Goal: Task Accomplishment & Management: Manage account settings

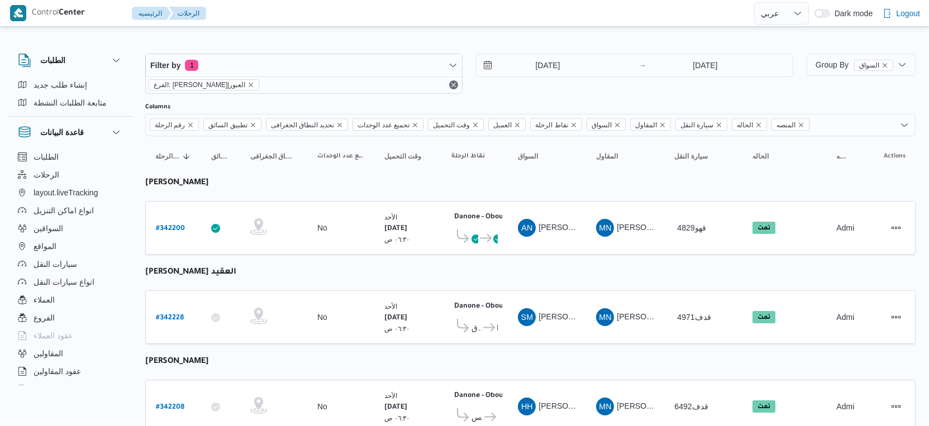
select select "ar"
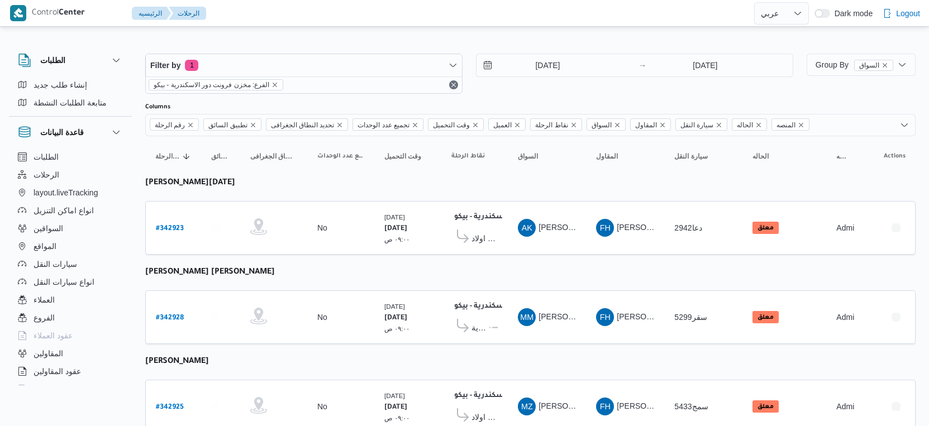
select select "ar"
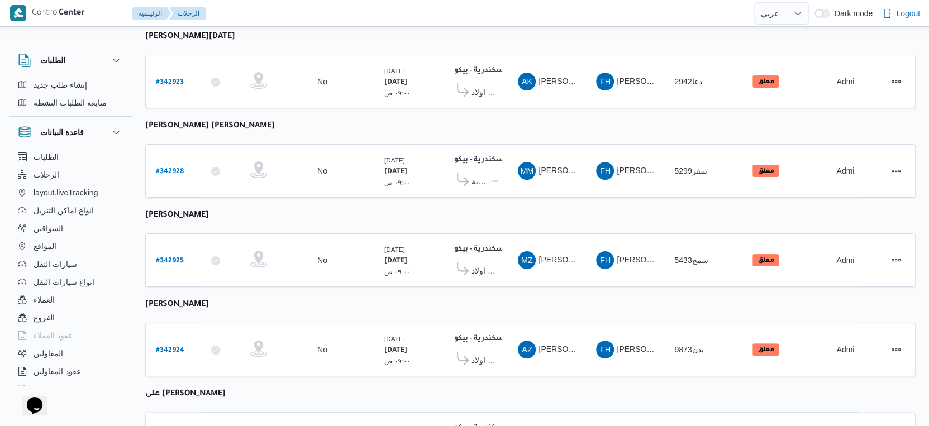
scroll to position [301, 0]
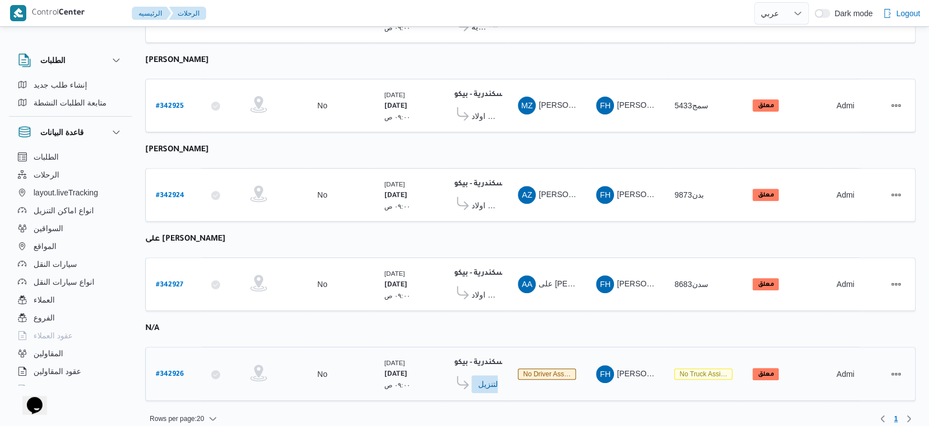
click at [171, 371] on b "# 342926" at bounding box center [170, 375] width 28 height 8
select select "ar"
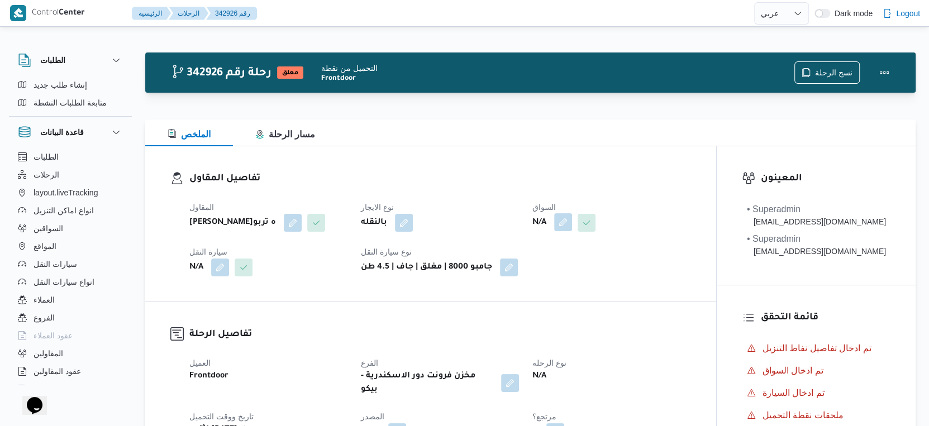
click at [564, 226] on button "button" at bounding box center [563, 222] width 18 height 18
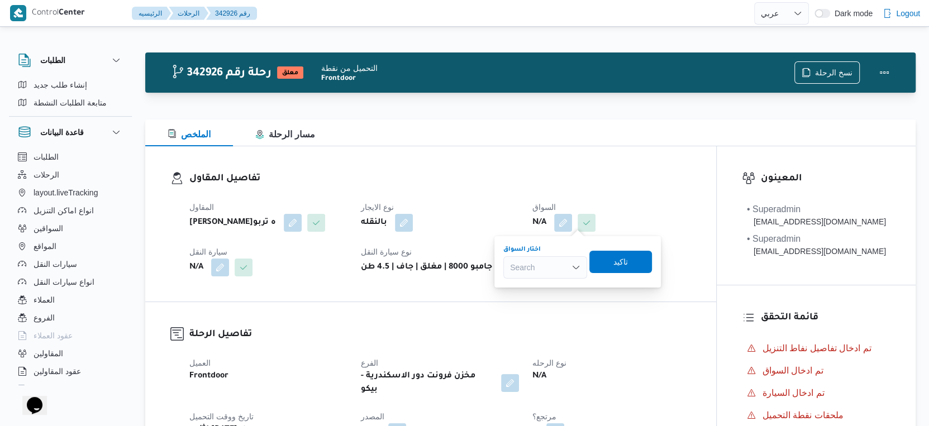
click at [523, 272] on div "Search" at bounding box center [545, 267] width 84 height 22
type input "على ح"
click at [548, 293] on span "على ح سن على محمد الغنيمى" at bounding box center [552, 287] width 57 height 13
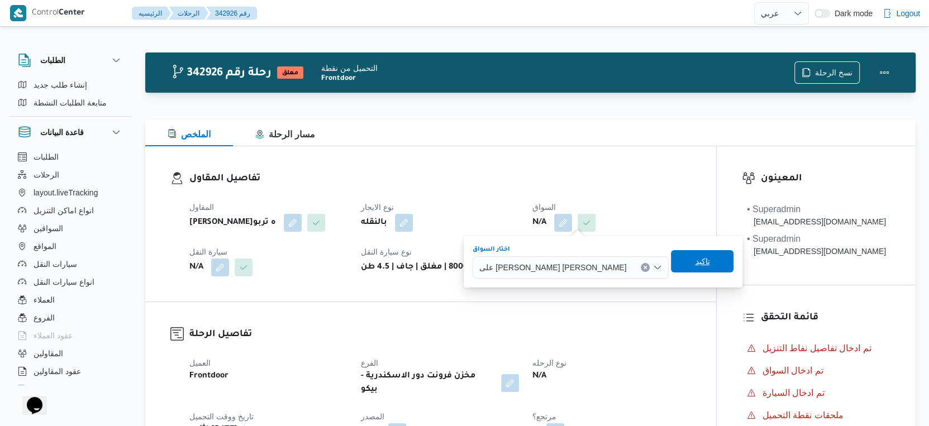
click at [671, 260] on span "تاكيد" at bounding box center [702, 261] width 63 height 22
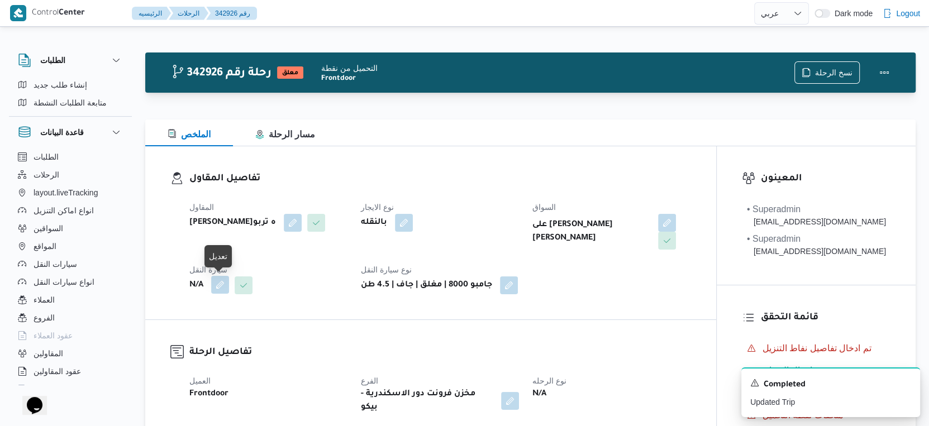
click at [212, 287] on button "button" at bounding box center [220, 285] width 18 height 18
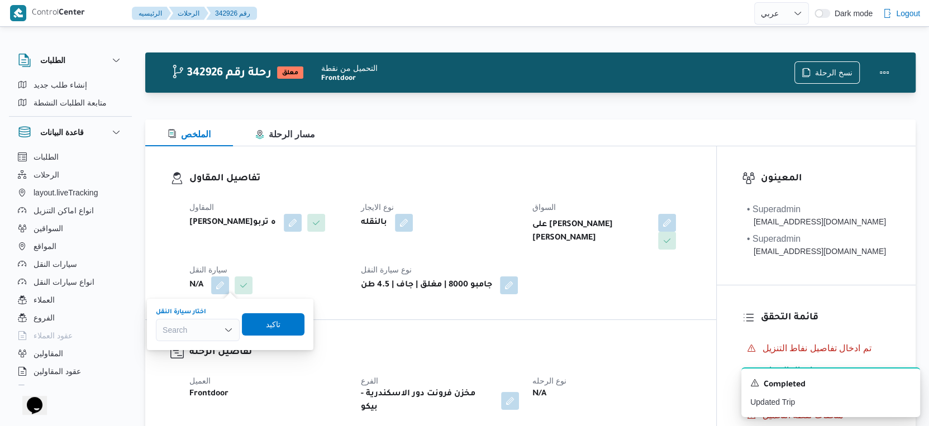
click at [190, 327] on div "Search" at bounding box center [198, 330] width 84 height 22
type input "1436"
click at [201, 351] on span "سمب 1436 | null" at bounding box center [204, 350] width 57 height 13
click at [310, 328] on span "تاكيد" at bounding box center [284, 324] width 63 height 22
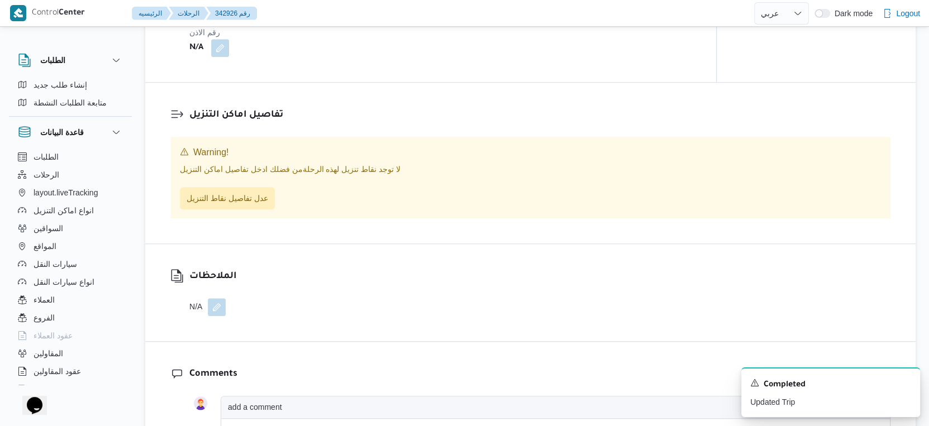
scroll to position [807, 0]
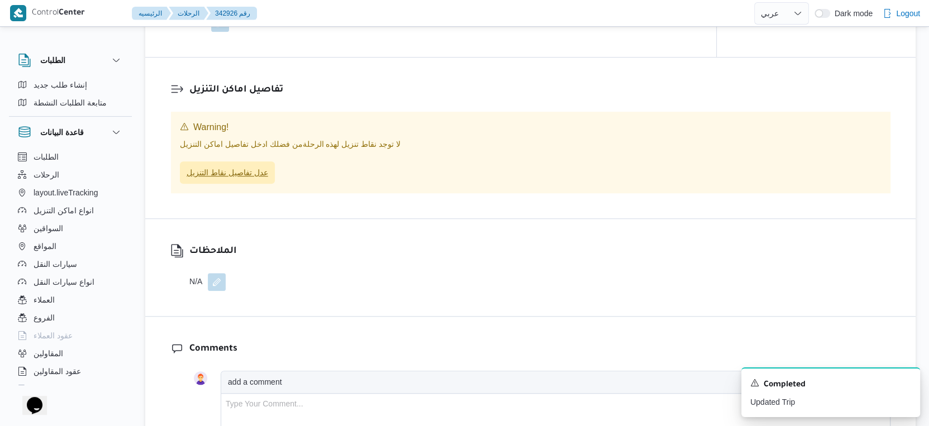
click at [246, 179] on span "عدل تفاصيل نقاط التنزيل" at bounding box center [228, 172] width 82 height 13
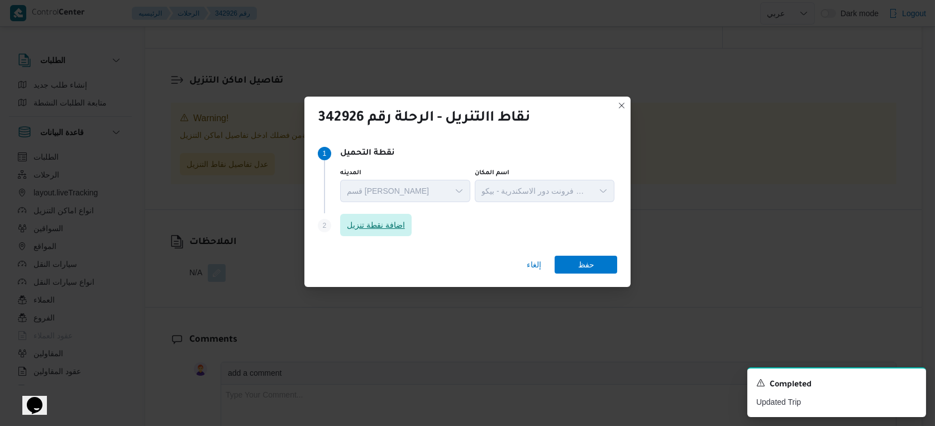
click at [372, 221] on span "اضافة نقطة تنزيل" at bounding box center [376, 224] width 58 height 13
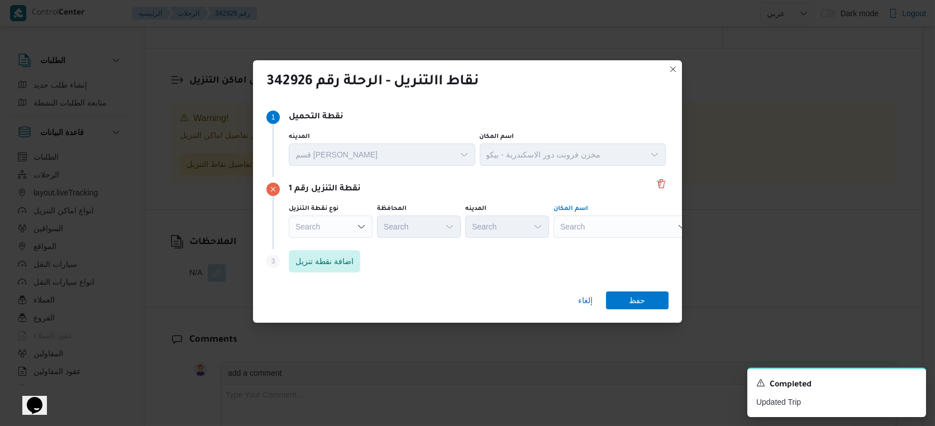
click at [591, 231] on div "Search" at bounding box center [624, 227] width 140 height 22
type input "باه"
click at [611, 243] on span "معرض باه ى قلين | احمد باهى | مدينة قلين" at bounding box center [630, 247] width 113 height 13
click at [643, 298] on span "حفظ" at bounding box center [638, 300] width 16 height 18
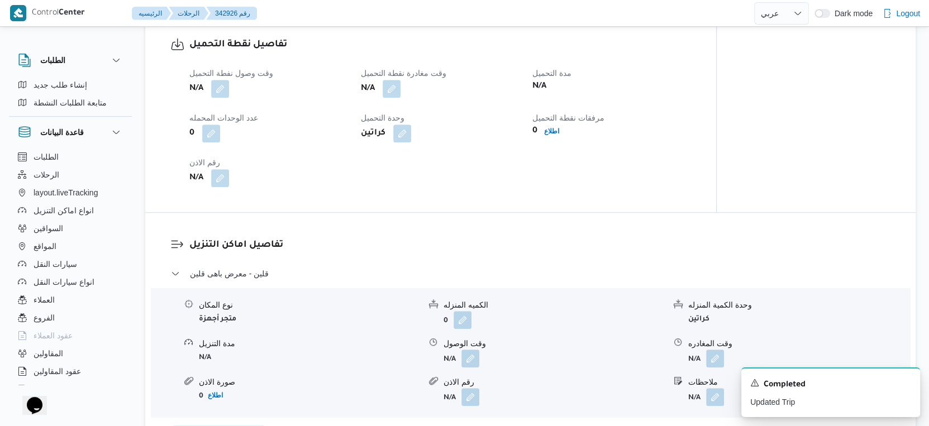
scroll to position [617, 0]
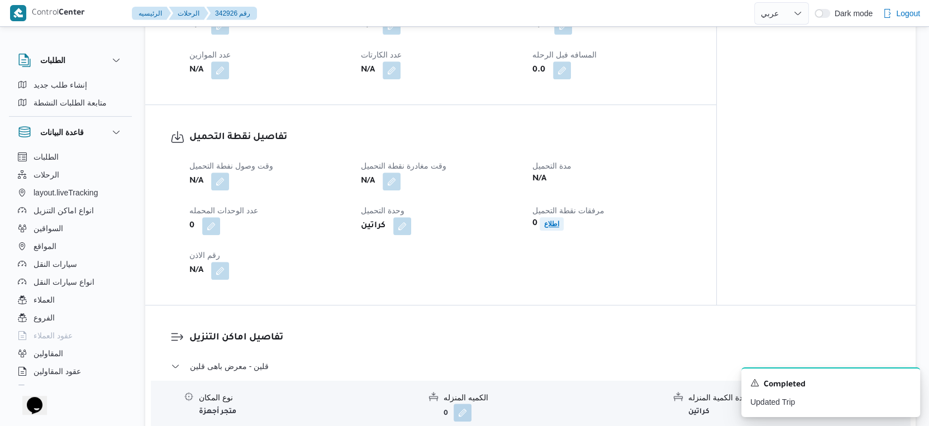
click at [545, 231] on span "اطلاع" at bounding box center [552, 223] width 24 height 13
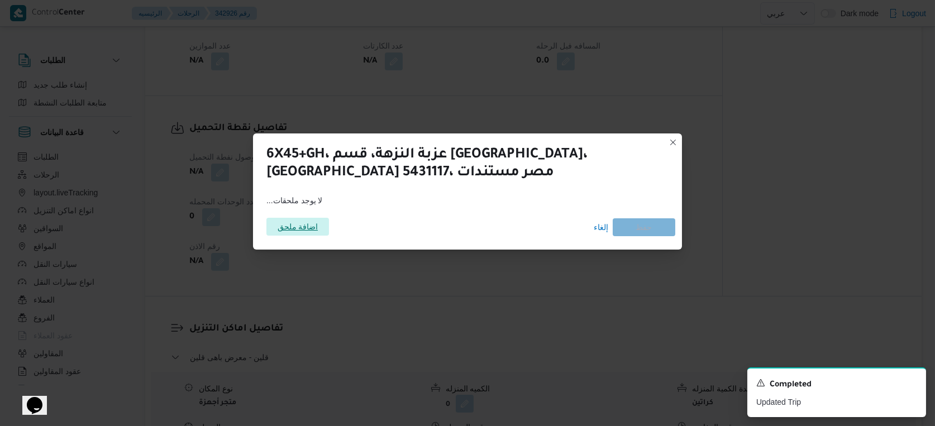
click at [298, 226] on span "اضافة ملحق" at bounding box center [298, 227] width 41 height 18
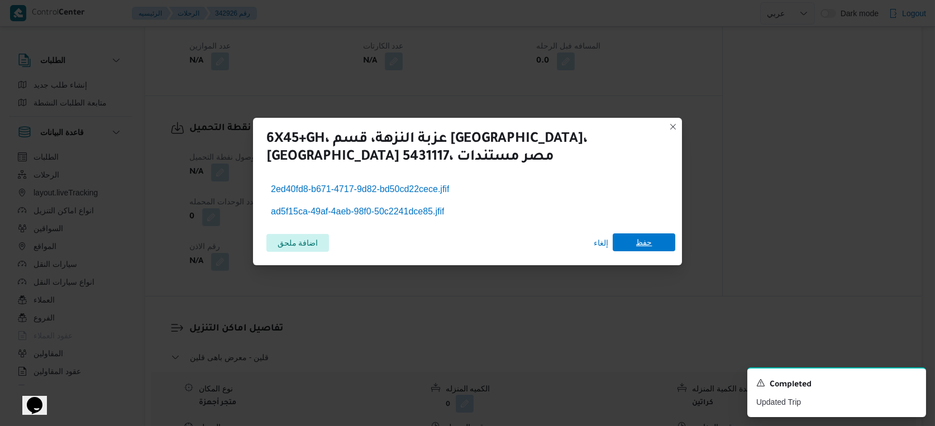
click at [639, 241] on span "حفظ" at bounding box center [644, 243] width 16 height 18
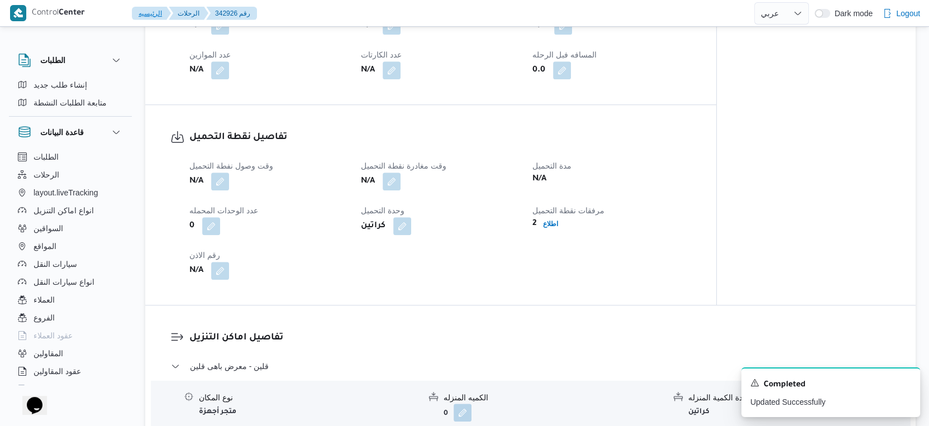
select select "ar"
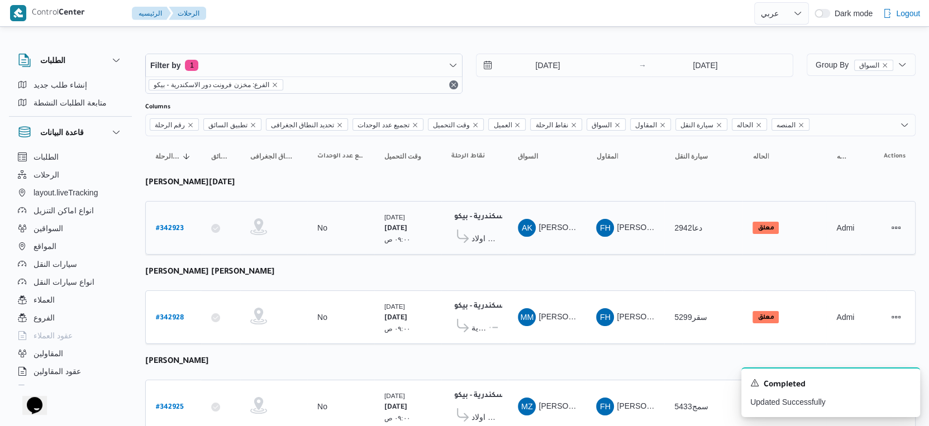
click at [175, 225] on b "# 342923" at bounding box center [170, 229] width 28 height 8
select select "ar"
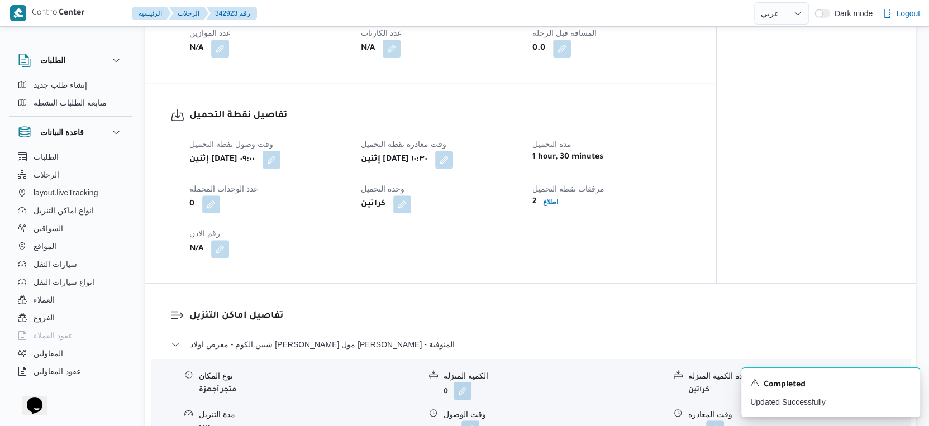
scroll to position [745, 0]
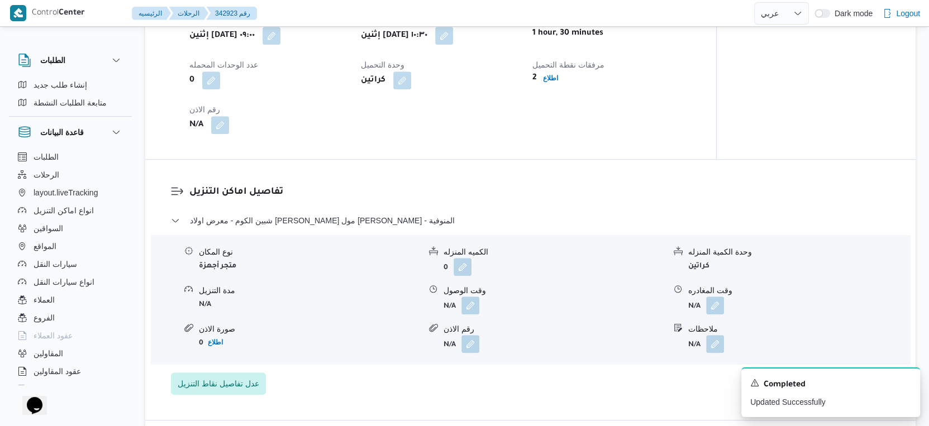
select select "ar"
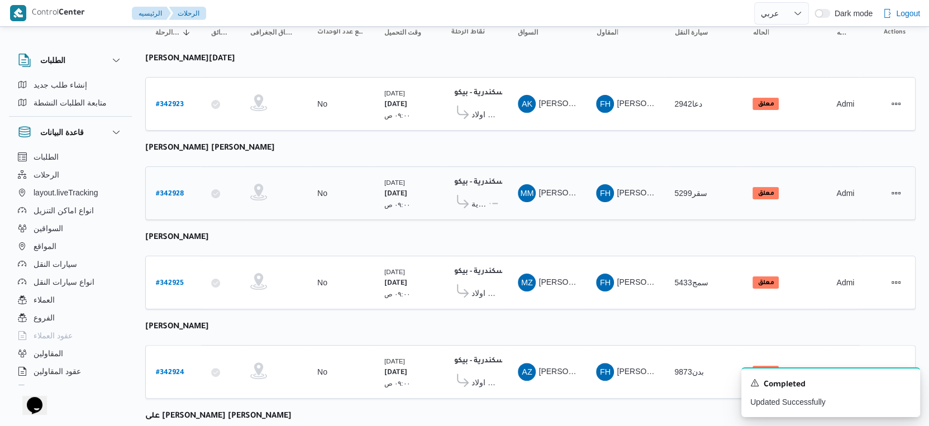
click at [180, 191] on b "# 342928" at bounding box center [170, 195] width 28 height 8
select select "ar"
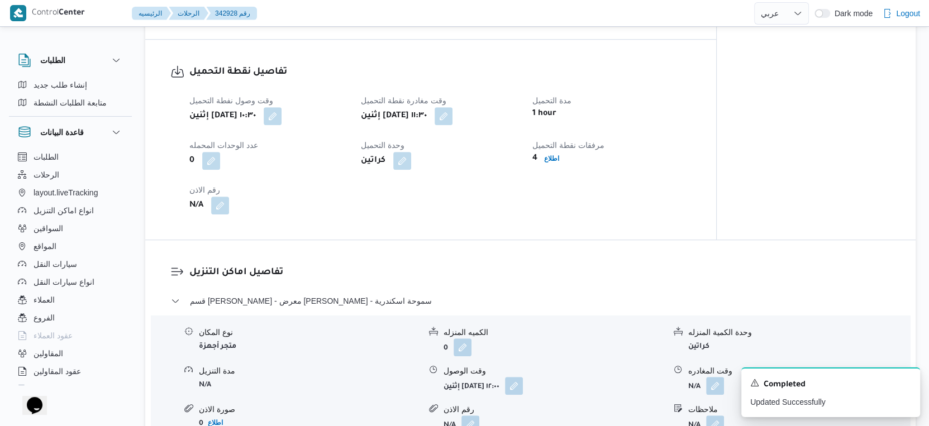
scroll to position [683, 0]
select select "ar"
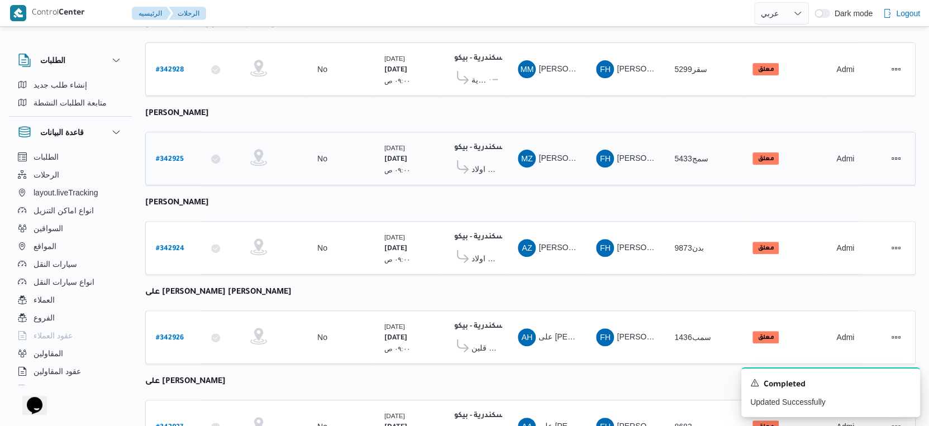
click at [167, 156] on b "# 342925" at bounding box center [170, 160] width 28 height 8
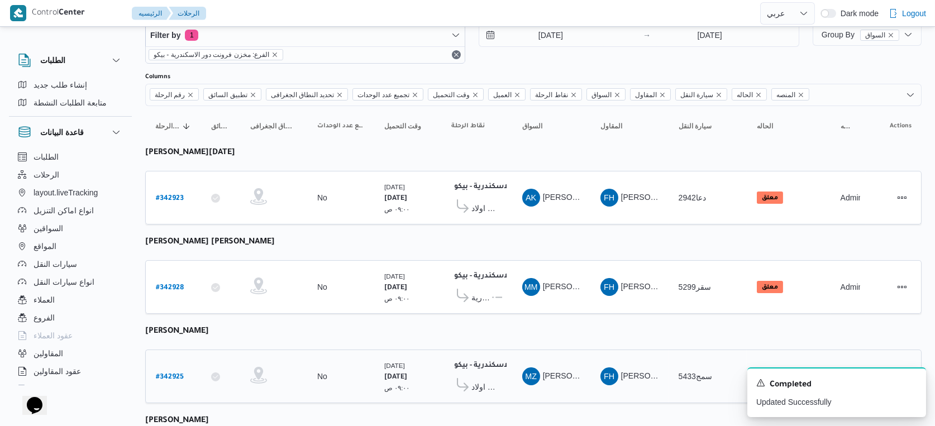
select select "ar"
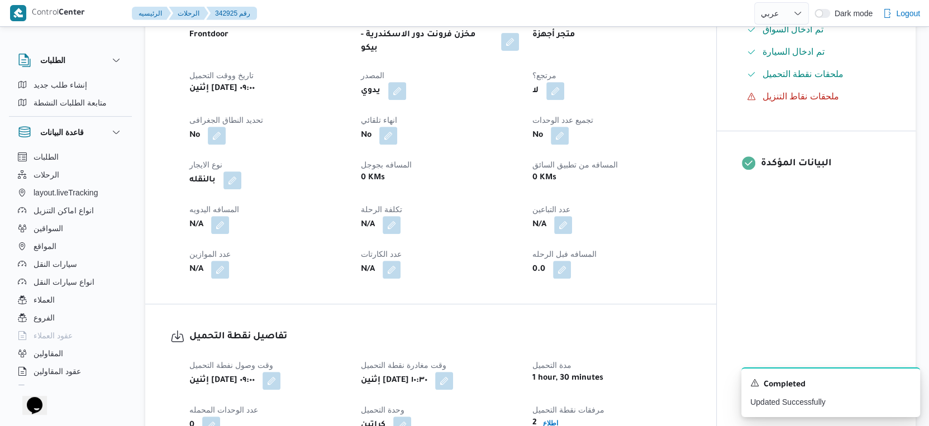
scroll to position [558, 0]
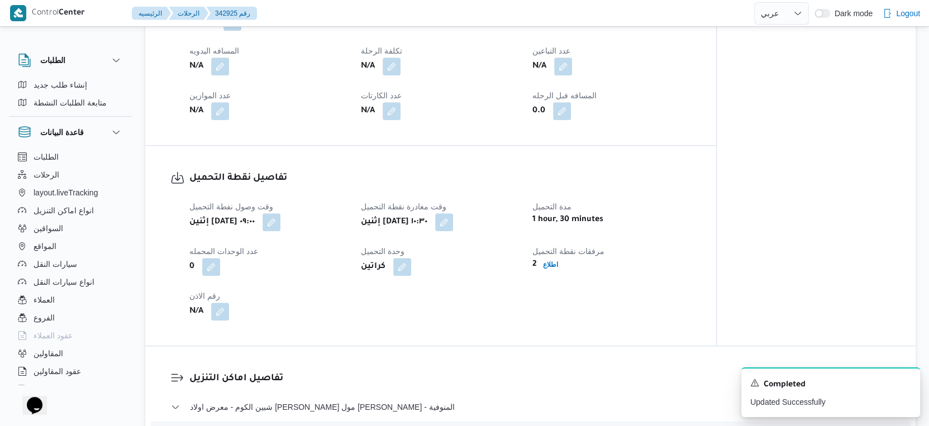
select select "ar"
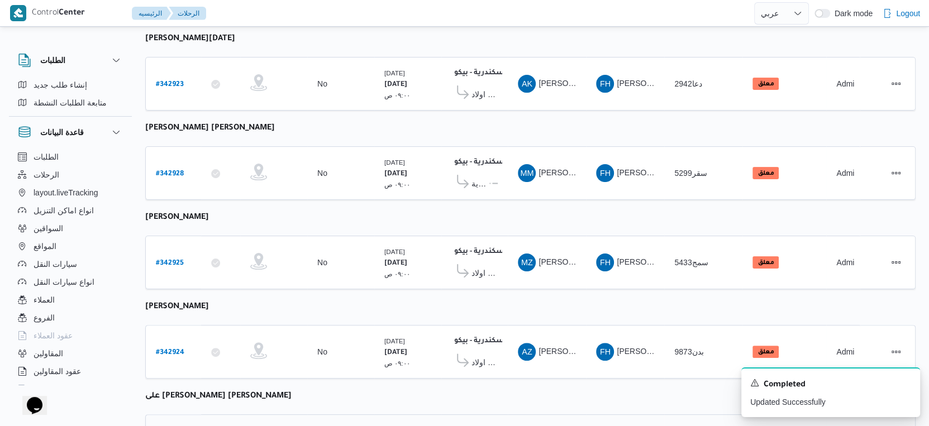
scroll to position [300, 0]
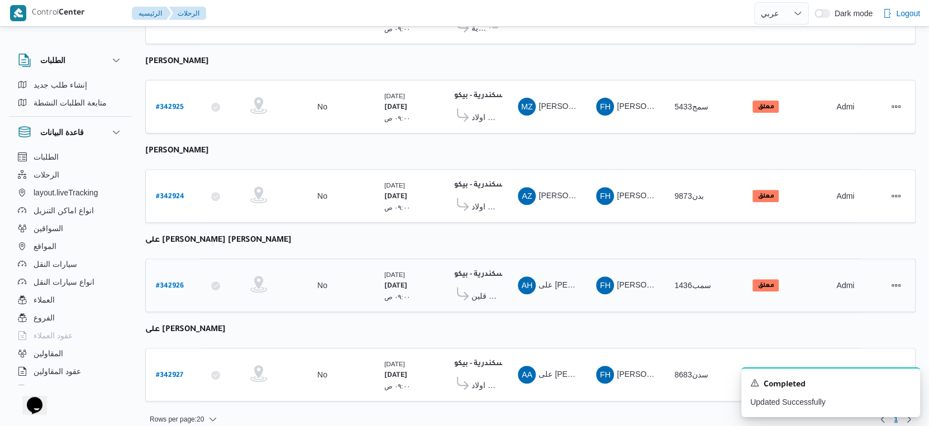
click at [170, 283] on b "# 342926" at bounding box center [170, 287] width 28 height 8
select select "ar"
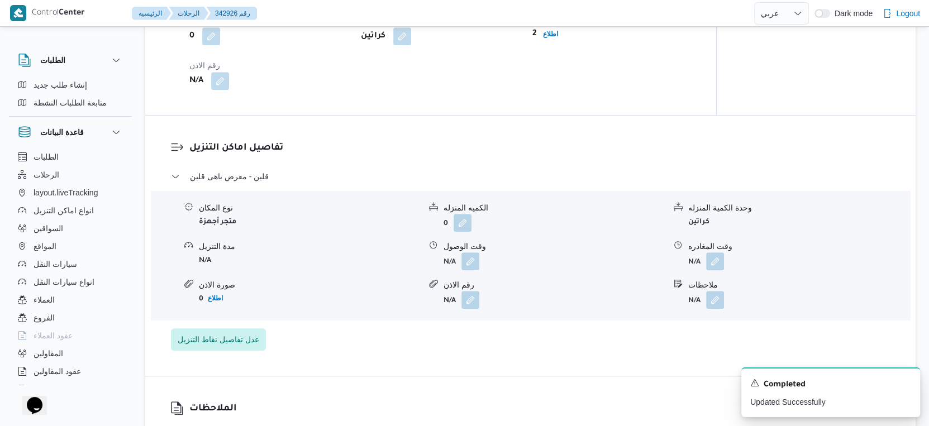
scroll to position [496, 0]
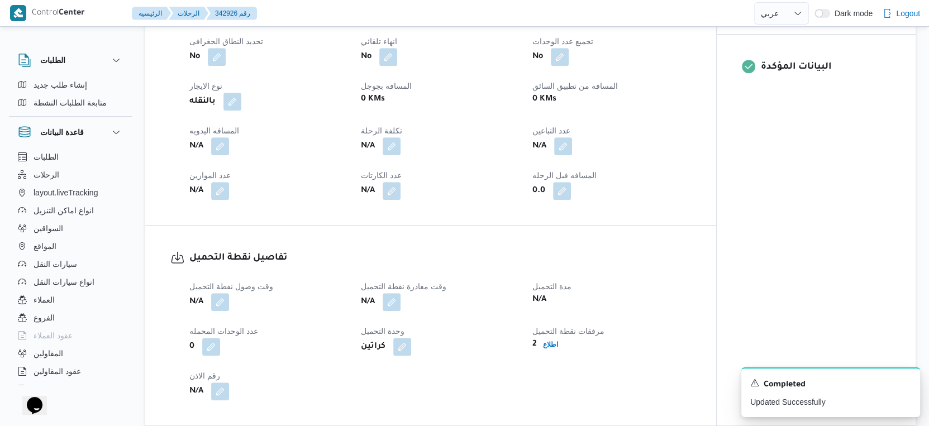
select select "ar"
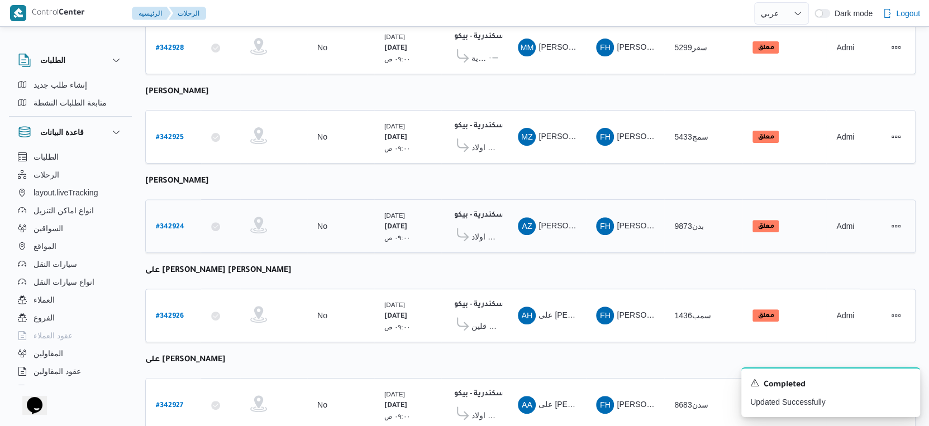
scroll to position [300, 0]
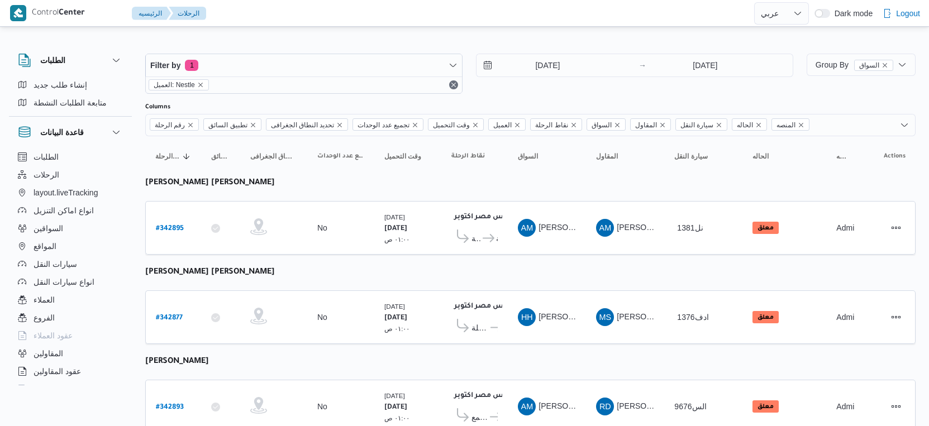
select select "ar"
click at [327, 240] on td "تجميع عدد الوحدات No" at bounding box center [340, 228] width 67 height 54
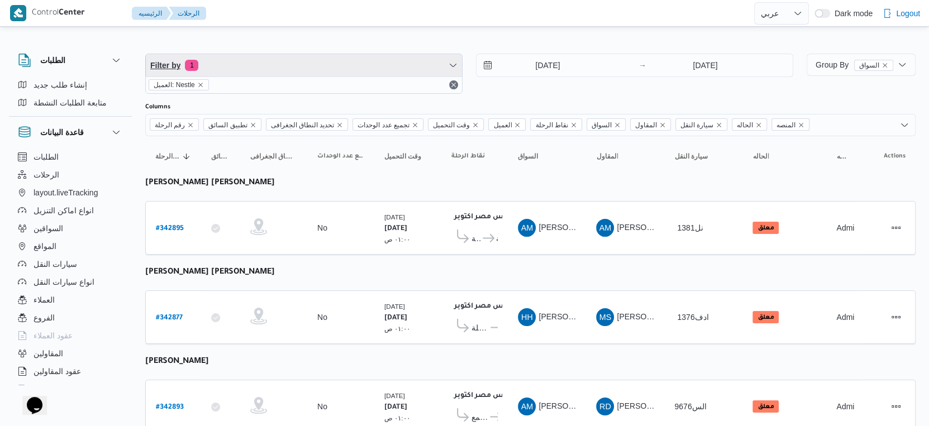
click at [277, 69] on span "Filter by 1" at bounding box center [304, 65] width 316 height 22
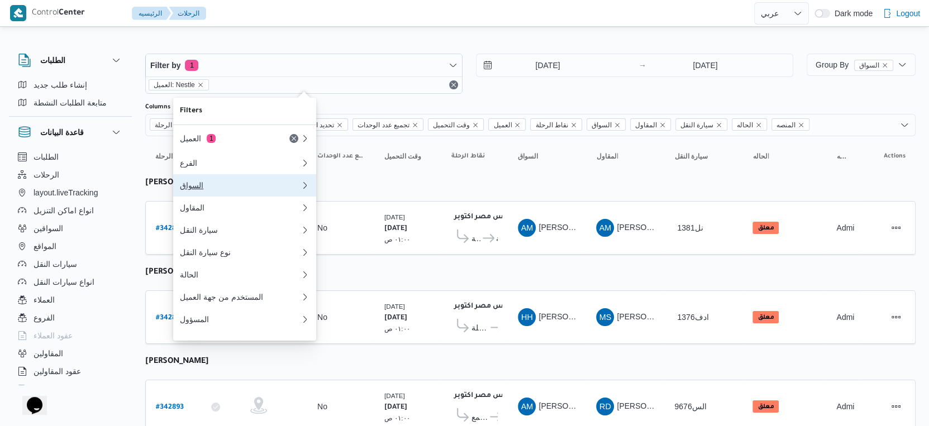
click at [220, 190] on div "السواق" at bounding box center [240, 185] width 121 height 9
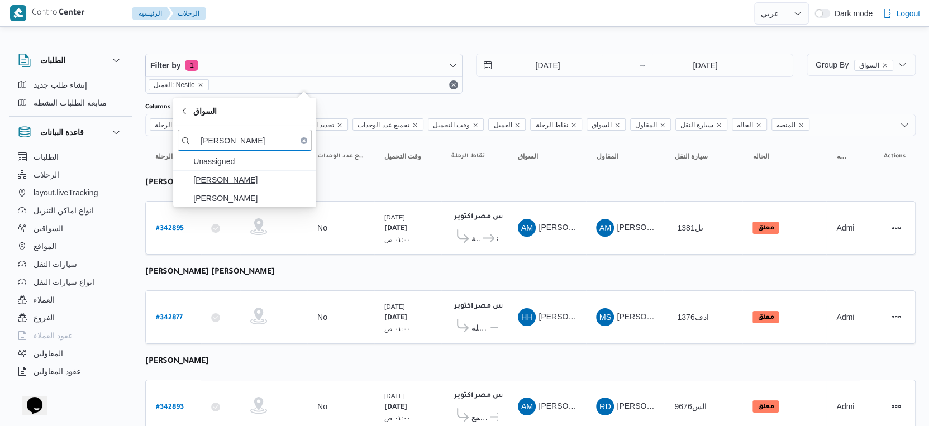
type input "محمد مروان"
click at [233, 174] on span "محمد مروان دياب" at bounding box center [251, 179] width 116 height 13
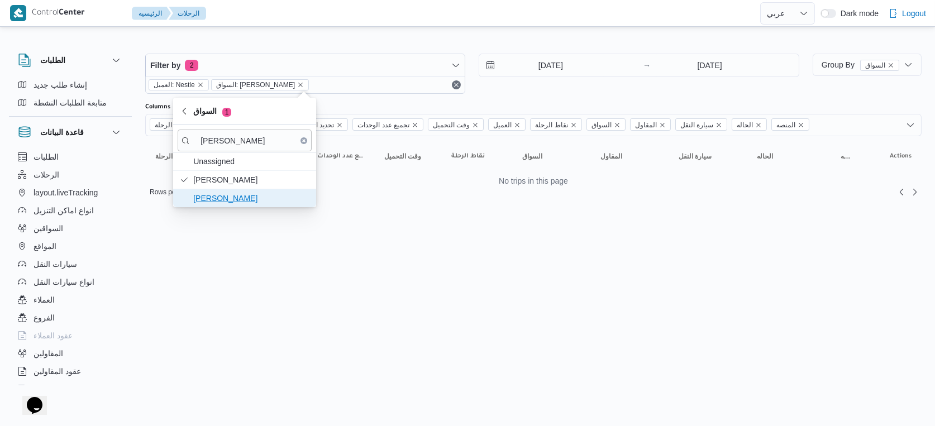
click at [234, 199] on span "محمد مروان دياب" at bounding box center [251, 198] width 116 height 13
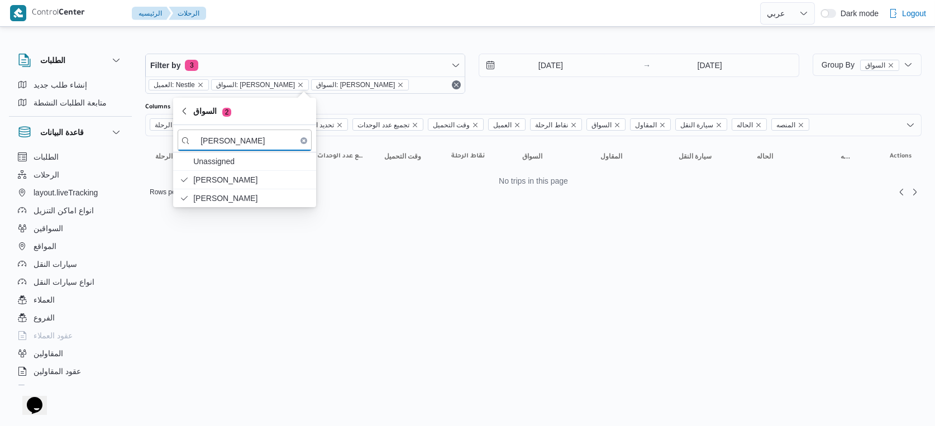
click at [552, 67] on input "[DATE]" at bounding box center [542, 65] width 127 height 22
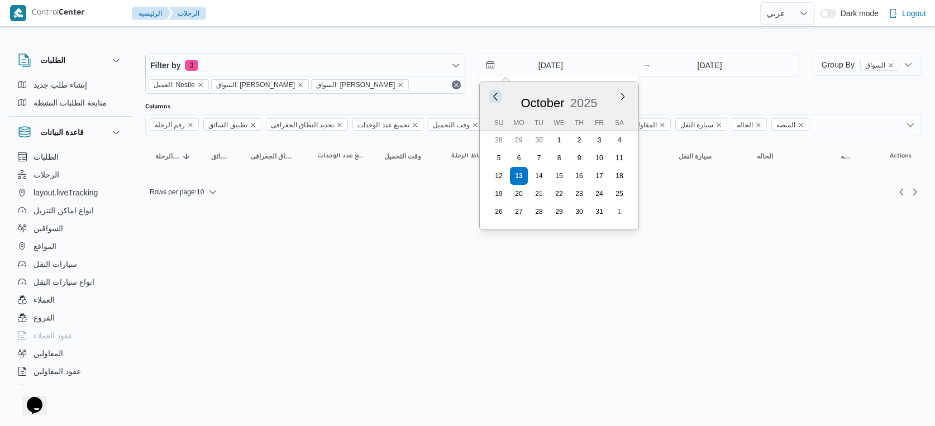
click at [495, 96] on button "Previous Month" at bounding box center [496, 96] width 11 height 11
type input "13/9/2025"
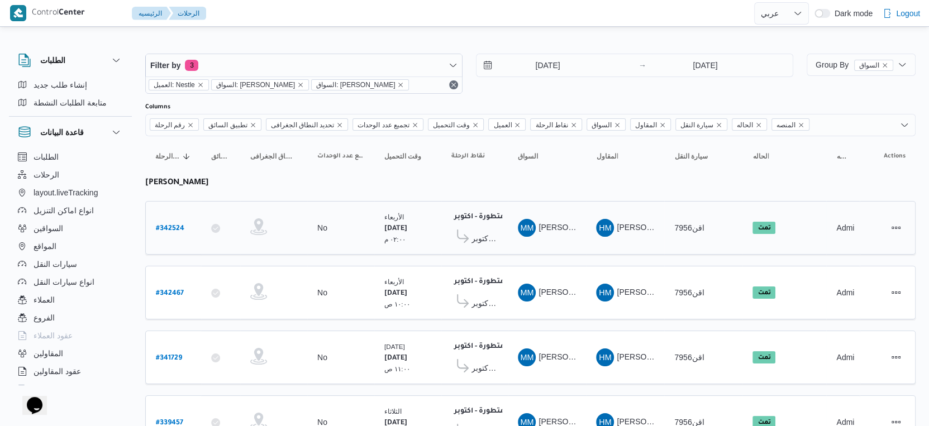
click at [412, 251] on td "وقت التحميل الأربعاء ٨/١٠/٢٠٢٥ ٠٢:٠٠ م" at bounding box center [407, 228] width 67 height 54
click at [174, 227] on b "# 342524" at bounding box center [170, 229] width 28 height 8
select select "ar"
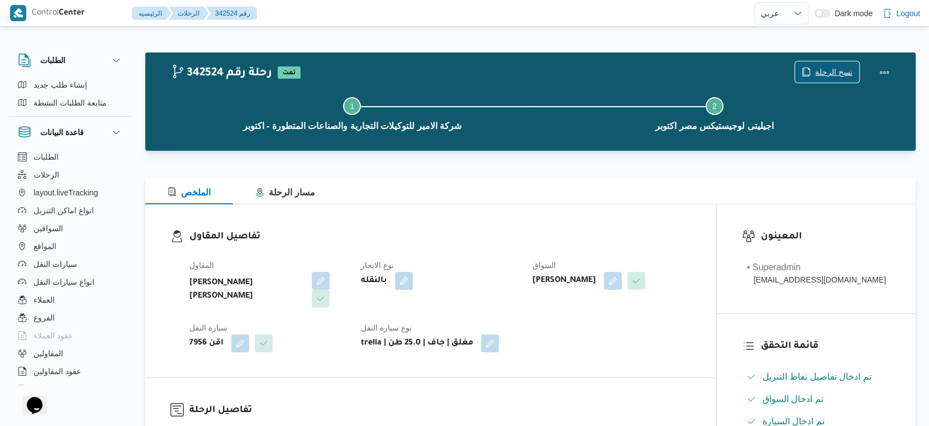
click at [820, 74] on span "نسخ الرحلة" at bounding box center [833, 71] width 37 height 13
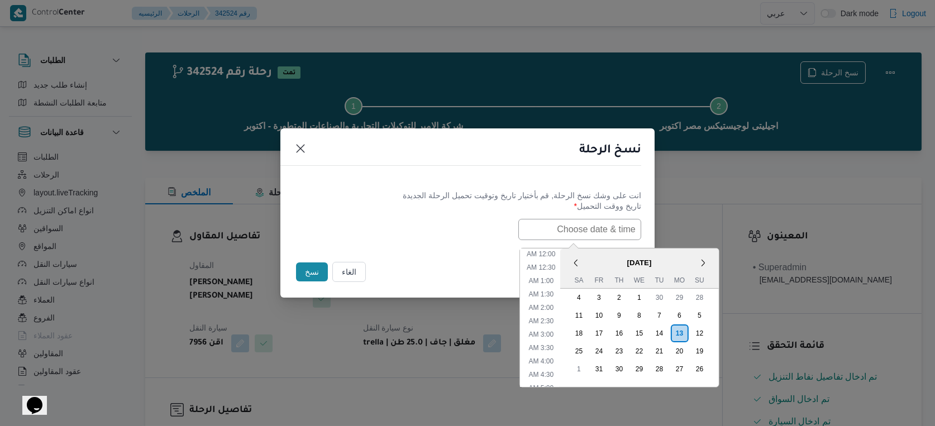
click at [562, 226] on input "text" at bounding box center [580, 229] width 123 height 21
click at [610, 256] on span "[DATE]" at bounding box center [639, 263] width 159 height 20
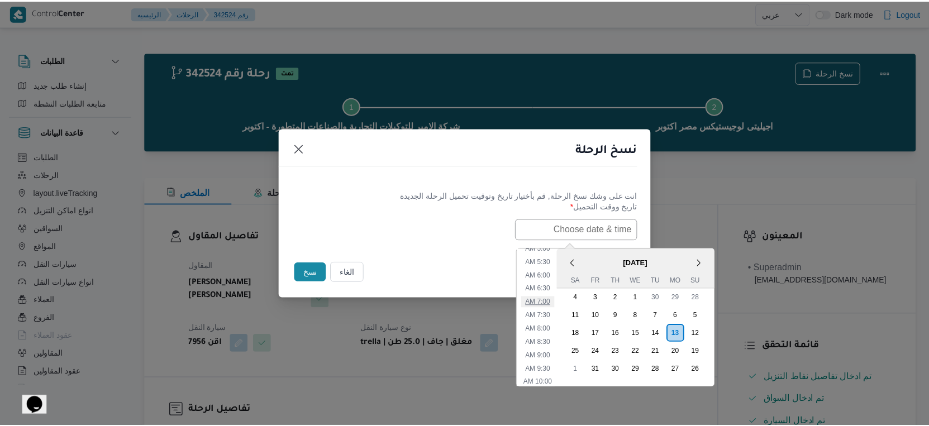
scroll to position [161, 0]
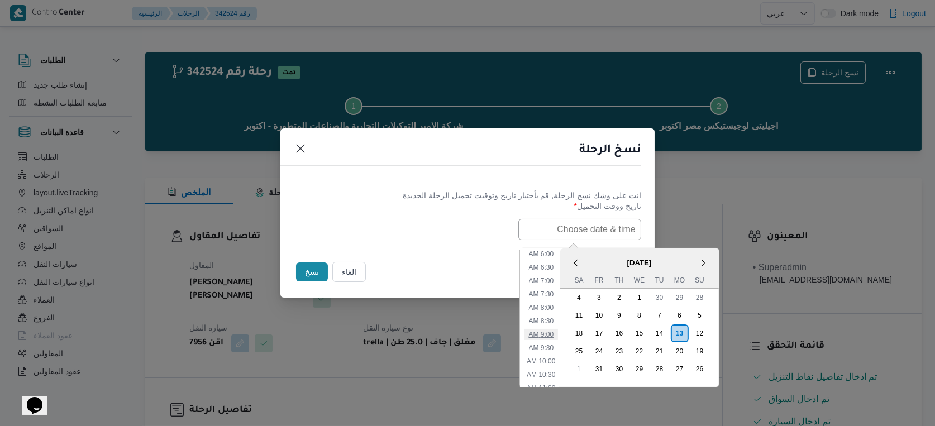
click at [548, 335] on li "9:00 AM" at bounding box center [541, 334] width 34 height 11
type input "13/10/2025 9:00AM"
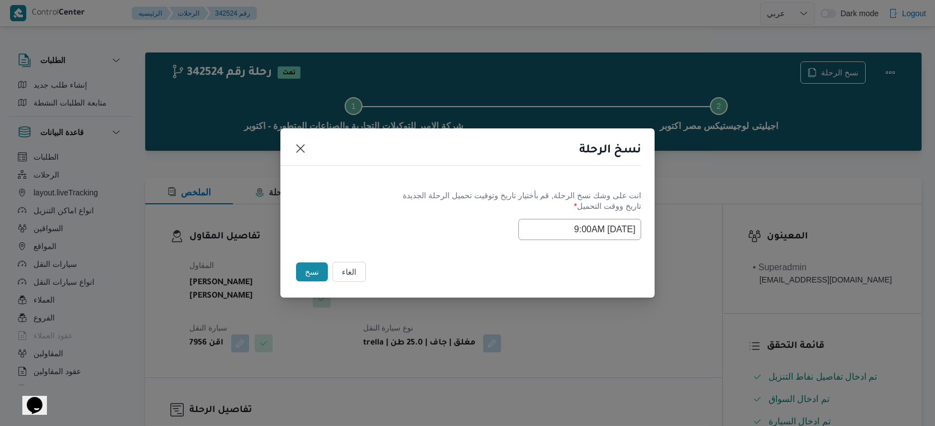
click at [315, 272] on button "نسخ" at bounding box center [312, 272] width 32 height 19
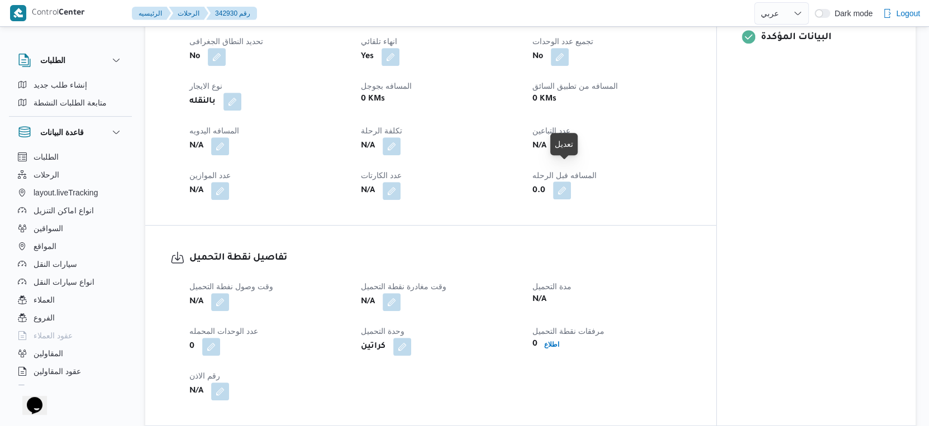
scroll to position [559, 0]
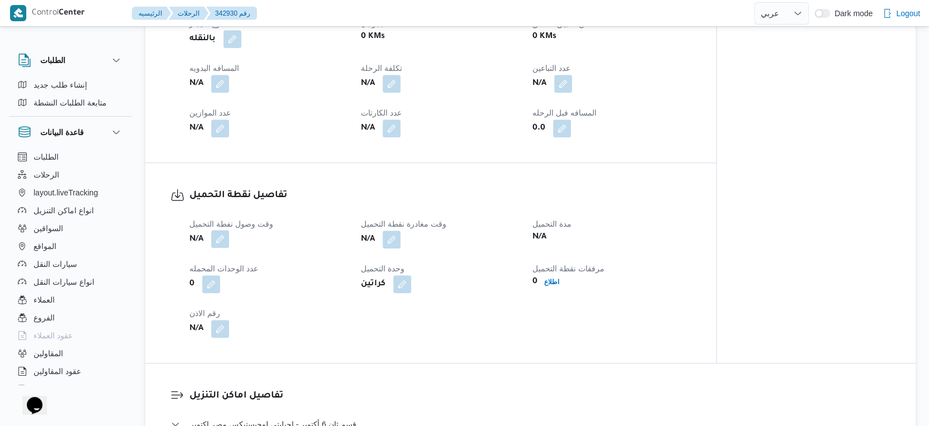
click at [215, 230] on button "button" at bounding box center [220, 239] width 18 height 18
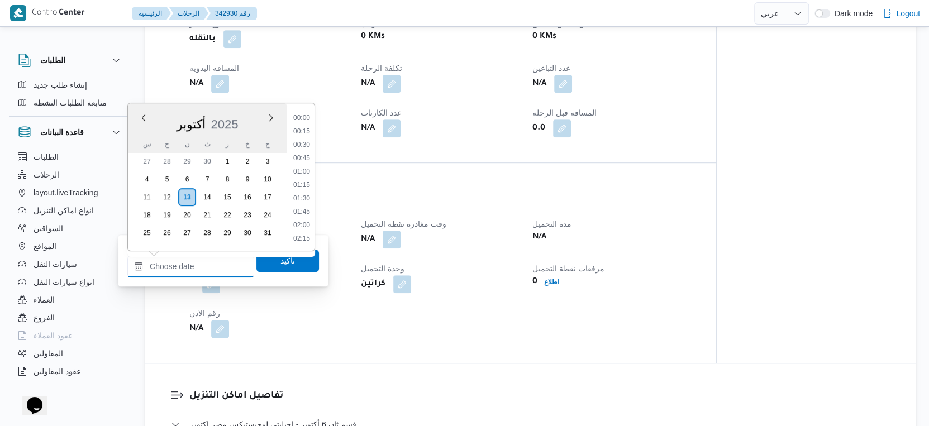
click at [198, 274] on input "وقت وصول نفطة التحميل" at bounding box center [190, 266] width 127 height 22
drag, startPoint x: 305, startPoint y: 158, endPoint x: 292, endPoint y: 209, distance: 53.0
click at [305, 158] on li "09:00" at bounding box center [302, 157] width 26 height 11
type input "١٣/١٠/٢٠٢٥ ٠٩:٠٠"
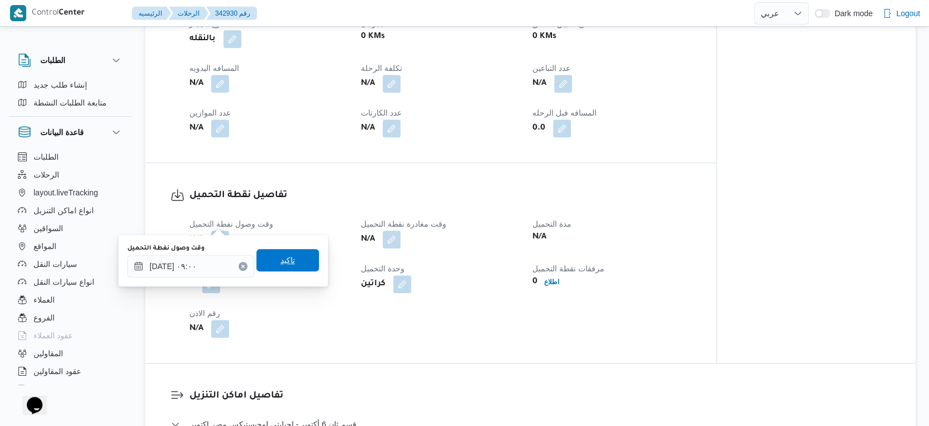
click at [294, 253] on span "تاكيد" at bounding box center [287, 260] width 63 height 22
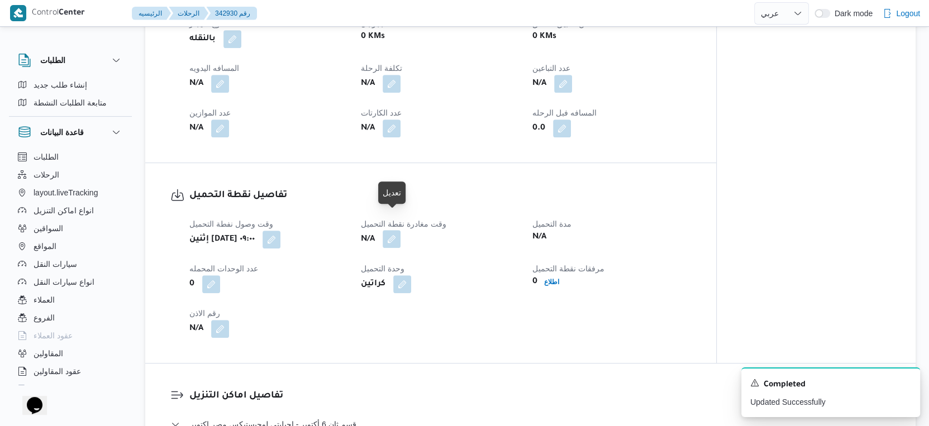
click at [394, 230] on button "button" at bounding box center [392, 239] width 18 height 18
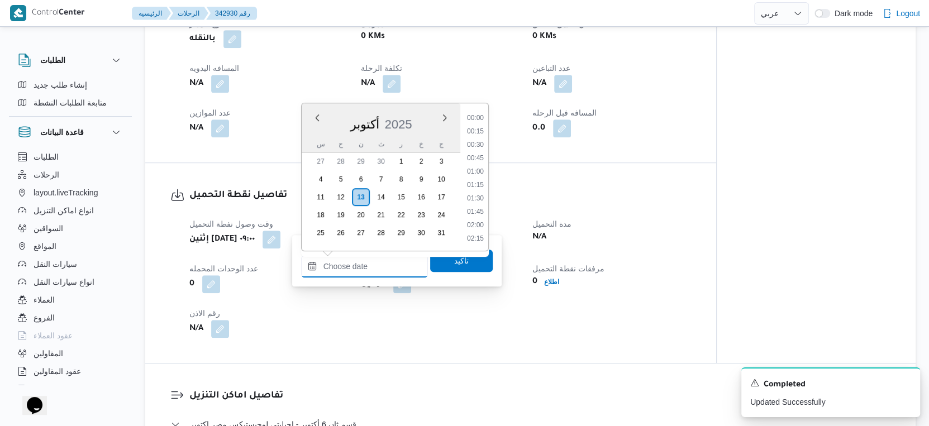
drag, startPoint x: 379, startPoint y: 263, endPoint x: 405, endPoint y: 268, distance: 26.1
click at [379, 263] on input "وقت مغادرة نقطة التحميل" at bounding box center [364, 266] width 127 height 22
click at [479, 177] on li "10:30" at bounding box center [476, 176] width 26 height 11
type input "١٣/١٠/٢٠٢٥ ١٠:٣٠"
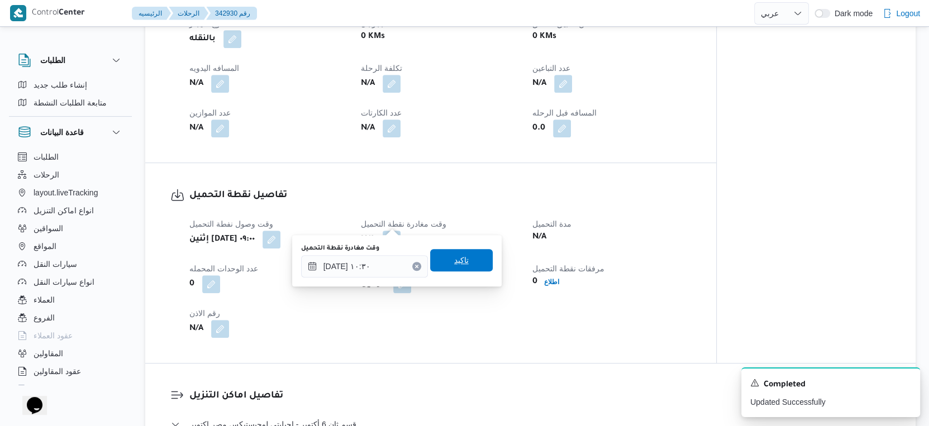
click at [473, 260] on span "تاكيد" at bounding box center [461, 260] width 63 height 22
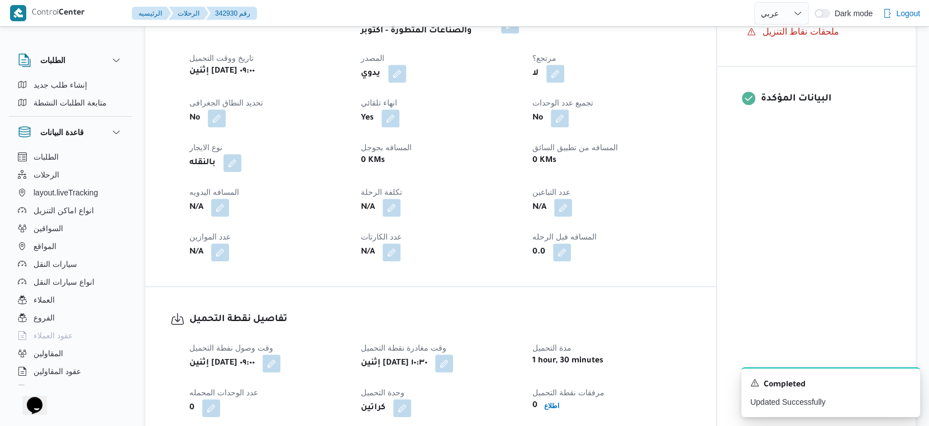
scroll to position [124, 0]
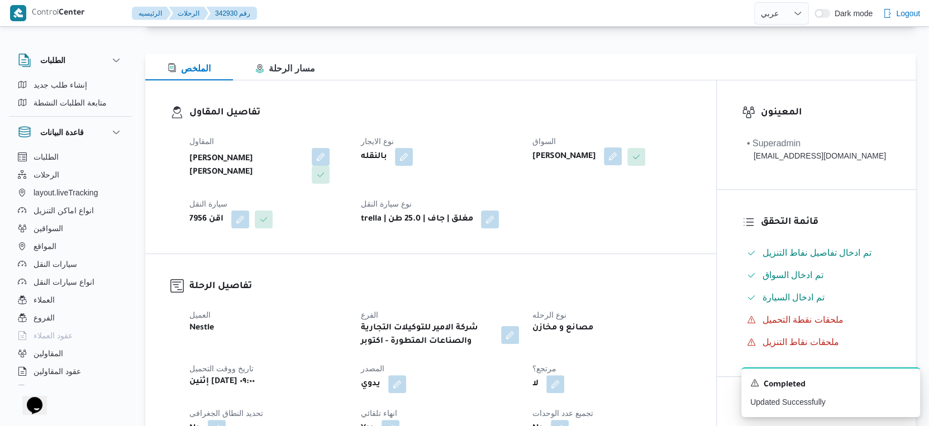
click at [621, 160] on button "button" at bounding box center [613, 157] width 18 height 18
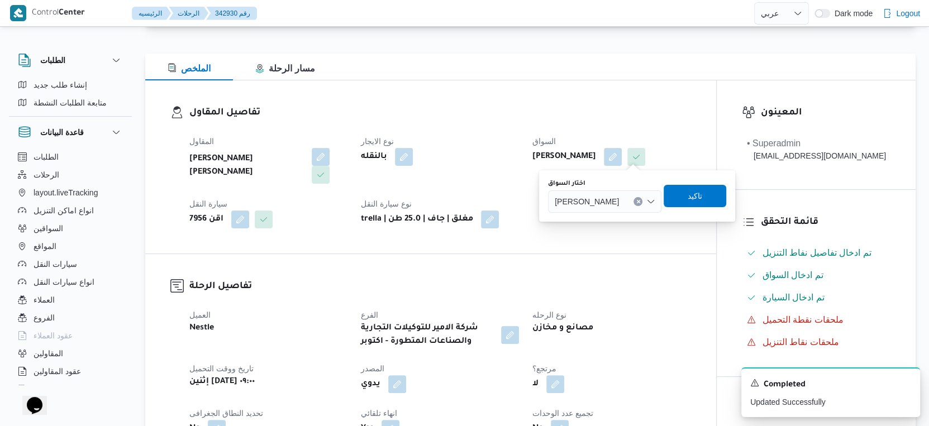
click at [634, 198] on button "Clear input" at bounding box center [638, 201] width 9 height 9
type input "محمد مرو"
click at [631, 283] on dl "تفاصيل الرحلة العميل Nestle الفرع شركة الامير للتوكيلات التجارية والصناعات المت…" at bounding box center [440, 425] width 502 height 293
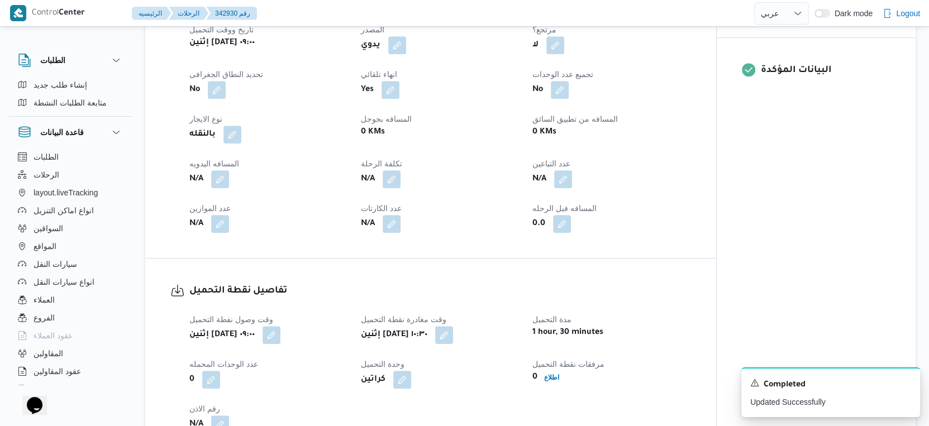
scroll to position [683, 0]
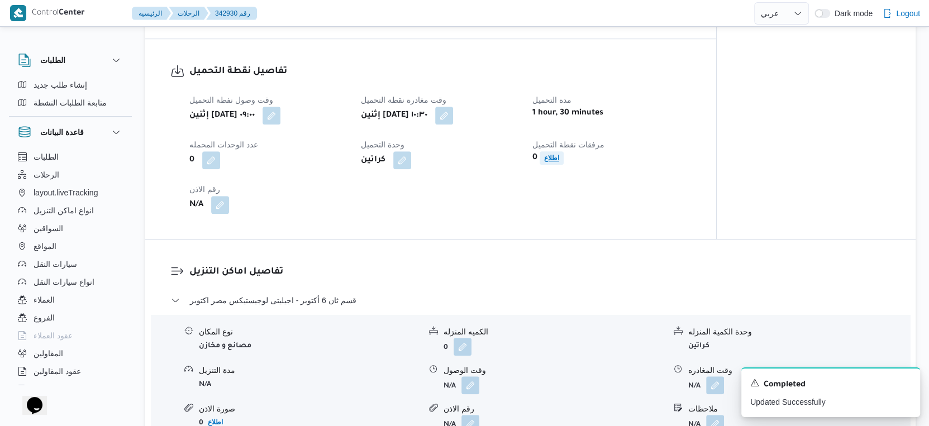
click at [554, 154] on b "اطلاع" at bounding box center [551, 158] width 15 height 8
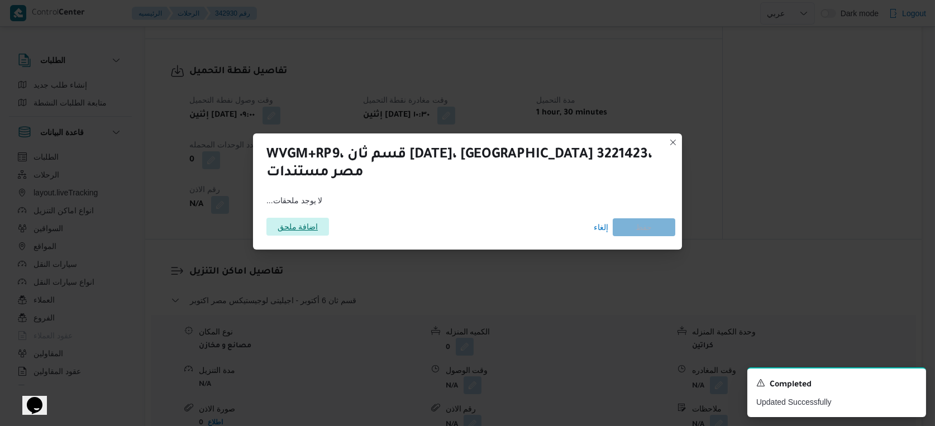
click at [304, 222] on span "اضافة ملحق" at bounding box center [298, 227] width 41 height 18
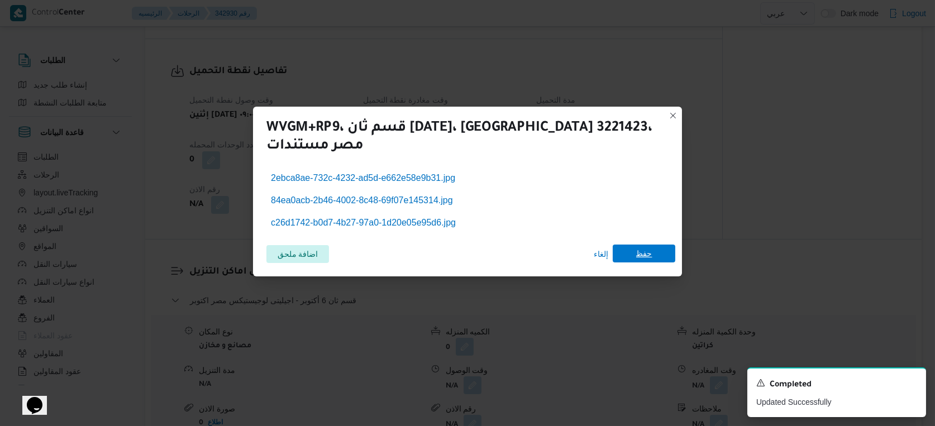
click at [648, 255] on span "حفظ" at bounding box center [644, 254] width 16 height 18
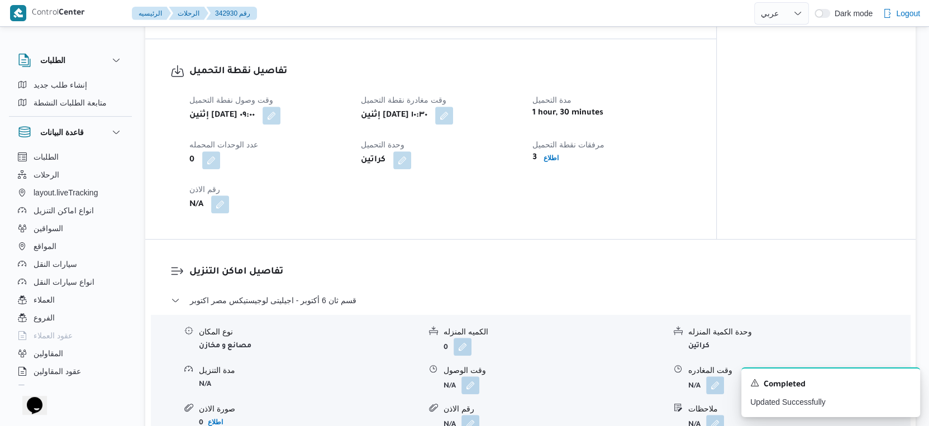
click at [218, 196] on button "button" at bounding box center [220, 205] width 18 height 18
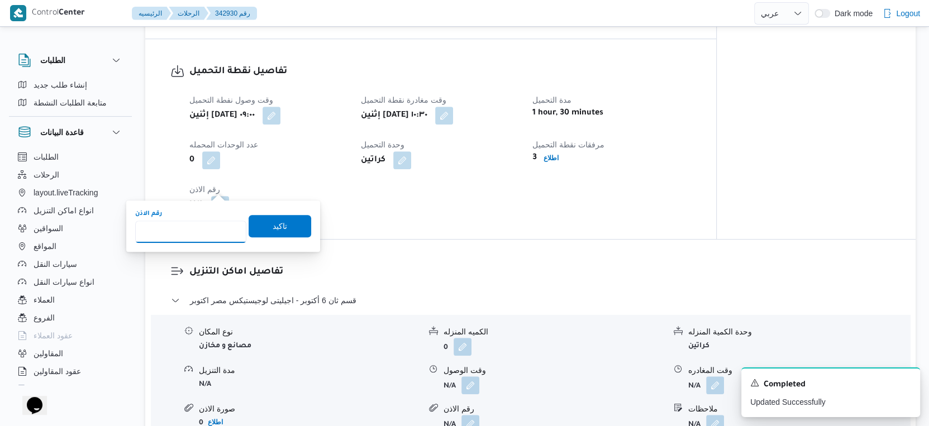
click at [189, 235] on input "رقم الاذن" at bounding box center [190, 232] width 111 height 22
type input "2723"
click at [287, 224] on span "تاكيد" at bounding box center [280, 226] width 63 height 22
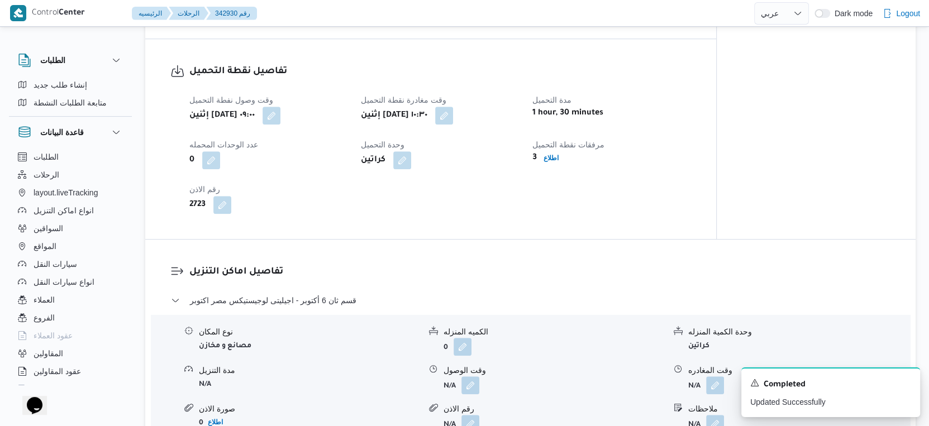
select select "ar"
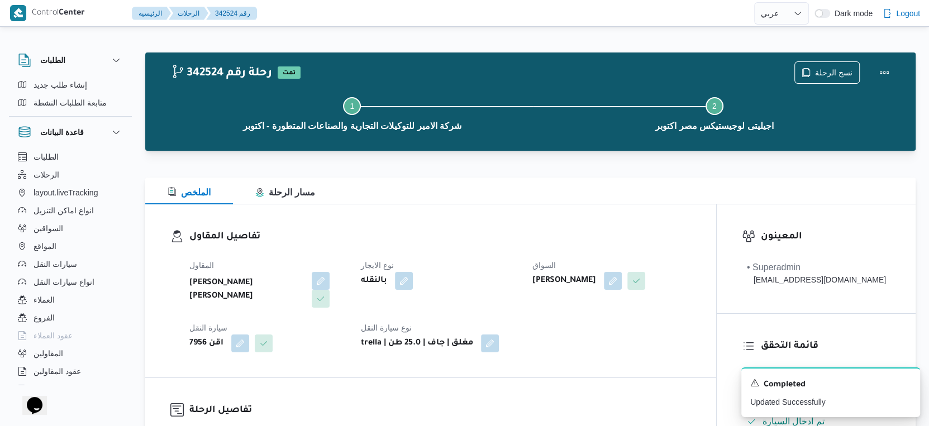
select select "ar"
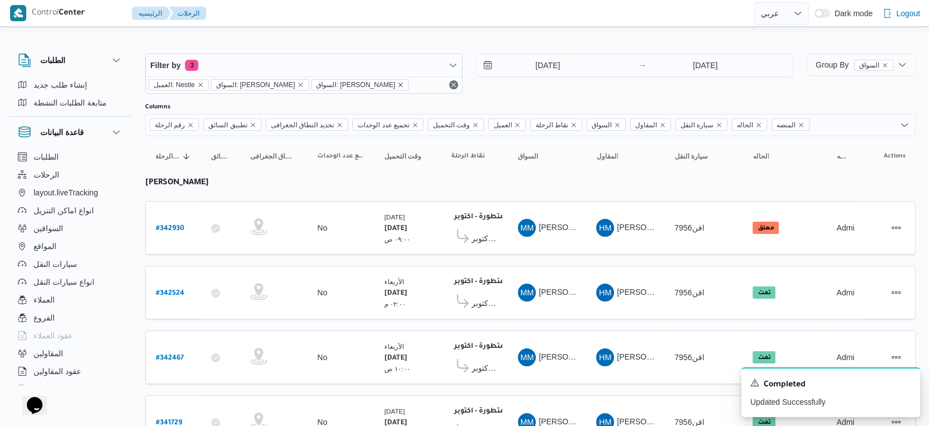
click at [397, 82] on icon "remove selected entity" at bounding box center [400, 85] width 7 height 7
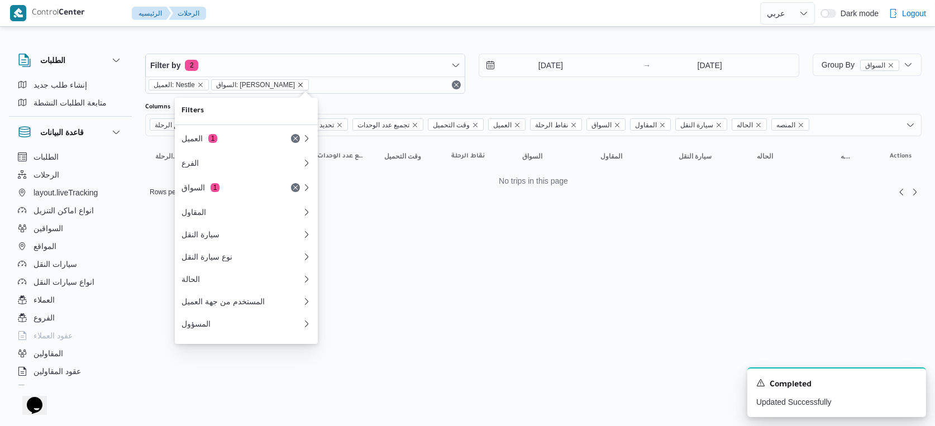
click at [297, 83] on icon "remove selected entity" at bounding box center [300, 85] width 7 height 7
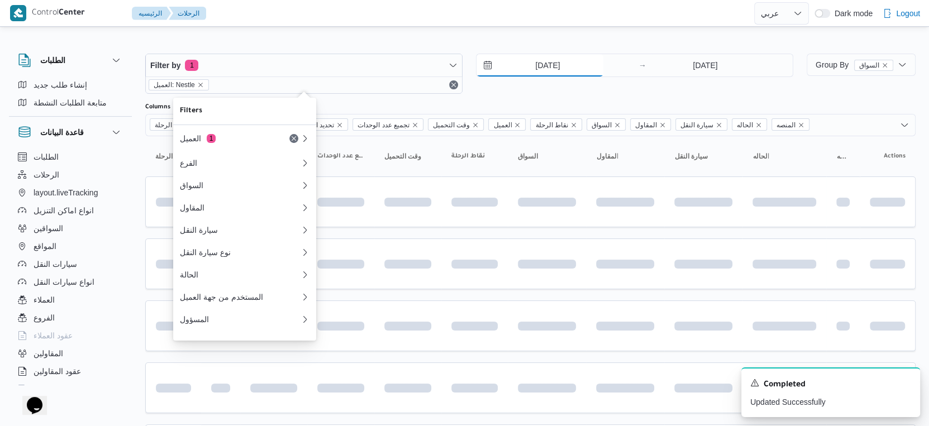
click at [563, 68] on input "13/9/2025" at bounding box center [540, 65] width 127 height 22
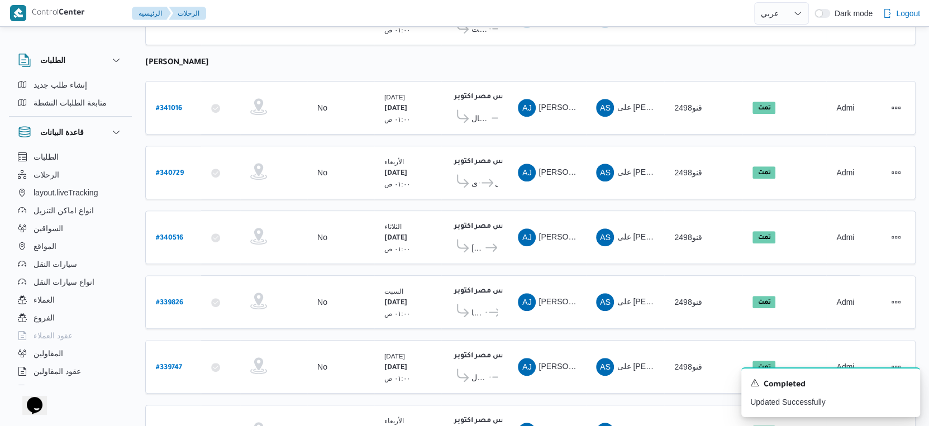
scroll to position [372, 0]
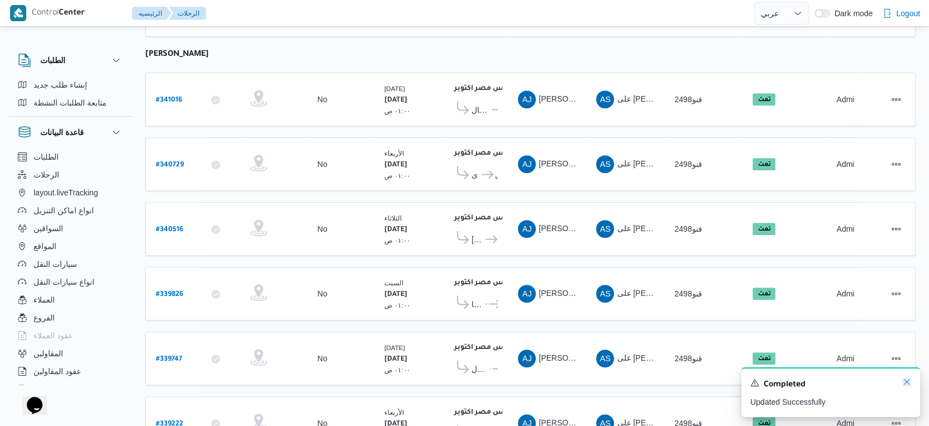
click at [906, 379] on icon "Dismiss toast" at bounding box center [906, 382] width 9 height 9
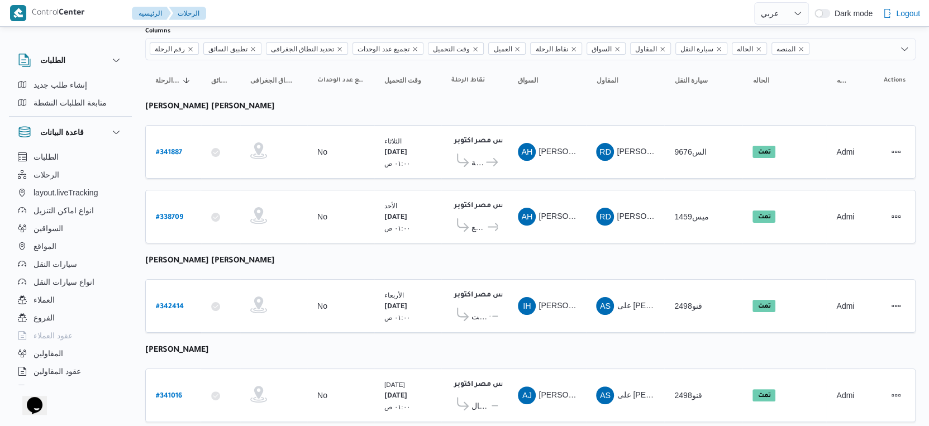
scroll to position [0, 0]
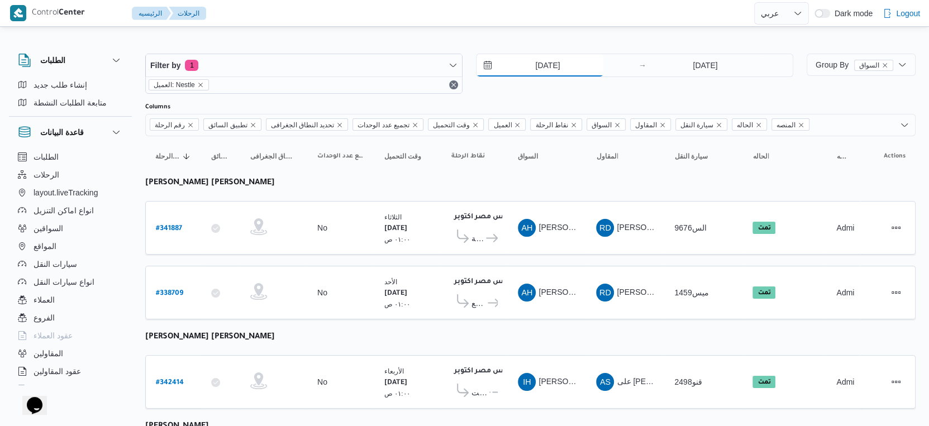
click at [581, 69] on input "13/9/2025" at bounding box center [540, 65] width 127 height 22
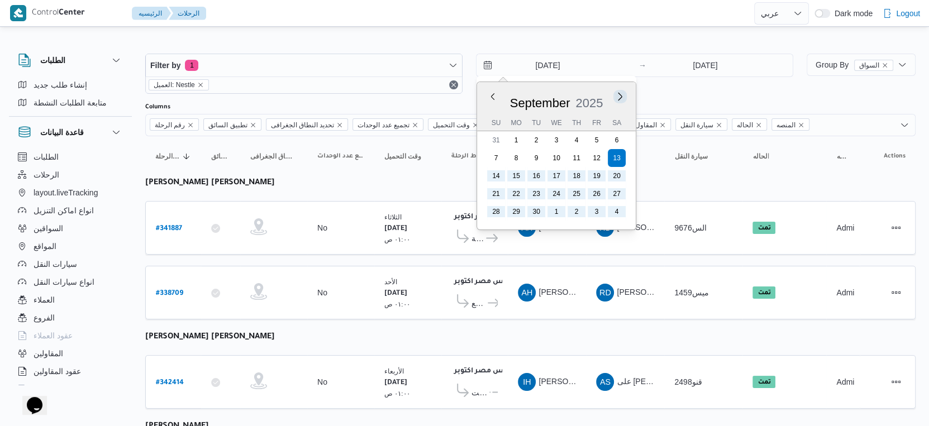
click at [622, 98] on button "Next month" at bounding box center [620, 96] width 11 height 11
type input "[DATE]"
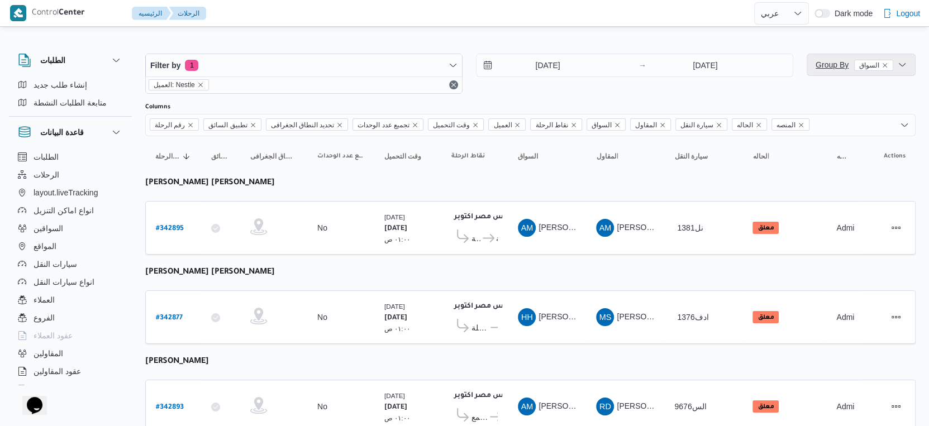
click at [835, 62] on span "Group By السواق" at bounding box center [855, 64] width 78 height 9
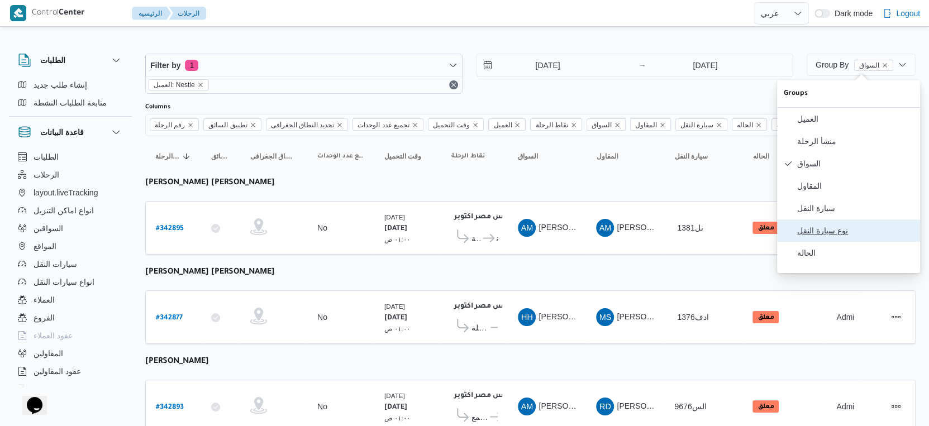
click at [827, 234] on span "نوع سيارة النقل" at bounding box center [855, 230] width 116 height 9
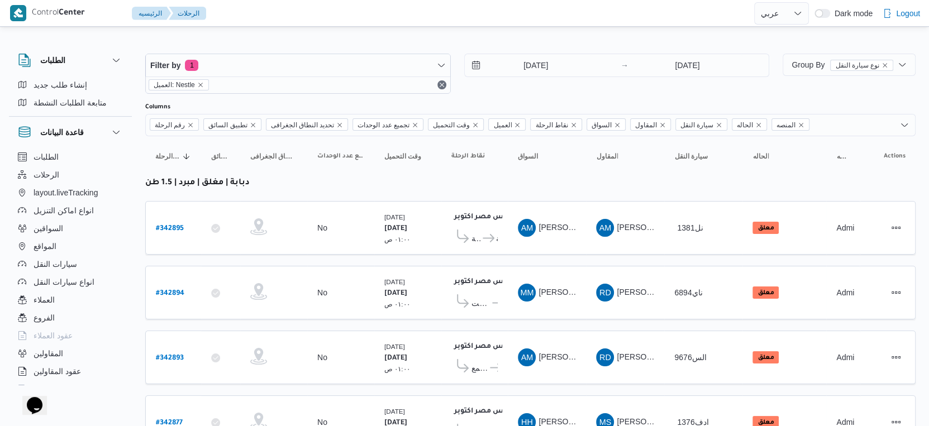
click at [552, 266] on td "السواق MM ممدوح مصطفي ابراهيم حلمي" at bounding box center [547, 293] width 78 height 54
select select "ar"
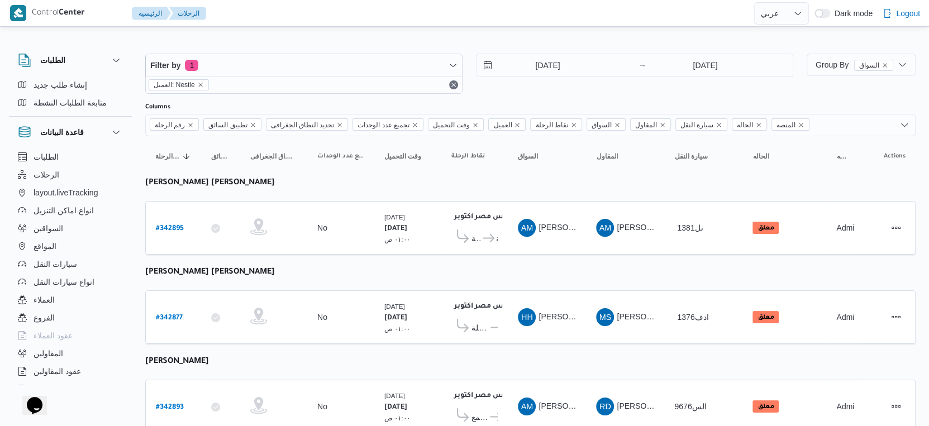
select select "ar"
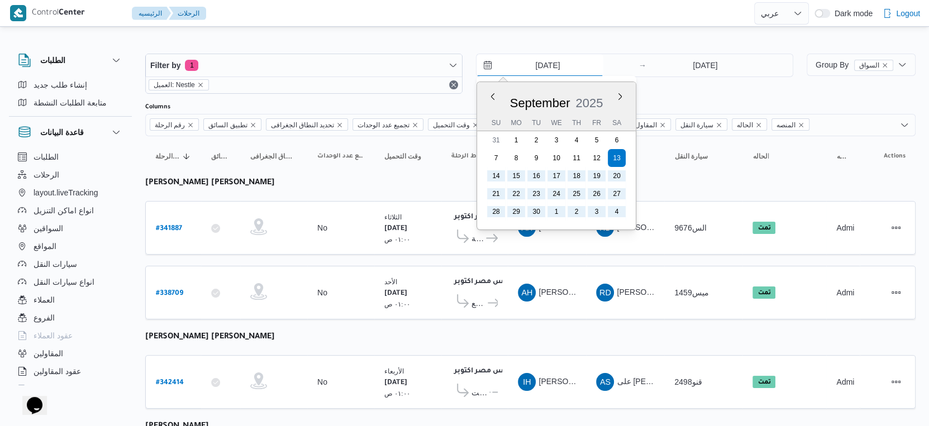
click at [582, 59] on input "13/9/2025" at bounding box center [540, 65] width 127 height 22
click at [623, 95] on button "Next month" at bounding box center [620, 96] width 11 height 11
type input "13/10/2025"
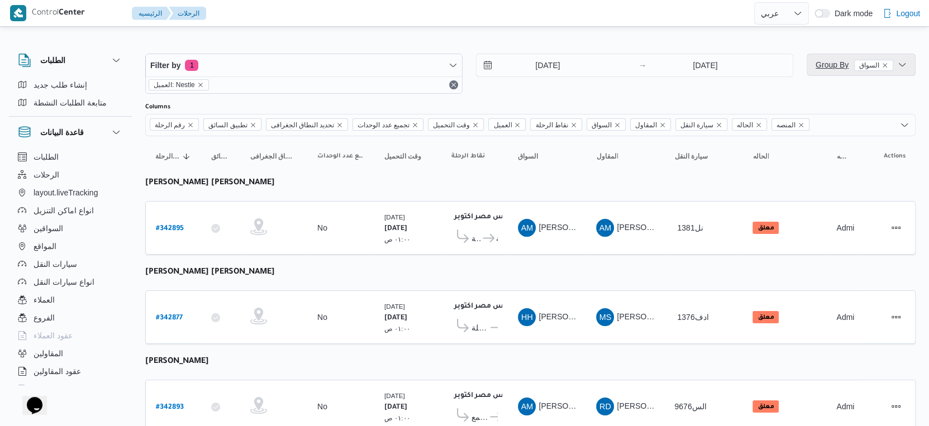
click at [837, 72] on span "Group By السواق" at bounding box center [861, 65] width 100 height 22
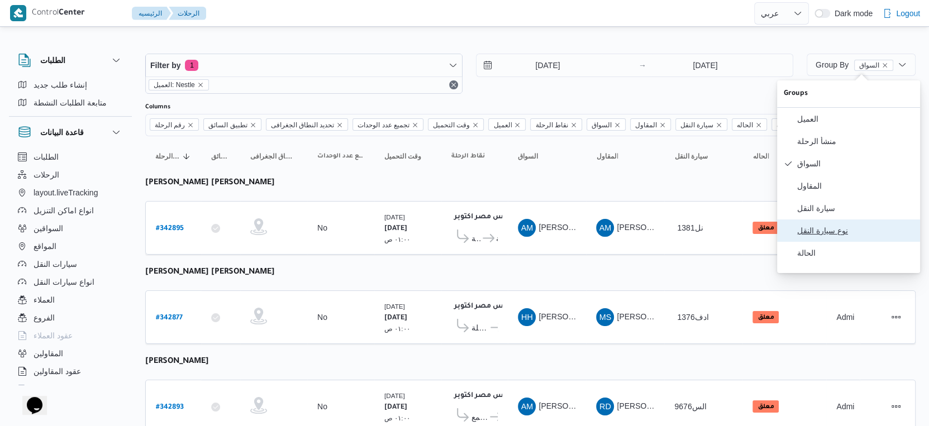
click at [834, 233] on span "نوع سيارة النقل" at bounding box center [855, 230] width 116 height 9
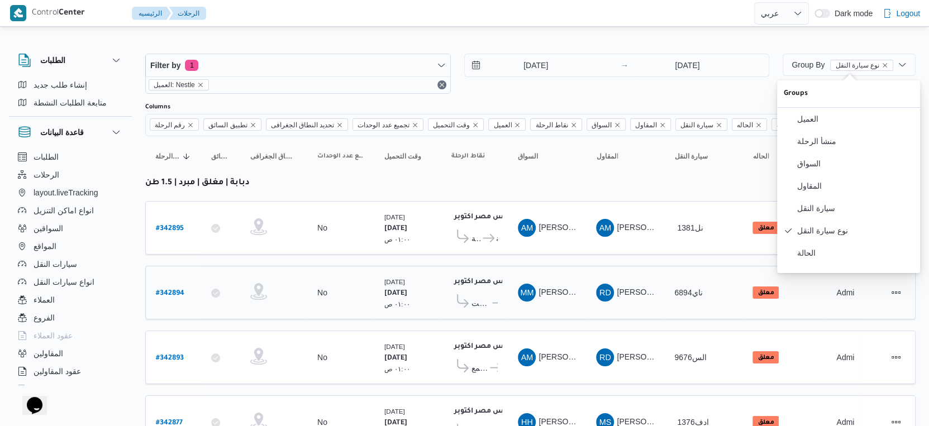
click at [487, 278] on b "اجيليتى لوجيستيكس مصر اكتوبر" at bounding box center [507, 282] width 107 height 8
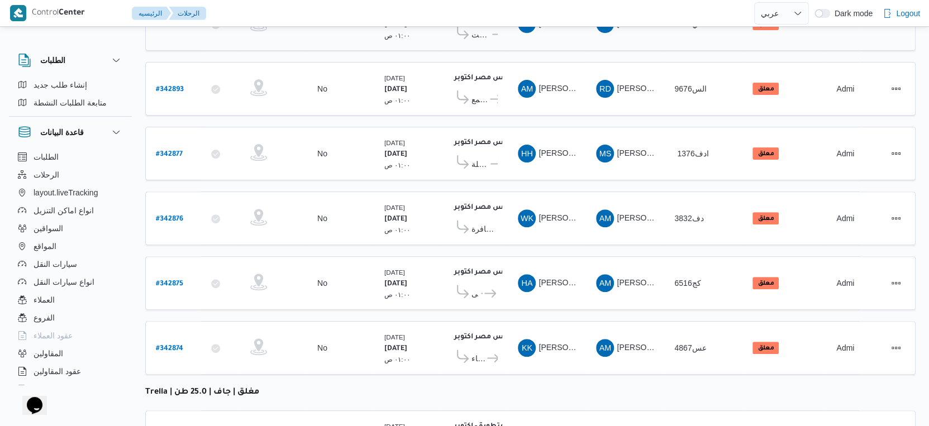
scroll to position [330, 0]
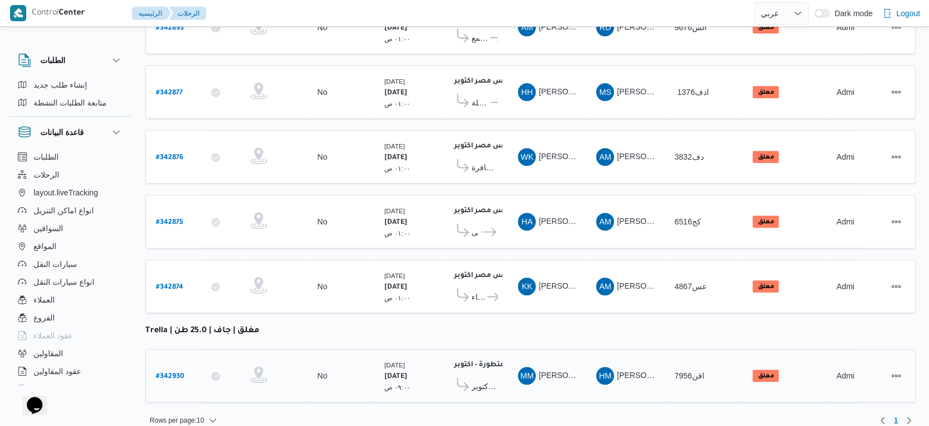
click at [172, 373] on b "# 342930" at bounding box center [170, 377] width 28 height 8
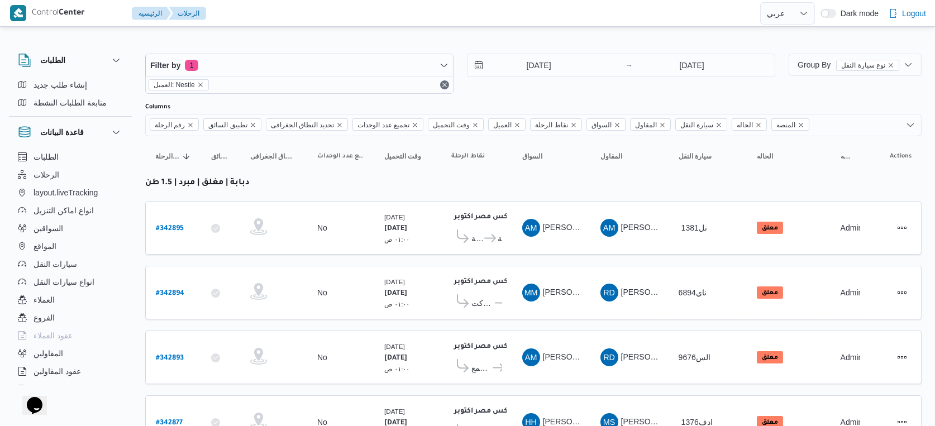
select select "ar"
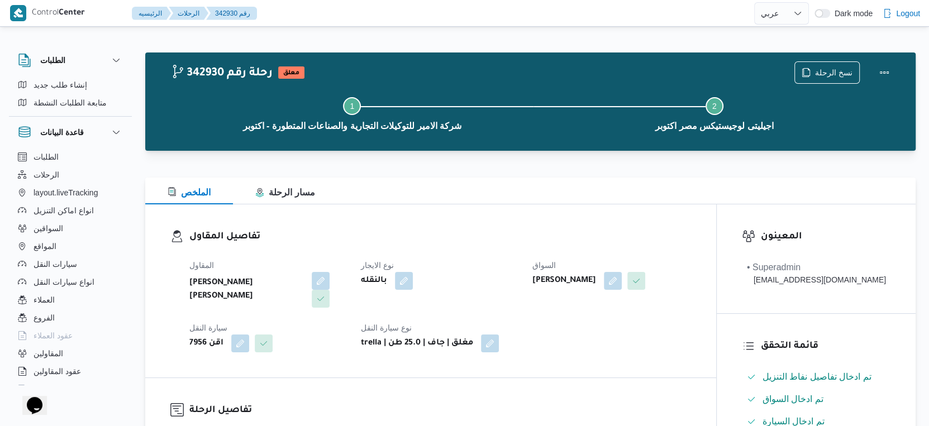
click at [567, 281] on b "محمد مروان دياب" at bounding box center [565, 280] width 64 height 13
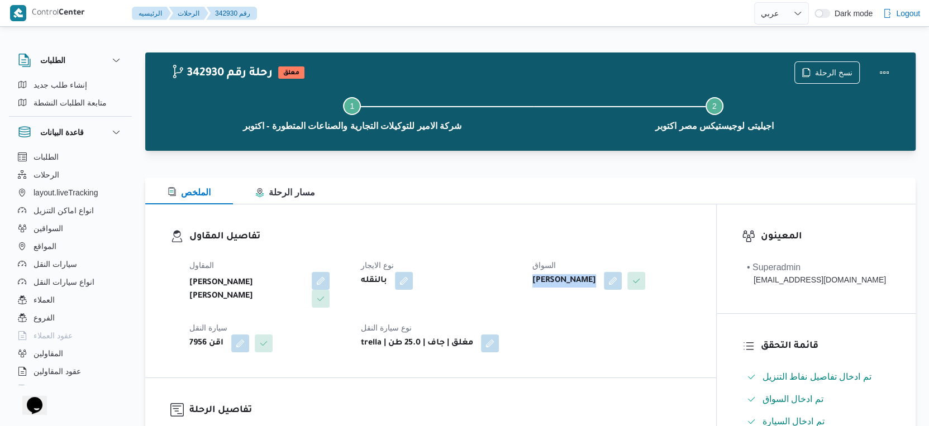
select select "ar"
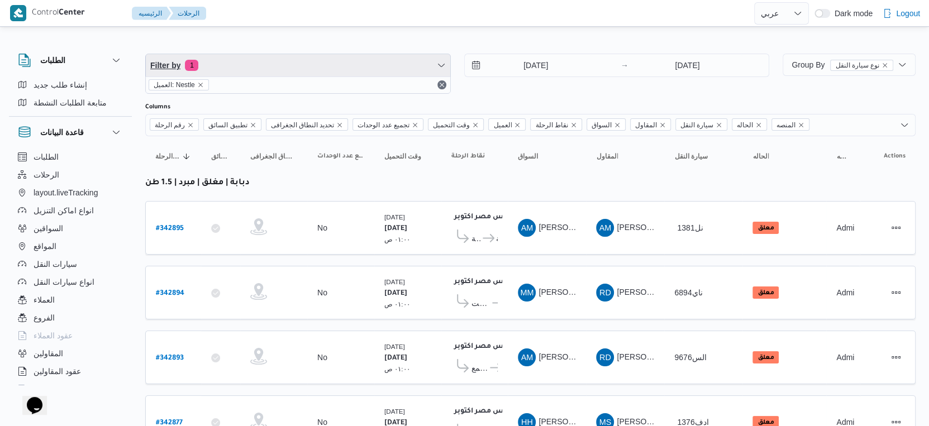
click at [244, 68] on span "Filter by 1" at bounding box center [298, 65] width 305 height 22
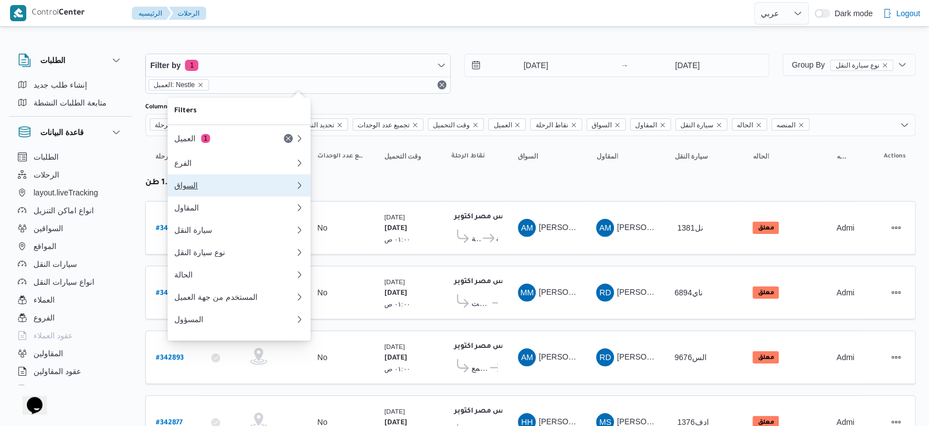
click at [204, 190] on div "السواق" at bounding box center [234, 185] width 121 height 9
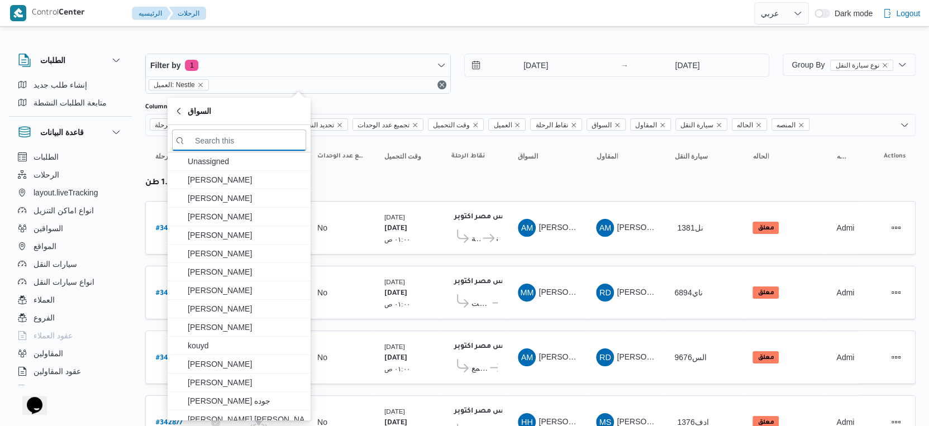
paste input "محمد مروان دياب"
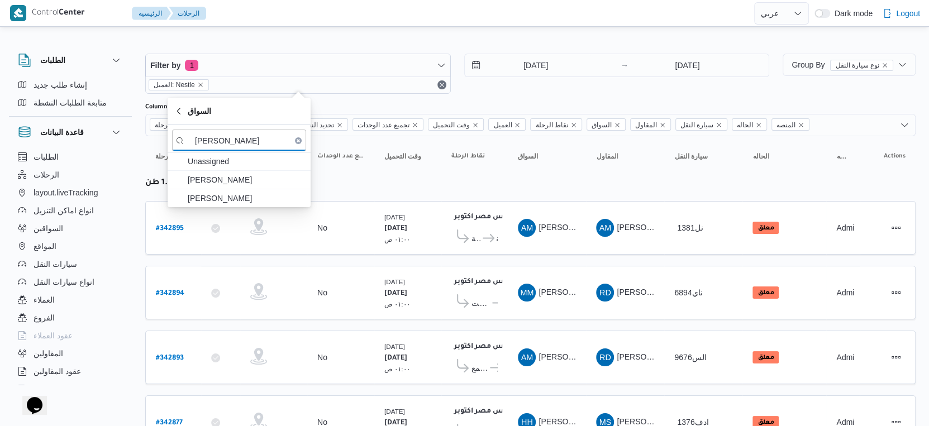
type input "محمد مروان دياب"
click at [233, 179] on span "محمد مروان دياب" at bounding box center [246, 179] width 116 height 13
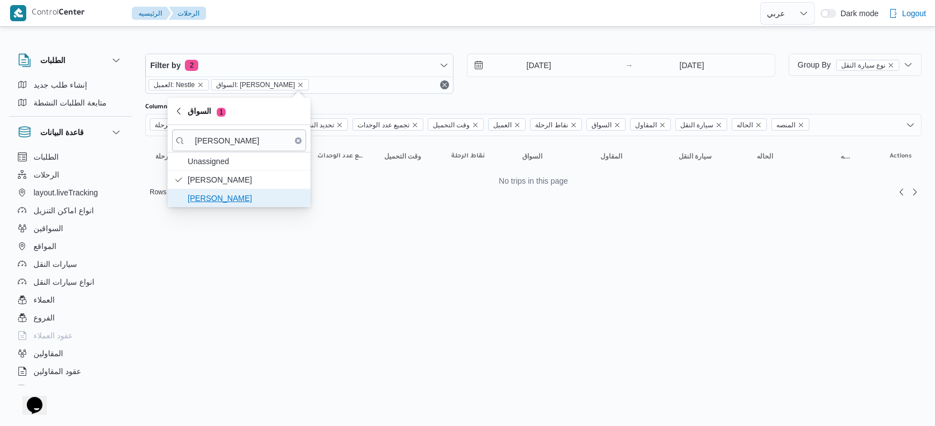
click at [233, 197] on span "محمد مروان دياب" at bounding box center [246, 198] width 116 height 13
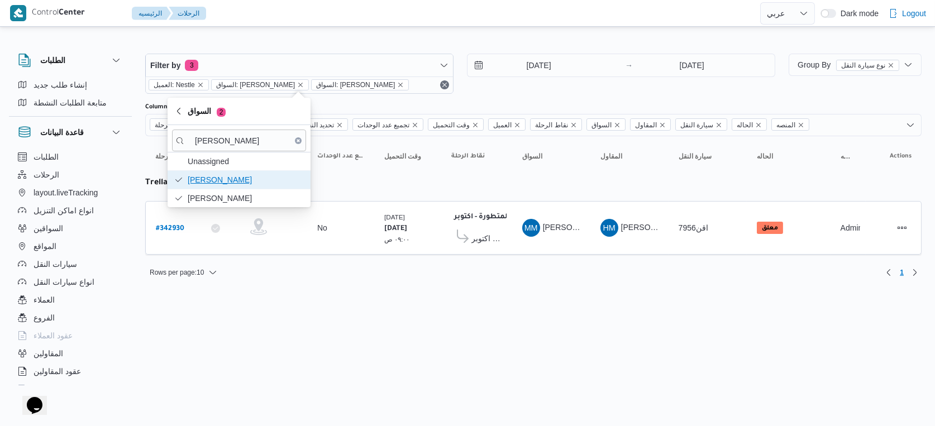
click at [233, 182] on span "محمد مروان دياب" at bounding box center [246, 179] width 116 height 13
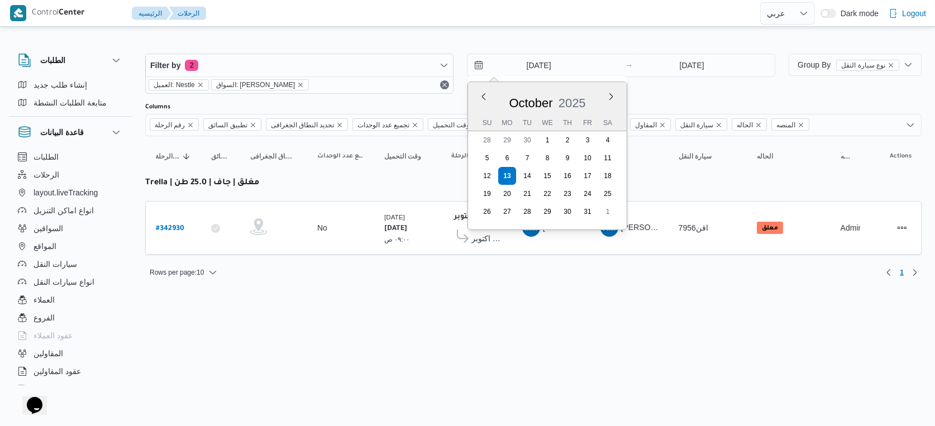
click at [558, 70] on input "[DATE]" at bounding box center [531, 65] width 127 height 22
click at [486, 95] on button "Previous Month" at bounding box center [483, 96] width 11 height 11
type input "13/9/2025"
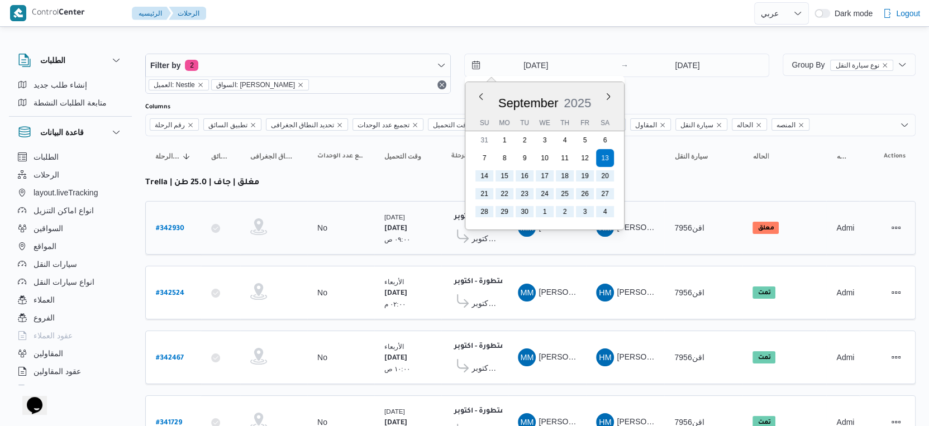
click at [408, 246] on td "وقت التحميل الإثنين ١٣/١٠/٢٠٢٥ ٠٩:٠٠ ص" at bounding box center [407, 228] width 67 height 54
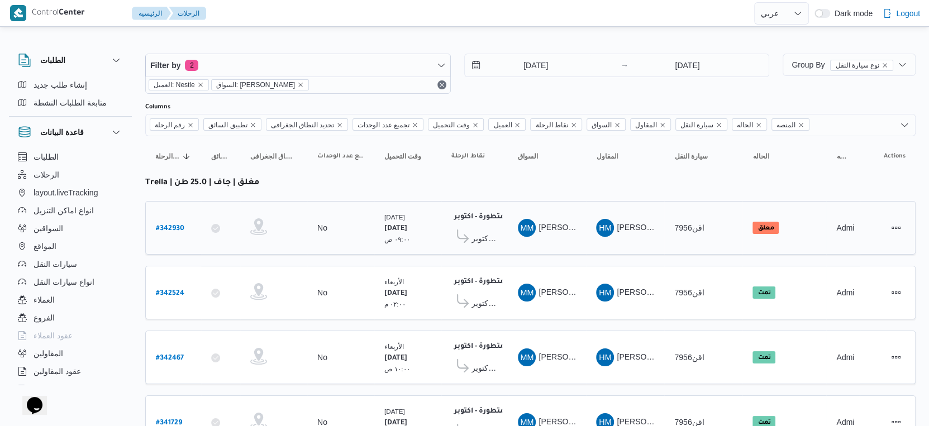
click at [174, 226] on b "# 342930" at bounding box center [170, 229] width 28 height 8
select select "ar"
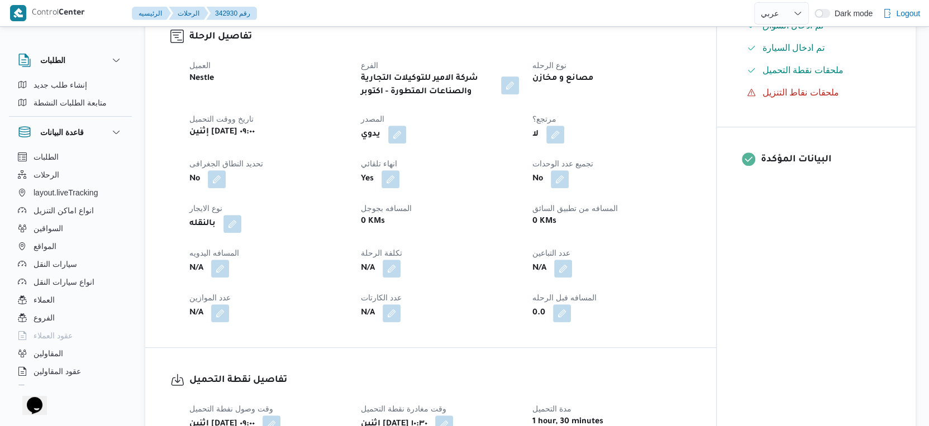
scroll to position [435, 0]
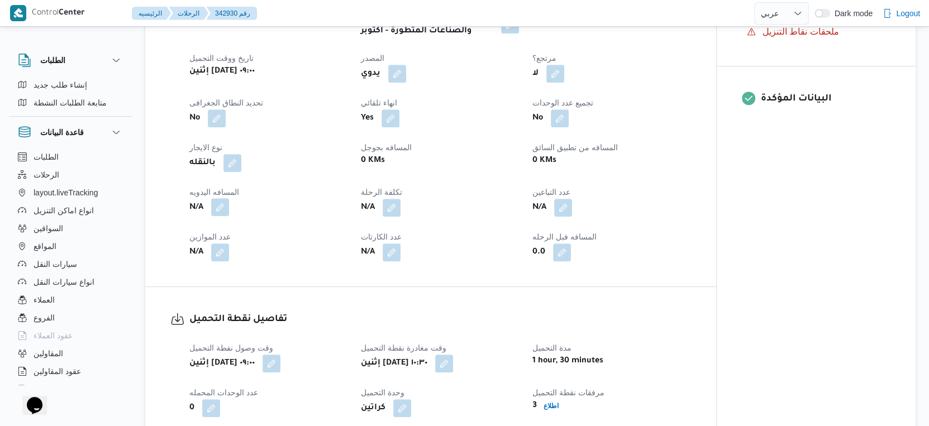
click at [224, 198] on button "button" at bounding box center [220, 207] width 18 height 18
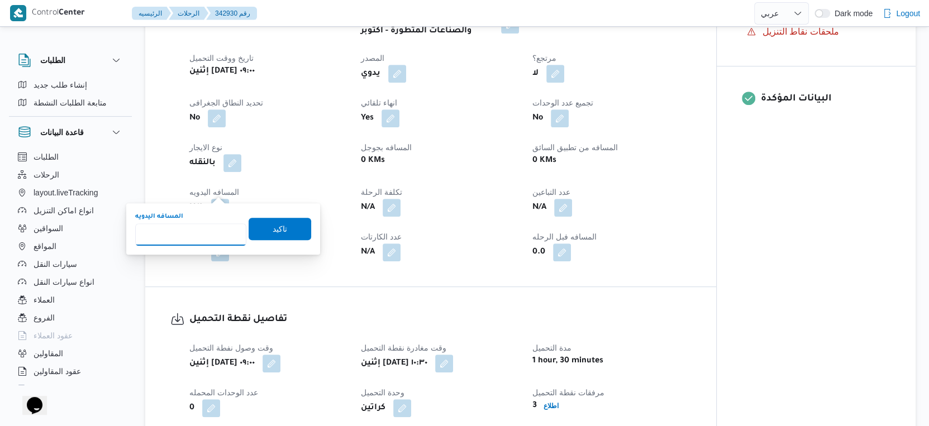
click at [190, 230] on input "المسافه اليدويه" at bounding box center [190, 235] width 111 height 22
type input "8"
click at [300, 226] on span "تاكيد" at bounding box center [280, 228] width 63 height 22
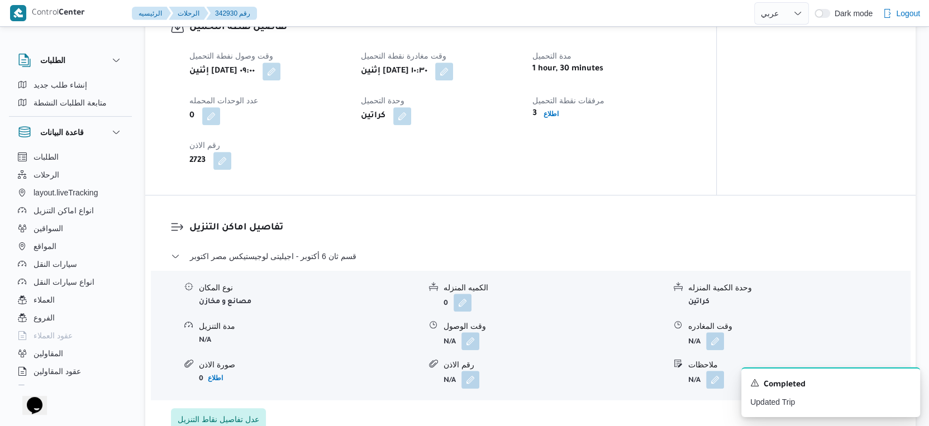
scroll to position [745, 0]
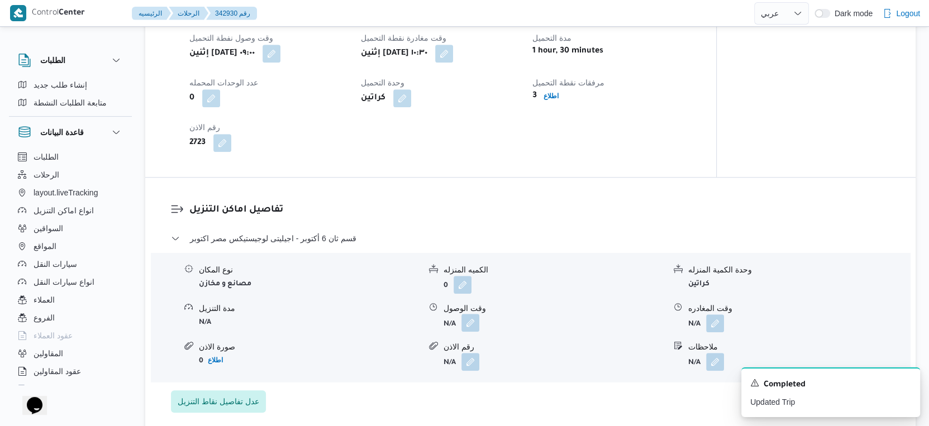
click at [473, 314] on button "button" at bounding box center [471, 323] width 18 height 18
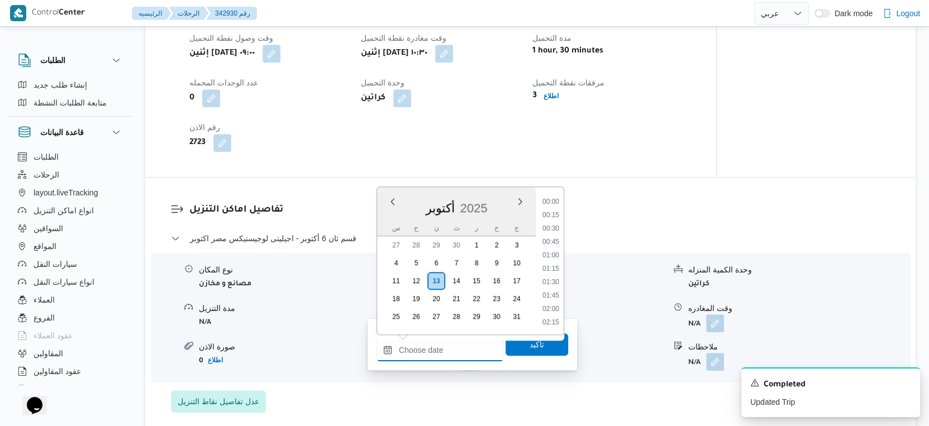
drag, startPoint x: 454, startPoint y: 353, endPoint x: 542, endPoint y: 288, distance: 109.5
click at [454, 353] on input "وقت الوصول" at bounding box center [440, 350] width 127 height 22
click at [552, 282] on li "11:00" at bounding box center [551, 287] width 26 height 11
type input "[DATE] ١١:٠٠"
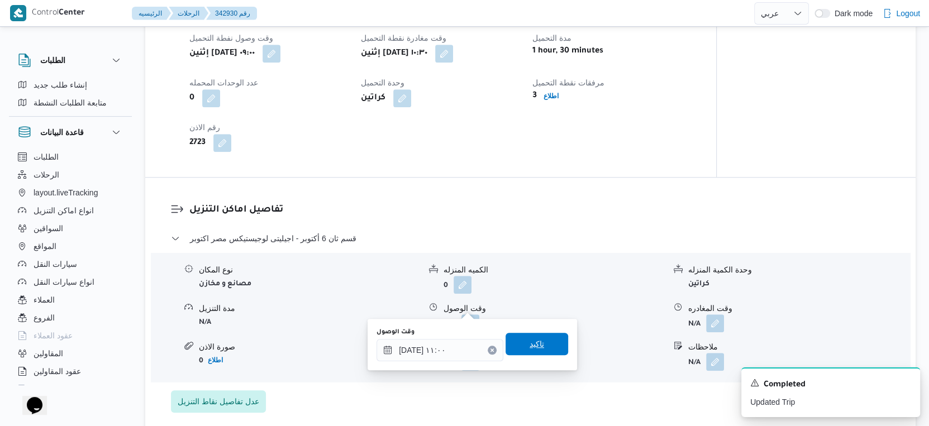
click at [543, 341] on span "تاكيد" at bounding box center [537, 344] width 63 height 22
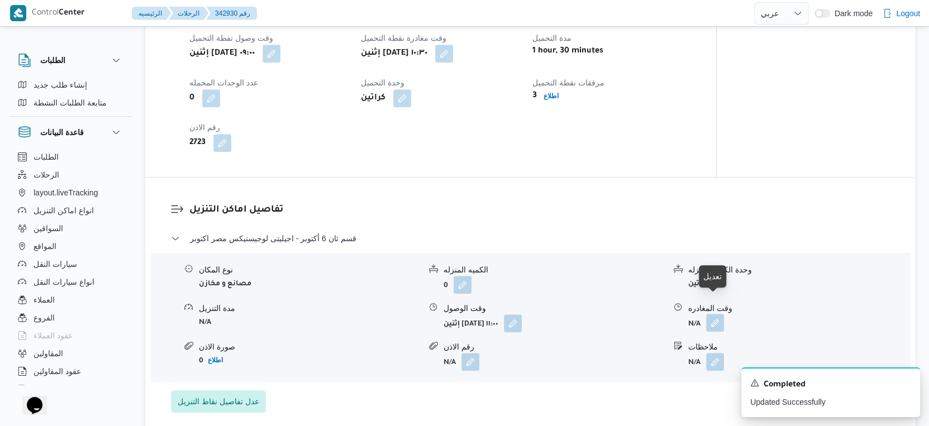
click at [718, 314] on button "button" at bounding box center [715, 323] width 18 height 18
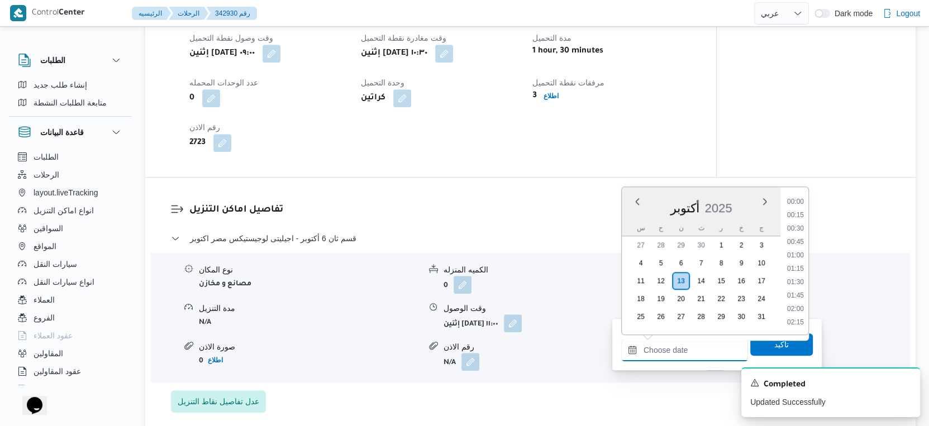
click at [700, 339] on input "وقت المغادره" at bounding box center [684, 350] width 127 height 22
drag, startPoint x: 800, startPoint y: 215, endPoint x: 799, endPoint y: 223, distance: 8.5
click at [800, 215] on li "12:00" at bounding box center [796, 216] width 26 height 11
type input "١٣/١٠/٢٠٢٥ ١٢:٠٠"
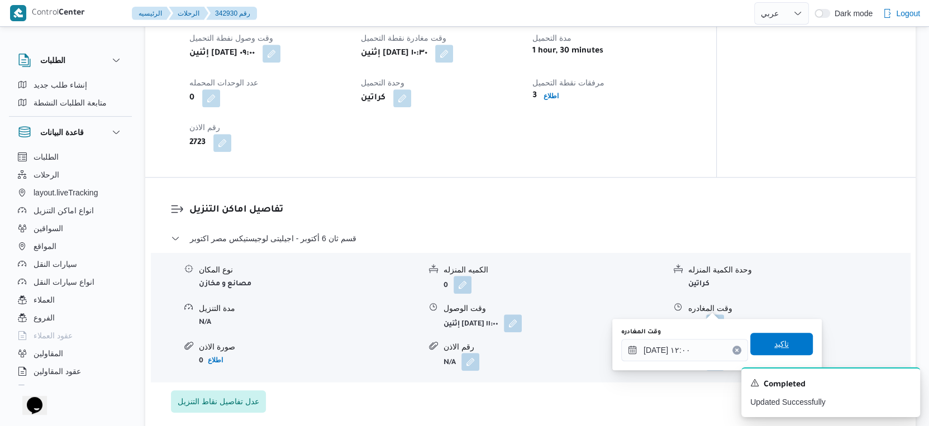
click at [782, 345] on span "تاكيد" at bounding box center [781, 344] width 63 height 22
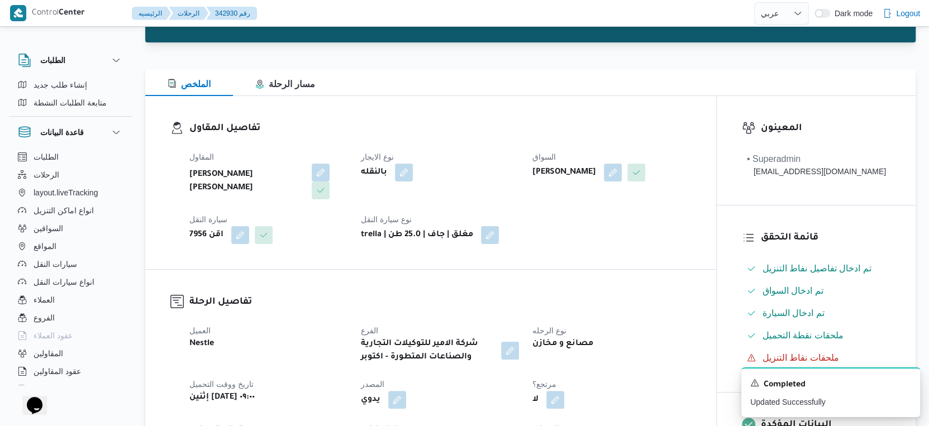
scroll to position [0, 0]
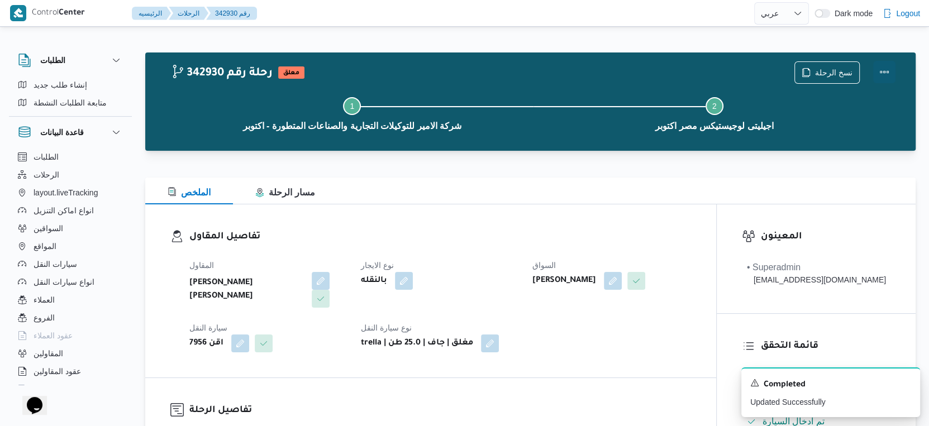
click at [885, 71] on button "Actions" at bounding box center [884, 72] width 22 height 22
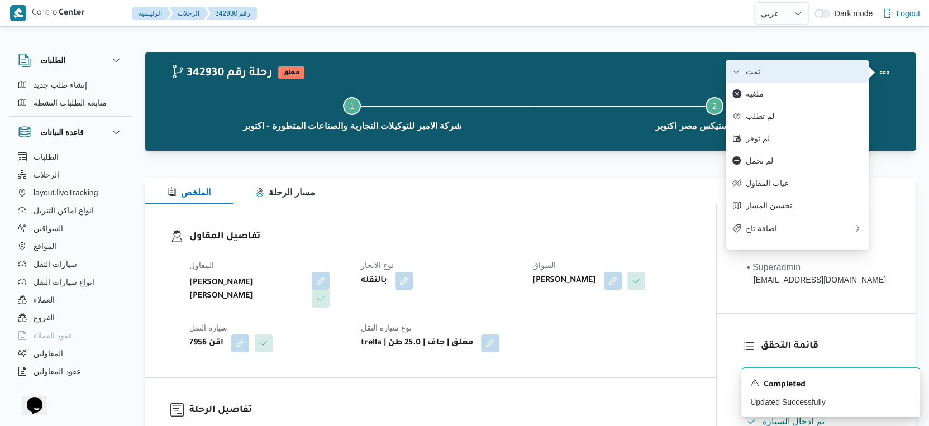
click at [774, 68] on span "تمت" at bounding box center [804, 71] width 116 height 9
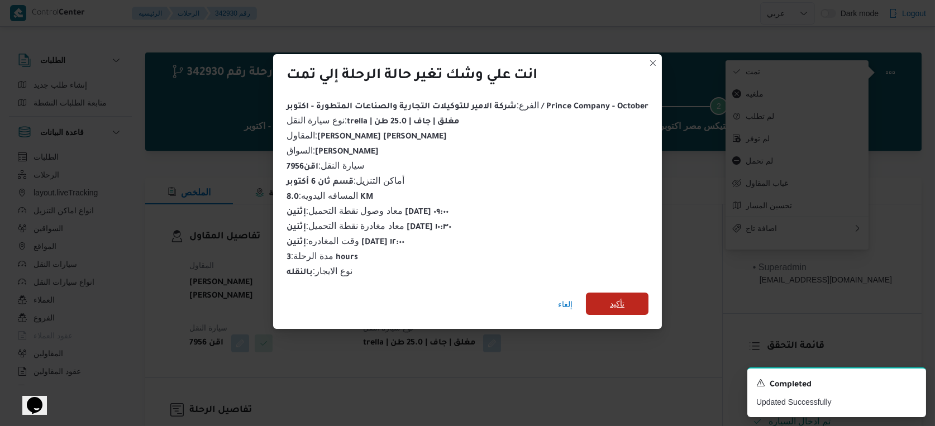
click at [612, 300] on span "تأكيد" at bounding box center [617, 303] width 15 height 13
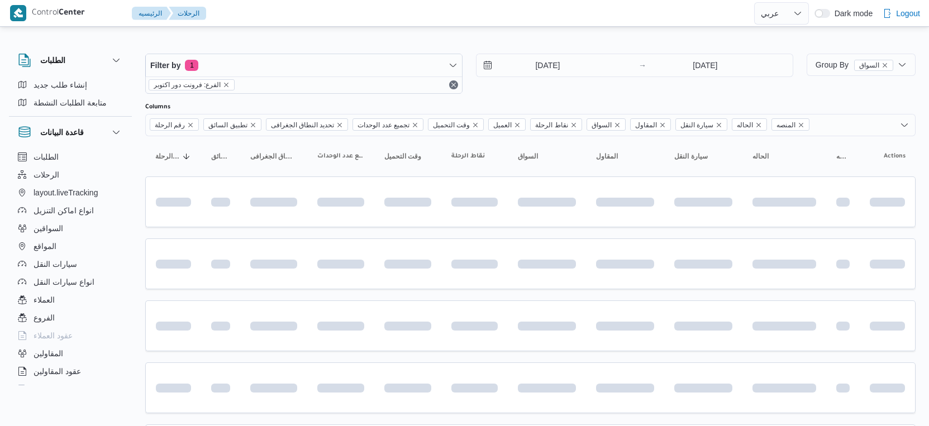
select select "ar"
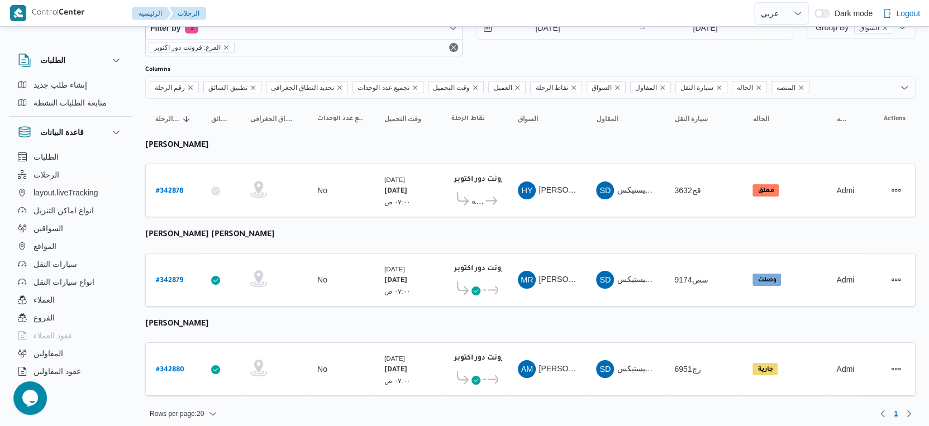
scroll to position [38, 0]
click at [174, 277] on b "# 342879" at bounding box center [169, 281] width 27 height 8
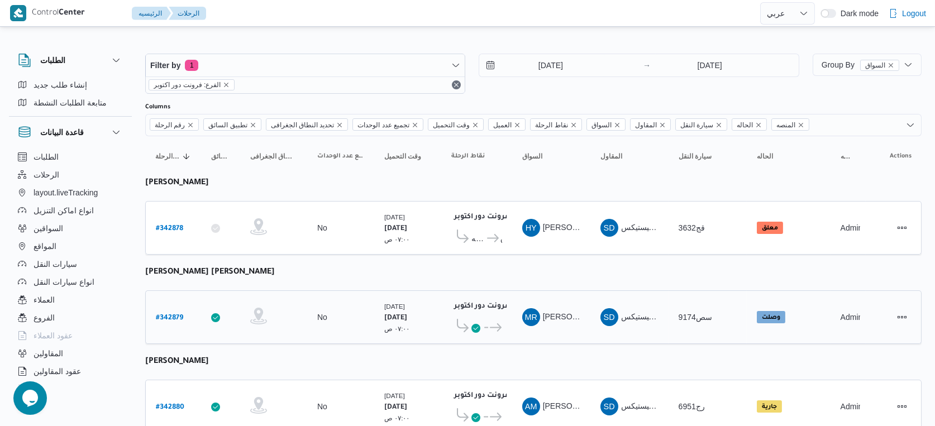
select select "ar"
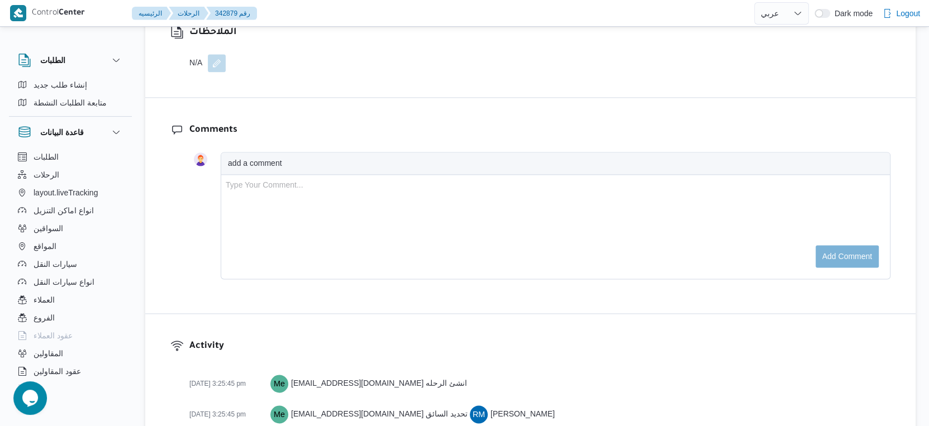
scroll to position [993, 0]
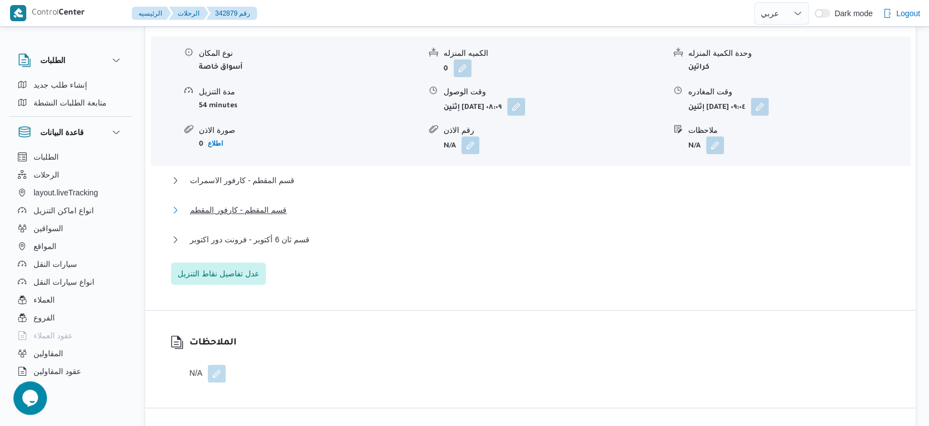
click at [297, 217] on button "قسم المقطم - كارفور المقطم" at bounding box center [531, 209] width 720 height 13
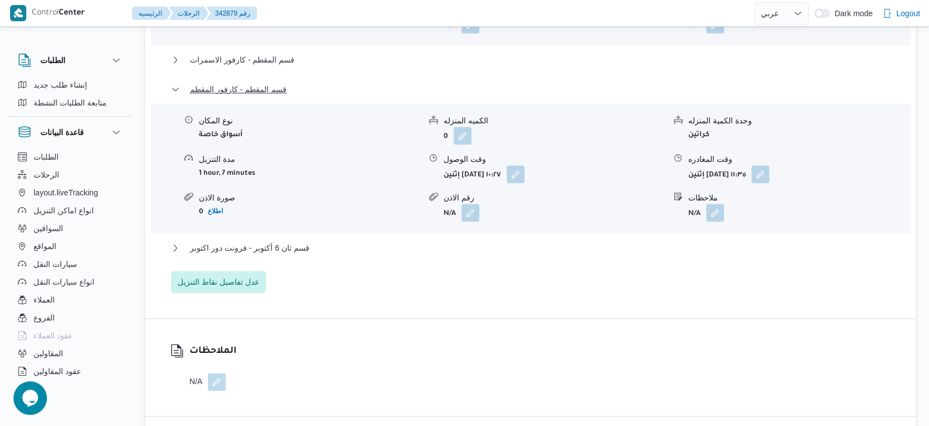
scroll to position [1118, 0]
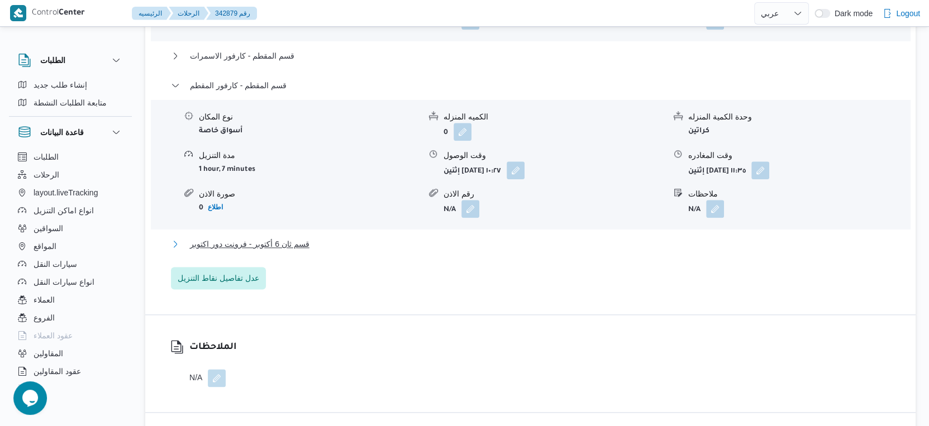
click at [319, 251] on button "قسم ثان 6 أكتوبر - فرونت دور اكتوبر" at bounding box center [531, 243] width 720 height 13
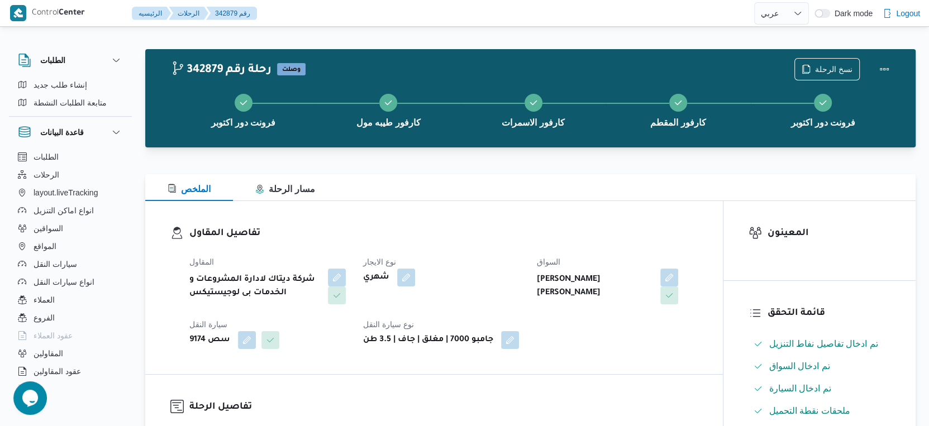
scroll to position [0, 0]
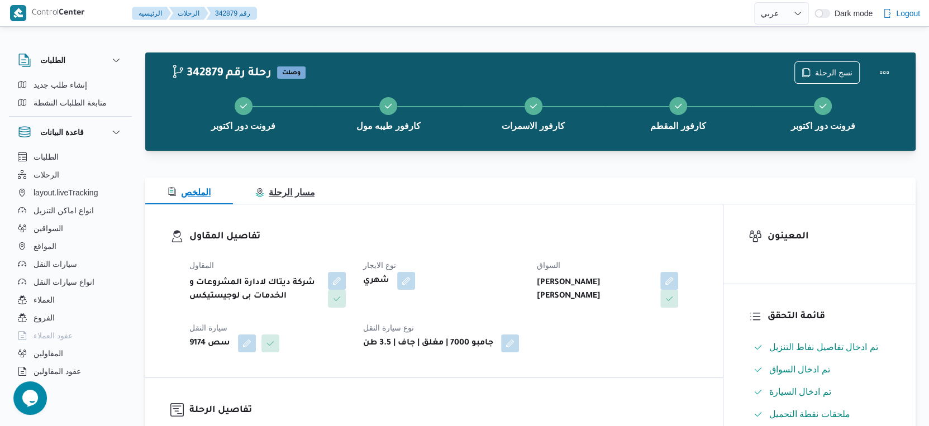
click at [293, 193] on span "مسار الرحلة" at bounding box center [284, 192] width 59 height 9
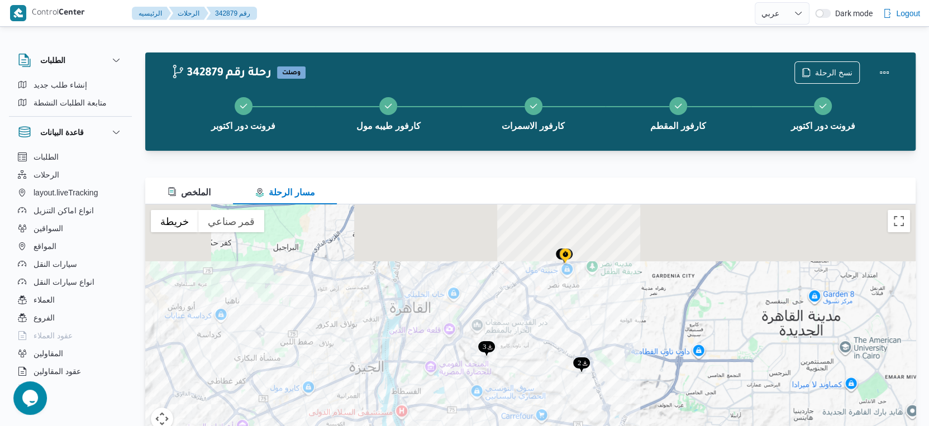
drag, startPoint x: 553, startPoint y: 227, endPoint x: 557, endPoint y: 332, distance: 105.7
click at [557, 332] on div at bounding box center [530, 344] width 771 height 279
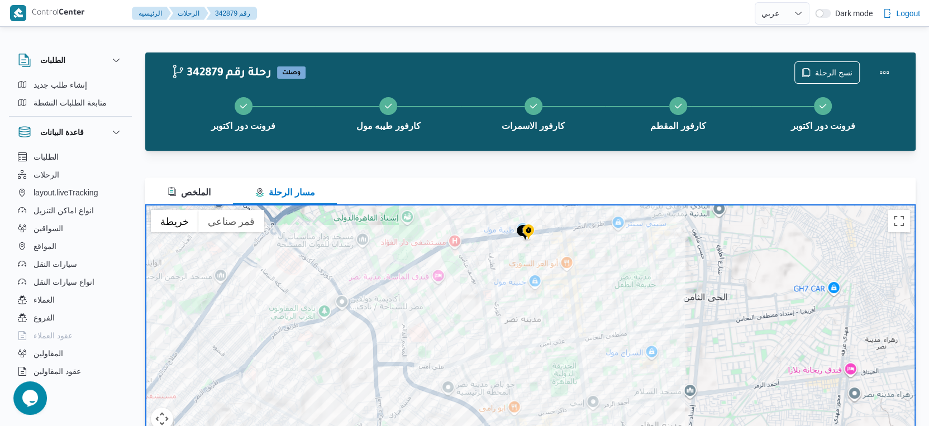
click at [520, 230] on img at bounding box center [529, 233] width 18 height 18
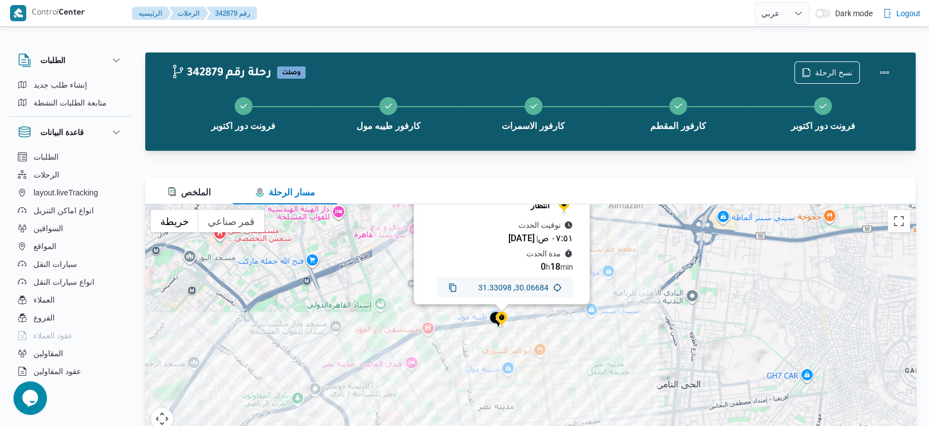
drag, startPoint x: 512, startPoint y: 411, endPoint x: 481, endPoint y: 293, distance: 121.8
click at [481, 293] on div "انتظار توقيت الحدث ٠٧:٥١ ص | ١٣ أكتوبر مدة الحدث 0 h 18 min 30.06684, 31.33098" at bounding box center [530, 344] width 771 height 279
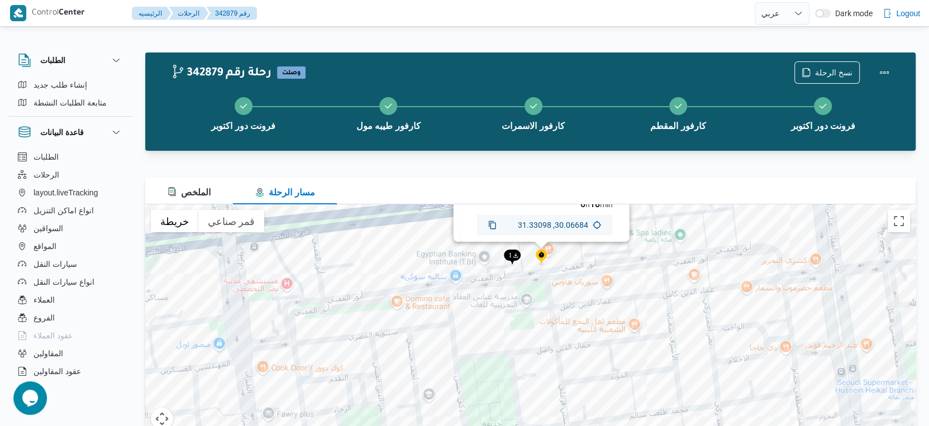
click at [514, 252] on img at bounding box center [512, 258] width 18 height 18
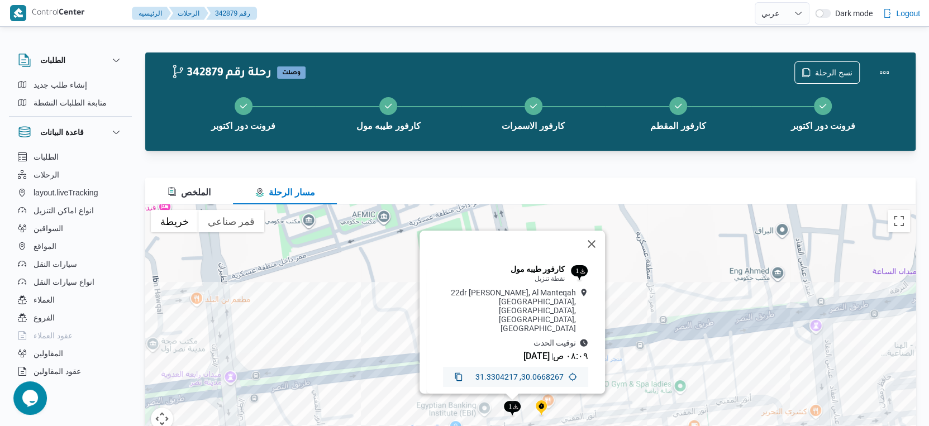
click at [533, 373] on p "30.0668267, 31.3304217" at bounding box center [516, 377] width 96 height 9
click at [454, 373] on icon at bounding box center [458, 377] width 9 height 9
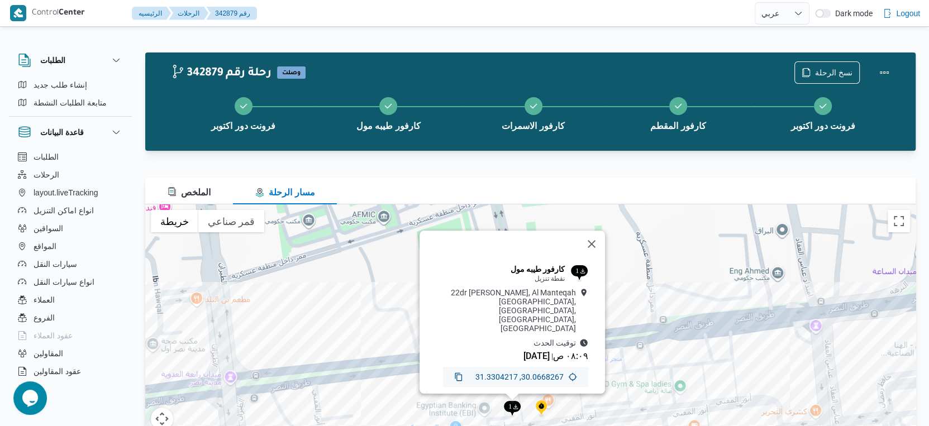
click at [454, 373] on icon at bounding box center [458, 377] width 9 height 9
click at [509, 407] on img at bounding box center [512, 409] width 18 height 18
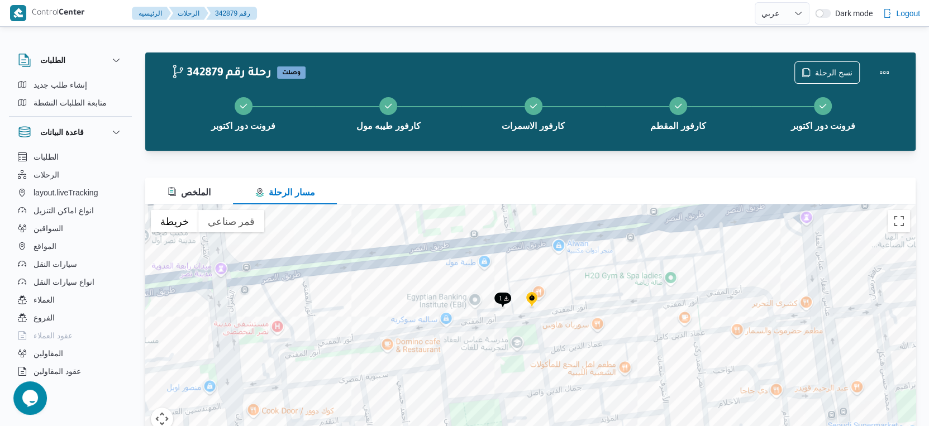
drag, startPoint x: 597, startPoint y: 385, endPoint x: 587, endPoint y: 269, distance: 116.7
click at [587, 269] on div at bounding box center [530, 344] width 771 height 279
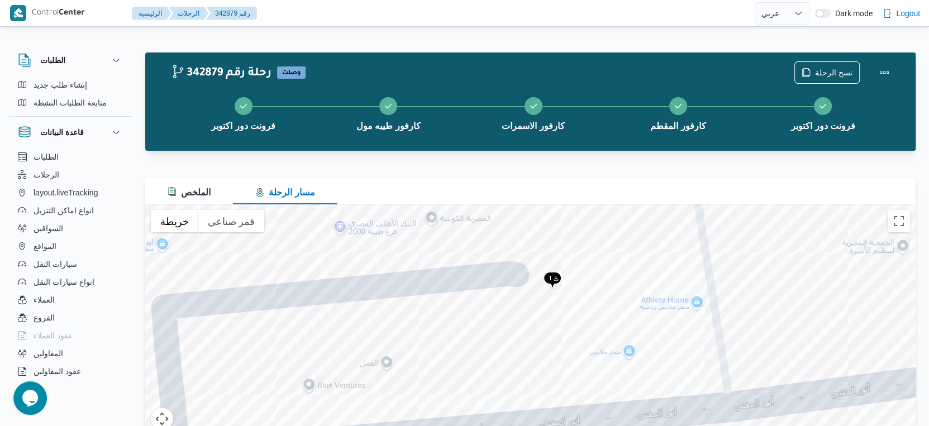
click at [550, 275] on img at bounding box center [553, 281] width 18 height 18
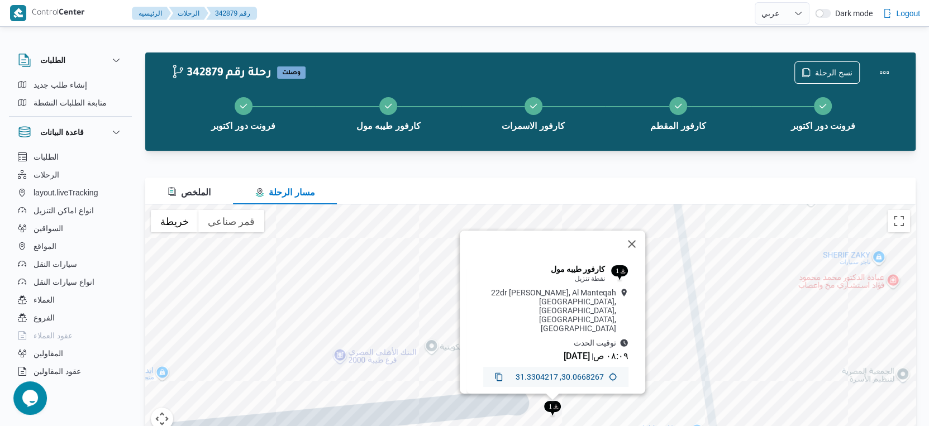
click at [609, 373] on icon at bounding box center [613, 377] width 9 height 9
click at [615, 274] on text "1" at bounding box center [617, 271] width 4 height 8
click at [495, 373] on icon at bounding box center [499, 377] width 9 height 9
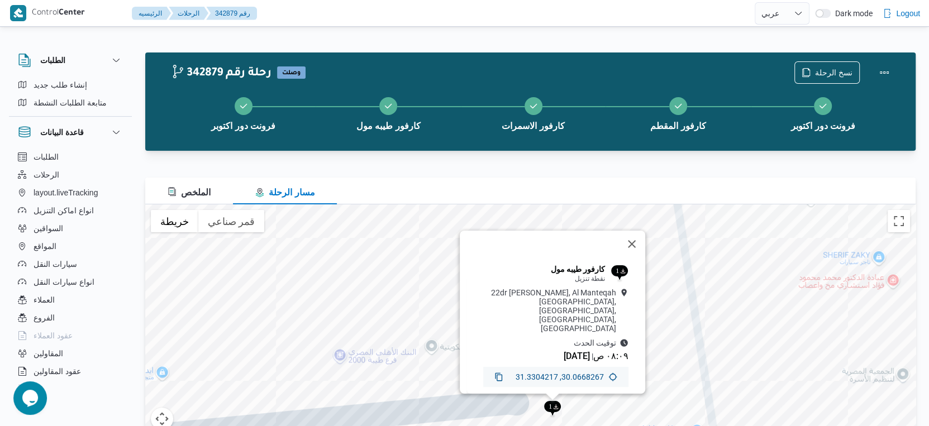
click at [495, 373] on icon at bounding box center [499, 377] width 9 height 9
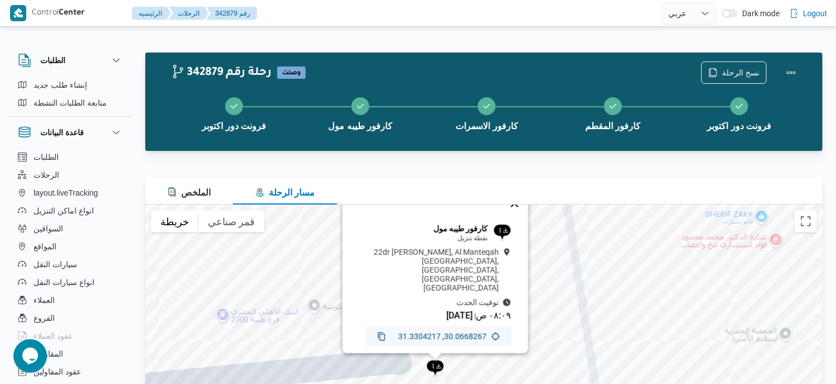
click at [522, 210] on button "إغلاق" at bounding box center [514, 203] width 27 height 27
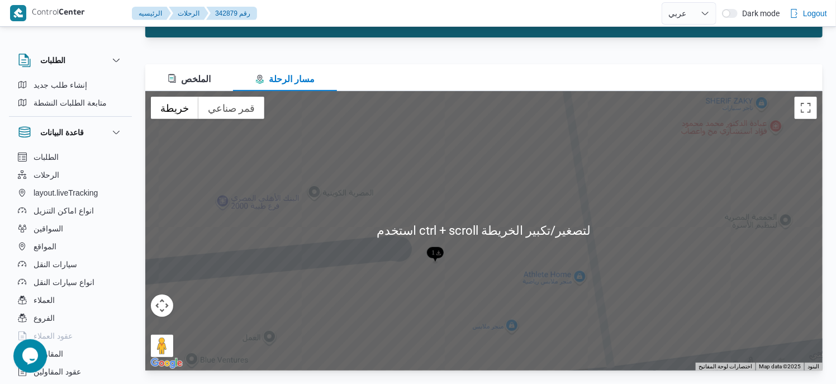
scroll to position [113, 0]
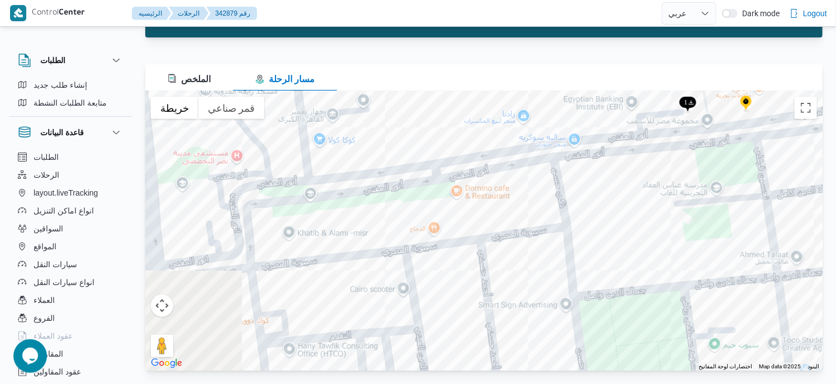
drag, startPoint x: 251, startPoint y: 325, endPoint x: 534, endPoint y: 176, distance: 319.7
click at [534, 176] on div at bounding box center [483, 230] width 677 height 279
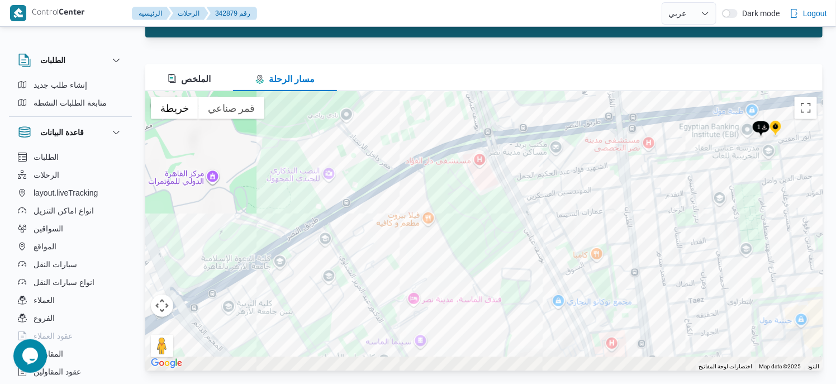
drag, startPoint x: 197, startPoint y: 237, endPoint x: 539, endPoint y: 177, distance: 347.2
click at [539, 177] on div at bounding box center [483, 230] width 677 height 279
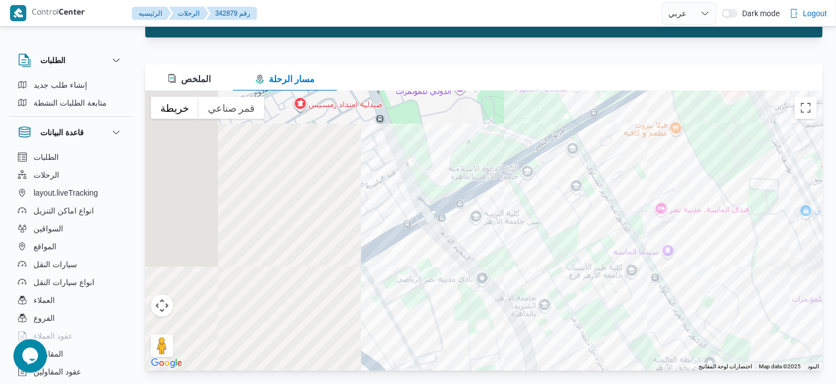
drag, startPoint x: 308, startPoint y: 286, endPoint x: 624, endPoint y: 172, distance: 335.0
click at [624, 172] on div at bounding box center [483, 230] width 677 height 279
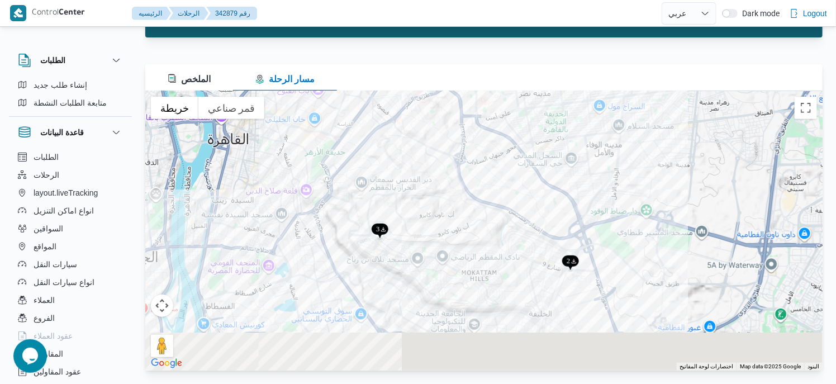
drag, startPoint x: 412, startPoint y: 348, endPoint x: 473, endPoint y: 144, distance: 212.9
click at [473, 144] on div at bounding box center [483, 230] width 677 height 279
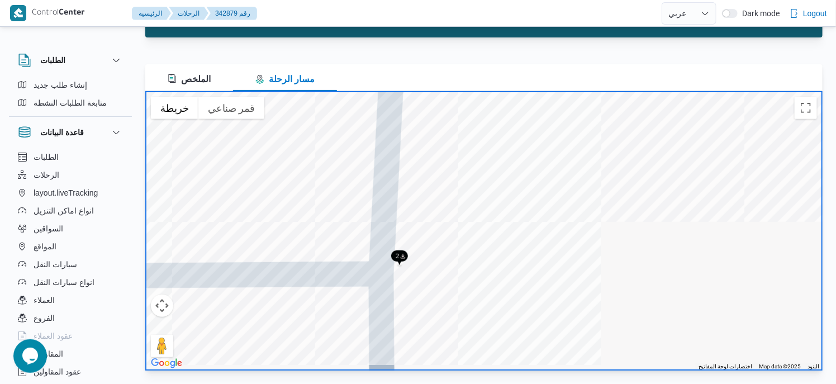
click at [400, 252] on img at bounding box center [400, 258] width 18 height 18
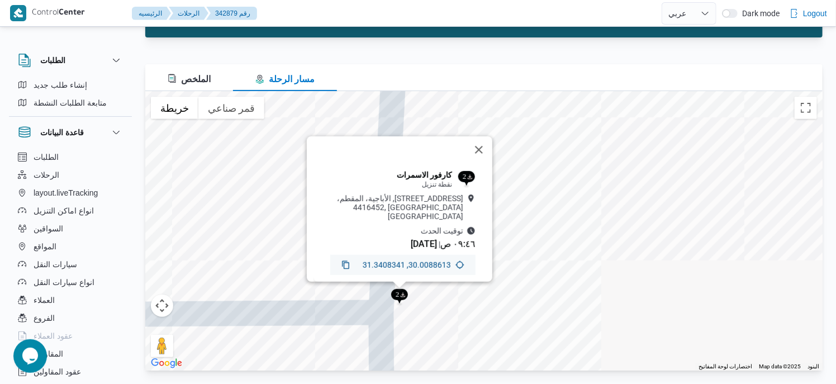
click at [344, 261] on icon at bounding box center [345, 265] width 7 height 8
click at [486, 138] on button "إغلاق" at bounding box center [478, 149] width 27 height 27
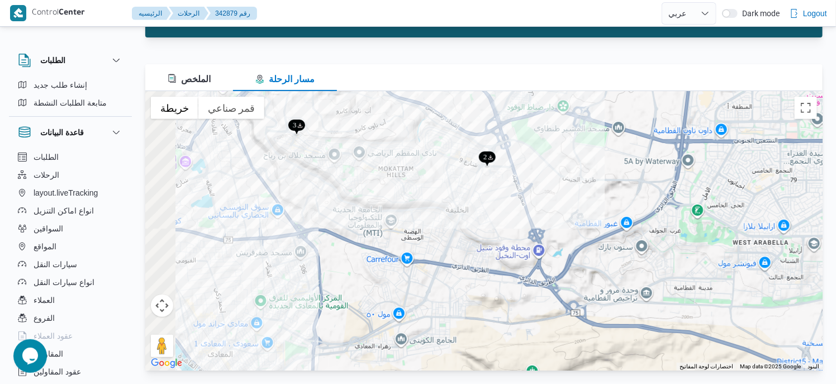
drag, startPoint x: 249, startPoint y: 167, endPoint x: 542, endPoint y: 192, distance: 293.9
click at [542, 192] on div at bounding box center [483, 230] width 677 height 279
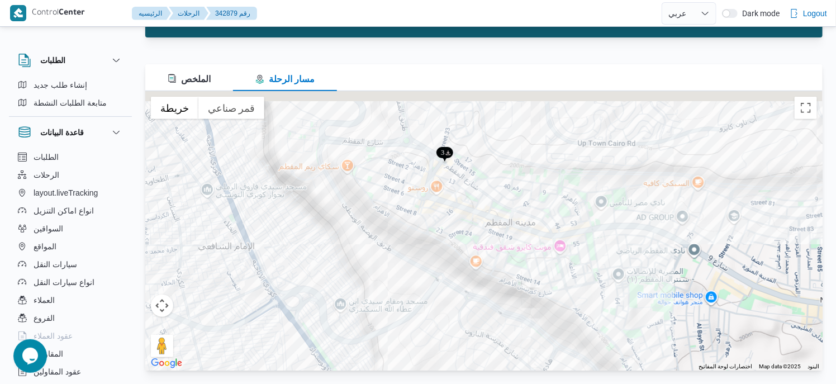
drag, startPoint x: 455, startPoint y: 107, endPoint x: 435, endPoint y: 169, distance: 65.6
click at [420, 273] on div at bounding box center [483, 230] width 677 height 279
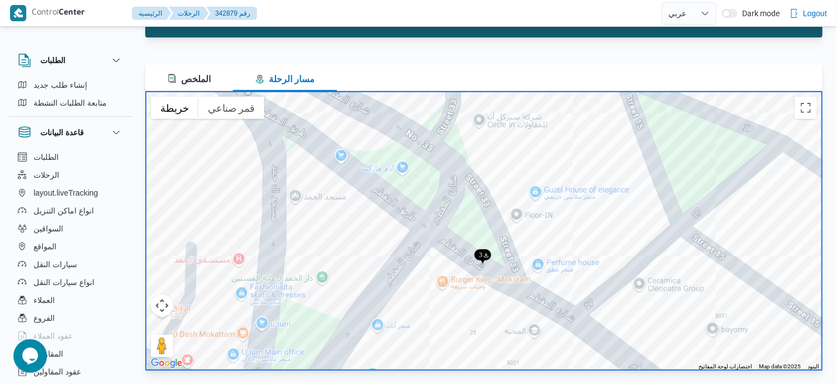
click at [486, 251] on img at bounding box center [483, 257] width 18 height 18
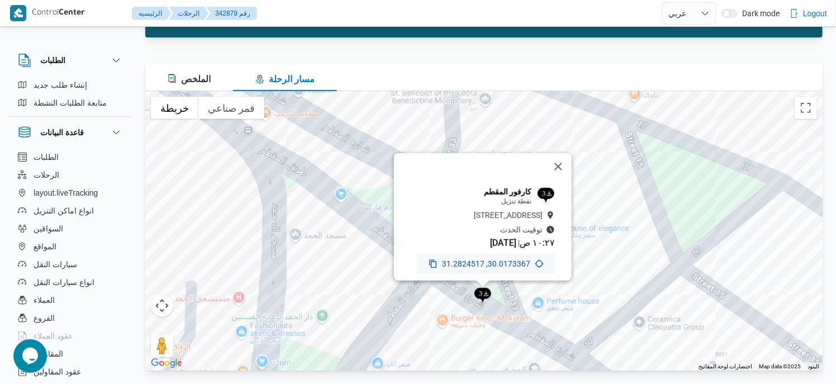
click at [429, 259] on icon at bounding box center [433, 263] width 9 height 9
click at [196, 79] on span "الملخص" at bounding box center [189, 78] width 43 height 9
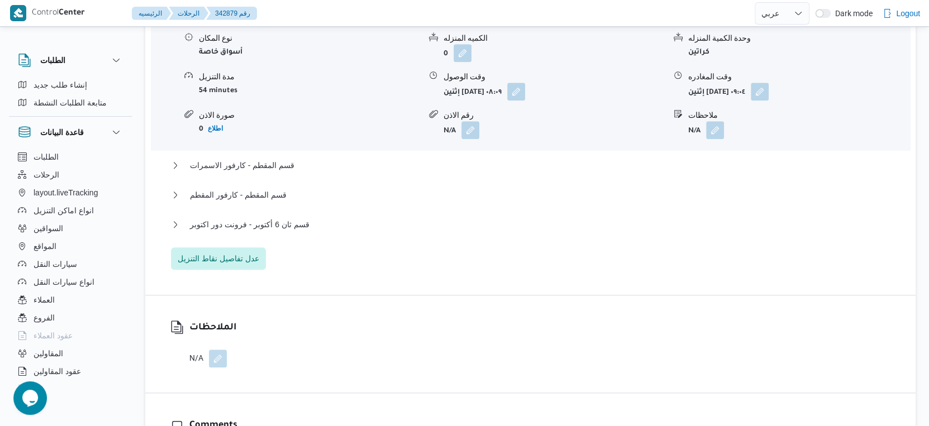
scroll to position [1144, 0]
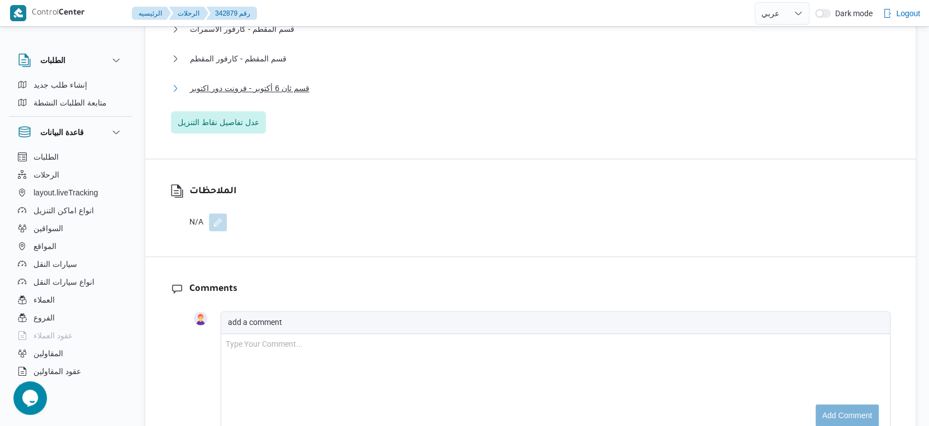
click at [316, 95] on button "قسم ثان 6 أكتوبر - فرونت دور اكتوبر" at bounding box center [531, 88] width 720 height 13
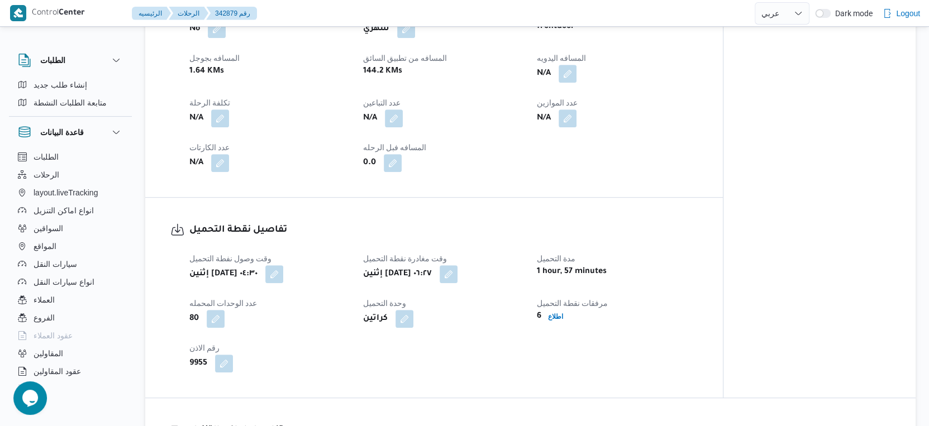
scroll to position [462, 0]
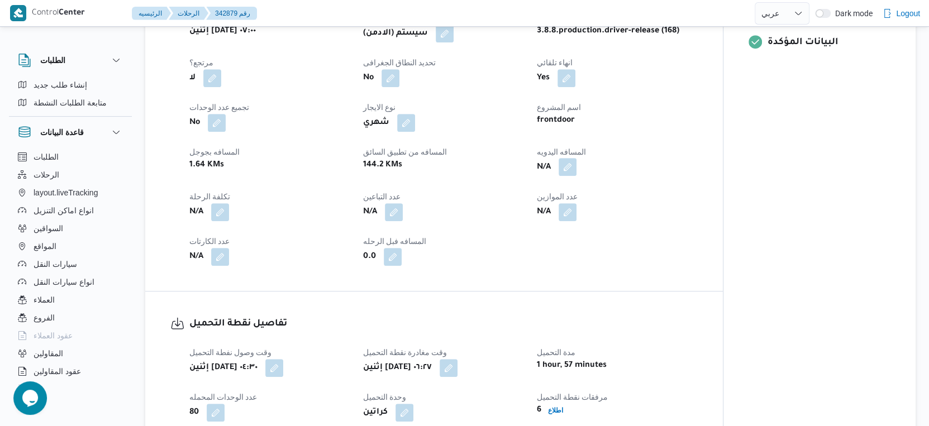
click at [572, 176] on button "button" at bounding box center [568, 167] width 18 height 18
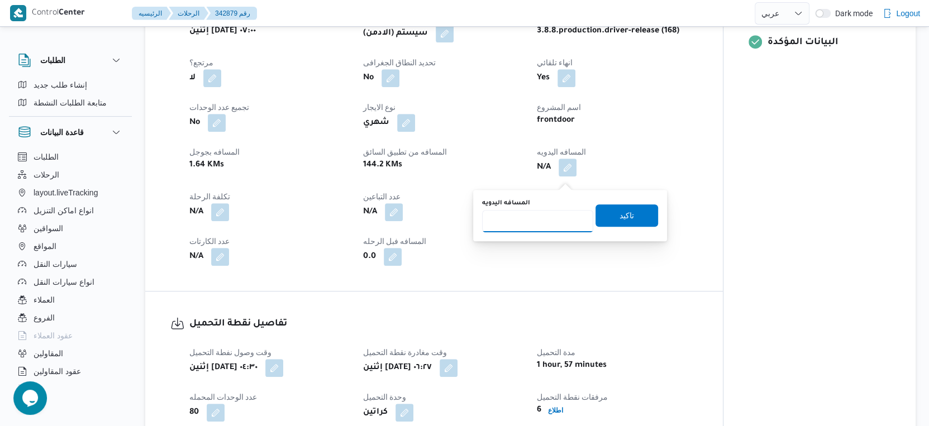
click at [530, 227] on input "المسافه اليدويه" at bounding box center [537, 221] width 111 height 22
type input "142"
click at [631, 212] on span "تاكيد" at bounding box center [627, 215] width 63 height 22
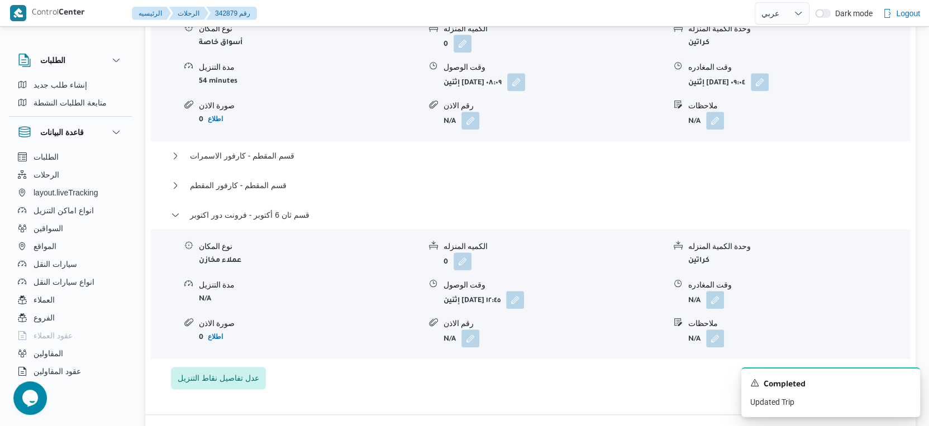
scroll to position [1082, 0]
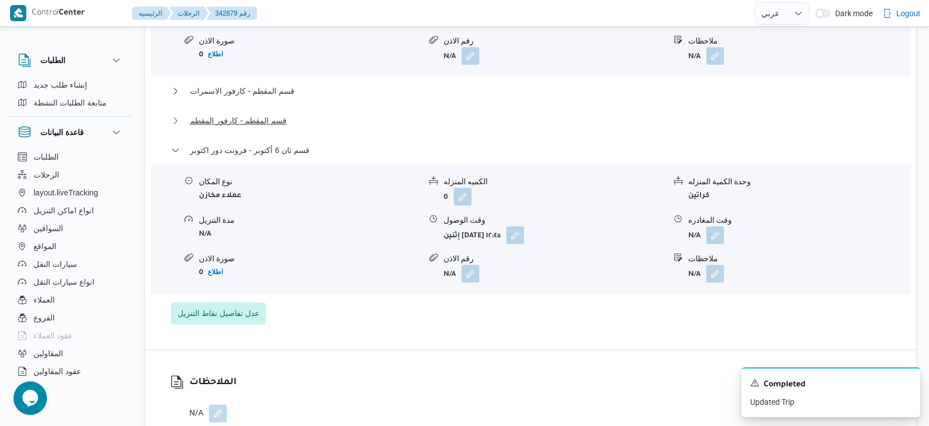
click at [261, 127] on span "قسم المقطم - كارفور المقطم" at bounding box center [238, 120] width 97 height 13
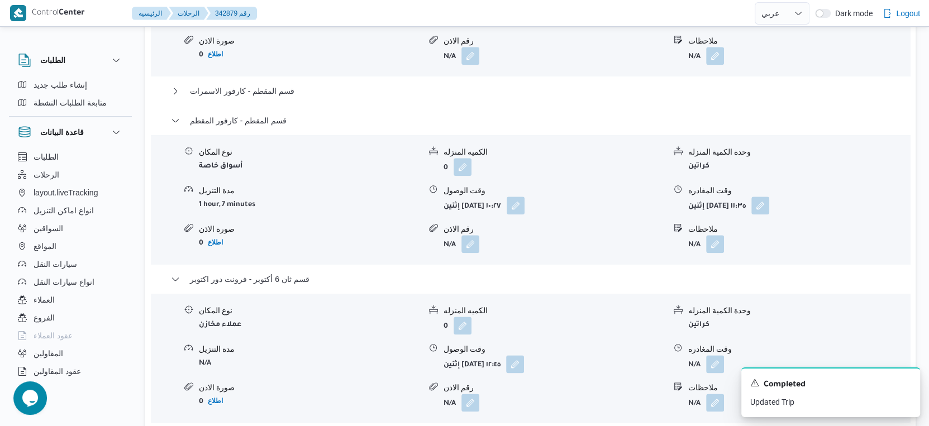
select select "ar"
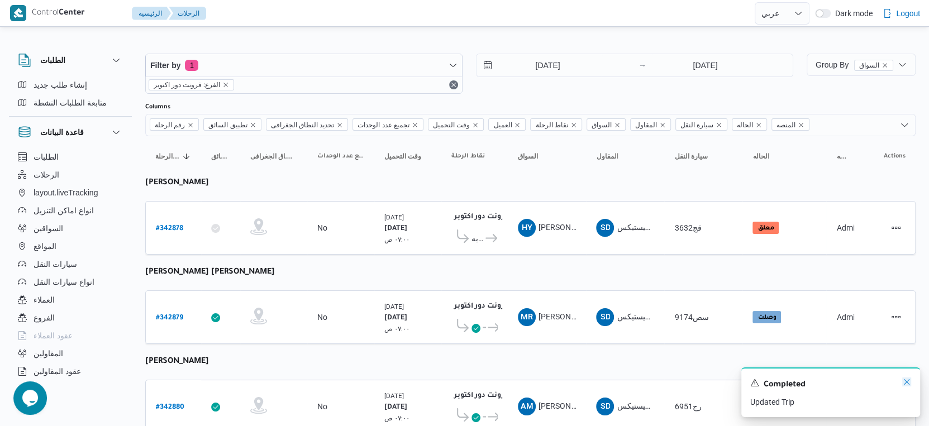
click at [905, 384] on icon "Dismiss toast" at bounding box center [906, 382] width 9 height 9
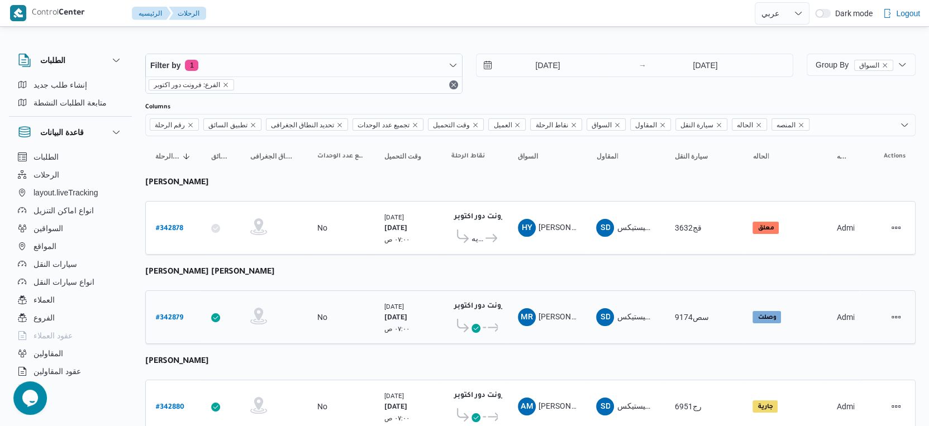
click at [425, 291] on td "وقت التحميل الإثنين ١٣/١٠/٢٠٢٥ ٠٧:٠٠ ص" at bounding box center [407, 318] width 67 height 54
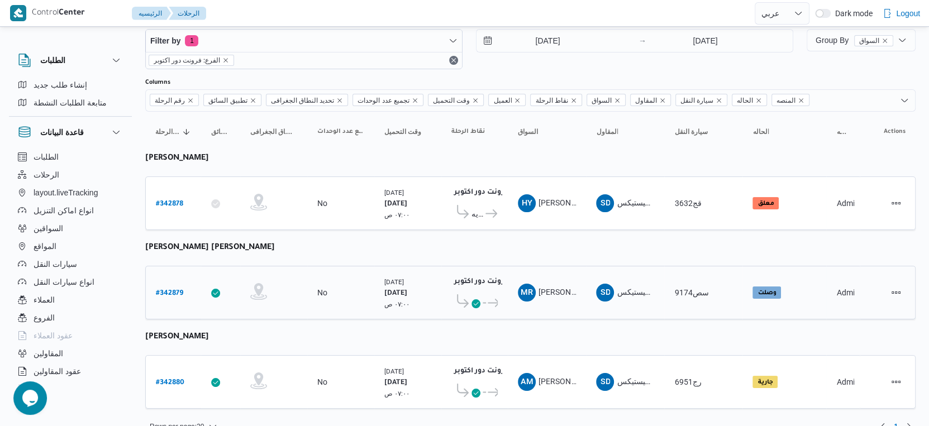
scroll to position [38, 0]
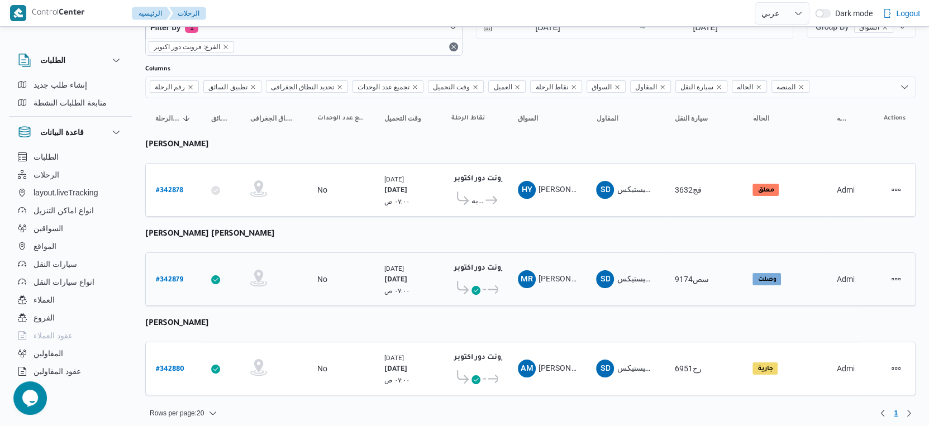
click at [492, 286] on icon at bounding box center [494, 290] width 12 height 8
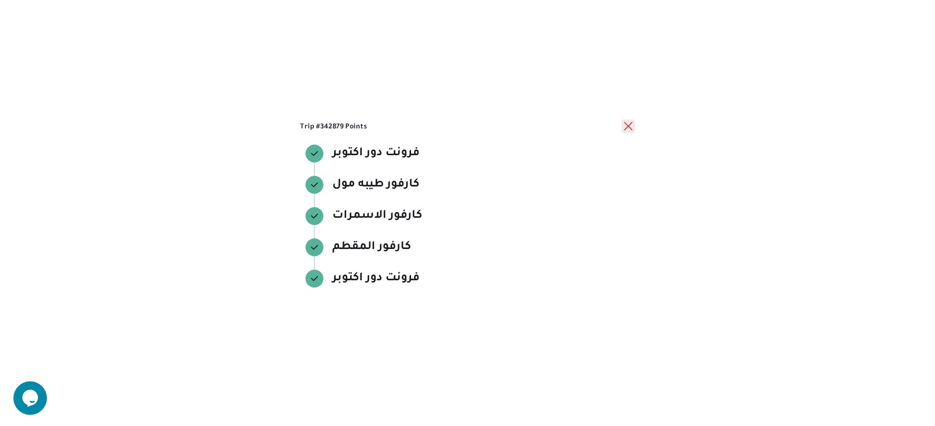
click at [629, 127] on button "close" at bounding box center [628, 126] width 13 height 13
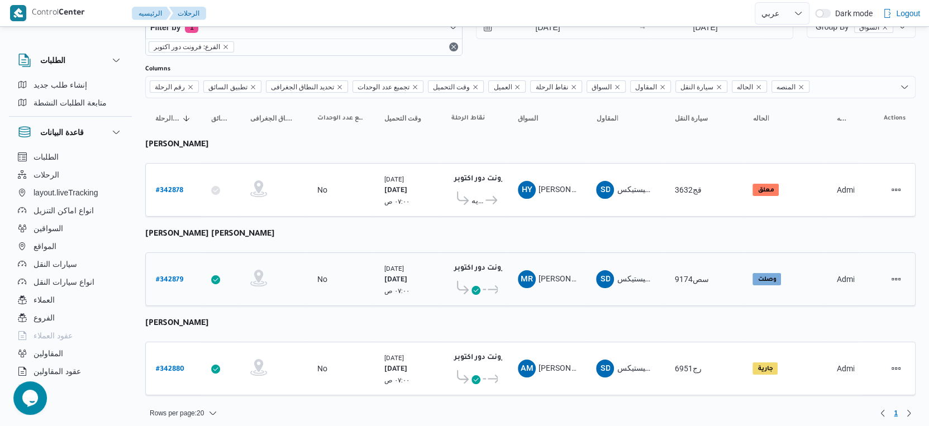
click at [172, 277] on b "# 342879" at bounding box center [169, 281] width 27 height 8
select select "ar"
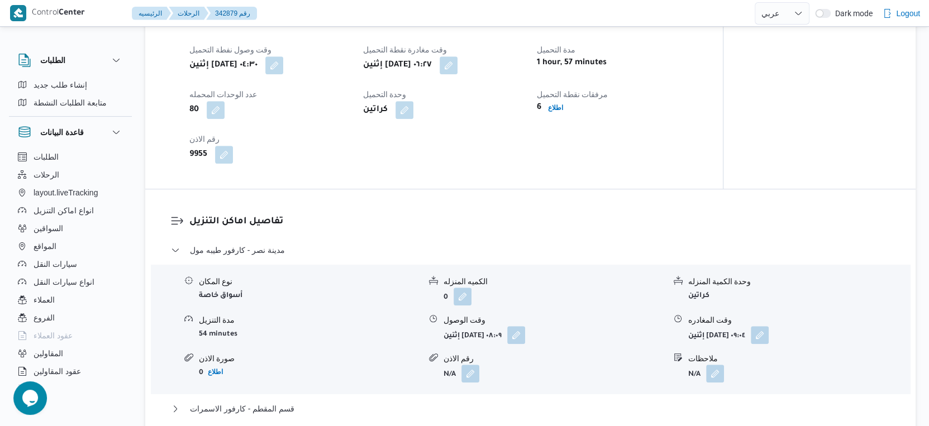
scroll to position [932, 0]
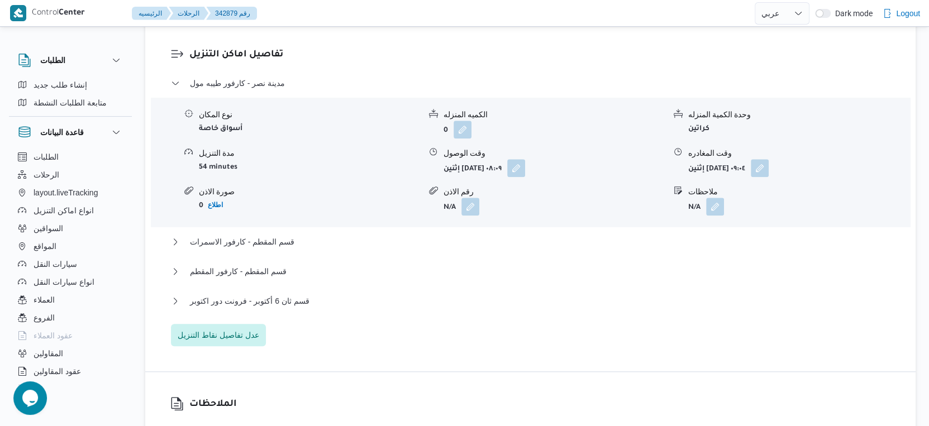
click at [295, 316] on div "قسم ثان 6 أكتوبر - فرونت دور اكتوبر" at bounding box center [531, 304] width 720 height 21
click at [299, 303] on span "قسم ثان 6 أكتوبر - فرونت دور اكتوبر" at bounding box center [250, 300] width 120 height 13
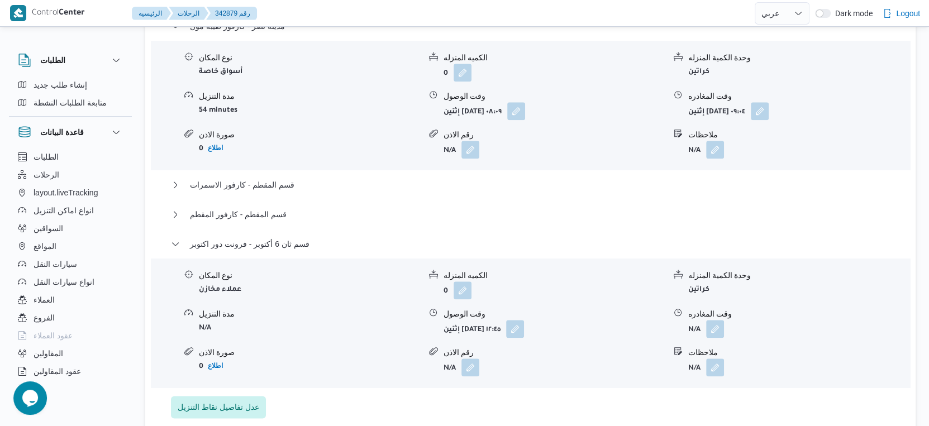
scroll to position [1056, 0]
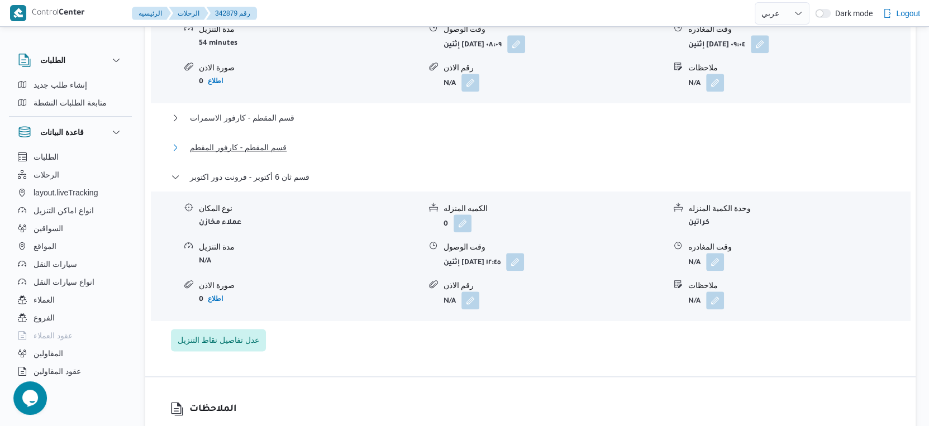
click at [265, 154] on span "قسم المقطم - كارفور المقطم" at bounding box center [238, 147] width 97 height 13
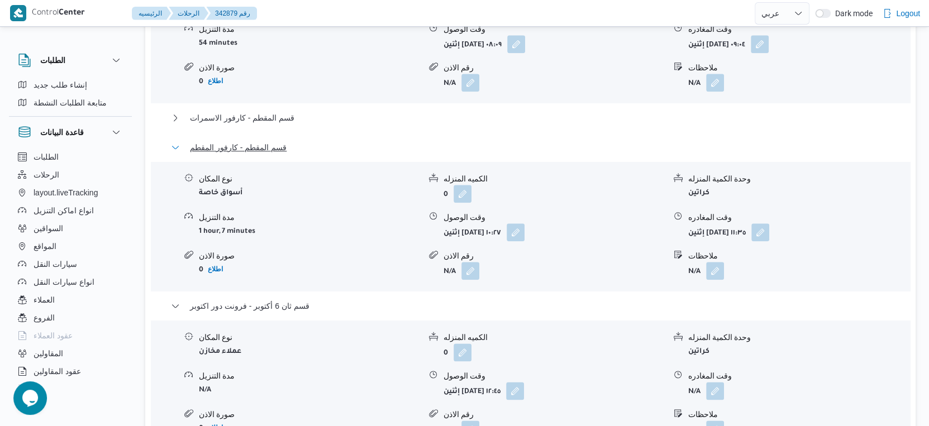
click at [265, 154] on span "قسم المقطم - كارفور المقطم" at bounding box center [238, 147] width 97 height 13
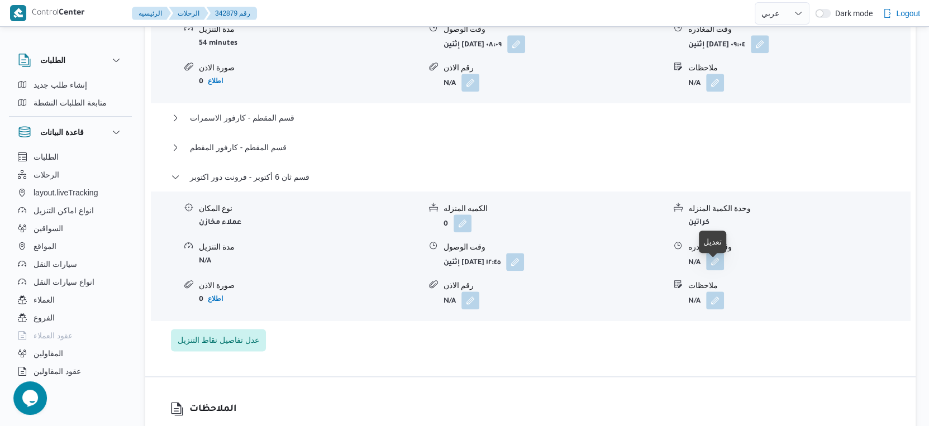
click at [719, 270] on button "button" at bounding box center [715, 262] width 18 height 18
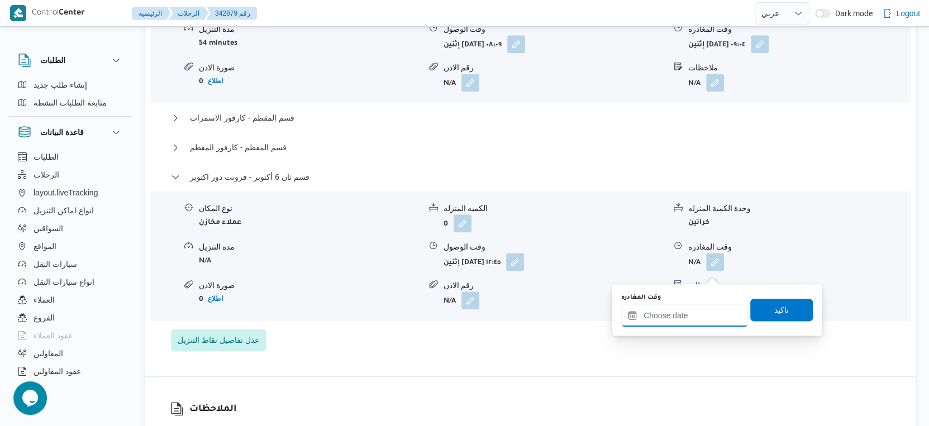
click at [709, 305] on input "وقت المغادره" at bounding box center [684, 316] width 127 height 22
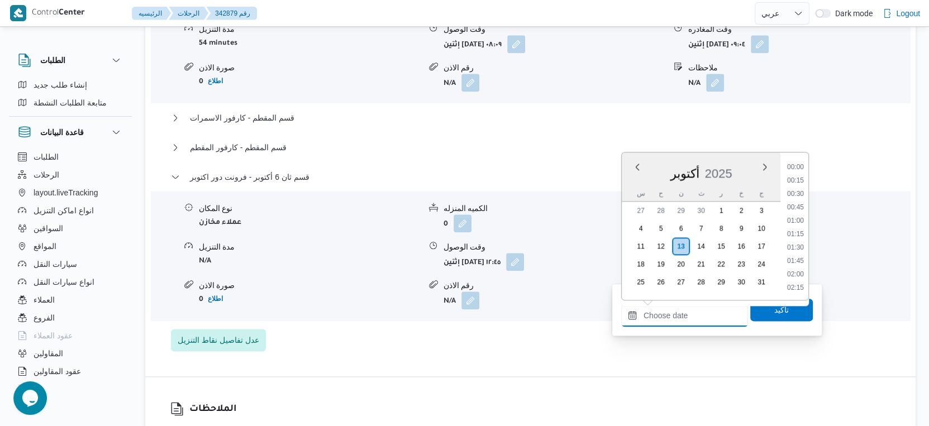
scroll to position [629, 0]
click at [428, 351] on div "مدينة نصر - كارفور طيبه مول نوع المكان أسواق خاصة الكميه المنزله 0 وحدة الكمية …" at bounding box center [531, 152] width 720 height 399
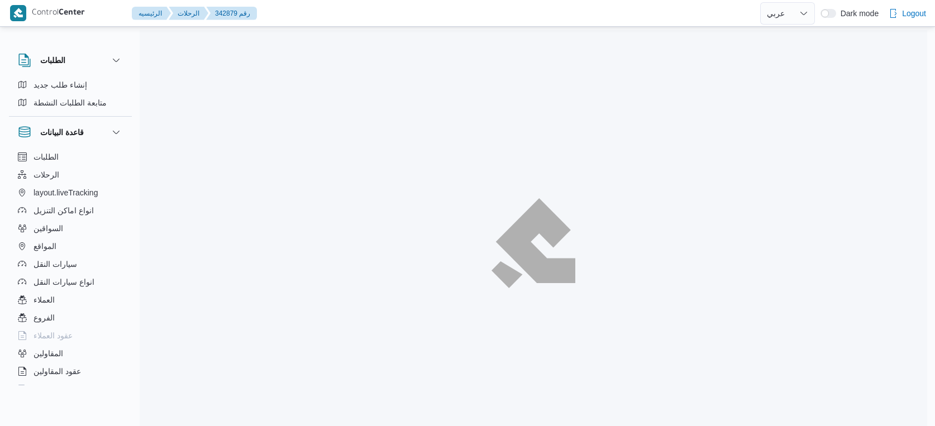
select select "ar"
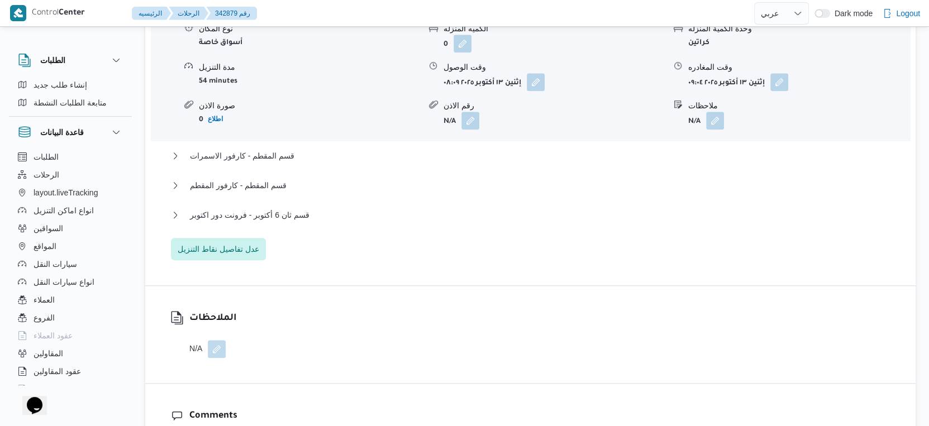
scroll to position [1023, 0]
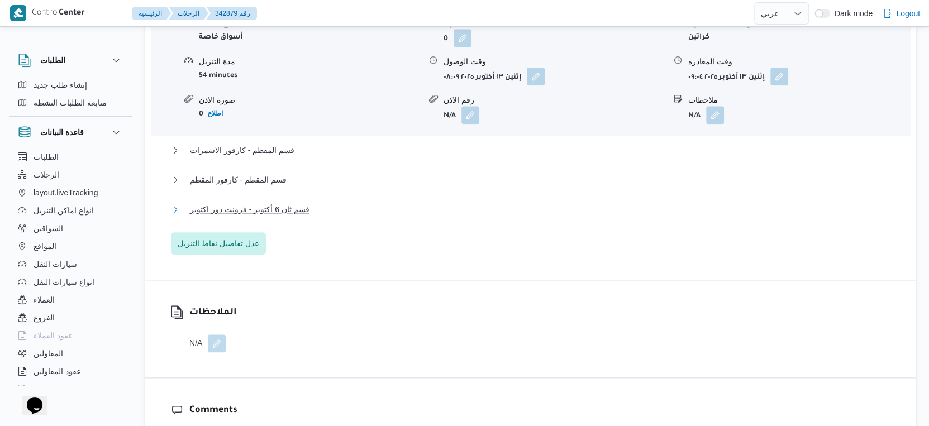
click at [260, 216] on span "قسم ثان 6 أكتوبر - فرونت دور اكتوبر" at bounding box center [250, 209] width 120 height 13
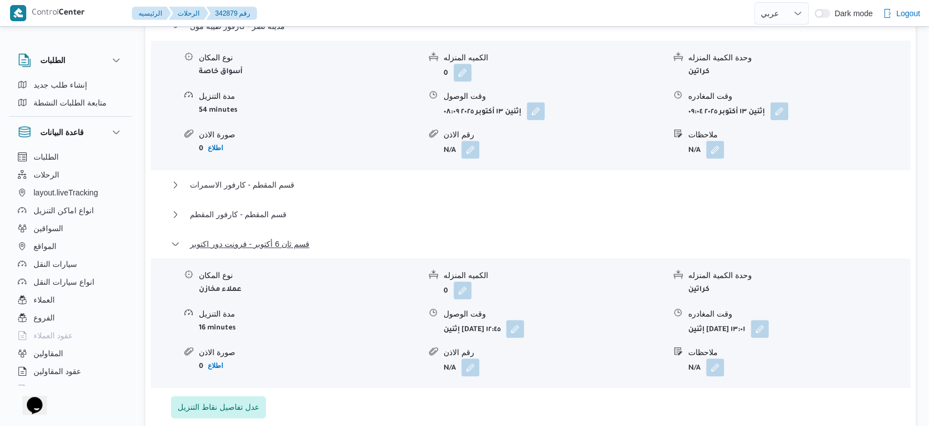
scroll to position [962, 0]
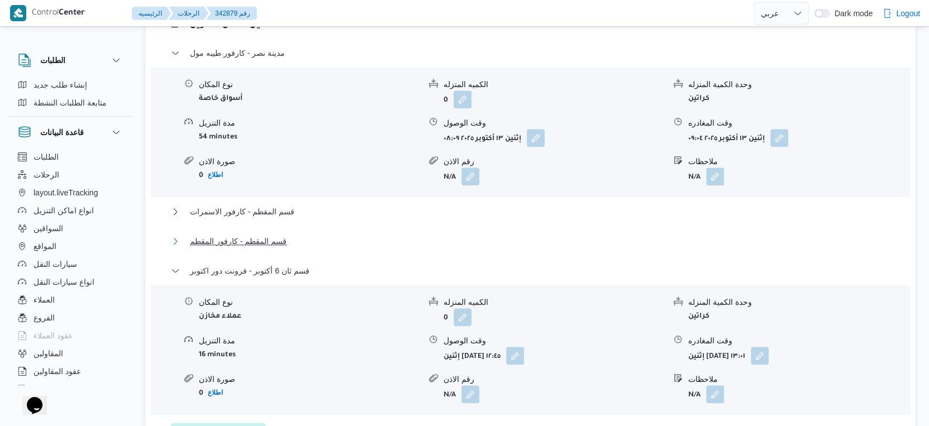
click at [267, 248] on span "قسم المقطم - كارفور المقطم" at bounding box center [238, 241] width 97 height 13
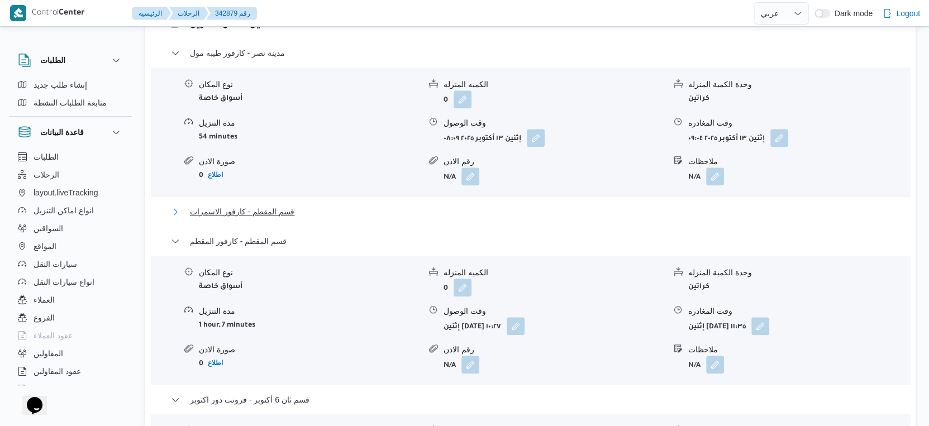
click at [269, 218] on span "قسم المقطم - كارفور الاسمرات" at bounding box center [242, 211] width 104 height 13
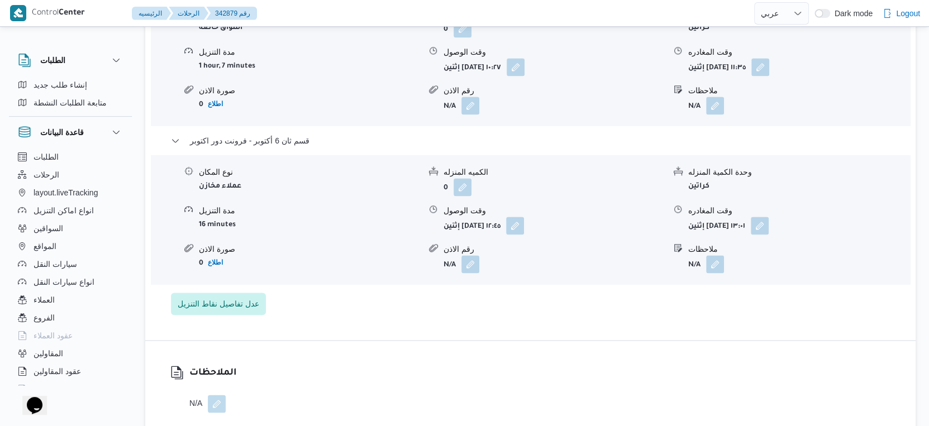
scroll to position [1334, 0]
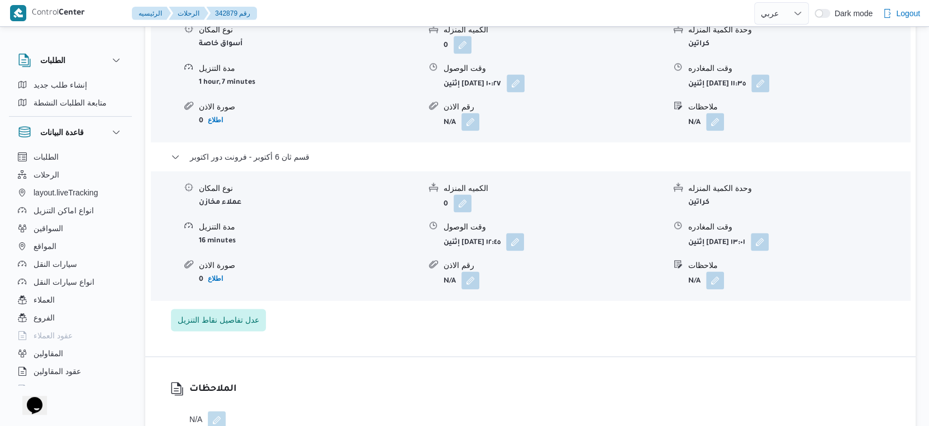
click at [411, 300] on div "نوع المكان عملاء مخازن الكميه المنزله 0 وحدة الكمية المنزله كراتين مدة التنزيل …" at bounding box center [530, 236] width 768 height 127
click at [769, 250] on button "button" at bounding box center [760, 241] width 18 height 18
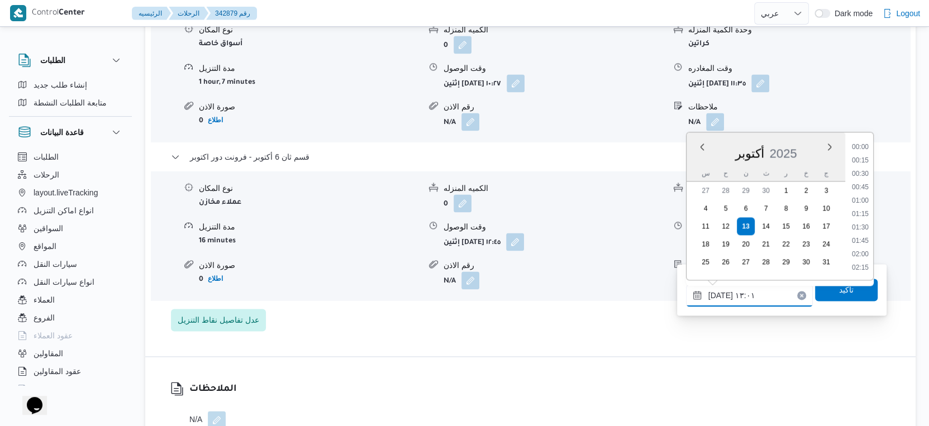
click at [762, 293] on input "[DATE] ١٣:٠١" at bounding box center [749, 295] width 127 height 22
click at [856, 212] on li "13:00" at bounding box center [861, 215] width 26 height 11
type input "[DATE] ١٣:٠٠"
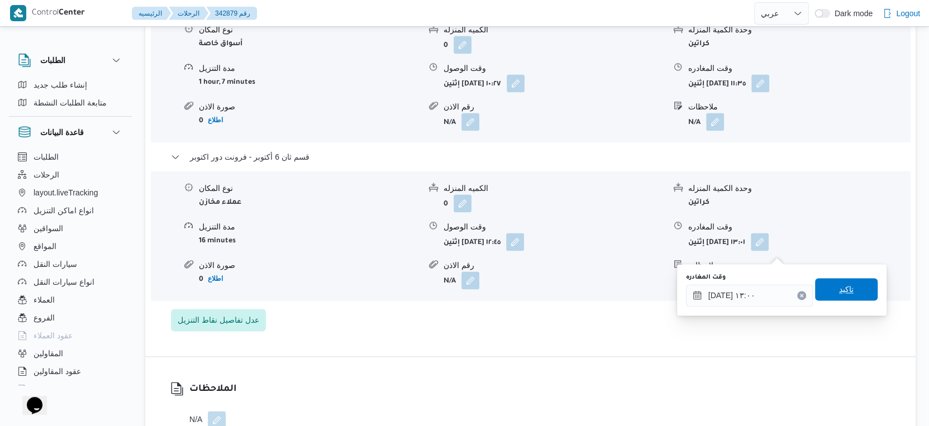
click at [850, 285] on span "تاكيد" at bounding box center [846, 289] width 63 height 22
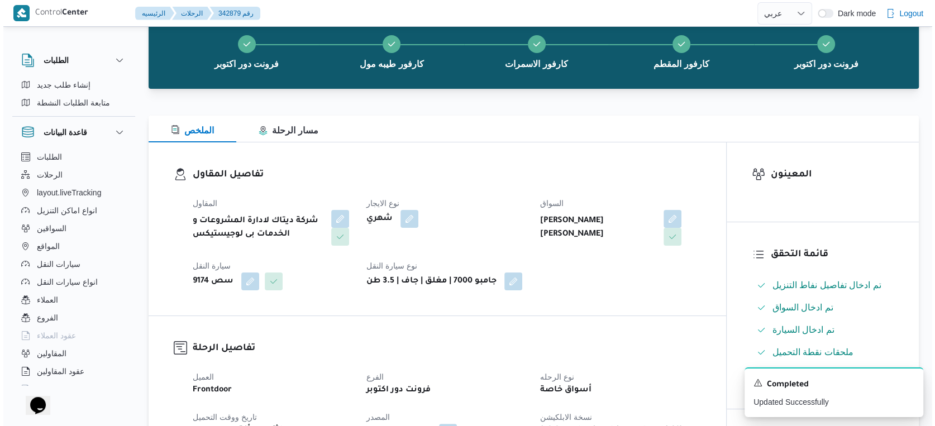
scroll to position [0, 0]
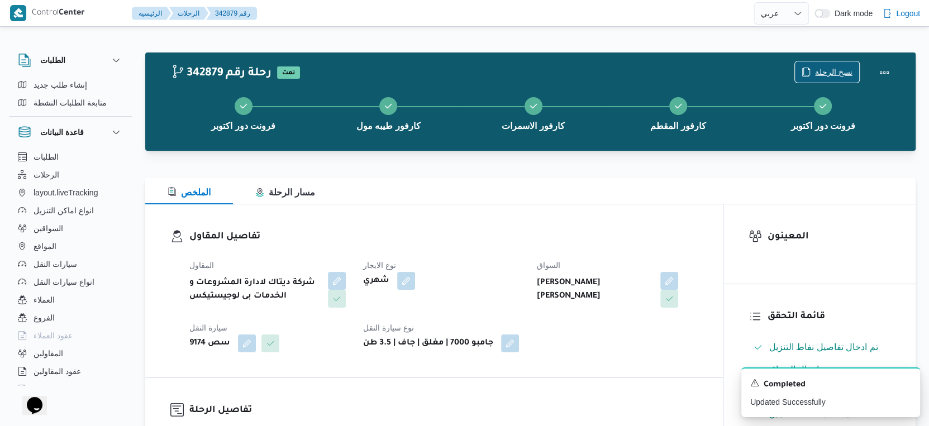
click at [825, 72] on span "نسخ الرحلة" at bounding box center [833, 71] width 37 height 13
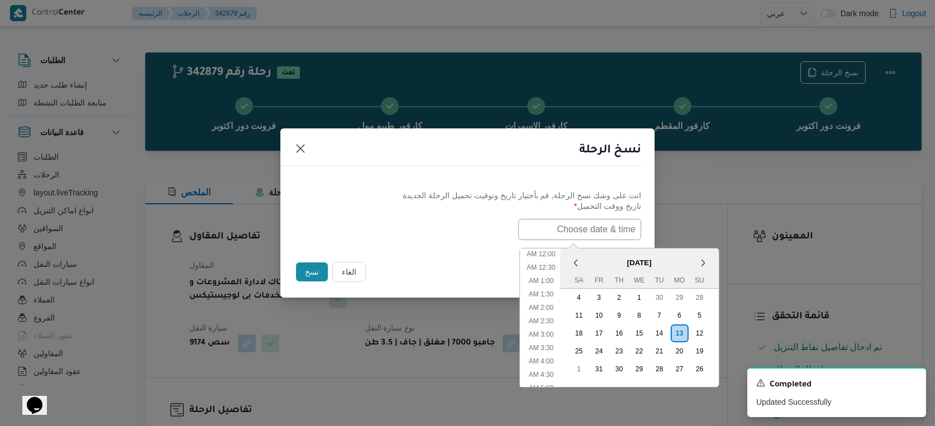
click at [590, 226] on input "text" at bounding box center [580, 229] width 123 height 21
click at [602, 253] on span "[DATE]" at bounding box center [639, 263] width 159 height 20
click at [548, 313] on li "1:00 PM" at bounding box center [541, 317] width 34 height 11
type input "[DATE] 1:00PM"
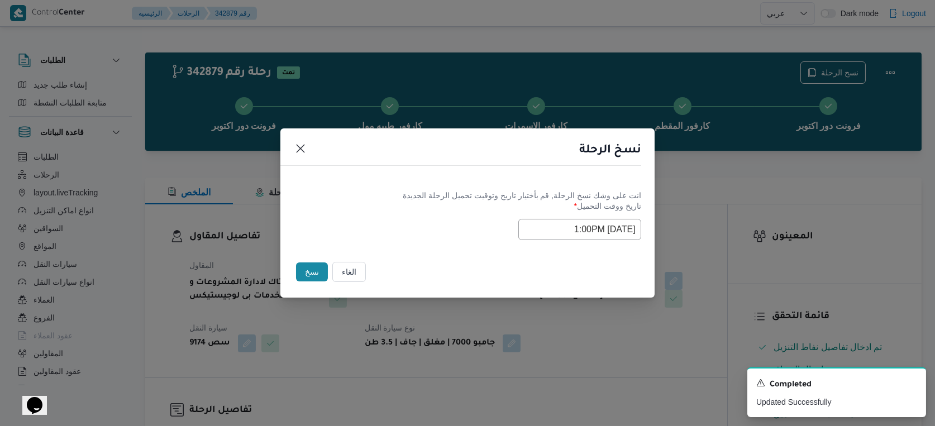
click at [587, 227] on input "[DATE] 1:00PM" at bounding box center [580, 229] width 123 height 21
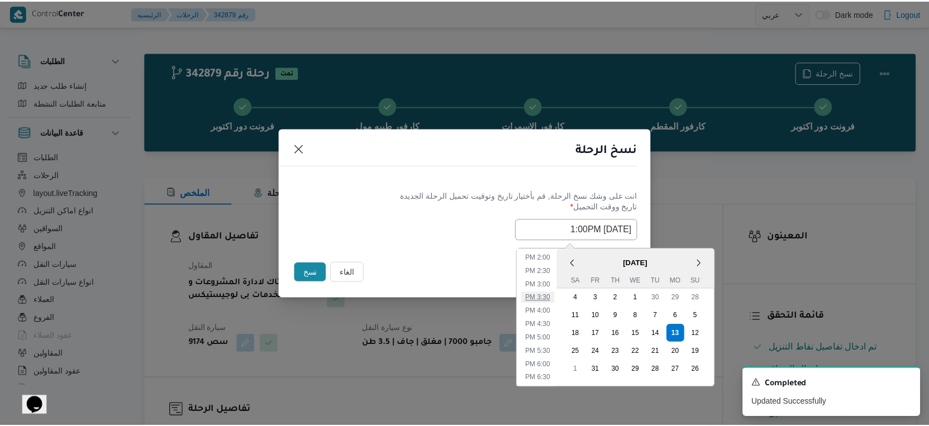
scroll to position [310, 0]
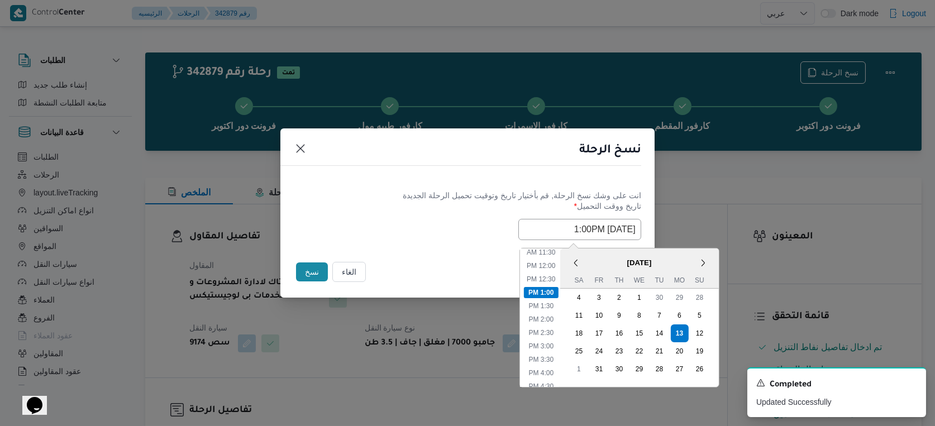
click at [452, 256] on div "الغاء نسخ" at bounding box center [468, 274] width 374 height 47
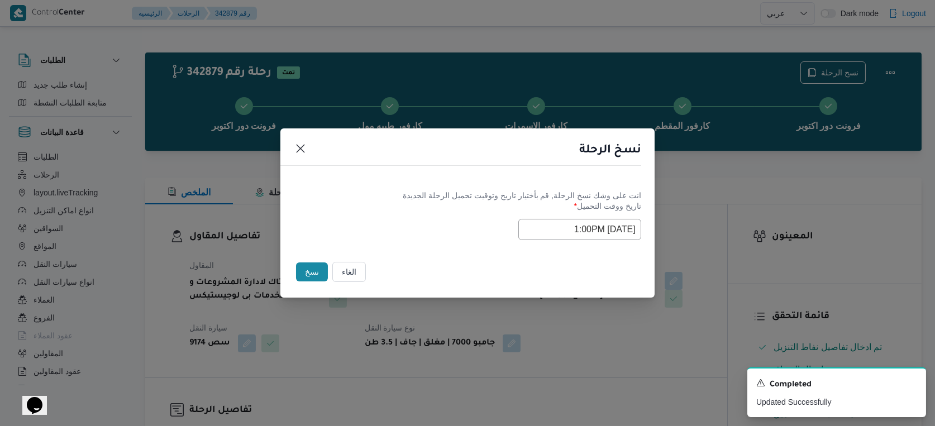
click at [311, 268] on button "نسخ" at bounding box center [312, 272] width 32 height 19
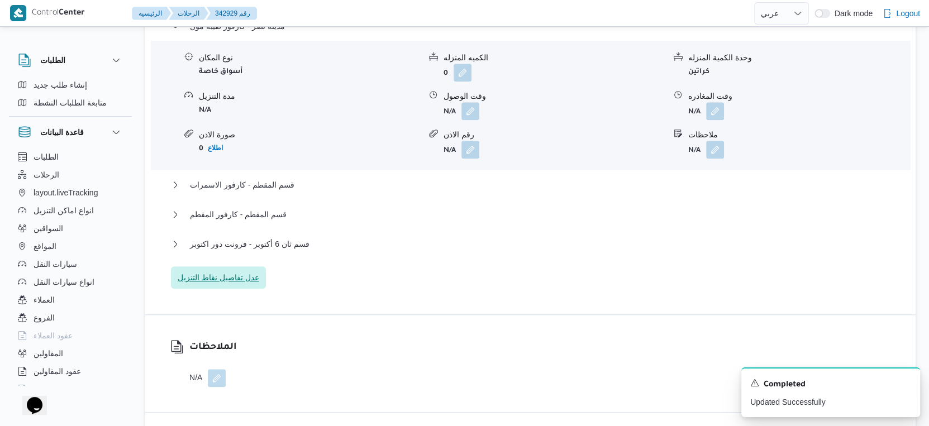
click at [258, 287] on span "عدل تفاصيل نقاط التنزيل" at bounding box center [218, 278] width 95 height 22
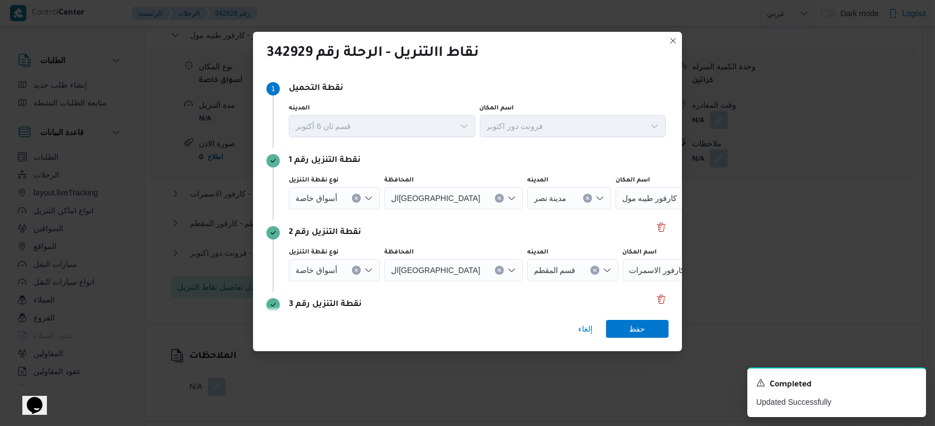
scroll to position [62, 0]
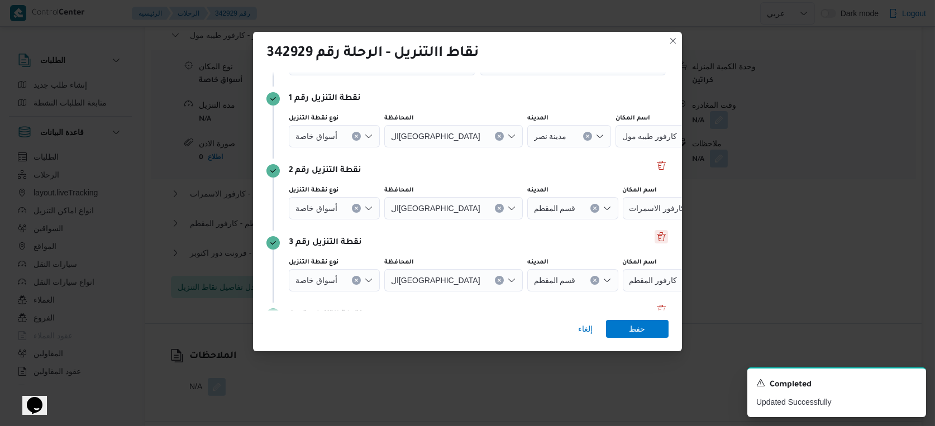
click at [657, 237] on button "Delete" at bounding box center [661, 236] width 13 height 13
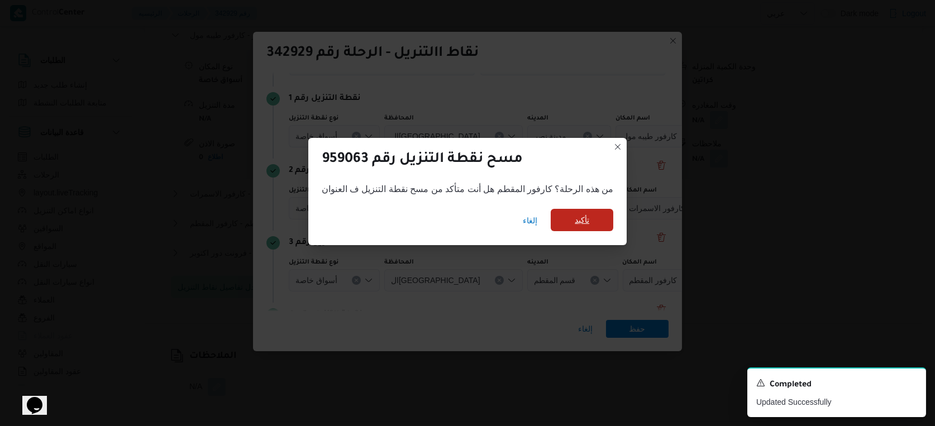
click at [584, 224] on span "تأكيد" at bounding box center [582, 219] width 15 height 13
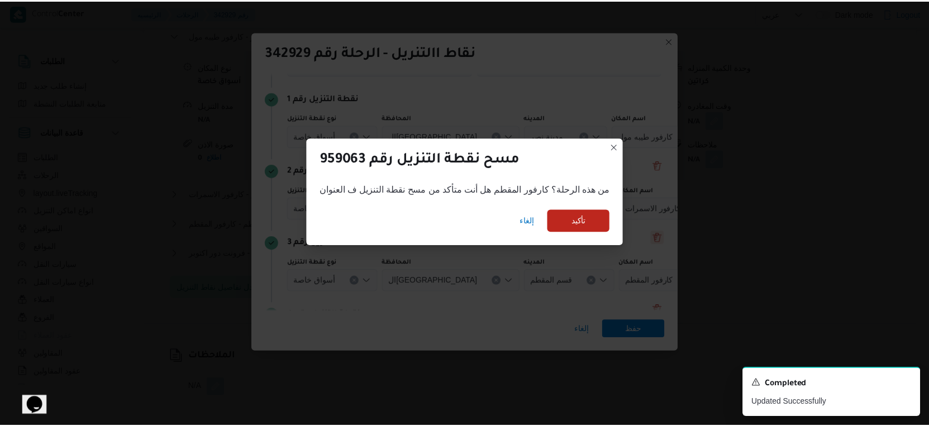
scroll to position [993, 0]
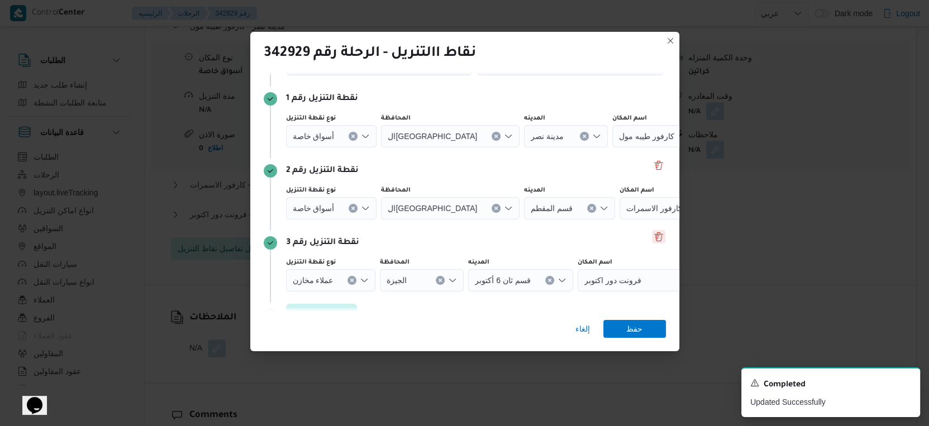
click at [652, 239] on button "Delete" at bounding box center [658, 236] width 13 height 13
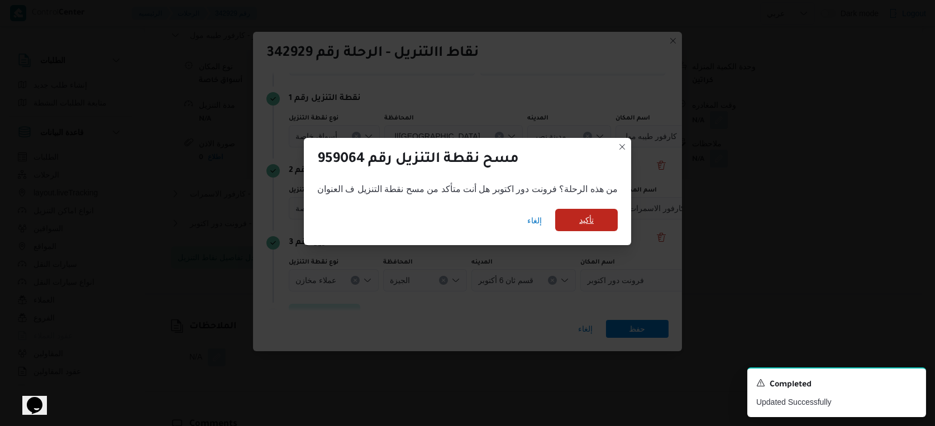
click at [590, 218] on span "تأكيد" at bounding box center [586, 219] width 15 height 13
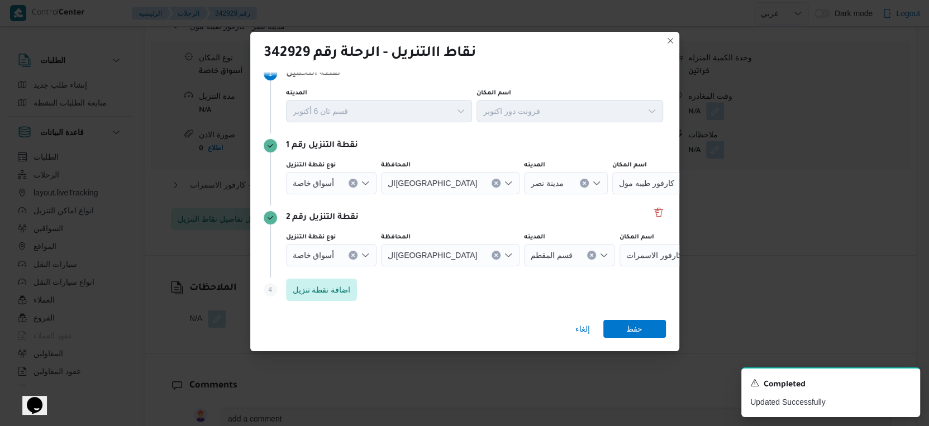
scroll to position [15, 0]
click at [357, 181] on div "أسواق خاصة" at bounding box center [331, 184] width 91 height 22
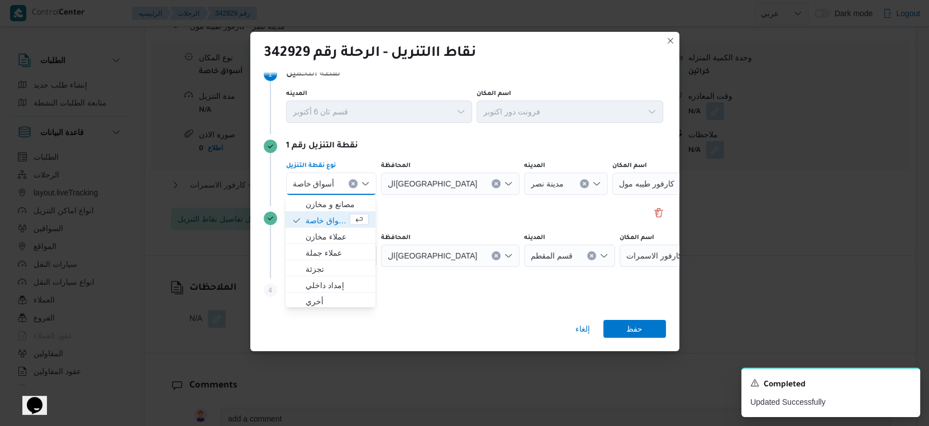
click at [351, 186] on icon "Clear input" at bounding box center [353, 184] width 4 height 4
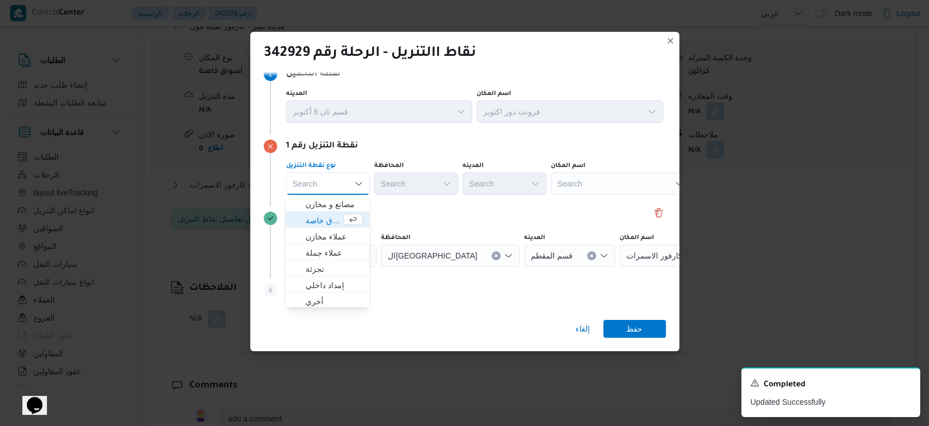
click at [598, 188] on div "Search" at bounding box center [621, 184] width 140 height 22
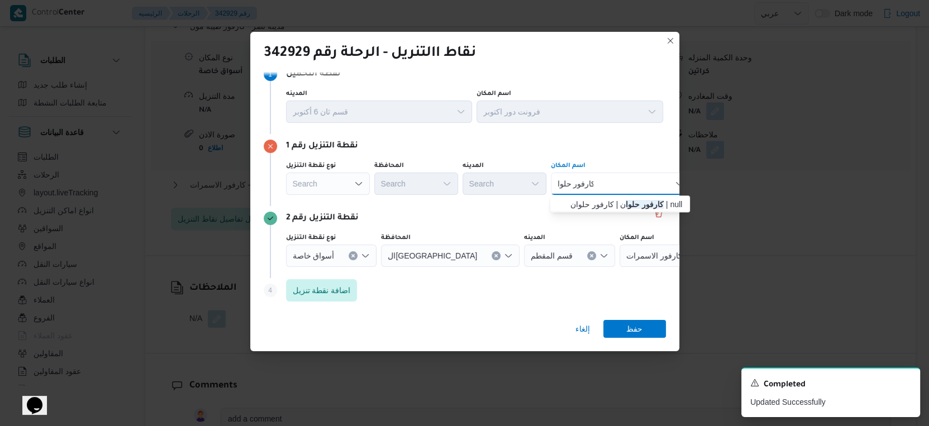
type input "كارفور حلوا"
click at [625, 182] on div "كارفور حلوا كارفور حلوا" at bounding box center [621, 184] width 140 height 22
click at [626, 203] on mark "كارفور حلوا" at bounding box center [645, 204] width 38 height 9
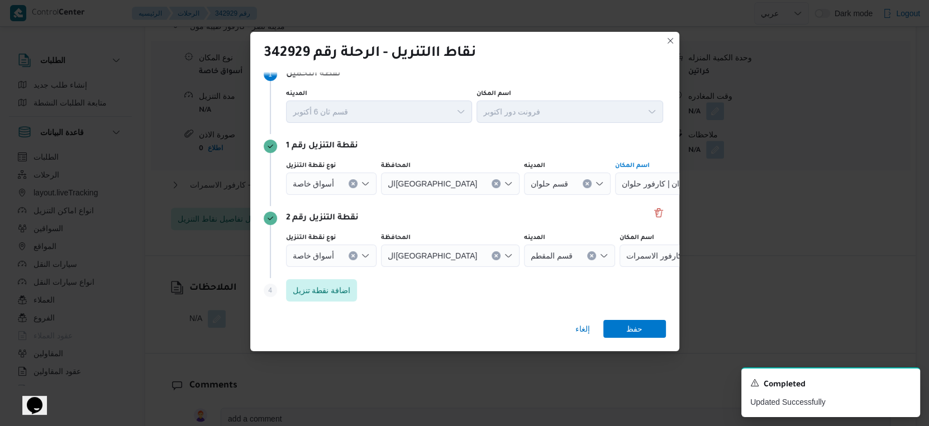
click at [351, 258] on icon "Clear input" at bounding box center [353, 256] width 4 height 4
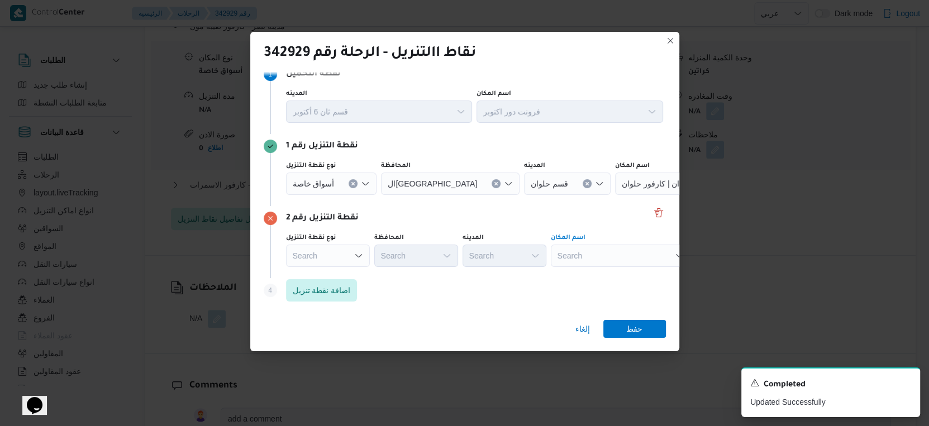
click at [585, 256] on div "Search" at bounding box center [621, 256] width 140 height 22
type input "كارفور ماي"
click at [598, 275] on span "كارفور ماي و | تحابيش ١ | الشياخة الأولى" at bounding box center [627, 276] width 113 height 13
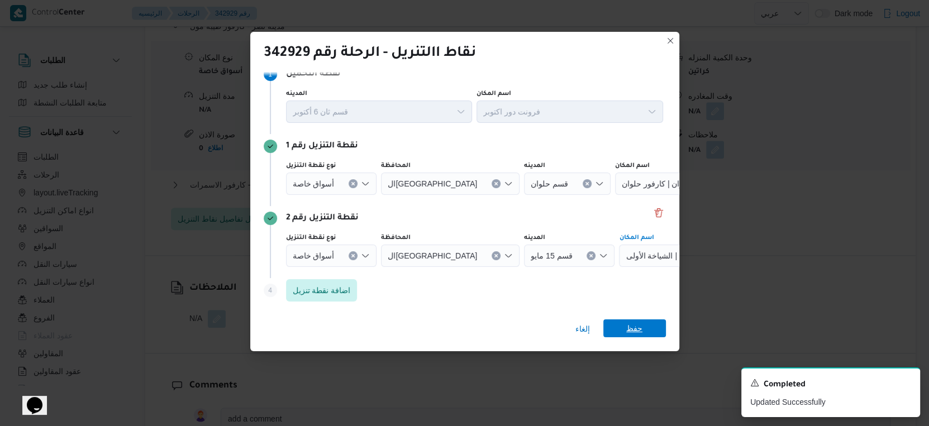
click at [640, 328] on span "حفظ" at bounding box center [634, 329] width 16 height 18
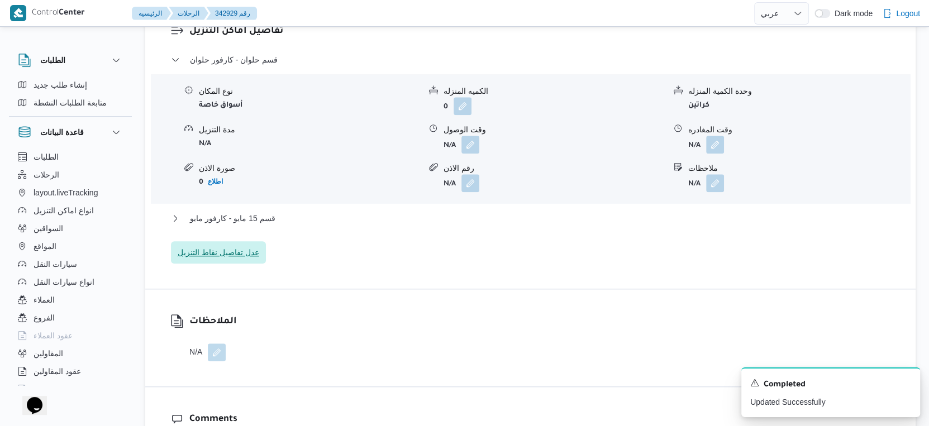
scroll to position [932, 0]
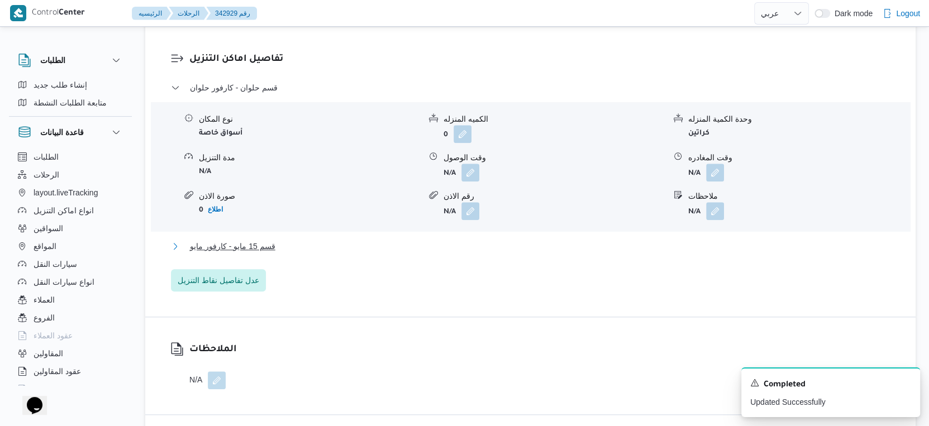
click at [298, 253] on button "قسم 15 مايو - كارفور مايو" at bounding box center [531, 246] width 720 height 13
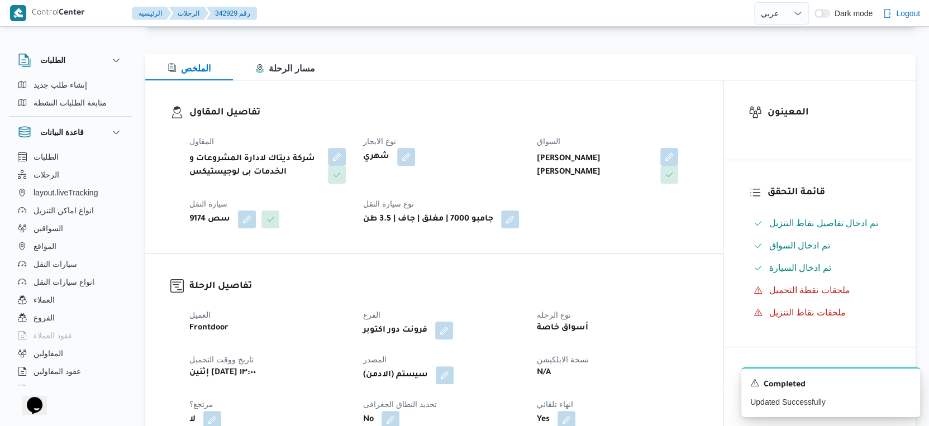
scroll to position [0, 0]
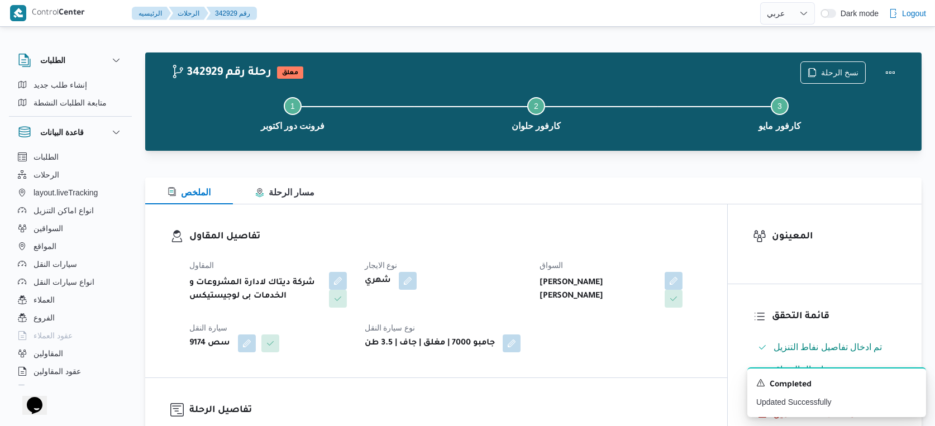
select select "ar"
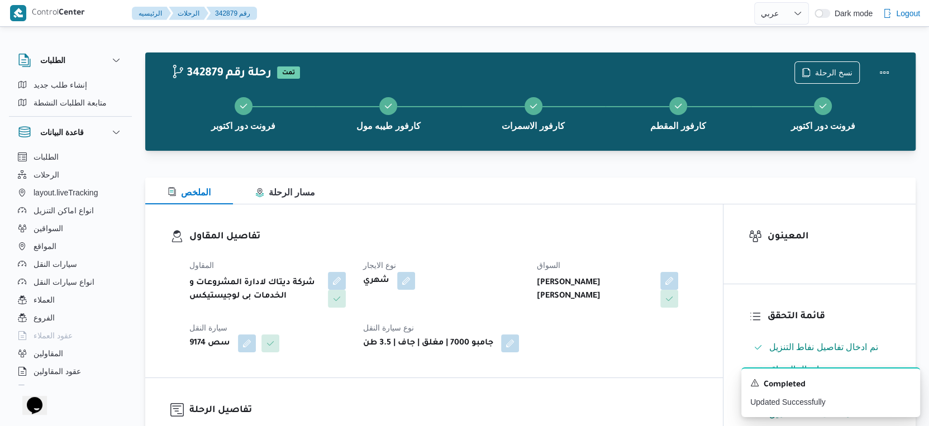
select select "ar"
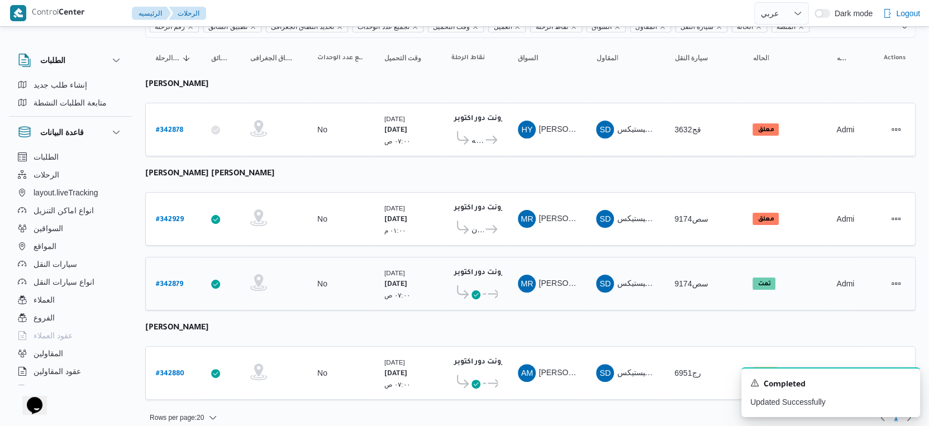
scroll to position [102, 0]
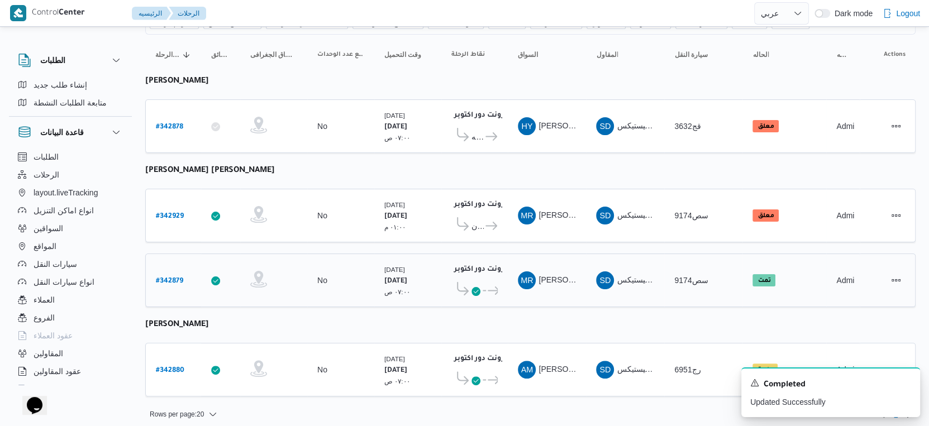
click at [177, 278] on b "# 342879" at bounding box center [169, 282] width 27 height 8
select select "ar"
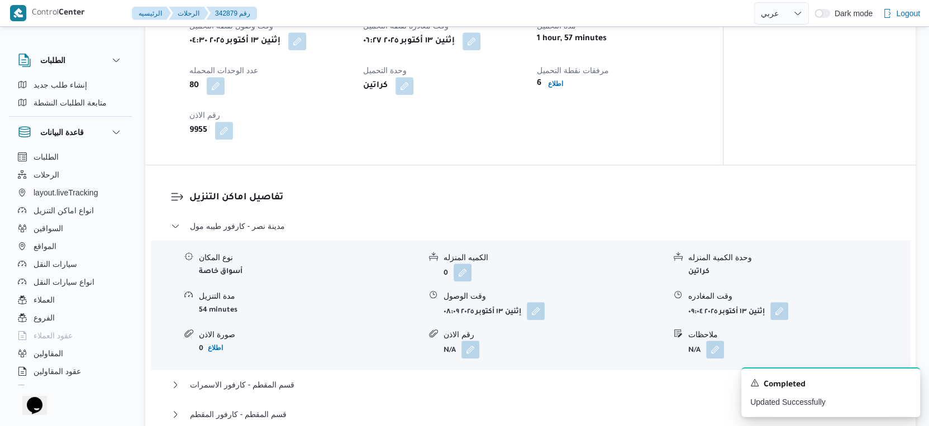
scroll to position [932, 0]
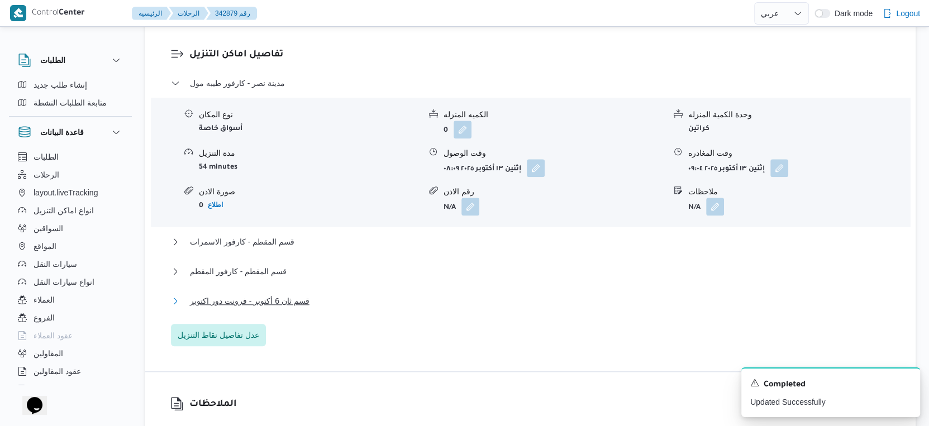
click at [272, 308] on span "قسم ثان 6 أكتوبر - فرونت دور اكتوبر" at bounding box center [250, 300] width 120 height 13
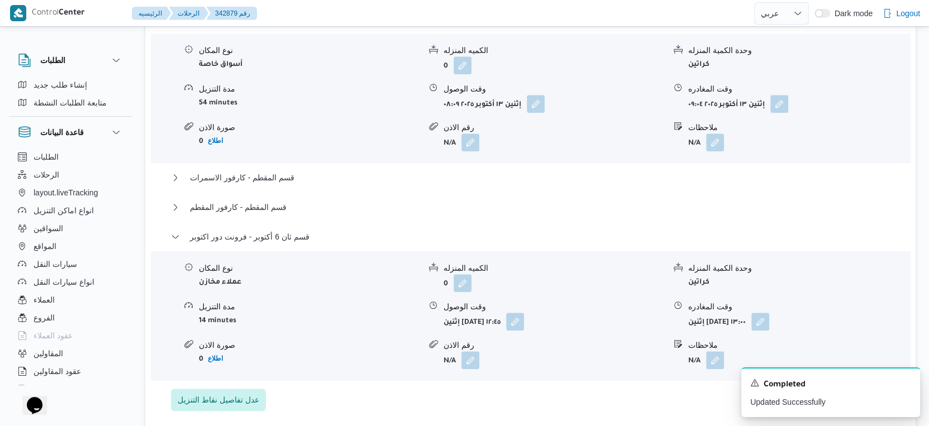
scroll to position [993, 0]
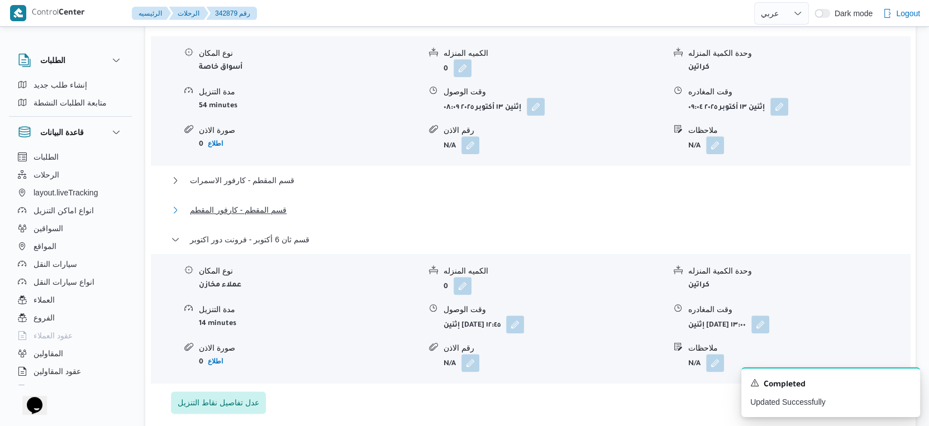
click at [254, 217] on span "قسم المقطم - كارفور المقطم" at bounding box center [238, 209] width 97 height 13
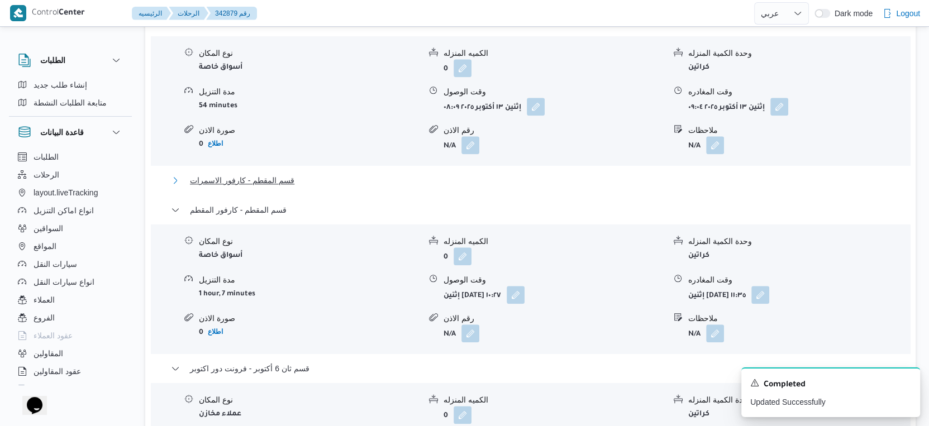
click at [274, 187] on span "قسم المقطم - كارفور الاسمرات" at bounding box center [242, 180] width 104 height 13
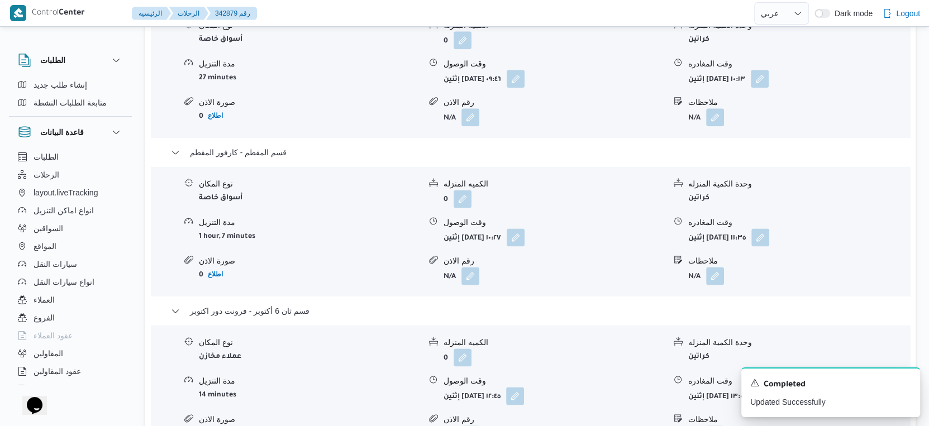
scroll to position [1304, 0]
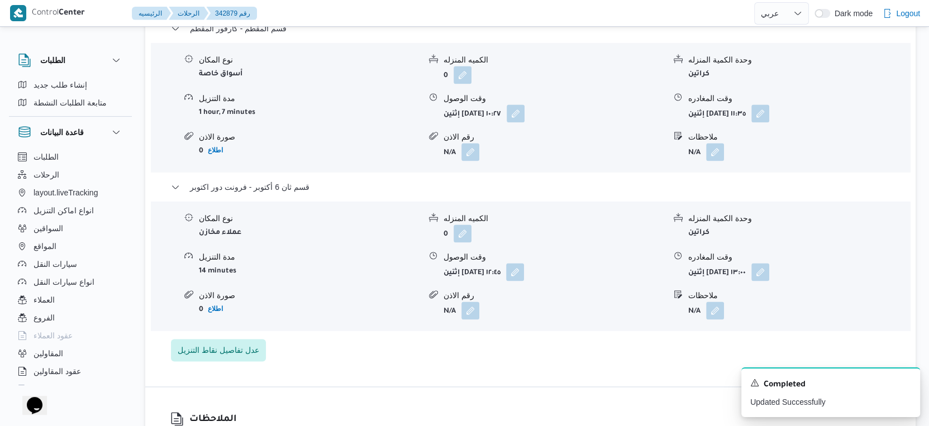
select select "ar"
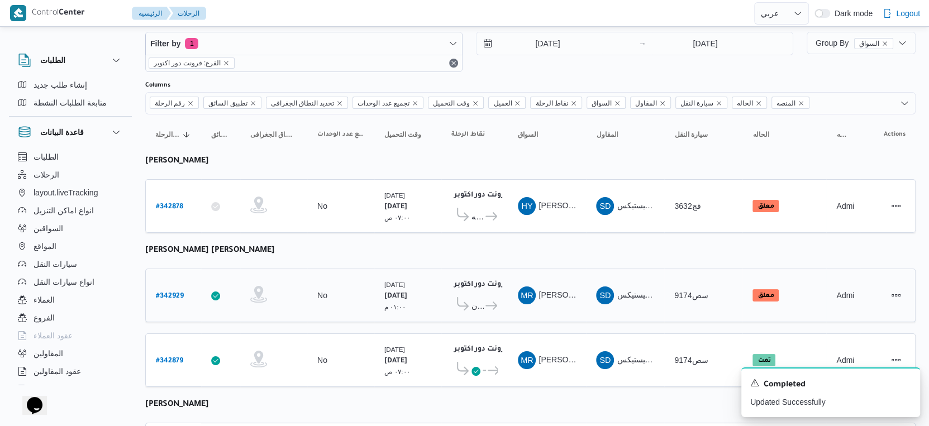
scroll to position [102, 0]
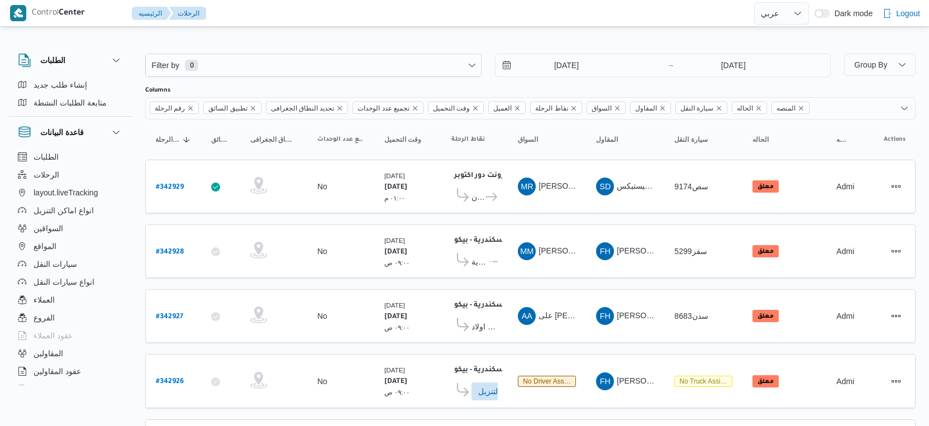
select select "ar"
click at [78, 84] on span "إنشاء طلب جديد" at bounding box center [61, 84] width 54 height 13
select select "ar"
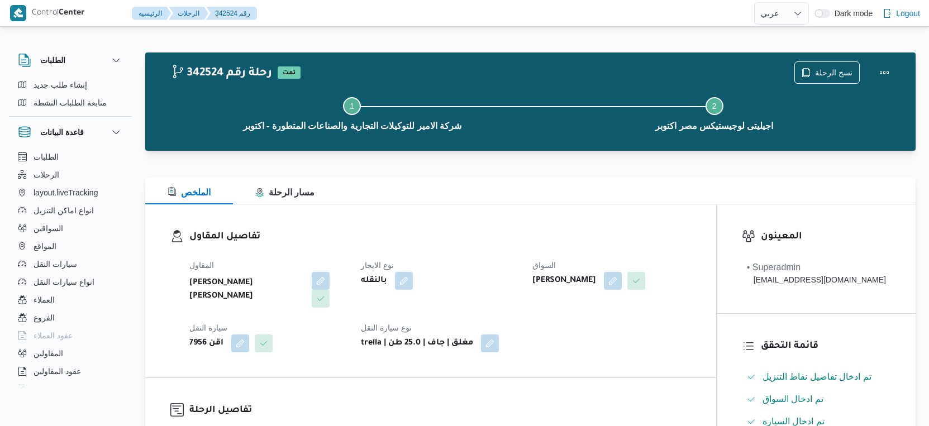
select select "ar"
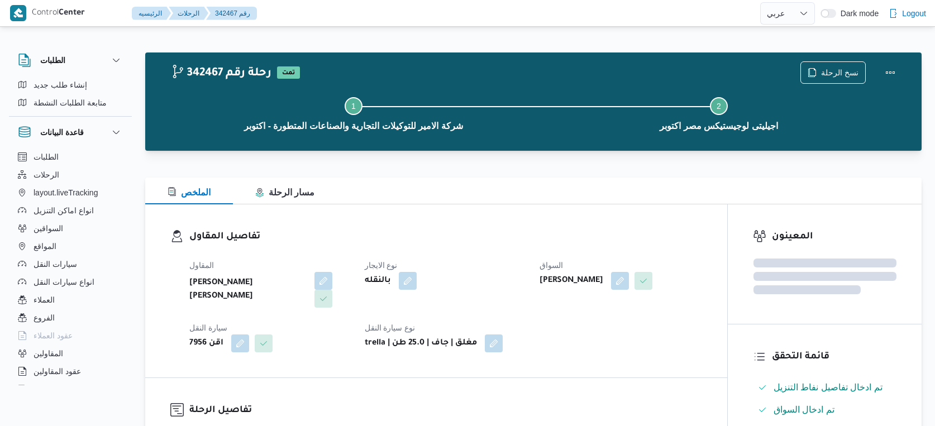
select select "ar"
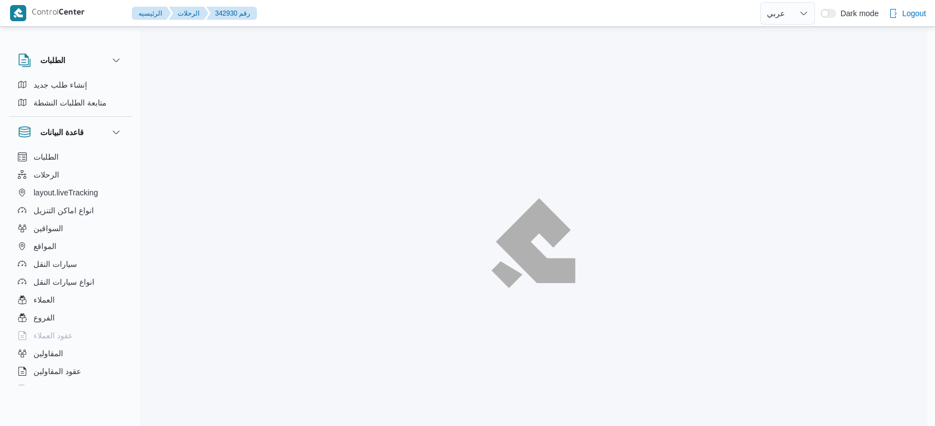
select select "ar"
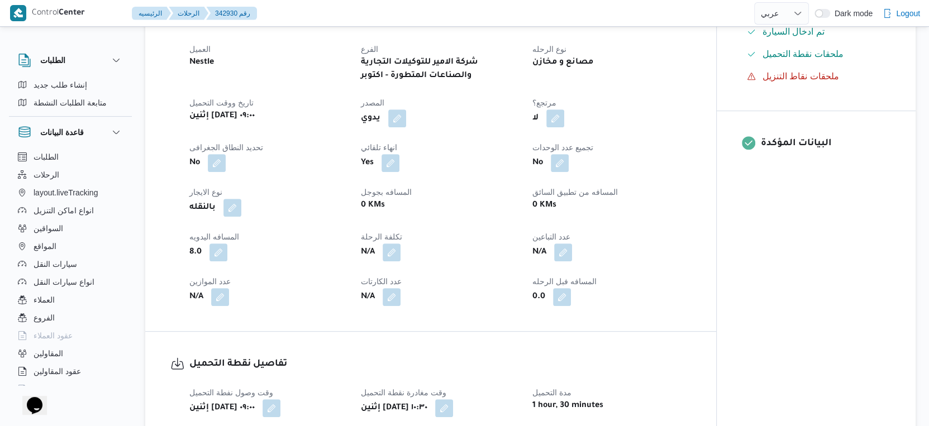
scroll to position [559, 0]
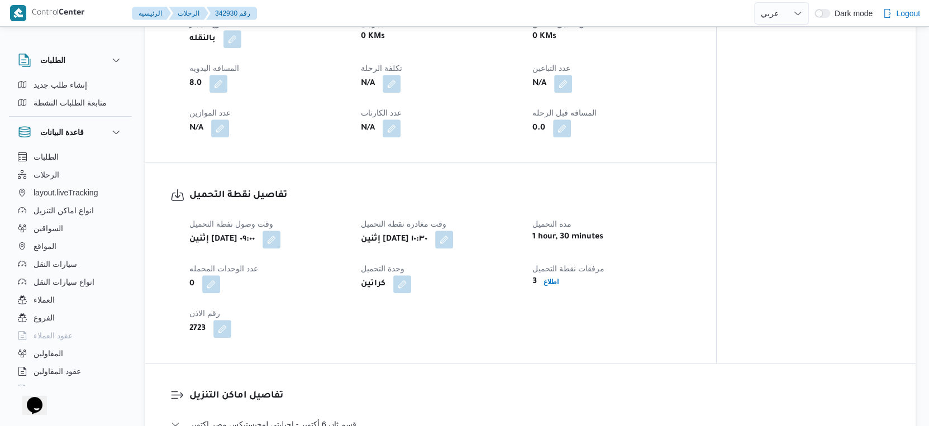
select select "ar"
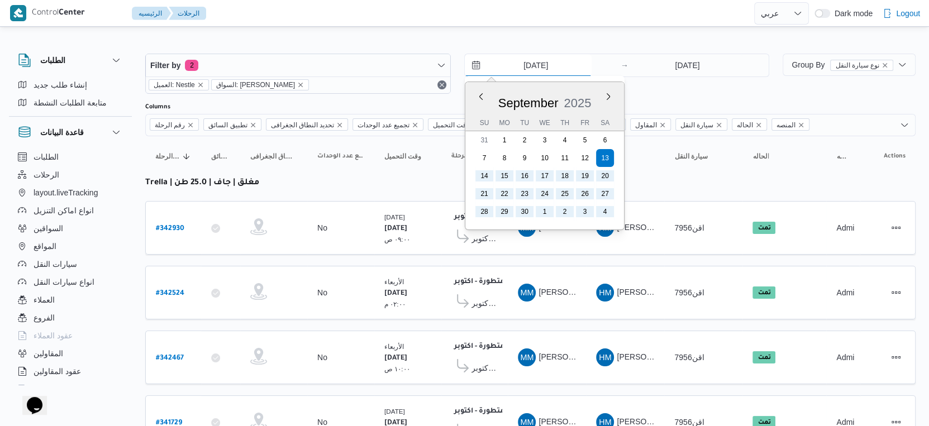
click at [537, 59] on input "13/9/2025" at bounding box center [528, 65] width 127 height 22
click at [605, 97] on button "Next month" at bounding box center [608, 96] width 11 height 11
type input "[DATE]"
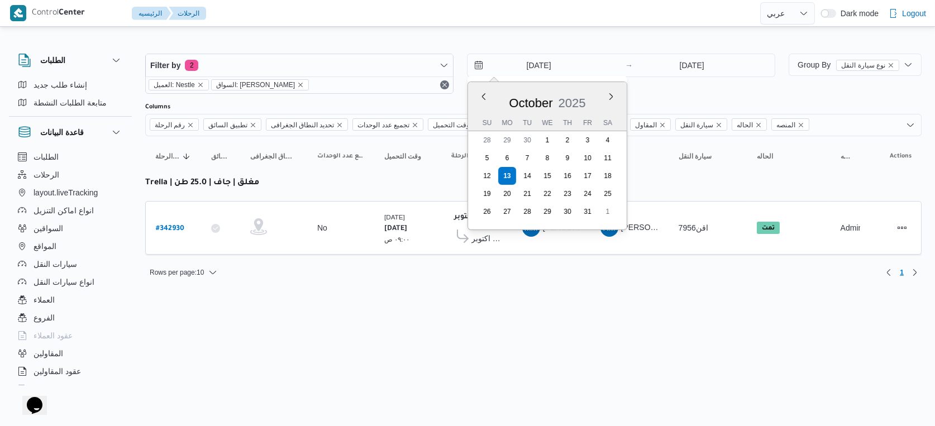
click at [536, 273] on div "Rows per page : 10 1" at bounding box center [534, 272] width 790 height 27
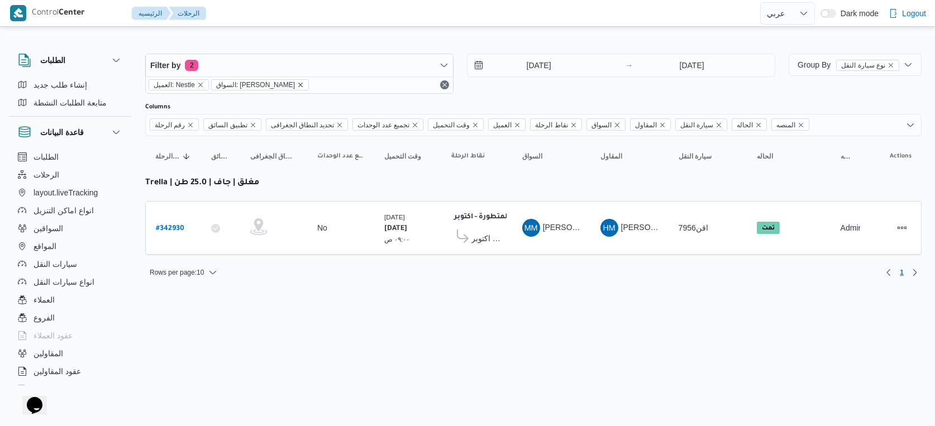
click at [297, 84] on icon "remove selected entity" at bounding box center [300, 85] width 7 height 7
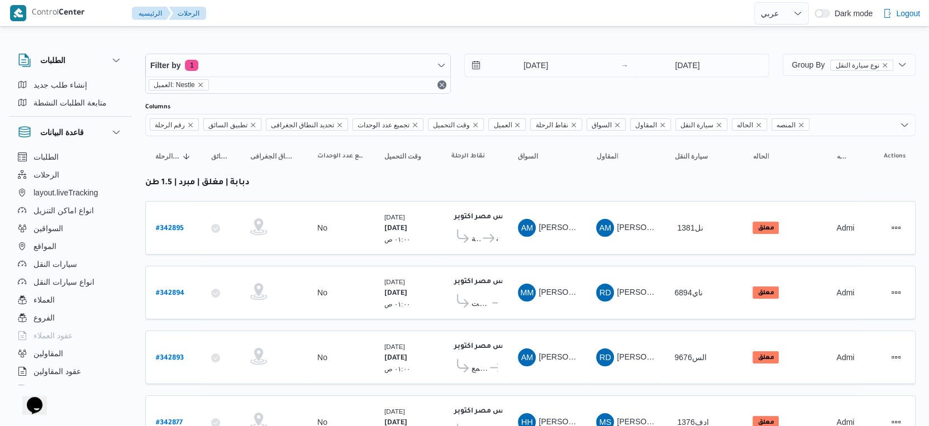
scroll to position [330, 0]
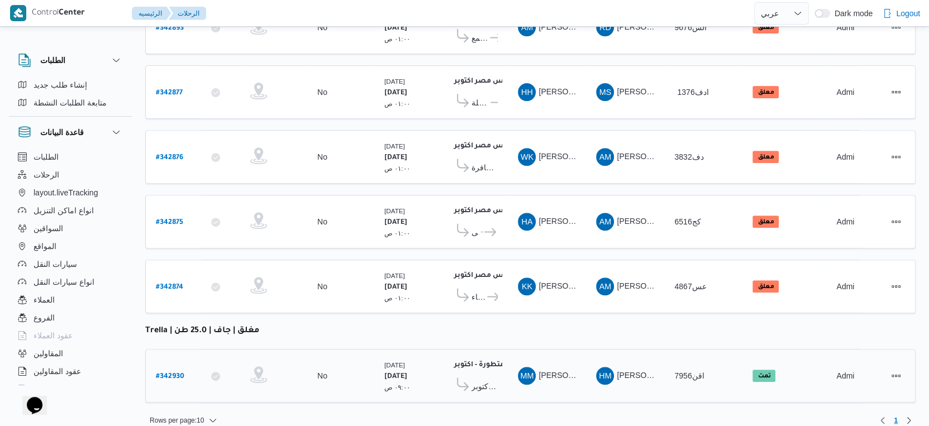
click at [174, 373] on b "# 342930" at bounding box center [170, 377] width 28 height 8
select select "ar"
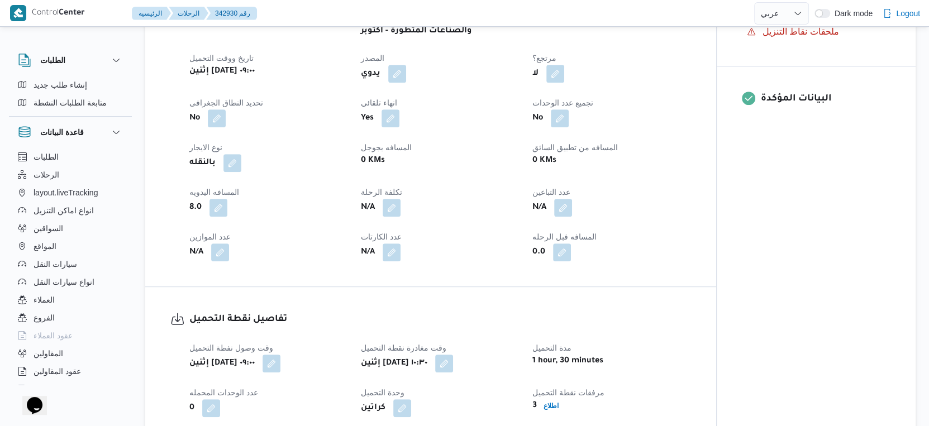
scroll to position [248, 0]
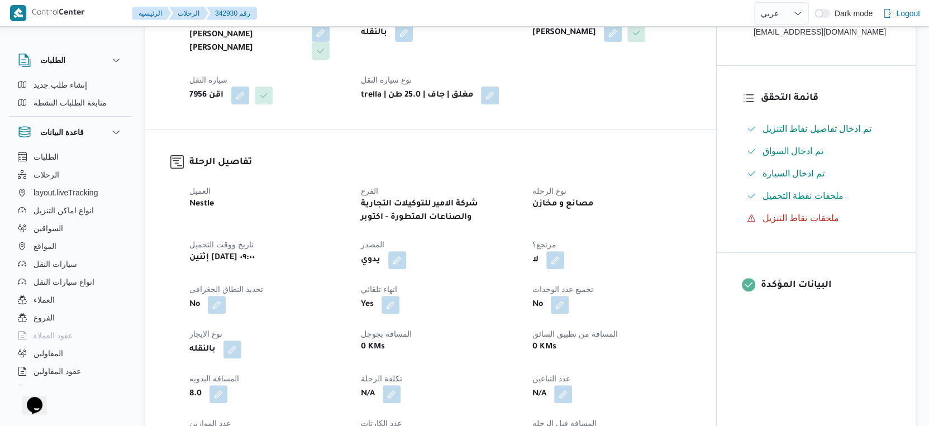
select select "ar"
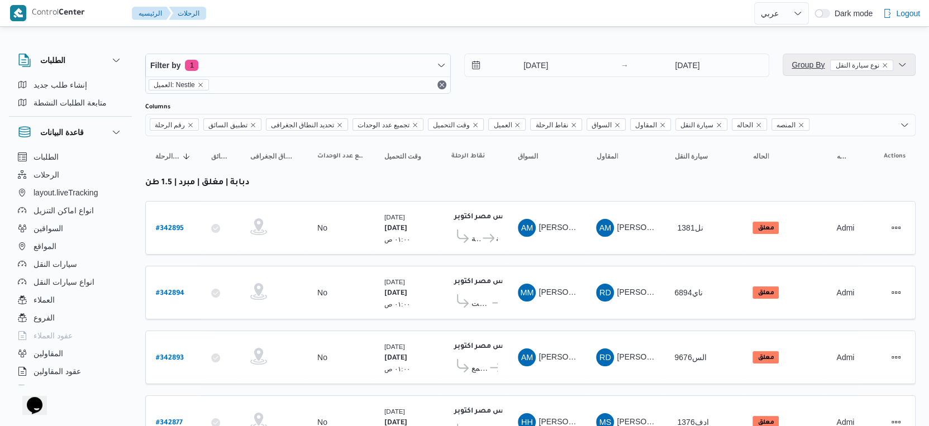
click at [817, 65] on span "Group By نوع سيارة النقل" at bounding box center [843, 64] width 102 height 9
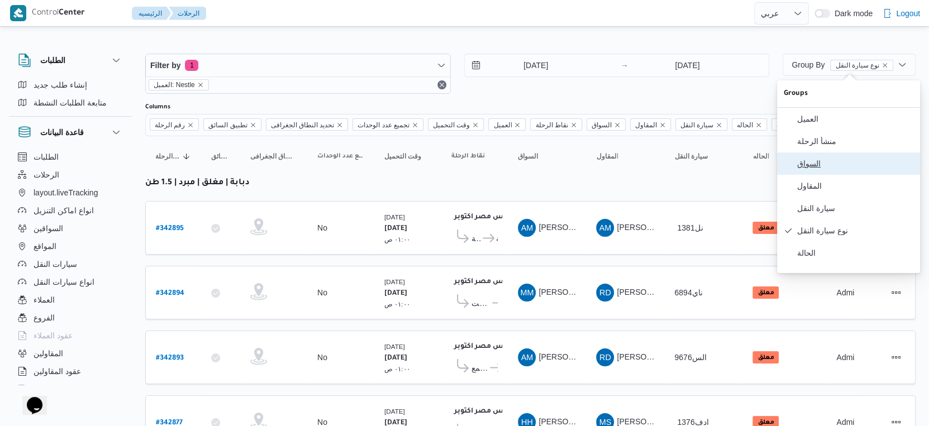
click at [814, 161] on button "السواق" at bounding box center [848, 164] width 143 height 22
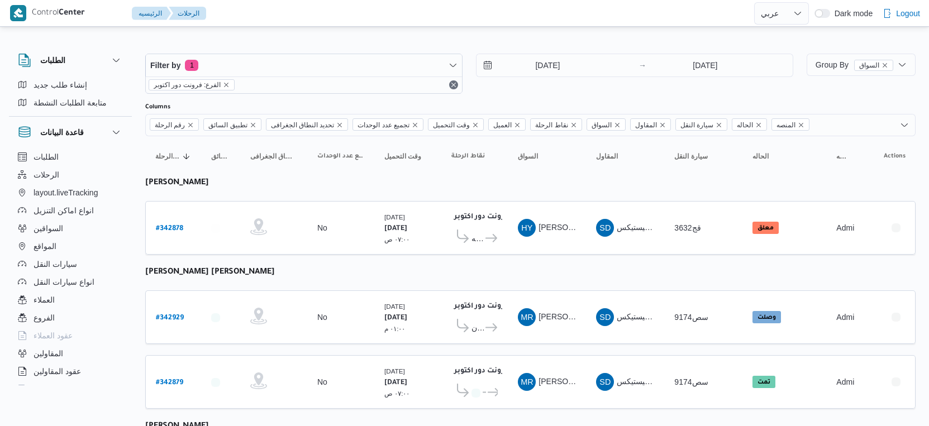
select select "ar"
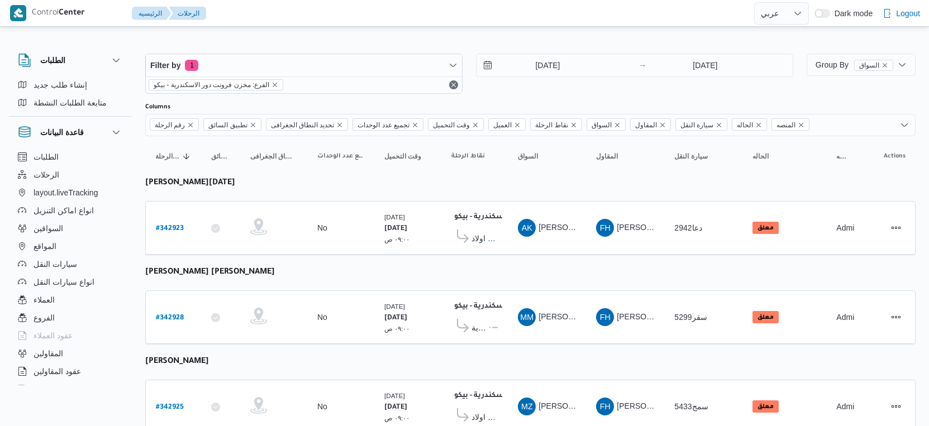
select select "ar"
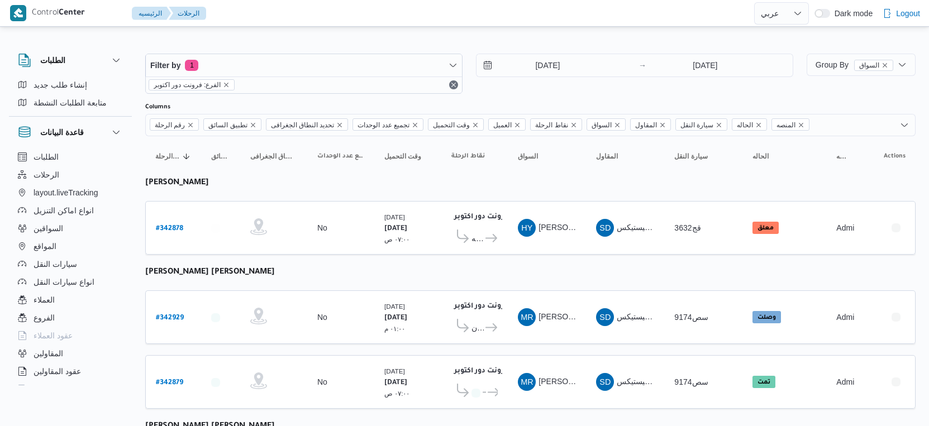
select select "ar"
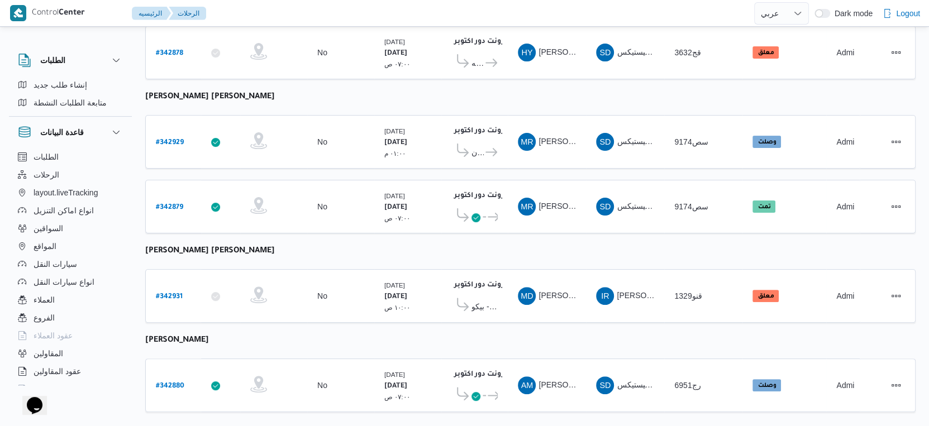
scroll to position [189, 0]
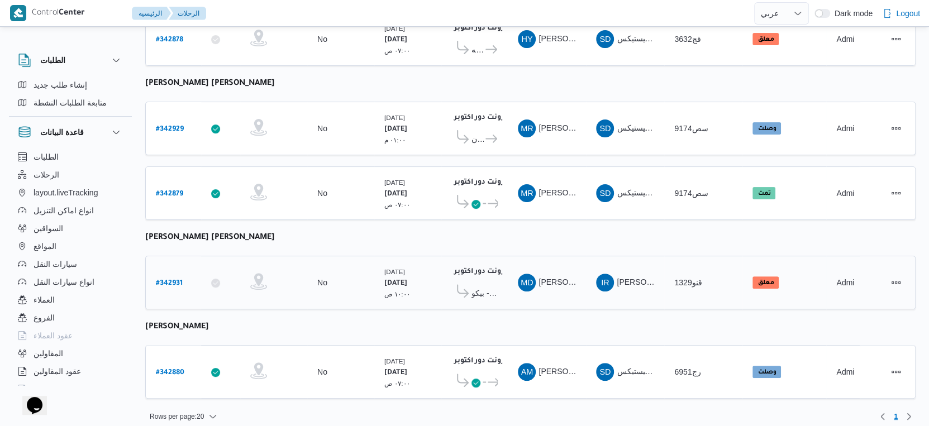
click at [484, 287] on span "مخزن فرونت دور الاسكندرية - بيكو" at bounding box center [485, 293] width 26 height 13
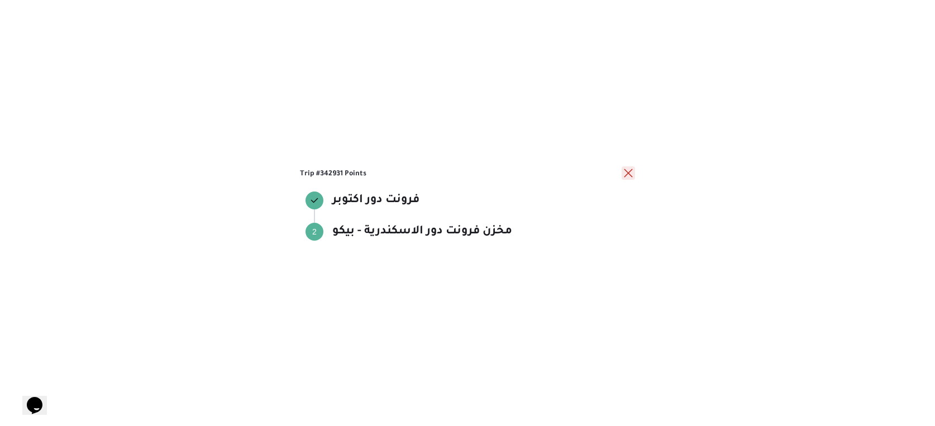
click at [628, 174] on button "close" at bounding box center [628, 173] width 13 height 13
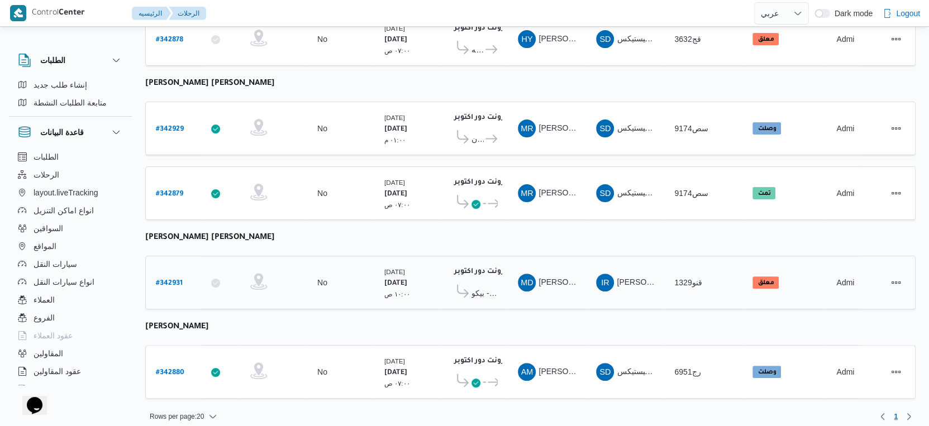
click at [174, 280] on b "# 342931" at bounding box center [169, 284] width 27 height 8
select select "ar"
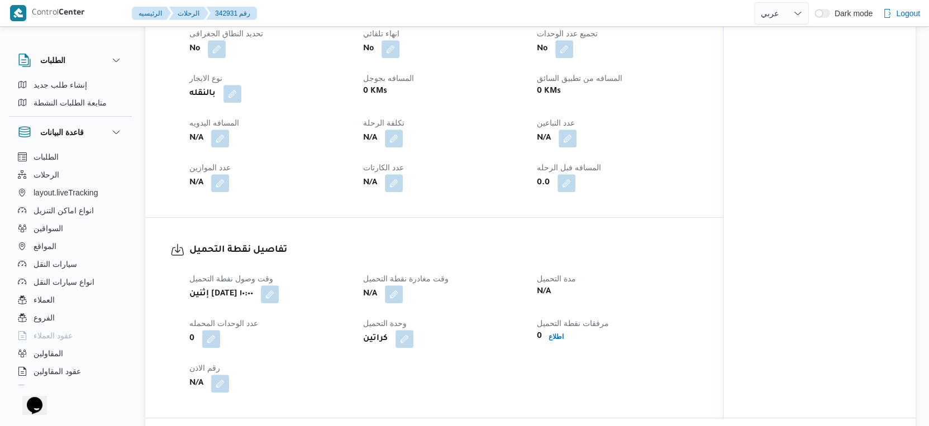
scroll to position [496, 0]
select select "ar"
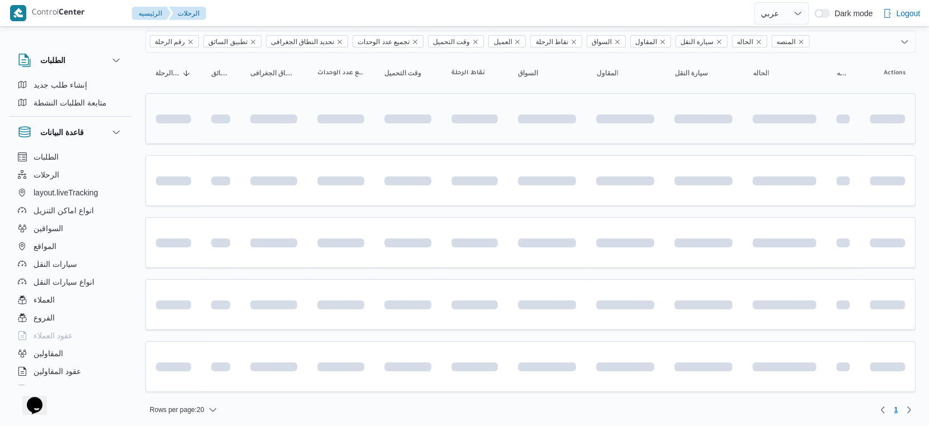
scroll to position [189, 0]
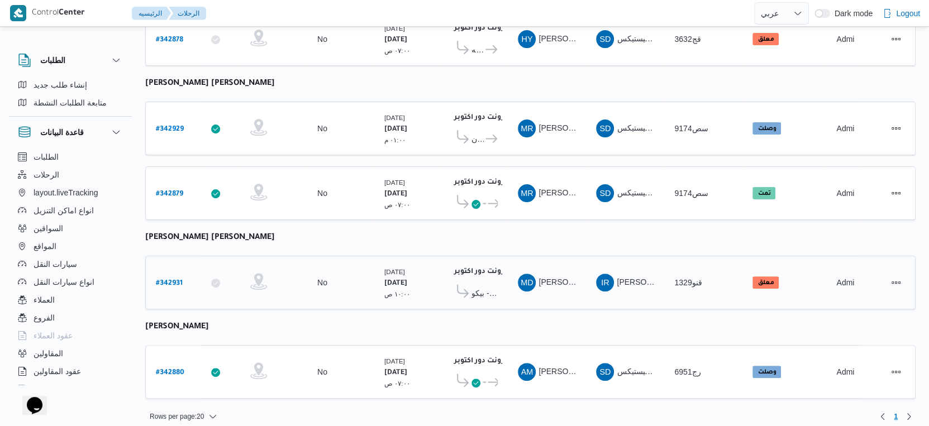
click at [179, 280] on b "# 342931" at bounding box center [169, 284] width 27 height 8
select select "ar"
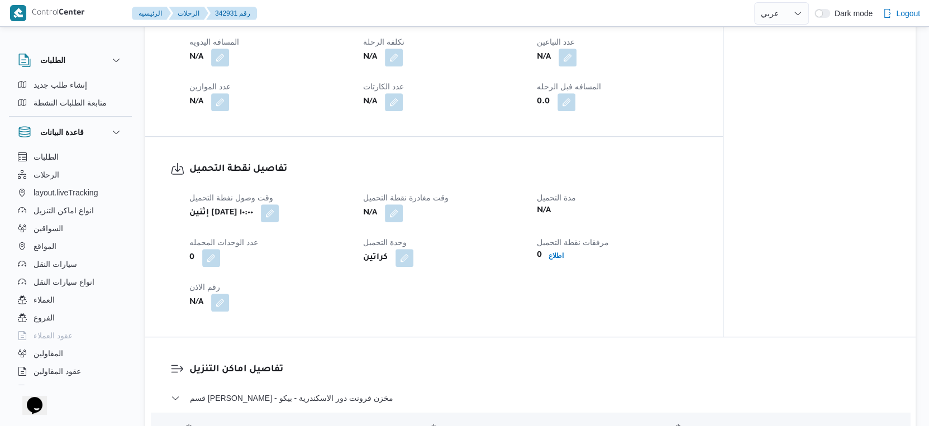
scroll to position [559, 0]
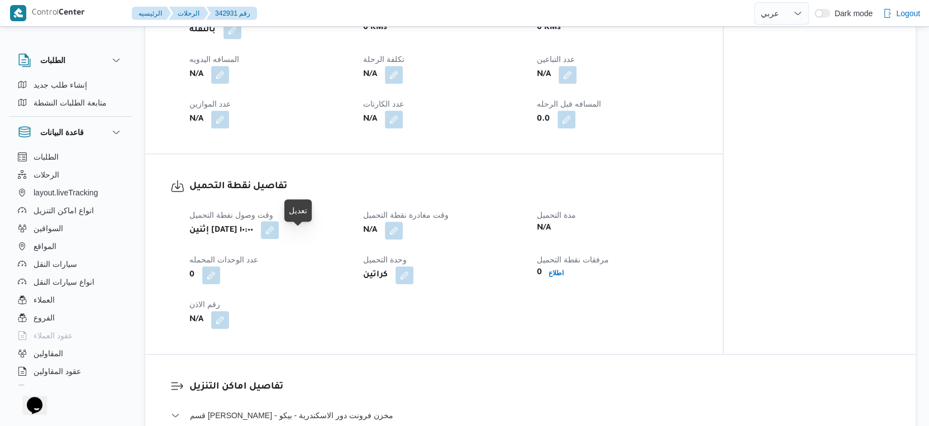
click at [279, 239] on button "button" at bounding box center [270, 230] width 18 height 18
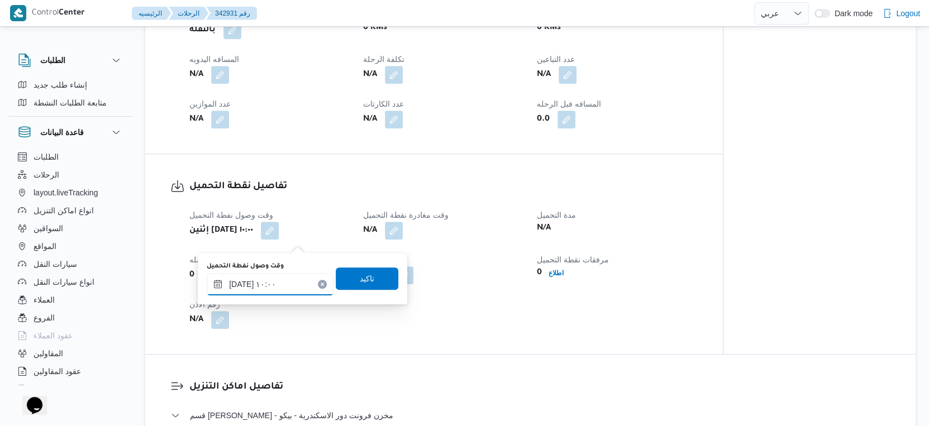
click at [286, 288] on input "١٣/١٠/٢٠٢٥ ١٠:٠٠" at bounding box center [270, 284] width 127 height 22
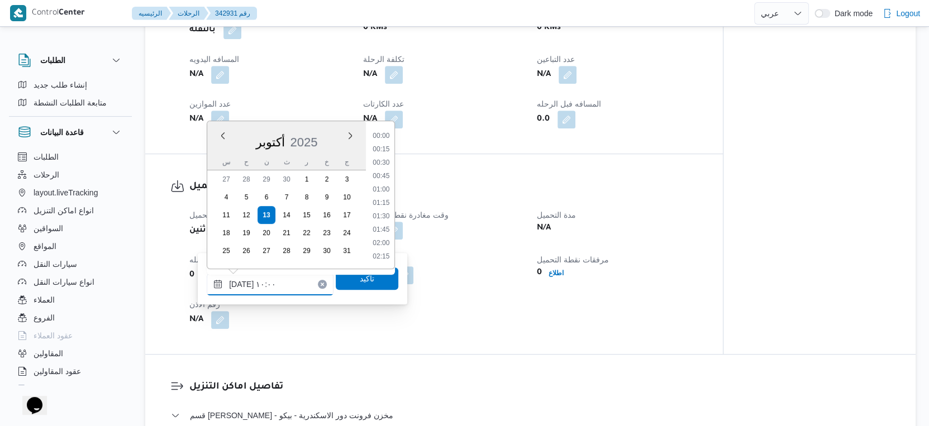
scroll to position [468, 0]
click at [389, 231] on li "10:30" at bounding box center [381, 230] width 26 height 11
type input "١٣/١٠/٢٠٢٥ ١٠:٣٠"
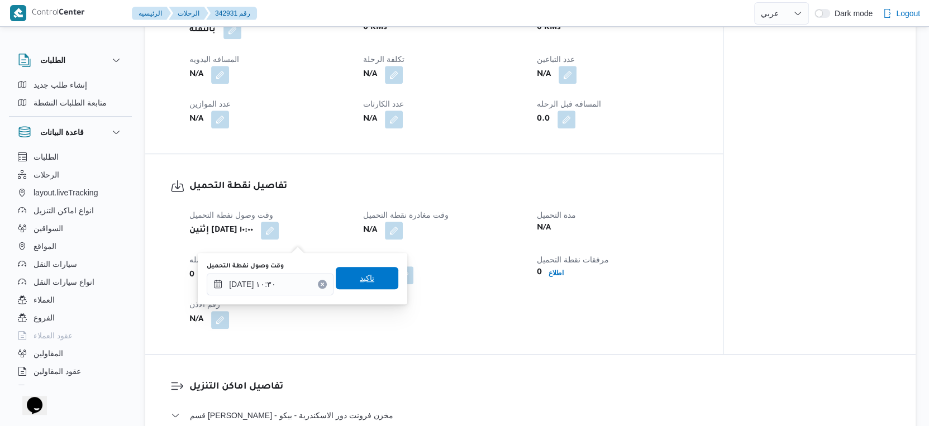
click at [368, 279] on span "تاكيد" at bounding box center [367, 278] width 63 height 22
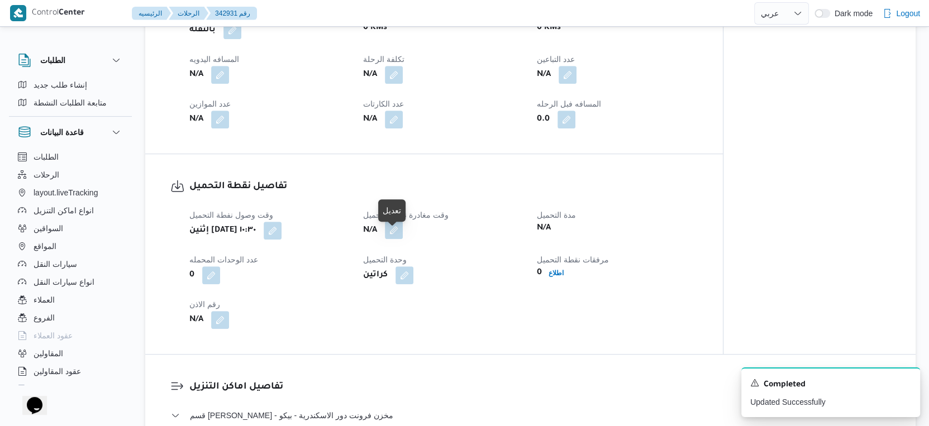
click at [393, 239] on button "button" at bounding box center [394, 230] width 18 height 18
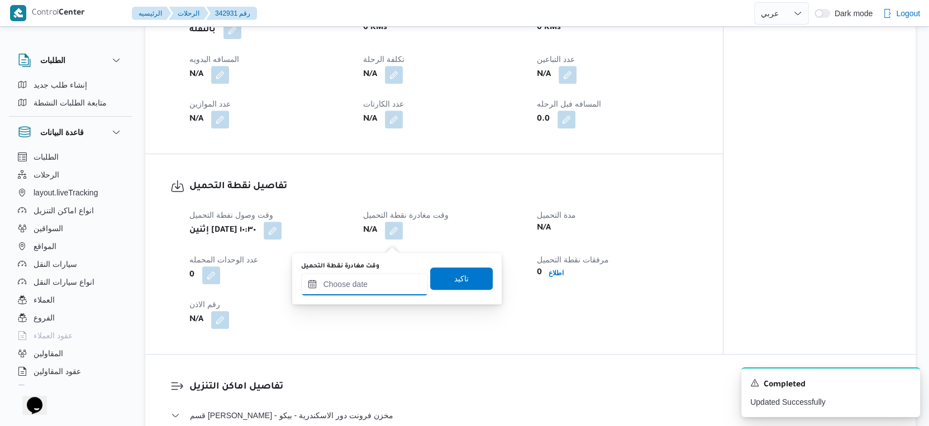
click at [386, 278] on input "وقت مغادرة نقطة التحميل" at bounding box center [364, 284] width 127 height 22
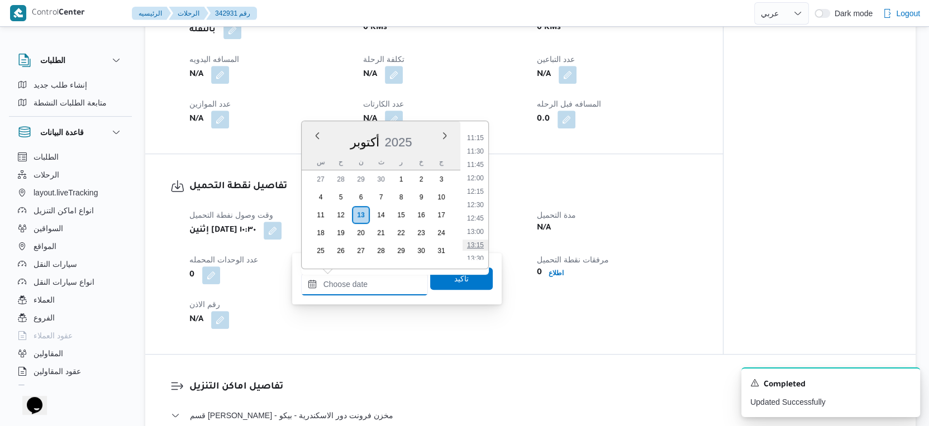
scroll to position [580, 0]
click at [477, 146] on li "11:00" at bounding box center [476, 145] width 26 height 11
type input "١٣/١٠/٢٠٢٥ ١١:٠٠"
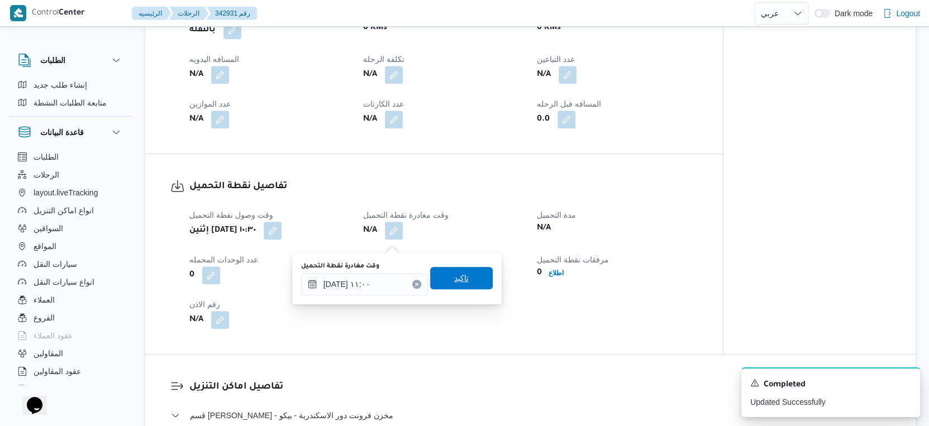
click at [465, 272] on span "تاكيد" at bounding box center [461, 278] width 63 height 22
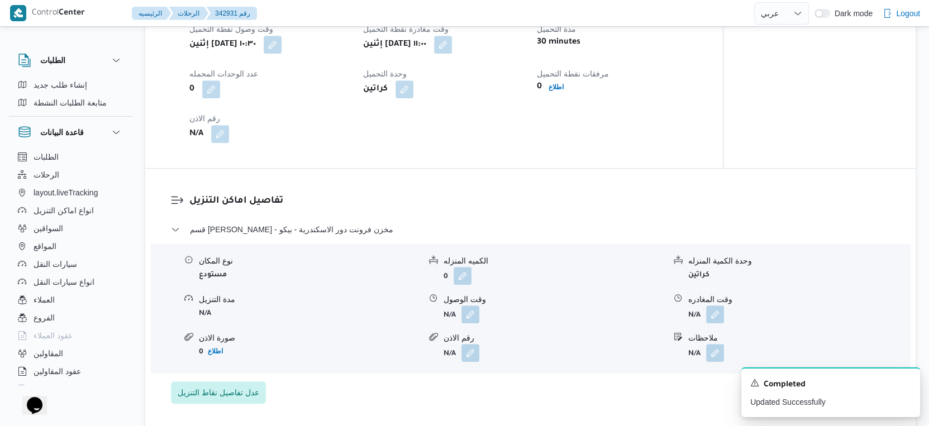
scroll to position [683, 0]
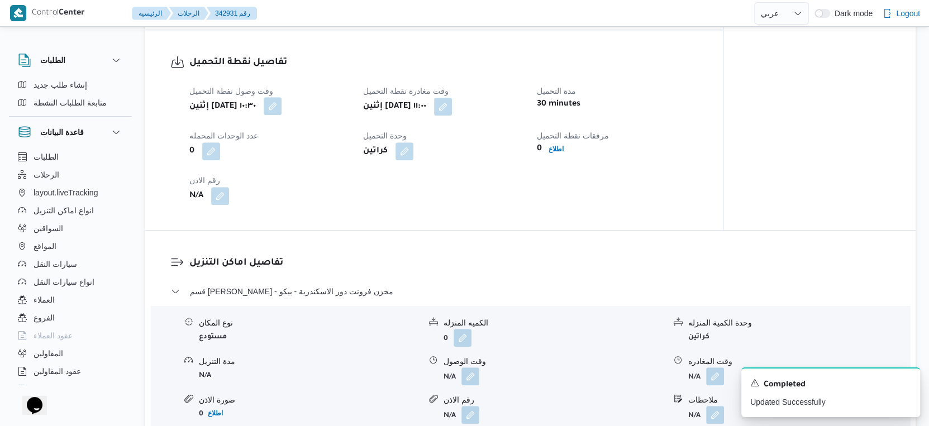
click at [282, 113] on button "button" at bounding box center [273, 106] width 18 height 18
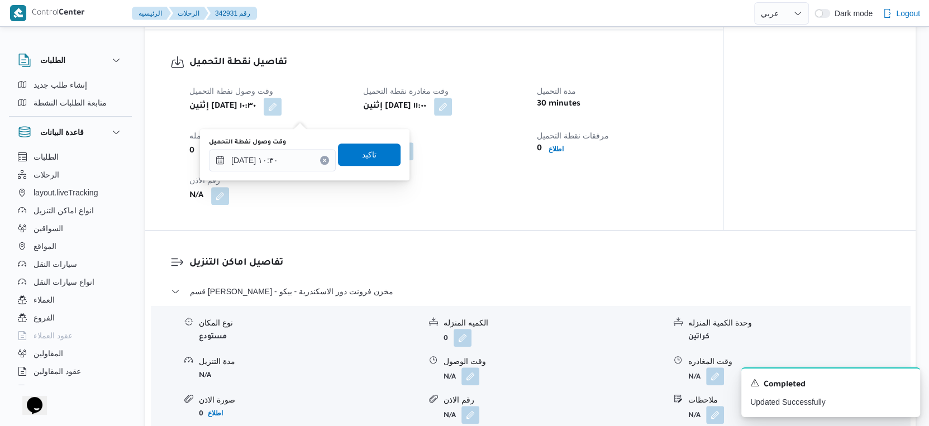
click at [289, 146] on div "وقت وصول نفطة التحميل ١٣/١٠/٢٠٢٥ ١٠:٣٠" at bounding box center [272, 155] width 127 height 34
click at [289, 165] on input "١٣/١٠/٢٠٢٥ ١٠:٣٠" at bounding box center [272, 160] width 127 height 22
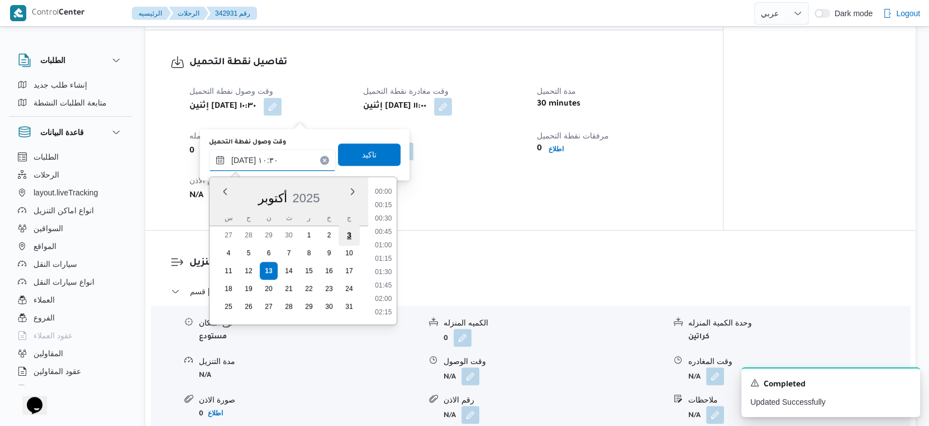
scroll to position [495, 0]
click at [386, 232] on li "10:00" at bounding box center [383, 232] width 26 height 11
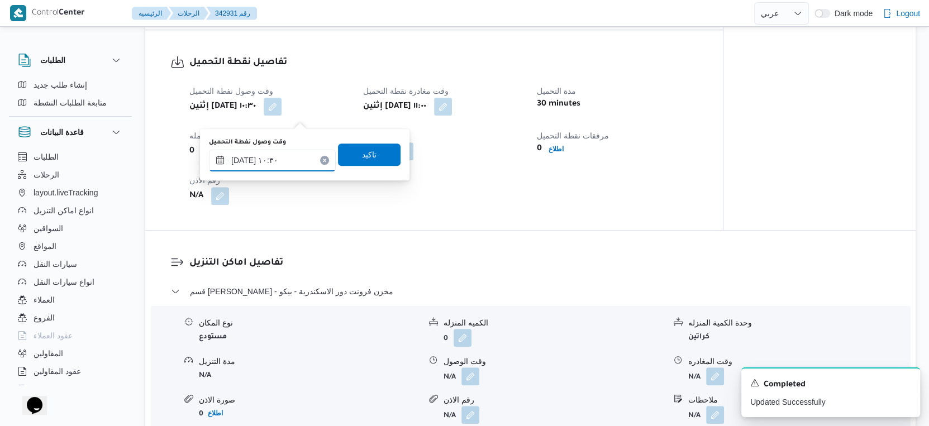
click at [259, 159] on input "١٣/١٠/٢٠٢٥ ١٠:٣٠" at bounding box center [272, 160] width 127 height 22
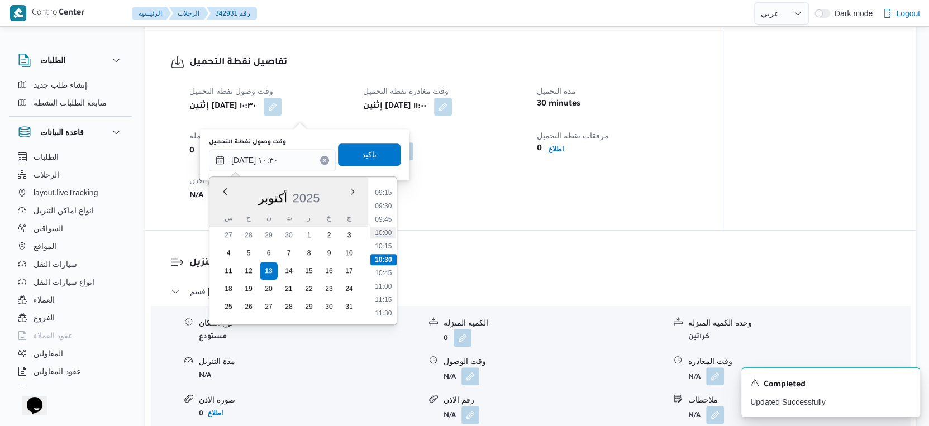
click at [384, 232] on li "10:00" at bounding box center [383, 232] width 26 height 11
type input "١٣/١٠/٢٠٢٥ ١٠:٠٠"
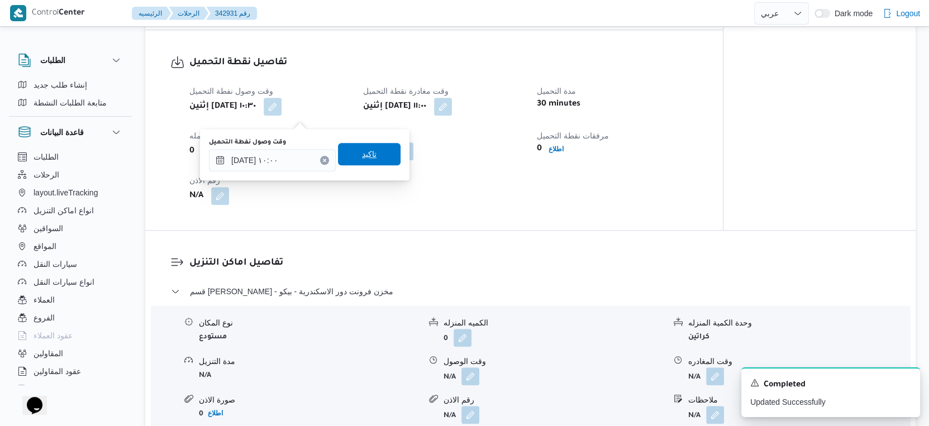
click at [364, 154] on span "تاكيد" at bounding box center [369, 154] width 15 height 13
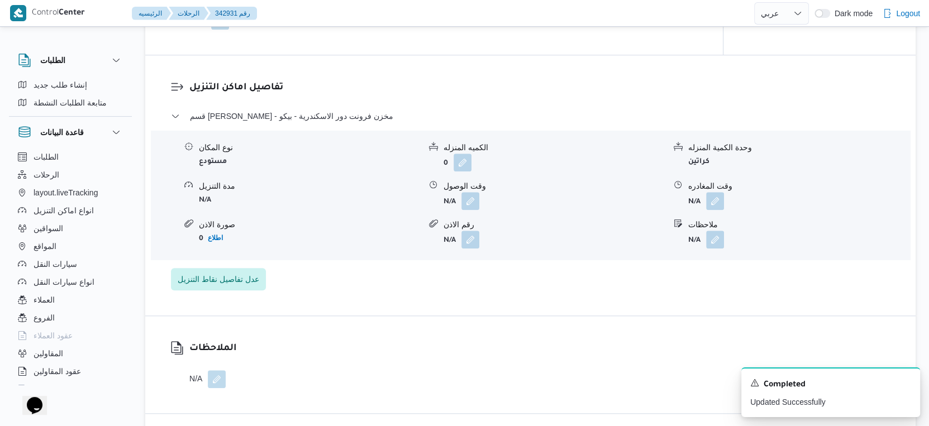
scroll to position [869, 0]
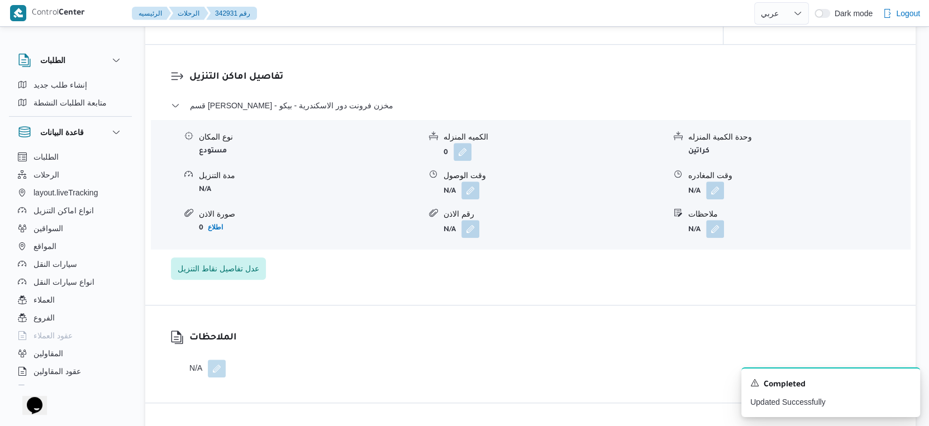
select select "ar"
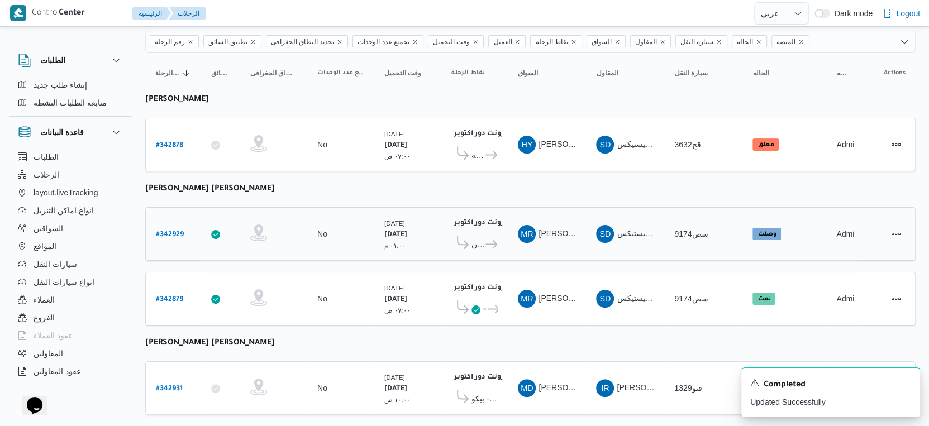
scroll to position [189, 0]
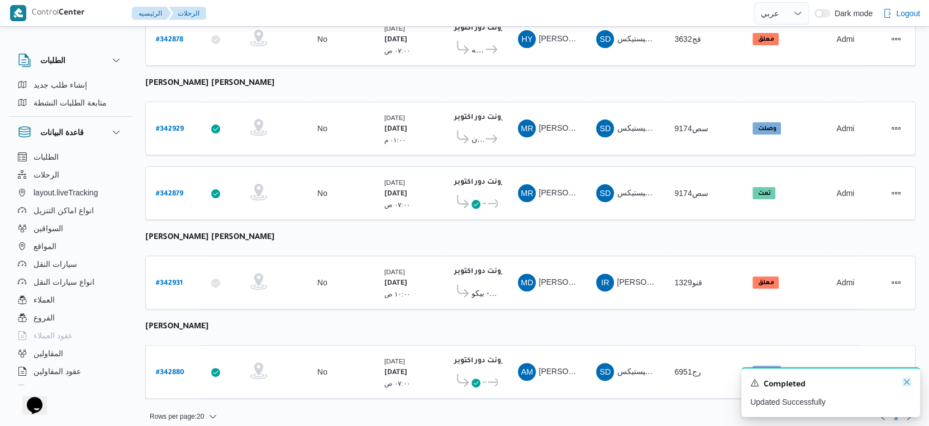
click at [905, 385] on icon "Dismiss toast" at bounding box center [907, 382] width 6 height 6
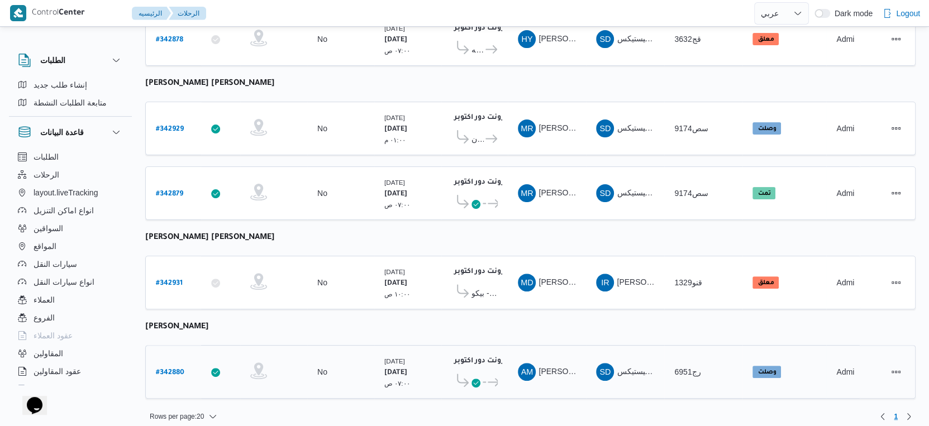
click at [182, 369] on b "# 342880" at bounding box center [170, 373] width 28 height 8
select select "ar"
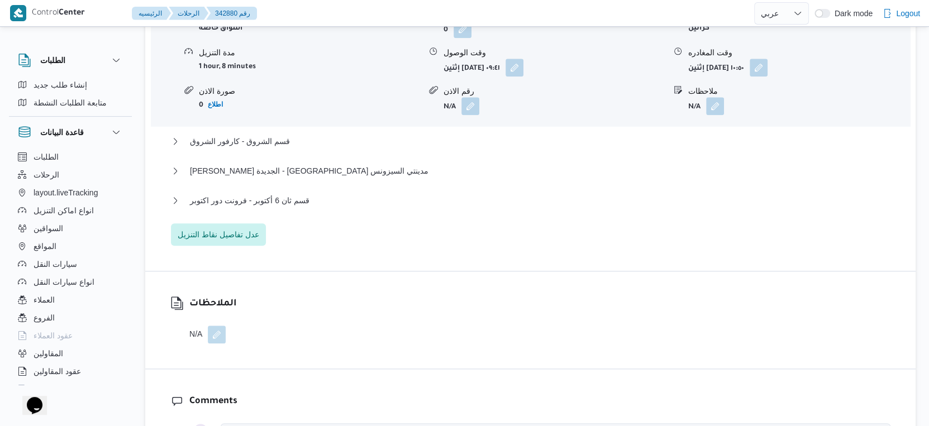
scroll to position [1118, 0]
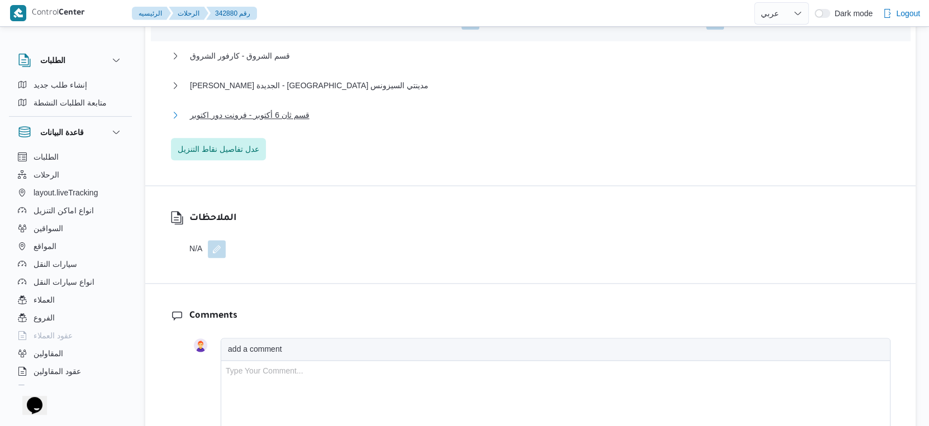
click at [274, 122] on span "قسم ثان 6 أكتوبر - فرونت دور اكتوبر" at bounding box center [250, 114] width 120 height 13
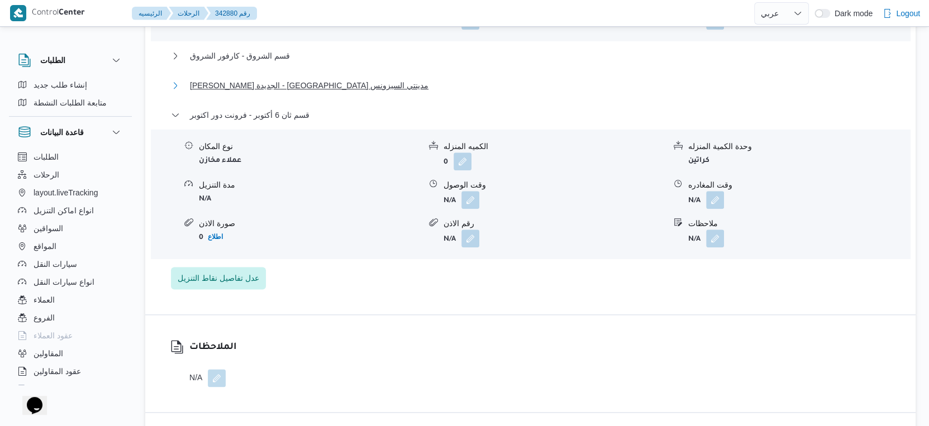
click at [278, 92] on span "ثانى القاهرة الجديدة - كارفور مدينتي السيزونس" at bounding box center [309, 85] width 239 height 13
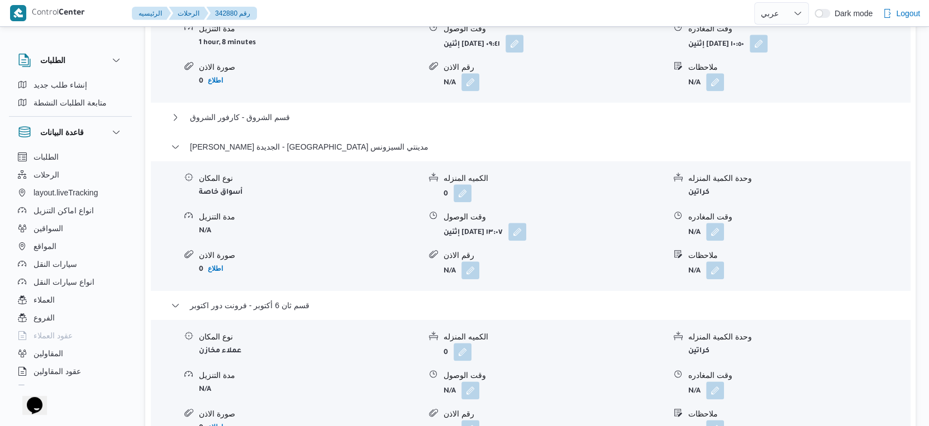
scroll to position [1056, 0]
click at [242, 121] on span "قسم الشروق - كارفور الشروق" at bounding box center [240, 117] width 100 height 13
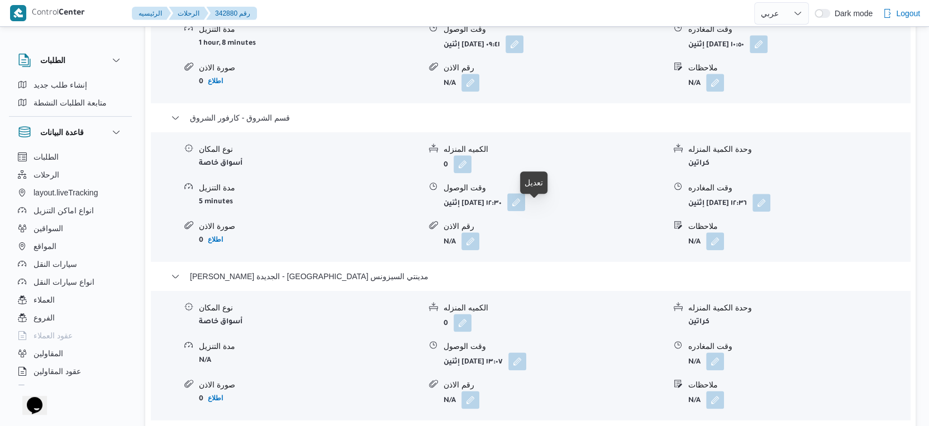
click at [525, 211] on button "button" at bounding box center [516, 202] width 18 height 18
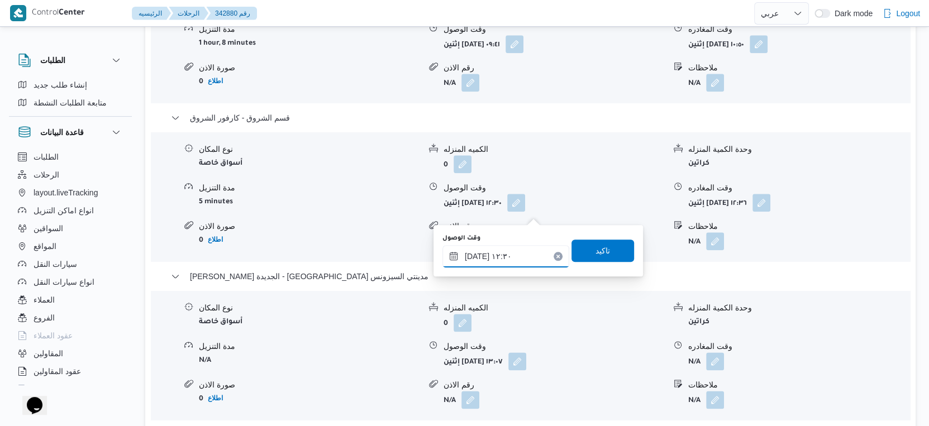
click at [502, 256] on input "١٣/١٠/٢٠٢٥ ١٢:٣٠" at bounding box center [506, 256] width 127 height 22
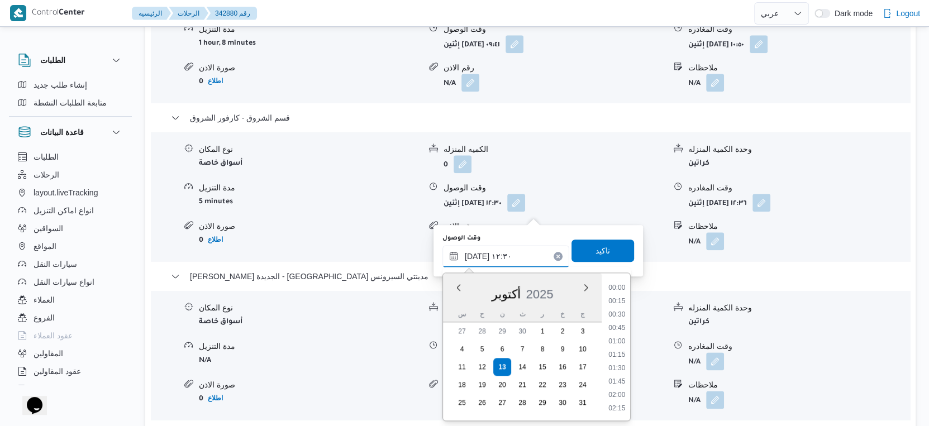
scroll to position [602, 0]
click at [621, 298] on li "11:30" at bounding box center [617, 302] width 26 height 11
type input "١٣/١٠/٢٠٢٥ ١١:٣٠"
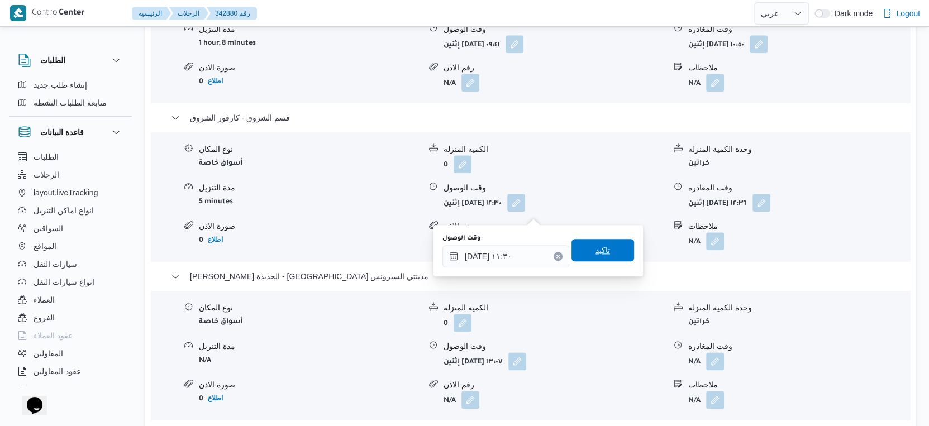
click at [614, 251] on span "تاكيد" at bounding box center [603, 250] width 63 height 22
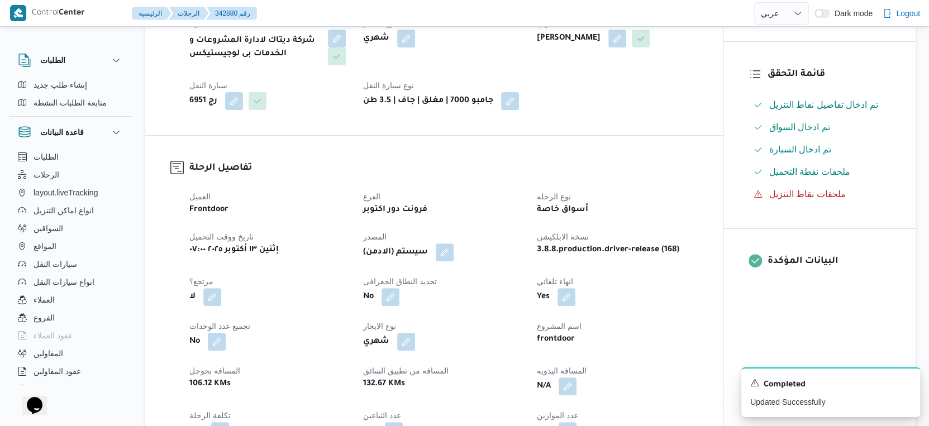
scroll to position [124, 0]
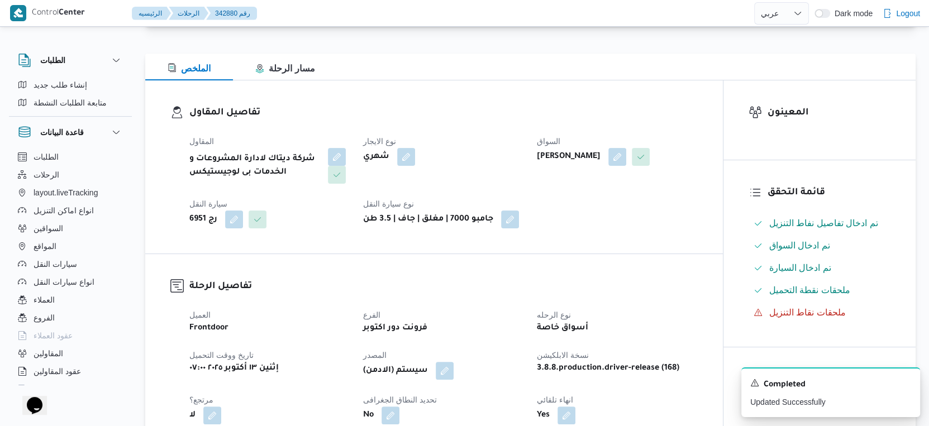
select select "ar"
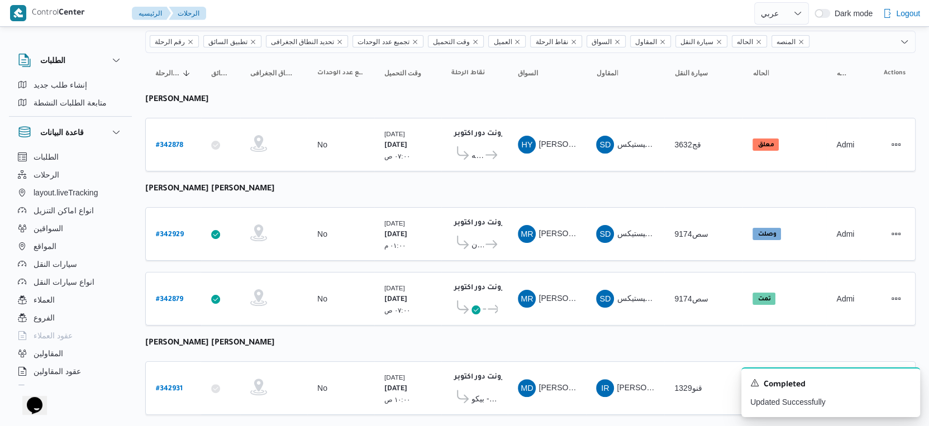
scroll to position [124, 0]
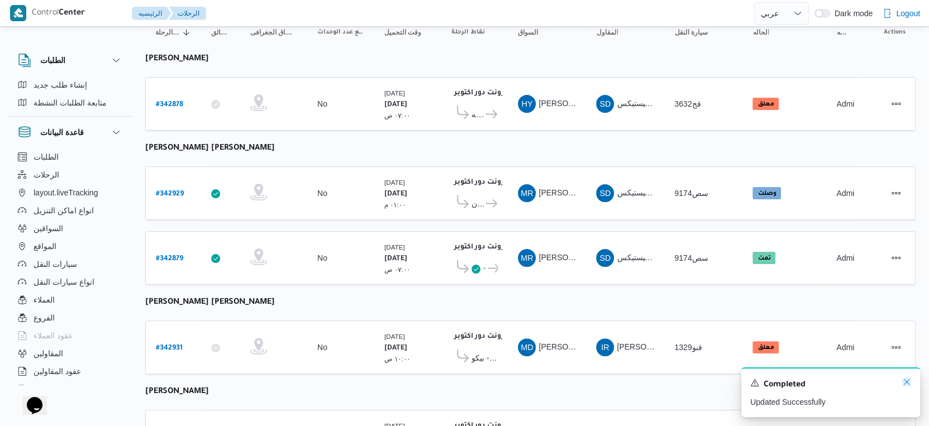
click at [905, 384] on icon "Dismiss toast" at bounding box center [906, 382] width 9 height 9
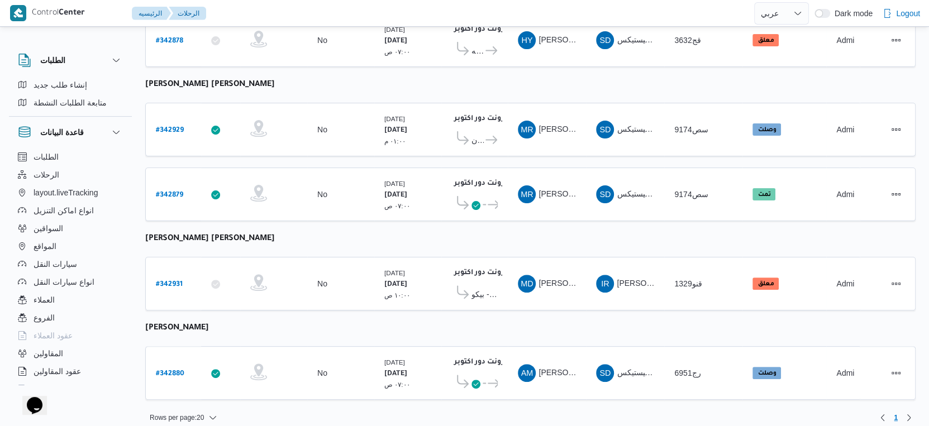
scroll to position [189, 0]
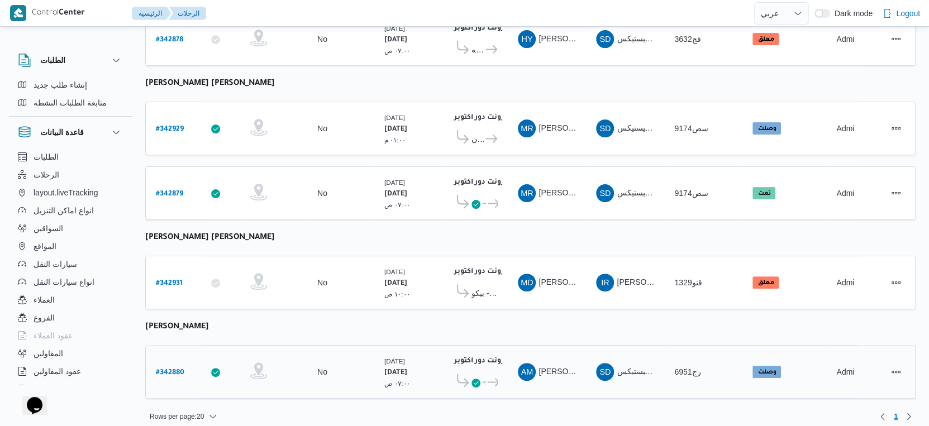
click at [178, 369] on b "# 342880" at bounding box center [170, 373] width 28 height 8
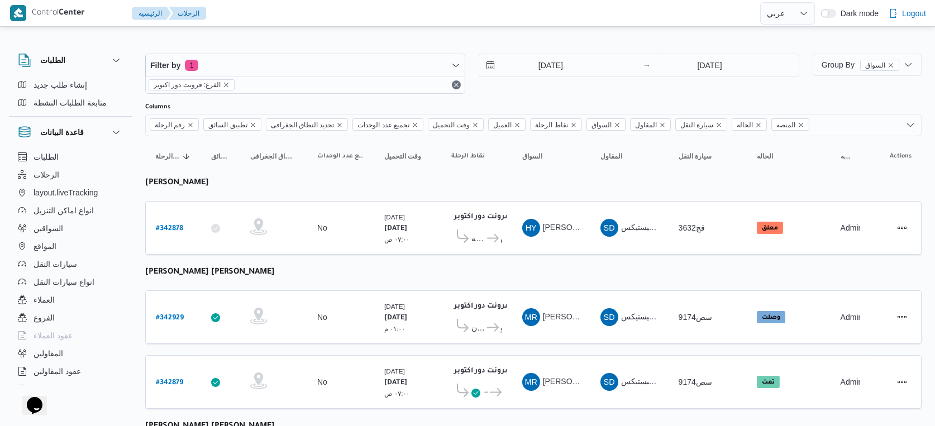
select select "ar"
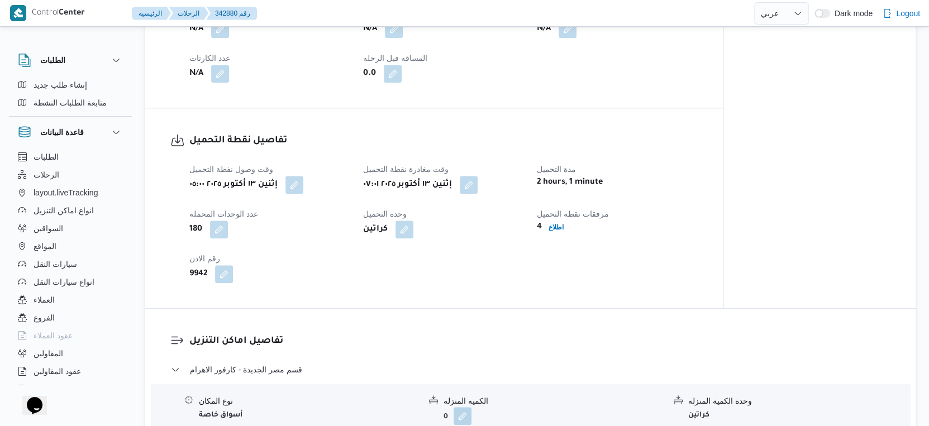
scroll to position [559, 0]
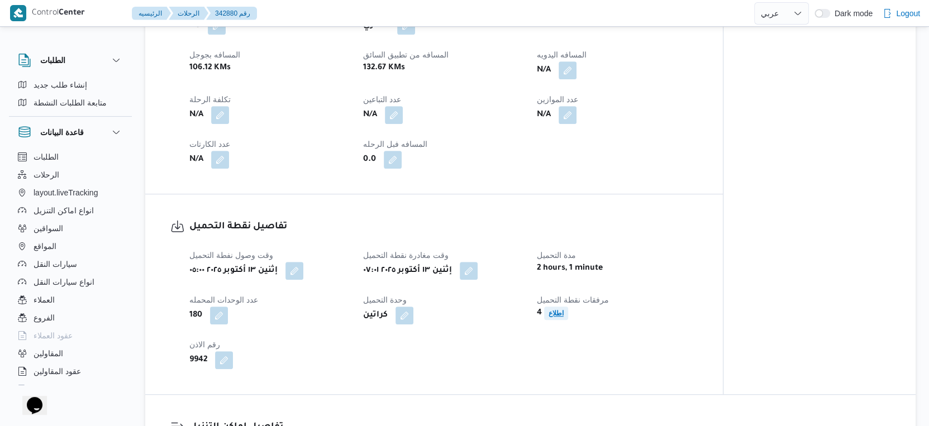
click at [549, 320] on span "اطلاع" at bounding box center [556, 313] width 15 height 13
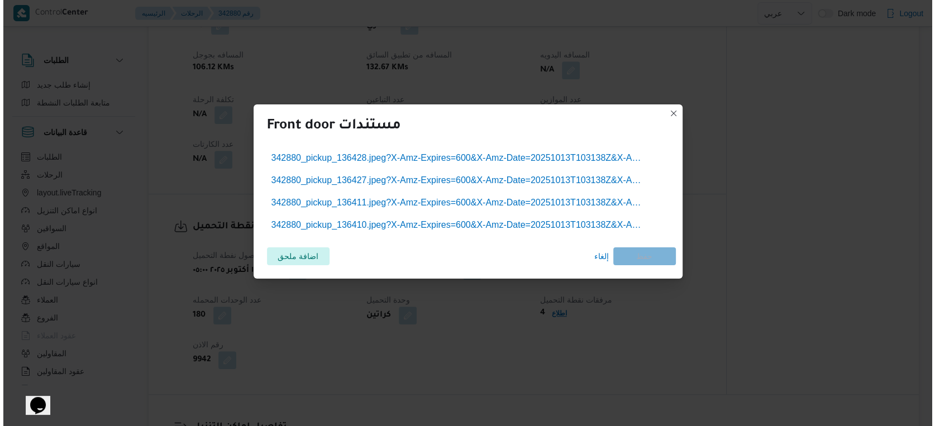
scroll to position [549, 0]
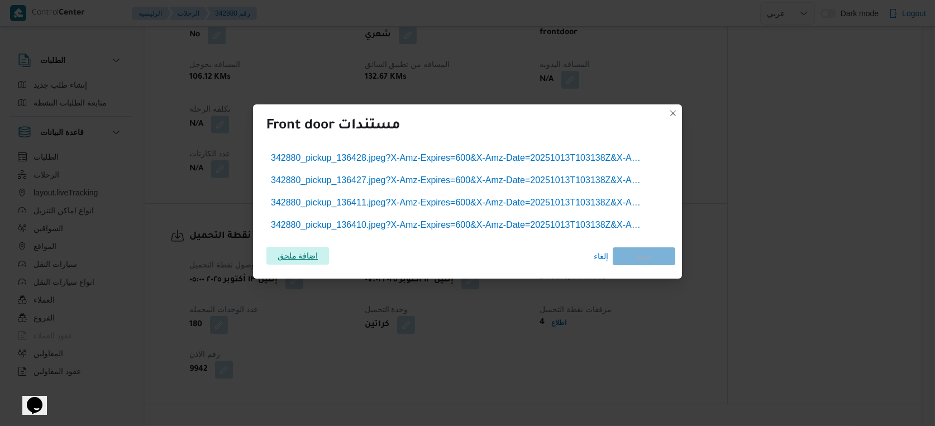
click at [316, 251] on span "اضافة ملحق" at bounding box center [298, 256] width 41 height 18
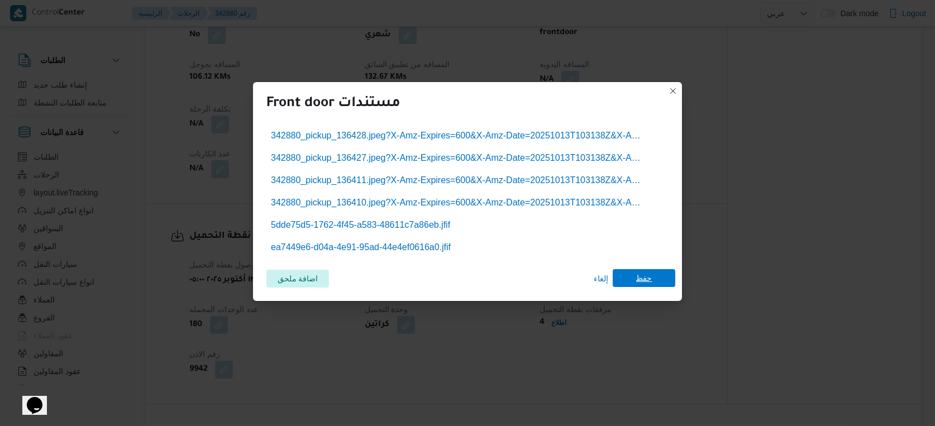
click at [652, 284] on span "حفظ" at bounding box center [644, 278] width 63 height 18
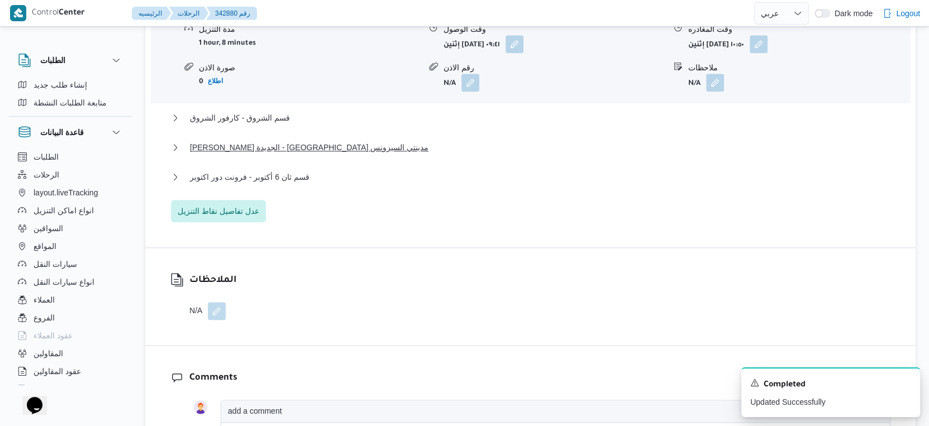
scroll to position [745, 0]
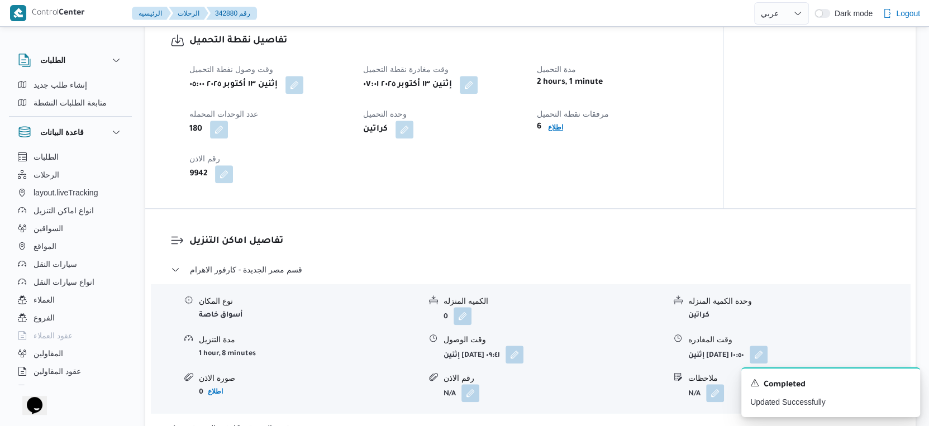
click at [561, 131] on b "اطلاع" at bounding box center [555, 127] width 15 height 8
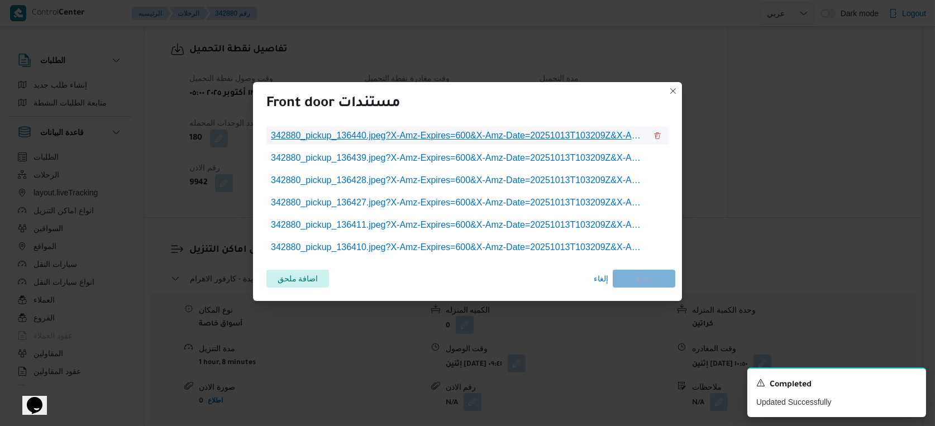
click at [470, 137] on span "342880_pickup_136440.jpeg?X-Amz-Expires=600&X-Amz-Date=20251013T103209Z&X-Amz-A…" at bounding box center [459, 135] width 376 height 13
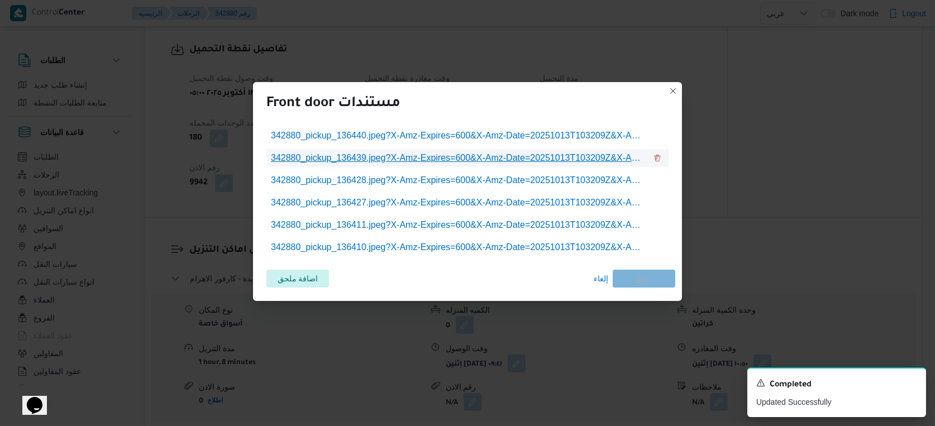
click at [401, 166] on link "342880_pickup_136439.jpeg?X-Amz-Expires=600&X-Amz-Date=20251013T103209Z&X-Amz-A…" at bounding box center [459, 158] width 384 height 18
click at [594, 280] on span "إلغاء" at bounding box center [601, 278] width 15 height 13
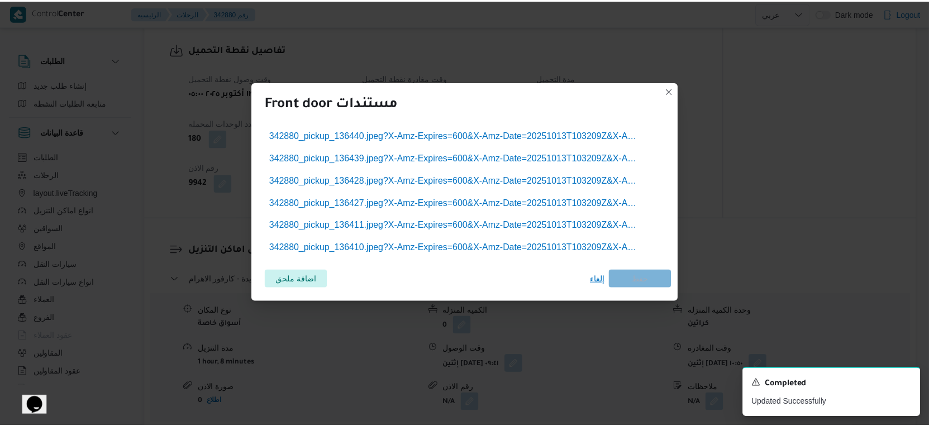
scroll to position [745, 0]
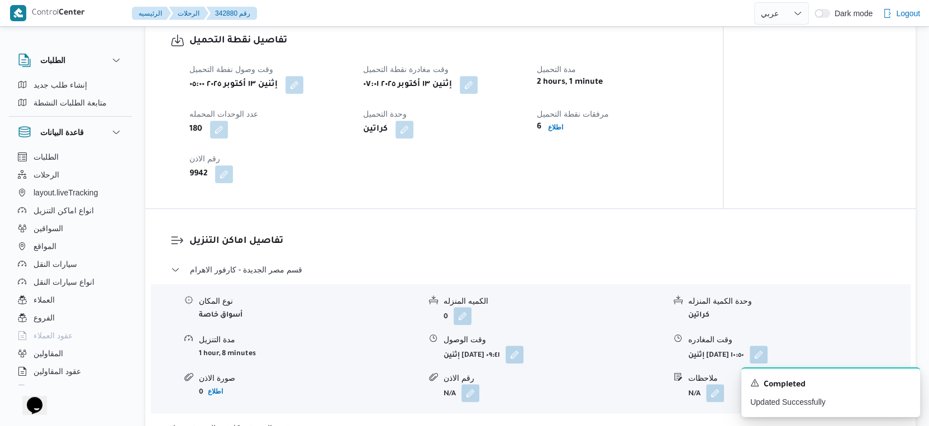
click at [571, 205] on div "تفاصيل نقطة التحميل وقت وصول نفطة التحميل إثنين ١٣ أكتوبر ٢٠٢٥ ٠٥:٠٠ وقت مغادرة…" at bounding box center [434, 108] width 578 height 200
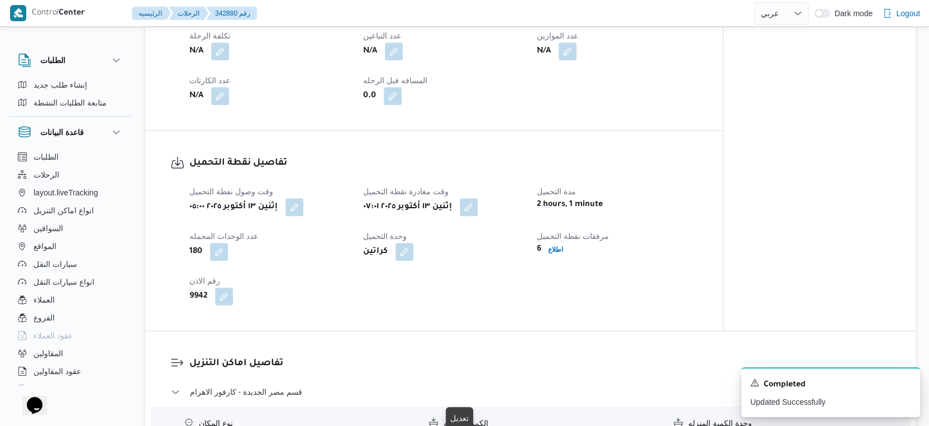
scroll to position [621, 0]
select select "ar"
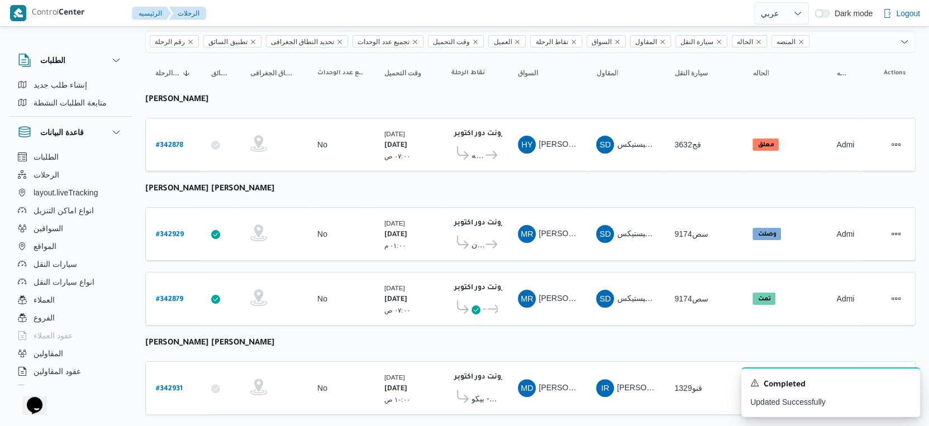
scroll to position [189, 0]
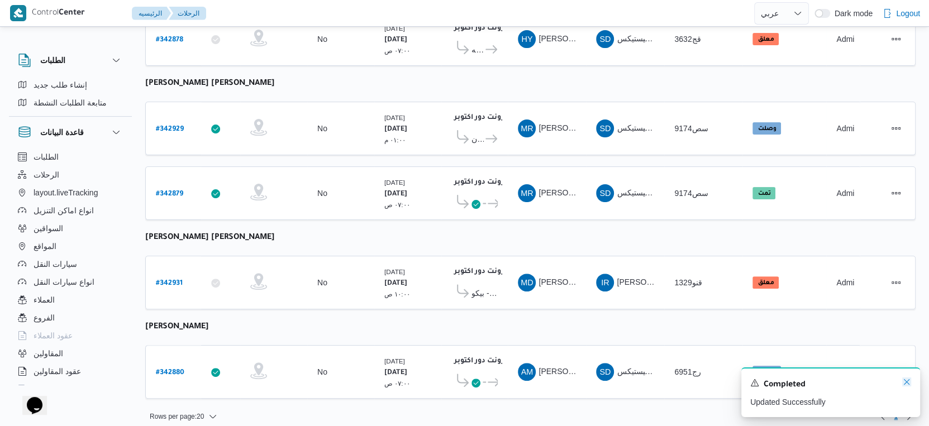
click at [909, 383] on icon "Dismiss toast" at bounding box center [906, 382] width 9 height 9
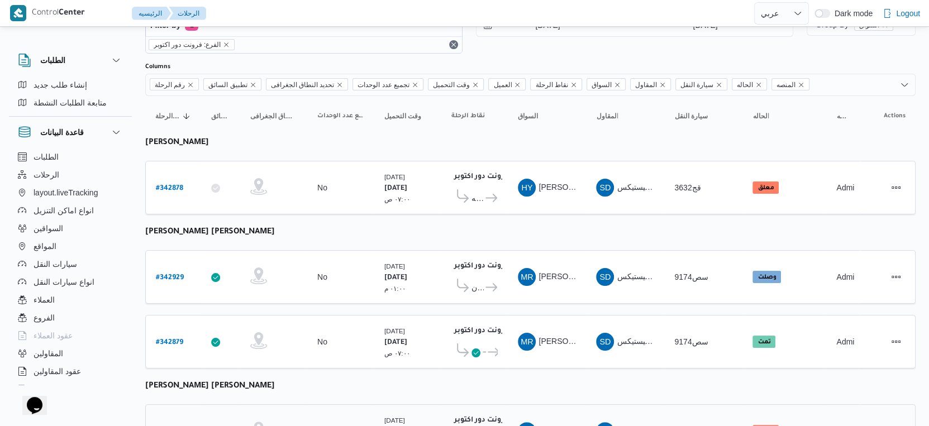
scroll to position [62, 0]
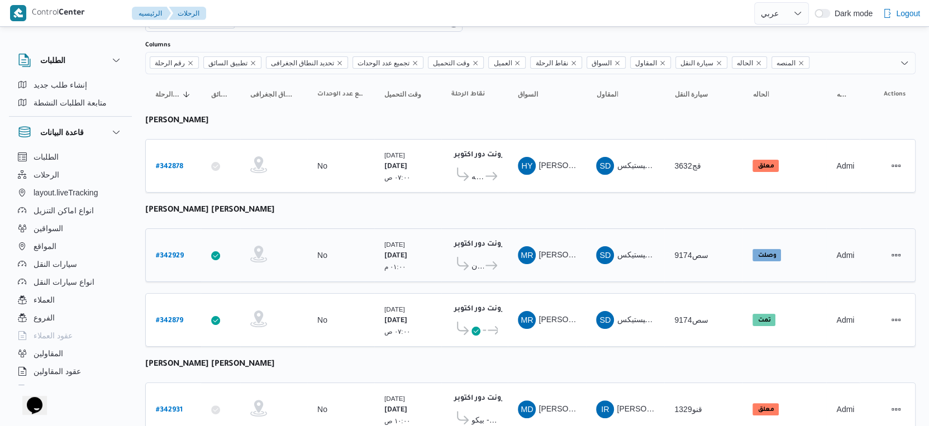
click at [174, 255] on b "# 342929" at bounding box center [170, 257] width 28 height 8
select select "ar"
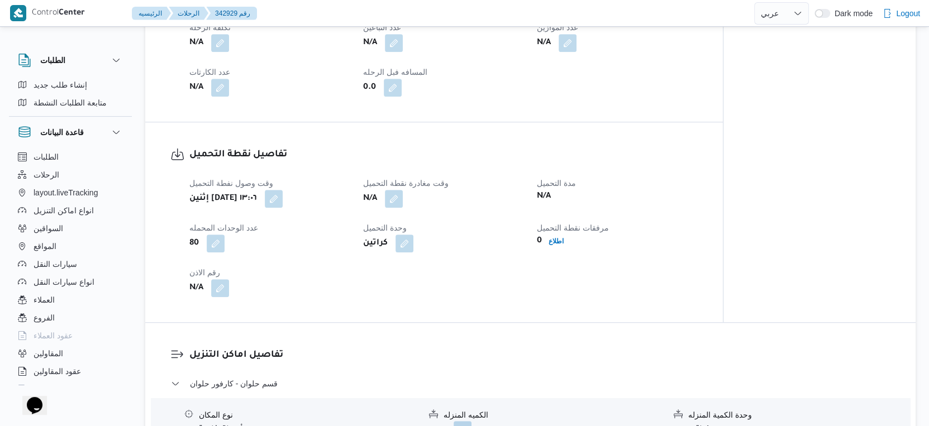
scroll to position [683, 0]
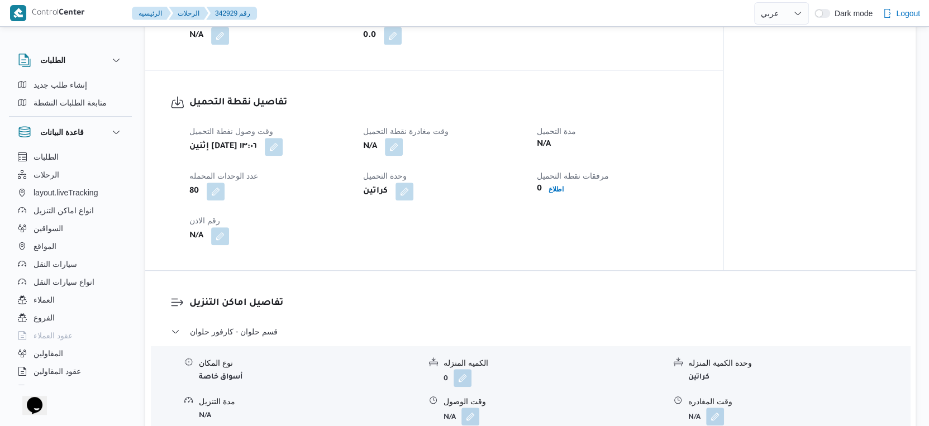
select select "ar"
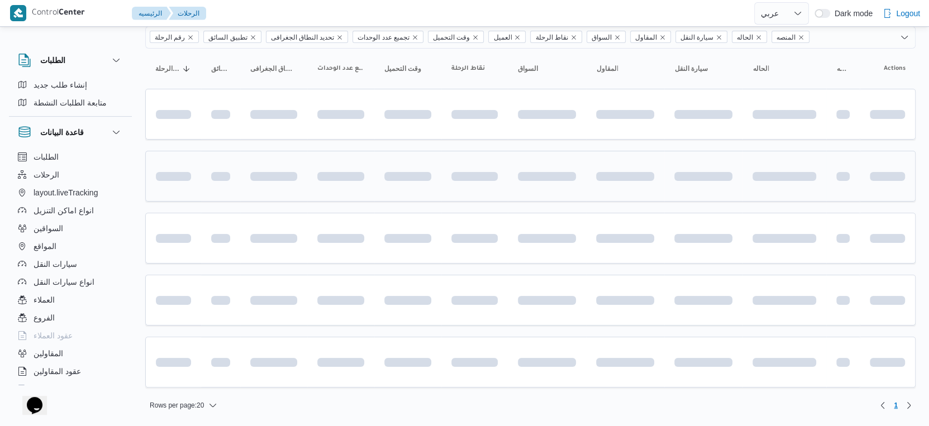
scroll to position [62, 0]
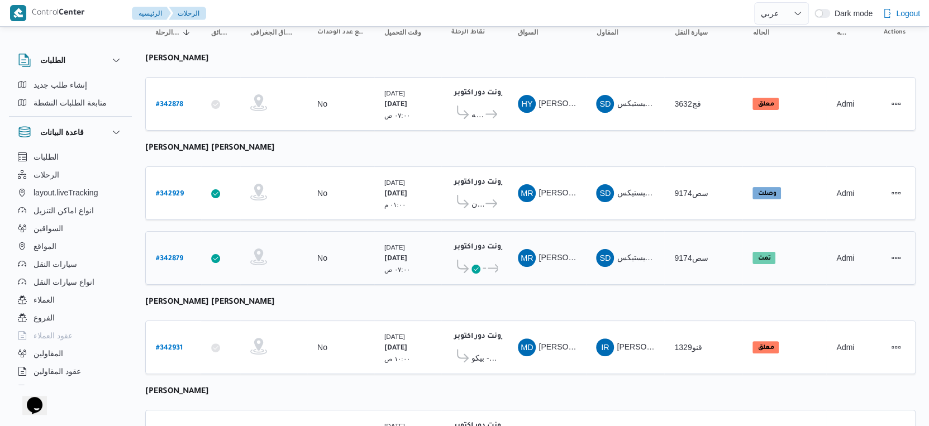
click at [175, 255] on b "# 342879" at bounding box center [169, 259] width 27 height 8
select select "ar"
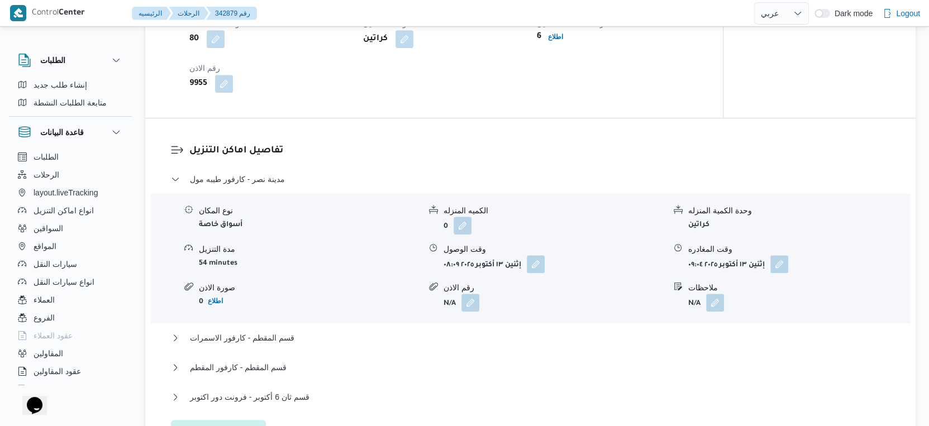
scroll to position [1056, 0]
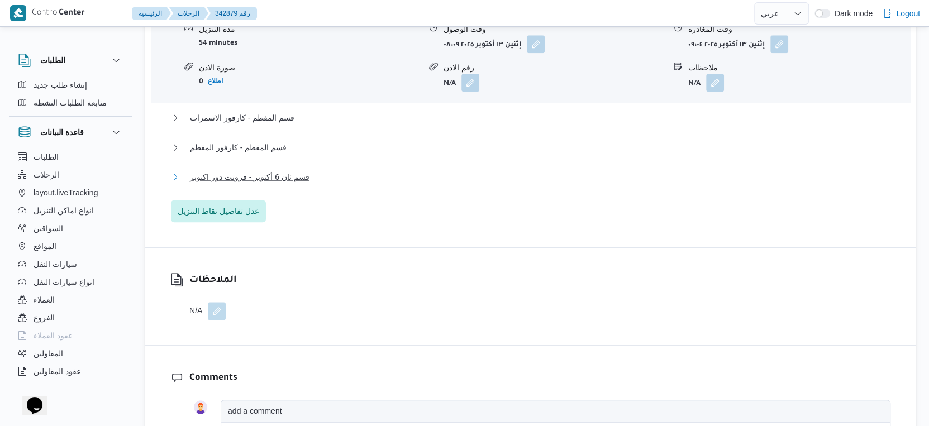
click at [295, 184] on span "قسم ثان 6 أكتوبر - فرونت دور اكتوبر" at bounding box center [250, 176] width 120 height 13
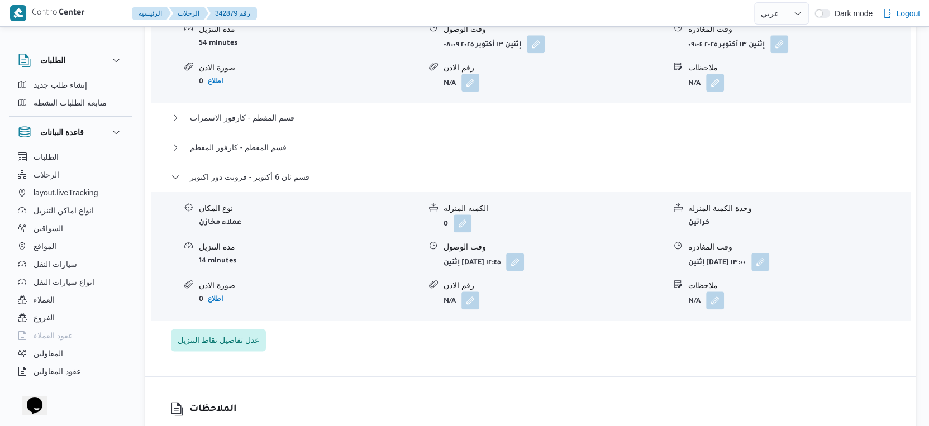
select select "ar"
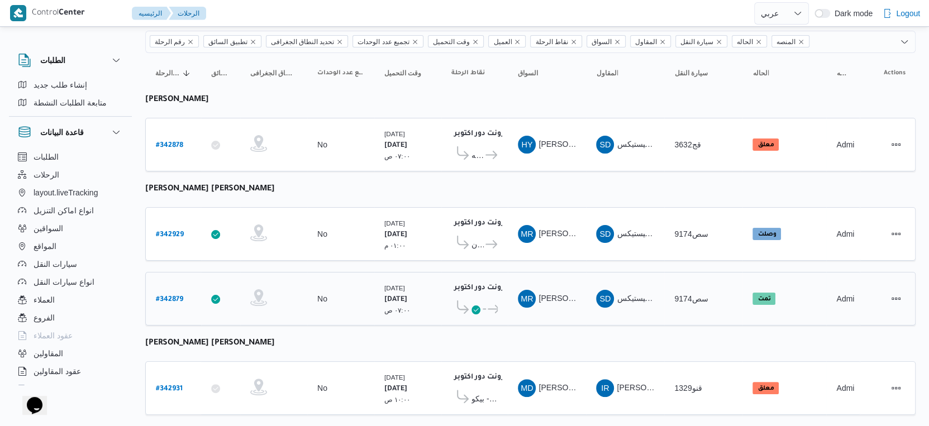
scroll to position [189, 0]
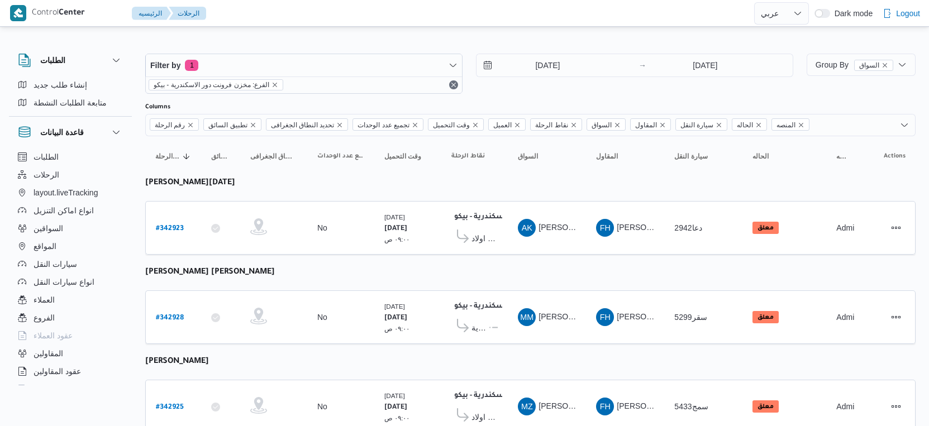
select select "ar"
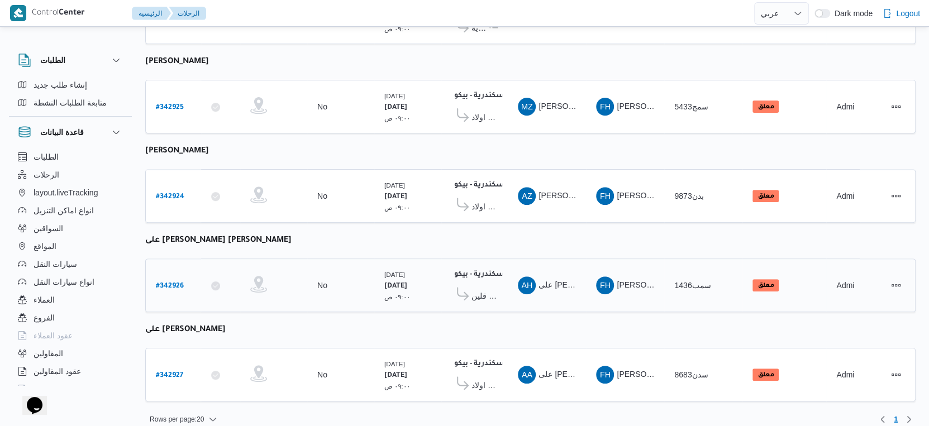
click at [175, 283] on b "# 342926" at bounding box center [170, 287] width 28 height 8
select select "ar"
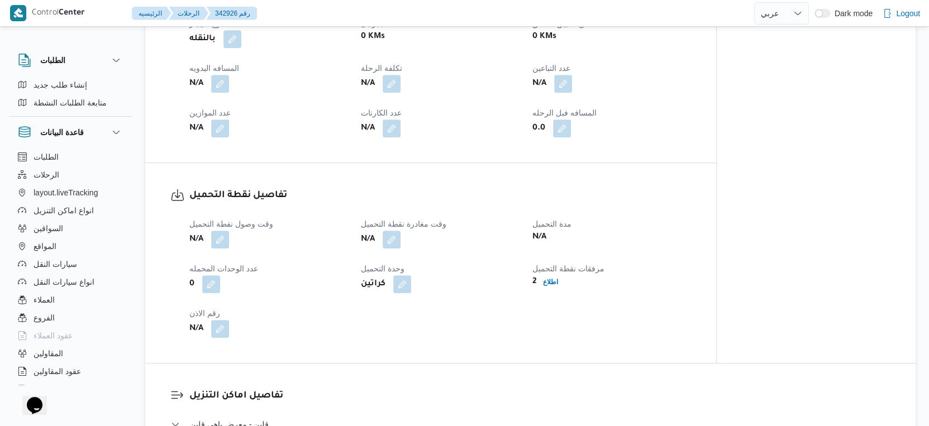
scroll to position [683, 0]
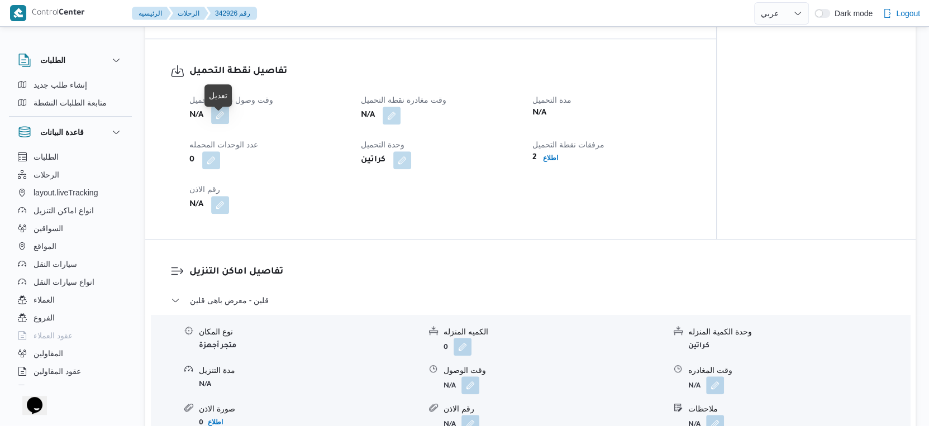
click at [224, 123] on button "button" at bounding box center [220, 115] width 18 height 18
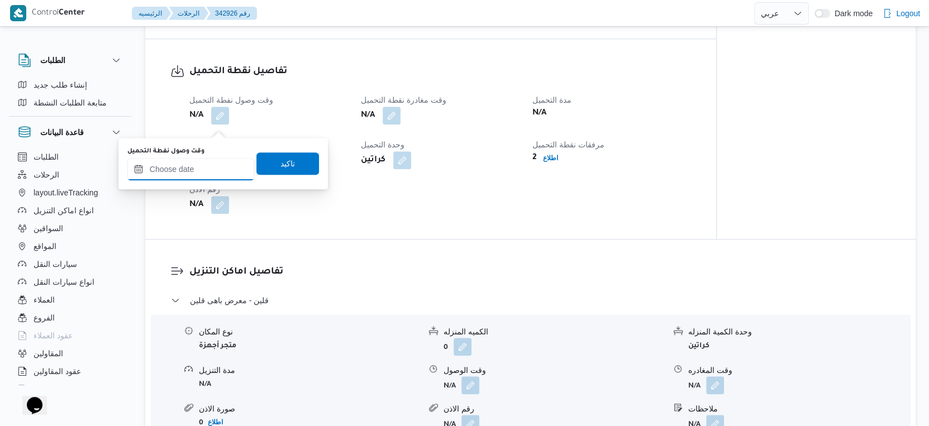
click at [198, 164] on input "وقت وصول نفطة التحميل" at bounding box center [190, 169] width 127 height 22
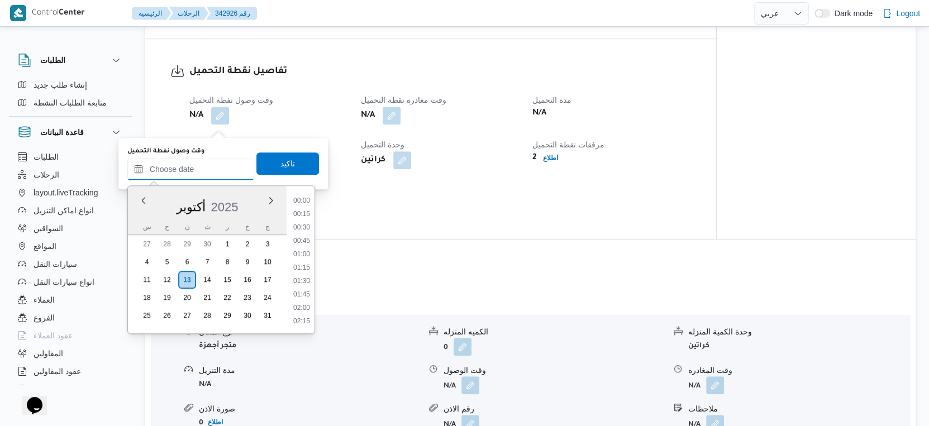
scroll to position [669, 0]
click at [308, 250] on li "13:30" at bounding box center [302, 255] width 26 height 11
type input "١٣/١٠/٢٠٢٥ ١٣:٣٠"
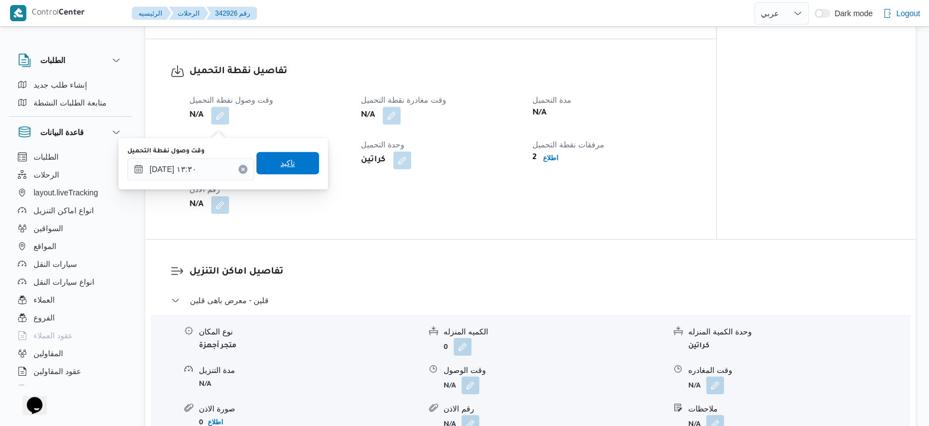
click at [296, 167] on span "تاكيد" at bounding box center [287, 163] width 63 height 22
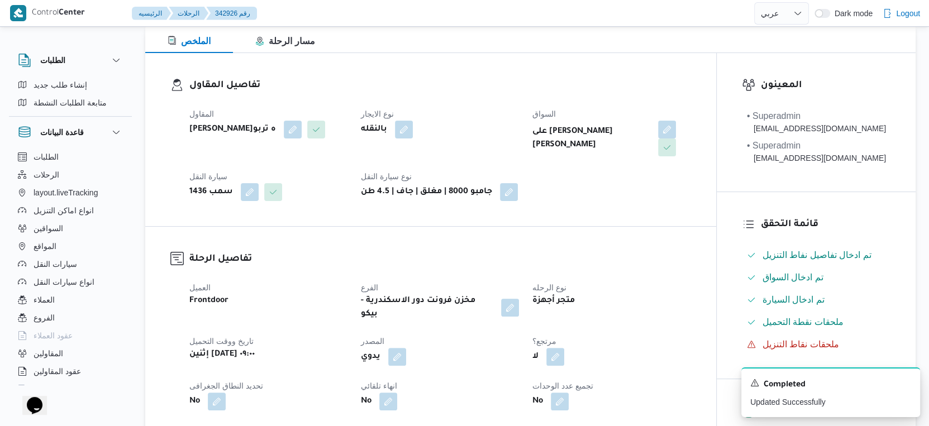
scroll to position [0, 0]
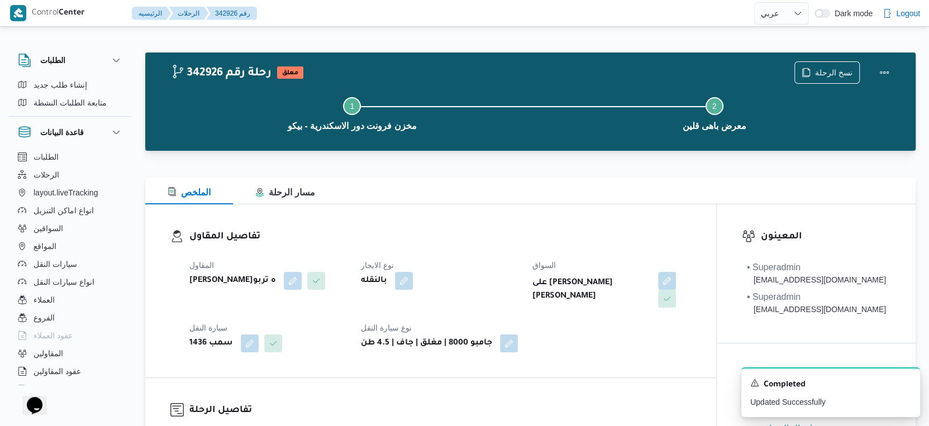
select select "ar"
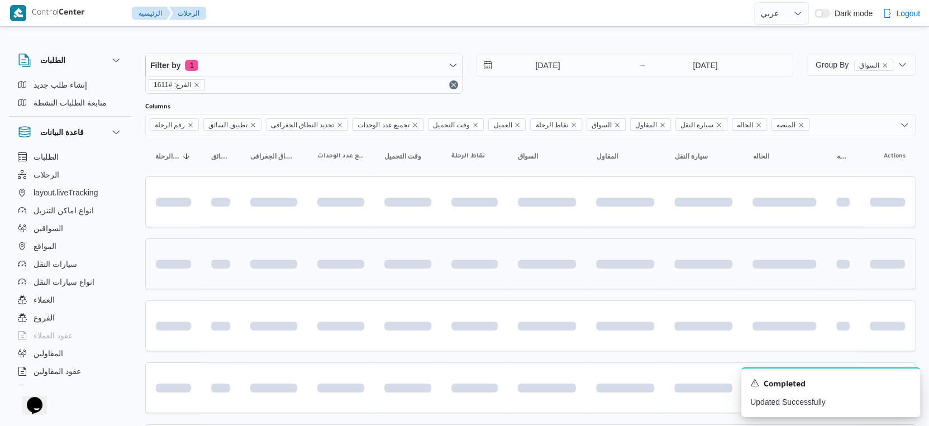
scroll to position [144, 0]
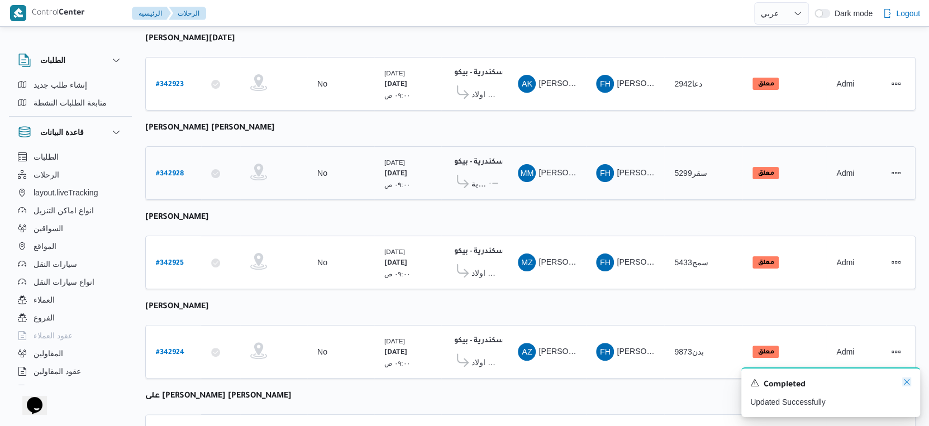
click at [905, 383] on icon "Dismiss toast" at bounding box center [906, 382] width 9 height 9
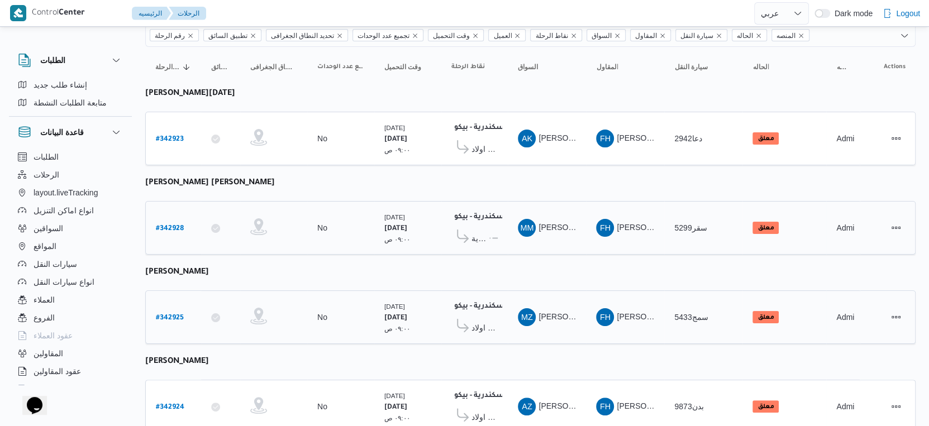
scroll to position [0, 0]
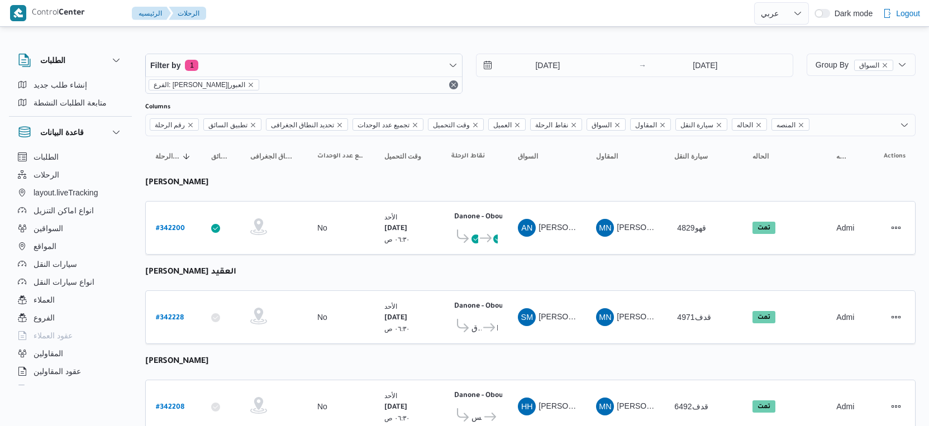
select select "ar"
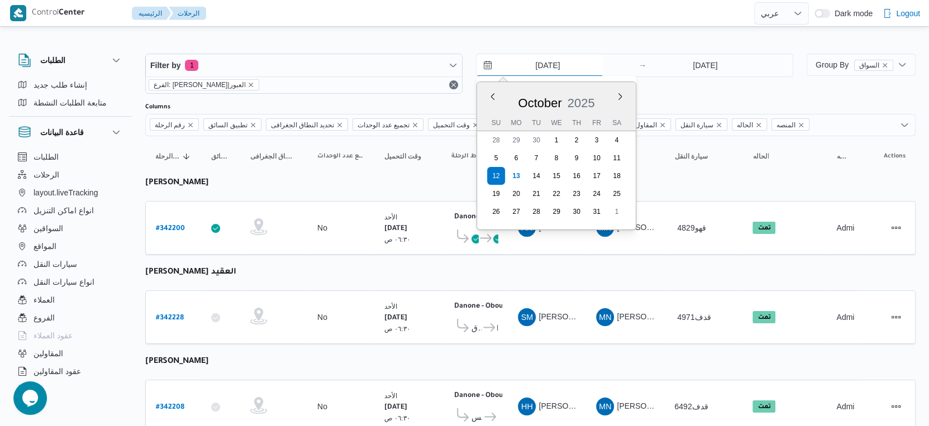
click at [564, 66] on input "[DATE]" at bounding box center [540, 65] width 127 height 22
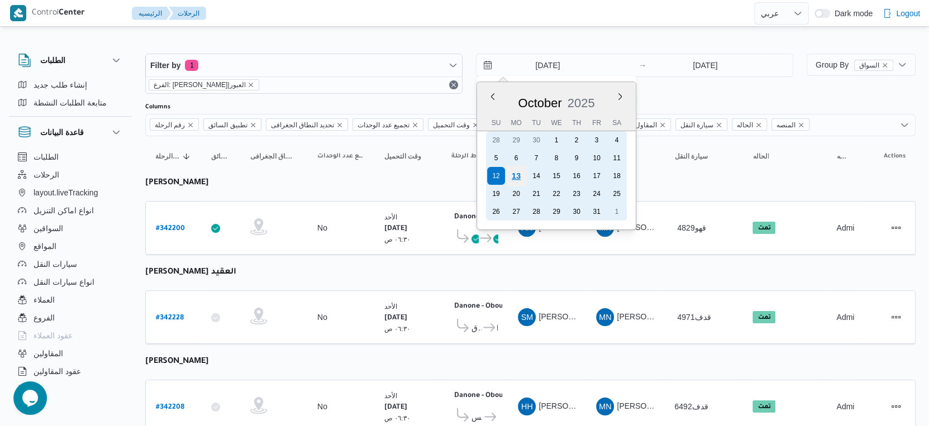
click at [515, 174] on div "13" at bounding box center [516, 175] width 21 height 21
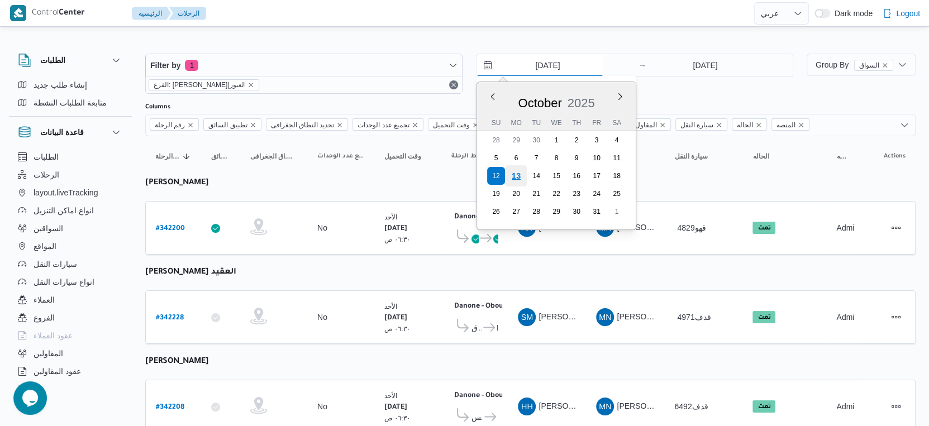
type input "[DATE]"
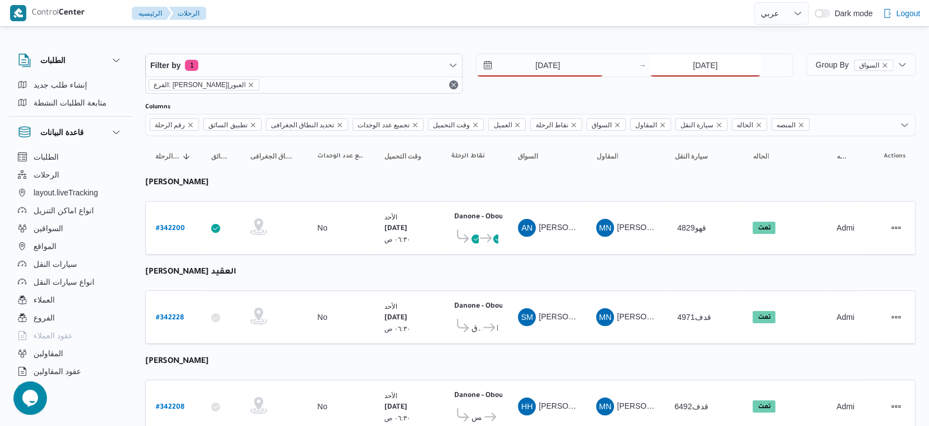
click at [711, 57] on input "[DATE]" at bounding box center [705, 65] width 111 height 22
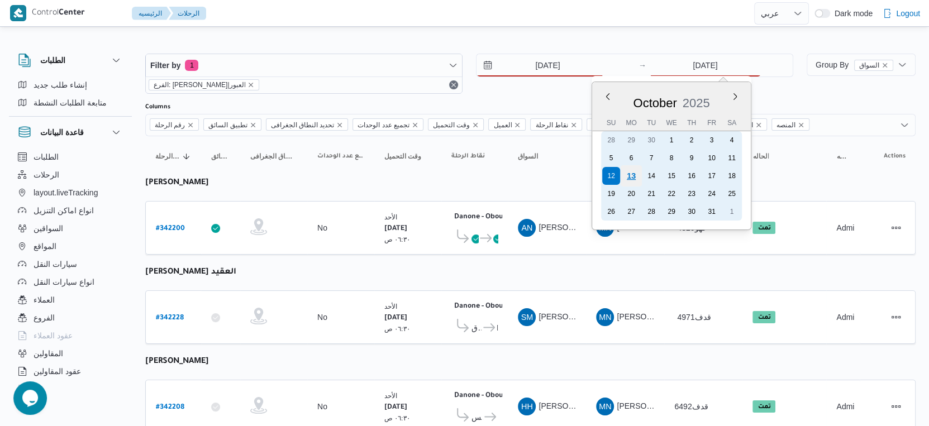
click at [629, 173] on div "13" at bounding box center [631, 175] width 21 height 21
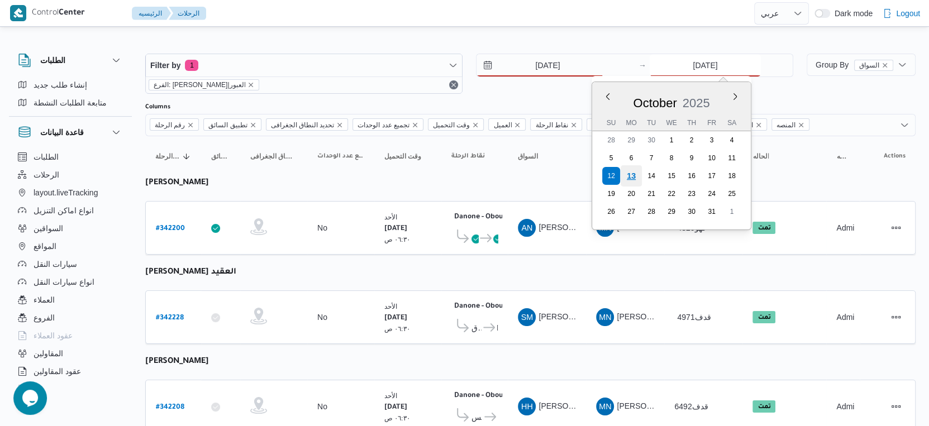
type input "[DATE]"
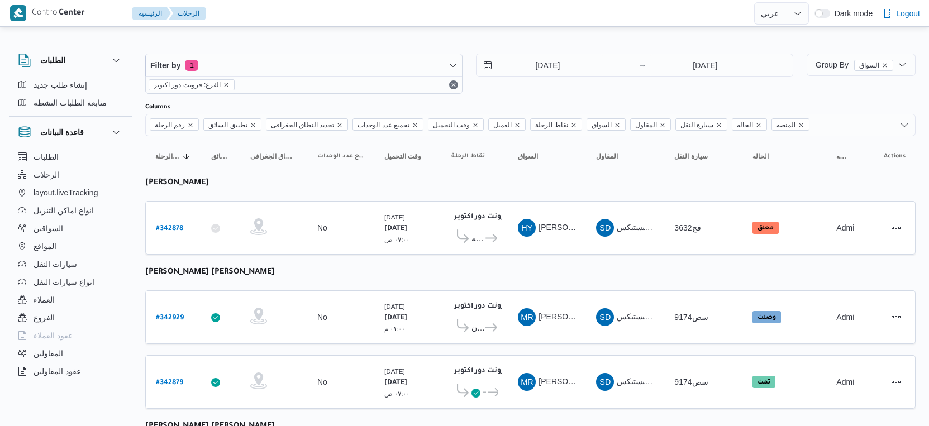
select select "ar"
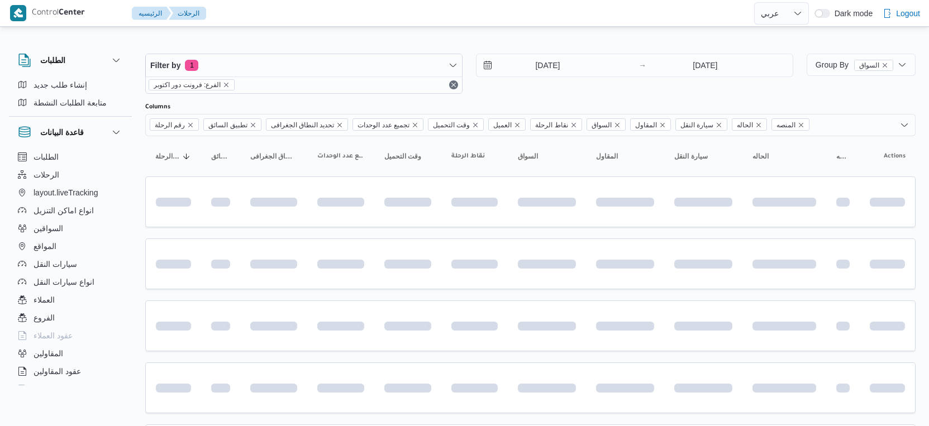
select select "ar"
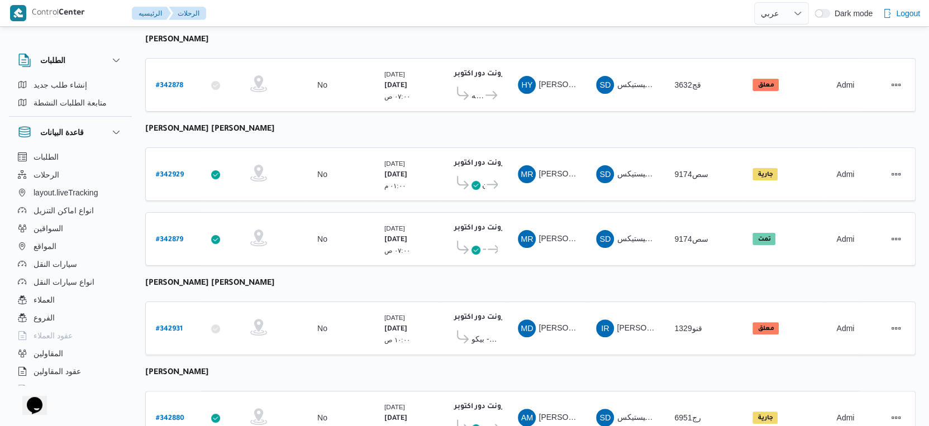
scroll to position [189, 0]
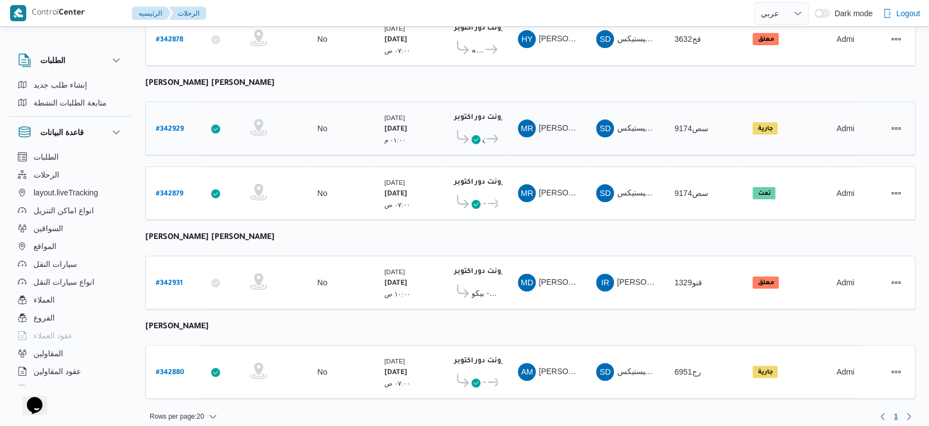
click at [177, 126] on b "# 342929" at bounding box center [170, 130] width 28 height 8
select select "ar"
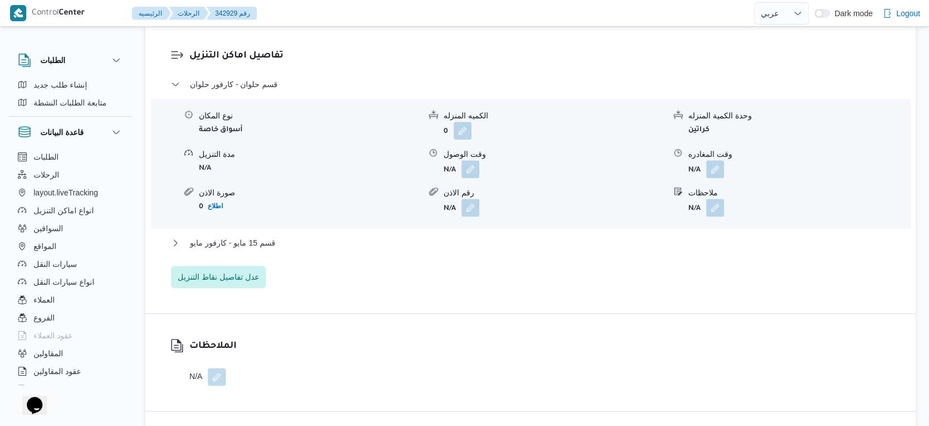
scroll to position [932, 0]
select select "ar"
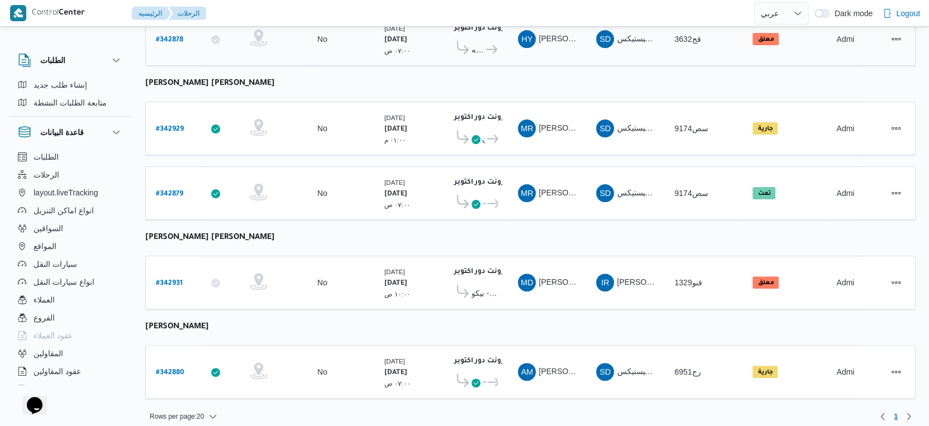
scroll to position [127, 0]
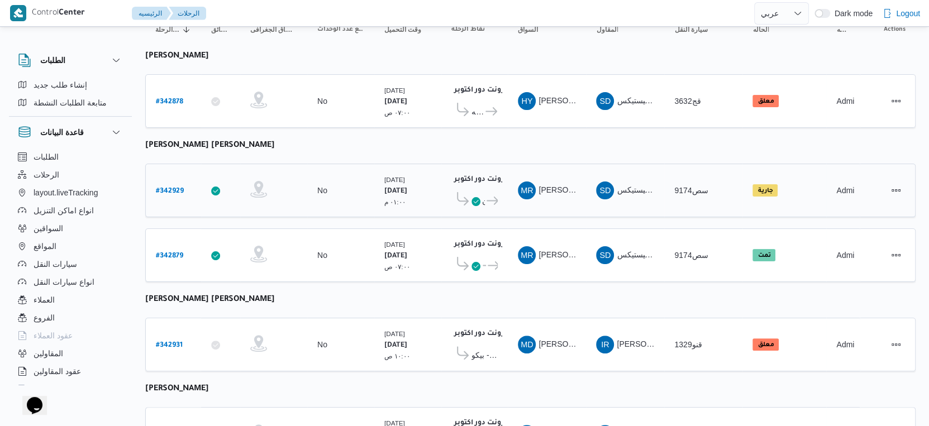
click at [490, 198] on icon at bounding box center [493, 201] width 12 height 8
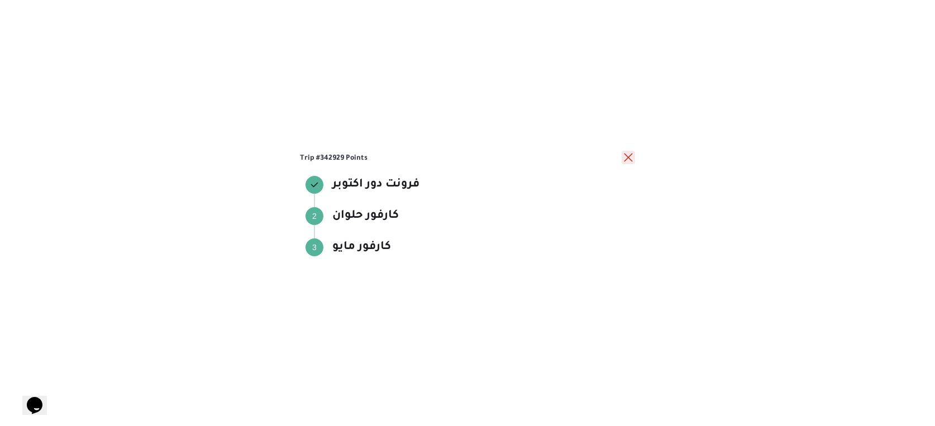
click at [629, 158] on button "close" at bounding box center [628, 157] width 13 height 13
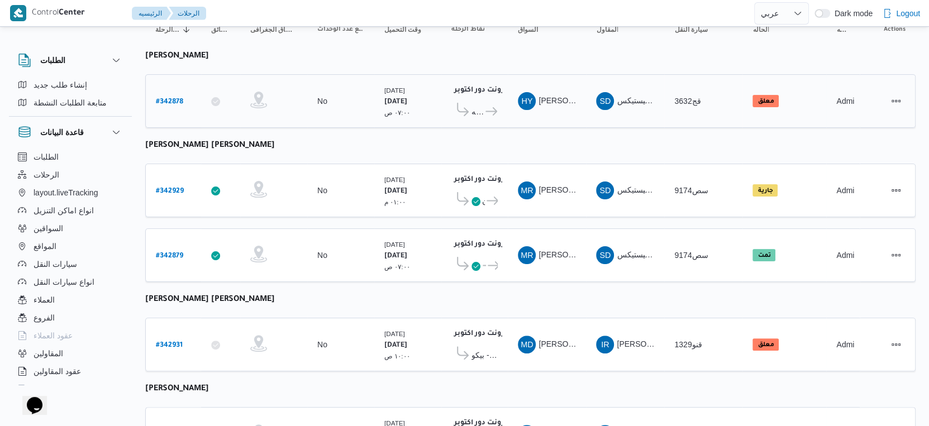
click at [179, 98] on b "# 342878" at bounding box center [169, 102] width 27 height 8
select select "ar"
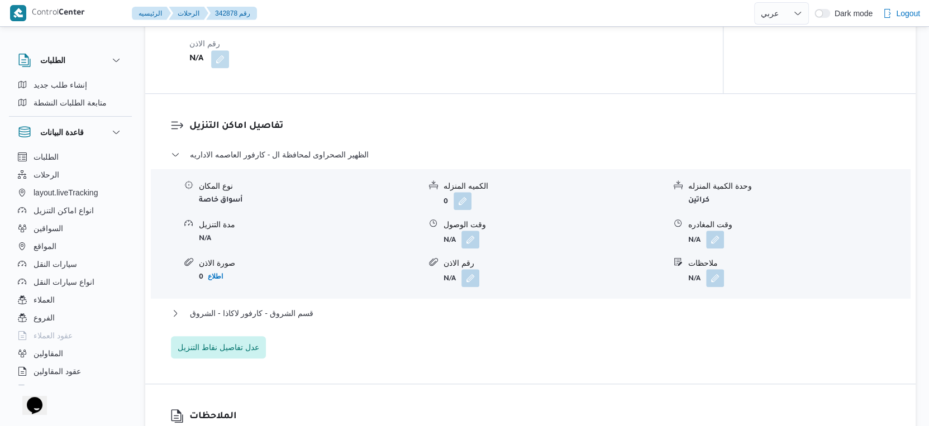
scroll to position [996, 0]
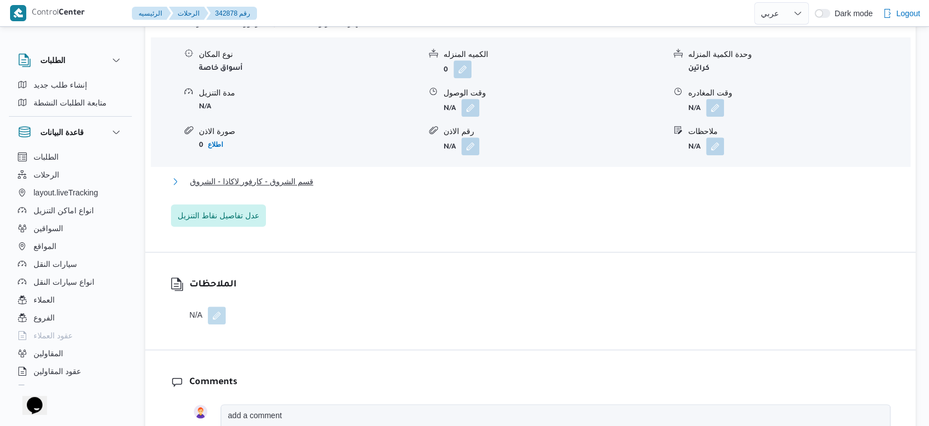
click at [336, 188] on button "قسم الشروق - كارفور لاكاذا - الشروق" at bounding box center [531, 181] width 720 height 13
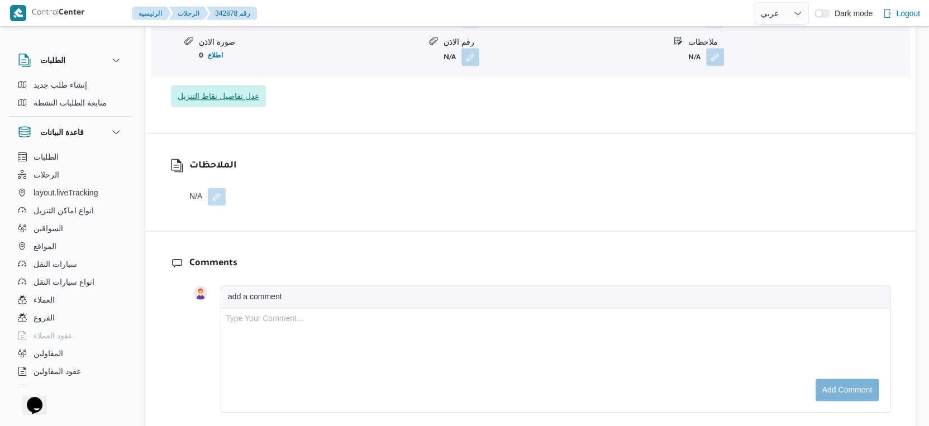
click at [244, 103] on span "عدل تفاصيل نقاط التنزيل" at bounding box center [219, 95] width 82 height 13
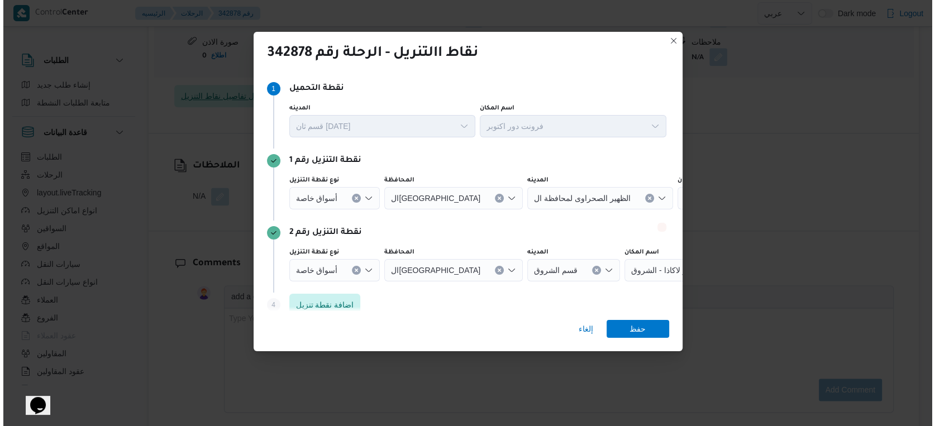
scroll to position [1235, 0]
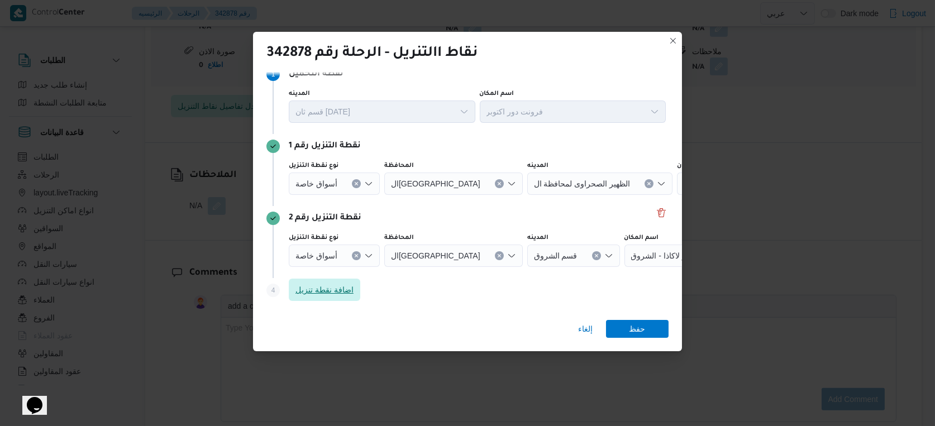
click at [344, 284] on span "اضافة نقطة تنزيل" at bounding box center [325, 289] width 58 height 13
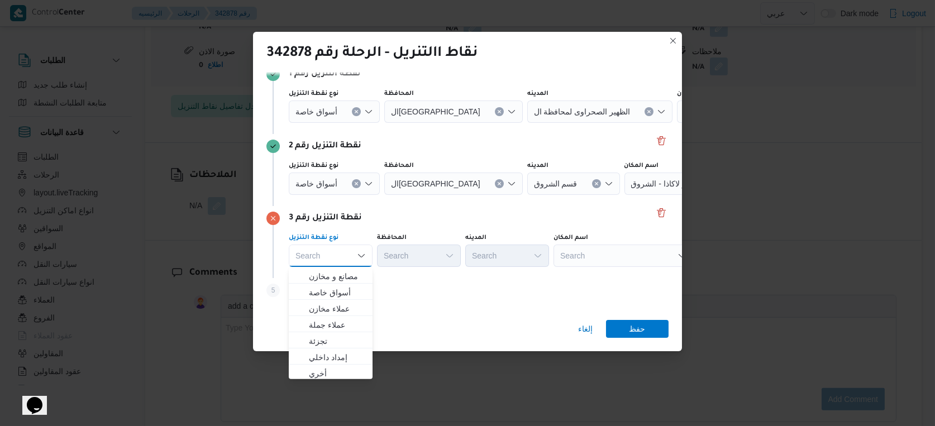
click at [592, 256] on div "Search" at bounding box center [624, 256] width 140 height 22
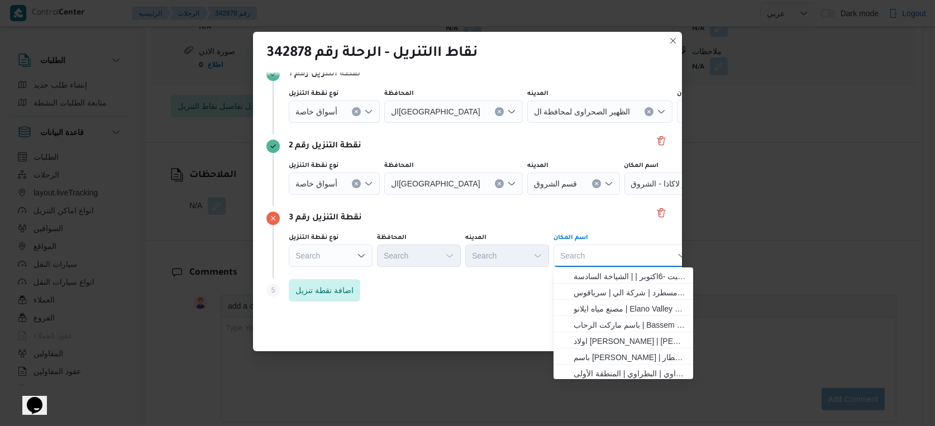
click at [593, 256] on div "Search" at bounding box center [624, 256] width 140 height 22
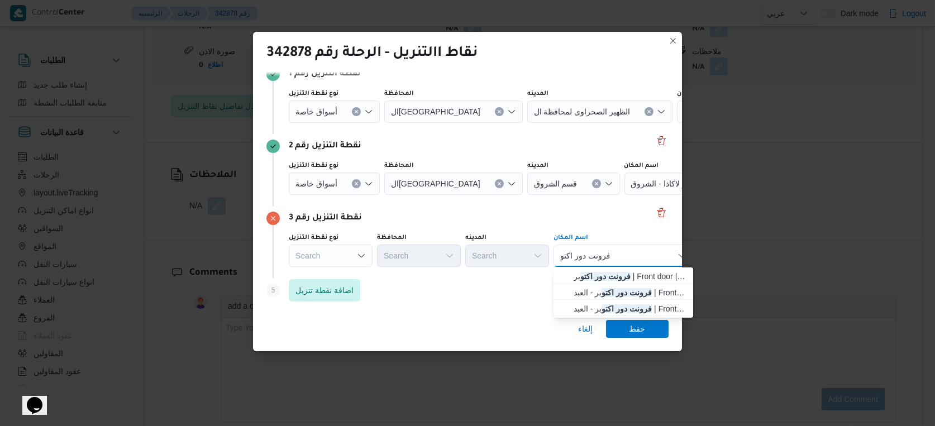
type input "فرونت دور اكتو"
click at [644, 259] on div "فرونت دور اكتو فرونت دور اكتو" at bounding box center [624, 256] width 140 height 22
click at [640, 278] on span "فرونت دور اكتو بر | Front door | null" at bounding box center [630, 276] width 113 height 13
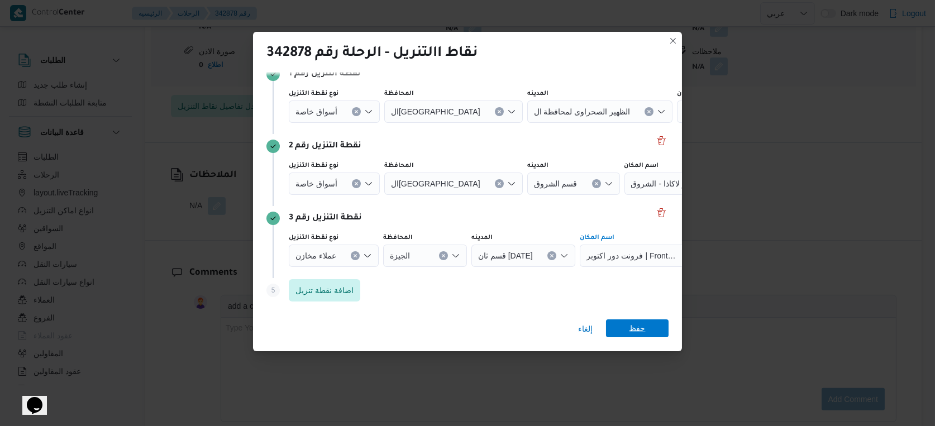
click at [639, 331] on span "حفظ" at bounding box center [638, 329] width 16 height 18
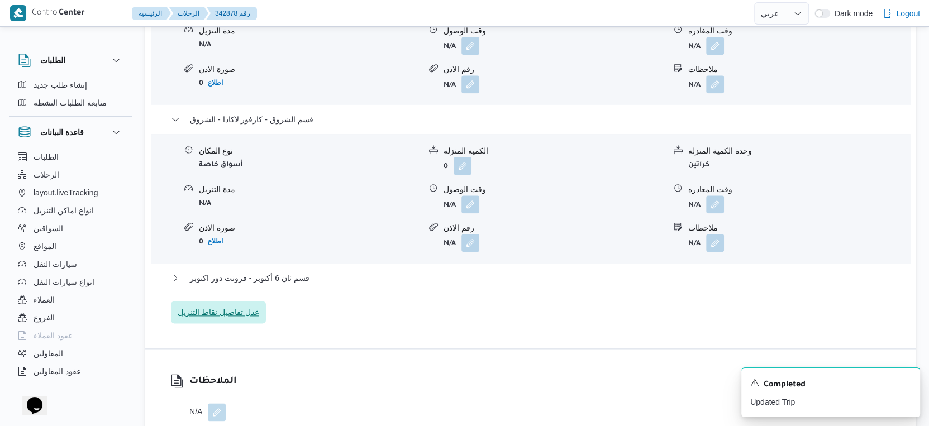
scroll to position [1058, 0]
click at [303, 286] on span "قسم ثان 6 أكتوبر - فرونت دور اكتوبر" at bounding box center [250, 278] width 120 height 13
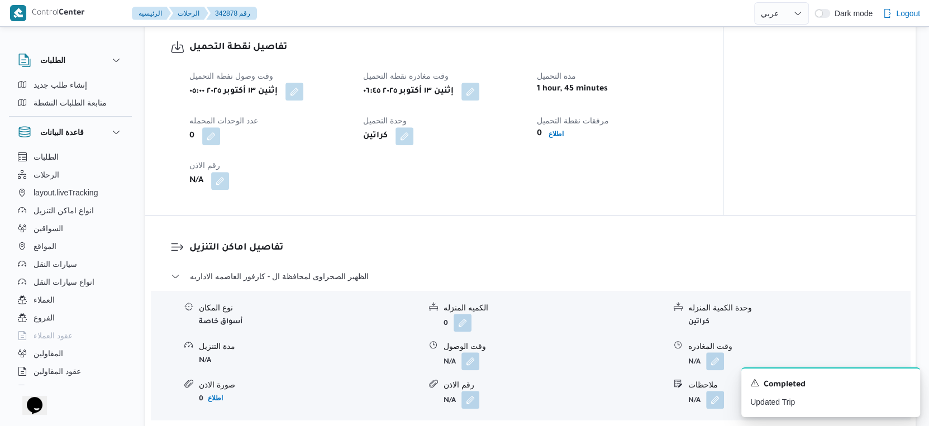
scroll to position [745, 0]
select select "ar"
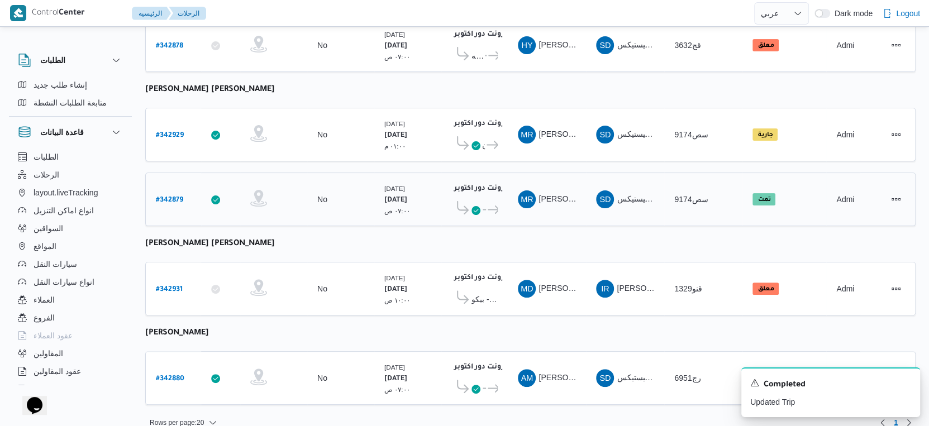
scroll to position [189, 0]
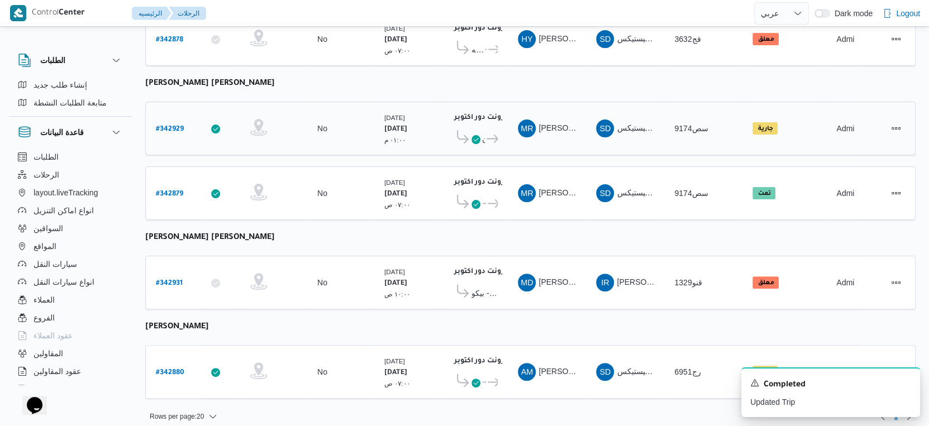
click at [489, 135] on icon at bounding box center [493, 139] width 12 height 8
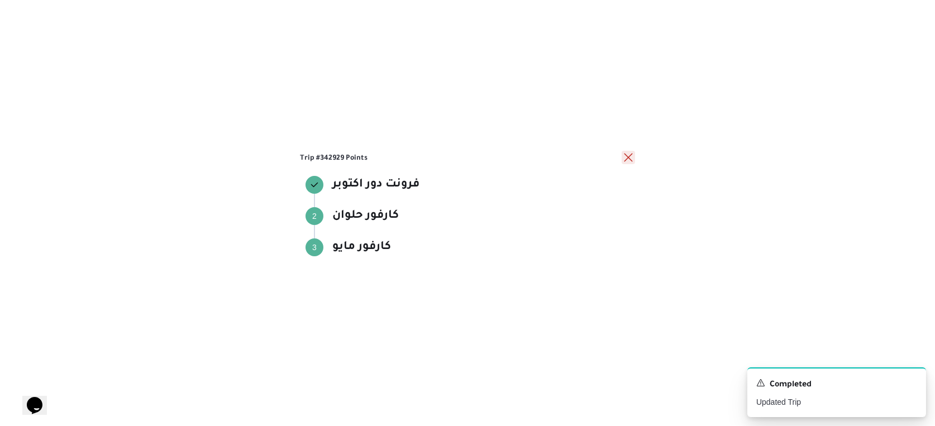
click at [625, 155] on button "close" at bounding box center [628, 157] width 13 height 13
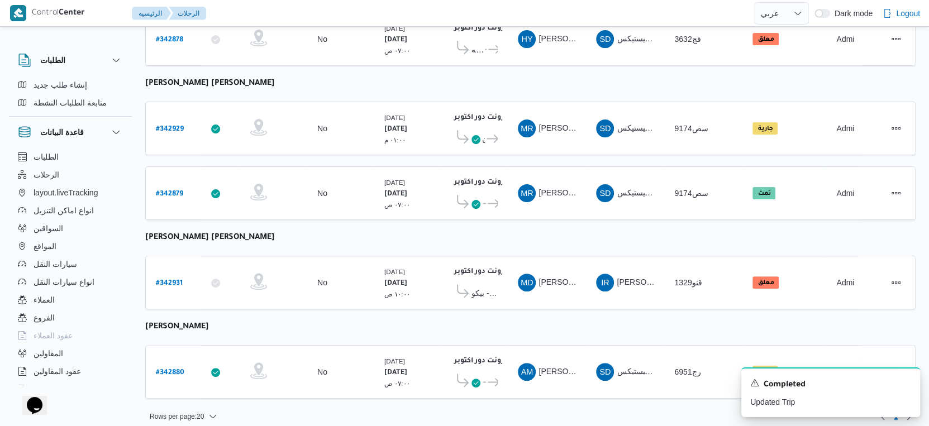
scroll to position [0, 0]
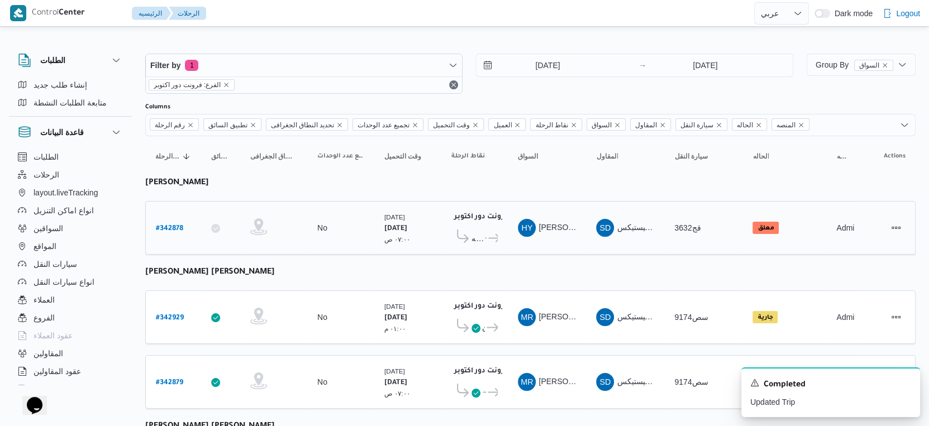
click at [163, 225] on b "# 342878" at bounding box center [169, 229] width 27 height 8
select select "ar"
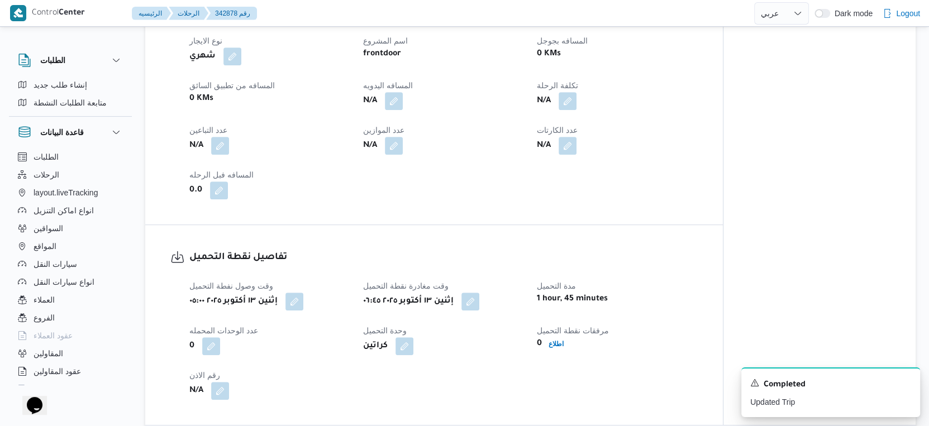
scroll to position [559, 0]
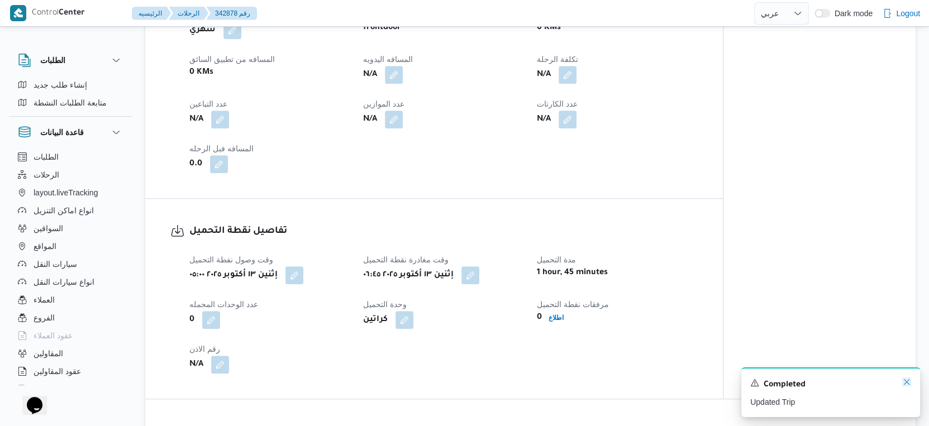
click at [905, 385] on icon "Dismiss toast" at bounding box center [906, 382] width 9 height 9
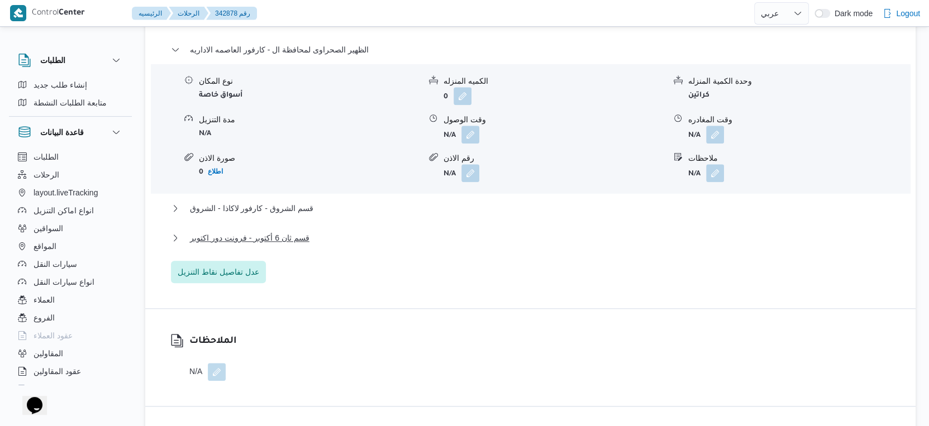
scroll to position [993, 0]
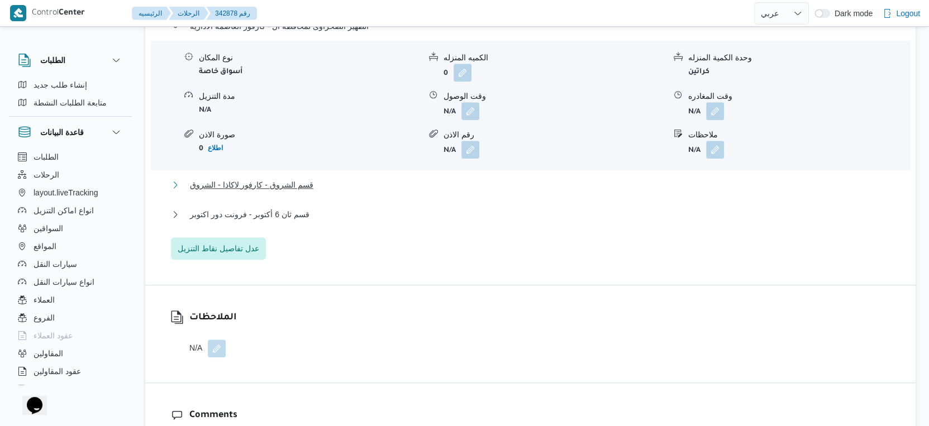
click at [302, 192] on span "قسم الشروق - كارفور لاكاذا - الشروق" at bounding box center [251, 184] width 123 height 13
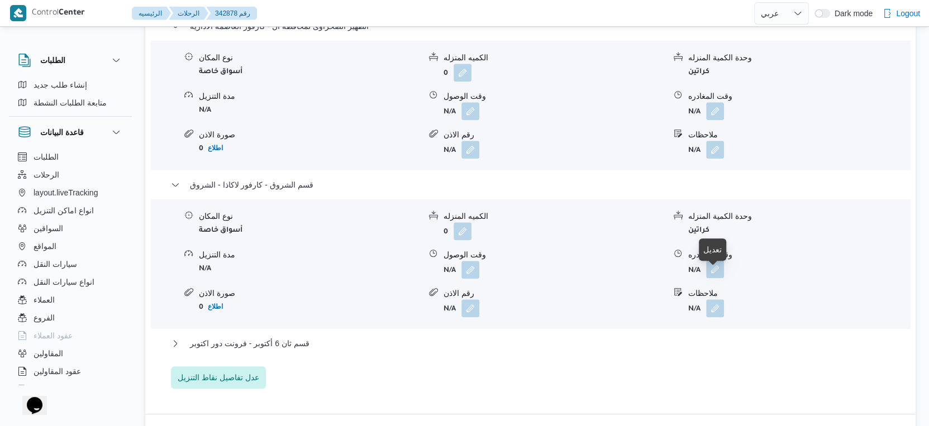
click at [719, 278] on button "button" at bounding box center [715, 269] width 18 height 18
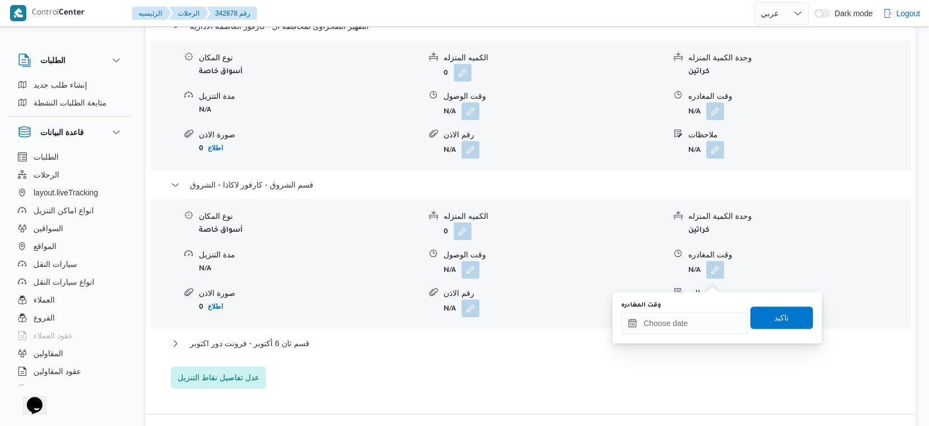
click at [706, 310] on div "وقت المغادره" at bounding box center [684, 318] width 127 height 34
click at [706, 316] on input "وقت المغادره" at bounding box center [684, 323] width 127 height 22
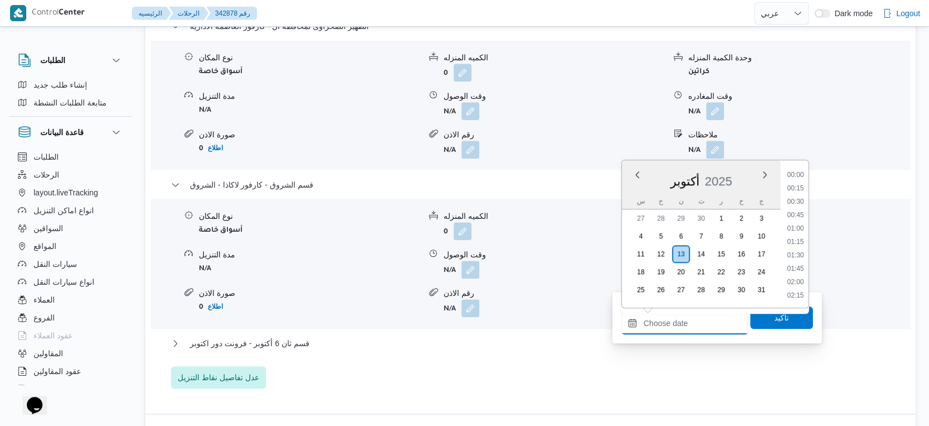
scroll to position [682, 0]
drag, startPoint x: 797, startPoint y: 240, endPoint x: 797, endPoint y: 249, distance: 8.4
click at [797, 240] on li "14:00" at bounding box center [796, 243] width 26 height 11
type input "١٣/١٠/٢٠٢٥ ١٤:٠٠"
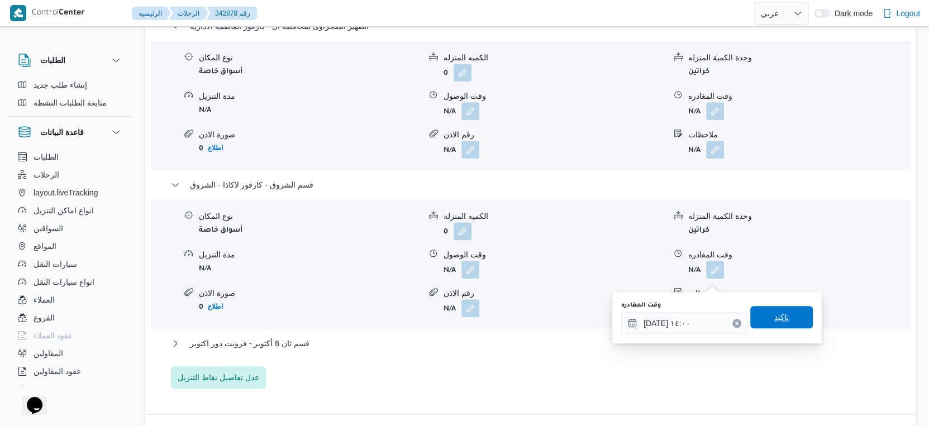
click at [797, 312] on span "تاكيد" at bounding box center [781, 317] width 63 height 22
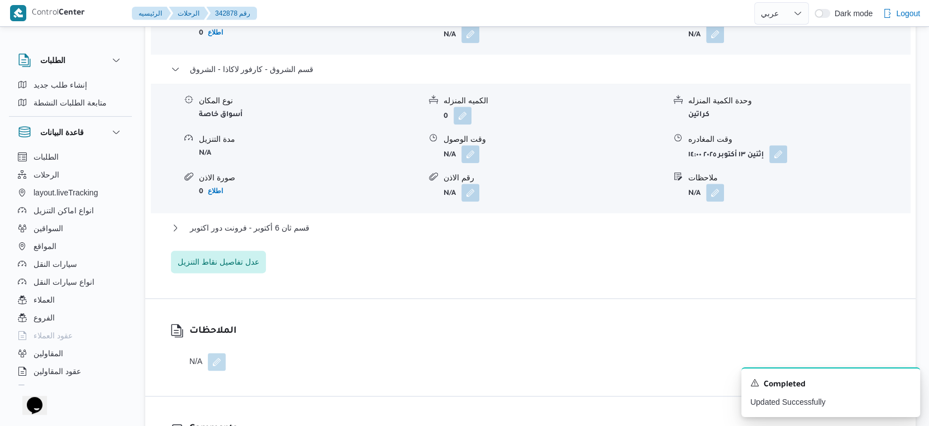
scroll to position [1118, 0]
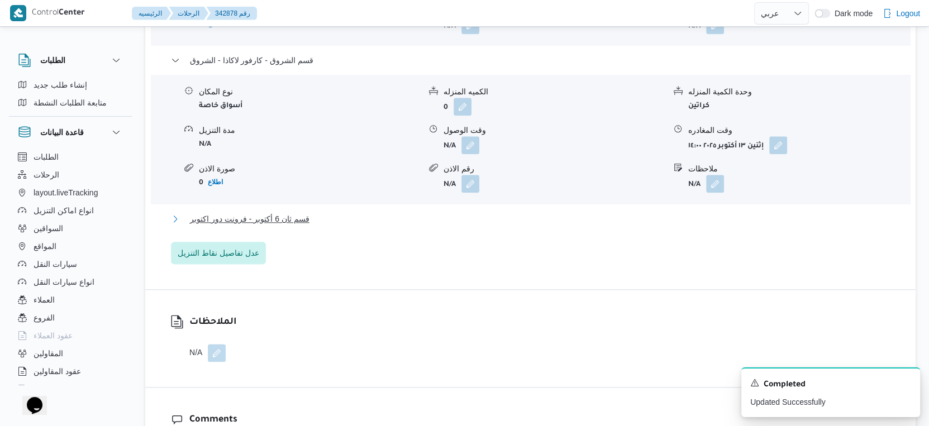
click at [281, 222] on span "قسم ثان 6 أكتوبر - فرونت دور اكتوبر" at bounding box center [250, 218] width 120 height 13
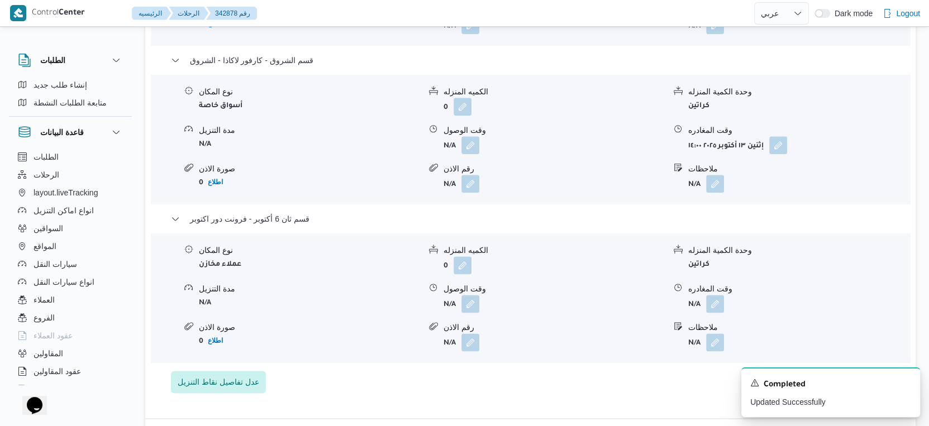
click at [515, 312] on form "N/A" at bounding box center [554, 304] width 221 height 18
click at [909, 384] on icon "Dismiss toast" at bounding box center [906, 382] width 9 height 9
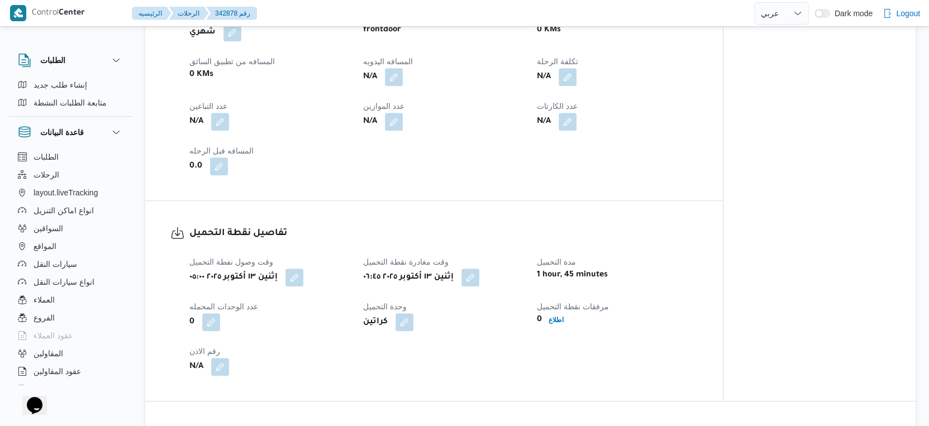
scroll to position [496, 0]
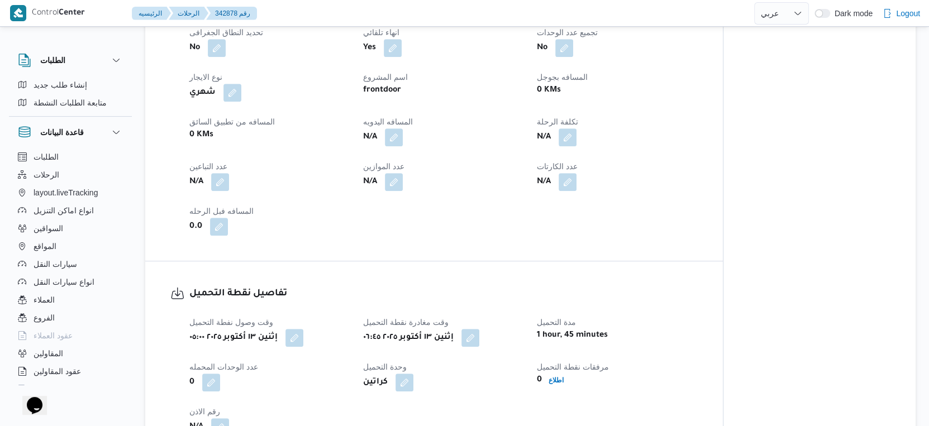
drag, startPoint x: 397, startPoint y: 146, endPoint x: 391, endPoint y: 159, distance: 14.5
click at [397, 146] on button "button" at bounding box center [394, 138] width 18 height 18
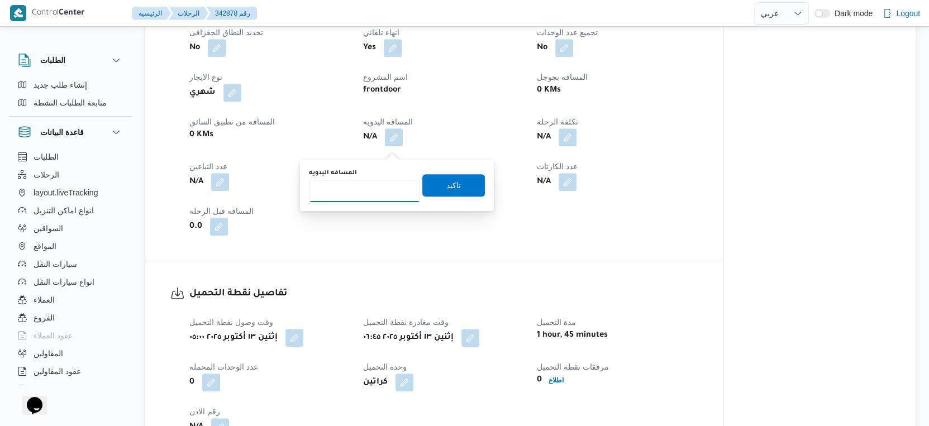
click at [369, 190] on input "المسافه اليدويه" at bounding box center [364, 191] width 111 height 22
type input "249"
click at [447, 183] on span "تاكيد" at bounding box center [453, 184] width 15 height 13
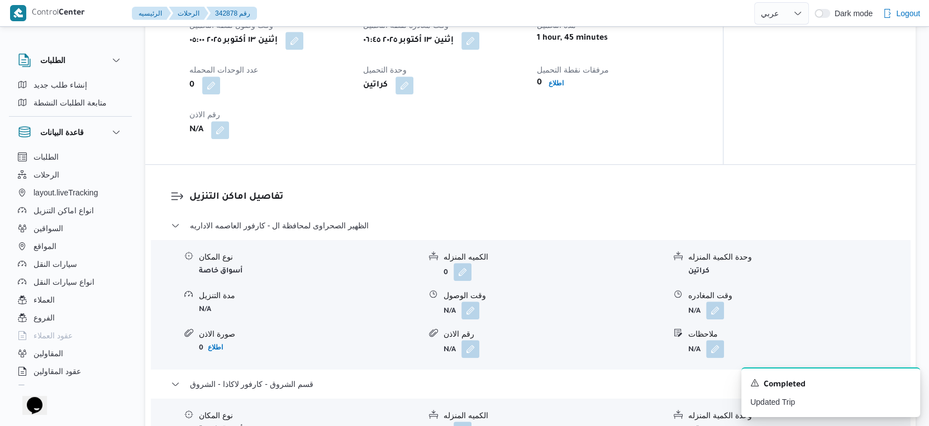
scroll to position [869, 0]
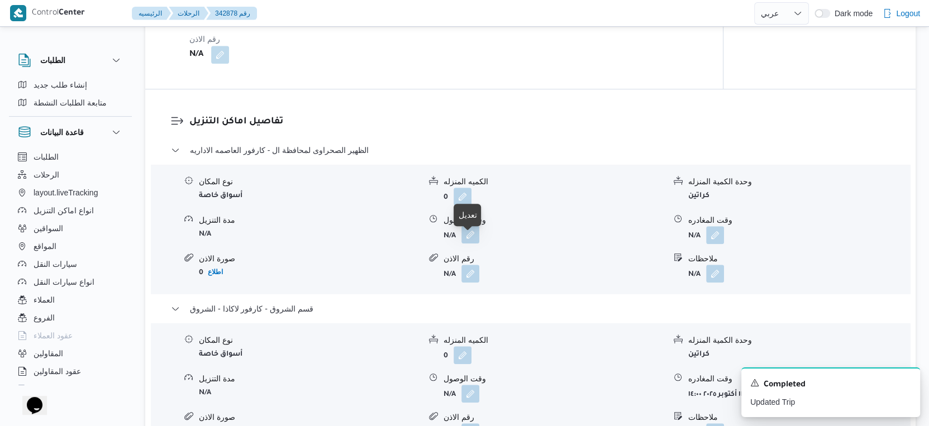
click at [472, 240] on button "button" at bounding box center [471, 235] width 18 height 18
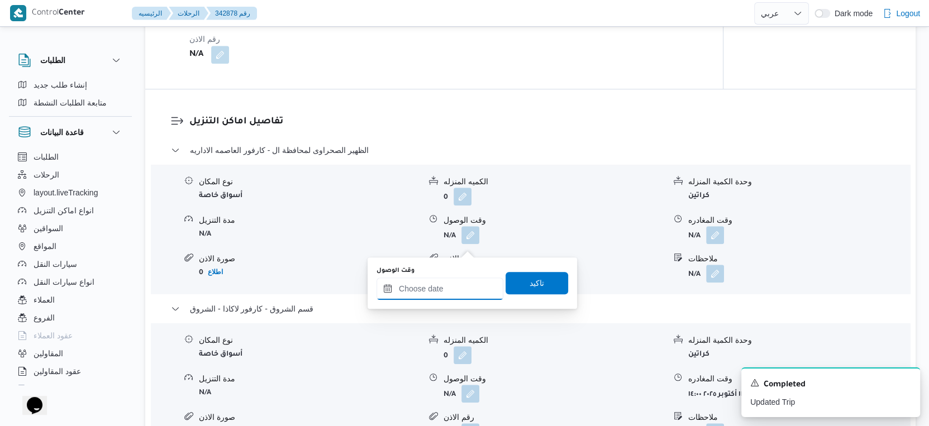
click at [452, 283] on input "وقت الوصول" at bounding box center [440, 289] width 127 height 22
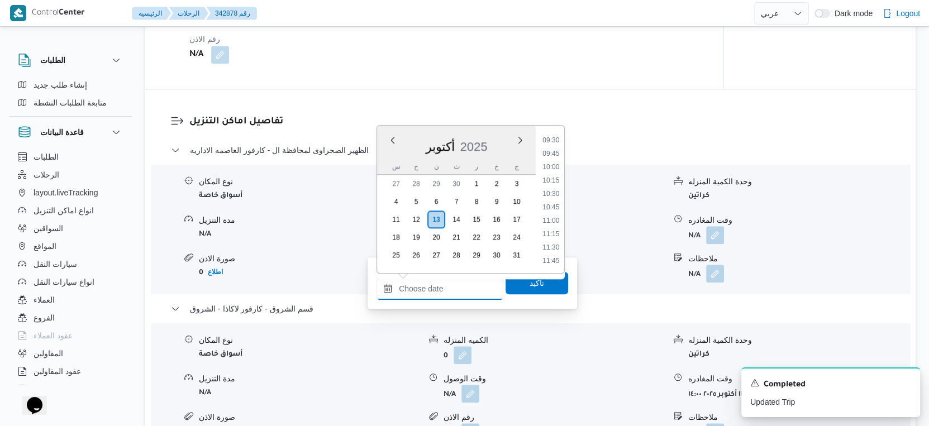
scroll to position [447, 0]
click at [557, 173] on li "09:00" at bounding box center [551, 175] width 26 height 11
type input "[DATE] ٠٩:٠٠"
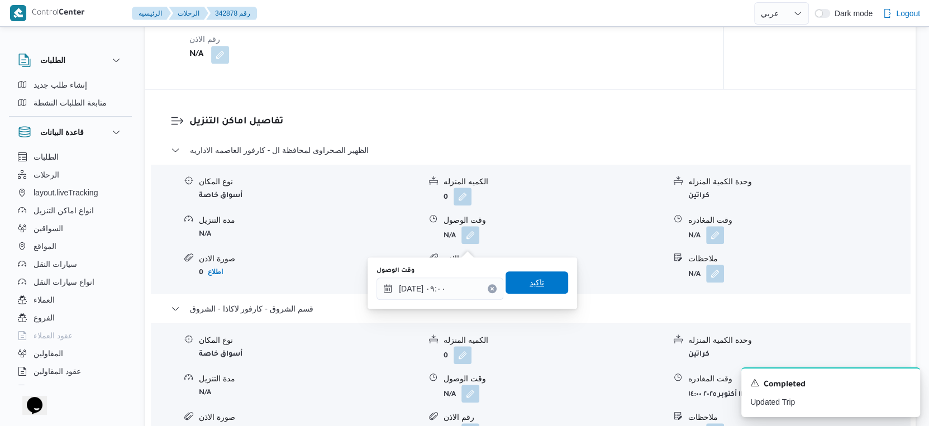
click at [542, 281] on span "تاكيد" at bounding box center [537, 283] width 63 height 22
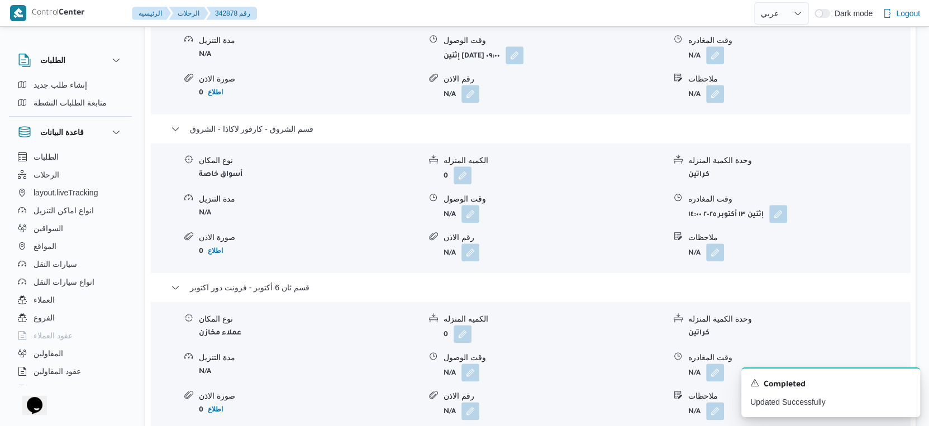
scroll to position [1056, 0]
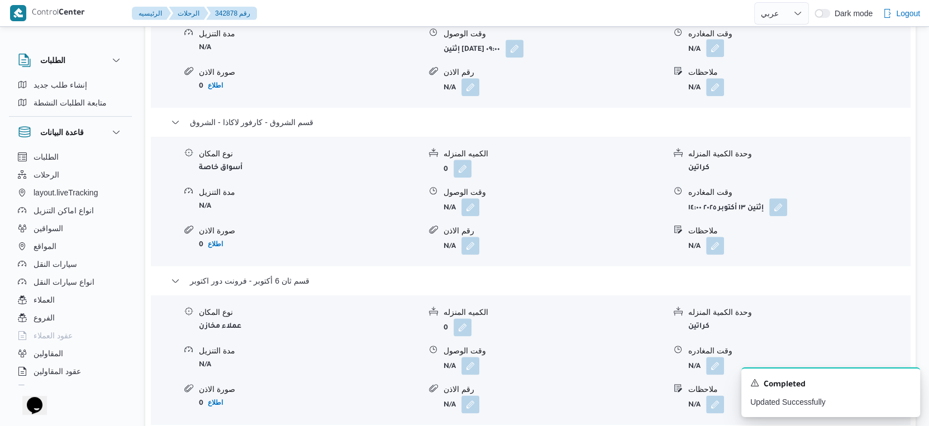
click at [713, 57] on button "button" at bounding box center [715, 48] width 18 height 18
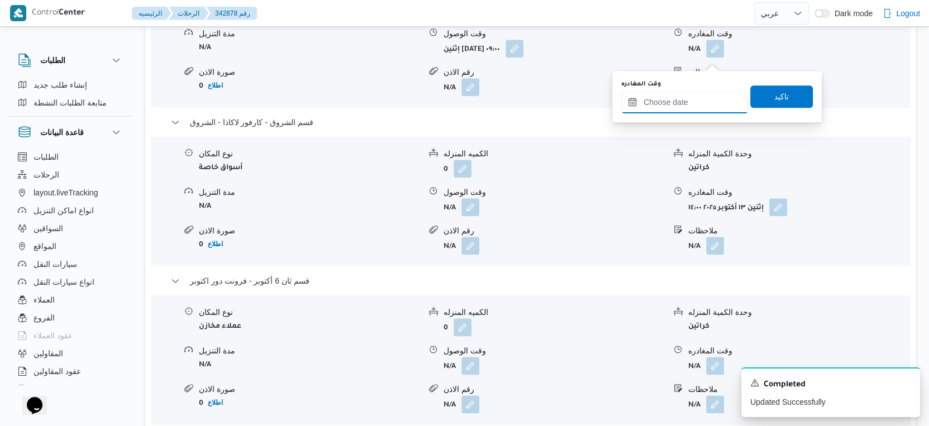
drag, startPoint x: 708, startPoint y: 66, endPoint x: 693, endPoint y: 89, distance: 27.9
click at [693, 89] on div "وقت المغادره" at bounding box center [684, 97] width 127 height 34
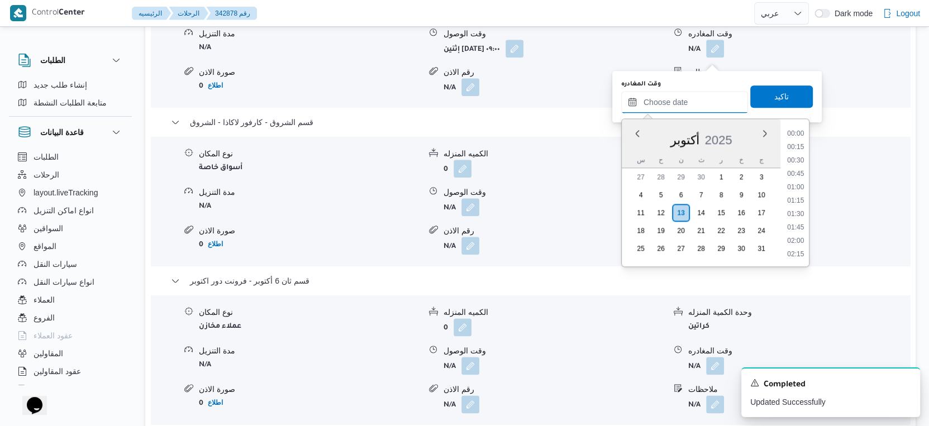
scroll to position [696, 0]
drag, startPoint x: 693, startPoint y: 93, endPoint x: 700, endPoint y: 101, distance: 9.9
click at [693, 94] on input "وقت المغادره" at bounding box center [684, 102] width 127 height 22
drag, startPoint x: 799, startPoint y: 150, endPoint x: 799, endPoint y: 134, distance: 16.2
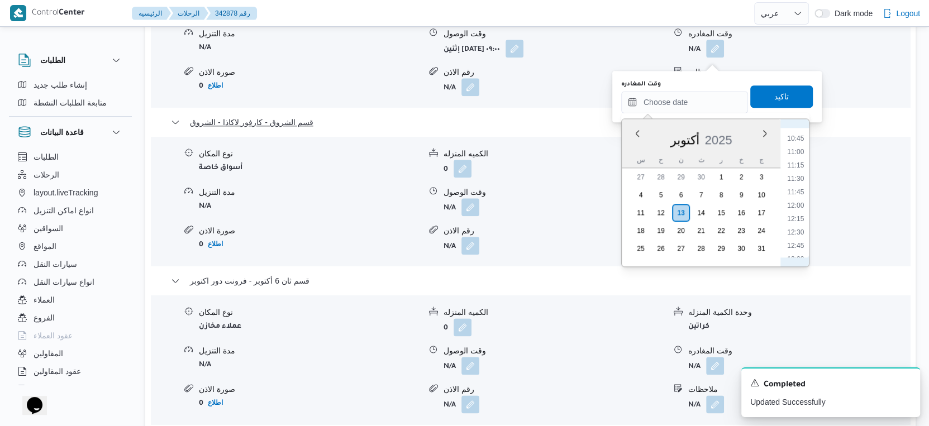
click at [799, 150] on li "11:00" at bounding box center [796, 151] width 26 height 11
type input "[DATE] ١١:٠٠"
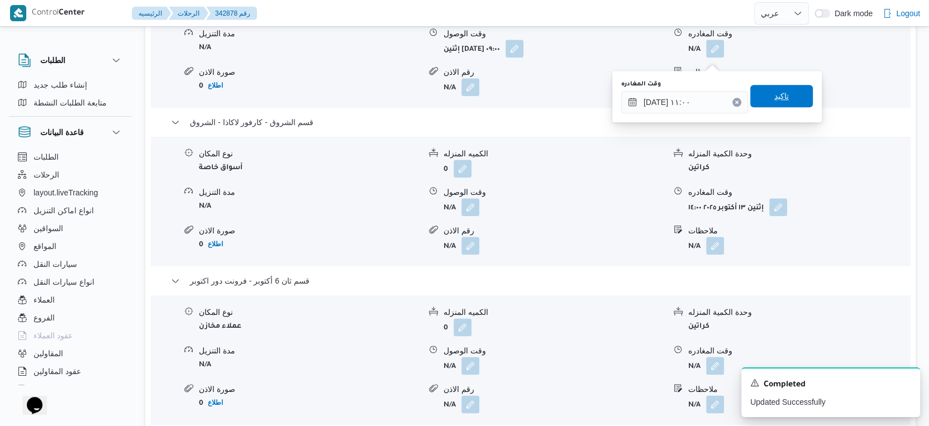
click at [793, 95] on span "تاكيد" at bounding box center [781, 96] width 63 height 22
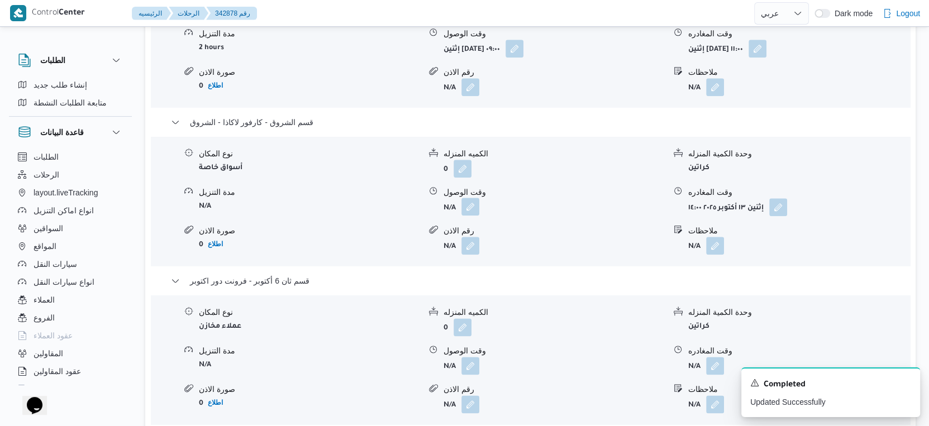
click at [472, 212] on button "button" at bounding box center [471, 207] width 18 height 18
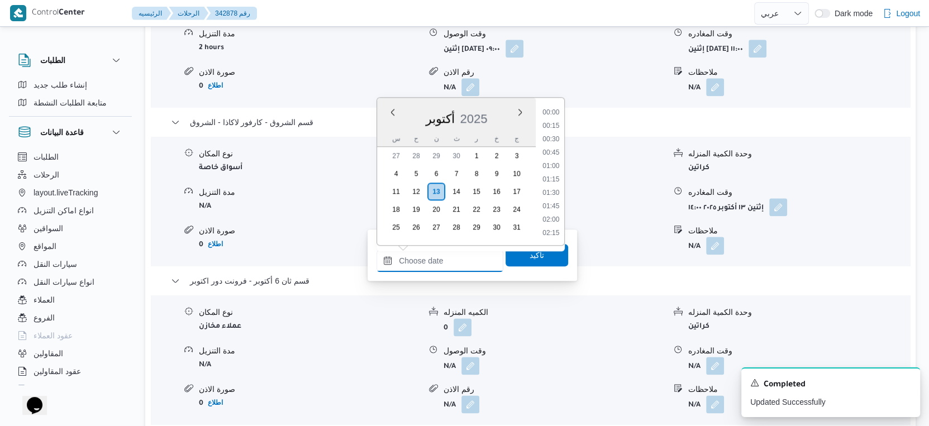
click at [454, 260] on input "وقت الوصول" at bounding box center [440, 261] width 127 height 22
click at [554, 155] on li "11:30" at bounding box center [551, 157] width 26 height 11
type input "[DATE] ١١:٣٠"
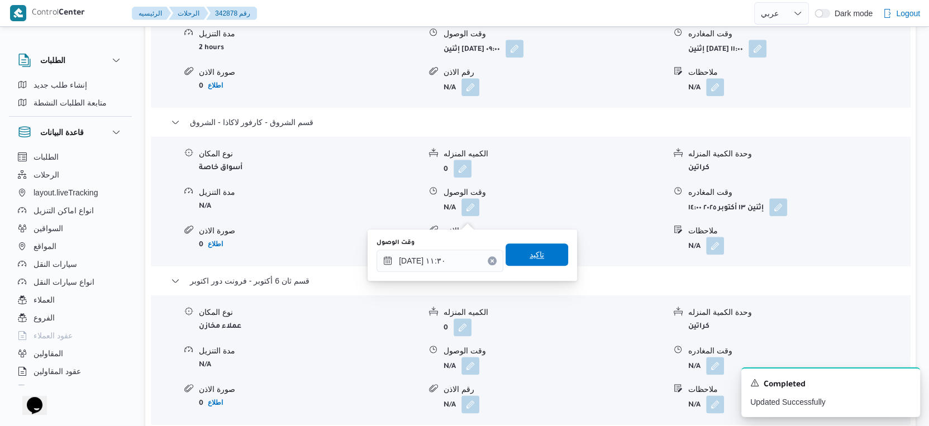
click at [541, 255] on span "تاكيد" at bounding box center [537, 255] width 63 height 22
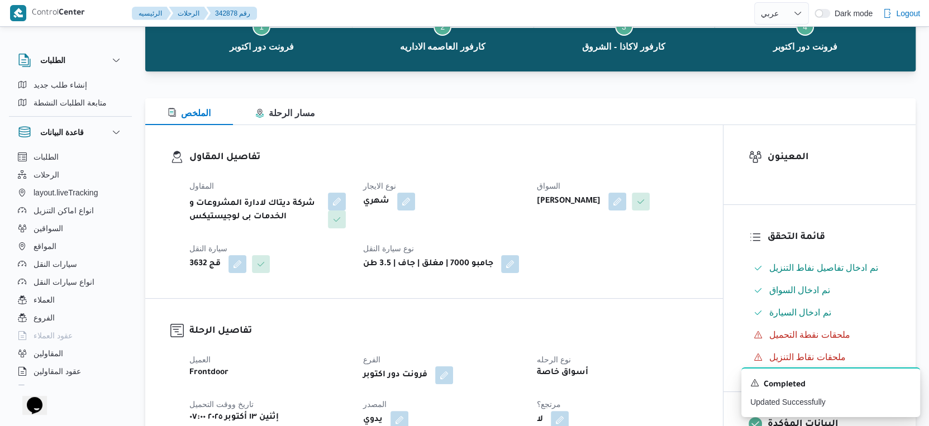
scroll to position [0, 0]
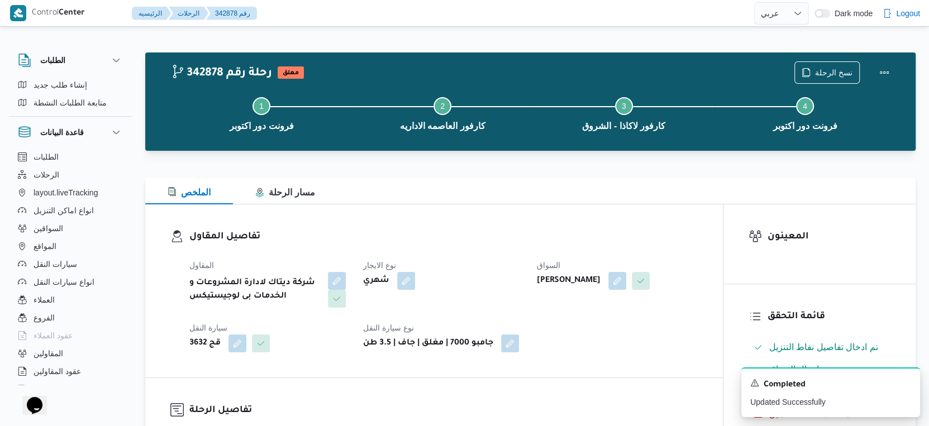
select select "ar"
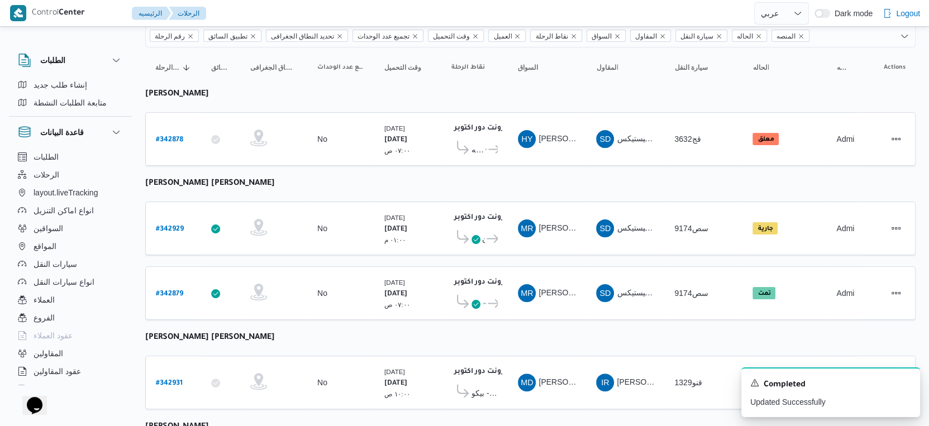
scroll to position [189, 0]
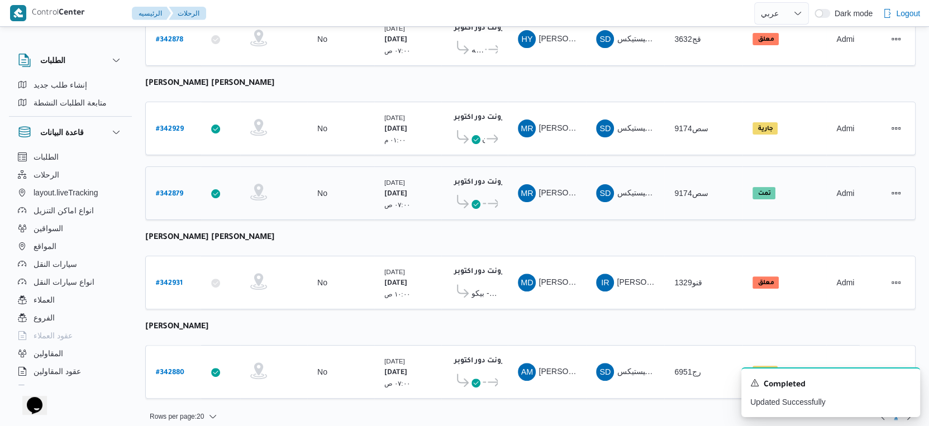
click at [163, 191] on b "# 342879" at bounding box center [169, 195] width 27 height 8
select select "ar"
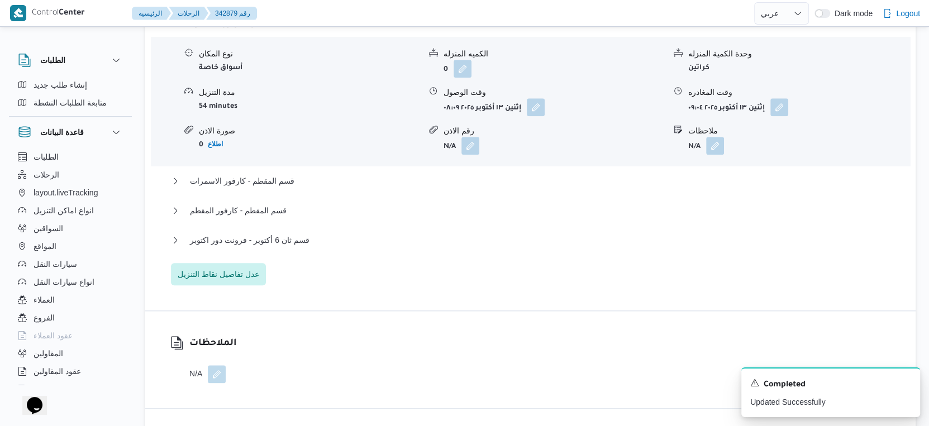
scroll to position [993, 0]
click at [275, 246] on span "قسم ثان 6 أكتوبر - فرونت دور اكتوبر" at bounding box center [250, 239] width 120 height 13
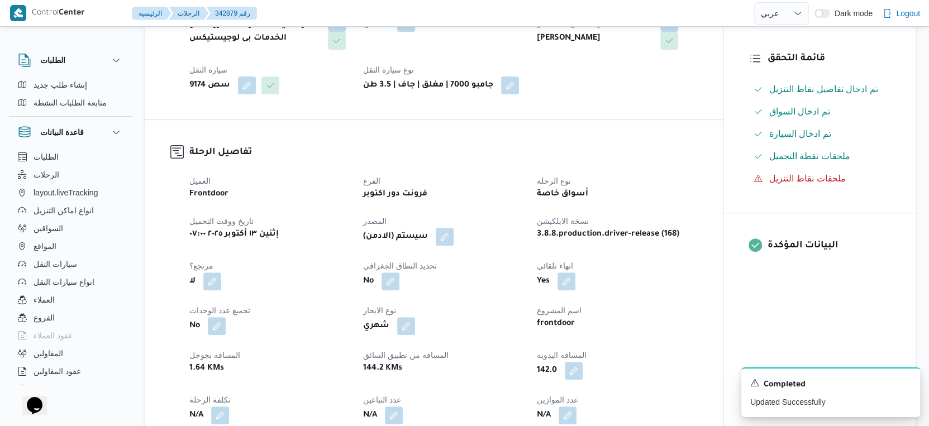
scroll to position [248, 0]
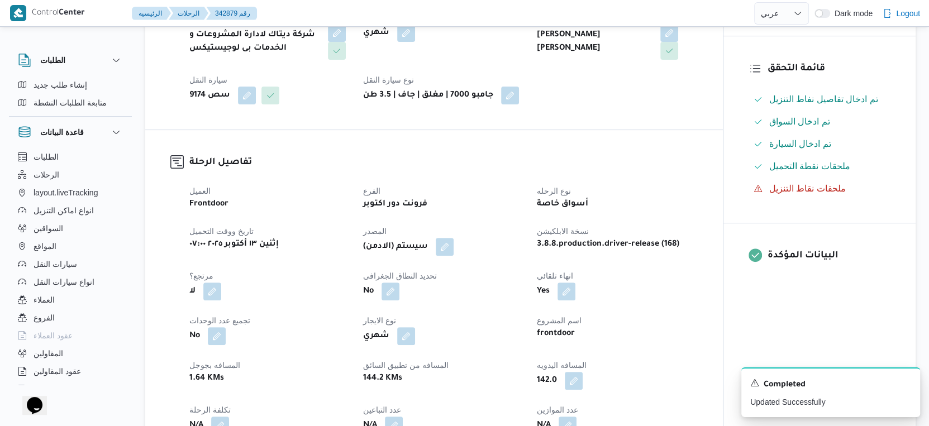
select select "ar"
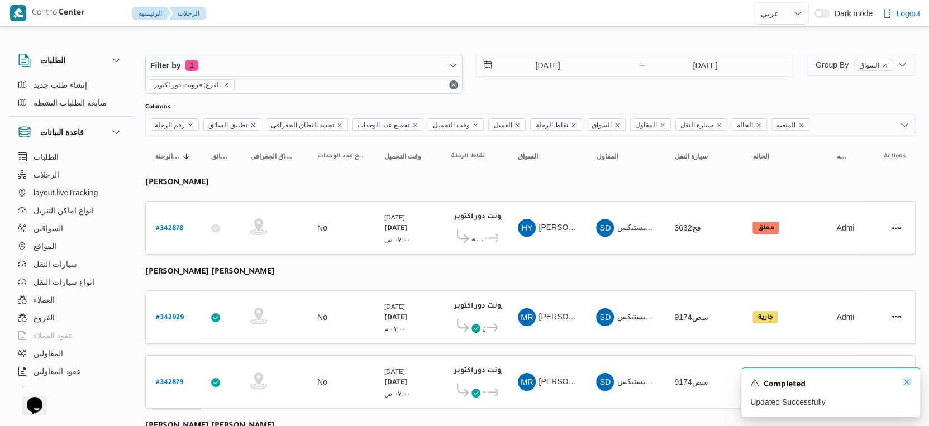
click at [909, 381] on icon "Dismiss toast" at bounding box center [906, 382] width 9 height 9
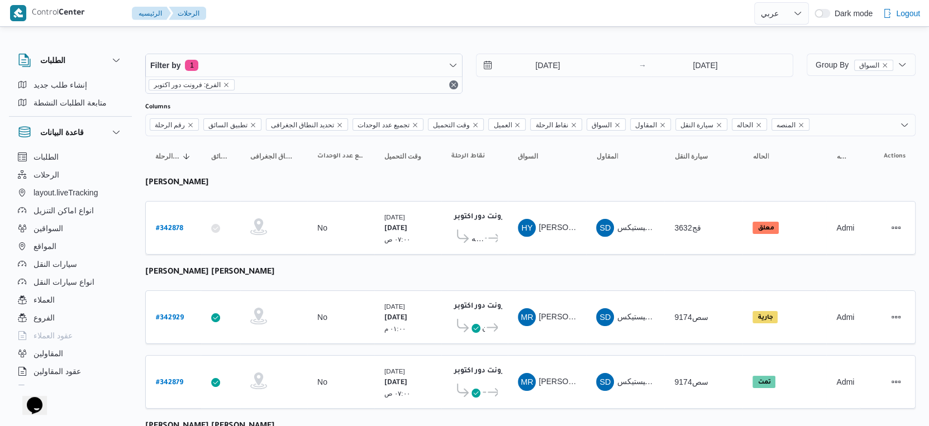
scroll to position [189, 0]
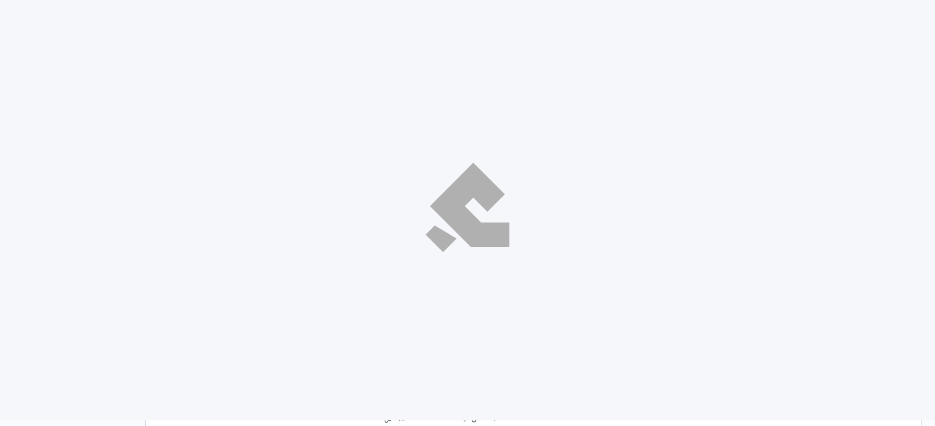
select select "ar"
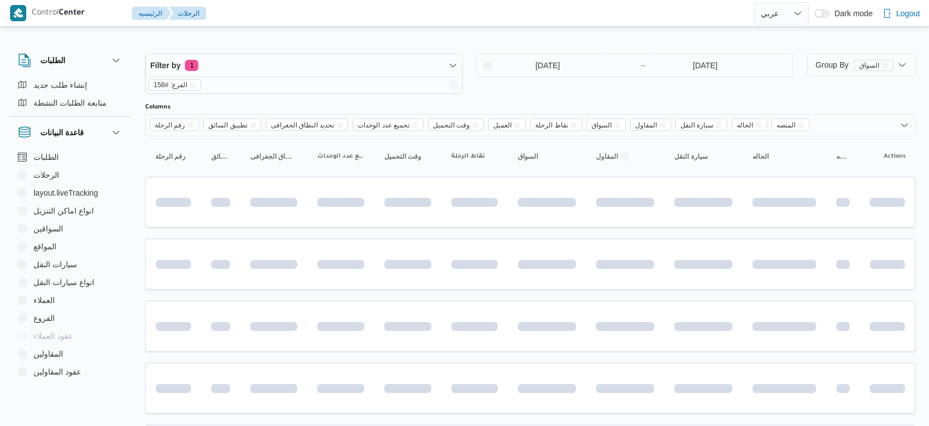
select select "ar"
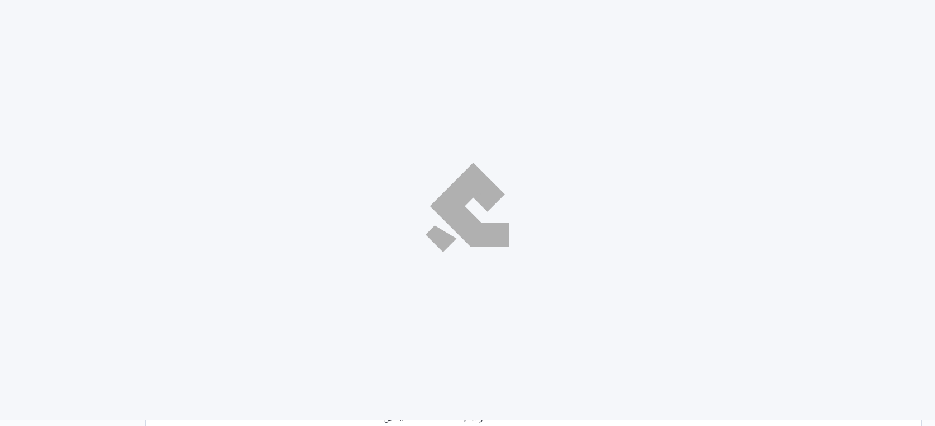
select select "ar"
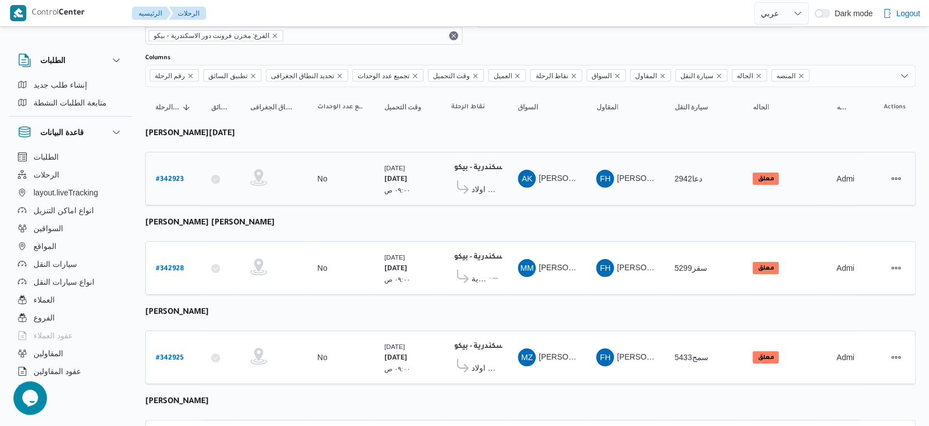
scroll to position [124, 0]
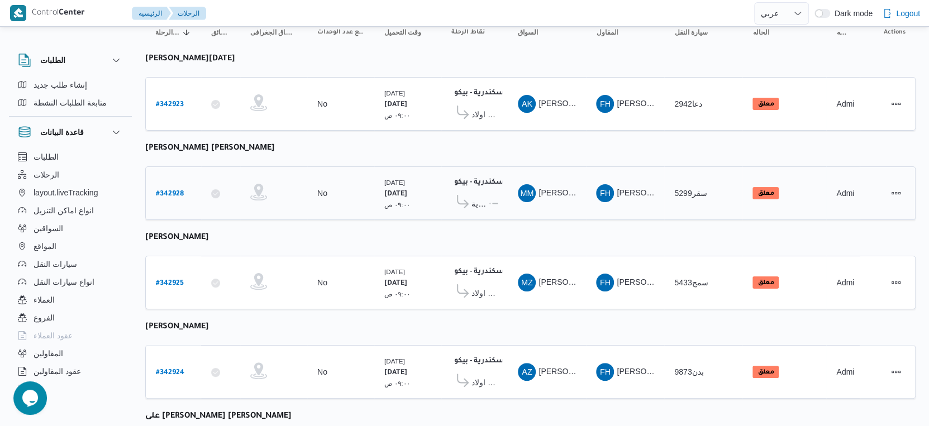
click at [486, 197] on span "معرض ايهاب سنتر - سموحة اسكندرية" at bounding box center [480, 203] width 16 height 13
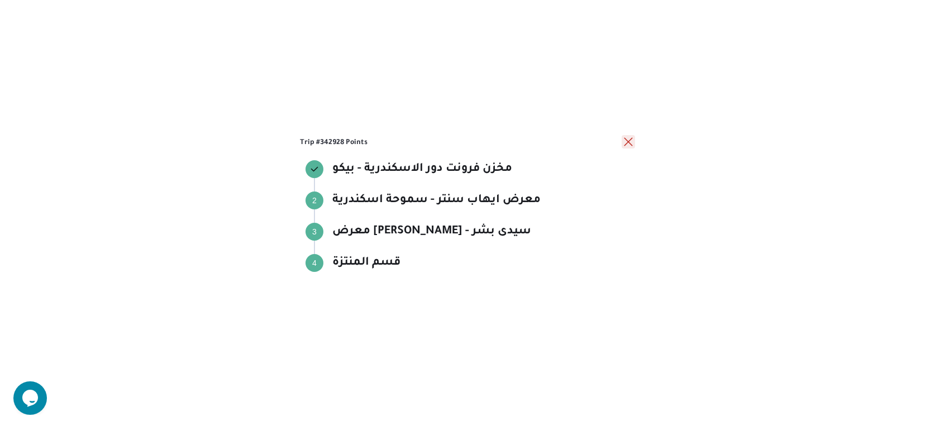
click at [630, 138] on button "close" at bounding box center [628, 141] width 13 height 13
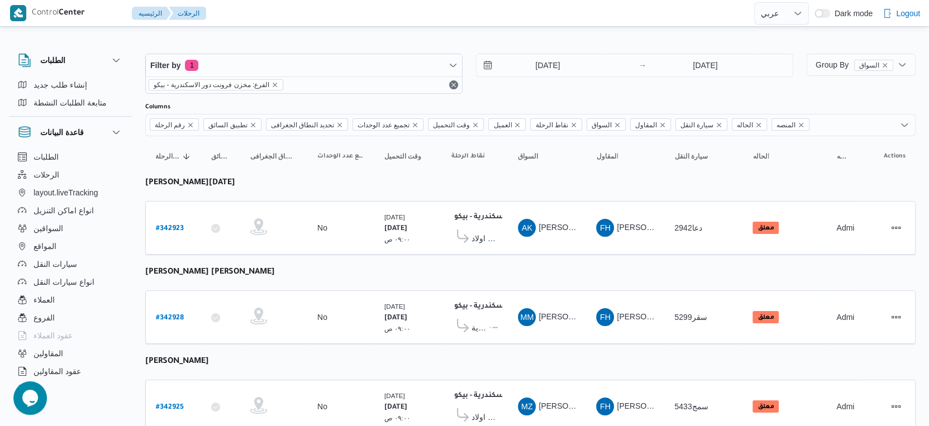
scroll to position [300, 0]
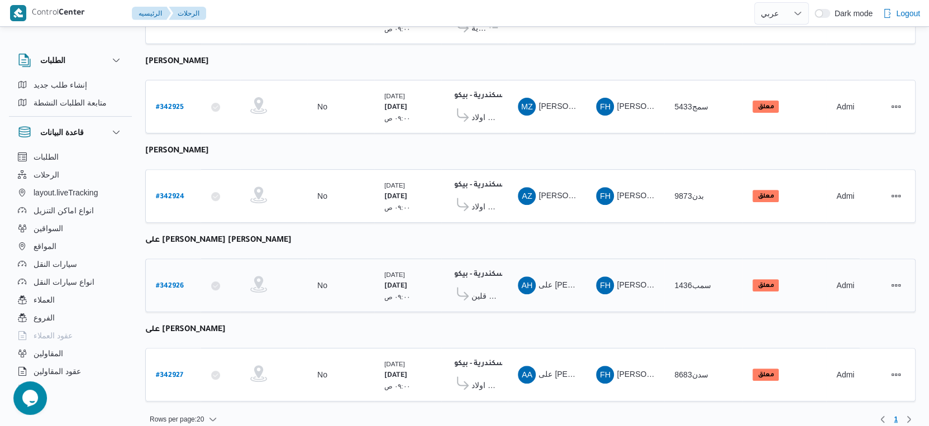
click at [314, 297] on td "تجميع عدد الوحدات No" at bounding box center [340, 286] width 67 height 54
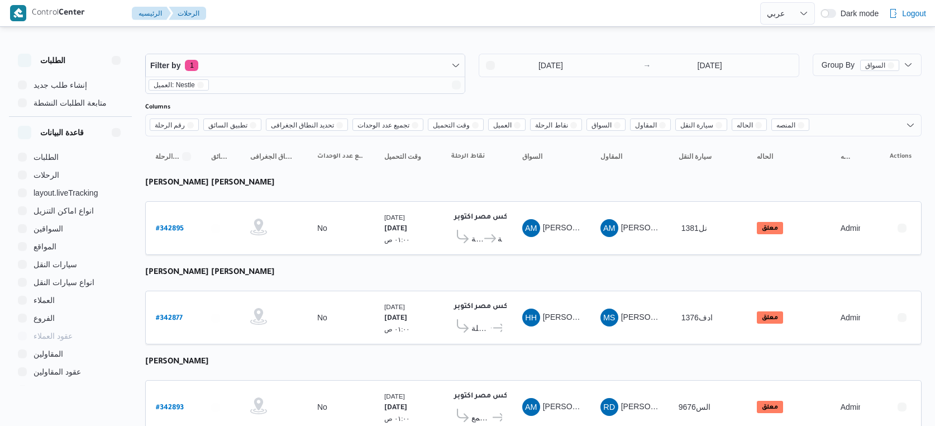
select select "ar"
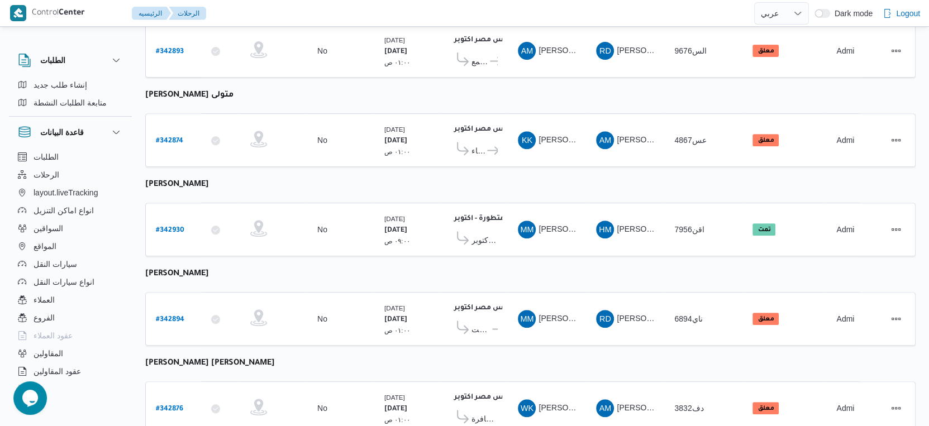
scroll to position [351, 0]
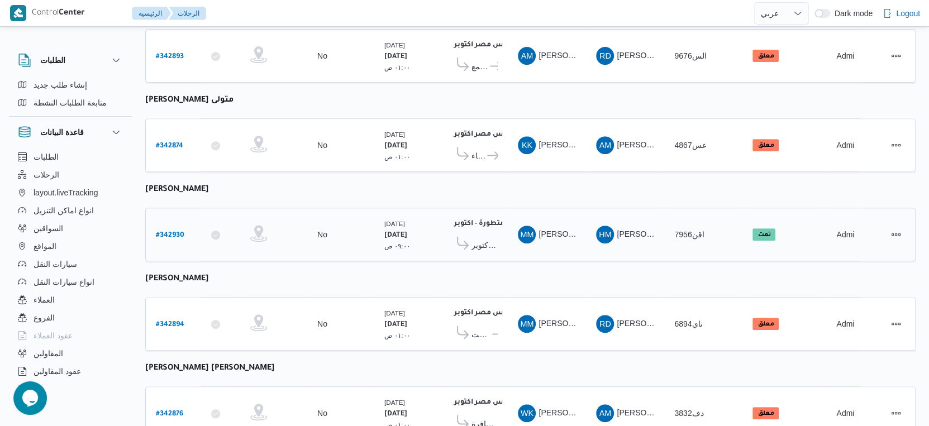
click at [167, 232] on b "# 342930" at bounding box center [170, 236] width 28 height 8
select select "ar"
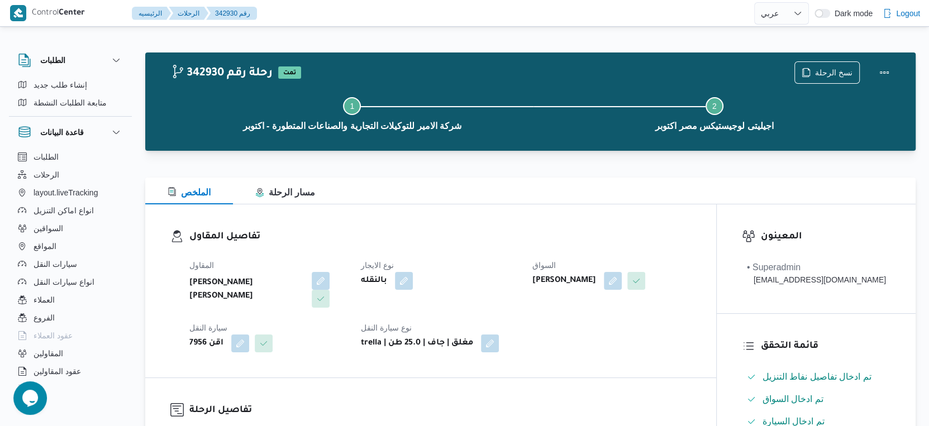
select select "ar"
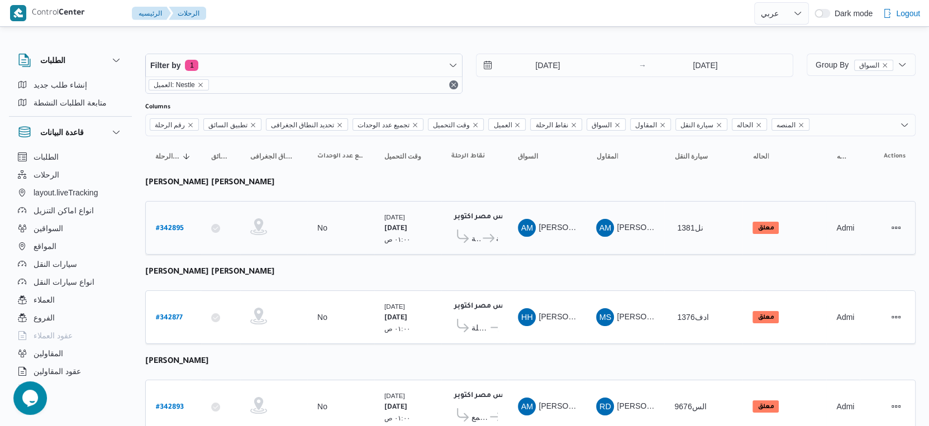
click at [175, 225] on b "# 342895" at bounding box center [170, 229] width 28 height 8
select select "ar"
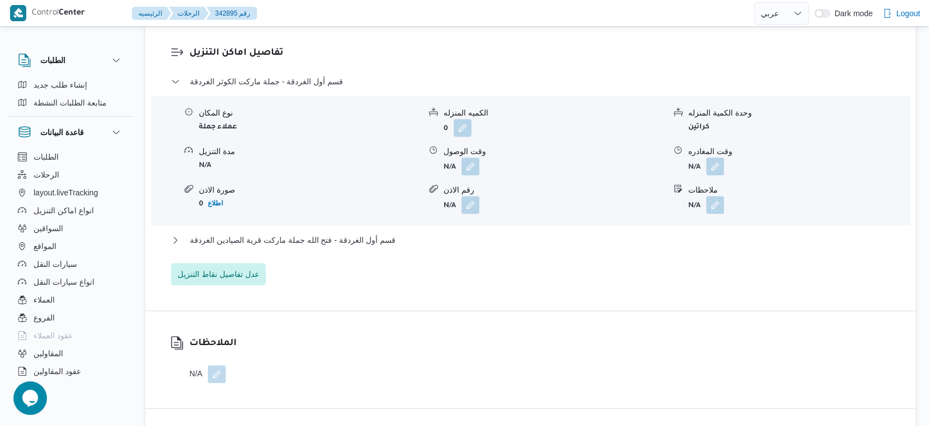
scroll to position [932, 0]
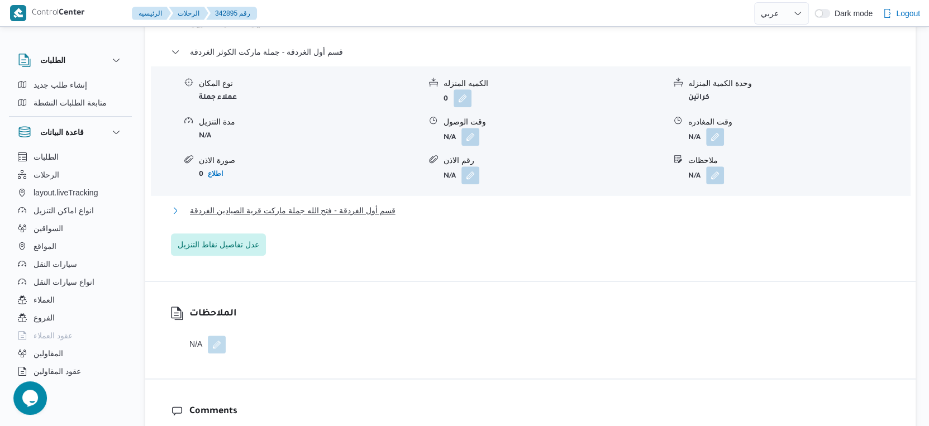
click at [367, 204] on span "قسم أول الغردقة - فتح الله جملة ماركت قرية الصيادين الغردقة" at bounding box center [293, 210] width 206 height 13
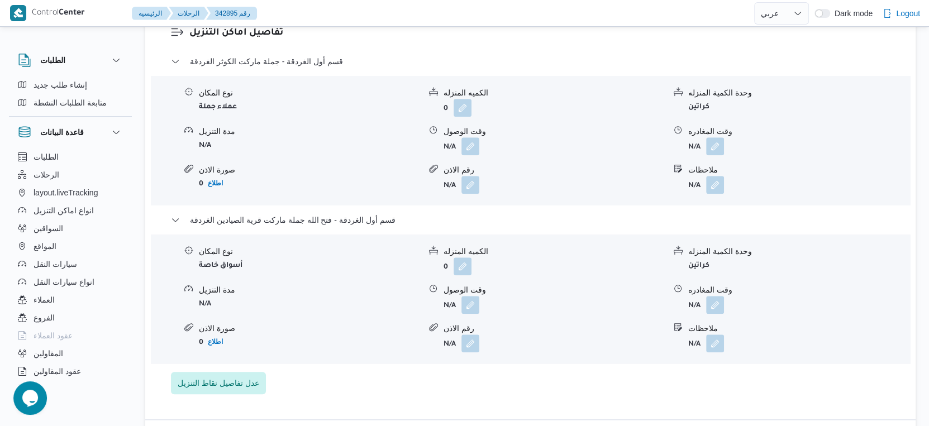
scroll to position [993, 0]
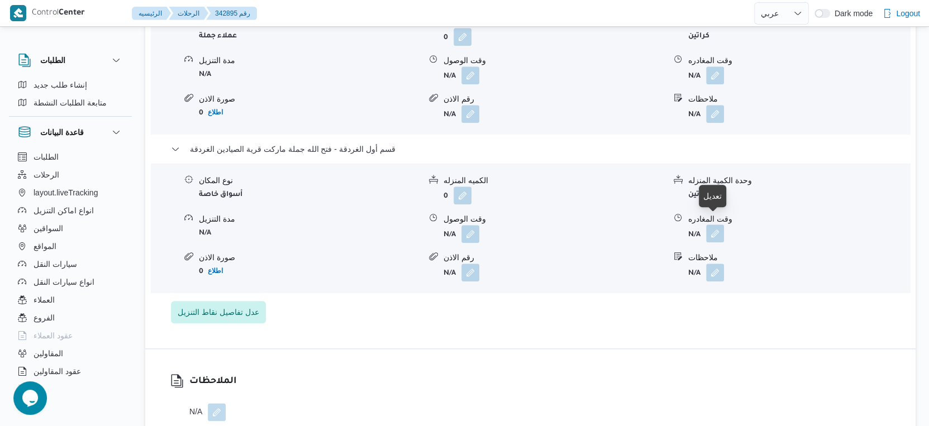
click at [719, 225] on button "button" at bounding box center [715, 234] width 18 height 18
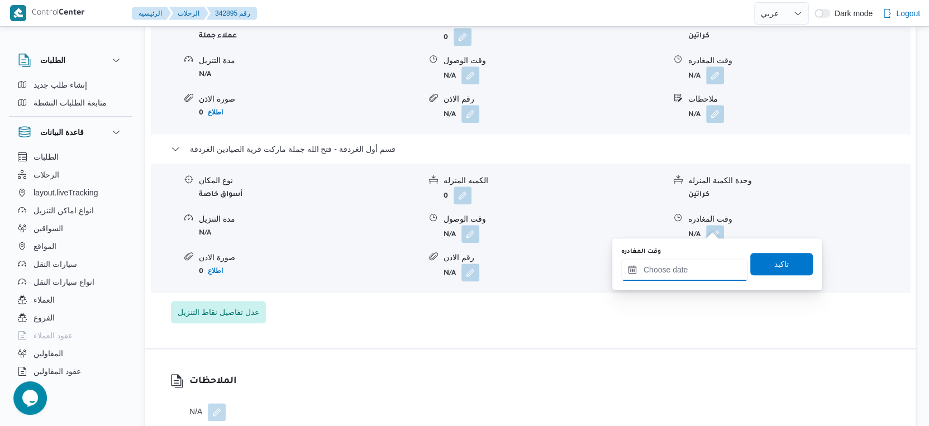
click at [708, 272] on input "وقت المغادره" at bounding box center [684, 270] width 127 height 22
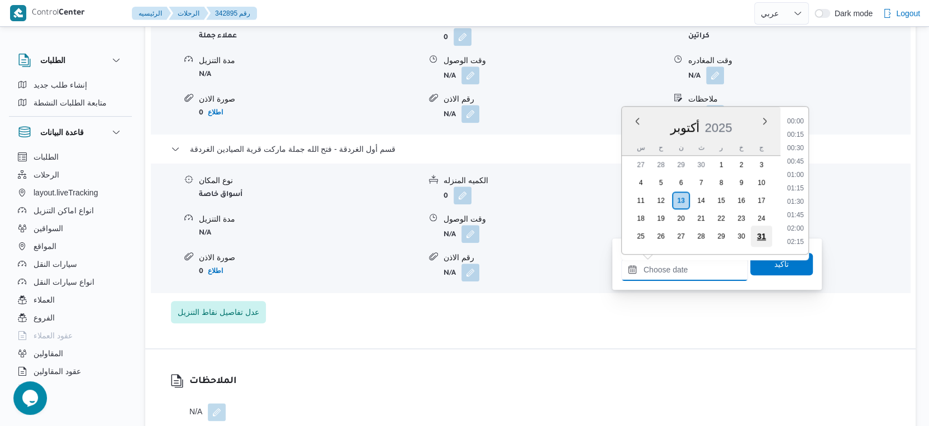
scroll to position [696, 0]
click at [799, 171] on li "14:00" at bounding box center [796, 176] width 26 height 11
type input "١٣/١٠/٢٠٢٥ ١٤:٠٠"
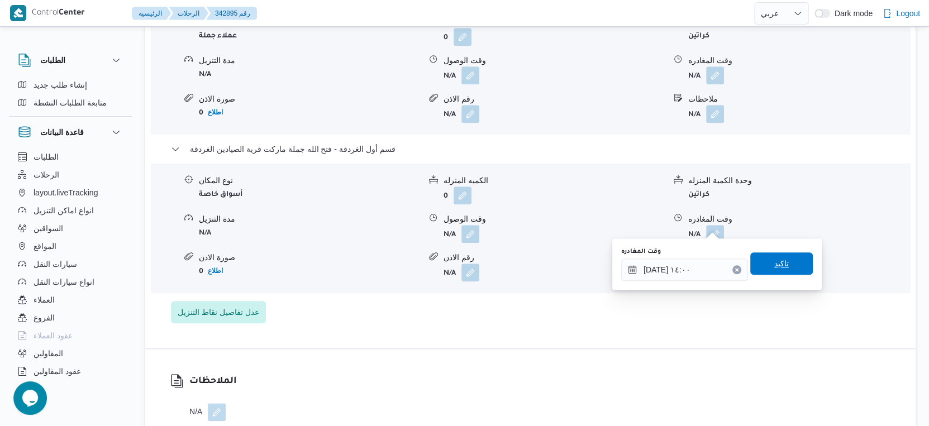
click at [791, 260] on span "تاكيد" at bounding box center [781, 264] width 63 height 22
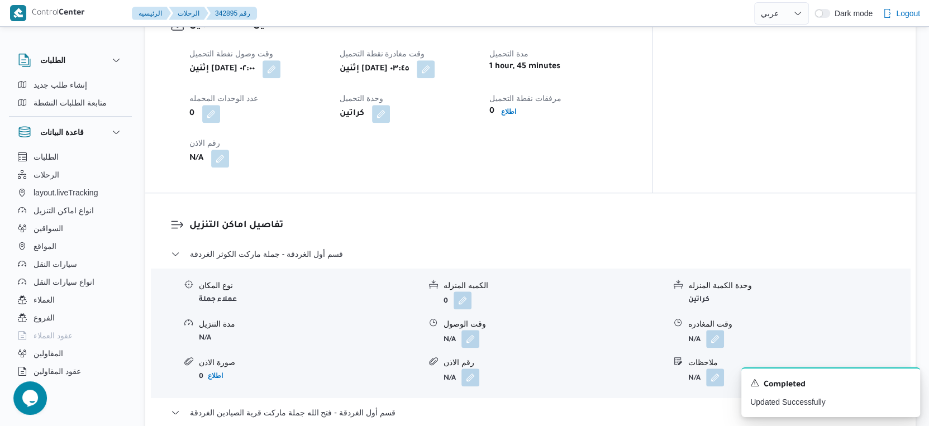
scroll to position [745, 0]
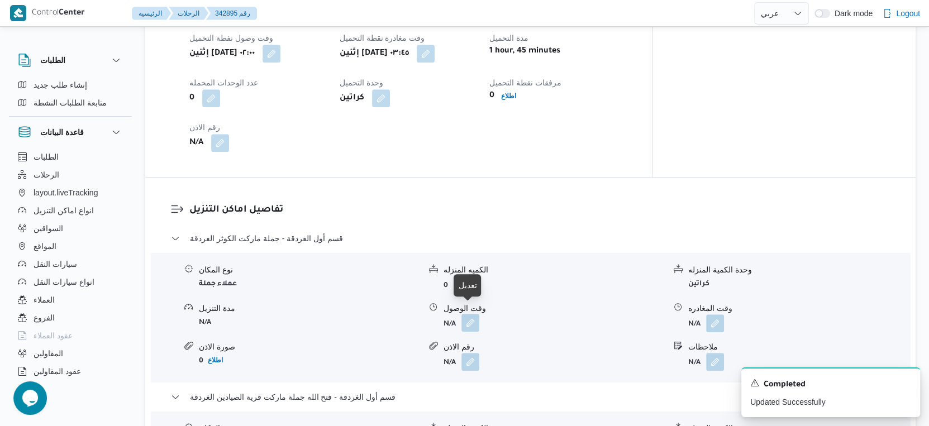
click at [474, 314] on button "button" at bounding box center [471, 323] width 18 height 18
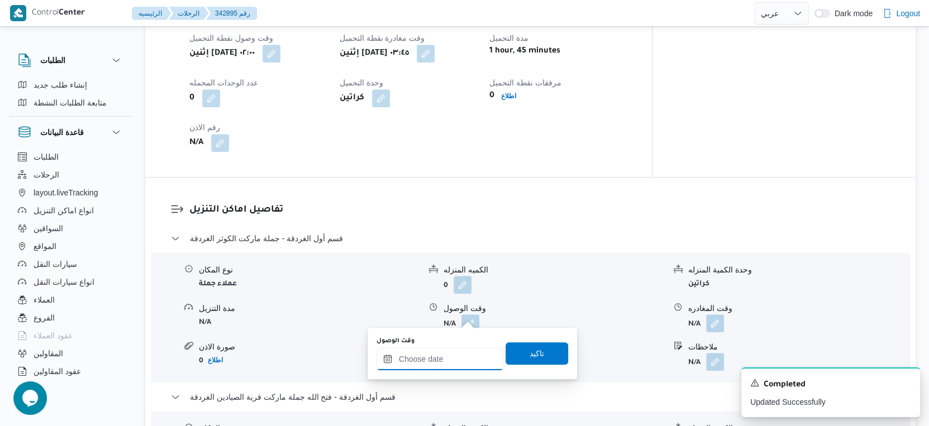
drag, startPoint x: 454, startPoint y: 353, endPoint x: 464, endPoint y: 349, distance: 10.5
click at [454, 353] on input "وقت الوصول" at bounding box center [440, 359] width 127 height 22
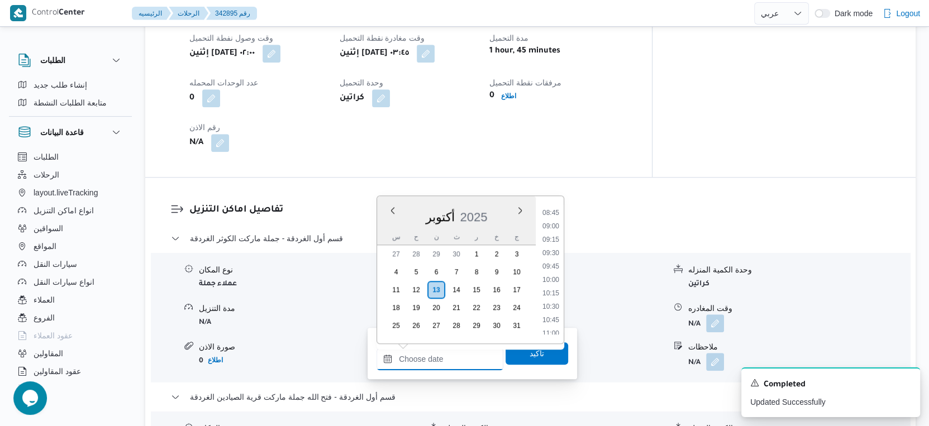
scroll to position [461, 0]
click at [553, 260] on li "09:30" at bounding box center [551, 259] width 26 height 11
type input "١٣/١٠/٢٠٢٥ ٠٩:٣٠"
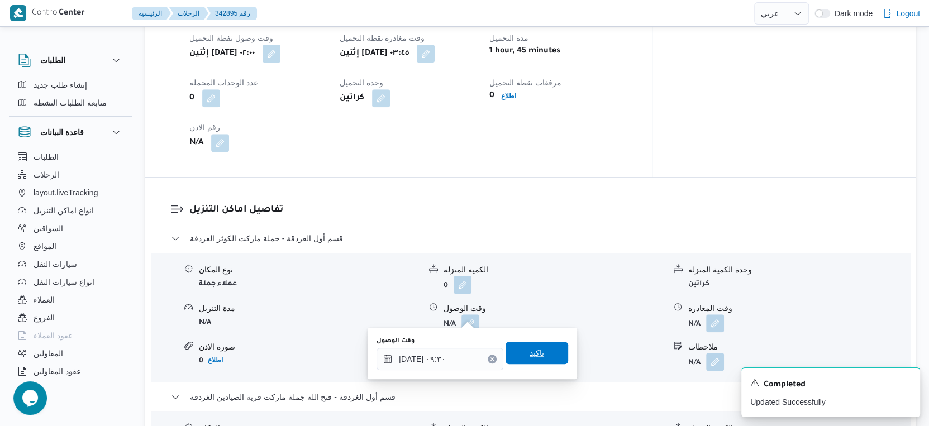
click at [534, 352] on span "تاكيد" at bounding box center [537, 352] width 15 height 13
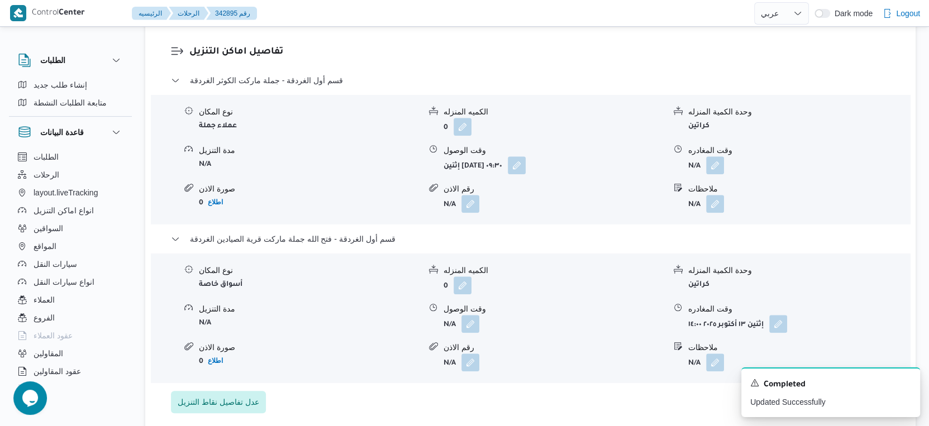
scroll to position [932, 0]
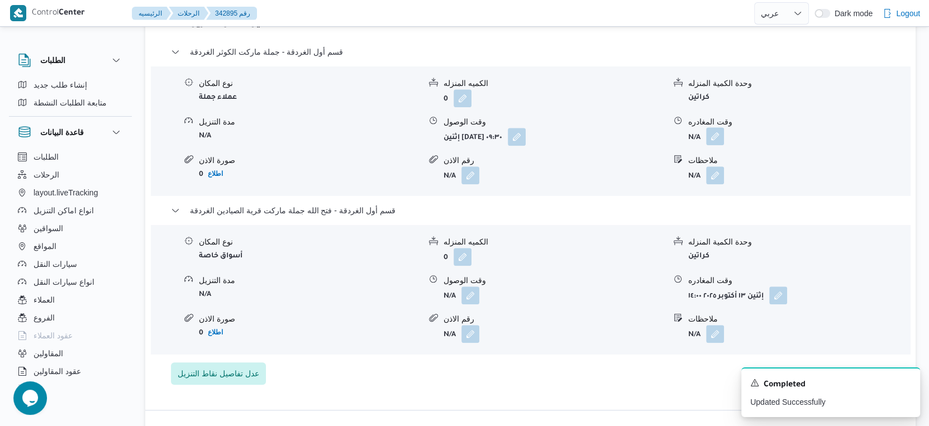
click at [713, 132] on button "button" at bounding box center [715, 136] width 18 height 18
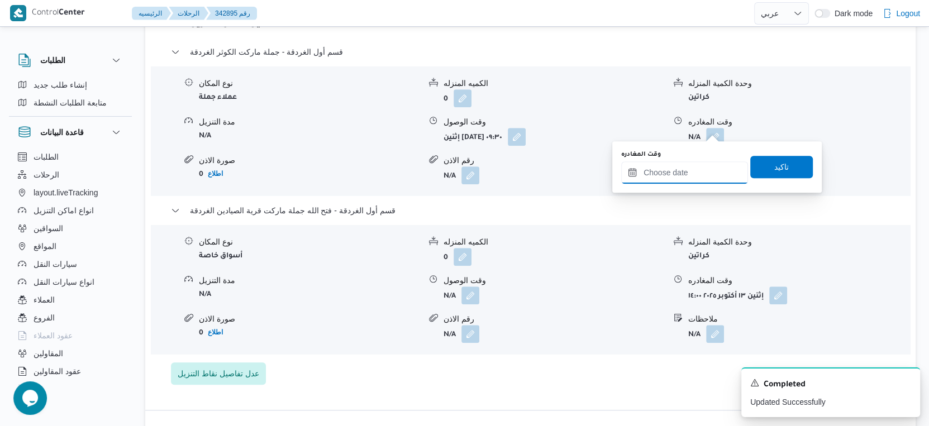
click at [694, 167] on input "وقت المغادره" at bounding box center [684, 172] width 127 height 22
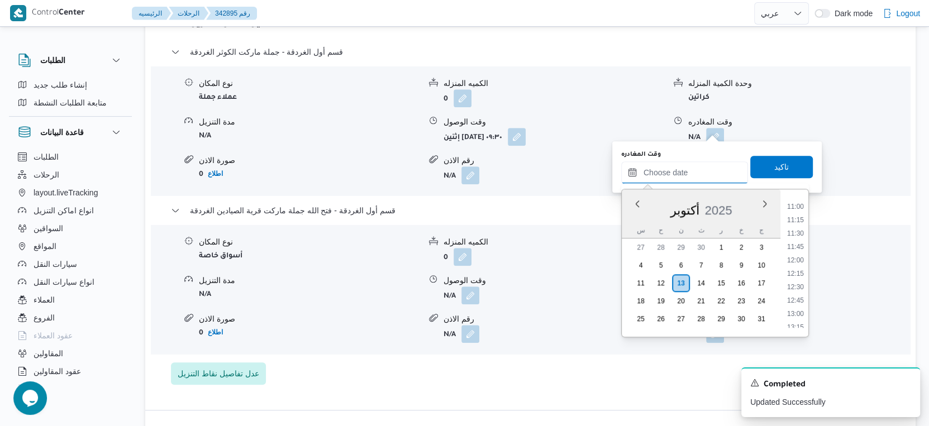
scroll to position [585, 0]
click at [801, 206] on li "11:00" at bounding box center [796, 208] width 26 height 11
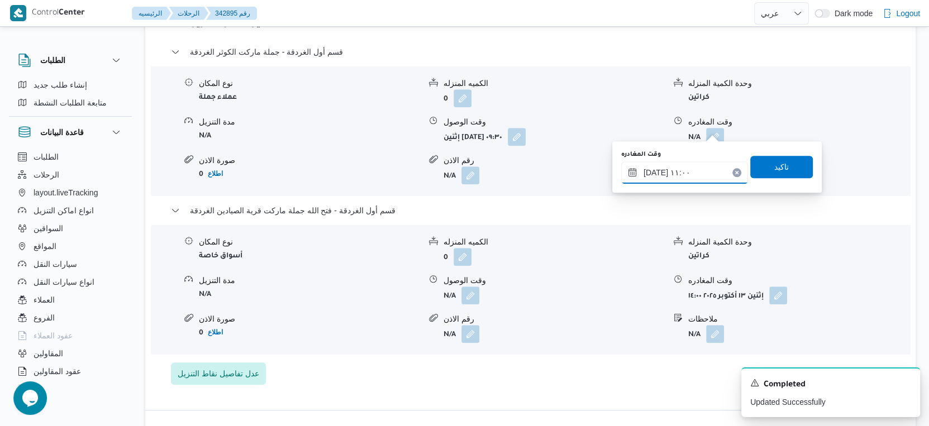
click at [687, 173] on input "١٣/١٠/٢٠٢٥ ١١:٠٠" at bounding box center [684, 172] width 127 height 22
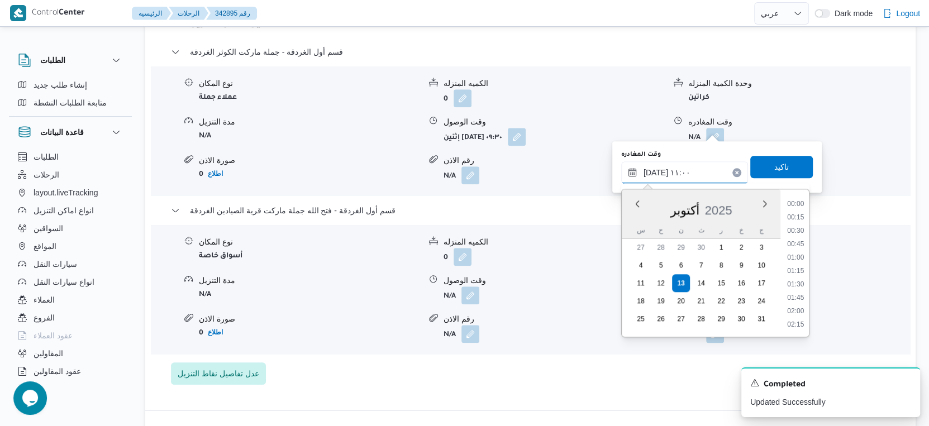
scroll to position [521, 0]
click at [799, 297] on li "11:30" at bounding box center [796, 299] width 26 height 11
type input "١٣/١٠/٢٠٢٥ ١١:٣٠"
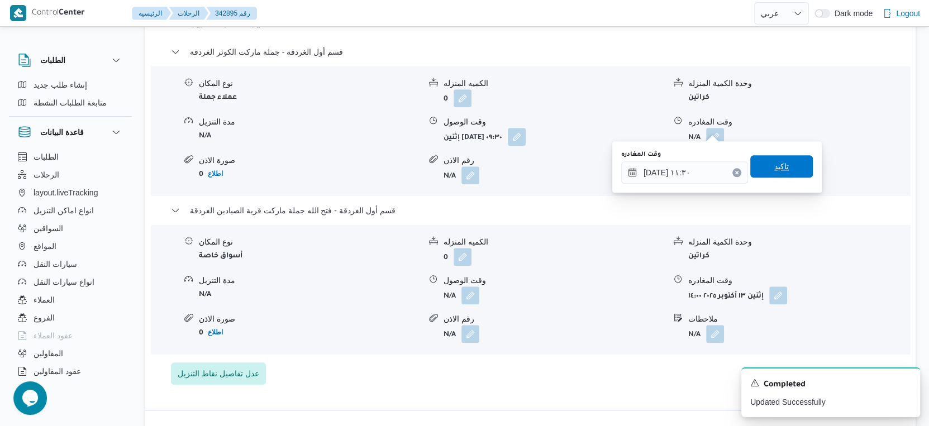
click at [774, 161] on span "تاكيد" at bounding box center [781, 166] width 15 height 13
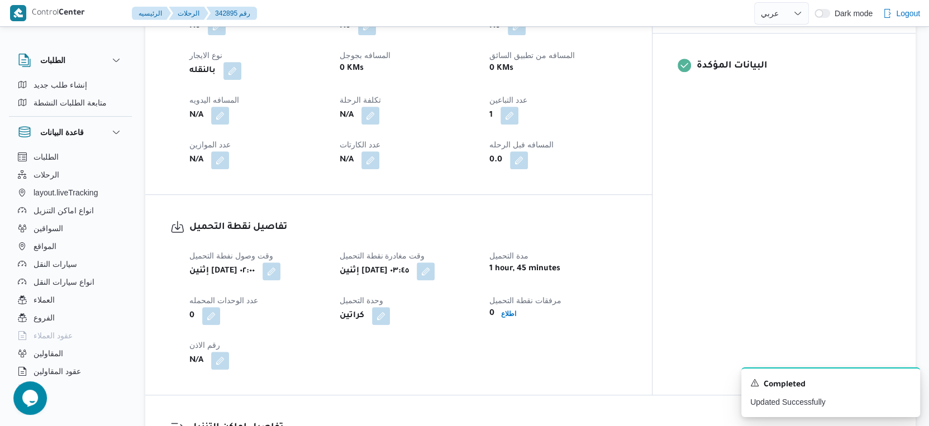
scroll to position [435, 0]
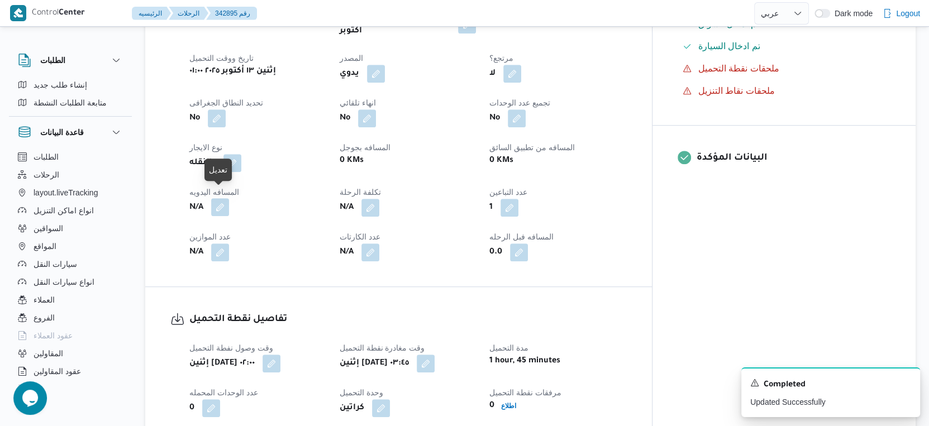
click at [220, 198] on button "button" at bounding box center [220, 207] width 18 height 18
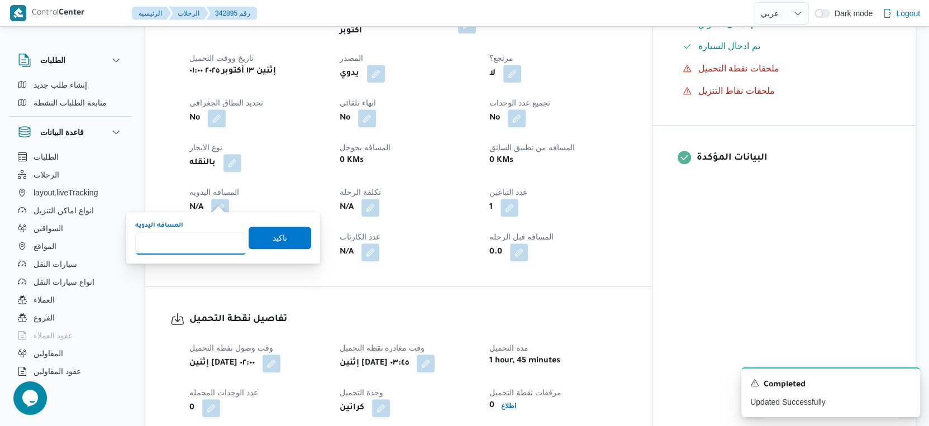
click at [189, 243] on input "المسافه اليدويه" at bounding box center [190, 243] width 111 height 22
type input "509"
click at [273, 237] on span "تاكيد" at bounding box center [280, 237] width 15 height 13
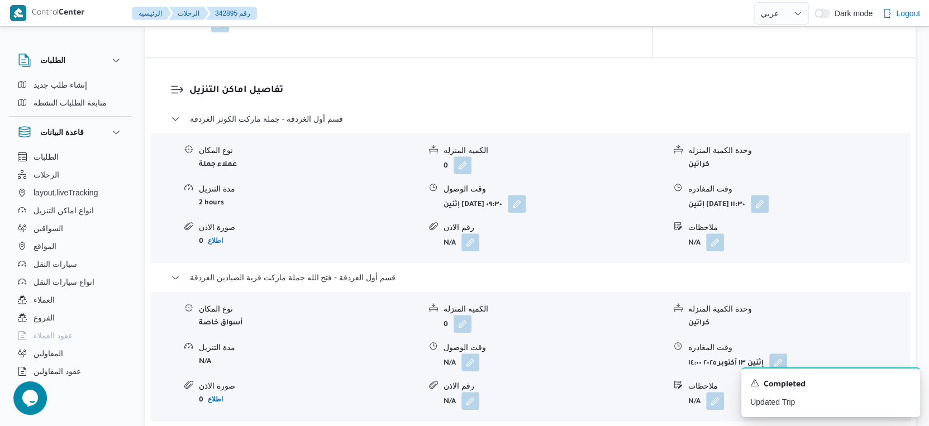
scroll to position [932, 0]
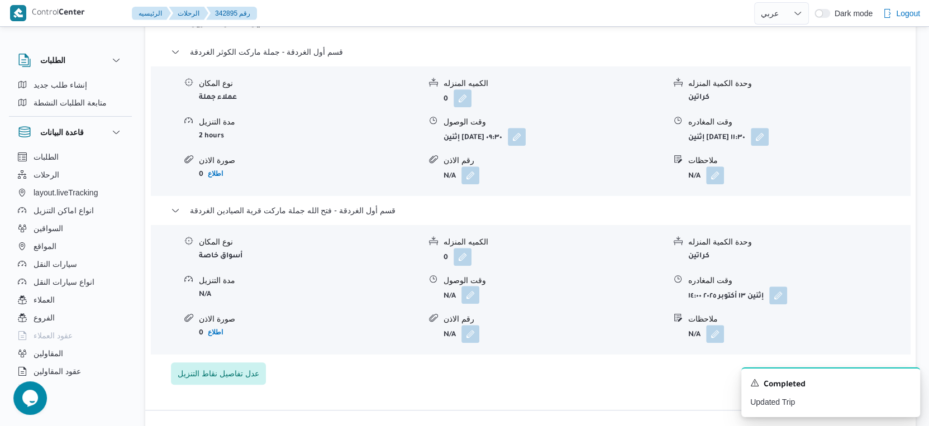
click at [470, 287] on button "button" at bounding box center [471, 295] width 18 height 18
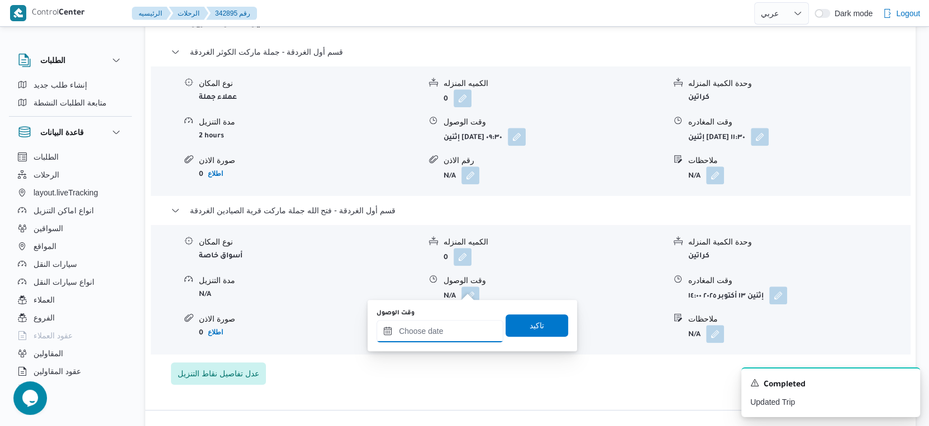
click at [452, 321] on input "وقت الوصول" at bounding box center [440, 331] width 127 height 22
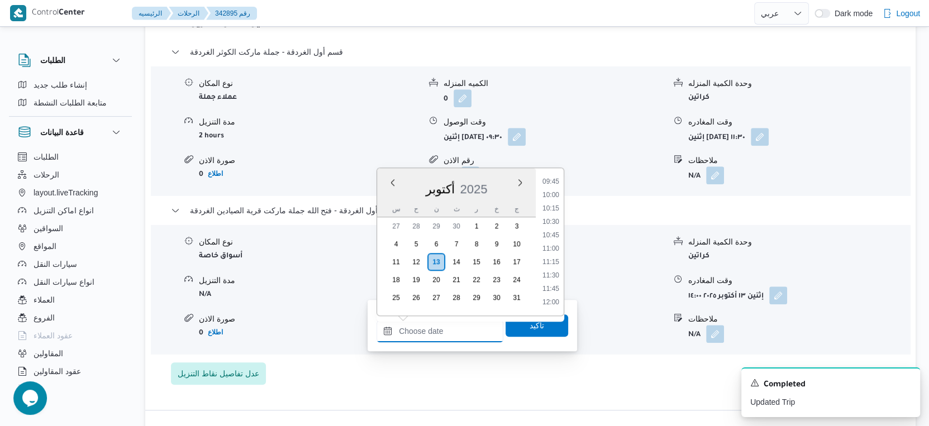
scroll to position [523, 0]
drag, startPoint x: 555, startPoint y: 290, endPoint x: 554, endPoint y: 297, distance: 7.3
click at [555, 290] on li "11:45" at bounding box center [551, 289] width 26 height 11
type input "١٣/١٠/٢٠٢٥ ١١:٤٥"
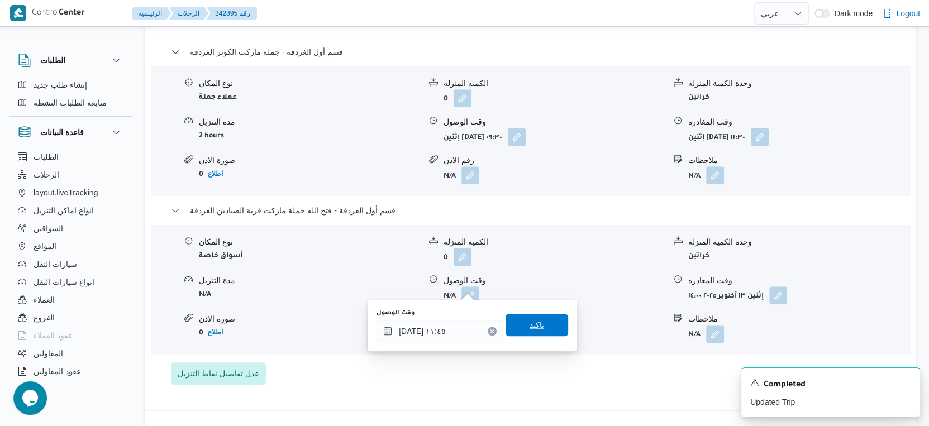
click at [545, 326] on span "تاكيد" at bounding box center [537, 325] width 63 height 22
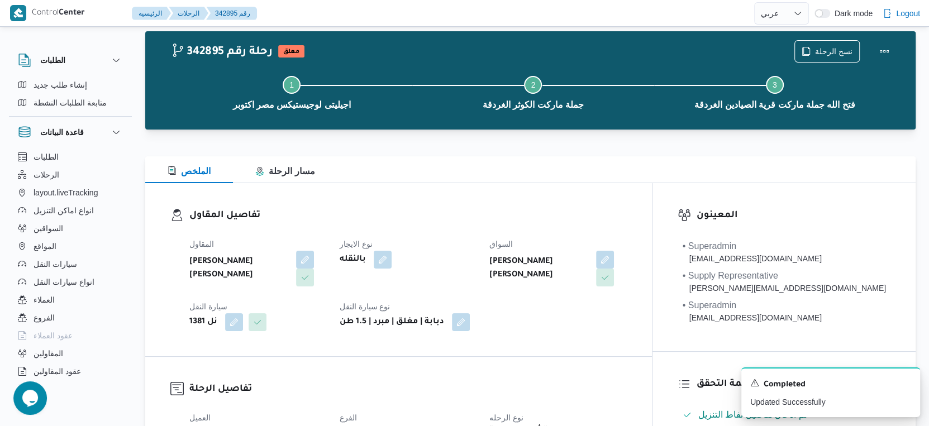
scroll to position [0, 0]
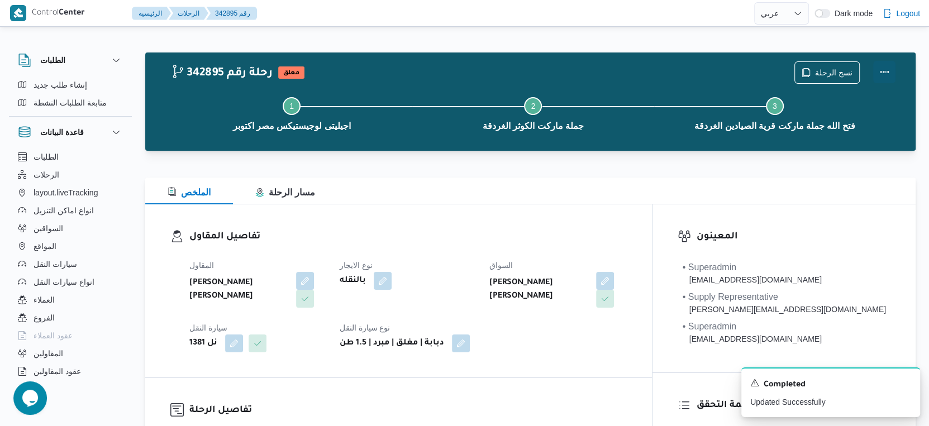
click at [885, 68] on button "Actions" at bounding box center [884, 72] width 22 height 22
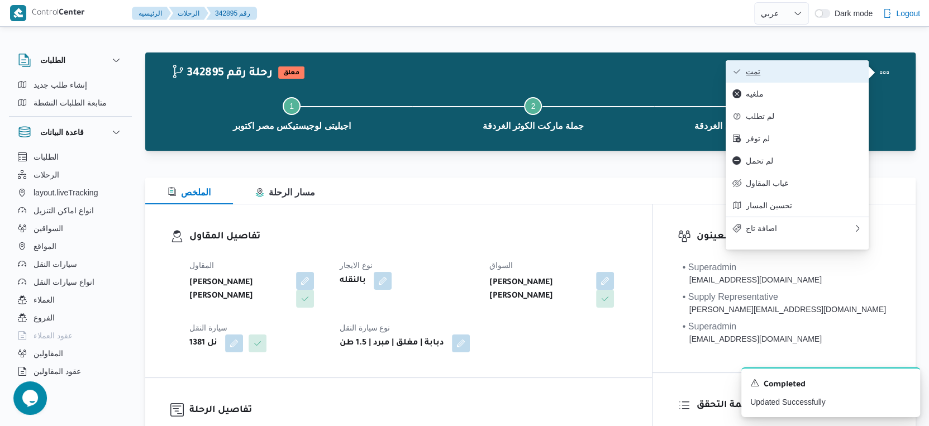
click at [787, 65] on button "تمت" at bounding box center [797, 71] width 143 height 22
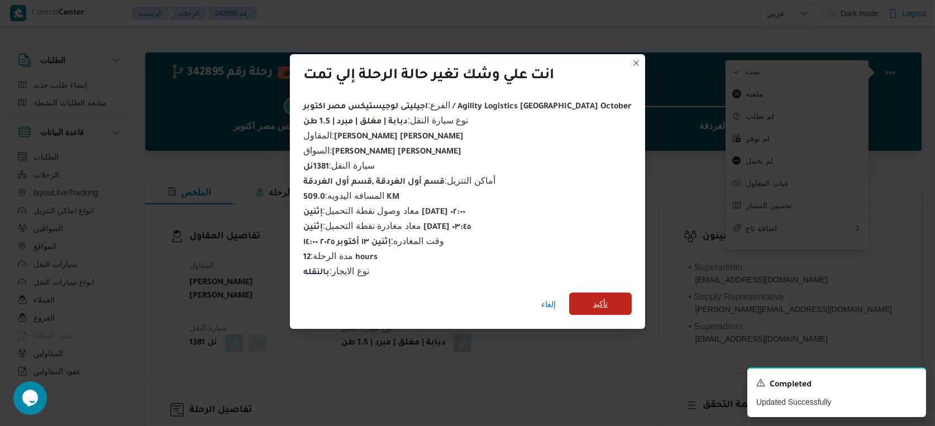
click at [591, 301] on span "تأكيد" at bounding box center [600, 304] width 63 height 22
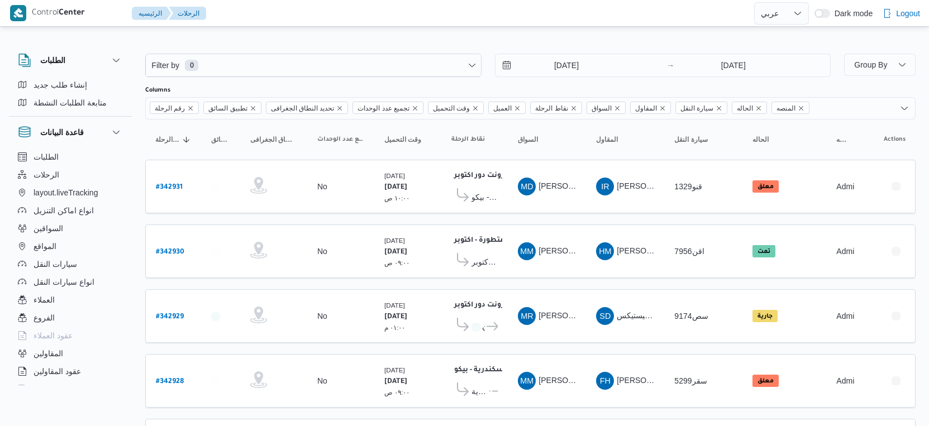
select select "ar"
click at [53, 226] on span "السواقين" at bounding box center [49, 228] width 30 height 13
select select "ar"
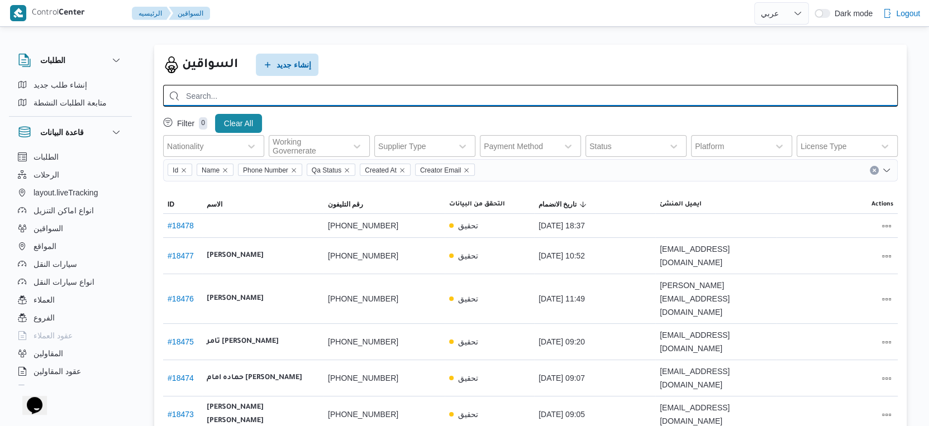
click at [306, 93] on input "search" at bounding box center [530, 96] width 735 height 22
type input "كا"
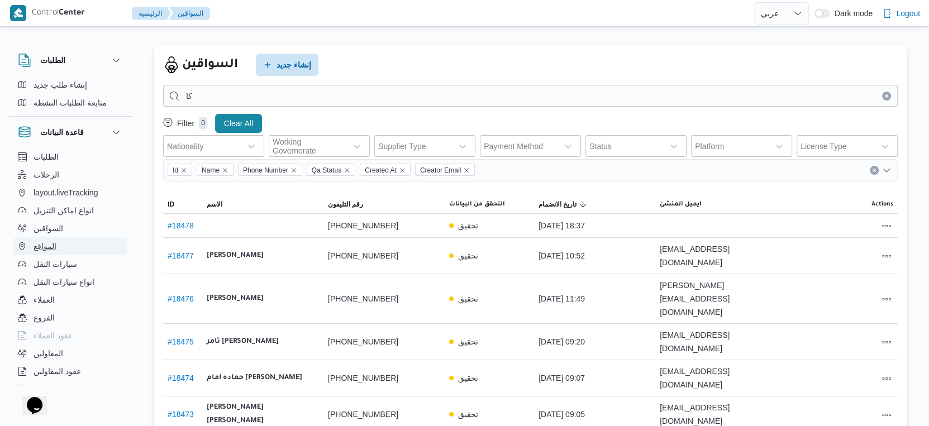
click at [77, 244] on button "المواقع" at bounding box center [70, 246] width 114 height 18
select select "ar"
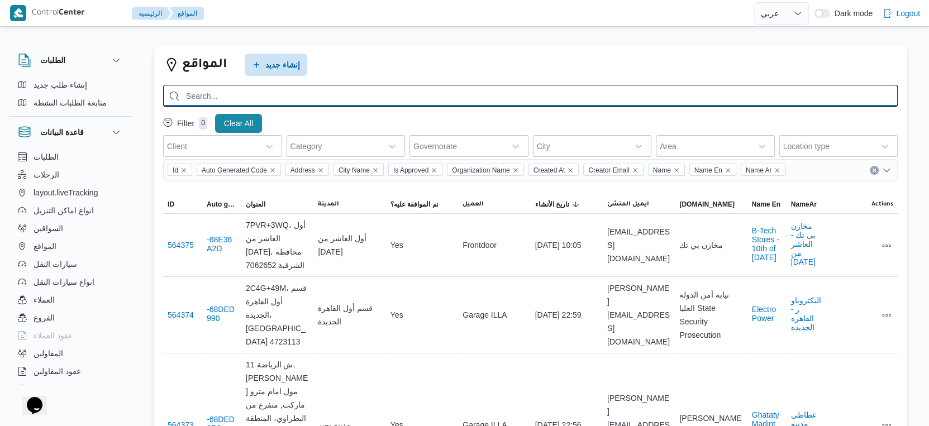
click at [304, 97] on input "search" at bounding box center [530, 96] width 735 height 22
type input "كارفور العاصمه"
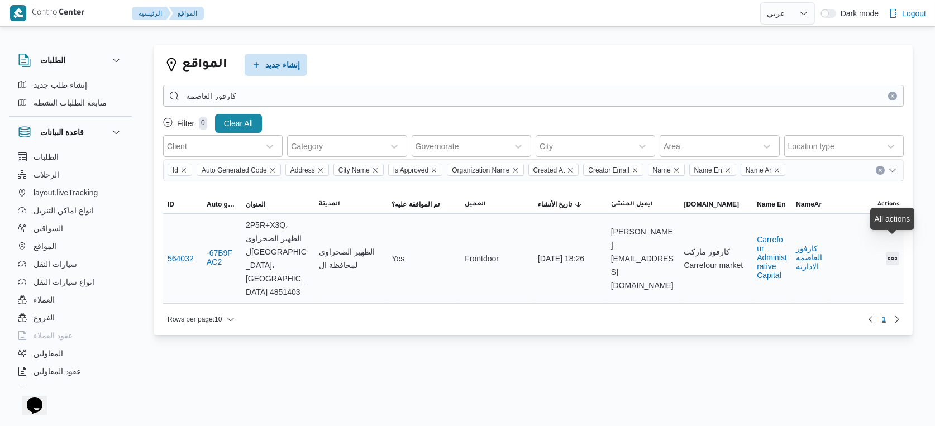
click at [898, 252] on button "All actions" at bounding box center [892, 258] width 13 height 13
click at [853, 221] on span "Preview" at bounding box center [857, 222] width 36 height 9
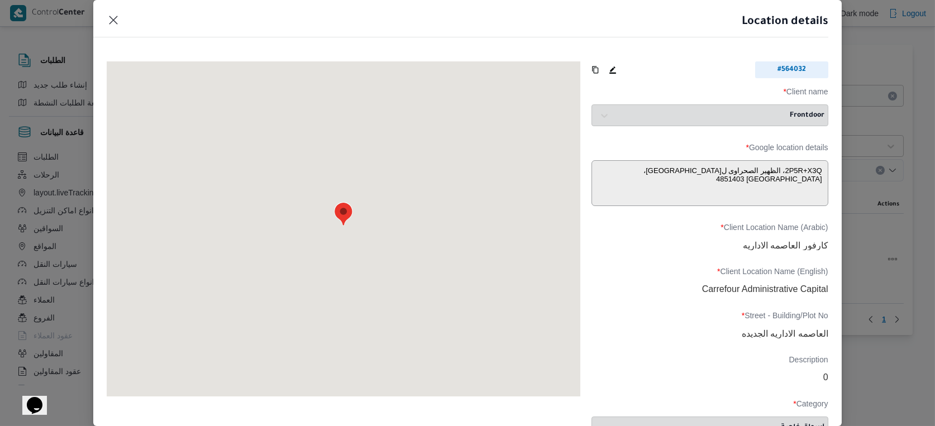
type textarea "2P5R+X3Q، الظهير الصحراوى ل[GEOGRAPHIC_DATA]، [GEOGRAPHIC_DATA]‬ 4851403، [GEOG…"
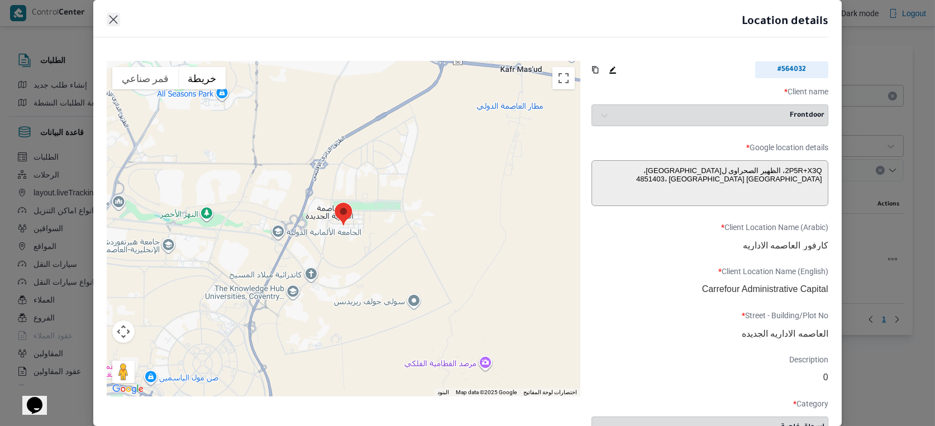
click at [108, 15] on button "Closes this modal window" at bounding box center [113, 19] width 13 height 13
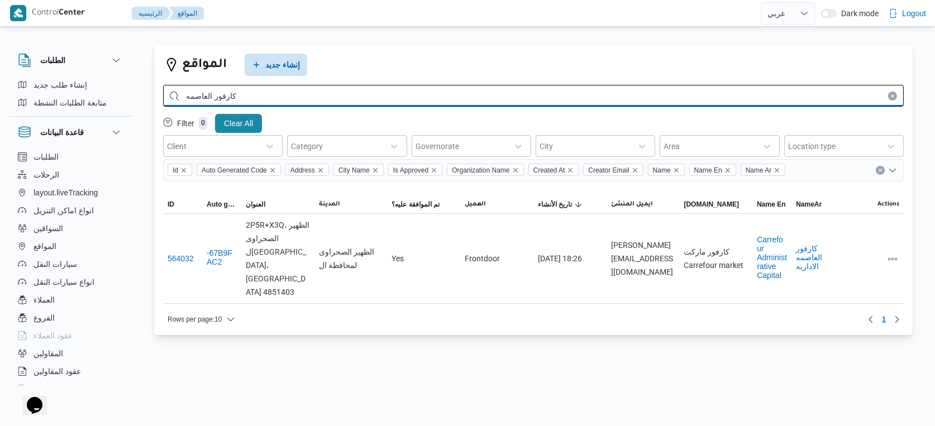
click at [312, 102] on input "كارفور العاصمه" at bounding box center [533, 96] width 741 height 22
type input "كارفور لاكاذا"
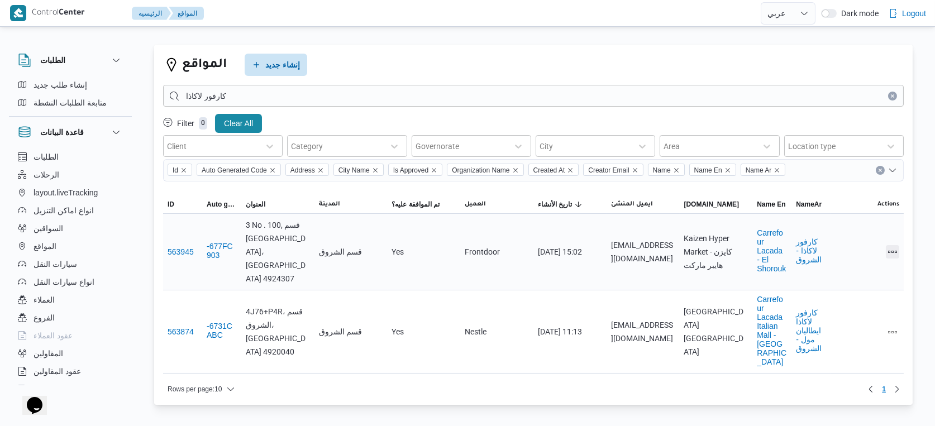
click at [896, 245] on button "All actions" at bounding box center [892, 251] width 13 height 13
click at [859, 220] on span "Preview" at bounding box center [857, 216] width 36 height 9
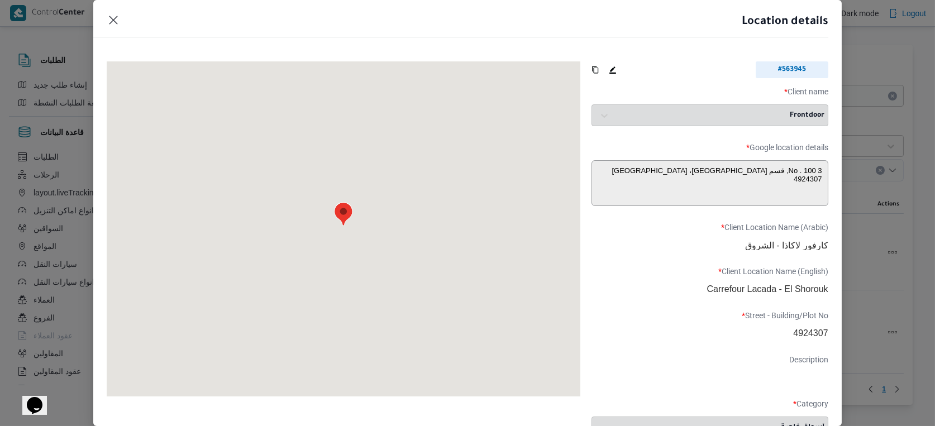
type textarea "3 No . [STREET_ADDRESS]"
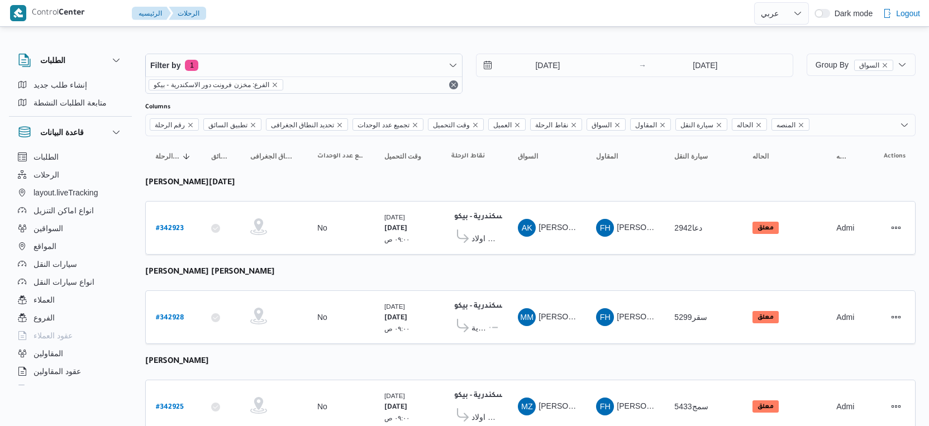
select select "ar"
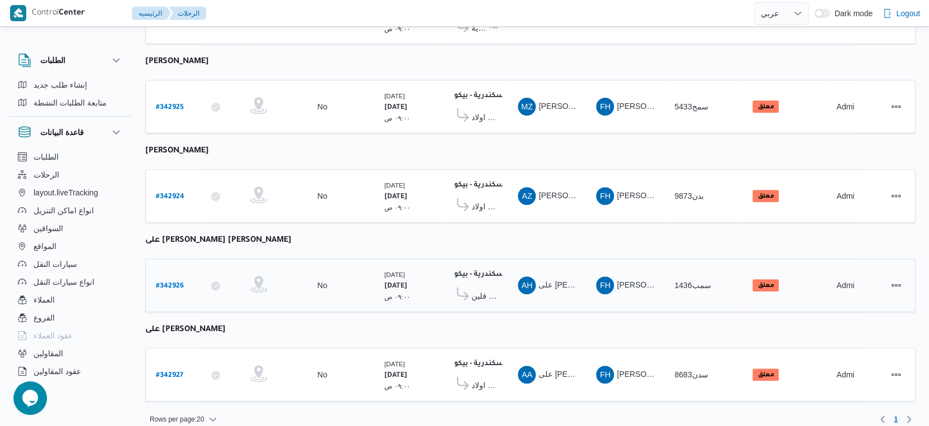
click at [479, 289] on span "معرض باهى قلين" at bounding box center [485, 295] width 26 height 13
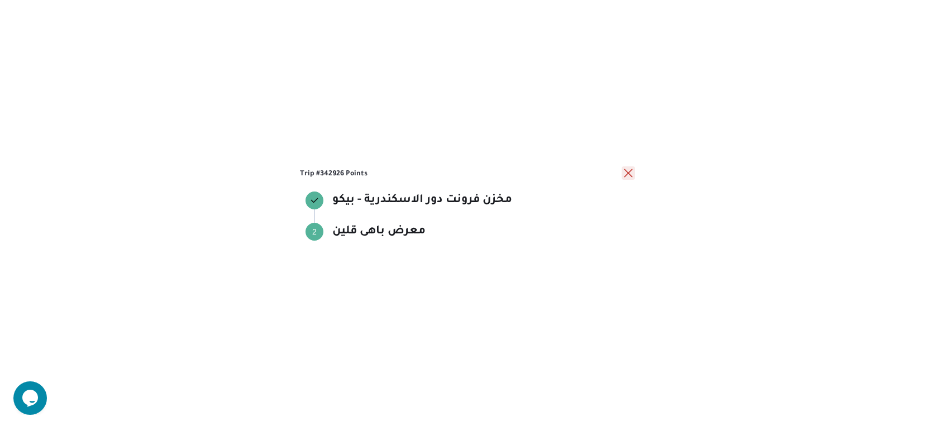
click at [625, 173] on button "close" at bounding box center [628, 173] width 13 height 13
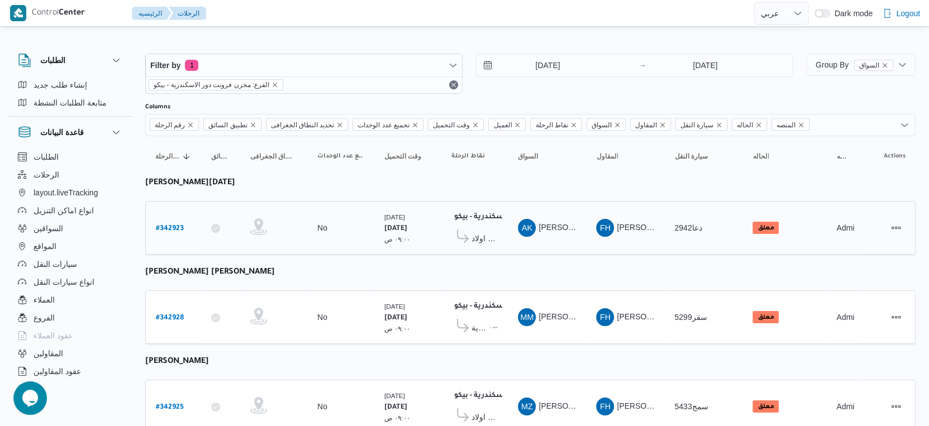
click at [175, 225] on b "# 342923" at bounding box center [170, 229] width 28 height 8
select select "ar"
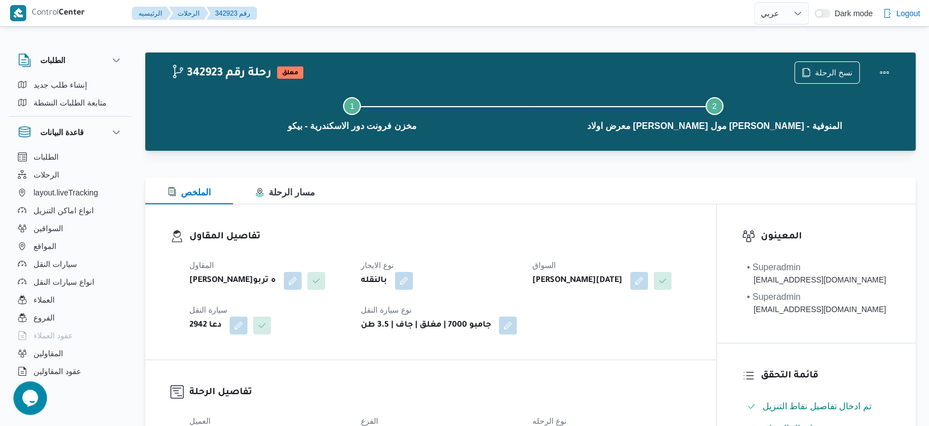
select select "ar"
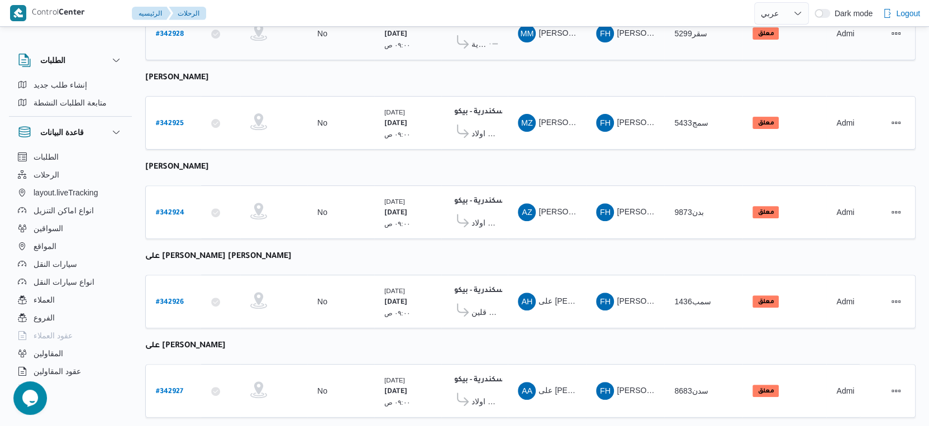
scroll to position [300, 0]
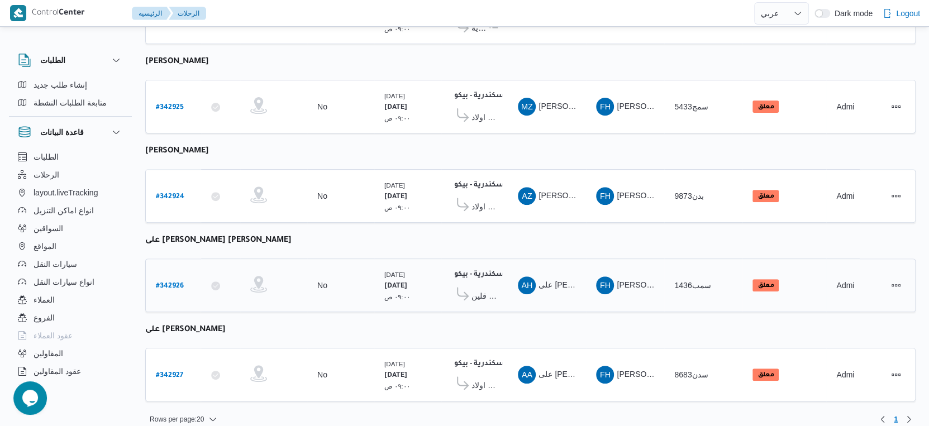
click at [158, 283] on b "# 342926" at bounding box center [170, 287] width 28 height 8
select select "ar"
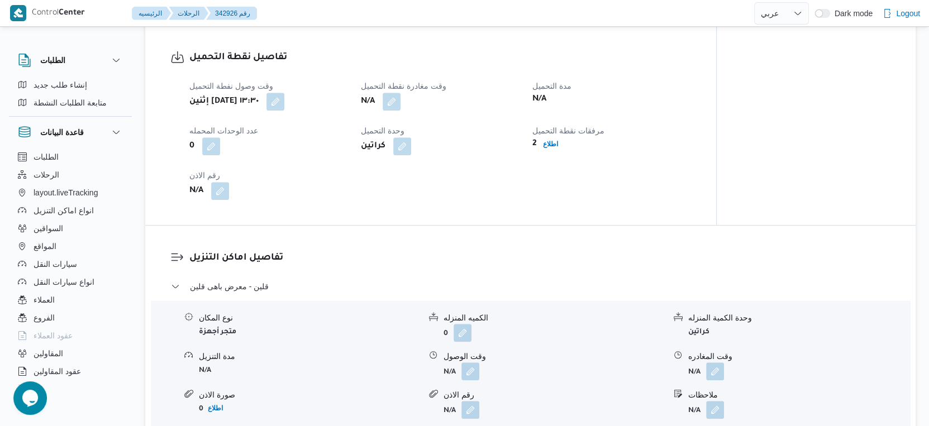
scroll to position [745, 0]
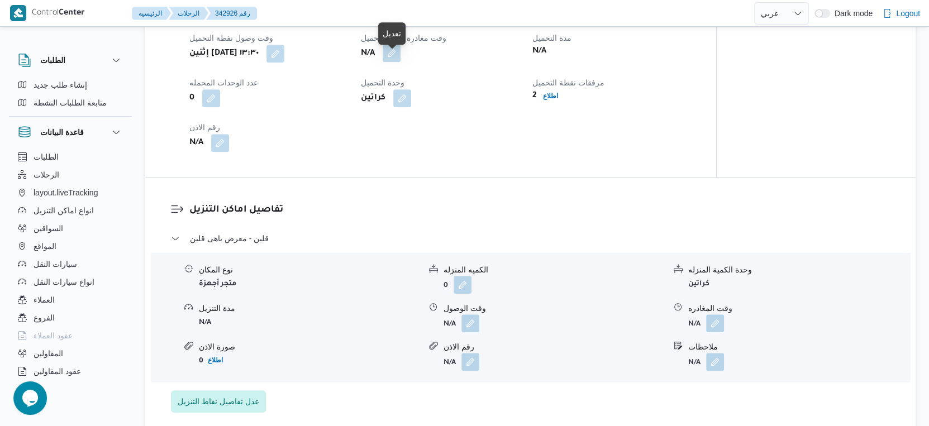
click at [392, 62] on button "button" at bounding box center [392, 53] width 18 height 18
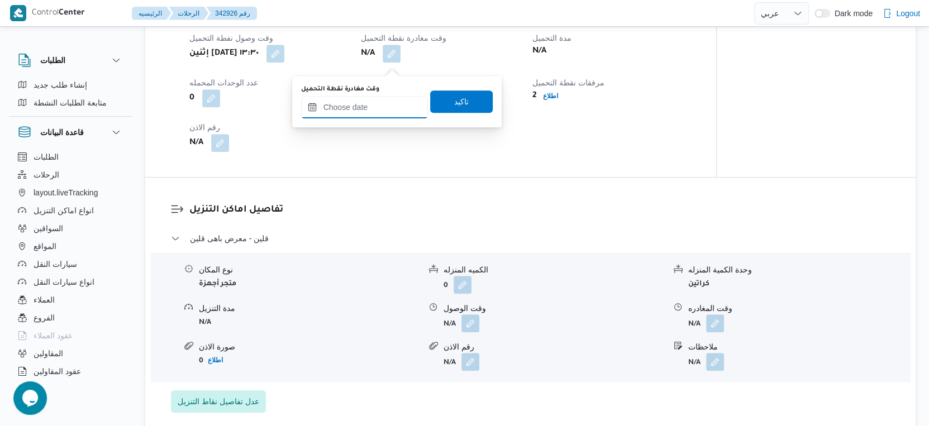
click at [388, 102] on input "وقت مغادرة نقطة التحميل" at bounding box center [364, 107] width 127 height 22
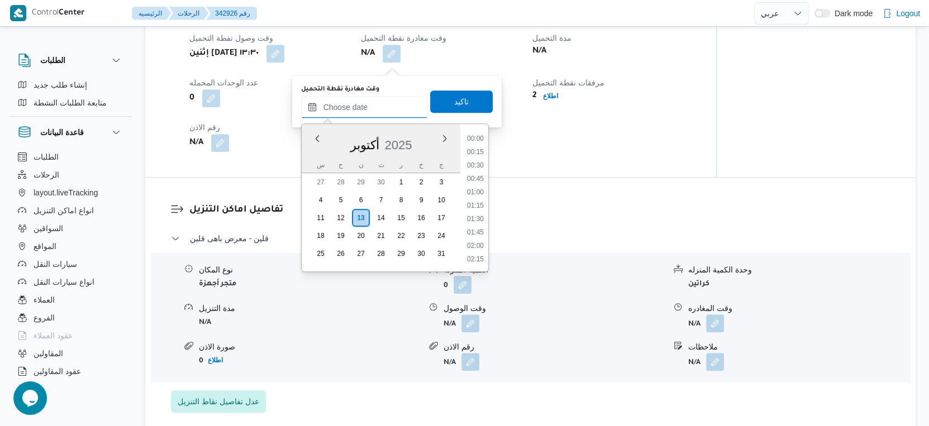
scroll to position [696, 0]
click at [479, 205] on li "14:15" at bounding box center [476, 207] width 26 height 11
type input "[DATE] ١٤:١٥"
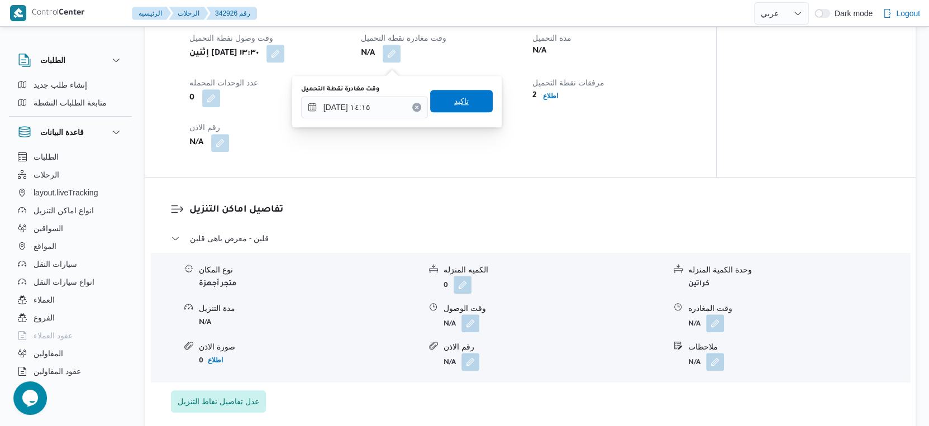
click at [465, 102] on span "تاكيد" at bounding box center [461, 101] width 63 height 22
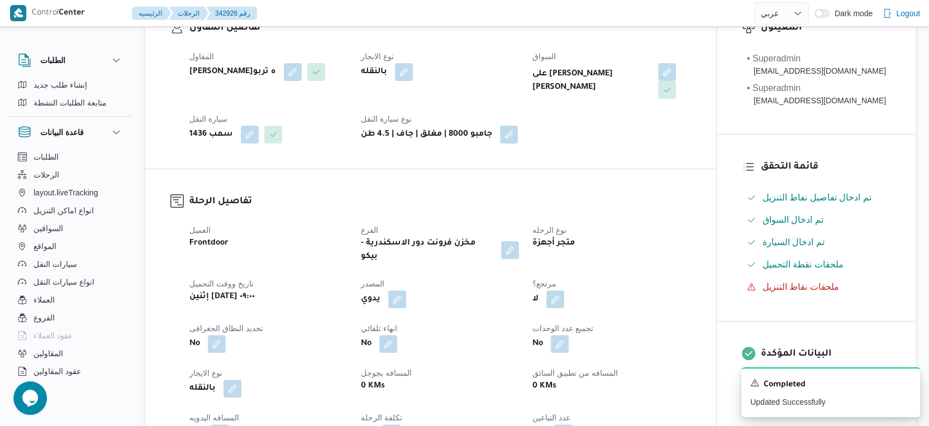
scroll to position [186, 0]
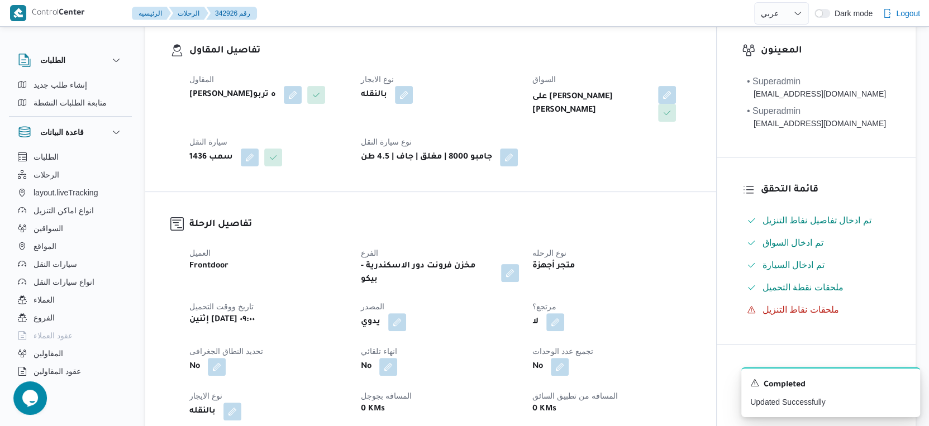
select select "ar"
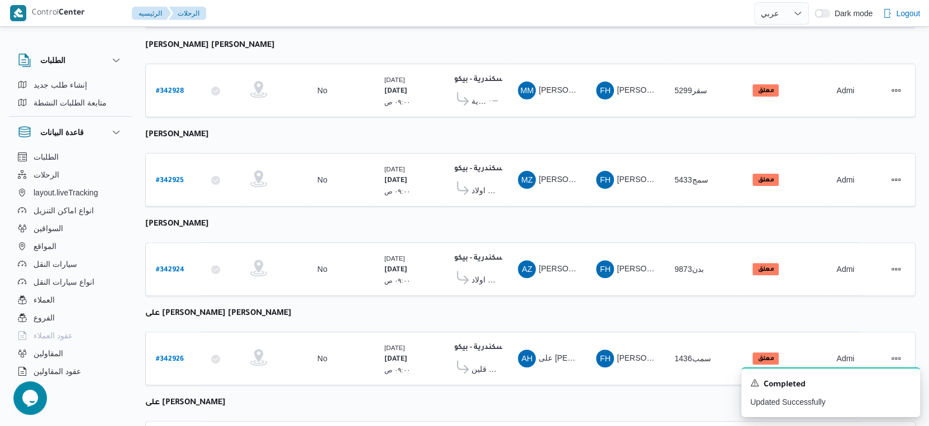
scroll to position [300, 0]
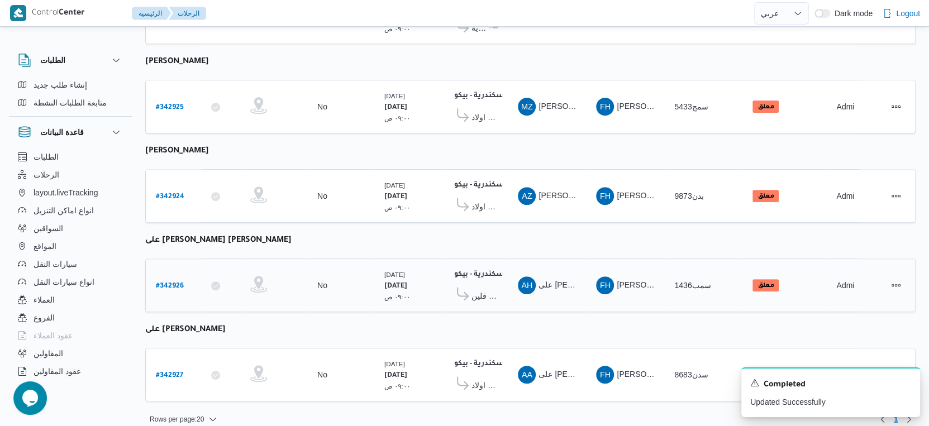
click at [178, 283] on b "# 342926" at bounding box center [170, 287] width 28 height 8
select select "ar"
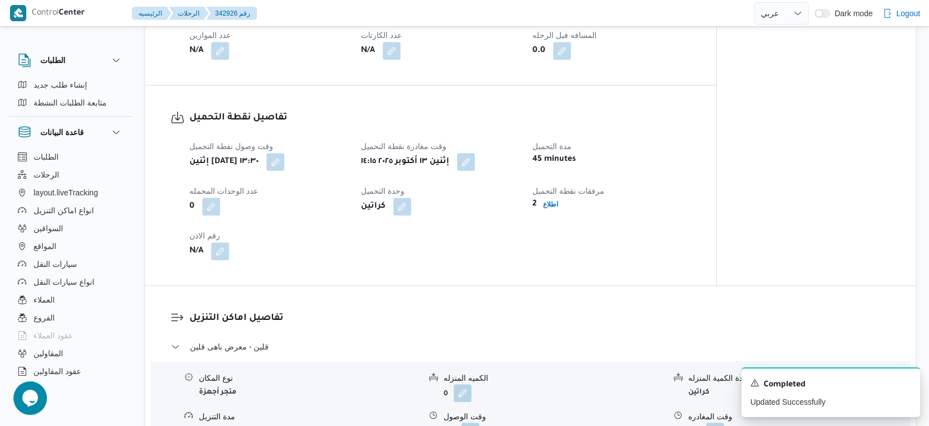
scroll to position [621, 0]
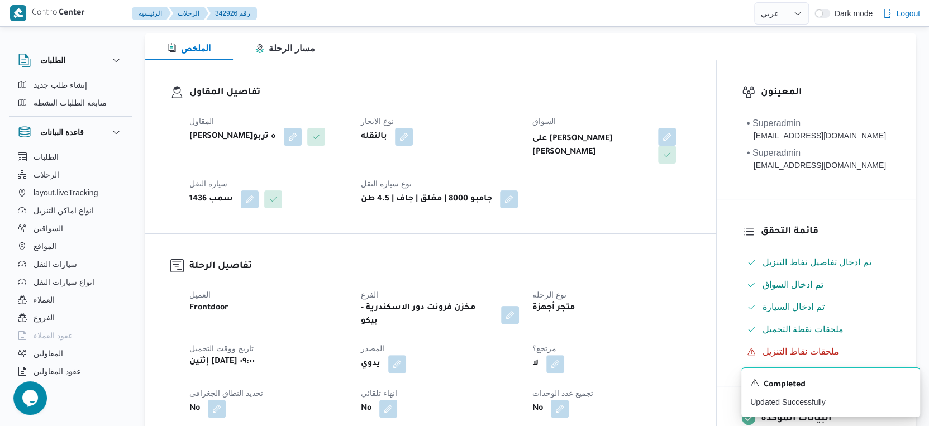
select select "ar"
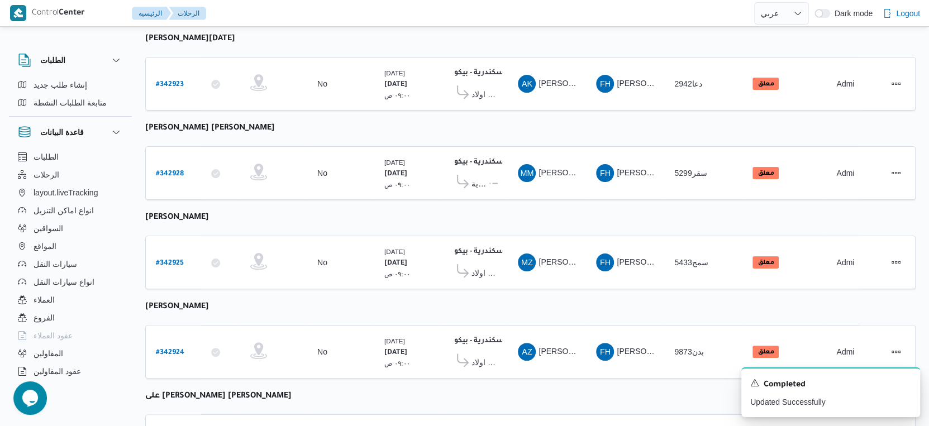
scroll to position [300, 0]
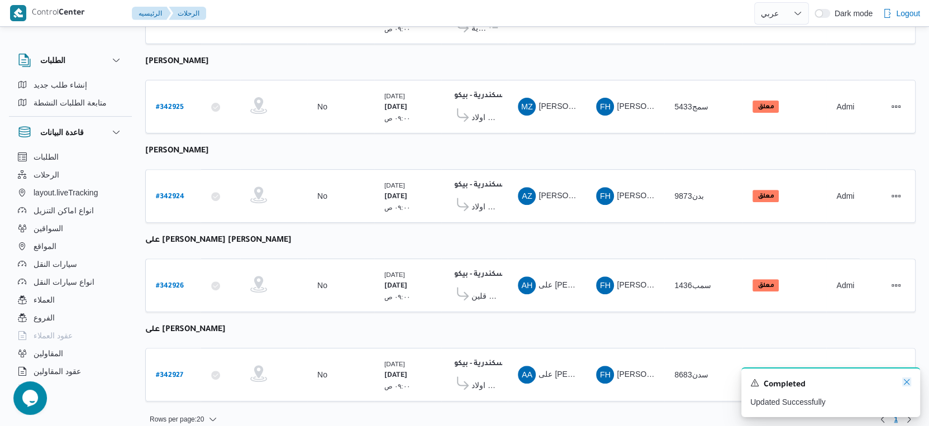
click at [904, 381] on icon "Dismiss toast" at bounding box center [906, 382] width 9 height 9
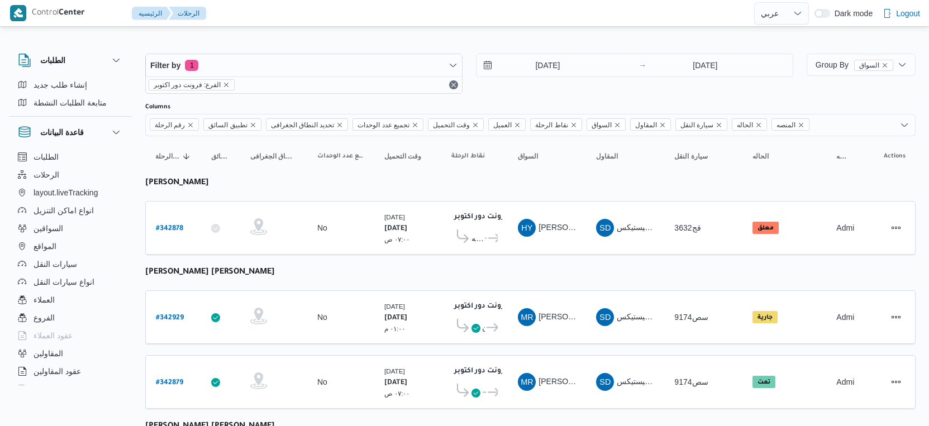
select select "ar"
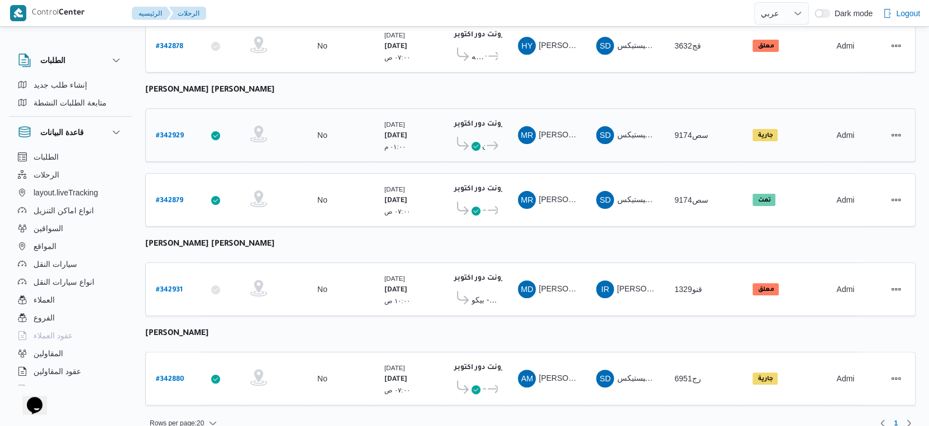
scroll to position [189, 0]
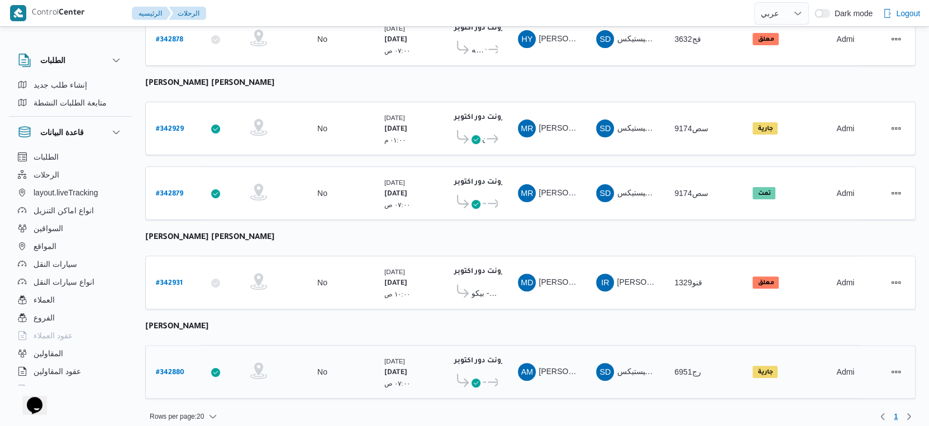
click at [490, 377] on span "فرونت دور اكتوبر" at bounding box center [492, 382] width 12 height 13
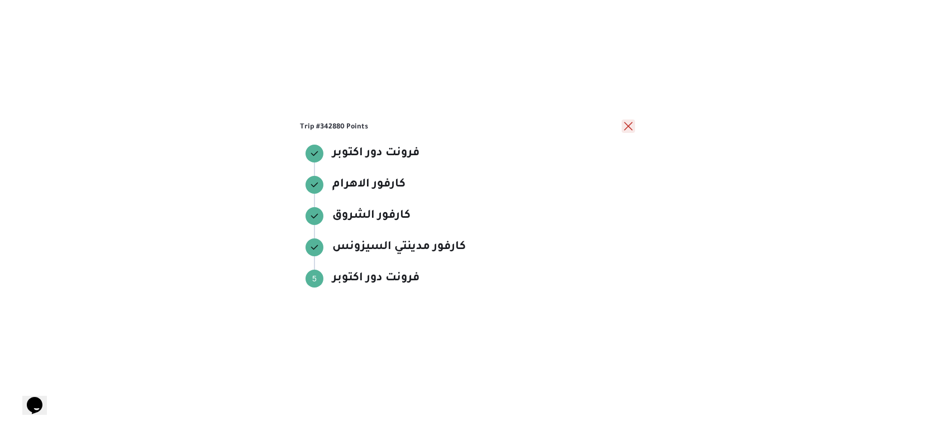
click at [631, 127] on button "close" at bounding box center [628, 126] width 13 height 13
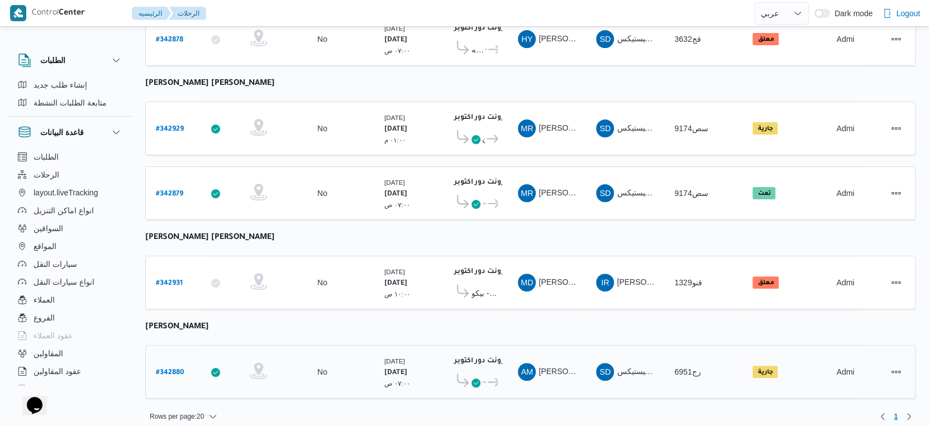
click at [163, 369] on b "# 342880" at bounding box center [170, 373] width 28 height 8
select select "ar"
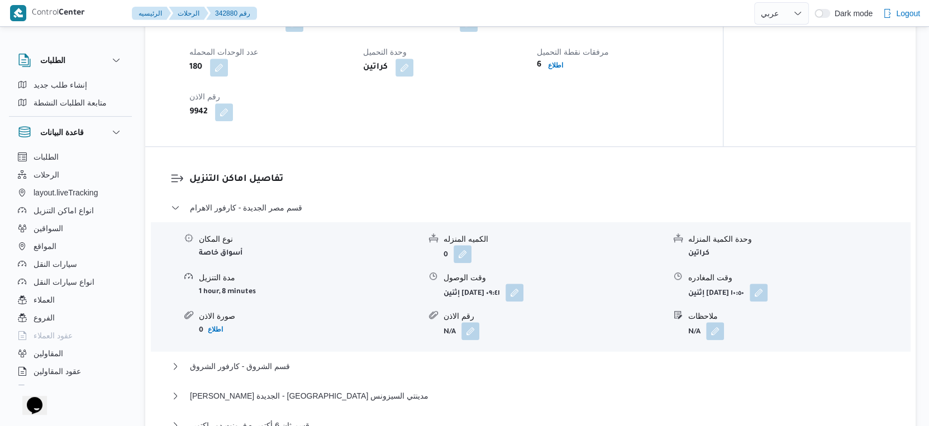
scroll to position [993, 0]
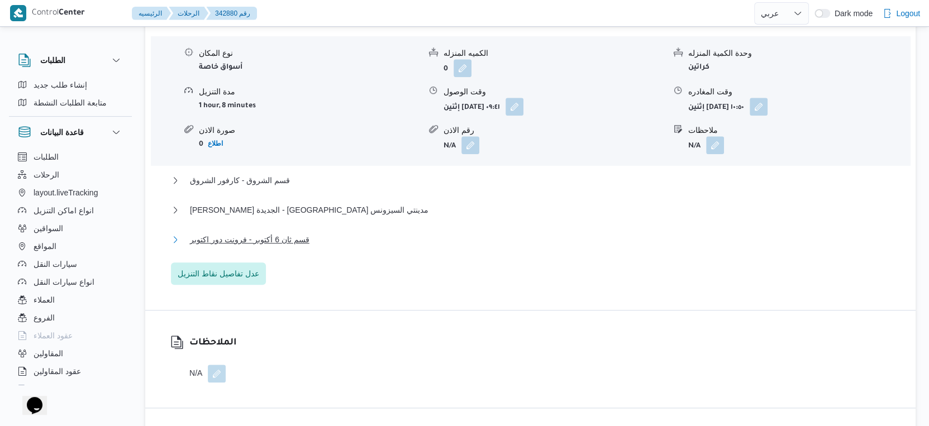
click at [303, 246] on span "قسم ثان 6 أكتوبر - فرونت دور اكتوبر" at bounding box center [250, 239] width 120 height 13
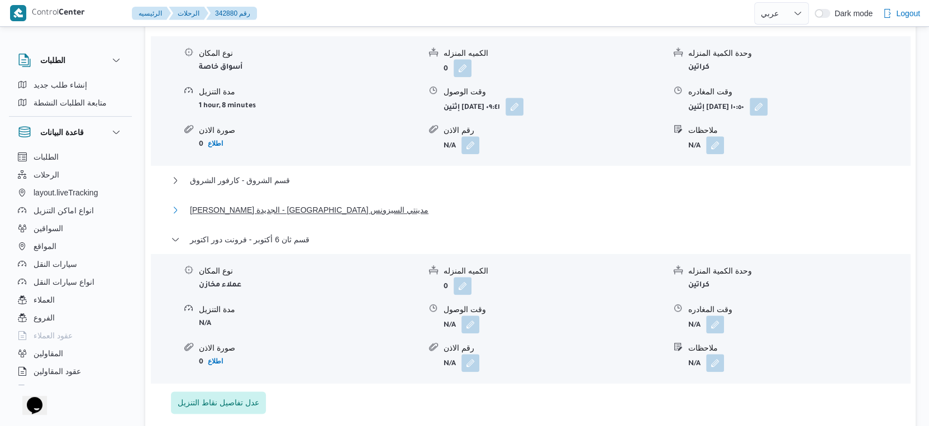
click at [319, 217] on span "[PERSON_NAME] الجديدة - [GEOGRAPHIC_DATA] مدينتي السيزونس" at bounding box center [309, 209] width 239 height 13
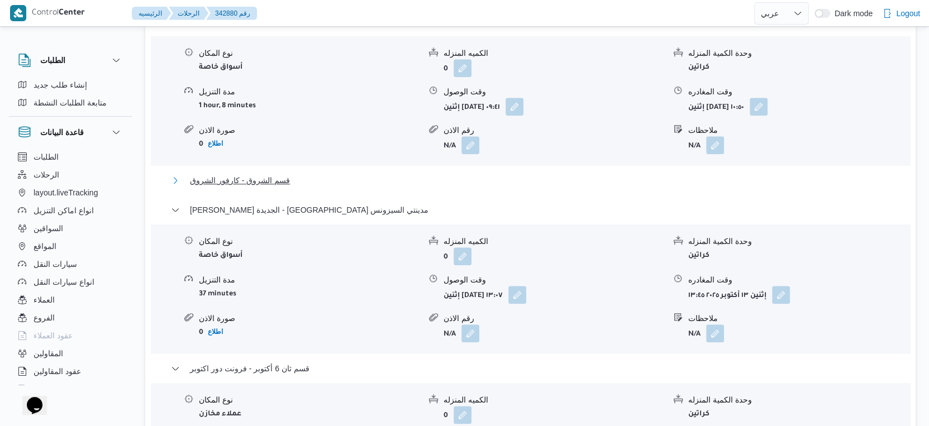
click at [312, 187] on button "قسم الشروق - كارفور الشروق" at bounding box center [531, 180] width 720 height 13
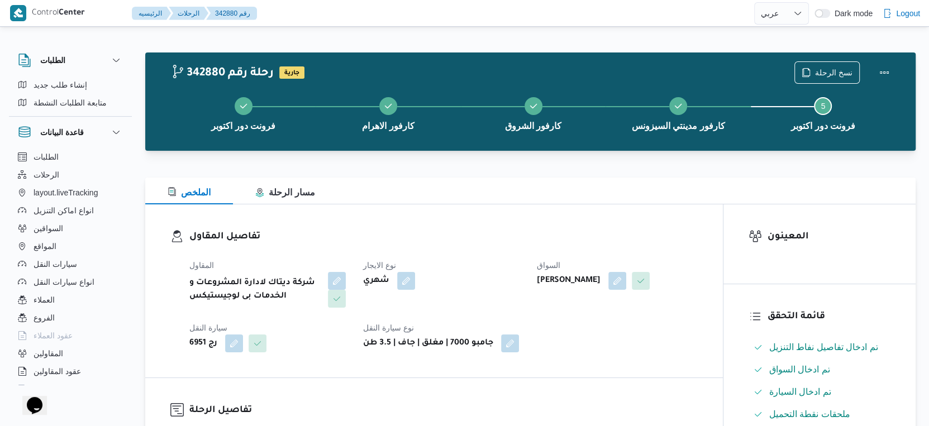
scroll to position [372, 0]
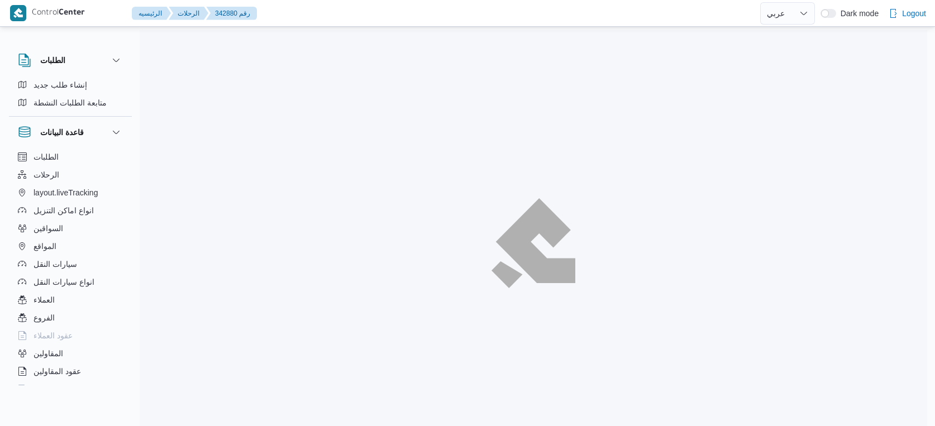
select select "ar"
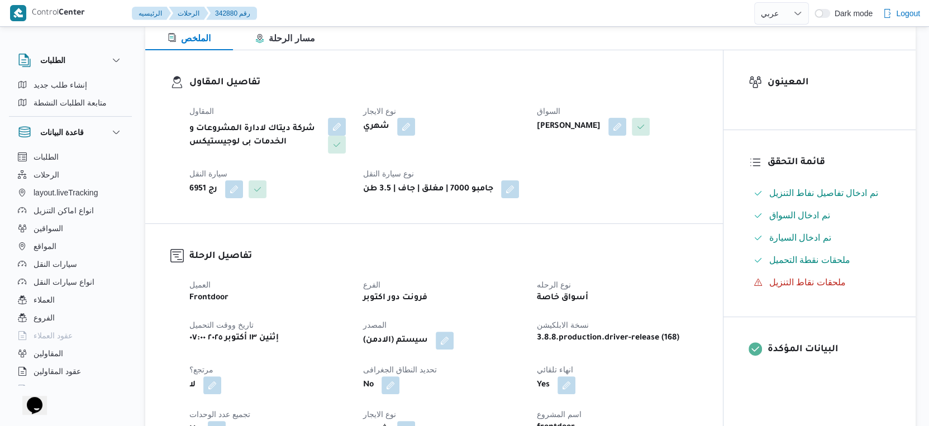
scroll to position [30, 0]
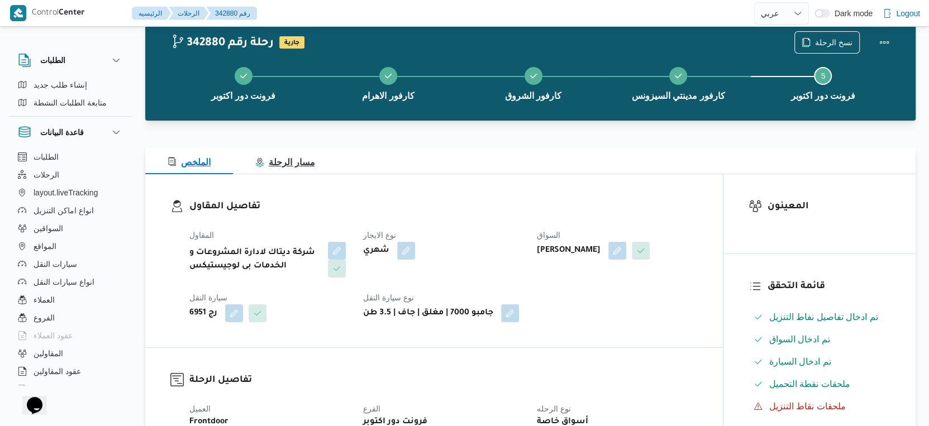
click at [309, 169] on button "مسار الرحلة" at bounding box center [285, 161] width 104 height 27
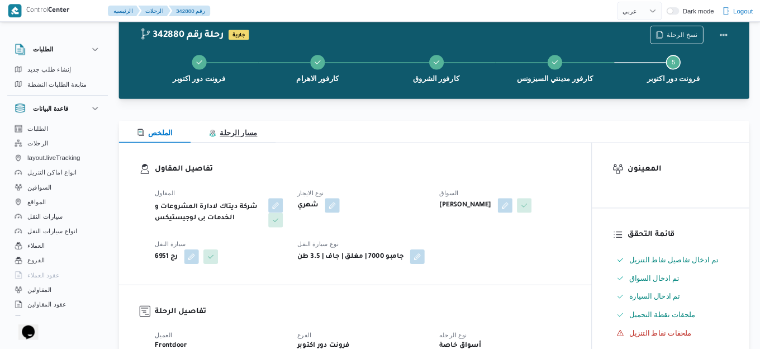
scroll to position [0, 0]
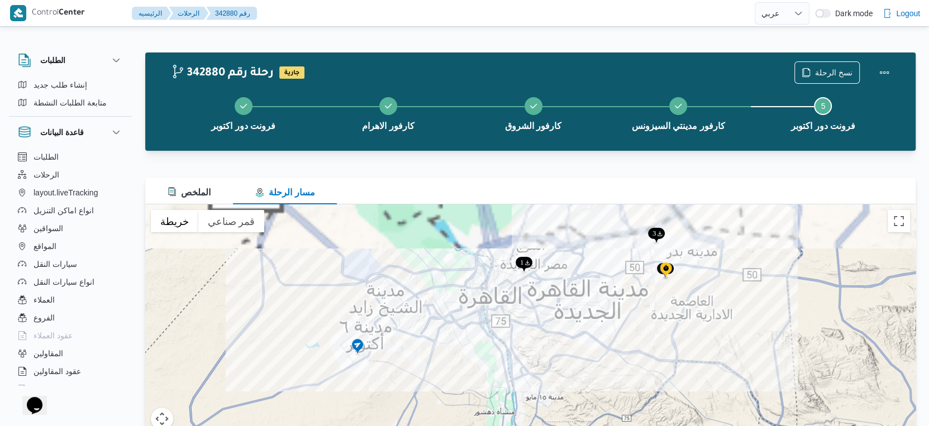
drag, startPoint x: 557, startPoint y: 234, endPoint x: 525, endPoint y: 333, distance: 104.4
click at [525, 333] on div at bounding box center [530, 344] width 771 height 279
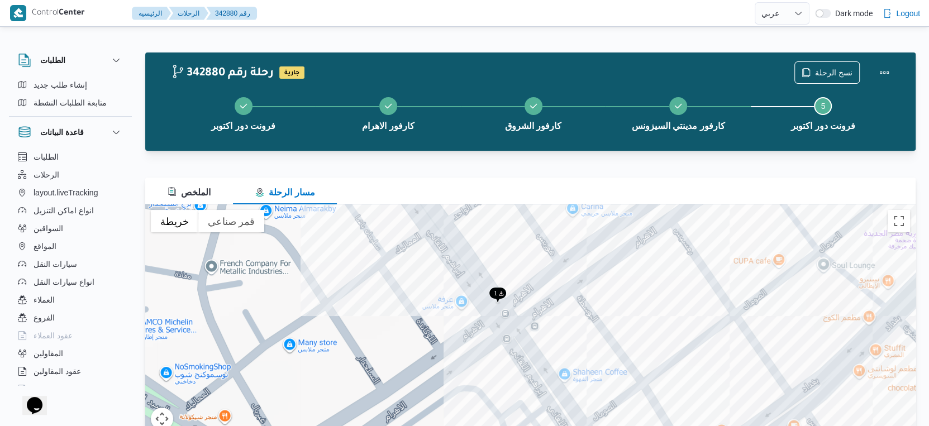
click at [500, 294] on img at bounding box center [498, 296] width 18 height 18
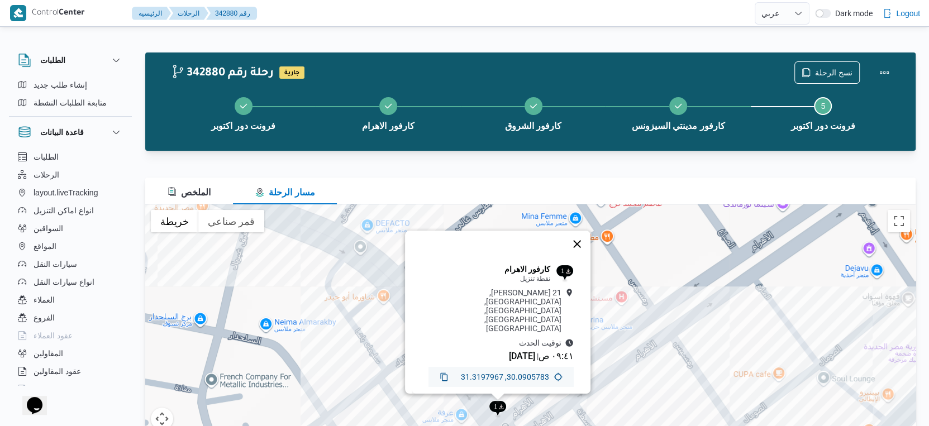
click at [583, 248] on button "إغلاق" at bounding box center [577, 244] width 27 height 27
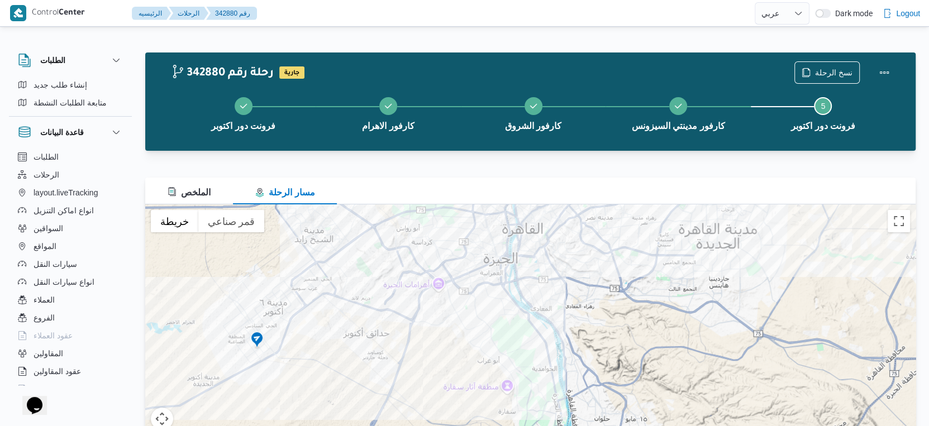
drag, startPoint x: 541, startPoint y: 400, endPoint x: 558, endPoint y: 256, distance: 144.5
click at [558, 256] on div at bounding box center [530, 344] width 771 height 279
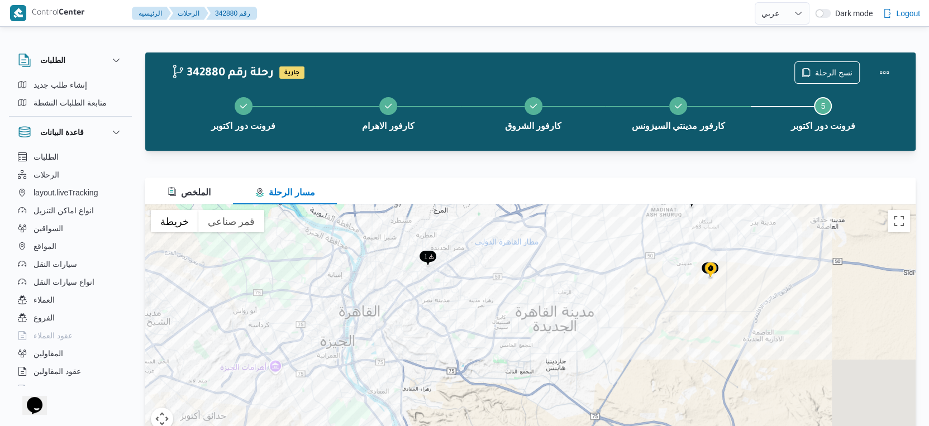
drag, startPoint x: 671, startPoint y: 268, endPoint x: 495, endPoint y: 362, distance: 199.0
click at [495, 362] on div at bounding box center [530, 344] width 771 height 279
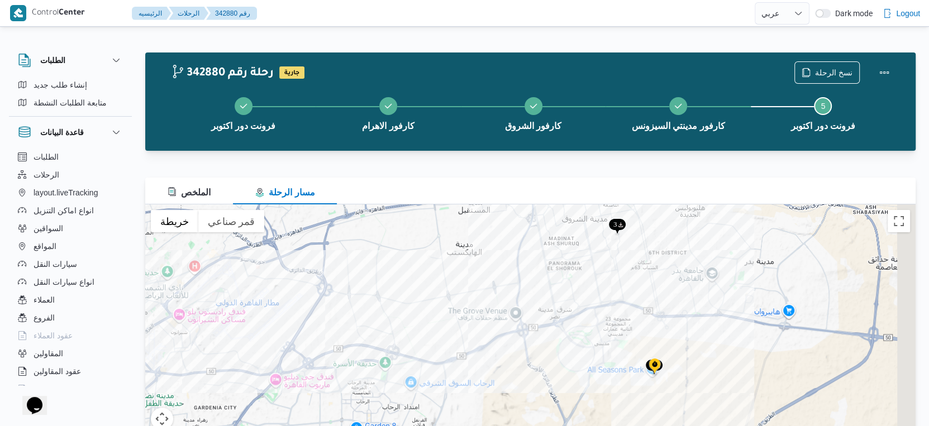
drag, startPoint x: 738, startPoint y: 243, endPoint x: 682, endPoint y: 303, distance: 82.3
click at [682, 303] on div at bounding box center [530, 344] width 771 height 279
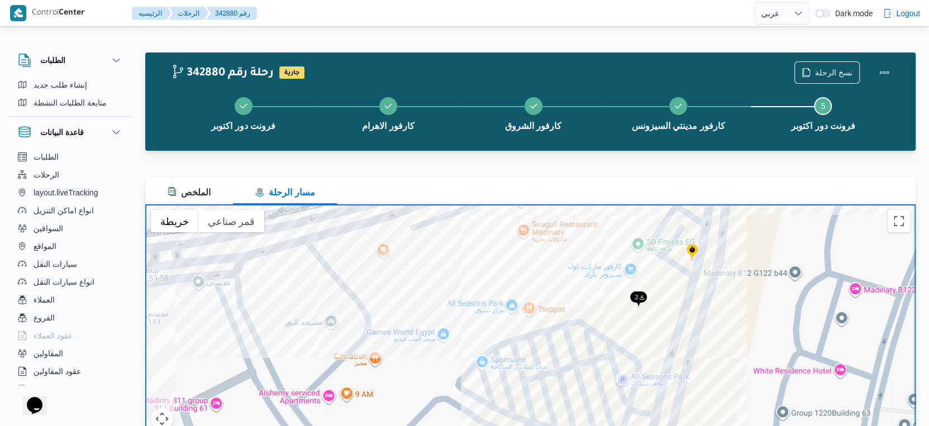
click at [640, 294] on img at bounding box center [639, 300] width 18 height 18
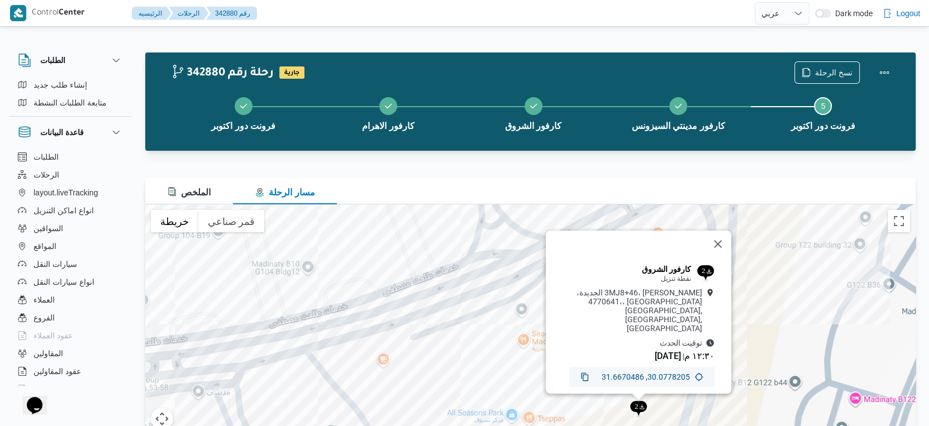
click at [581, 373] on icon at bounding box center [585, 377] width 9 height 9
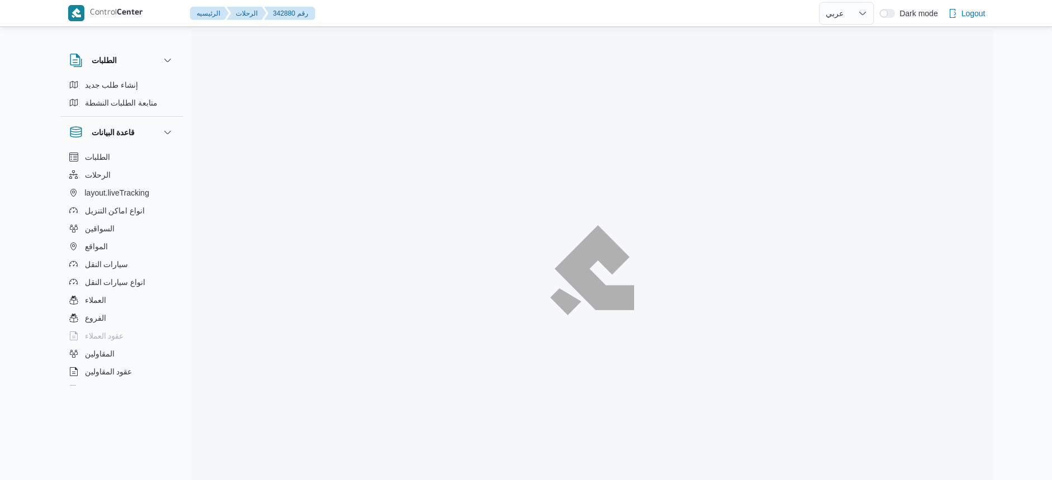
select select "ar"
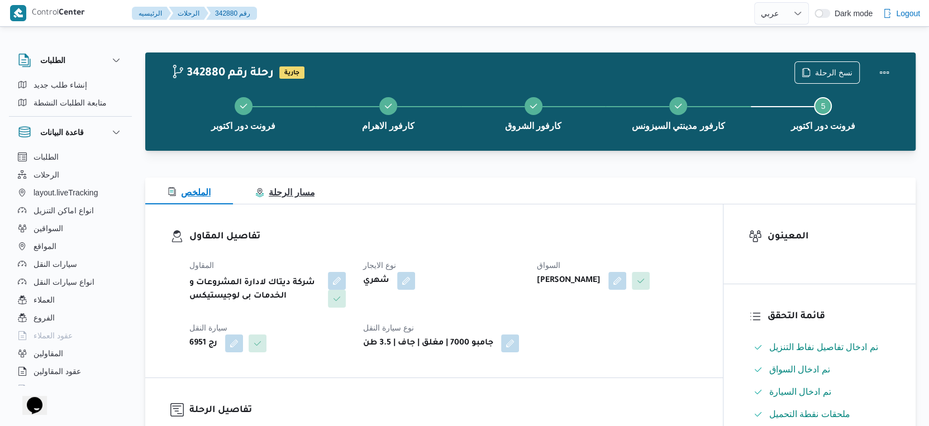
click at [303, 194] on span "مسار الرحلة" at bounding box center [284, 192] width 59 height 9
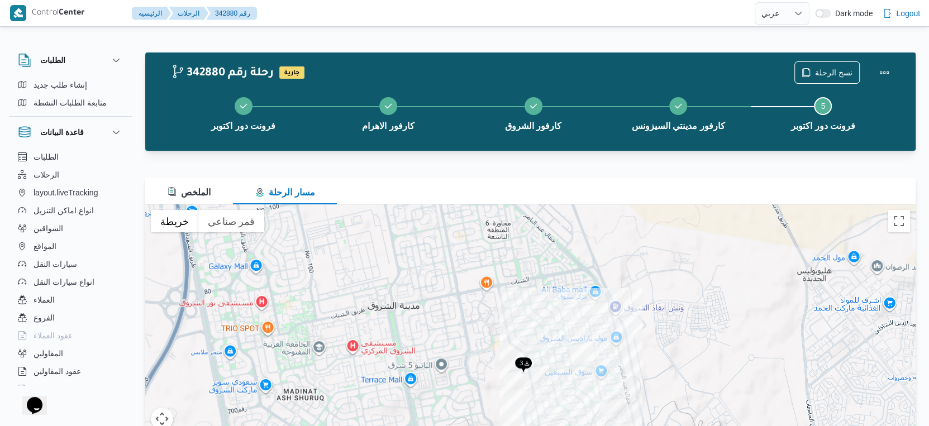
drag, startPoint x: 401, startPoint y: 400, endPoint x: 571, endPoint y: 155, distance: 297.2
click at [571, 155] on div "342880 رحلة رقم جارية نسخ الرحلة فرونت دور اكتوبر كارفور الاهرام كارفور الشروق …" at bounding box center [530, 268] width 771 height 431
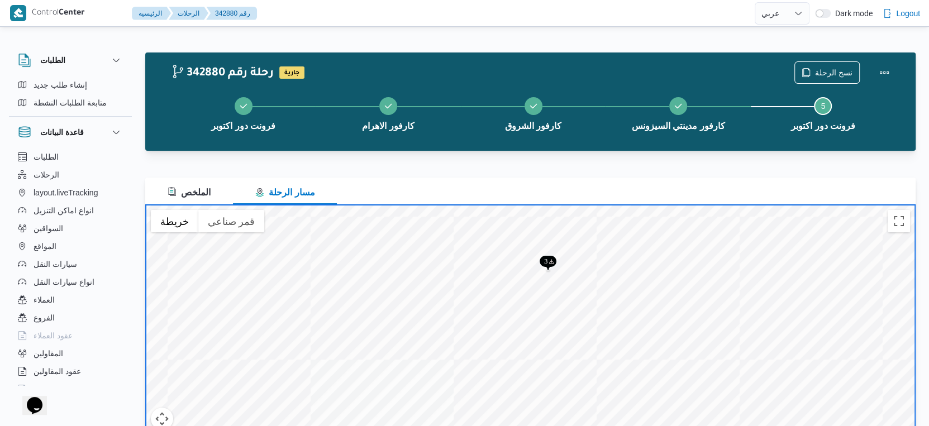
click at [549, 257] on img at bounding box center [548, 264] width 18 height 18
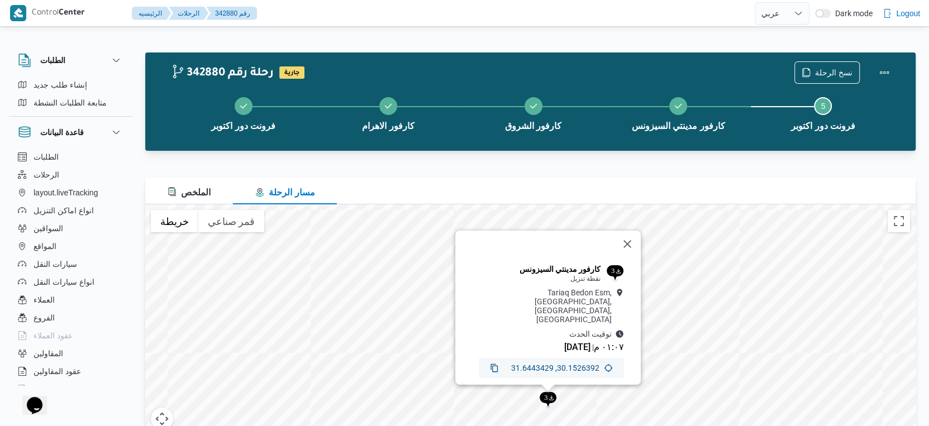
click at [491, 364] on icon at bounding box center [494, 368] width 7 height 8
click at [191, 189] on span "الملخص" at bounding box center [189, 192] width 43 height 9
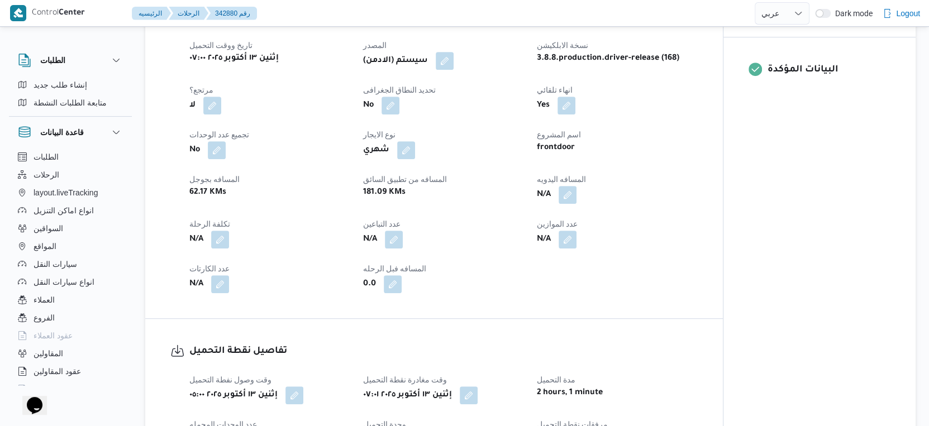
scroll to position [435, 0]
click at [571, 203] on button "button" at bounding box center [568, 194] width 18 height 18
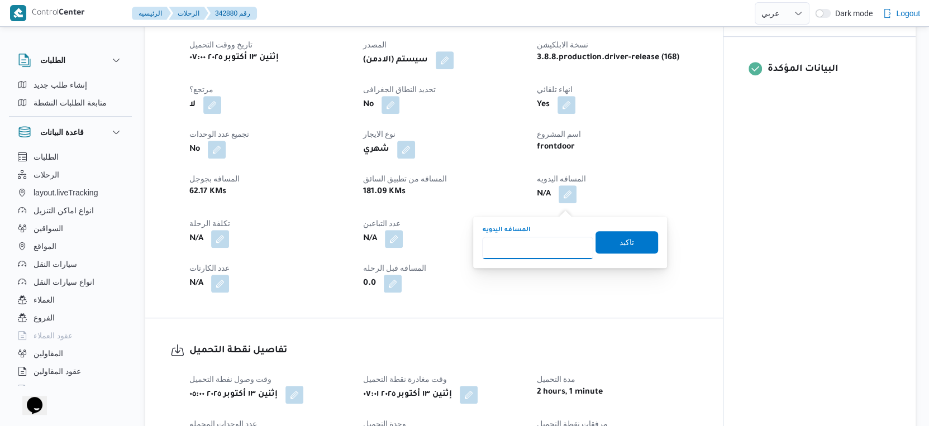
click at [529, 250] on input "المسافه اليدويه" at bounding box center [537, 248] width 111 height 22
type input "233"
click at [620, 237] on span "تاكيد" at bounding box center [627, 241] width 15 height 13
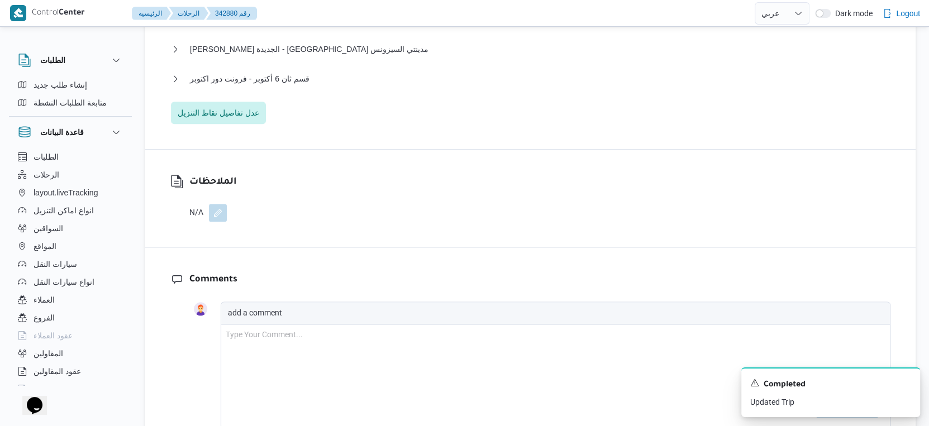
scroll to position [1180, 0]
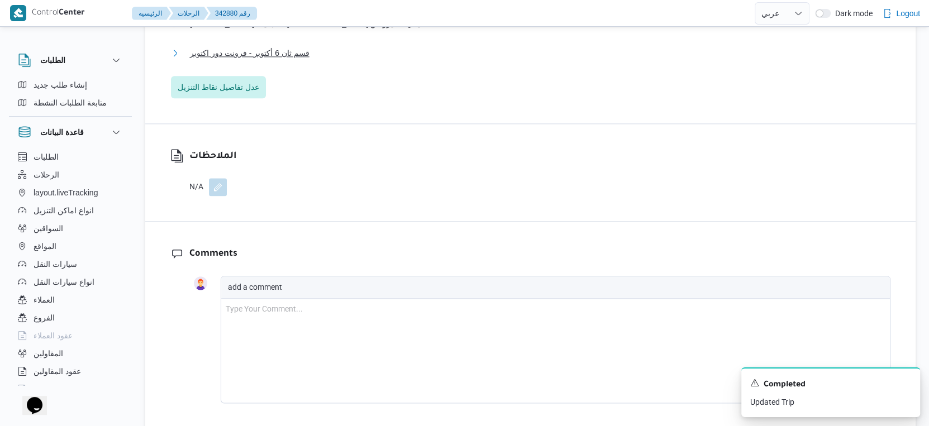
click at [277, 60] on span "قسم ثان 6 أكتوبر - فرونت دور اكتوبر" at bounding box center [250, 52] width 120 height 13
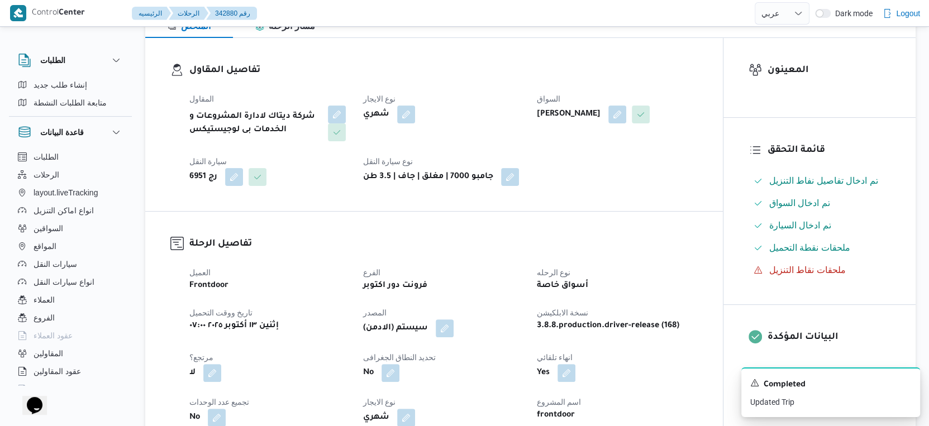
scroll to position [372, 0]
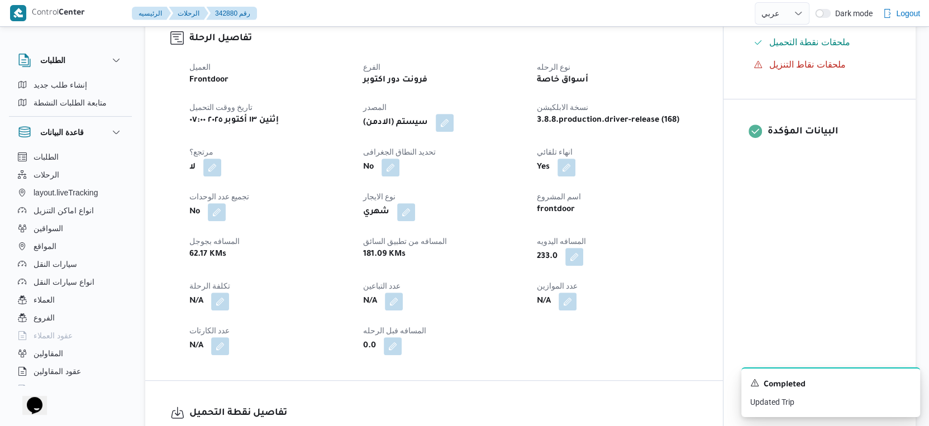
select select "ar"
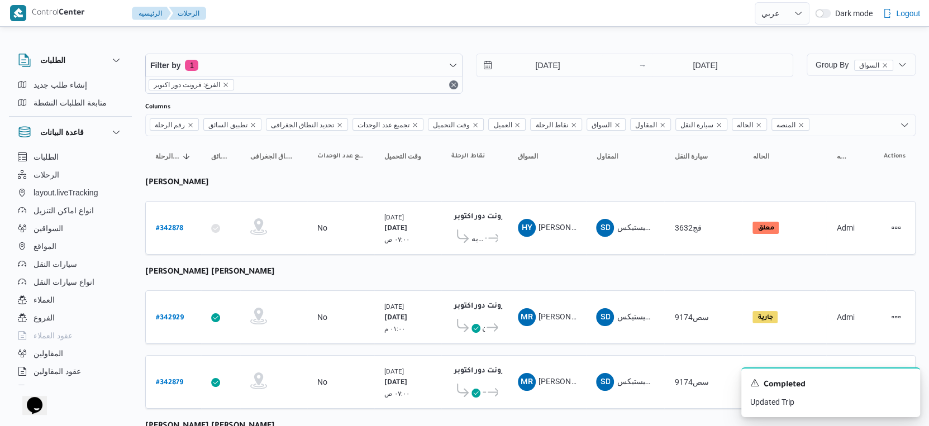
scroll to position [30, 0]
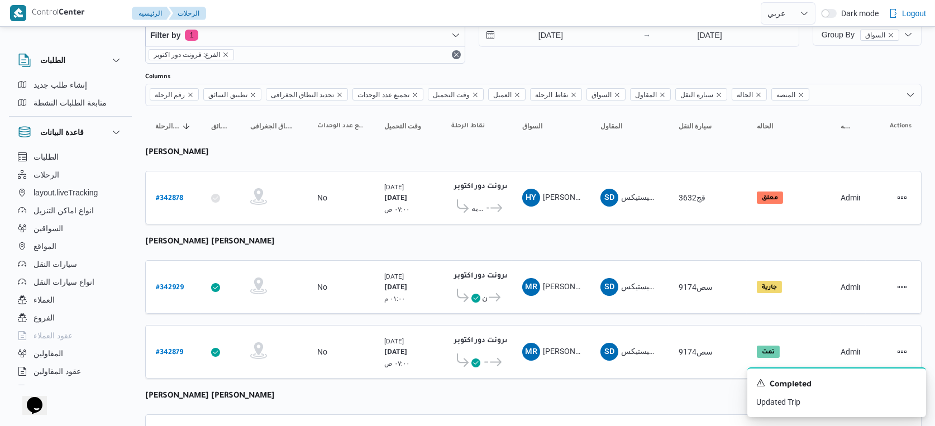
select select "ar"
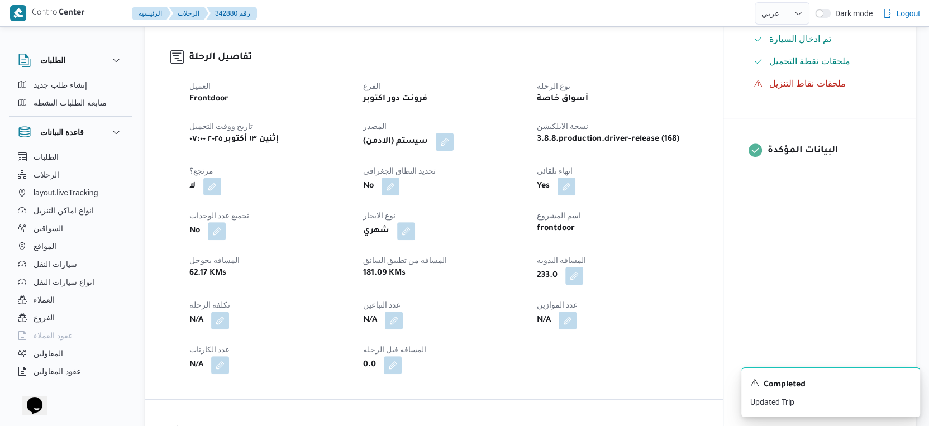
scroll to position [402, 0]
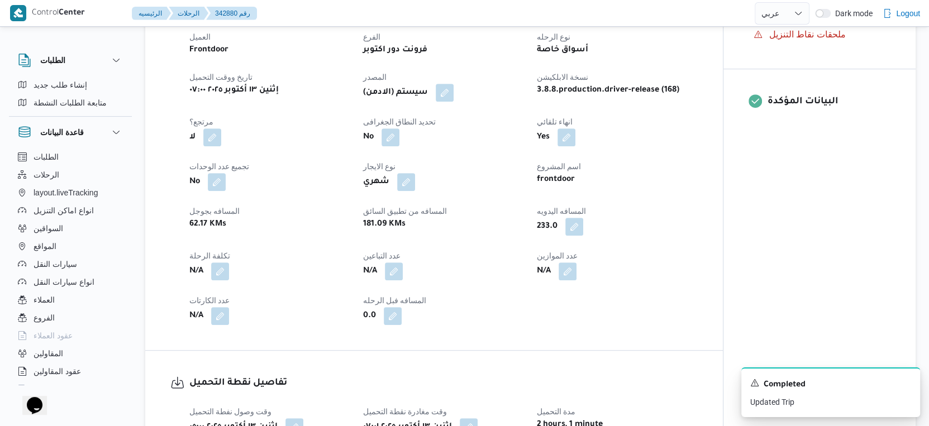
select select "ar"
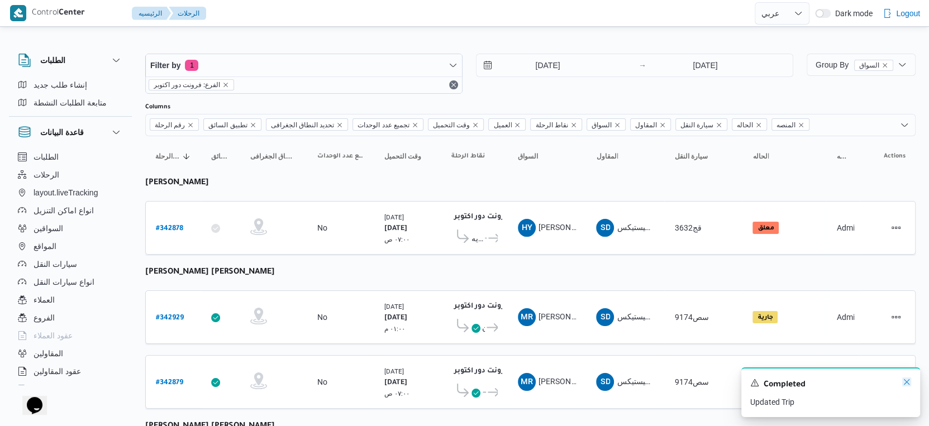
click at [911, 384] on icon "Dismiss toast" at bounding box center [906, 382] width 9 height 9
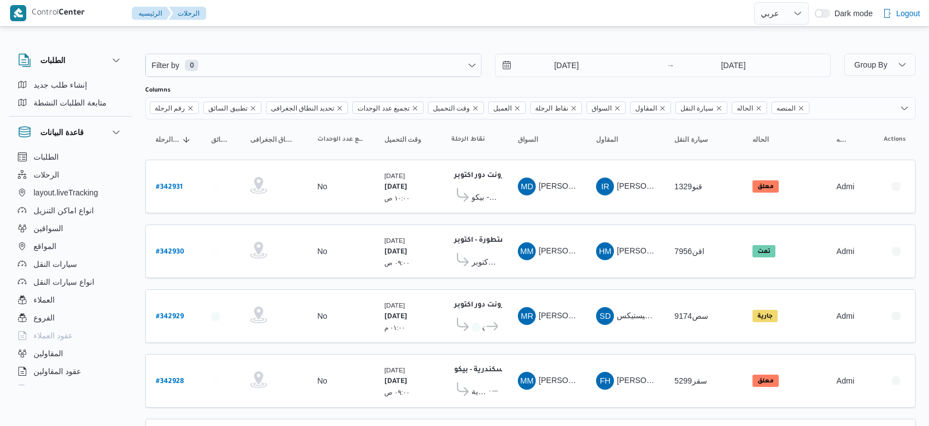
select select "ar"
click at [63, 238] on button "المواقع" at bounding box center [70, 246] width 114 height 18
select select "ar"
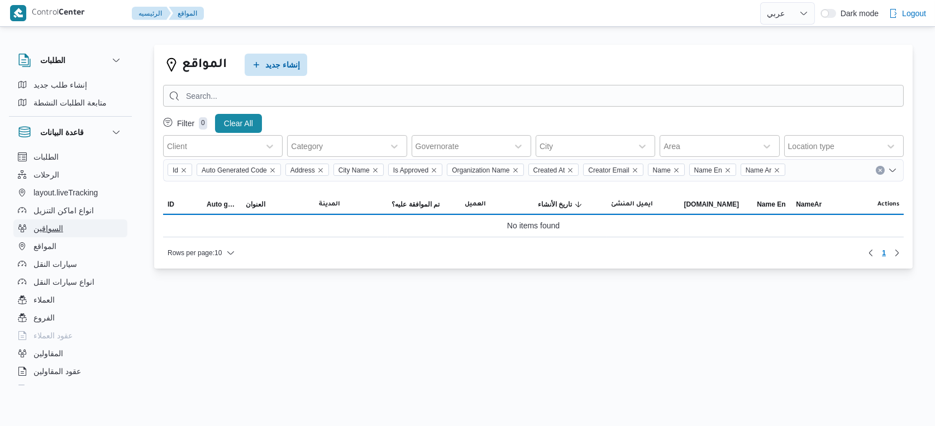
click at [65, 230] on button "السواقين" at bounding box center [70, 229] width 114 height 18
select select "ar"
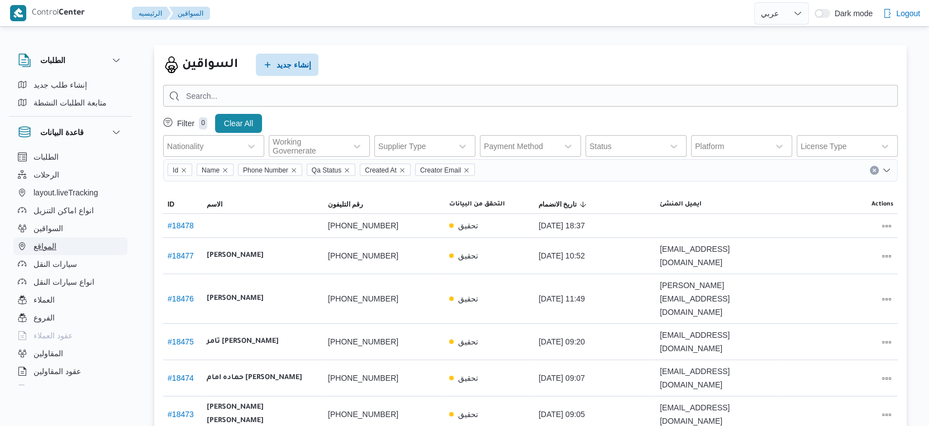
click at [64, 248] on button "المواقع" at bounding box center [70, 246] width 114 height 18
select select "ar"
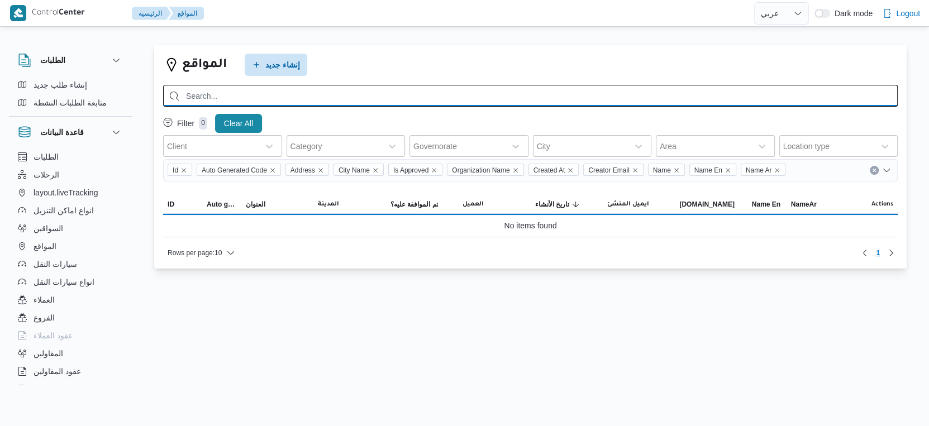
click at [345, 102] on input "search" at bounding box center [530, 96] width 735 height 22
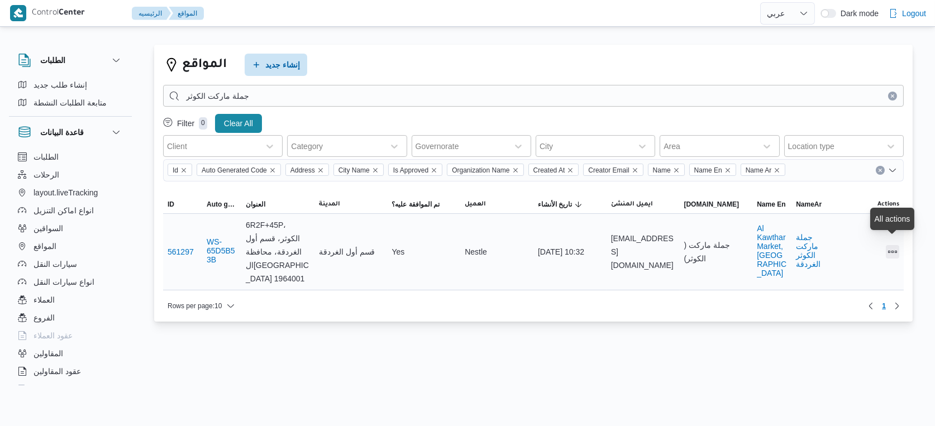
click at [898, 245] on button "All actions" at bounding box center [892, 251] width 13 height 13
click at [852, 227] on span "Preview" at bounding box center [857, 222] width 36 height 9
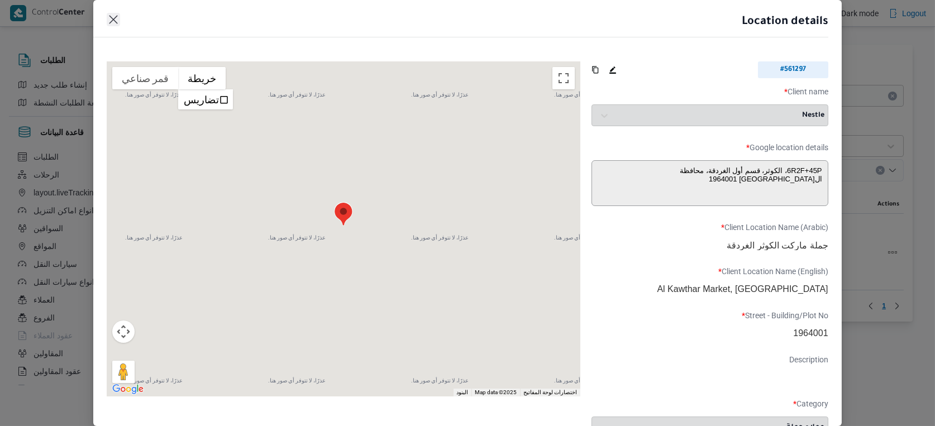
click at [115, 22] on button "Closes this modal window" at bounding box center [113, 19] width 13 height 13
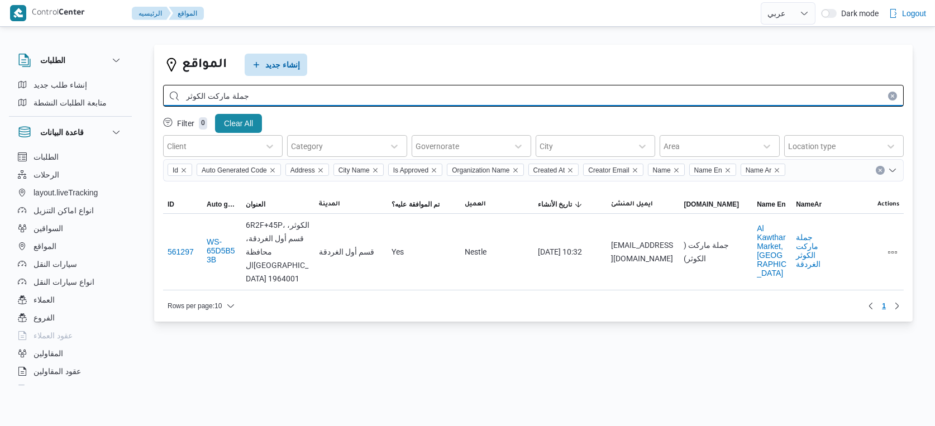
click at [287, 104] on input "جملة ماركت الكوثر" at bounding box center [533, 96] width 741 height 22
type input "فتح الله جملة ماركت قرية الصيادين"
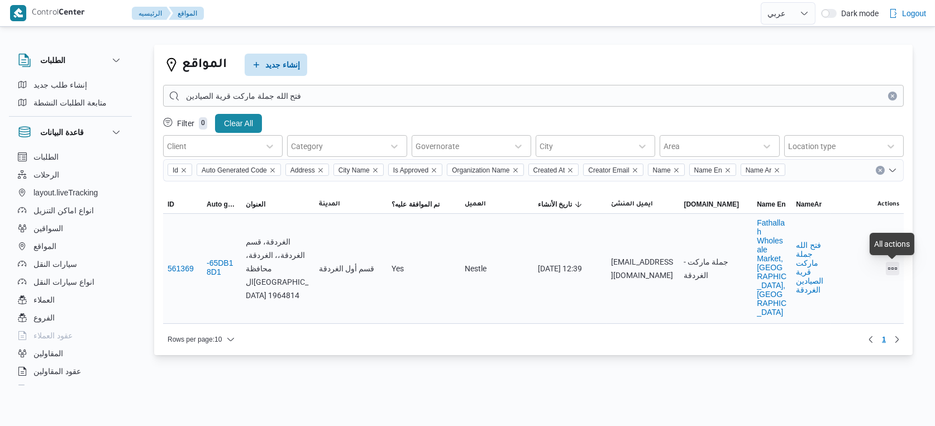
click at [896, 266] on button "All actions" at bounding box center [892, 268] width 13 height 13
click at [874, 242] on button "Preview" at bounding box center [850, 247] width 63 height 22
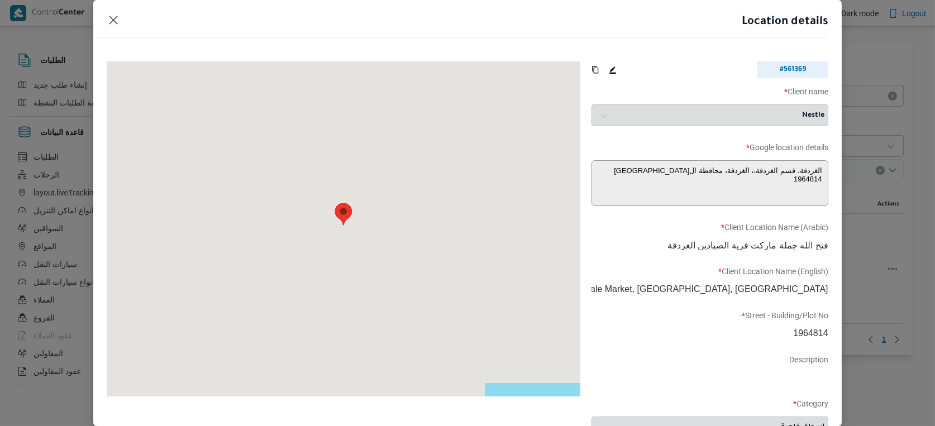
type textarea "6RCQ+PJC، قسم أول الغردقة، محافظة البحر الأحمر 1965301، مصر"
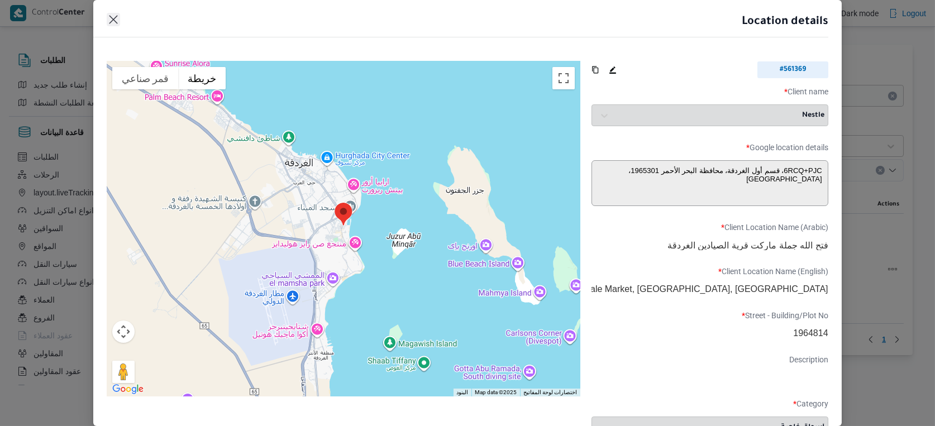
click at [113, 19] on button "Closes this modal window" at bounding box center [113, 19] width 13 height 13
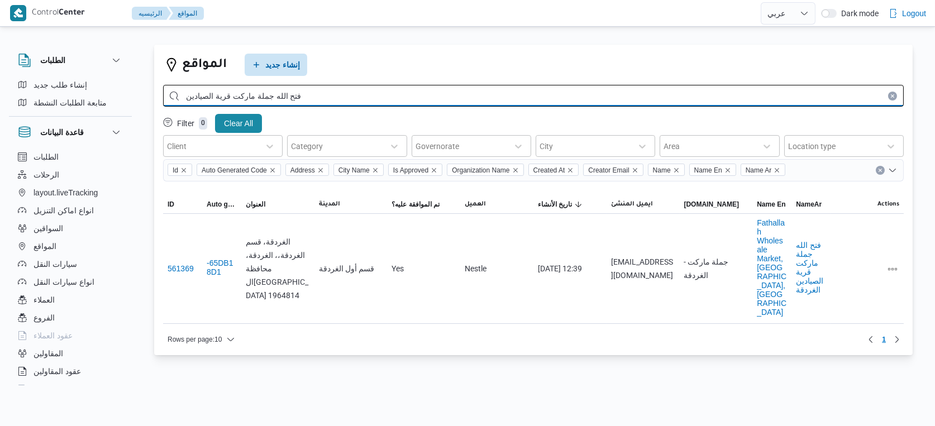
click at [345, 97] on input "فتح الله جملة ماركت قرية الصيادين" at bounding box center [533, 96] width 741 height 22
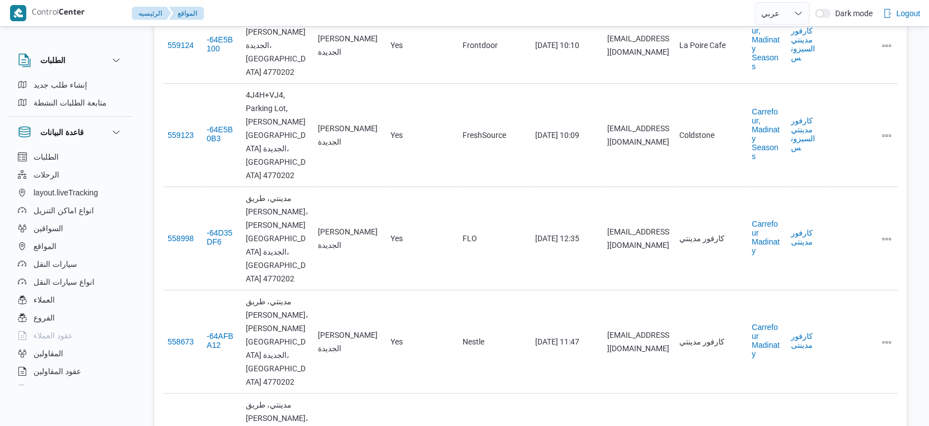
scroll to position [311, 0]
click at [886, 335] on button "All actions" at bounding box center [886, 341] width 13 height 13
click at [851, 194] on span "Preview" at bounding box center [851, 197] width 36 height 9
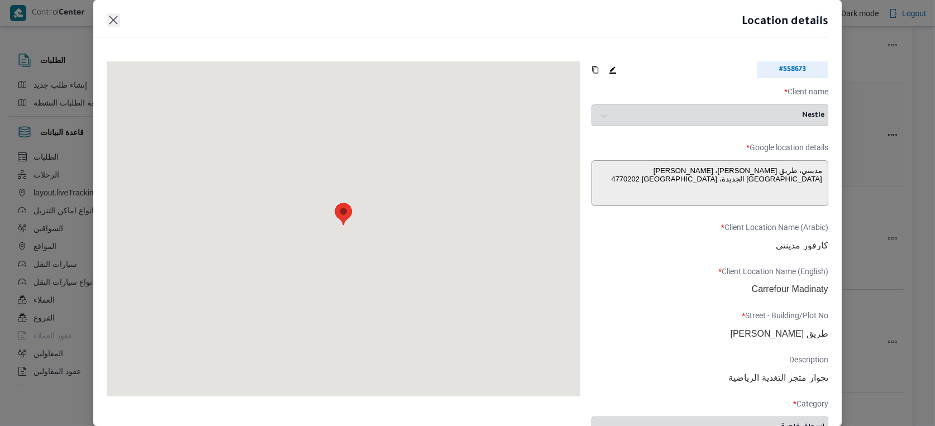
drag, startPoint x: 114, startPoint y: 17, endPoint x: 203, endPoint y: 72, distance: 104.1
click at [114, 17] on button "Closes this modal window" at bounding box center [113, 19] width 13 height 13
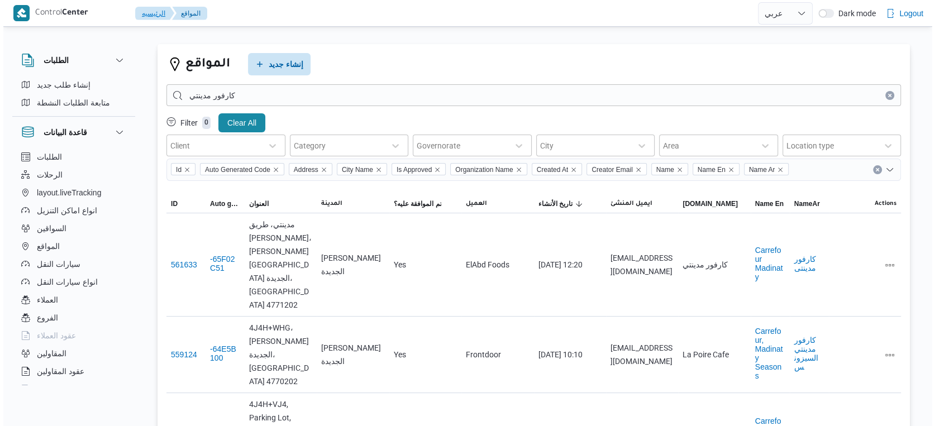
scroll to position [0, 0]
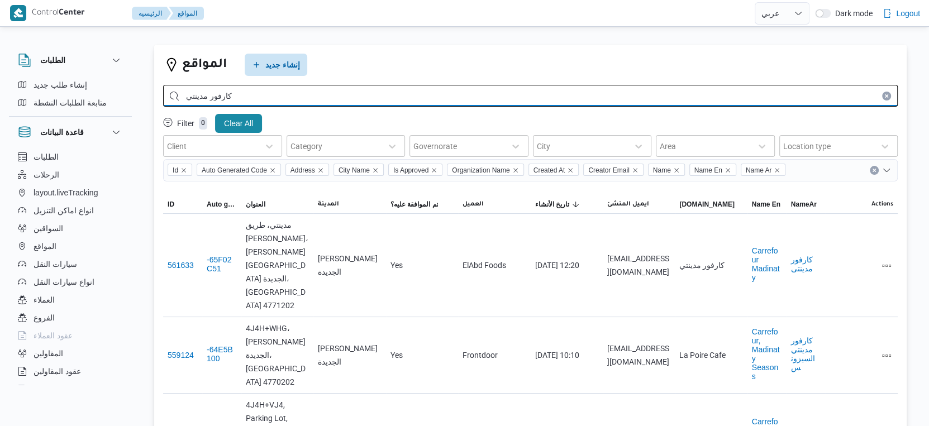
click at [344, 99] on input "كارفور مدينتي" at bounding box center [530, 96] width 735 height 22
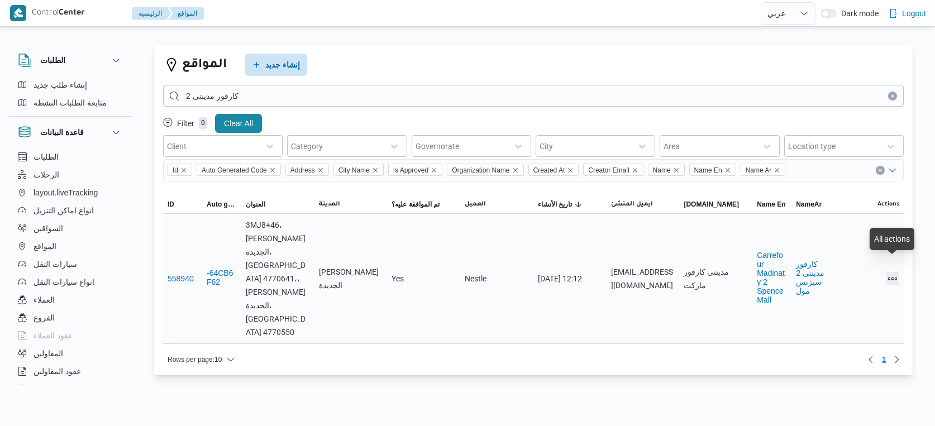
click at [889, 272] on button "All actions" at bounding box center [892, 278] width 13 height 13
click at [857, 242] on span "Preview" at bounding box center [857, 242] width 36 height 9
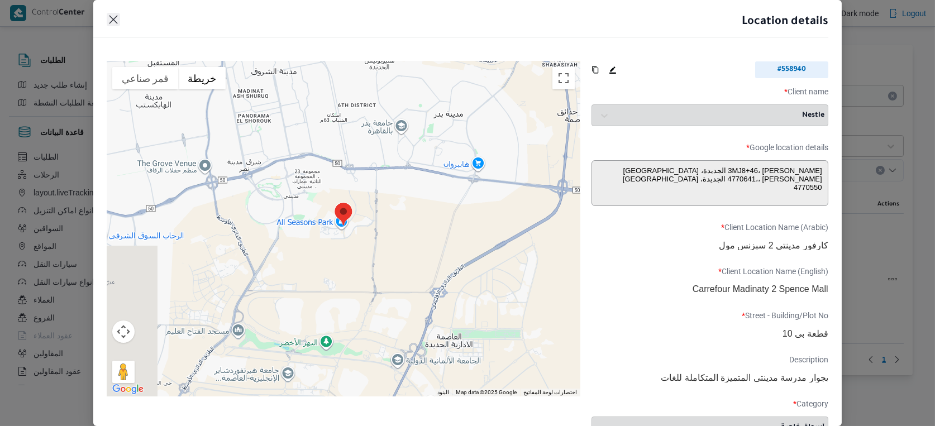
click at [115, 18] on button "Closes this modal window" at bounding box center [113, 19] width 13 height 13
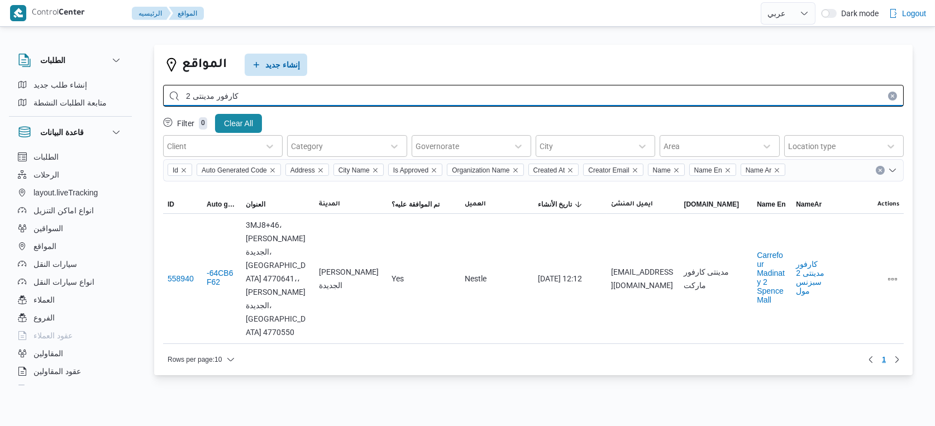
click at [332, 85] on input "كارفور مدينتى 2" at bounding box center [533, 96] width 741 height 22
click at [331, 90] on input "كارفور مدينتى 2" at bounding box center [533, 96] width 741 height 22
type input "كارفور 23"
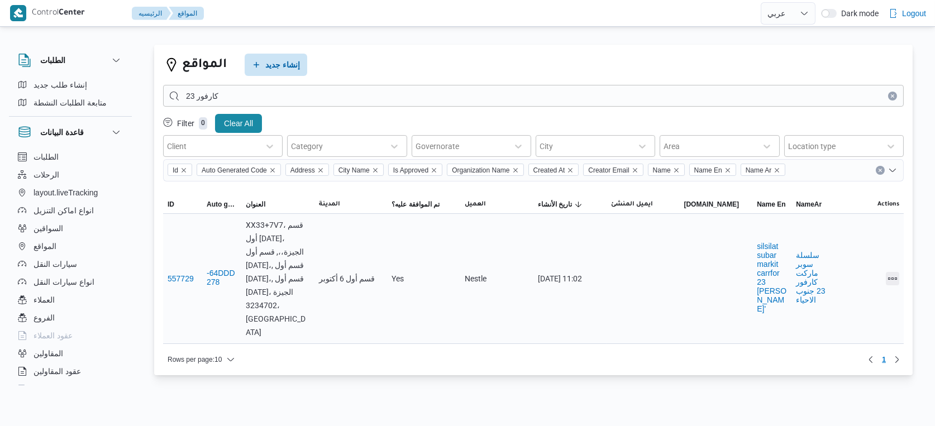
click at [892, 272] on button "All actions" at bounding box center [892, 278] width 13 height 13
click at [852, 245] on span "Preview" at bounding box center [857, 242] width 36 height 9
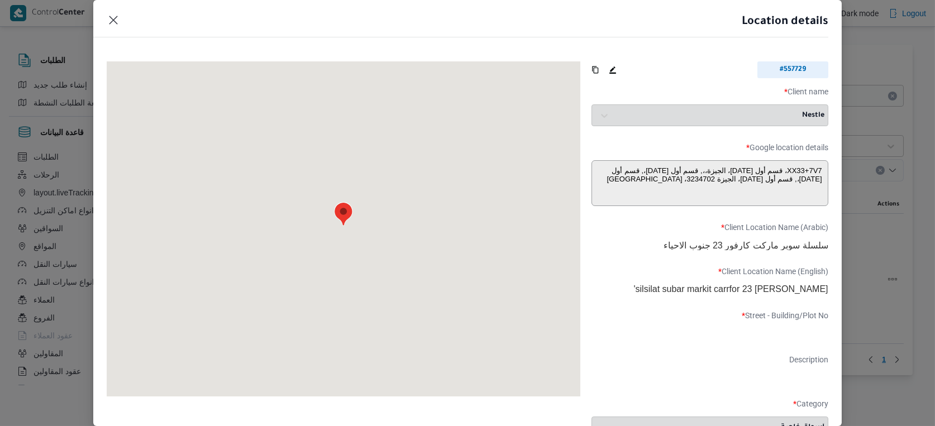
type textarea "XX33+7V7، قسم أول 6 أكتوبر، الجيزة،،, قسم أول 6 أكتوبر،, قسم أول 6 أكتوبر،, قسم…"
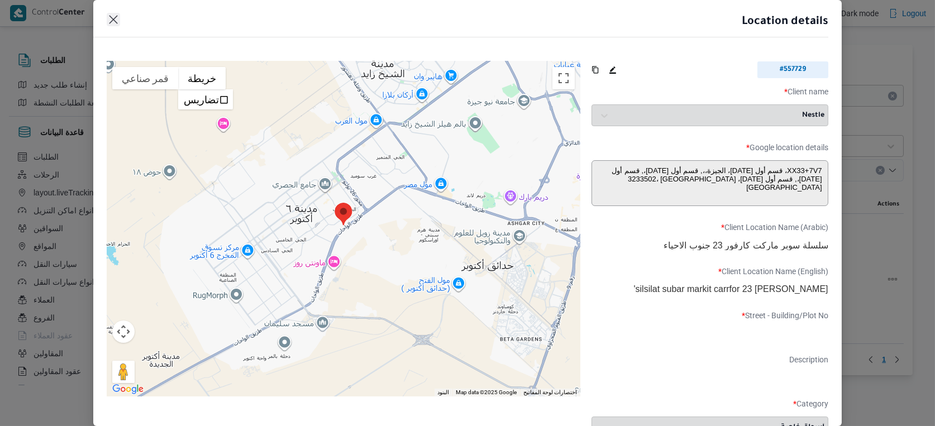
click at [114, 16] on button "Closes this modal window" at bounding box center [113, 19] width 13 height 13
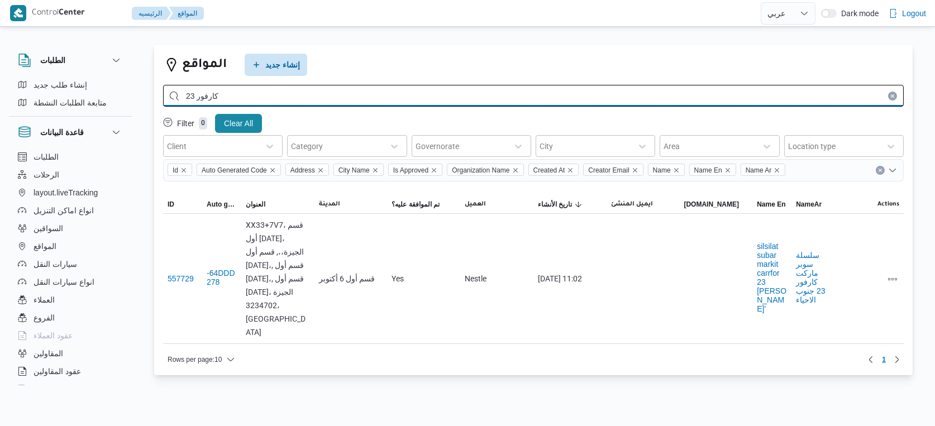
click at [448, 96] on input "كارفور 23" at bounding box center [533, 96] width 741 height 22
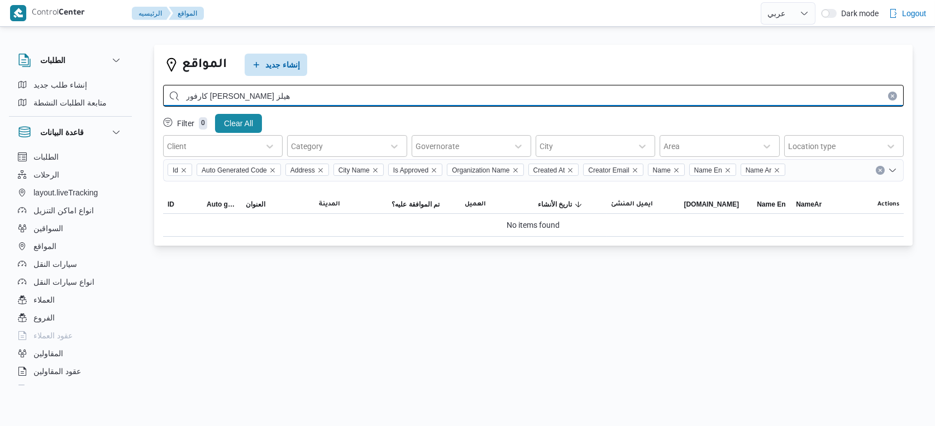
click at [202, 94] on input "كارفور ماركت بيفرلي هيلز" at bounding box center [533, 96] width 741 height 22
type input "كارفور [PERSON_NAME]لى هيلز"
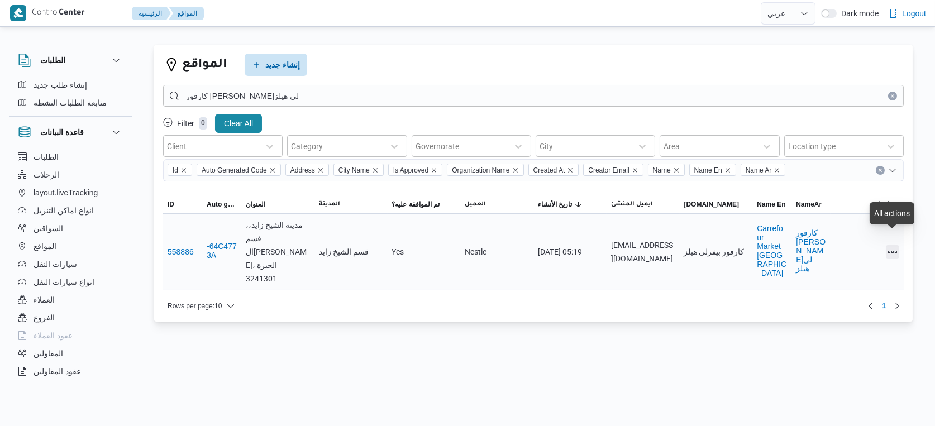
click at [896, 245] on button "All actions" at bounding box center [892, 251] width 13 height 13
click at [864, 217] on span "Preview" at bounding box center [857, 216] width 36 height 9
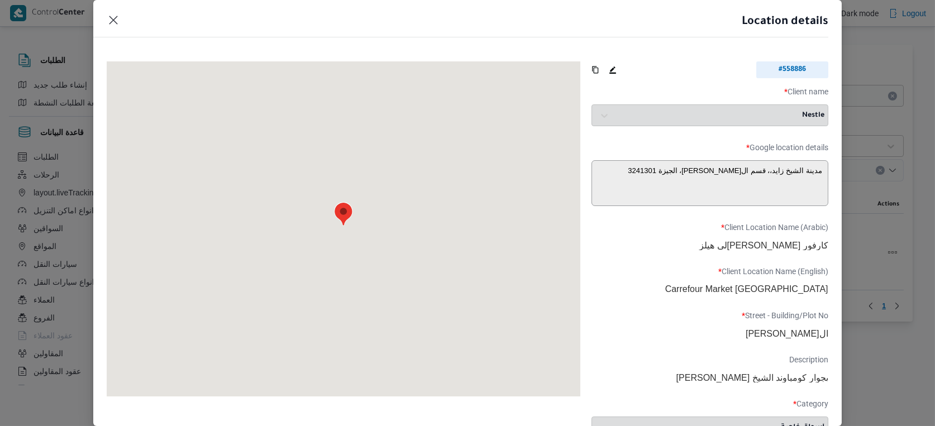
type textarea "3W5W+QRW، بيفرلى هيلز، ثاني الشيخ زايد، محافظة الجيزة 3240220، مصر"
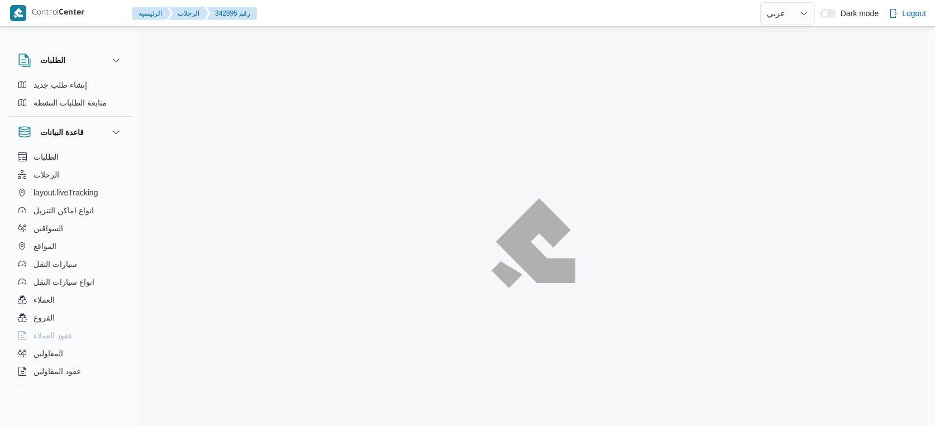
select select "ar"
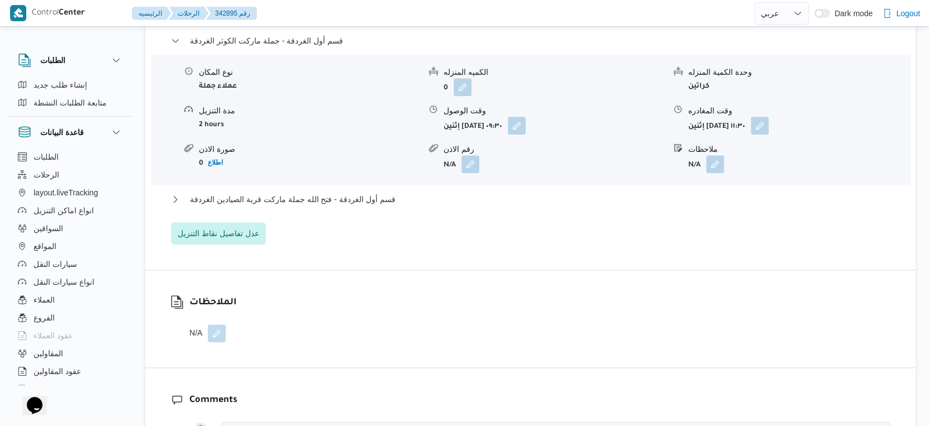
scroll to position [932, 0]
click at [390, 196] on button "قسم أول الغردقة - فتح الله جملة ماركت قرية الصيادين الغردقة" at bounding box center [531, 197] width 720 height 13
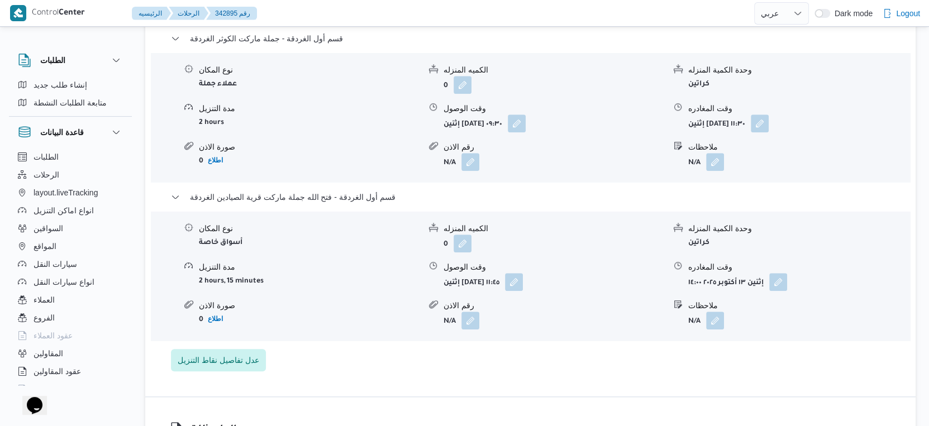
select select "ar"
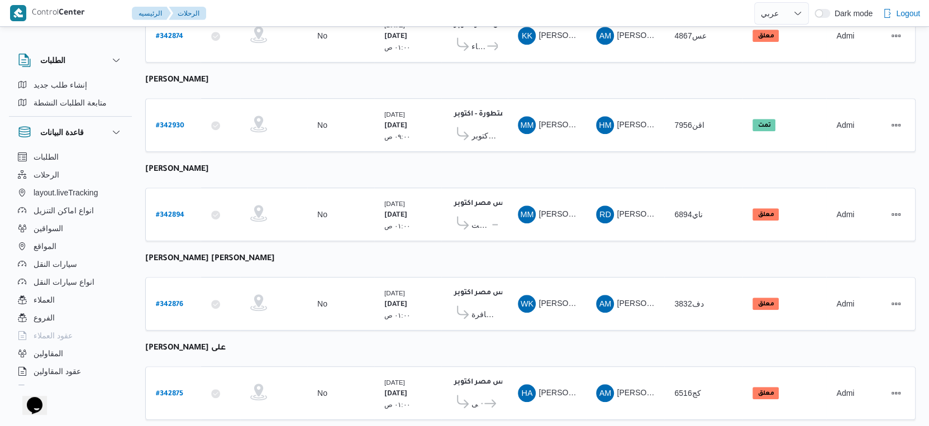
scroll to position [475, 0]
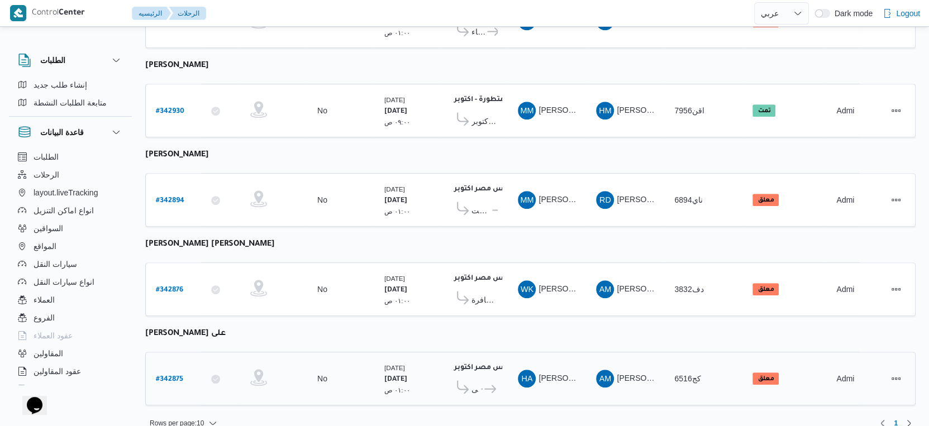
click at [492, 385] on icon at bounding box center [490, 389] width 12 height 8
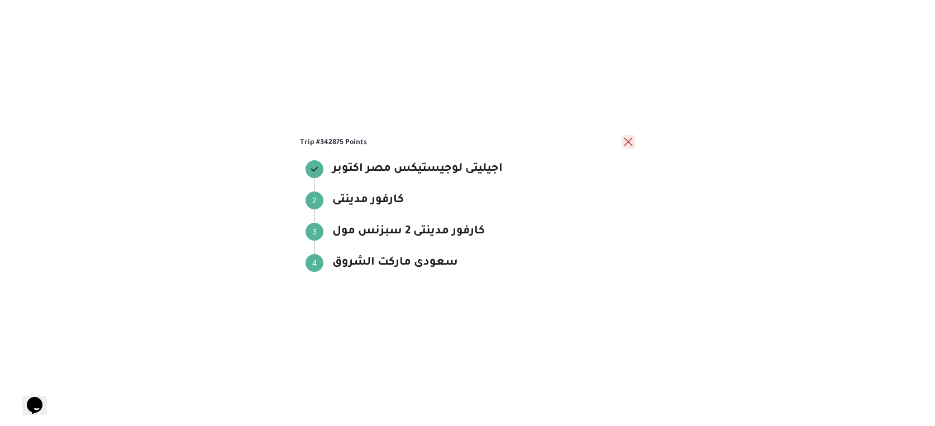
click at [625, 142] on button "close" at bounding box center [628, 141] width 13 height 13
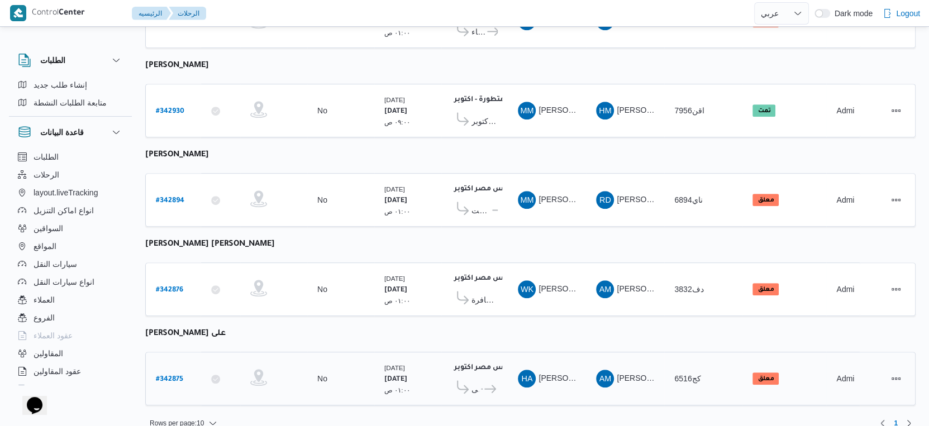
click at [171, 376] on b "# 342875" at bounding box center [169, 380] width 27 height 8
select select "ar"
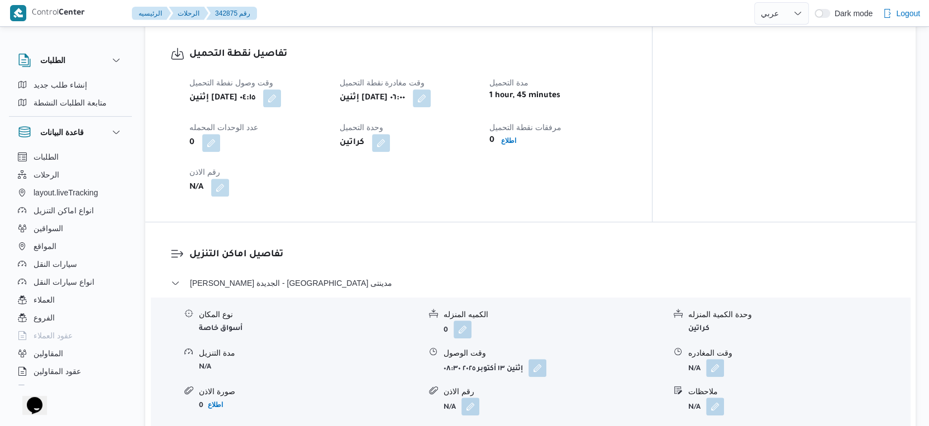
scroll to position [869, 0]
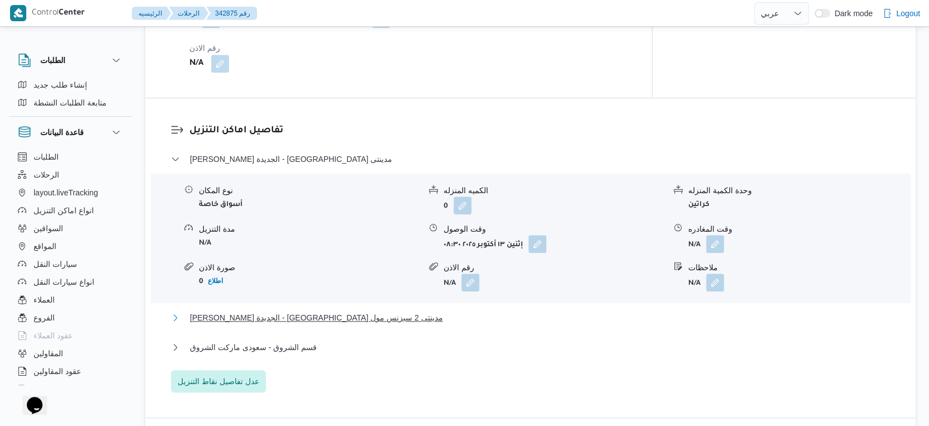
click at [364, 311] on button "[PERSON_NAME] الجديدة - [GEOGRAPHIC_DATA] مدينتى 2 سبزنس مول" at bounding box center [531, 317] width 720 height 13
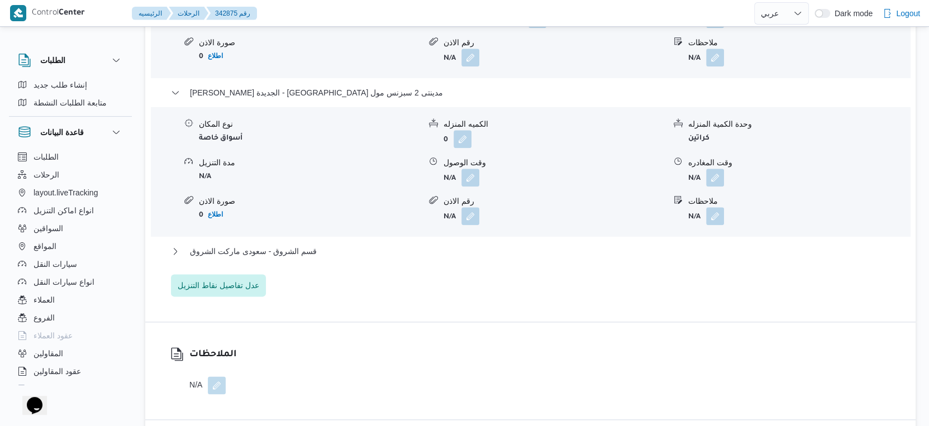
scroll to position [1118, 0]
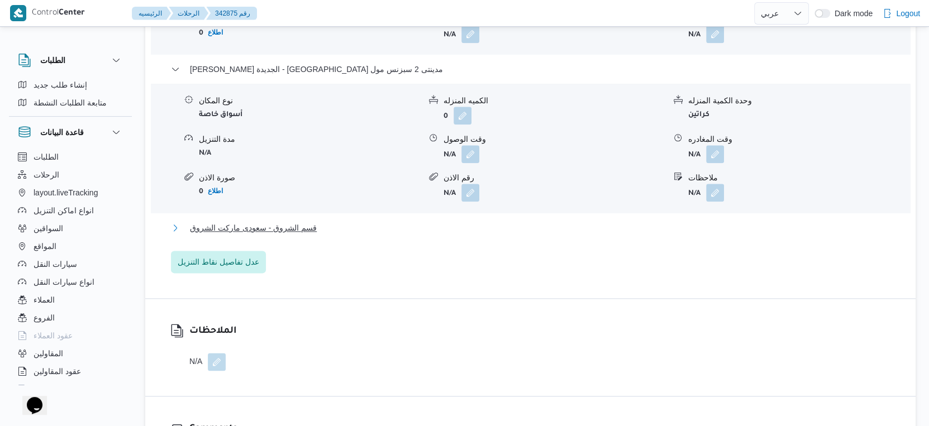
click at [309, 221] on span "قسم الشروق - سعودى ماركت الشروق" at bounding box center [253, 227] width 127 height 13
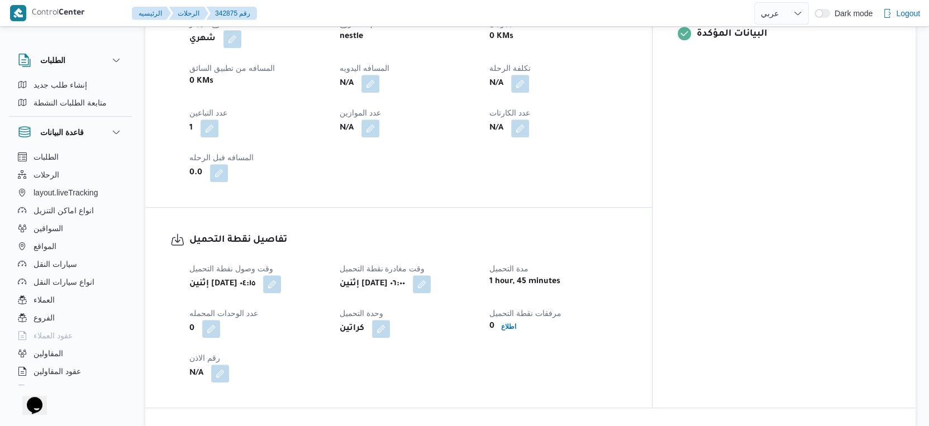
scroll to position [496, 0]
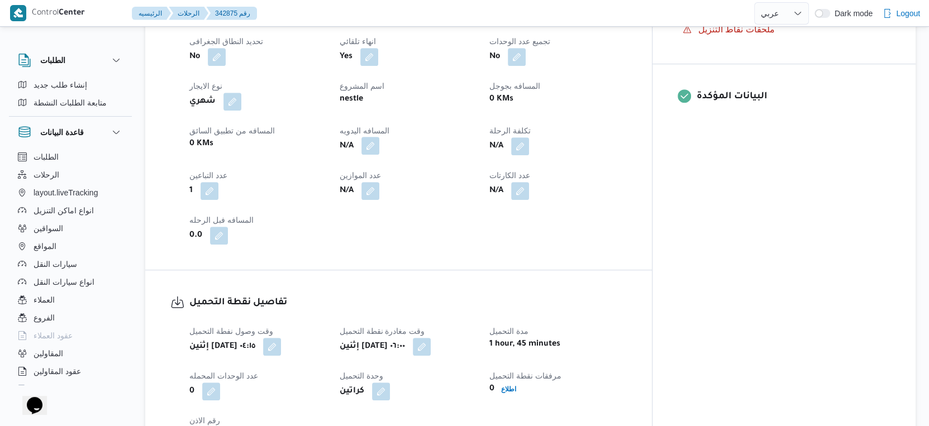
click at [379, 138] on button "button" at bounding box center [371, 146] width 18 height 18
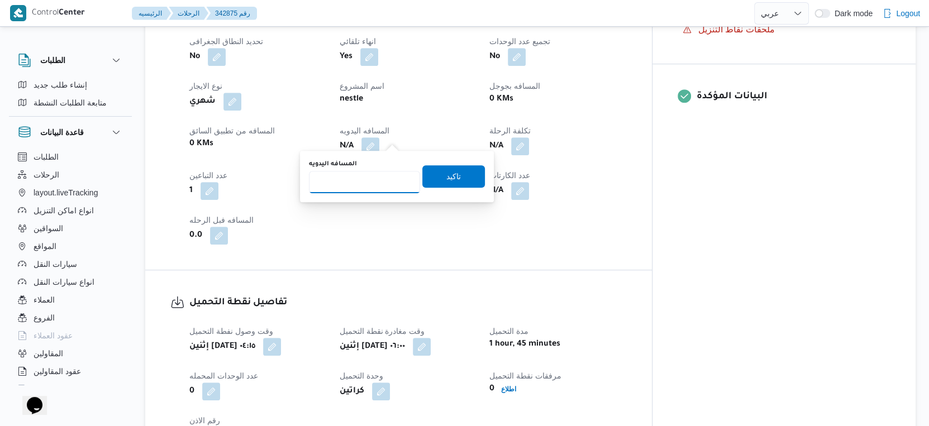
click at [358, 192] on input "المسافه اليدويه" at bounding box center [364, 182] width 111 height 22
type input "235"
click at [460, 184] on span "تاكيد" at bounding box center [453, 176] width 63 height 22
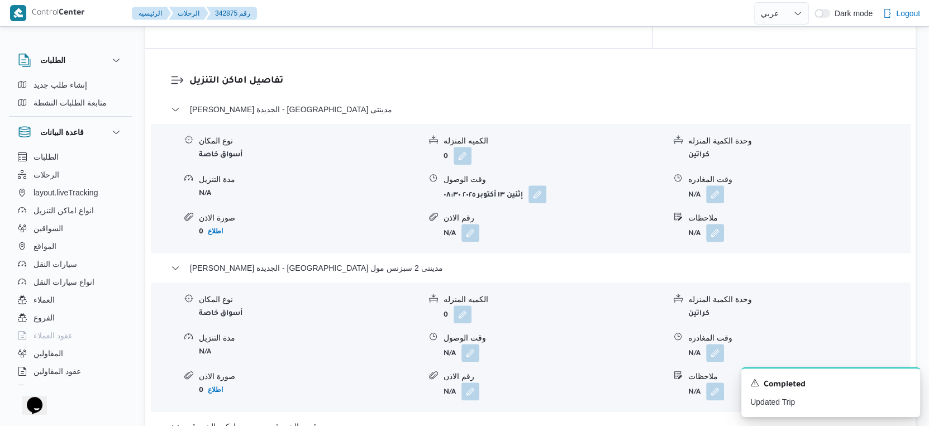
scroll to position [993, 0]
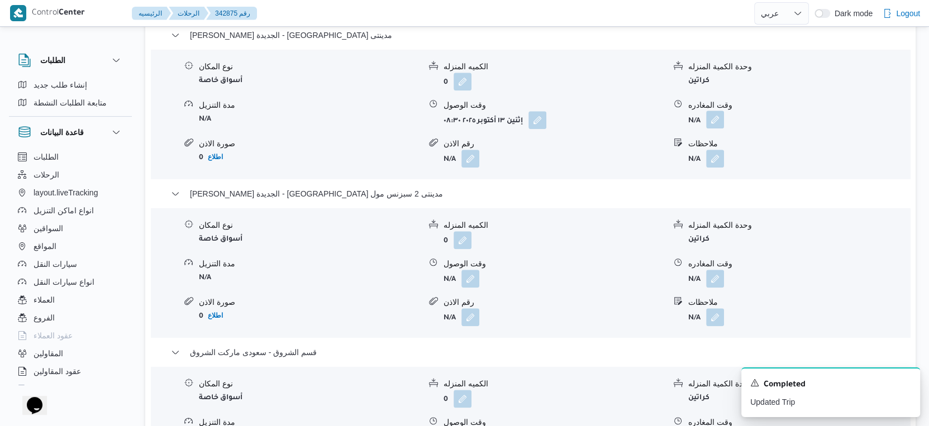
click at [716, 111] on button "button" at bounding box center [715, 120] width 18 height 18
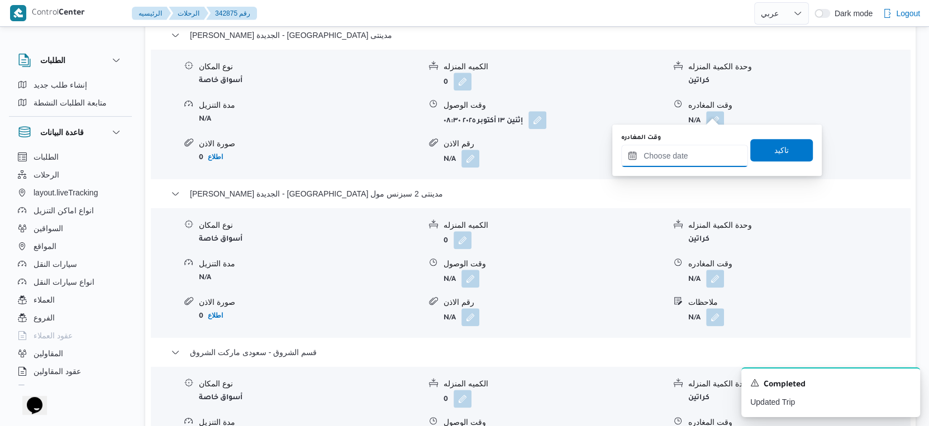
click at [706, 149] on input "وقت المغادره" at bounding box center [684, 156] width 127 height 22
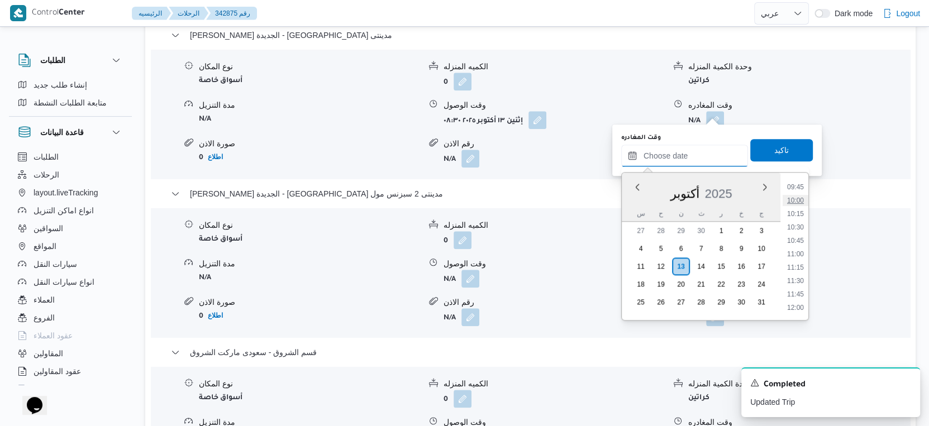
scroll to position [461, 0]
drag, startPoint x: 801, startPoint y: 236, endPoint x: 800, endPoint y: 222, distance: 14.6
click at [801, 236] on li "09:30" at bounding box center [796, 235] width 26 height 11
type input "[DATE] ٠٩:٣٠"
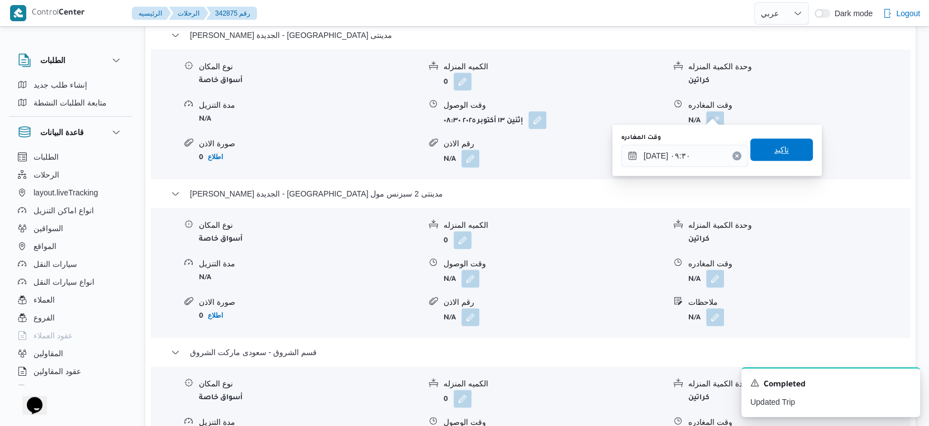
click at [784, 150] on span "تاكيد" at bounding box center [781, 150] width 63 height 22
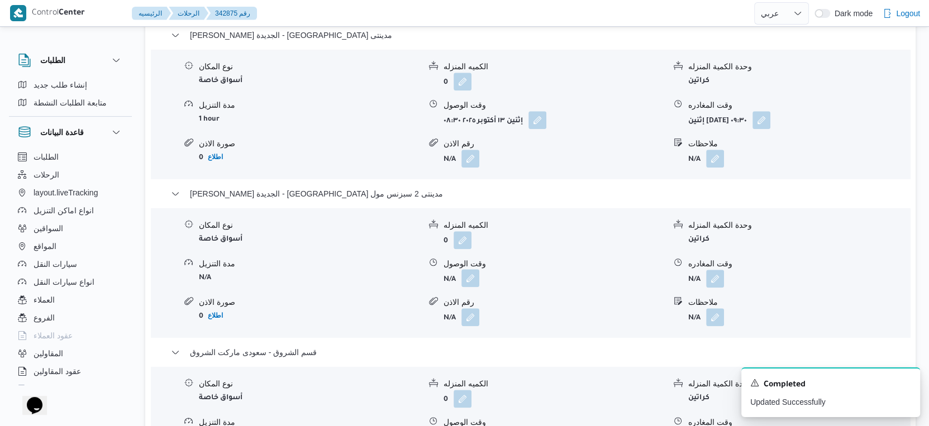
click at [465, 269] on button "button" at bounding box center [471, 278] width 18 height 18
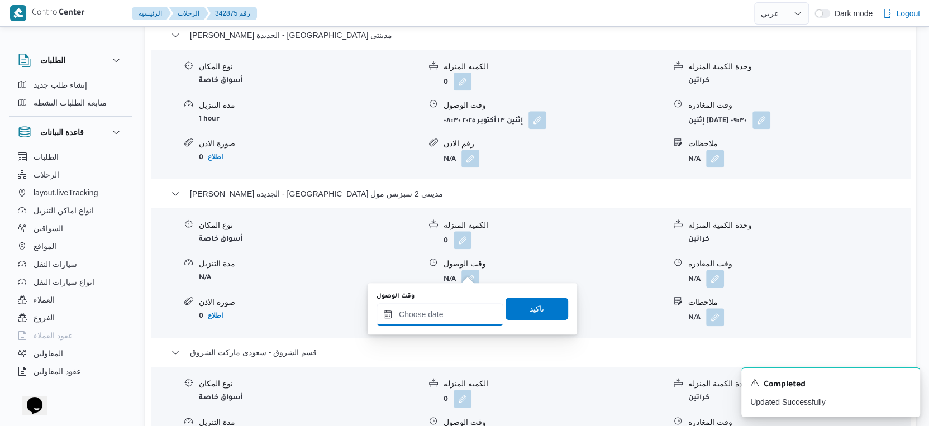
click at [463, 310] on input "وقت الوصول" at bounding box center [440, 314] width 127 height 22
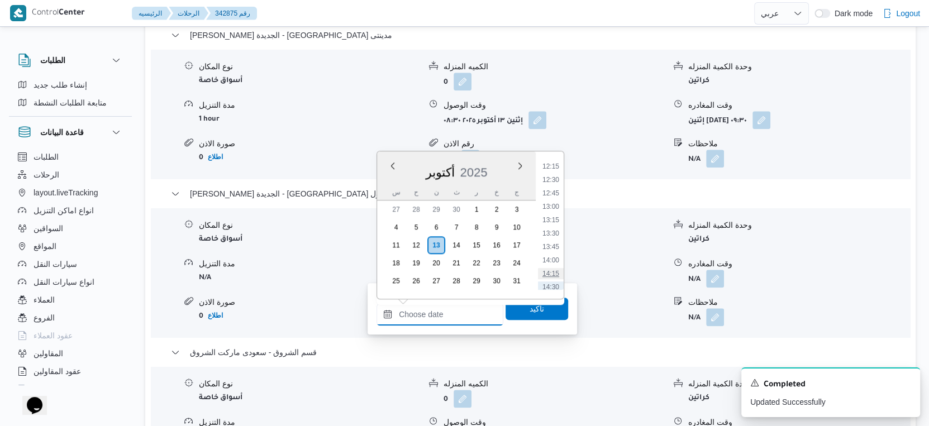
scroll to position [523, 0]
drag, startPoint x: 550, startPoint y: 182, endPoint x: 548, endPoint y: 195, distance: 13.0
click at [550, 182] on li "10:00" at bounding box center [551, 179] width 26 height 11
type input "١٣/١٠/٢٠٢٥ ١٠:٠٠"
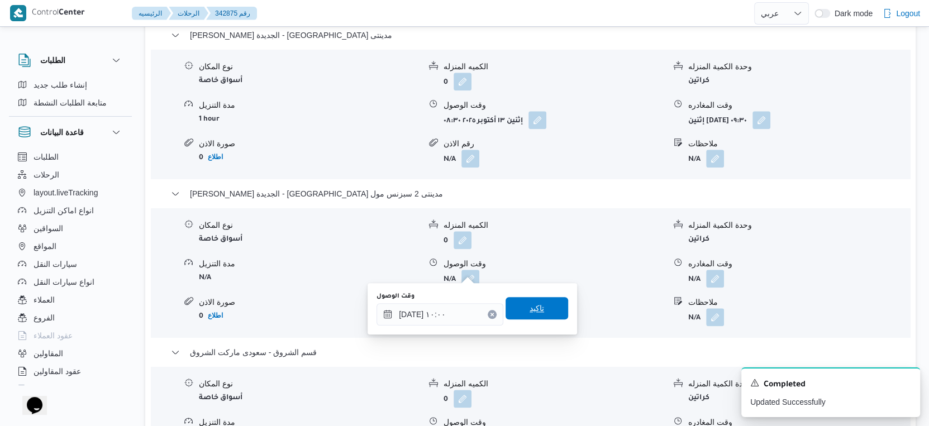
click at [542, 308] on span "تاكيد" at bounding box center [537, 308] width 63 height 22
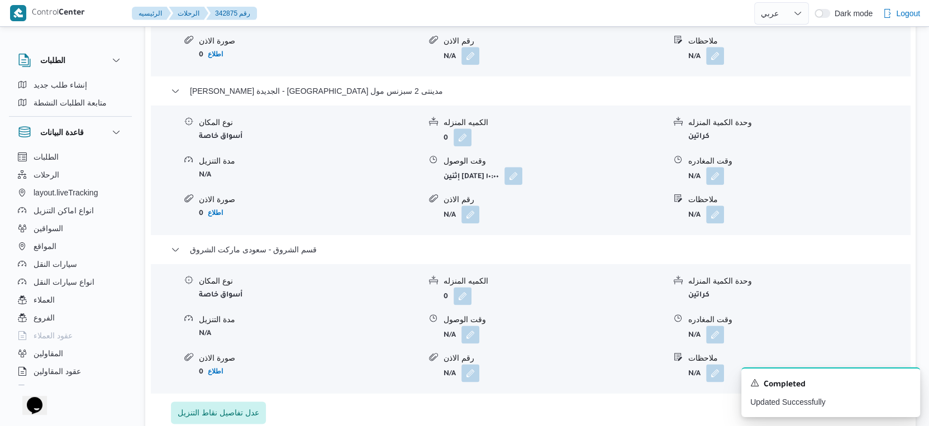
scroll to position [1180, 0]
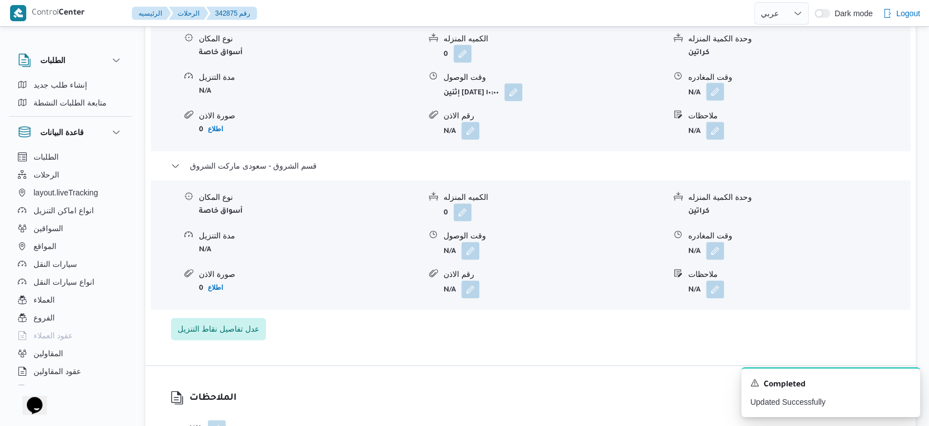
click at [714, 83] on button "button" at bounding box center [715, 92] width 18 height 18
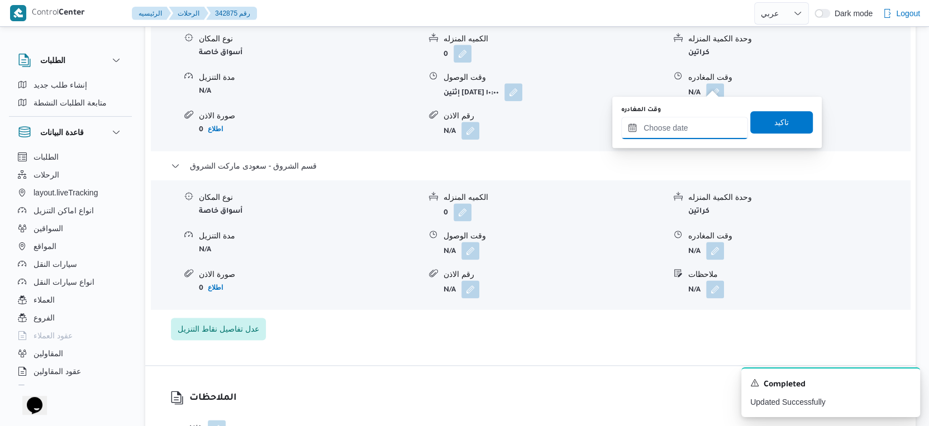
drag, startPoint x: 712, startPoint y: 87, endPoint x: 708, endPoint y: 127, distance: 40.4
click at [703, 119] on input "وقت المغادره" at bounding box center [684, 128] width 127 height 22
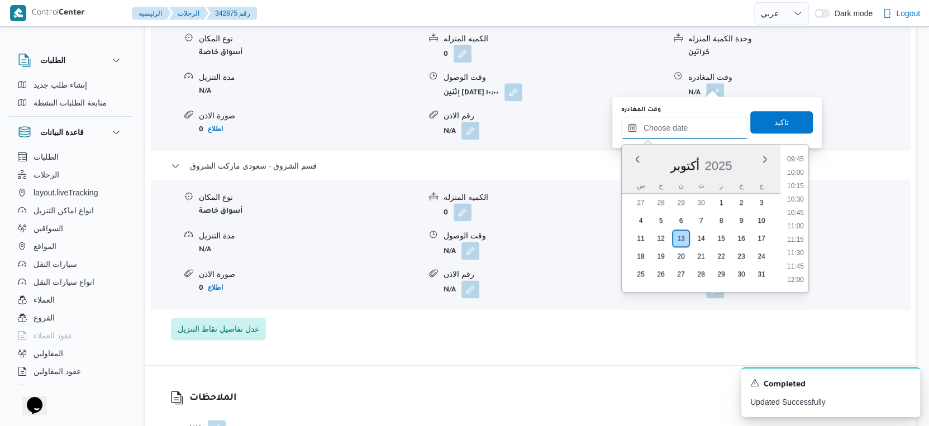
scroll to position [585, 0]
click at [801, 215] on li "12:00" at bounding box center [796, 217] width 26 height 11
type input "١٣/١٠/٢٠٢٥ ١٢:٠٠"
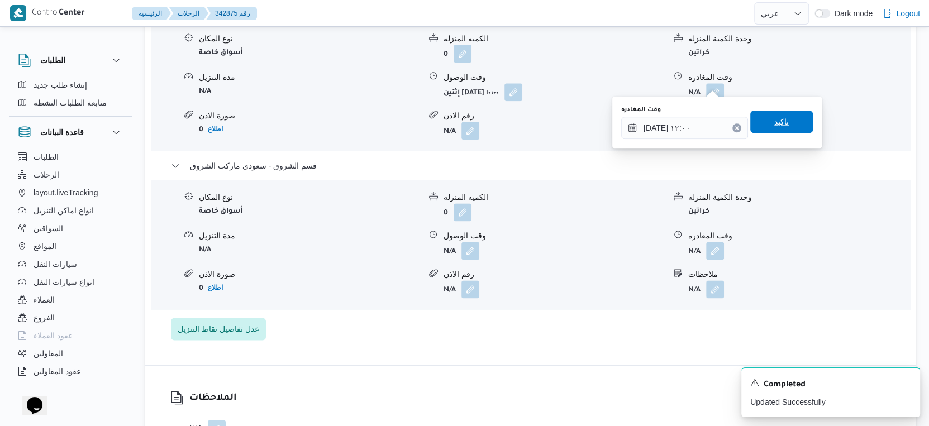
click at [790, 121] on span "تاكيد" at bounding box center [781, 122] width 63 height 22
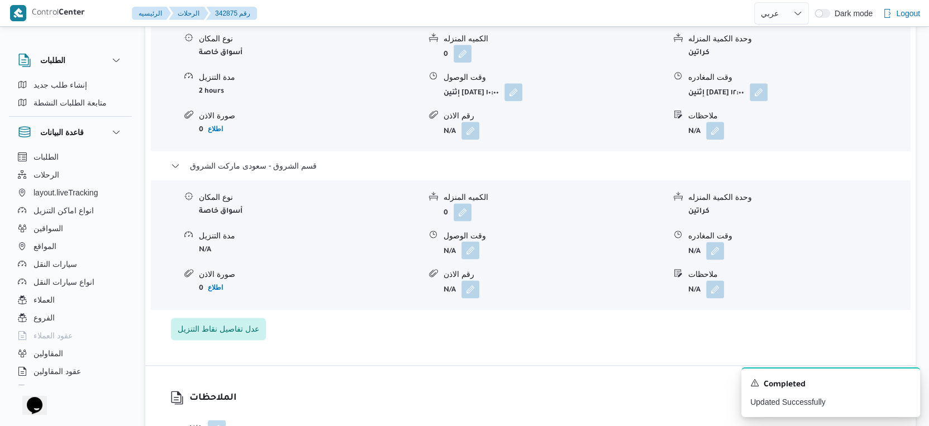
click at [476, 243] on button "button" at bounding box center [471, 250] width 18 height 18
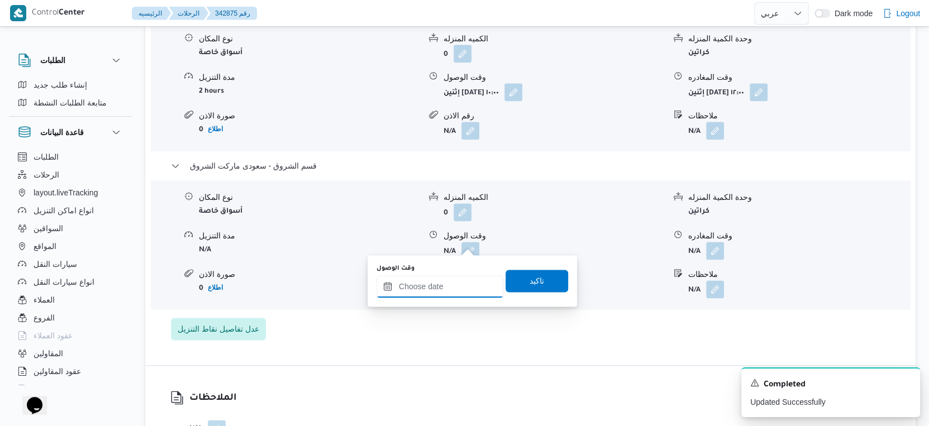
click at [448, 290] on input "وقت الوصول" at bounding box center [440, 286] width 127 height 22
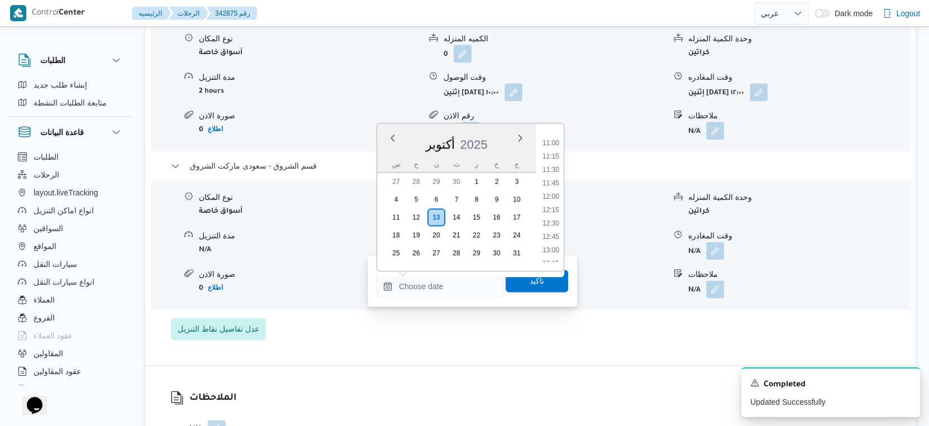
drag, startPoint x: 555, startPoint y: 221, endPoint x: 552, endPoint y: 234, distance: 12.6
click at [555, 221] on li "12:30" at bounding box center [551, 223] width 26 height 11
type input "١٣/١٠/٢٠٢٥ ١٢:٣٠"
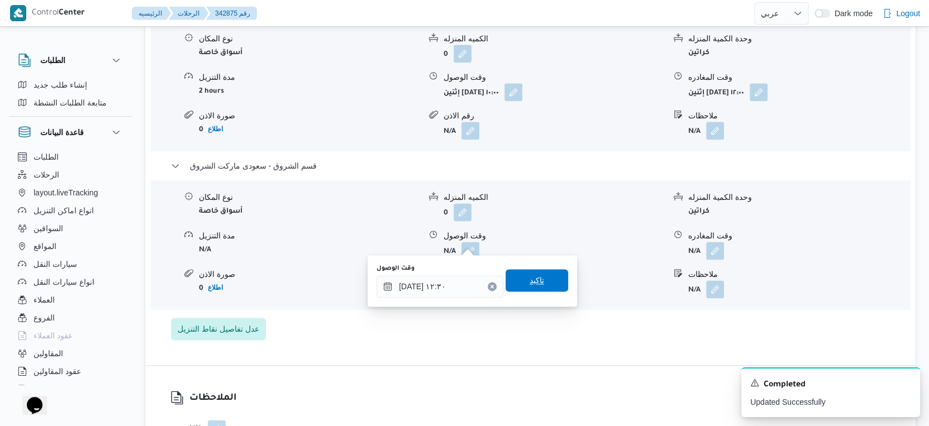
click at [541, 278] on span "تاكيد" at bounding box center [537, 280] width 63 height 22
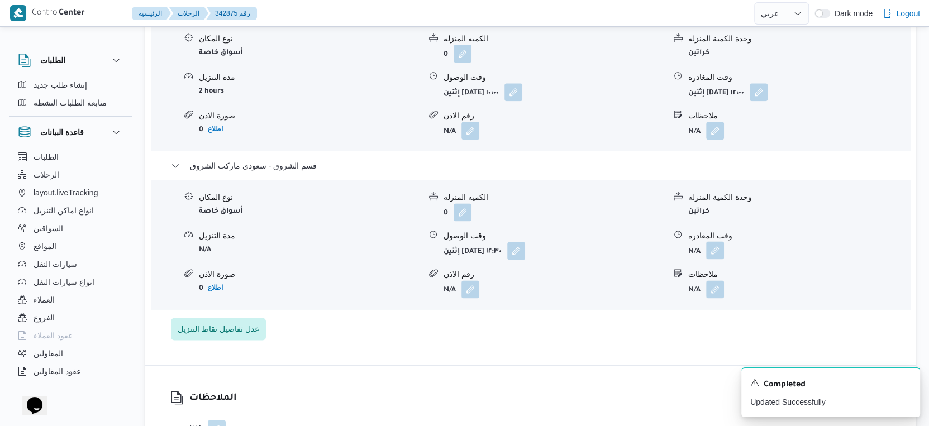
click at [718, 241] on button "button" at bounding box center [715, 250] width 18 height 18
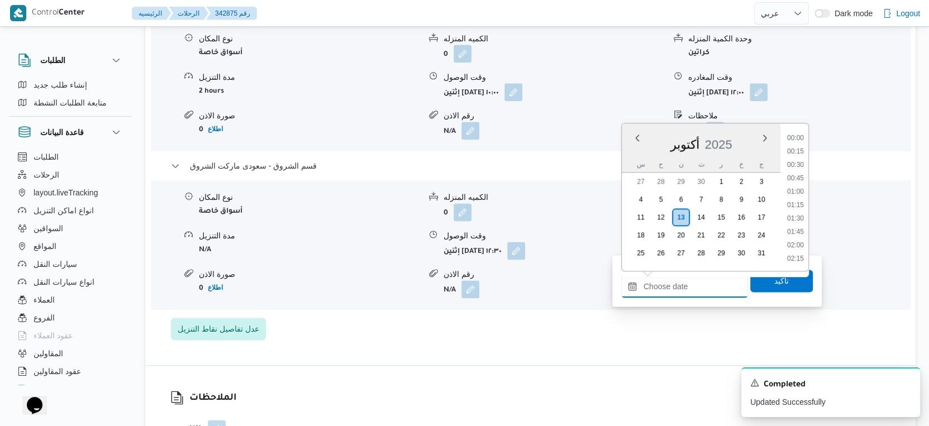
click at [705, 275] on div "Previous Month Next month أكتوبر ٢٠٢٥ أكتوبر 2025 س ح ن ث ر خ ج 27 28 29 30 1 2…" at bounding box center [684, 286] width 127 height 22
click at [797, 240] on li "14:00" at bounding box center [796, 241] width 26 height 11
type input "١٣/١٠/٢٠٢٥ ١٤:٠٠"
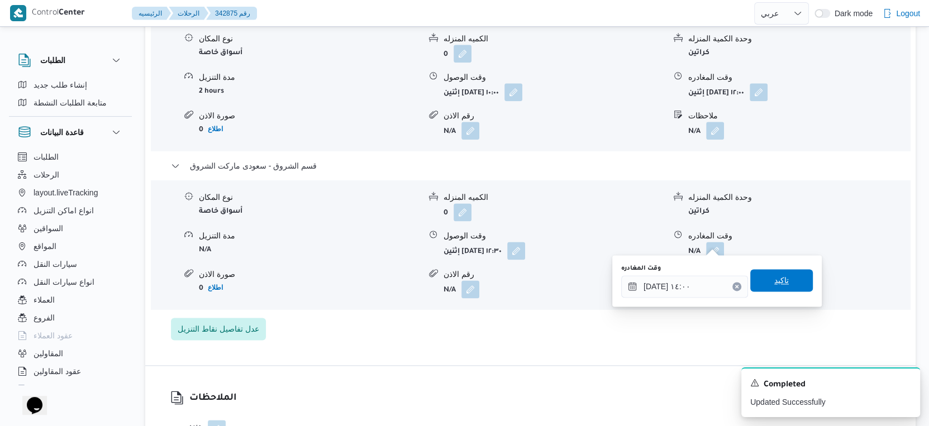
click at [789, 274] on span "تاكيد" at bounding box center [781, 280] width 63 height 22
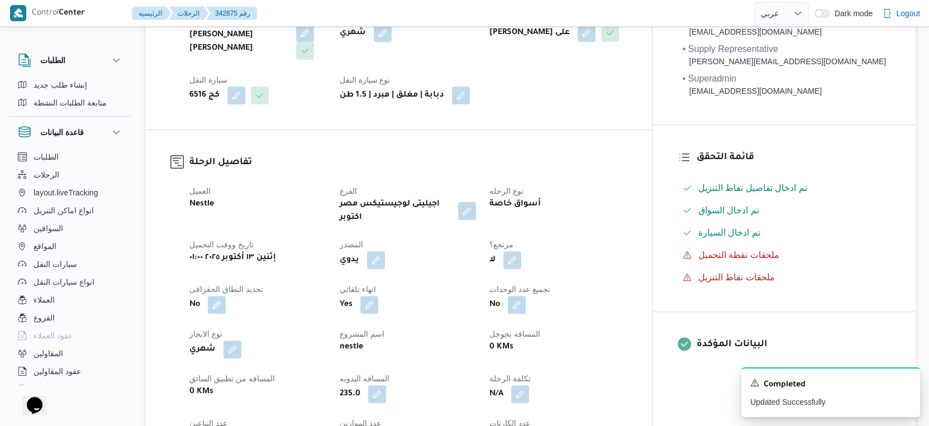
scroll to position [0, 0]
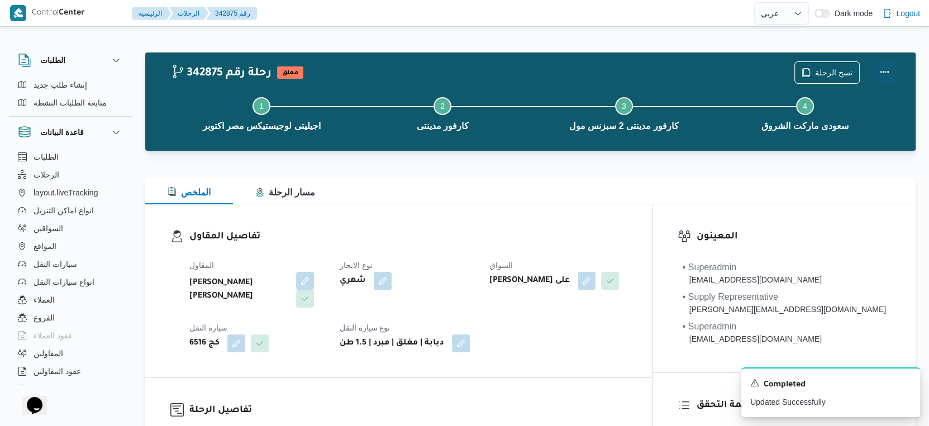
click at [890, 69] on button "Actions" at bounding box center [884, 72] width 22 height 22
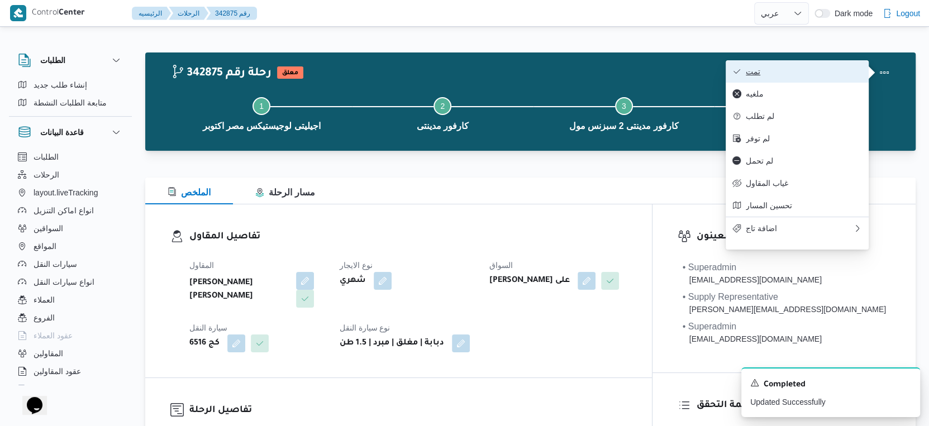
click at [813, 69] on span "تمت" at bounding box center [804, 71] width 116 height 9
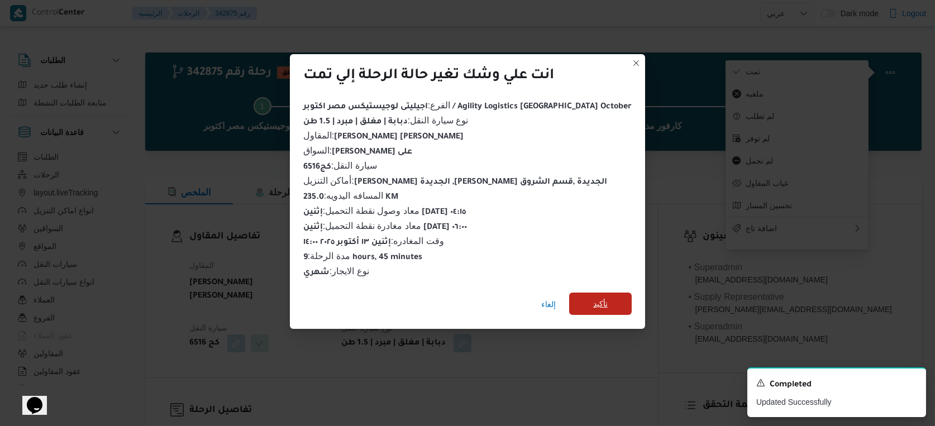
click at [585, 295] on span "تأكيد" at bounding box center [600, 304] width 63 height 22
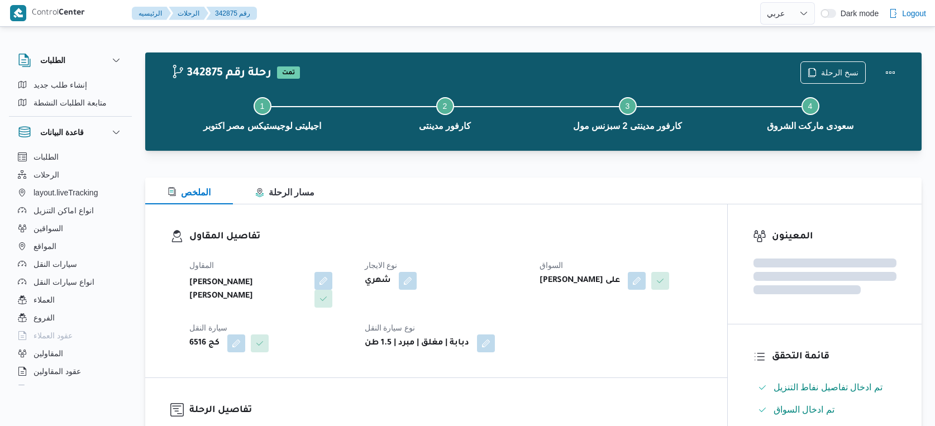
select select "ar"
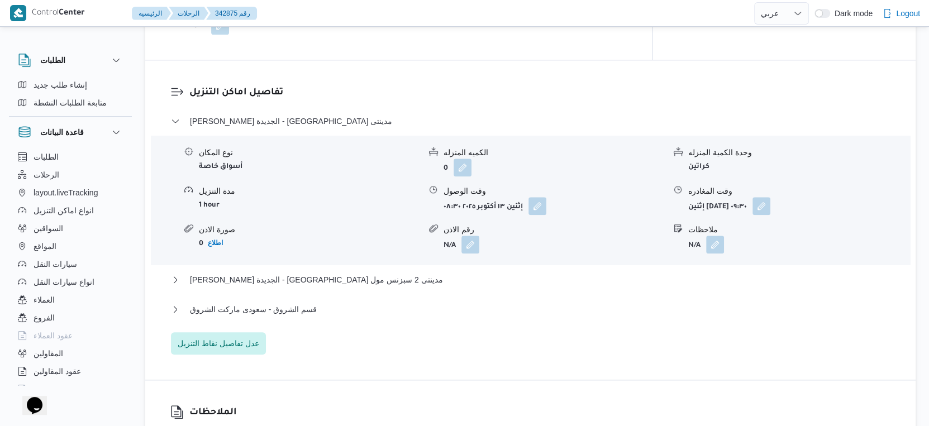
scroll to position [1056, 0]
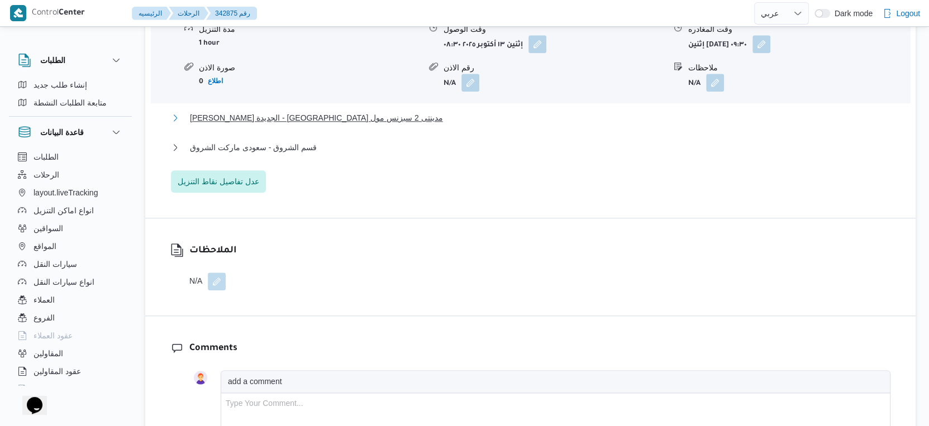
click at [310, 113] on span "[PERSON_NAME] الجديدة - [GEOGRAPHIC_DATA] مدينتى 2 سبزنس مول" at bounding box center [316, 117] width 253 height 13
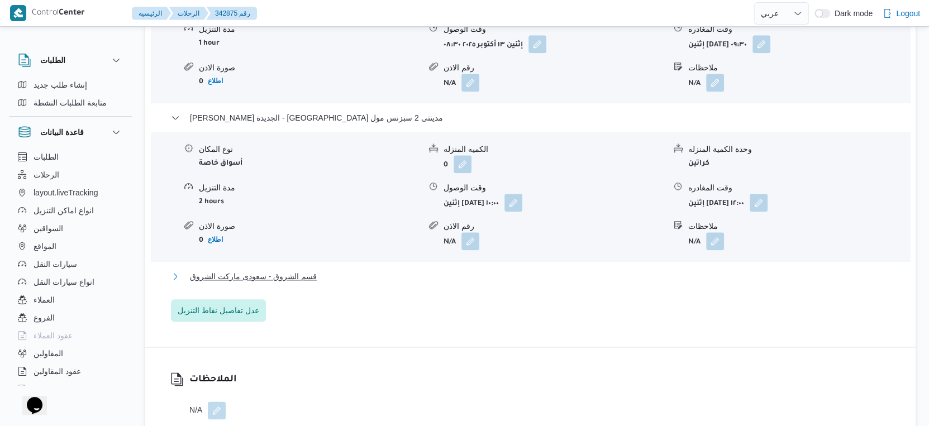
click at [293, 277] on span "قسم الشروق - سعودى ماركت الشروق" at bounding box center [253, 276] width 127 height 13
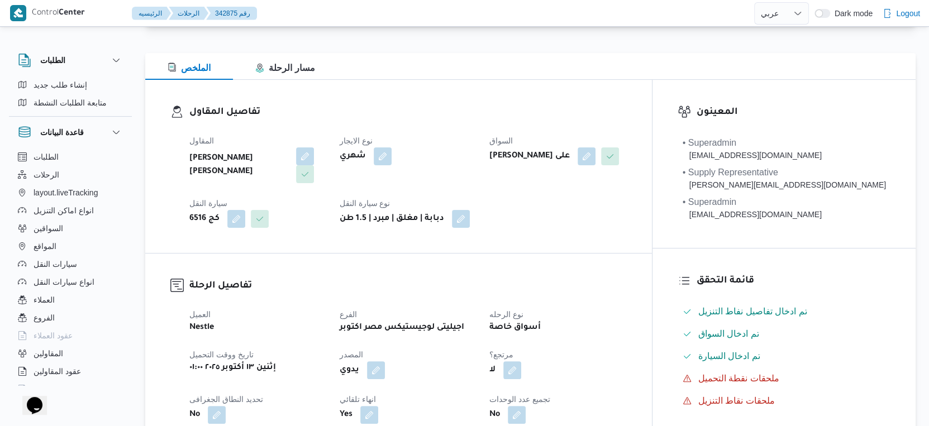
scroll to position [124, 0]
select select "ar"
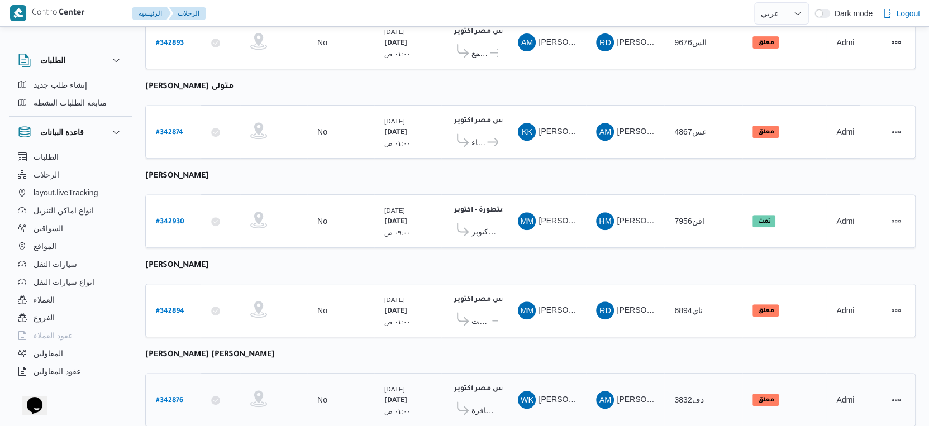
scroll to position [351, 0]
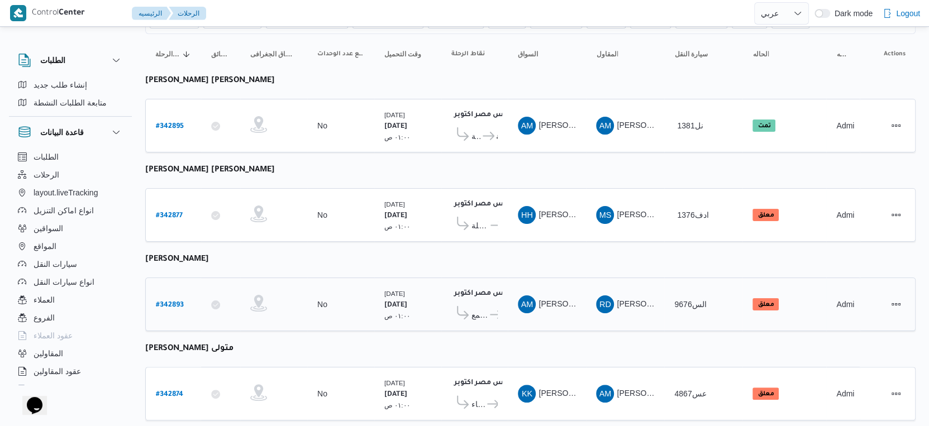
click at [172, 302] on b "# 342893" at bounding box center [170, 306] width 28 height 8
select select "ar"
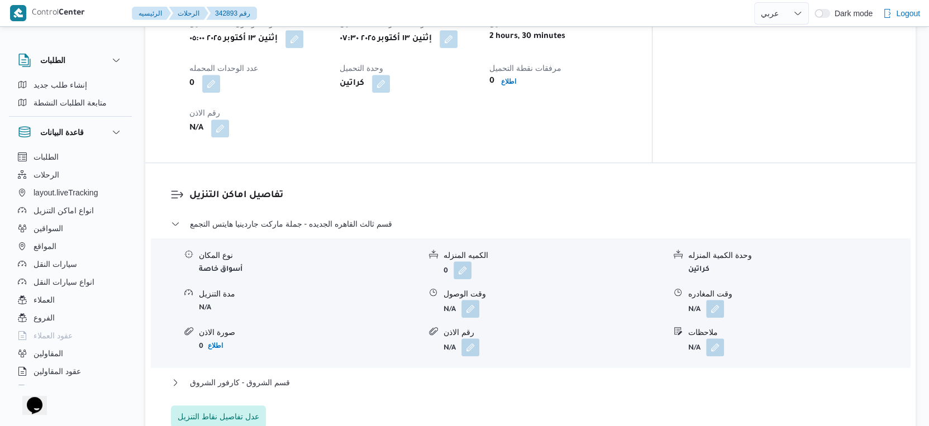
scroll to position [848, 0]
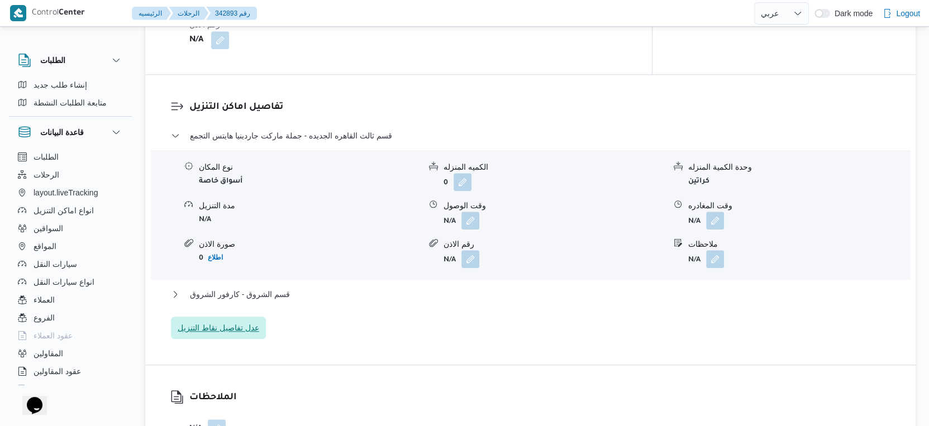
click at [231, 317] on span "عدل تفاصيل نقاط التنزيل" at bounding box center [218, 328] width 95 height 22
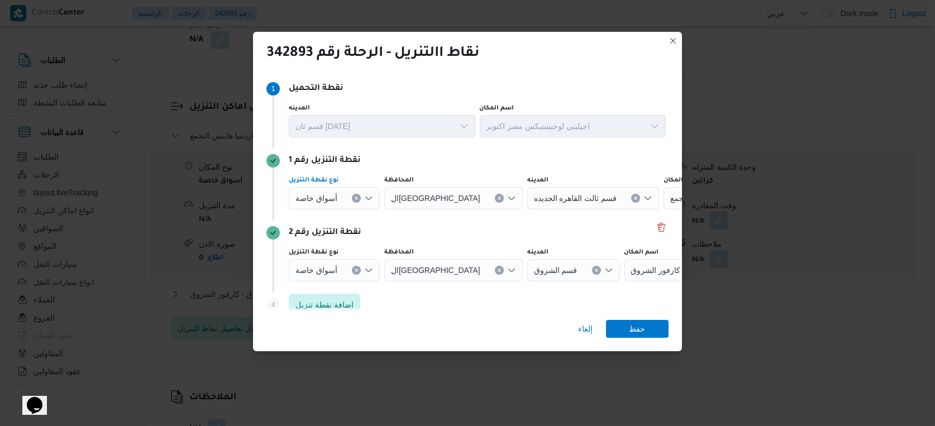
click at [352, 196] on button "Clear input" at bounding box center [356, 198] width 9 height 9
click at [597, 192] on div "Search" at bounding box center [624, 198] width 140 height 22
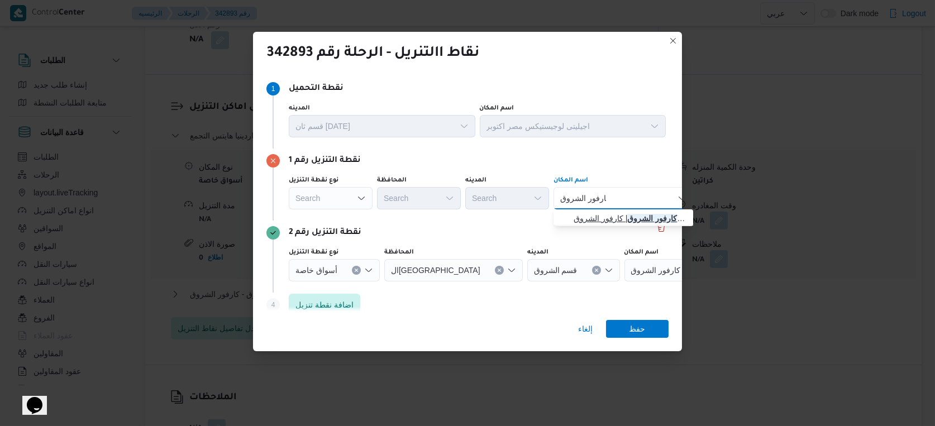
type input "كارفور الشروق"
click at [612, 217] on span "كارفور الشروق | كارفور الشروق | null" at bounding box center [630, 218] width 113 height 13
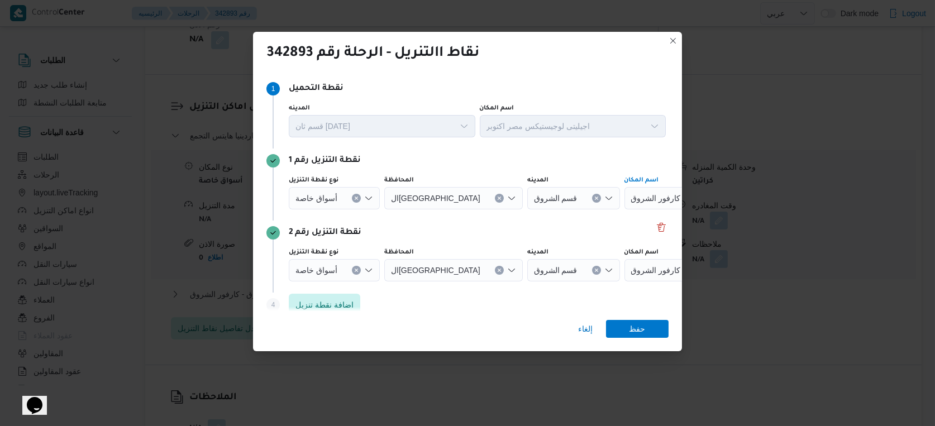
click at [354, 268] on button "Clear input" at bounding box center [356, 270] width 9 height 9
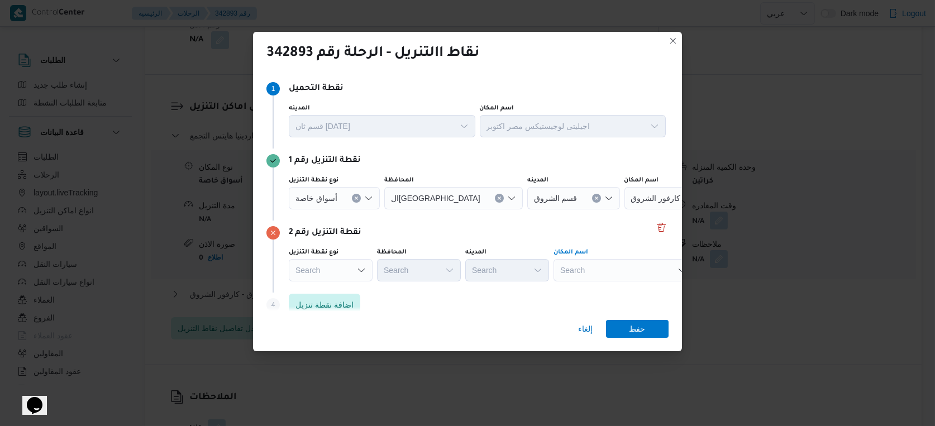
click at [606, 276] on div "Search" at bounding box center [624, 270] width 140 height 22
type input "هايت"
click at [610, 293] on mark "هايت" at bounding box center [611, 290] width 11 height 9
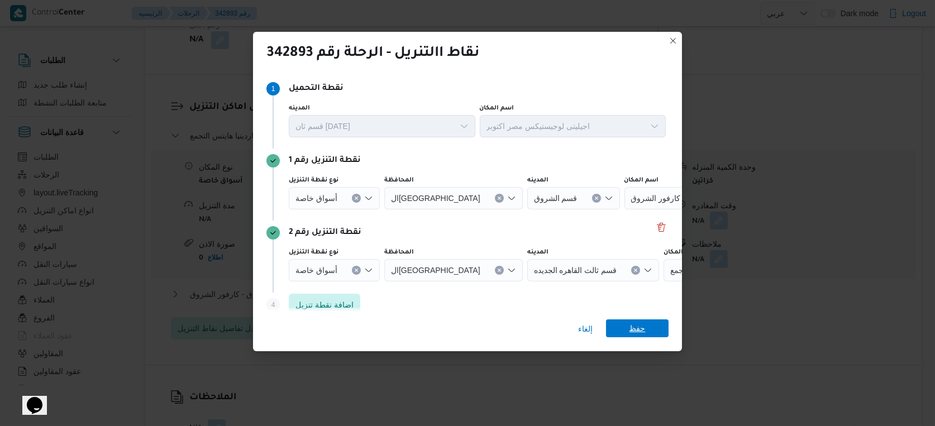
click at [637, 330] on span "حفظ" at bounding box center [638, 329] width 16 height 18
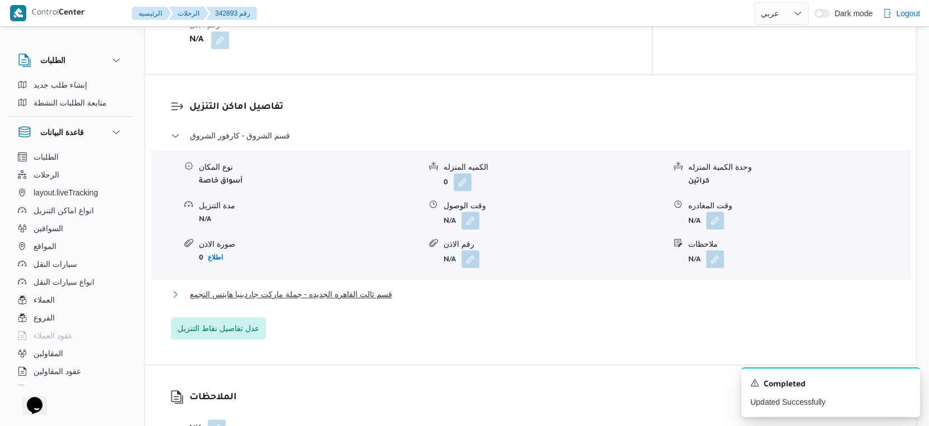
click at [365, 288] on span "قسم ثالث القاهره الجديده - جملة ماركت جاردينيا هايتس التجمع" at bounding box center [291, 294] width 202 height 13
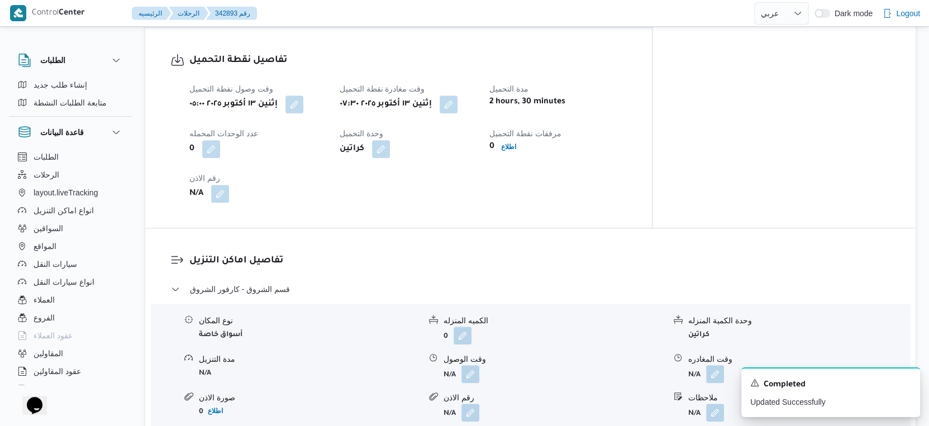
scroll to position [723, 0]
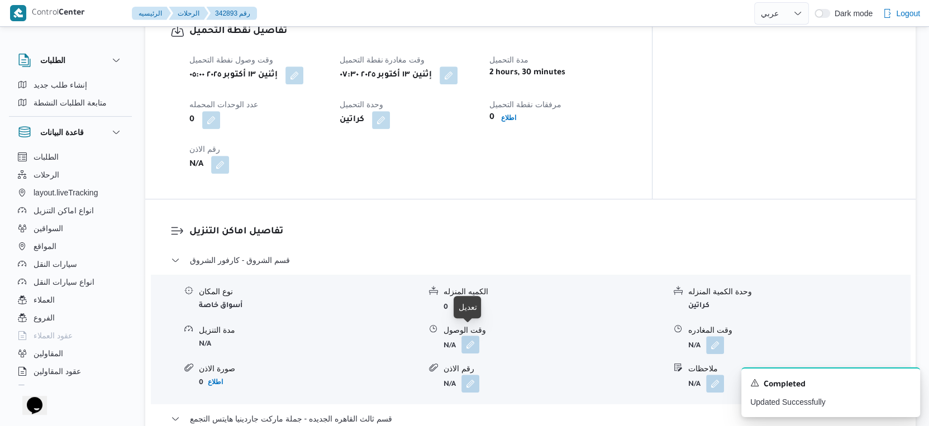
click at [475, 336] on button "button" at bounding box center [471, 345] width 18 height 18
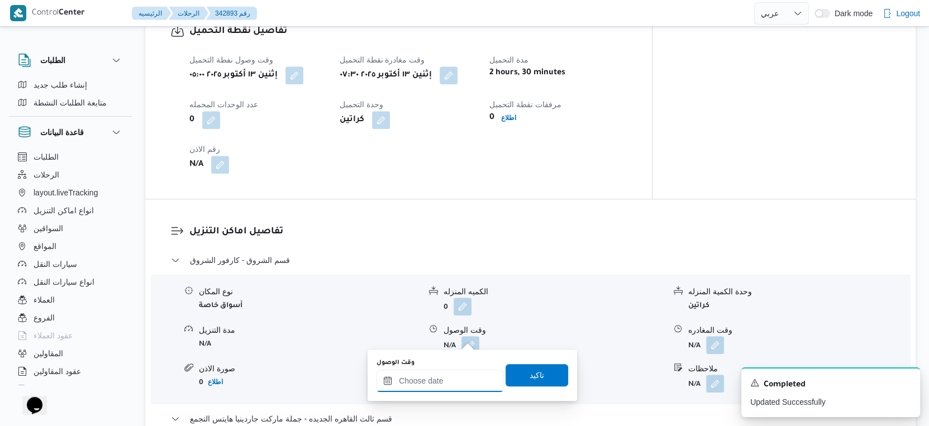
drag, startPoint x: 458, startPoint y: 377, endPoint x: 474, endPoint y: 369, distance: 18.0
click at [458, 377] on input "وقت الوصول" at bounding box center [440, 381] width 127 height 22
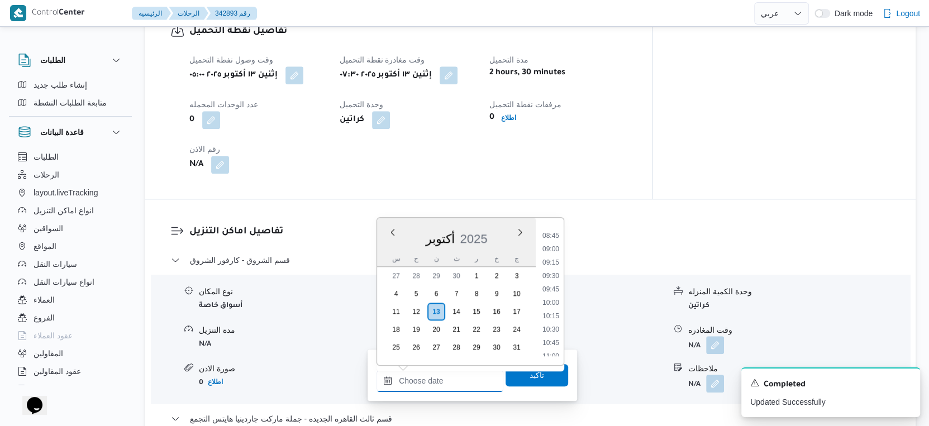
scroll to position [461, 0]
drag, startPoint x: 557, startPoint y: 254, endPoint x: 551, endPoint y: 297, distance: 44.0
click at [557, 254] on li "09:00" at bounding box center [551, 254] width 26 height 11
type input "١٣/١٠/٢٠٢٥ ٠٩:٠٠"
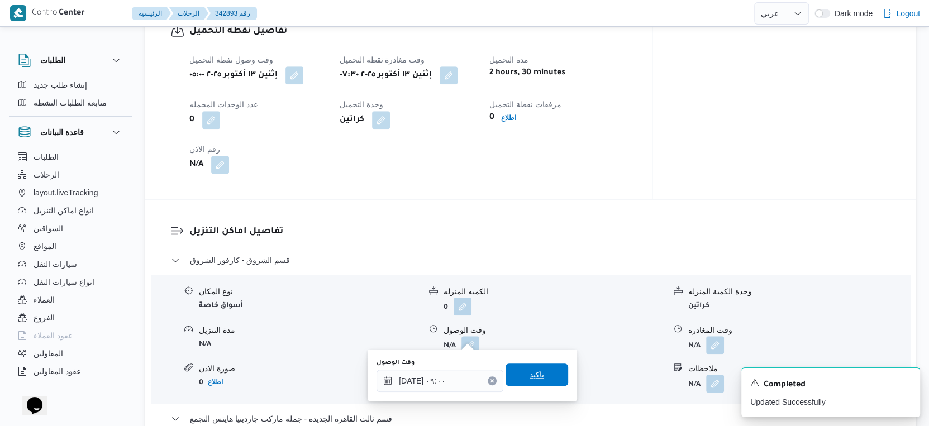
click at [544, 381] on span "تاكيد" at bounding box center [537, 375] width 63 height 22
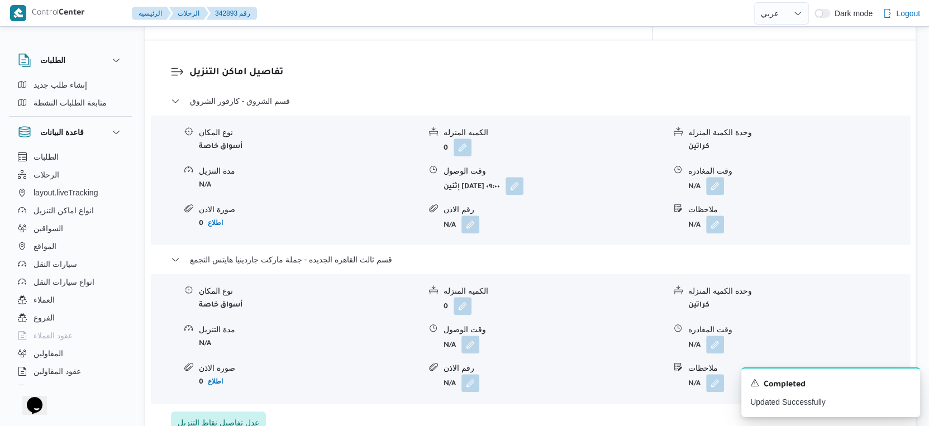
scroll to position [910, 0]
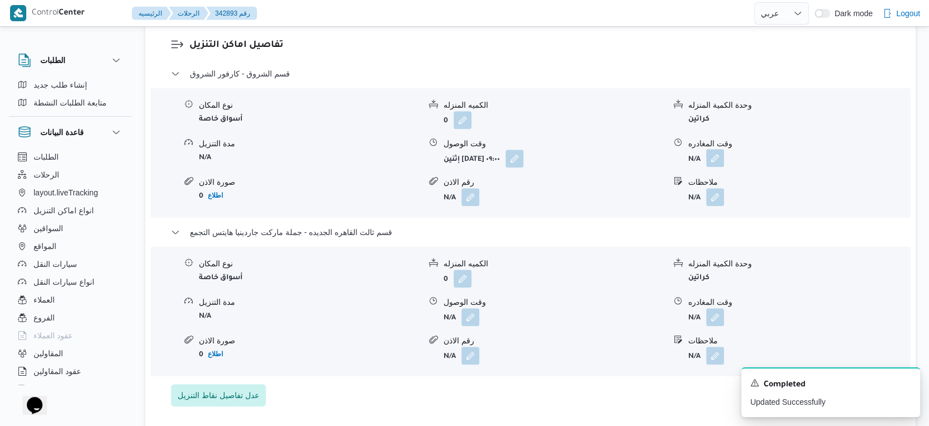
click at [716, 151] on button "button" at bounding box center [715, 158] width 18 height 18
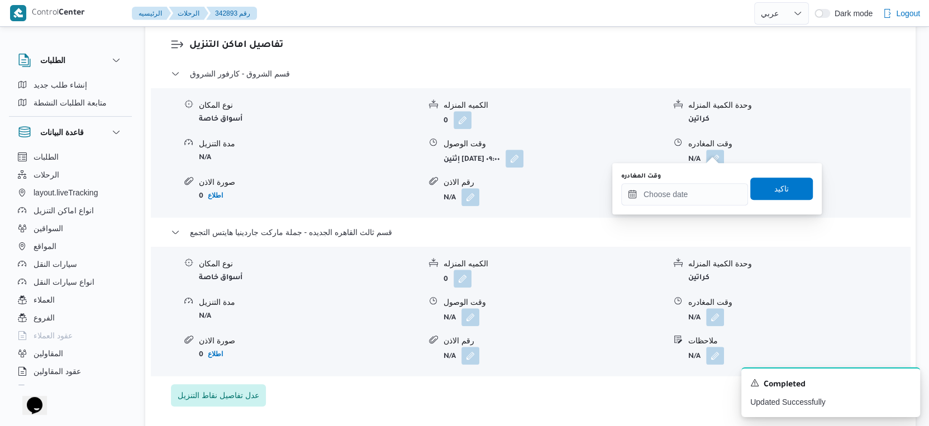
click at [681, 206] on div "You are in a dialog. To close this dialog, hit escape. وقت المغادره تاكيد" at bounding box center [717, 188] width 210 height 51
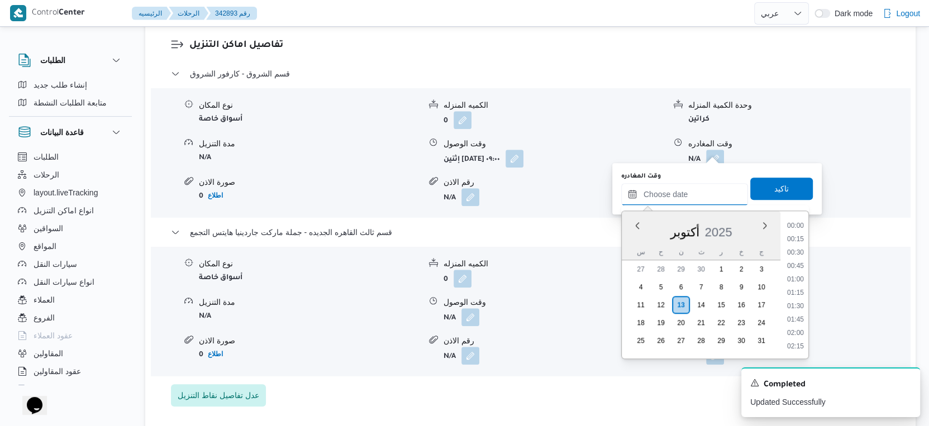
click at [683, 200] on input "وقت المغادره" at bounding box center [684, 194] width 127 height 22
click at [803, 230] on li "11:00" at bounding box center [796, 230] width 26 height 11
type input "١٣/١٠/٢٠٢٥ ١١:٠٠"
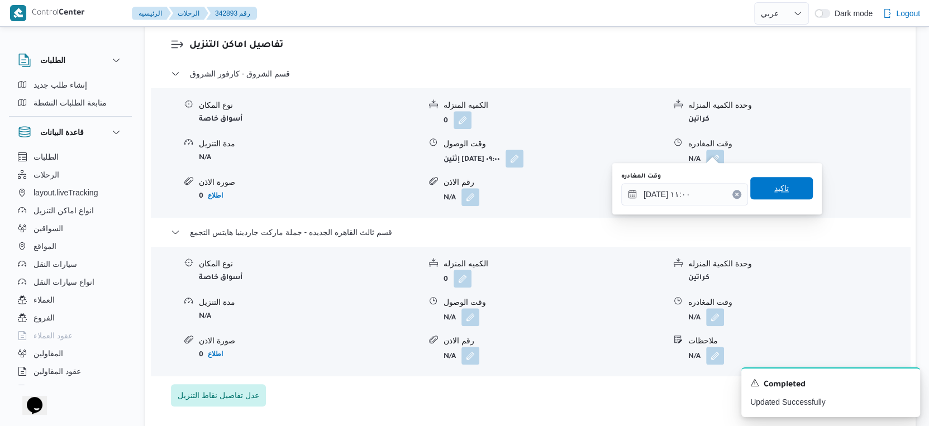
click at [791, 191] on span "تاكيد" at bounding box center [781, 188] width 63 height 22
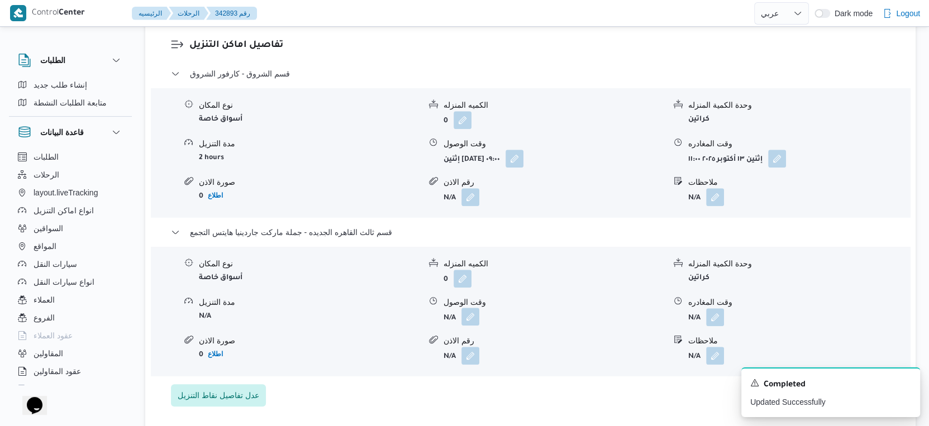
click at [471, 308] on button "button" at bounding box center [471, 317] width 18 height 18
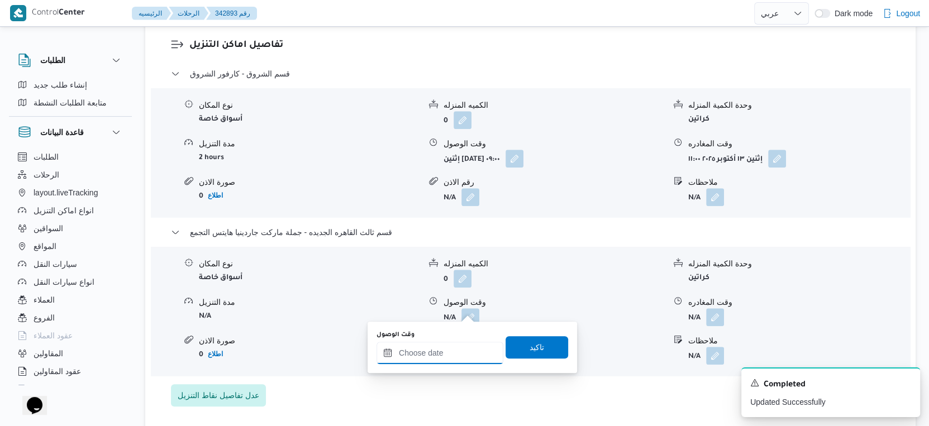
click at [451, 355] on input "وقت الوصول" at bounding box center [440, 353] width 127 height 22
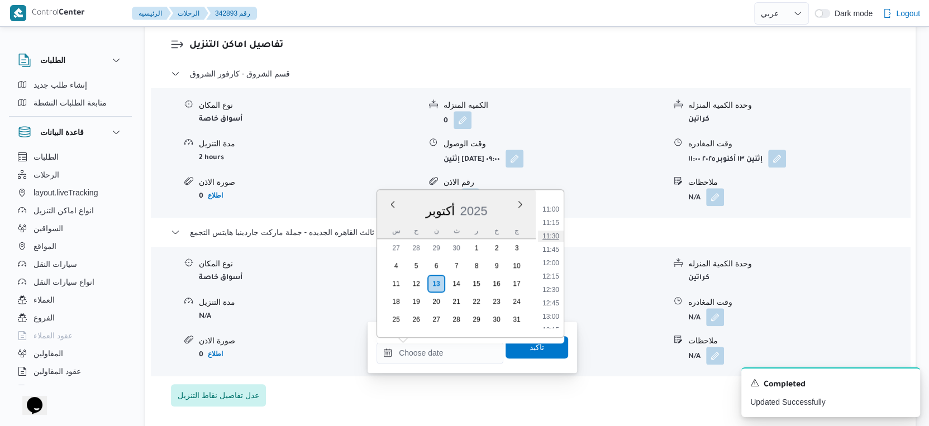
click at [555, 236] on li "11:30" at bounding box center [551, 236] width 26 height 11
type input "١٣/١٠/٢٠٢٥ ١١:٣٠"
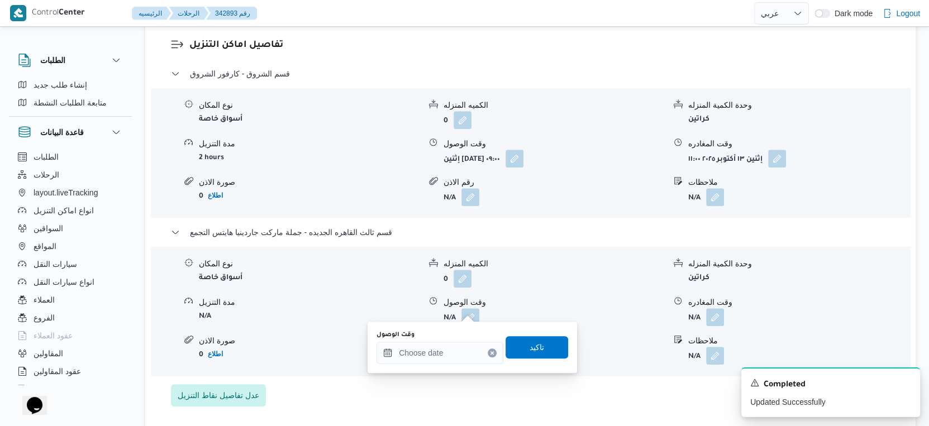
click at [604, 335] on div "رقم الاذن" at bounding box center [554, 341] width 221 height 12
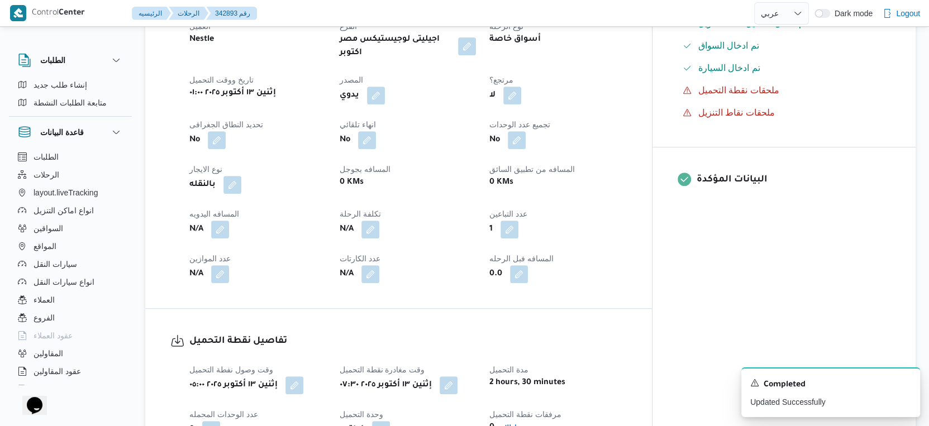
scroll to position [786, 0]
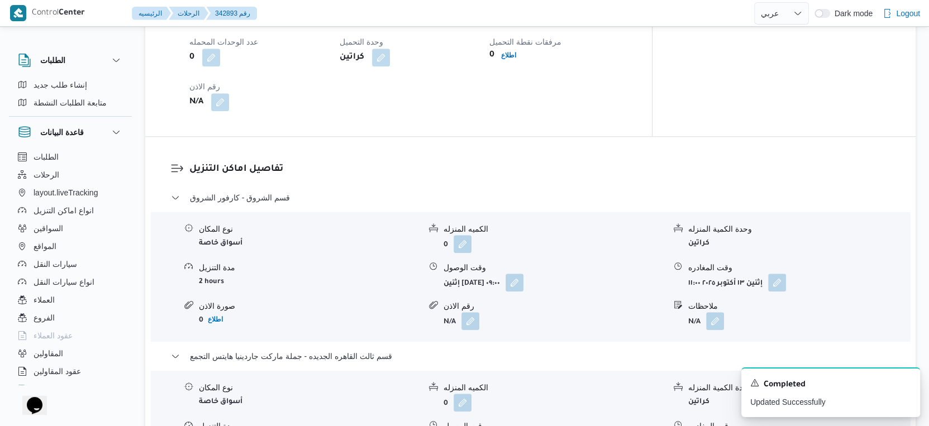
select select "ar"
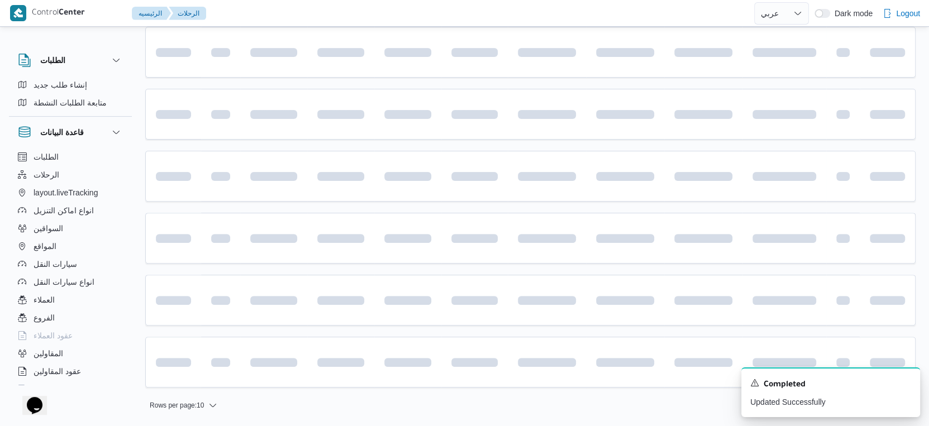
scroll to position [102, 0]
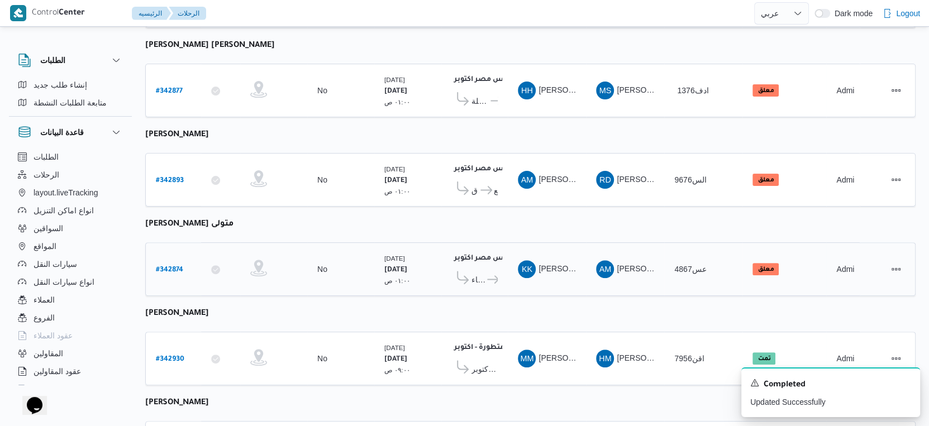
click at [170, 267] on b "# 342874" at bounding box center [169, 271] width 27 height 8
select select "ar"
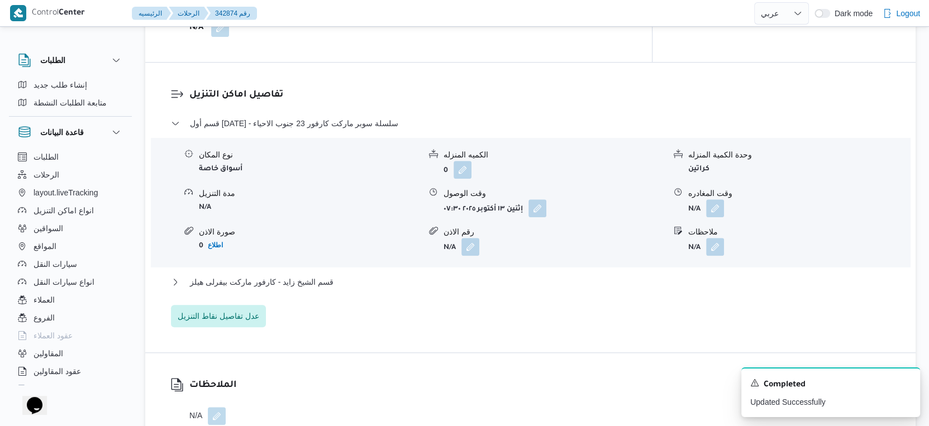
scroll to position [910, 0]
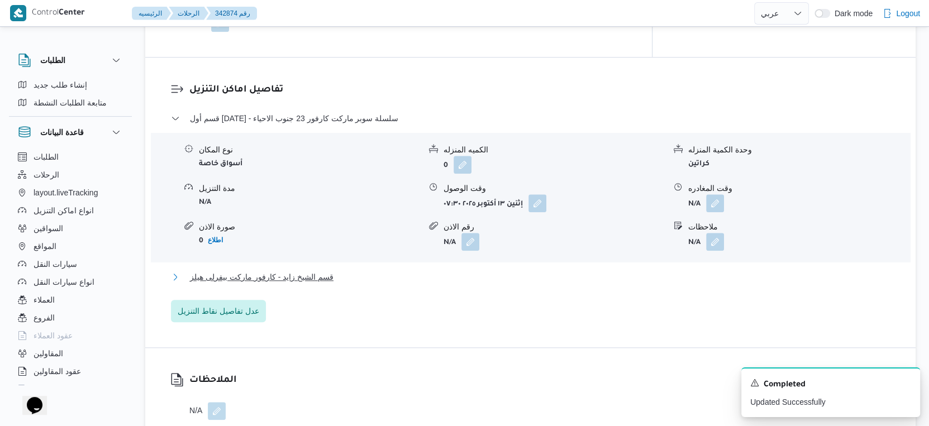
click at [303, 270] on span "قسم الشيخ زايد - كارفور ماركت بيفرلى هيلز" at bounding box center [262, 276] width 144 height 13
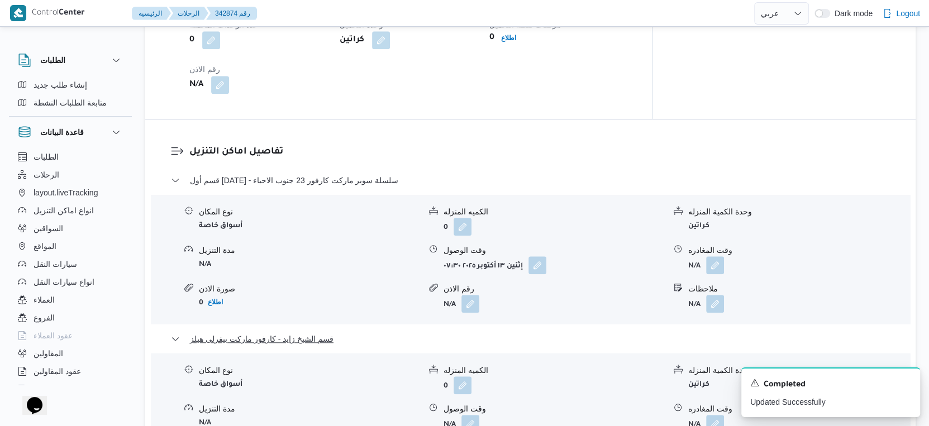
scroll to position [1034, 0]
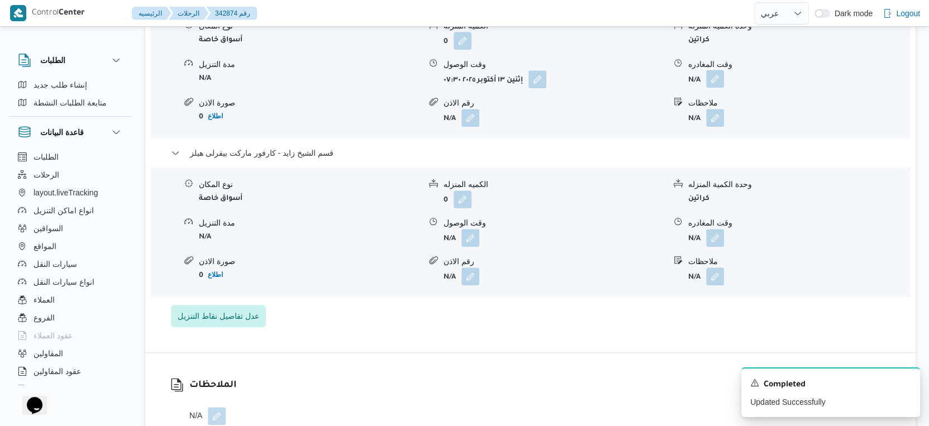
click at [718, 70] on button "button" at bounding box center [715, 79] width 18 height 18
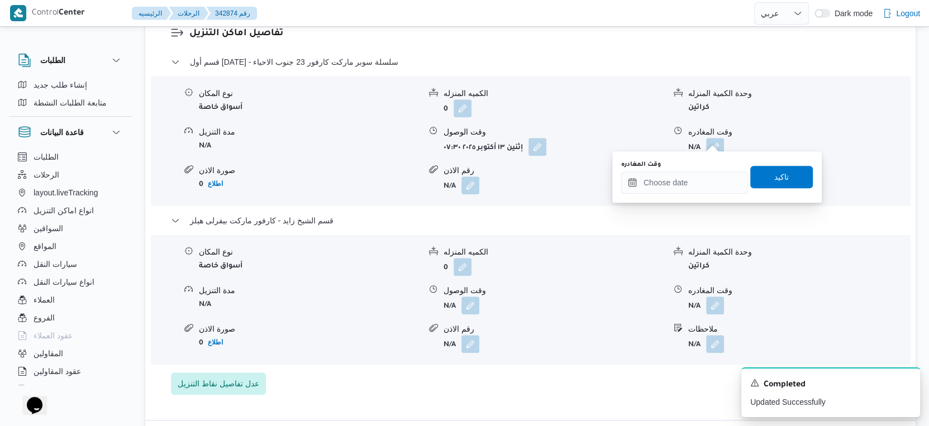
scroll to position [972, 0]
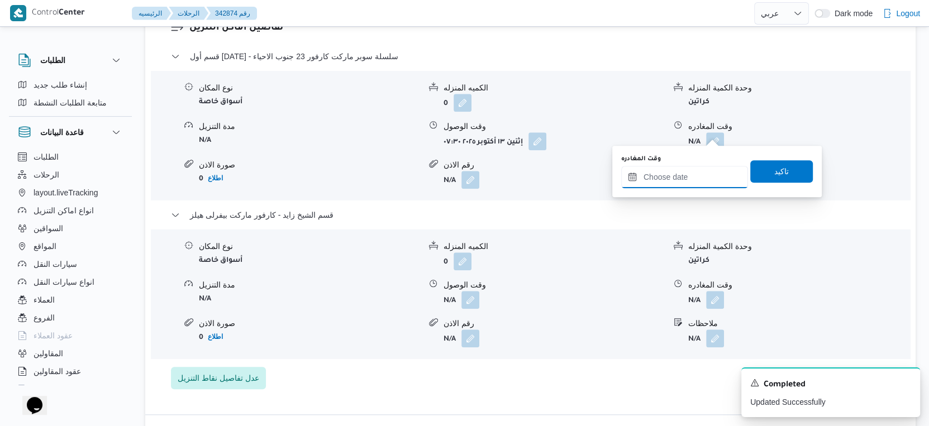
click at [697, 173] on input "وقت المغادره" at bounding box center [684, 177] width 127 height 22
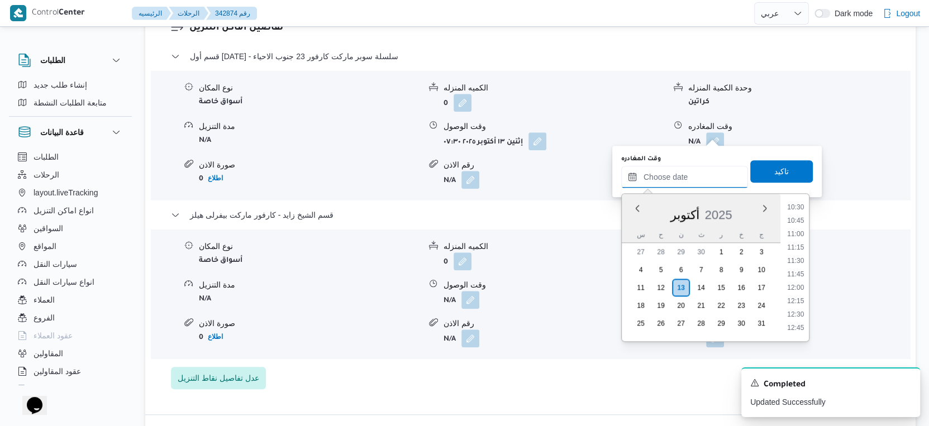
scroll to position [536, 0]
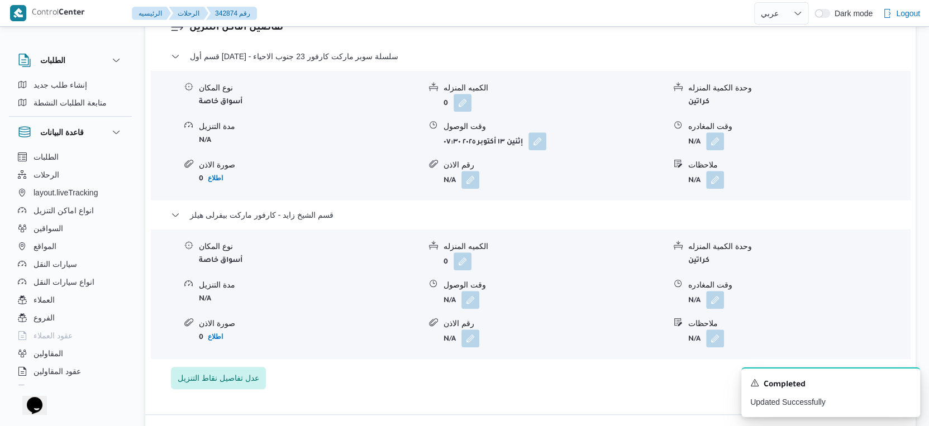
click at [544, 298] on form "N/A" at bounding box center [554, 300] width 221 height 18
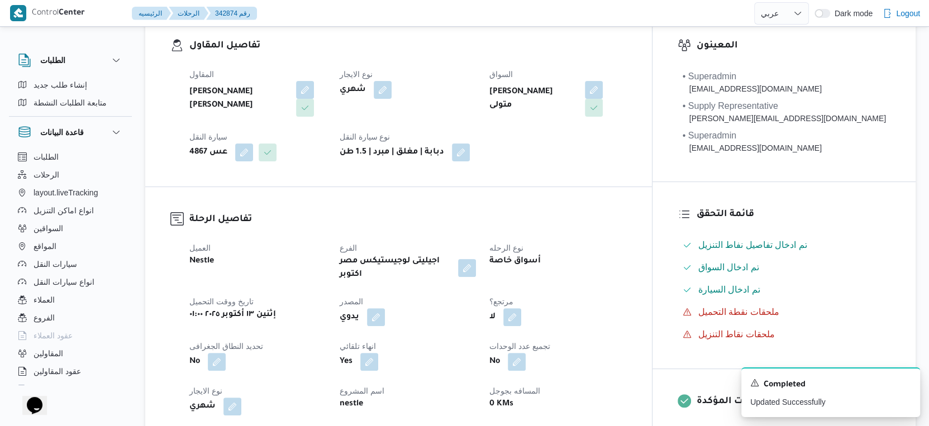
scroll to position [41, 0]
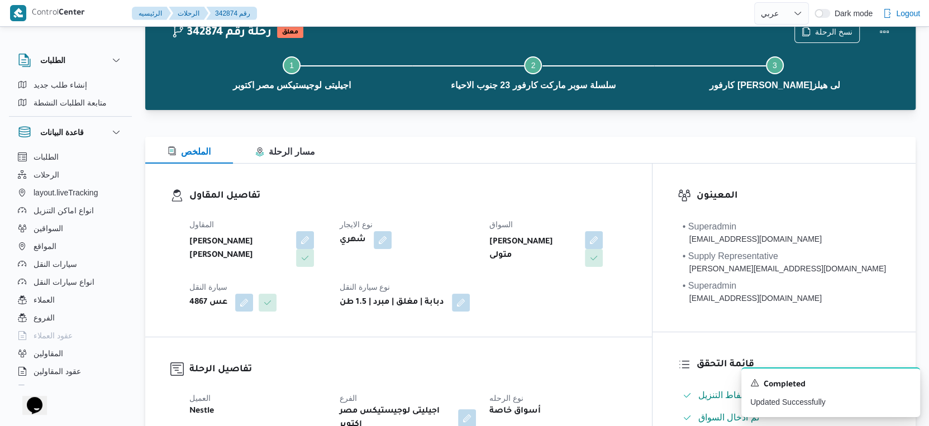
select select "ar"
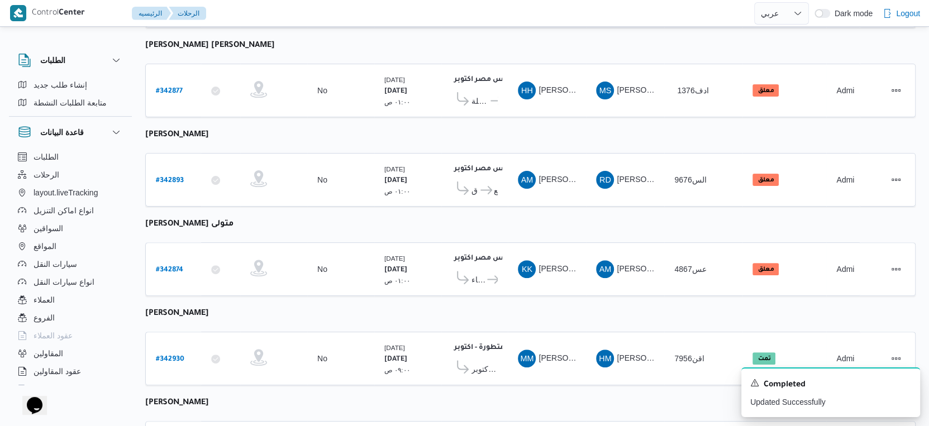
scroll to position [277, 0]
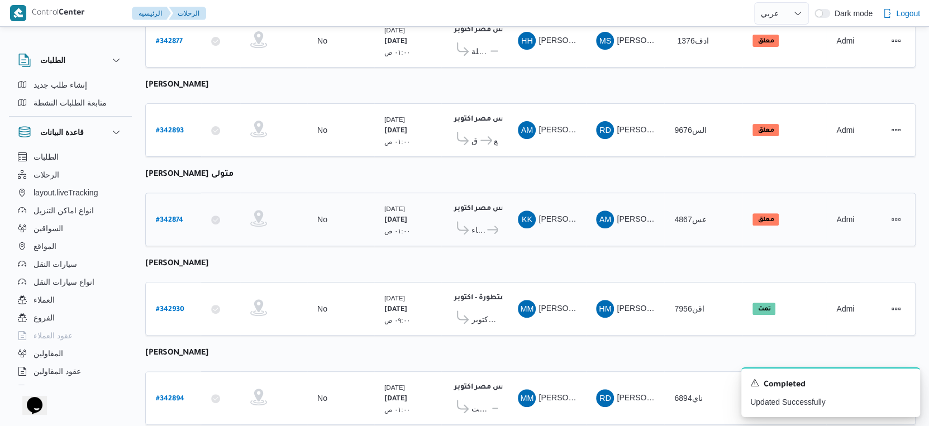
click at [180, 217] on b "# 342874" at bounding box center [169, 221] width 27 height 8
select select "ar"
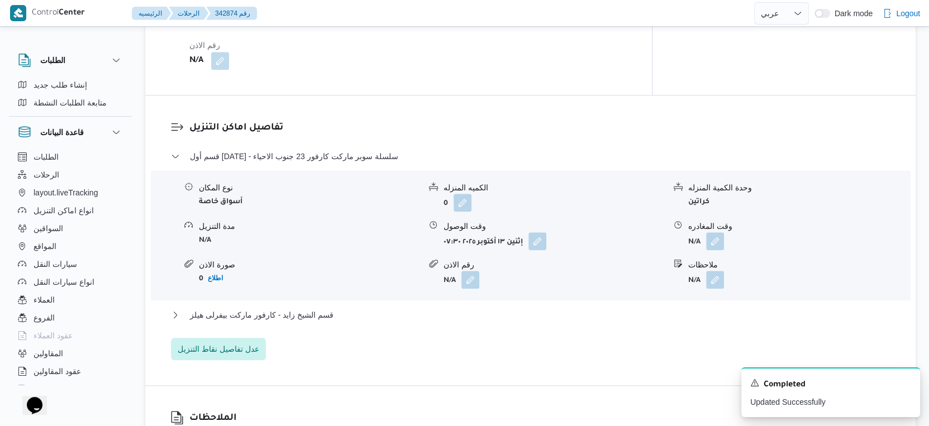
scroll to position [932, 0]
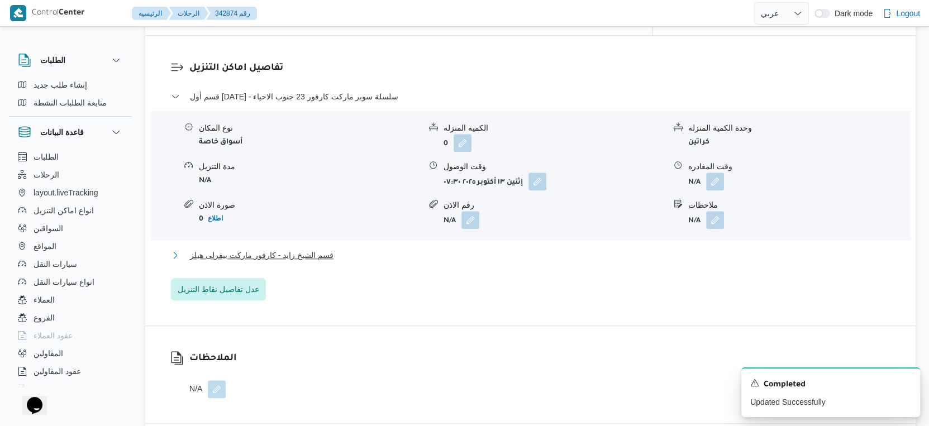
click at [341, 249] on button "قسم الشيخ زايد - كارفور ماركت بيفرلى هيلز" at bounding box center [531, 255] width 720 height 13
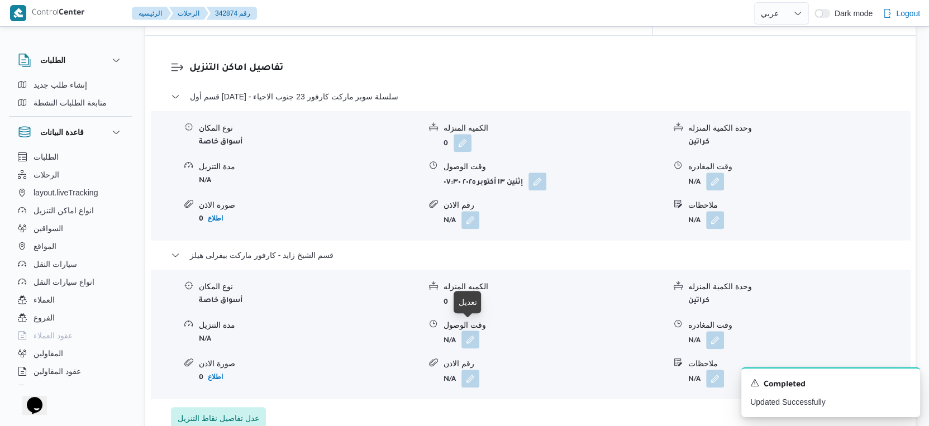
click at [474, 331] on button "button" at bounding box center [471, 340] width 18 height 18
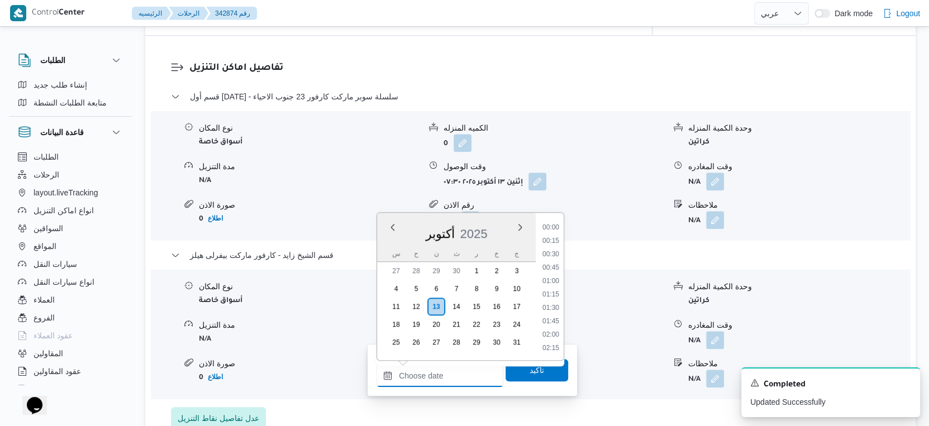
click at [459, 367] on input "وقت الوصول" at bounding box center [440, 376] width 127 height 22
click at [555, 272] on li "12:00" at bounding box center [551, 272] width 26 height 11
type input "١٣/١٠/٢٠٢٥ ١٢:٠٠"
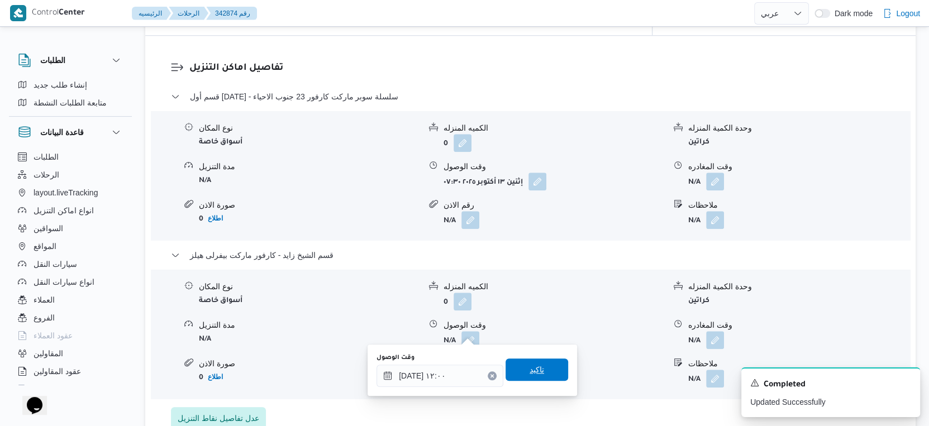
click at [541, 366] on span "تاكيد" at bounding box center [537, 370] width 63 height 22
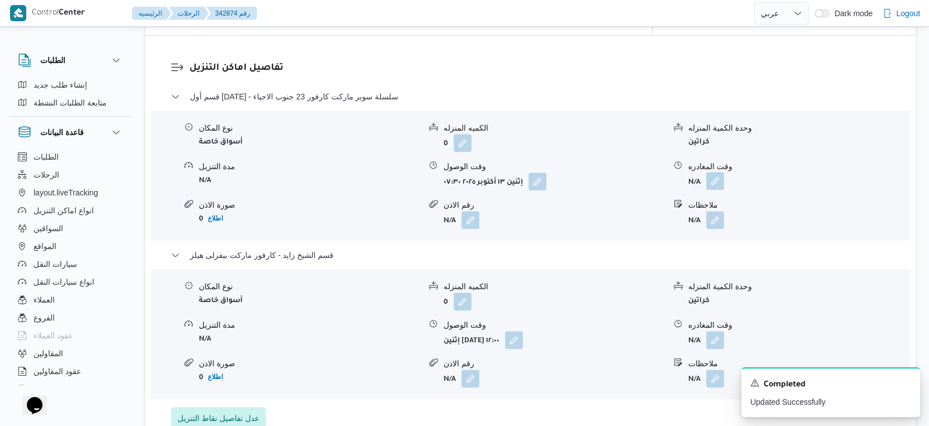
click at [714, 175] on button "button" at bounding box center [715, 181] width 18 height 18
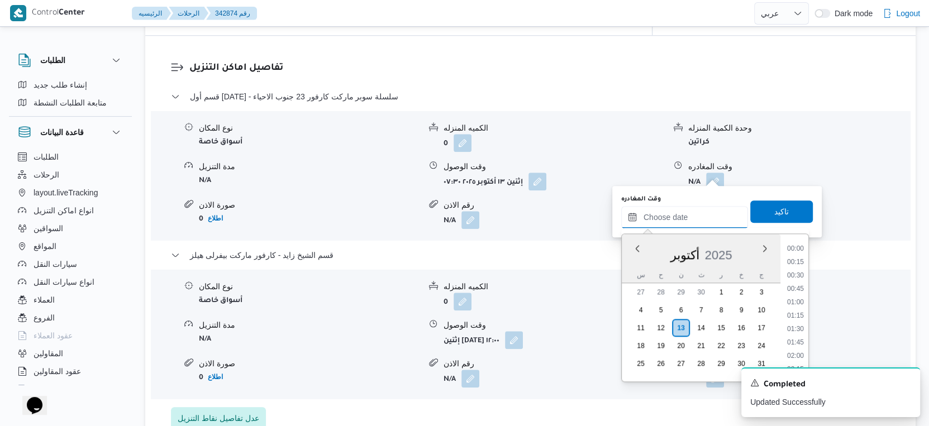
click at [704, 211] on input "وقت المغادره" at bounding box center [684, 217] width 127 height 22
click at [800, 264] on li "11:30" at bounding box center [796, 267] width 26 height 11
type input "١٣/١٠/٢٠٢٥ ١١:٣٠"
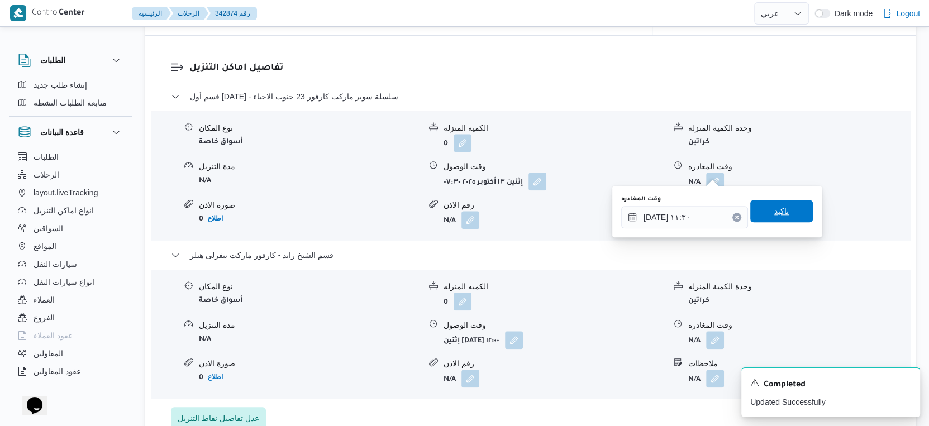
click at [792, 215] on span "تاكيد" at bounding box center [781, 211] width 63 height 22
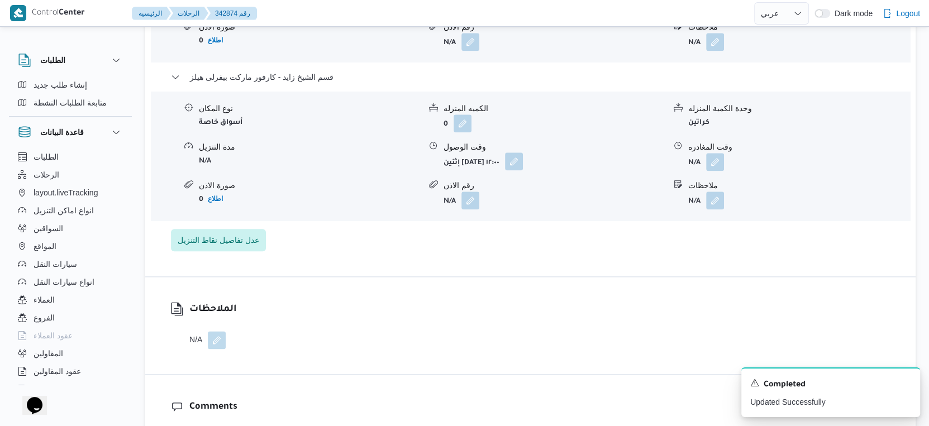
scroll to position [1118, 0]
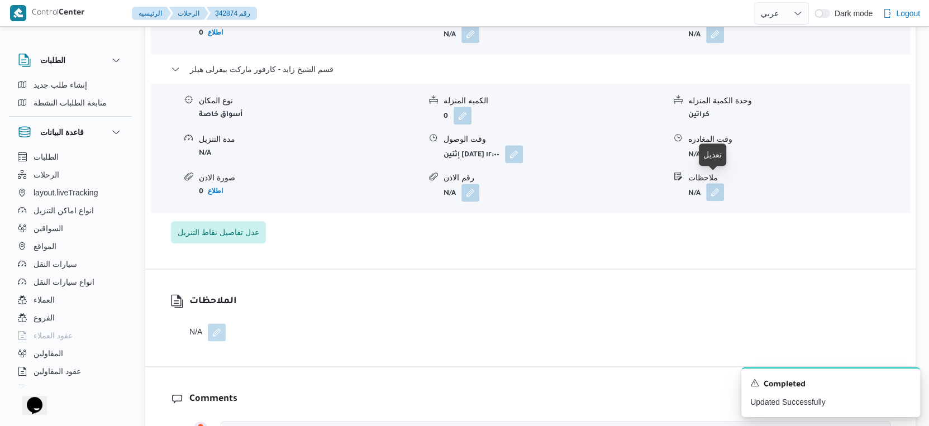
click at [715, 183] on button "button" at bounding box center [715, 192] width 18 height 18
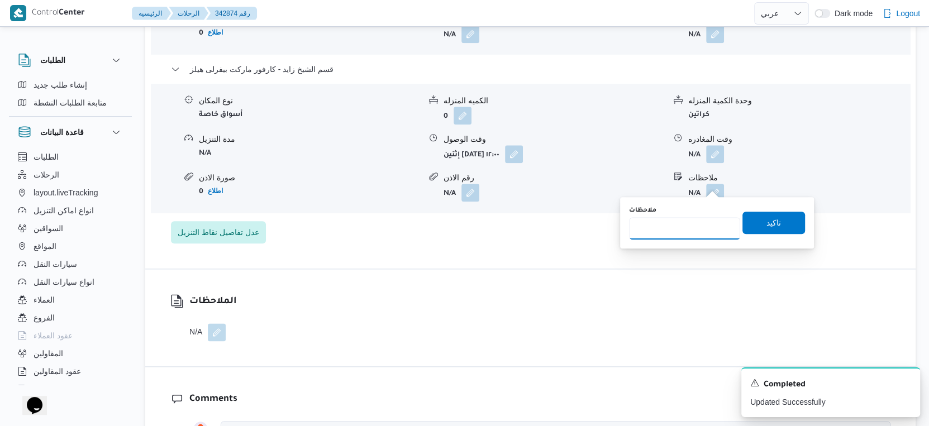
click at [674, 226] on input "ملاحظات" at bounding box center [684, 228] width 111 height 22
type input "الفرع لم يسلم"
click at [783, 226] on span "تاكيد" at bounding box center [774, 222] width 63 height 22
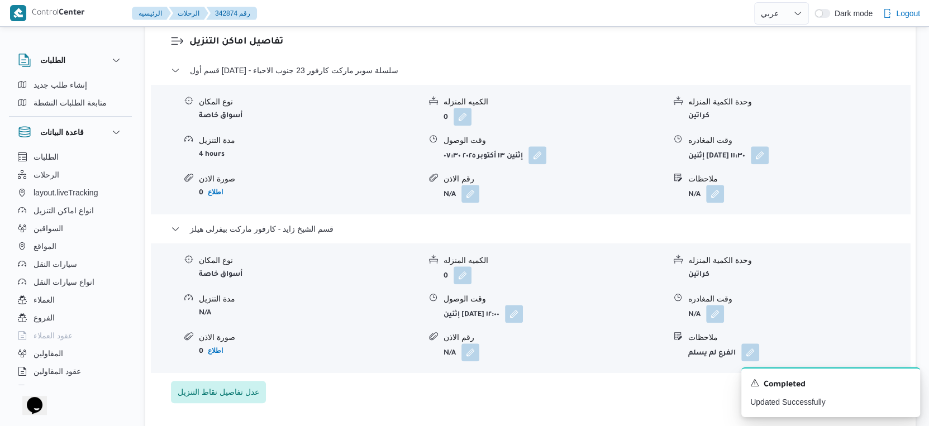
scroll to position [993, 0]
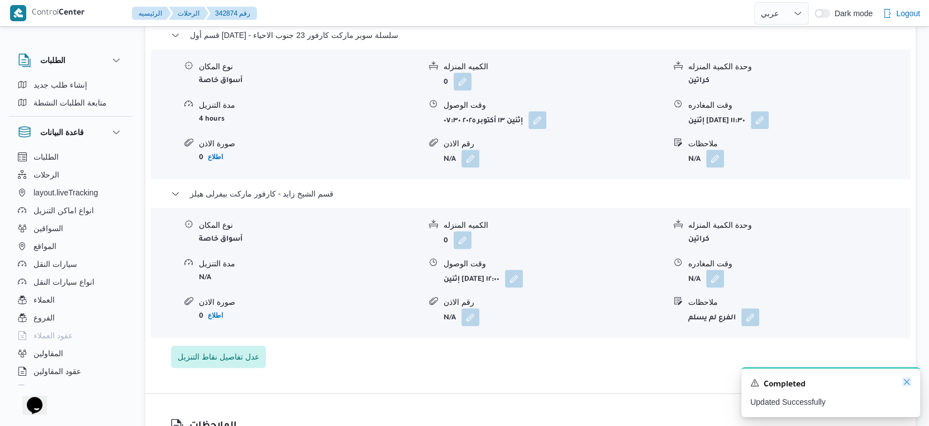
click at [905, 383] on icon "Dismiss toast" at bounding box center [906, 382] width 9 height 9
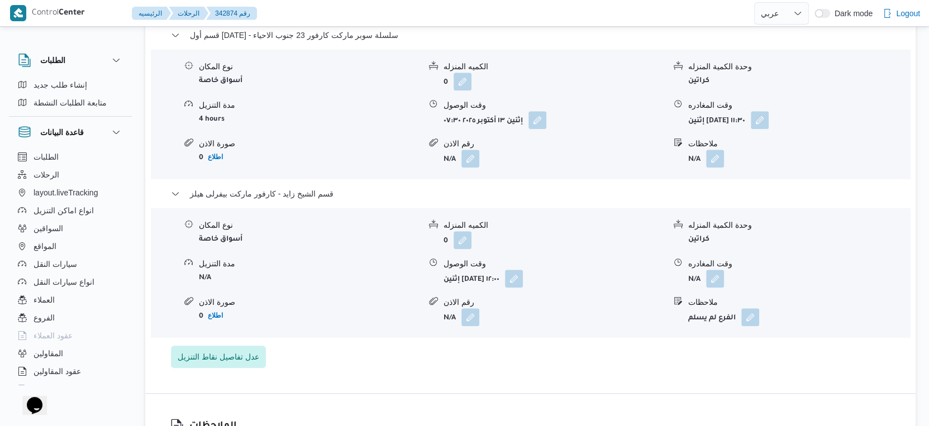
click at [713, 348] on div "قسم أول 6 أكتوبر - سلسلة سوبر ماركت كارفور 23 جنوب الاحياء نوع المكان أسواق خاص…" at bounding box center [531, 198] width 720 height 340
click at [752, 308] on button "button" at bounding box center [751, 317] width 18 height 18
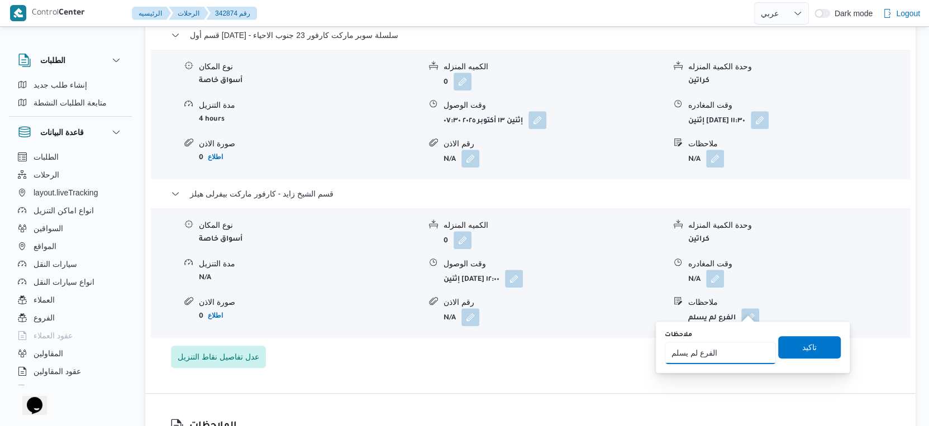
click at [735, 355] on input "الفرع لم يسلم" at bounding box center [720, 353] width 111 height 22
type input "الفرع لم يسلم بسبب السيستم واقع"
click at [812, 349] on span "تاكيد" at bounding box center [809, 347] width 63 height 22
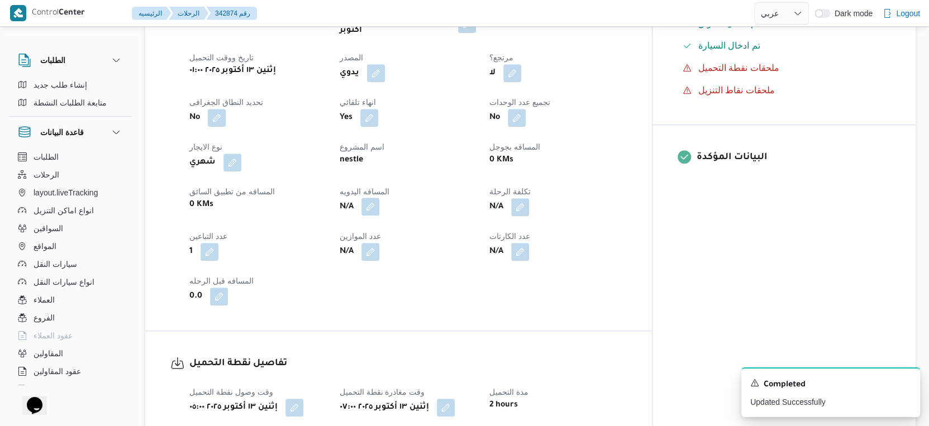
scroll to position [435, 0]
click at [379, 200] on button "button" at bounding box center [371, 207] width 18 height 18
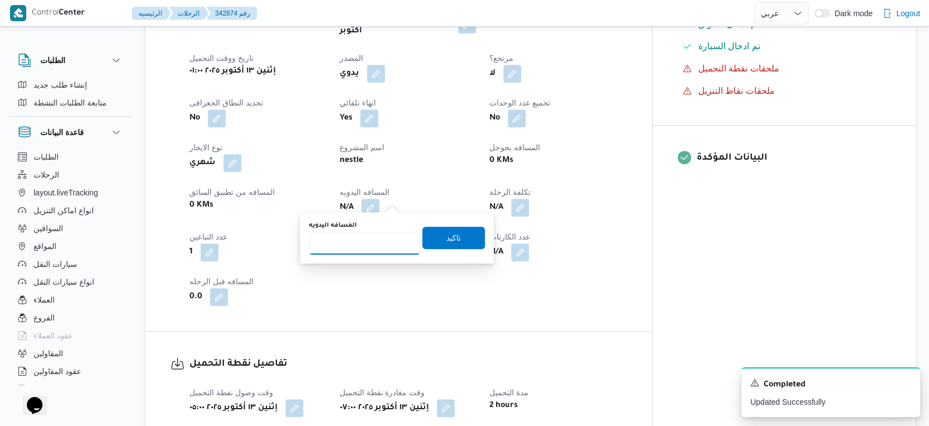
click at [371, 241] on input "المسافه اليدويه" at bounding box center [364, 243] width 111 height 22
type input "66"
click at [446, 235] on span "تاكيد" at bounding box center [453, 237] width 15 height 13
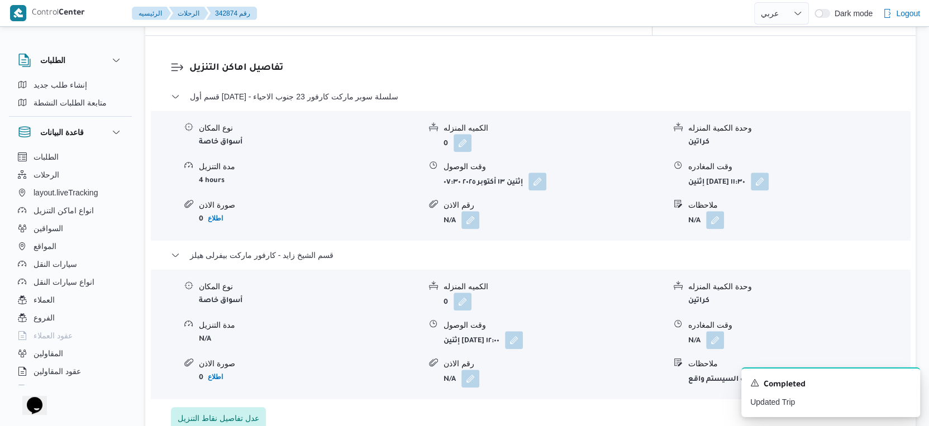
scroll to position [993, 0]
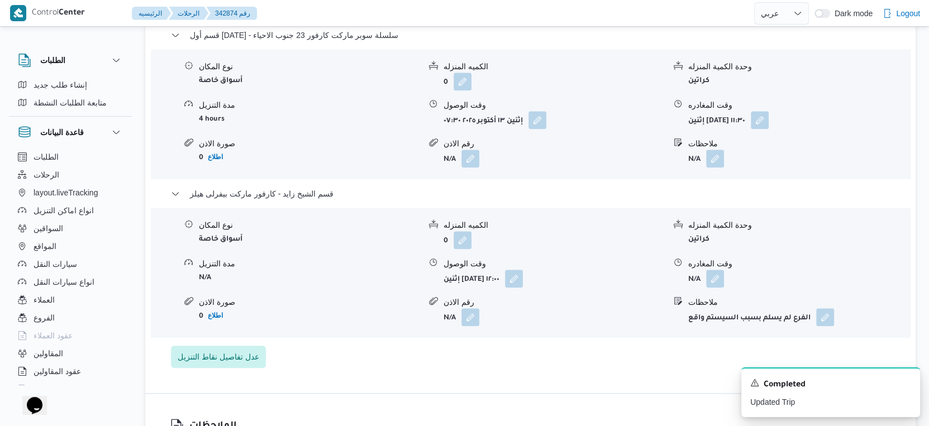
select select "ar"
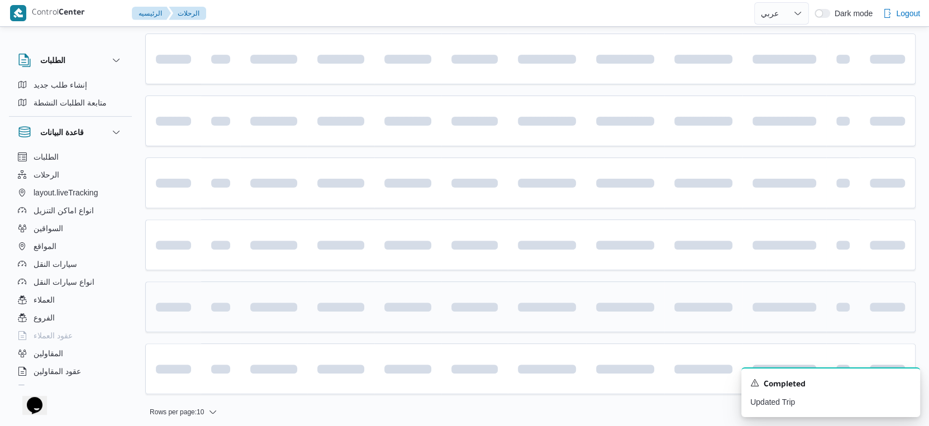
scroll to position [475, 0]
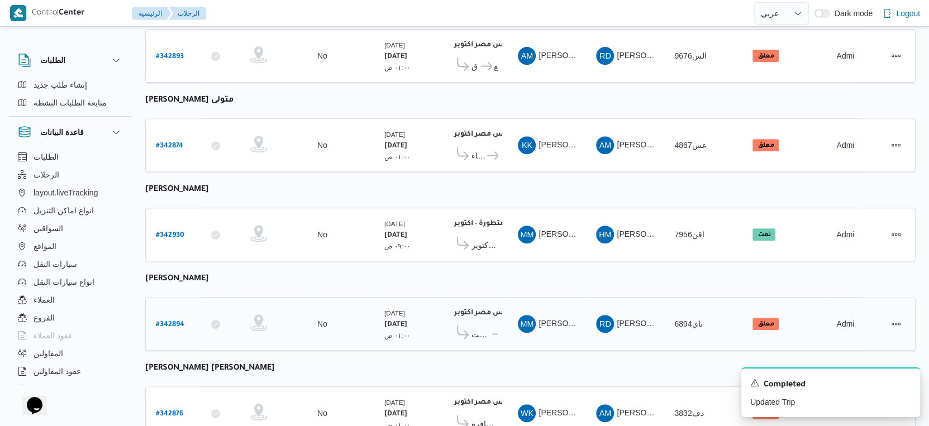
click at [180, 321] on b "# 342894" at bounding box center [170, 325] width 28 height 8
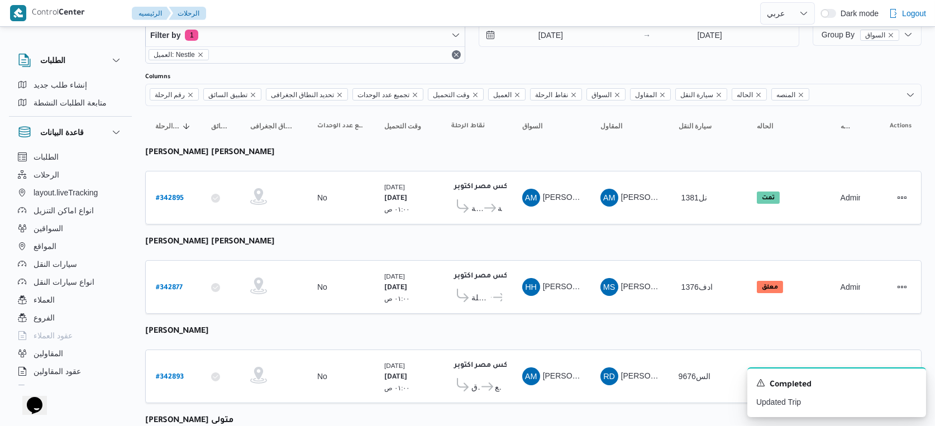
select select "ar"
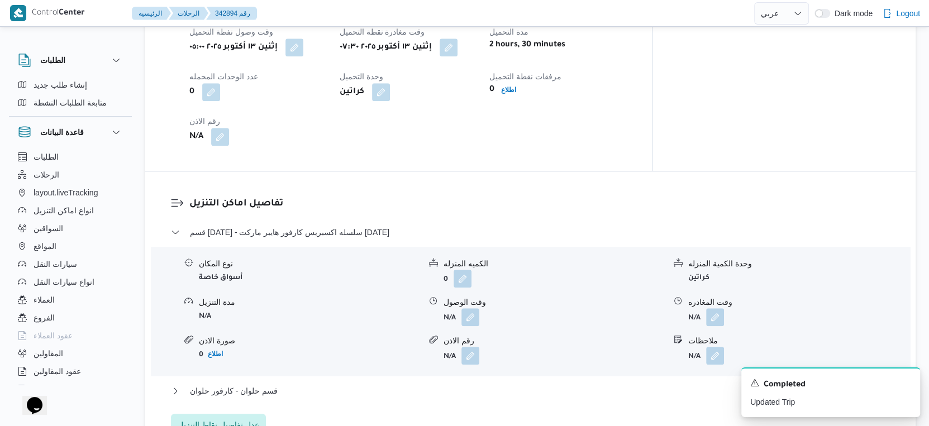
scroll to position [723, 0]
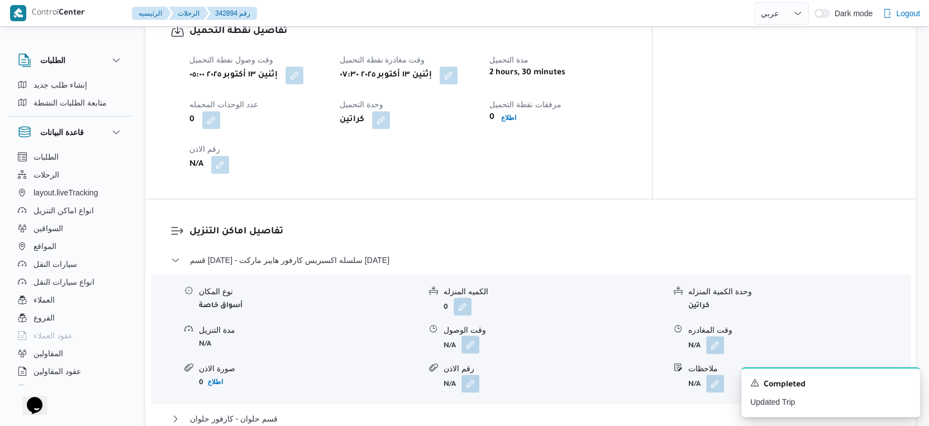
click at [476, 336] on button "button" at bounding box center [471, 345] width 18 height 18
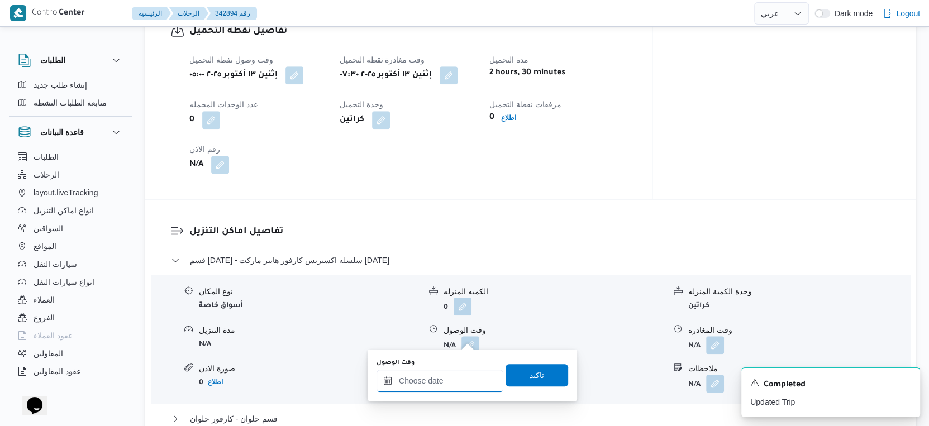
click at [461, 372] on input "وقت الوصول" at bounding box center [440, 381] width 127 height 22
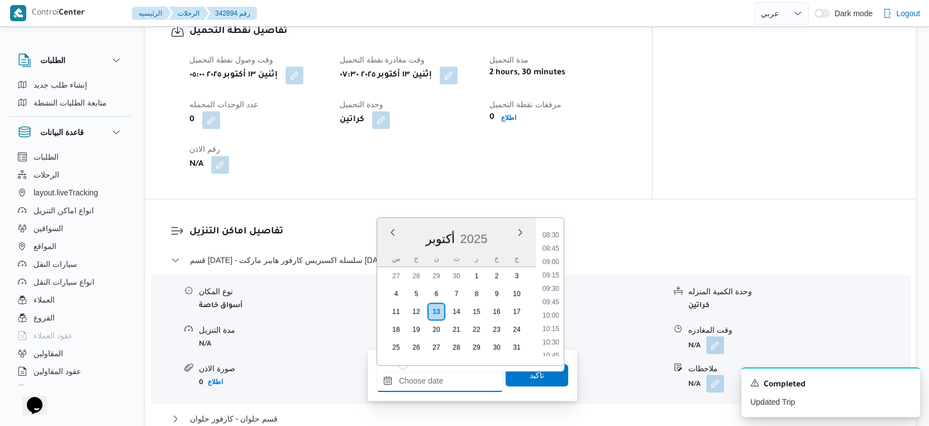
scroll to position [426, 0]
click at [557, 291] on li "09:00" at bounding box center [551, 289] width 26 height 11
type input "١٣/١٠/٢٠٢٥ ٠٩:٠٠"
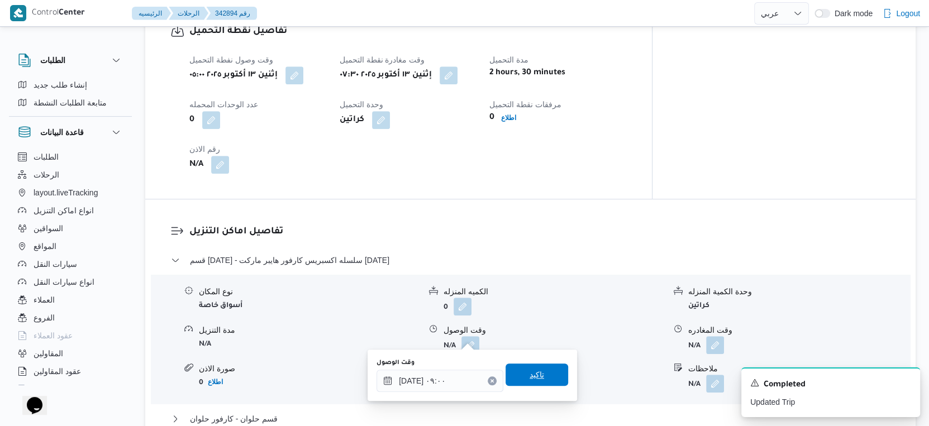
click at [538, 373] on span "تاكيد" at bounding box center [537, 375] width 63 height 22
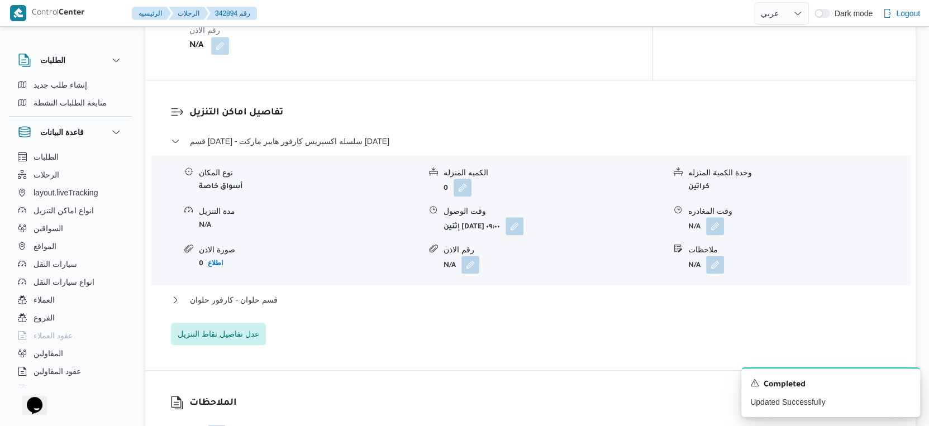
scroll to position [910, 0]
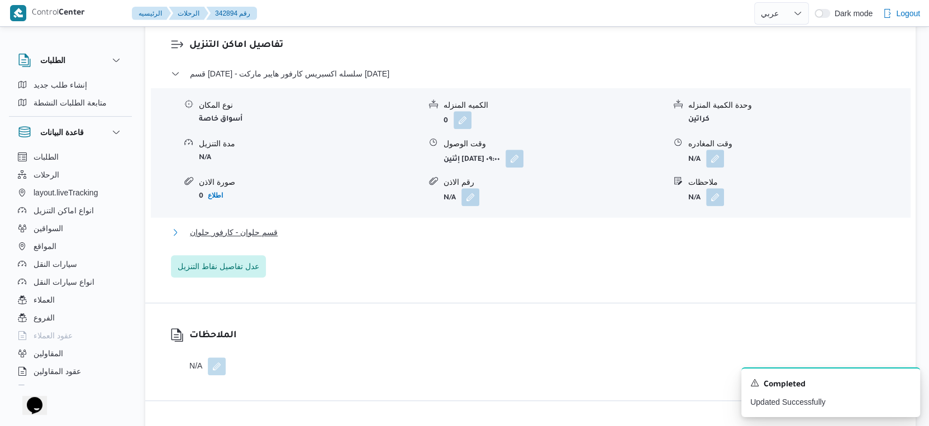
click at [335, 226] on button "قسم حلوان - كارفور حلوان" at bounding box center [531, 232] width 720 height 13
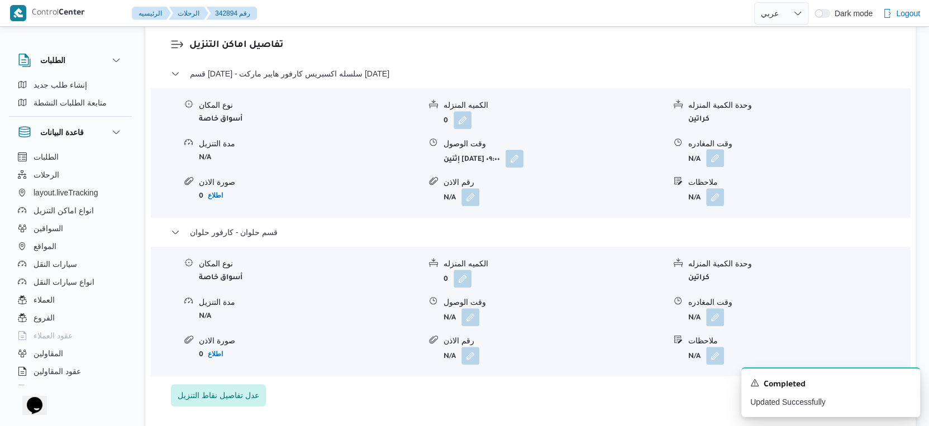
click at [712, 149] on button "button" at bounding box center [715, 158] width 18 height 18
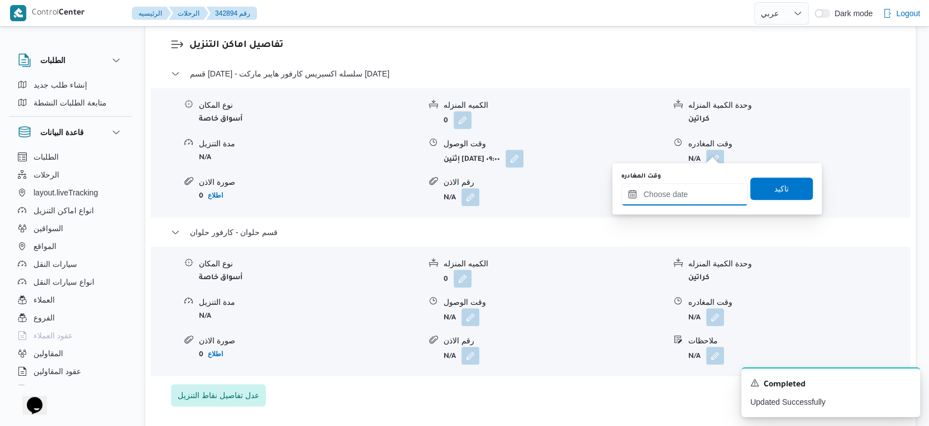
click at [707, 201] on input "وقت المغادره" at bounding box center [684, 194] width 127 height 22
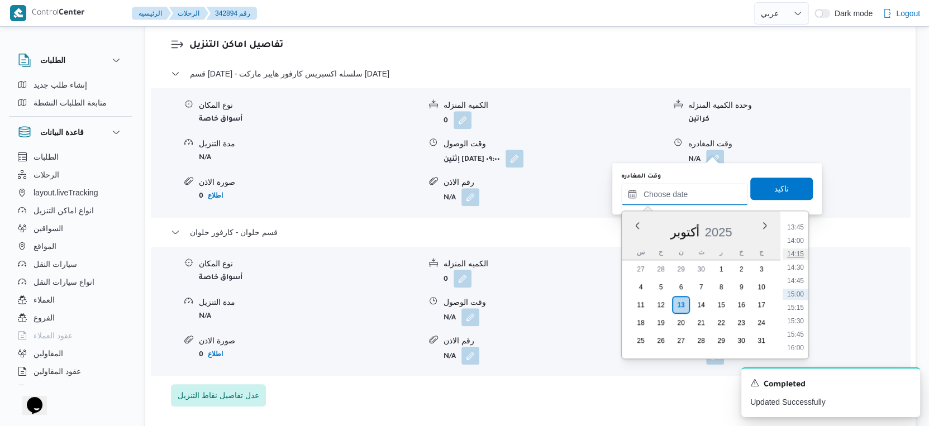
scroll to position [612, 0]
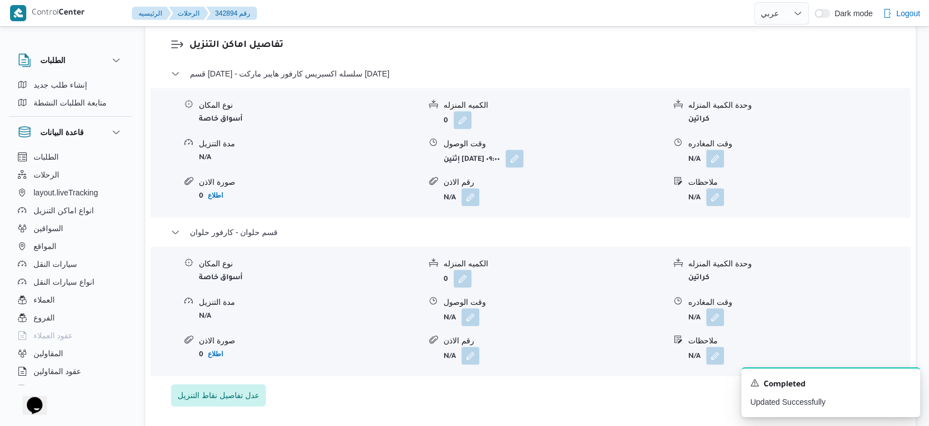
click at [378, 298] on div "مدة التنزيل" at bounding box center [309, 303] width 221 height 12
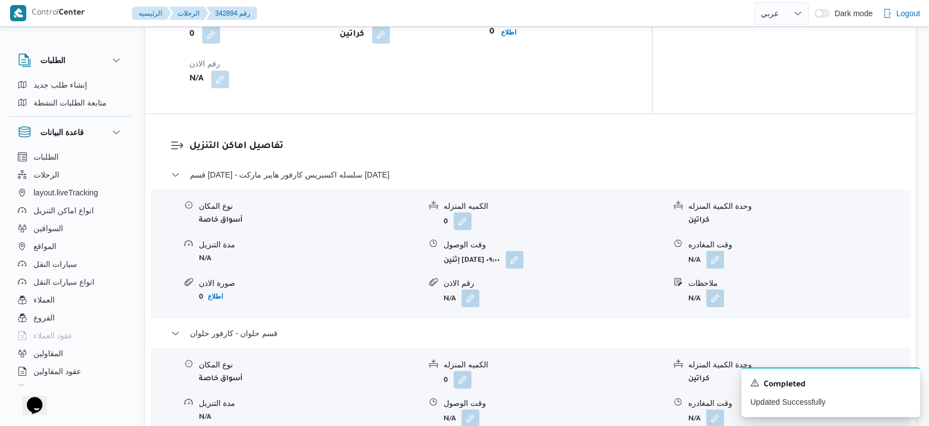
scroll to position [807, 0]
select select "ar"
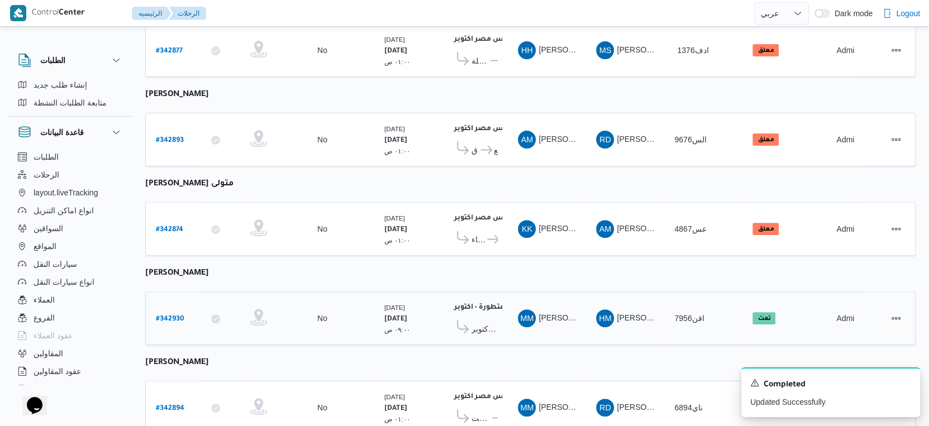
scroll to position [475, 0]
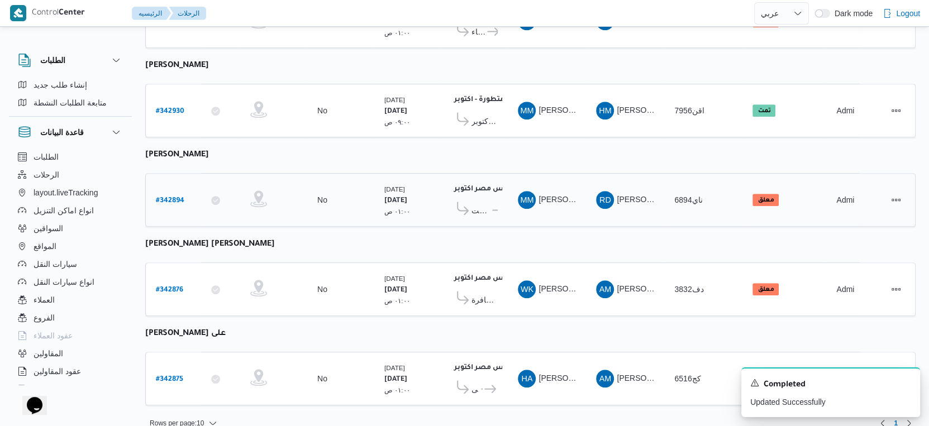
click at [184, 197] on b "# 342894" at bounding box center [170, 201] width 28 height 8
select select "ar"
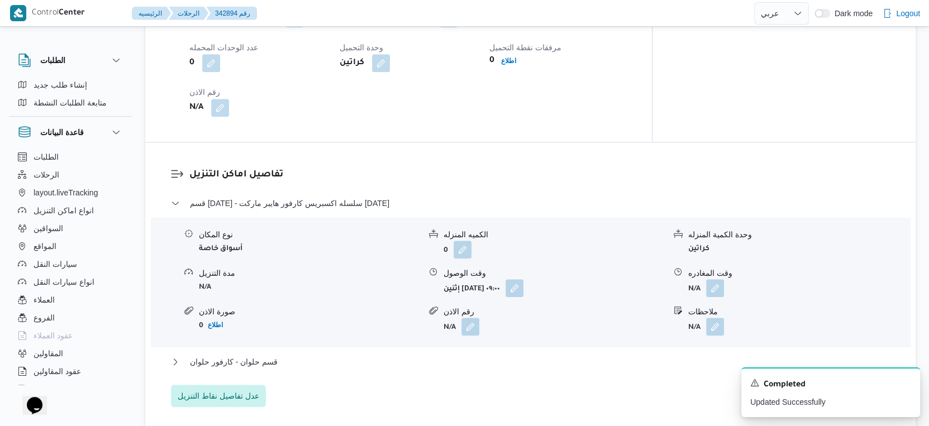
scroll to position [807, 0]
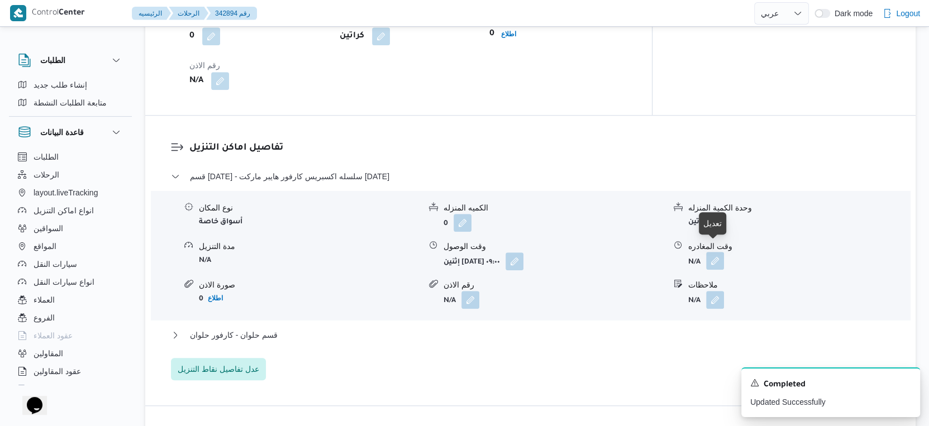
click at [713, 252] on button "button" at bounding box center [715, 261] width 18 height 18
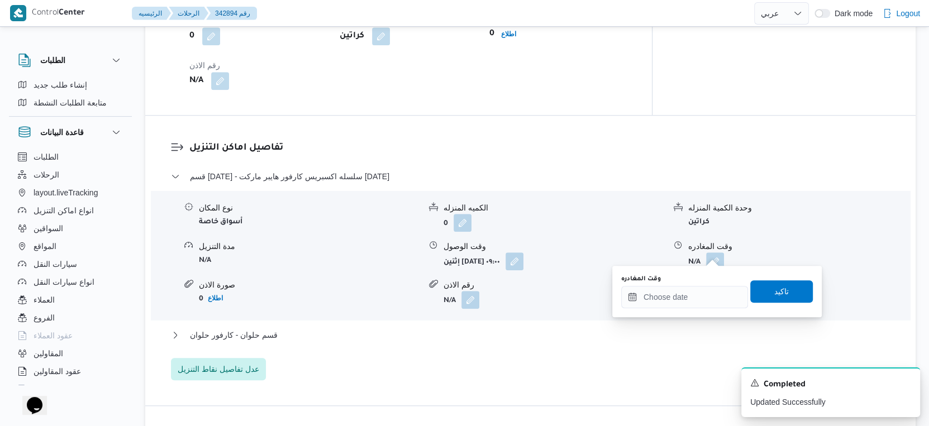
click at [703, 284] on div "وقت المغادره" at bounding box center [684, 292] width 127 height 34
click at [704, 294] on input "وقت المغادره" at bounding box center [684, 297] width 127 height 22
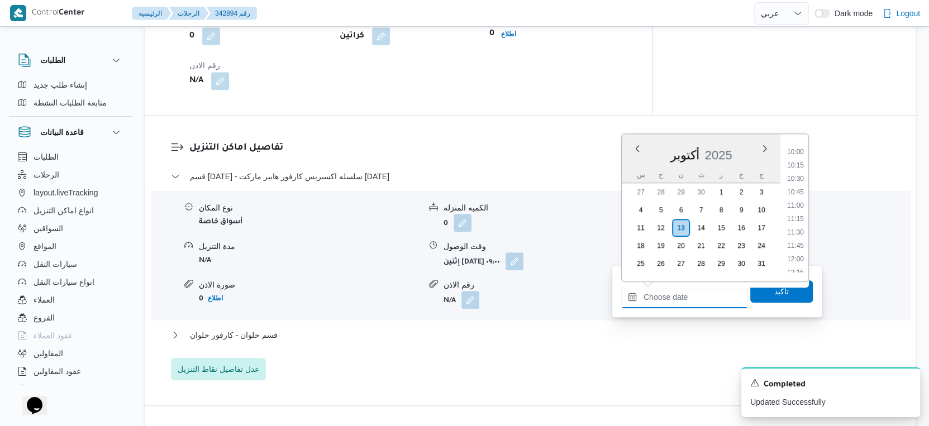
scroll to position [550, 0]
click at [799, 215] on li "11:30" at bounding box center [796, 215] width 26 height 11
type input "١٣/١٠/٢٠٢٥ ١١:٣٠"
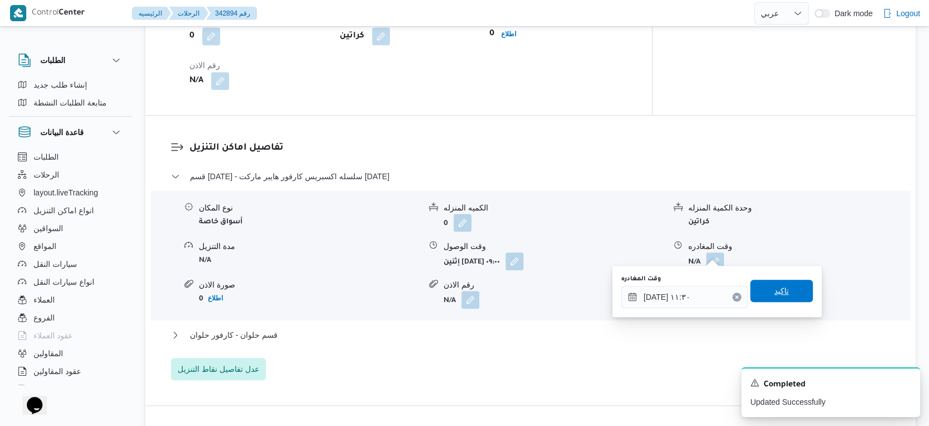
click at [795, 291] on span "تاكيد" at bounding box center [781, 291] width 63 height 22
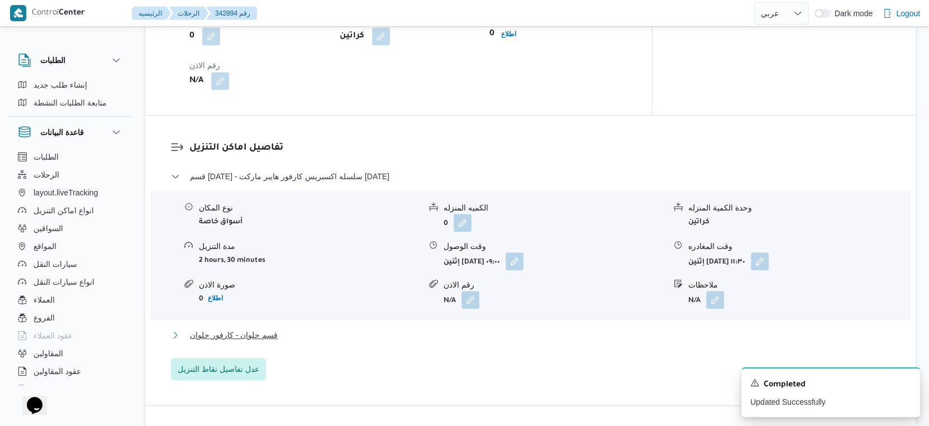
click at [315, 331] on button "قسم حلوان - كارفور حلوان" at bounding box center [531, 335] width 720 height 13
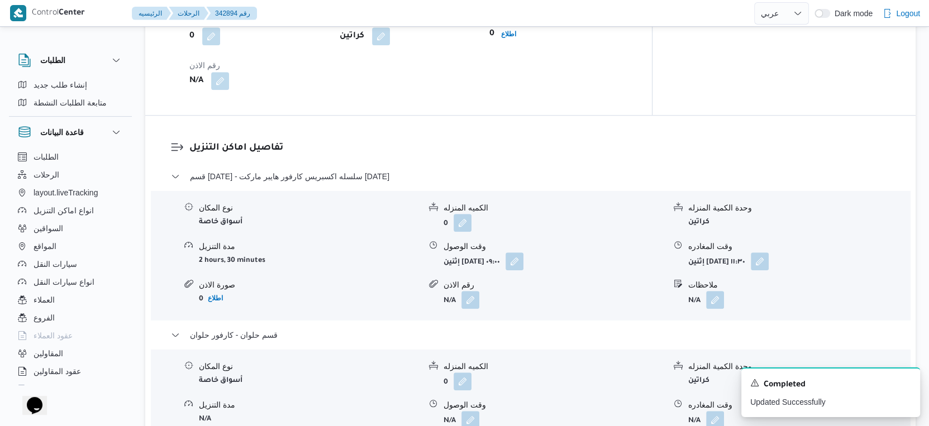
scroll to position [869, 0]
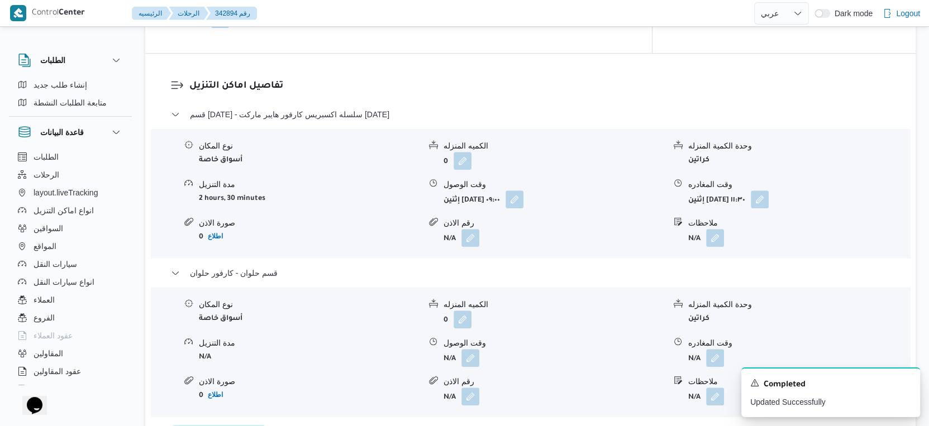
select select "ar"
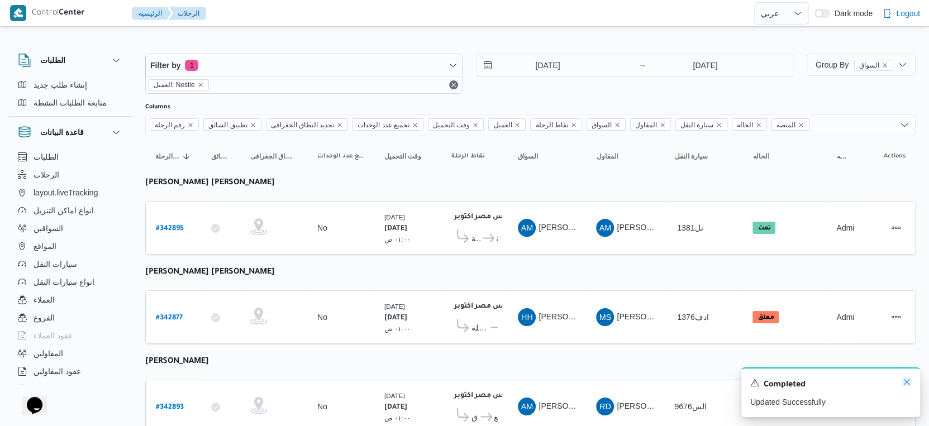
click at [905, 381] on icon "Dismiss toast" at bounding box center [906, 382] width 9 height 9
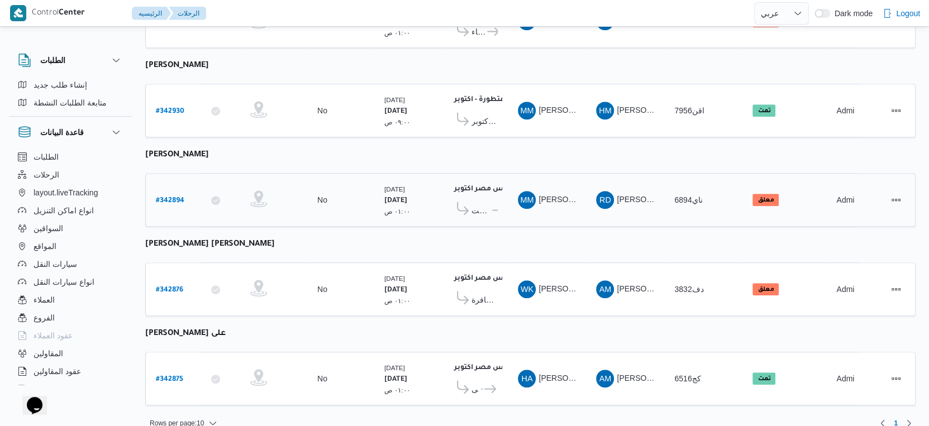
scroll to position [413, 0]
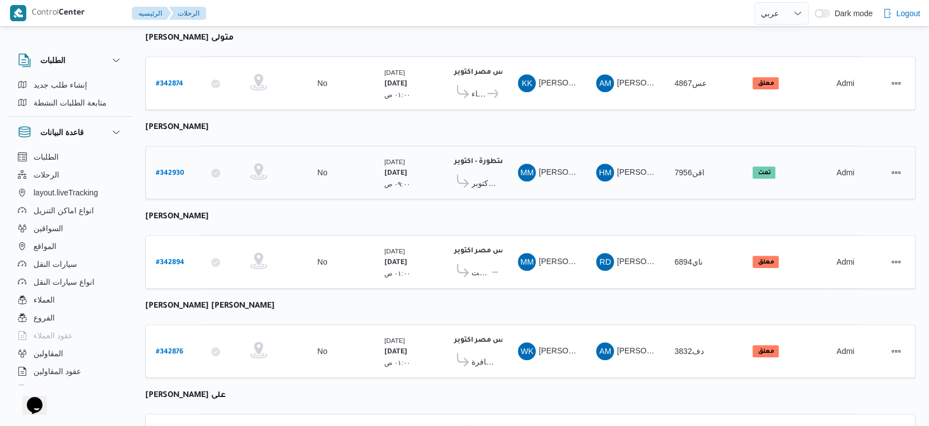
click at [159, 170] on b "# 342930" at bounding box center [170, 174] width 28 height 8
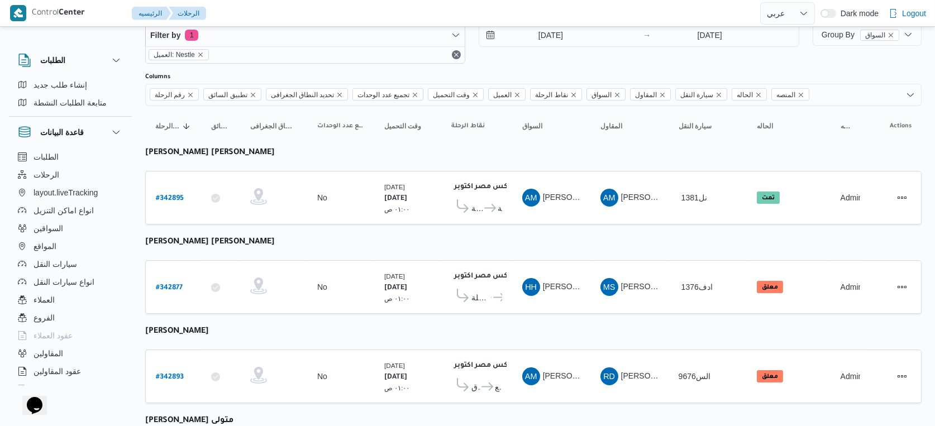
select select "ar"
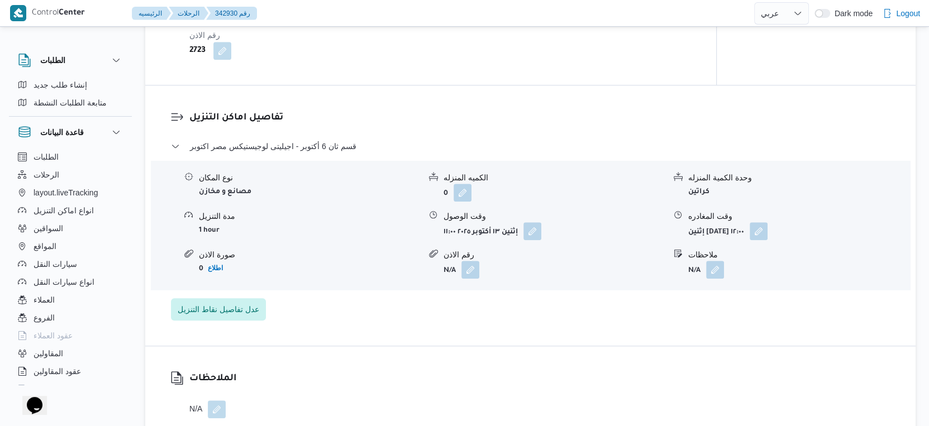
scroll to position [910, 0]
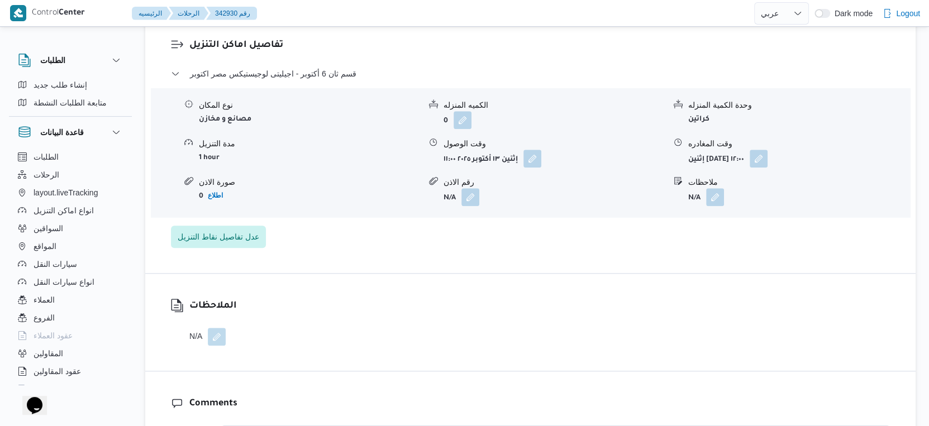
select select "ar"
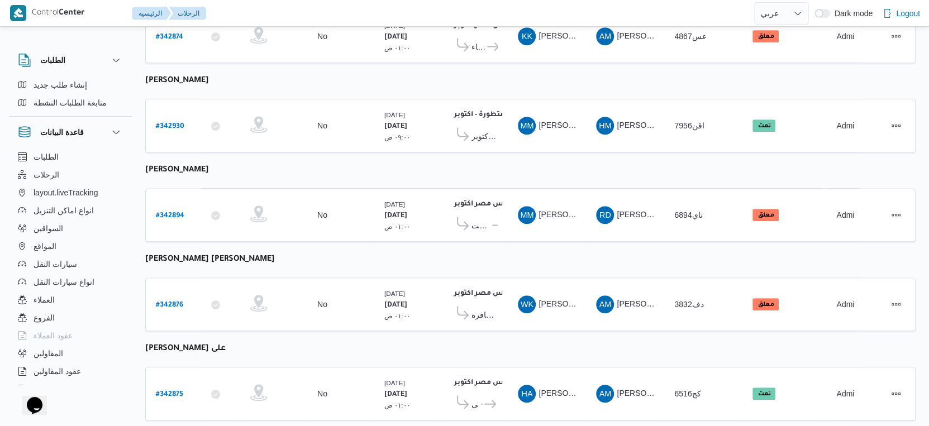
scroll to position [475, 0]
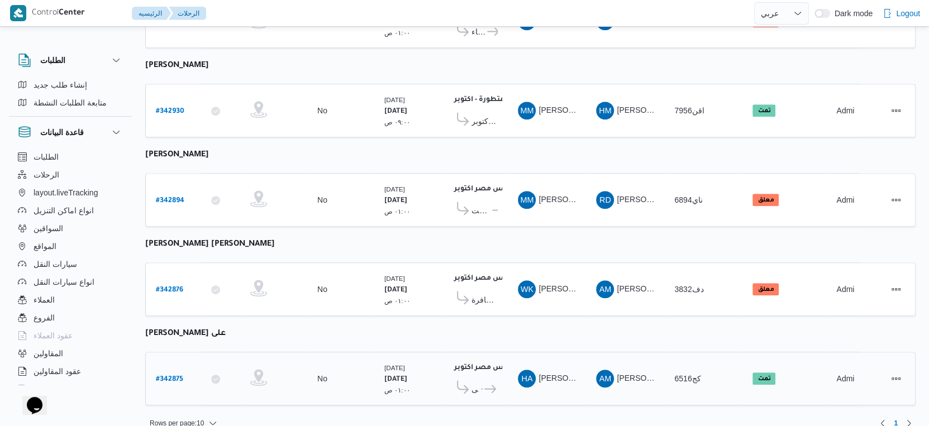
click at [496, 383] on span "سعودى ماركت الشروق" at bounding box center [490, 389] width 15 height 13
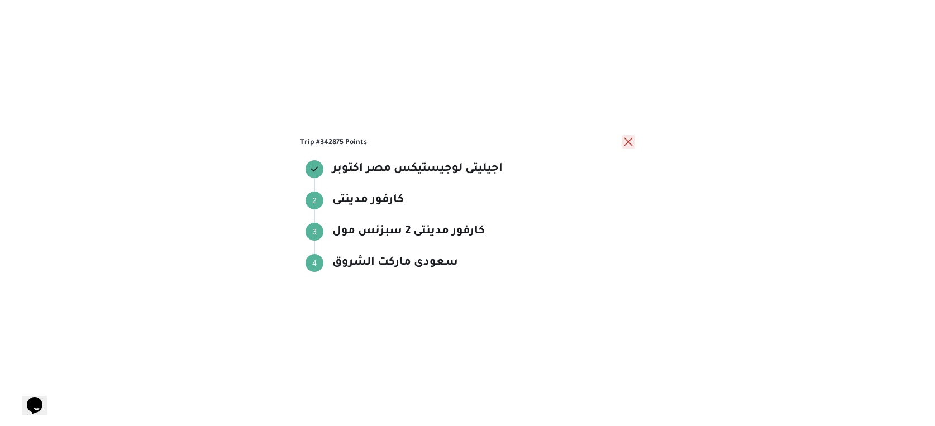
click at [629, 143] on button "close" at bounding box center [628, 141] width 13 height 13
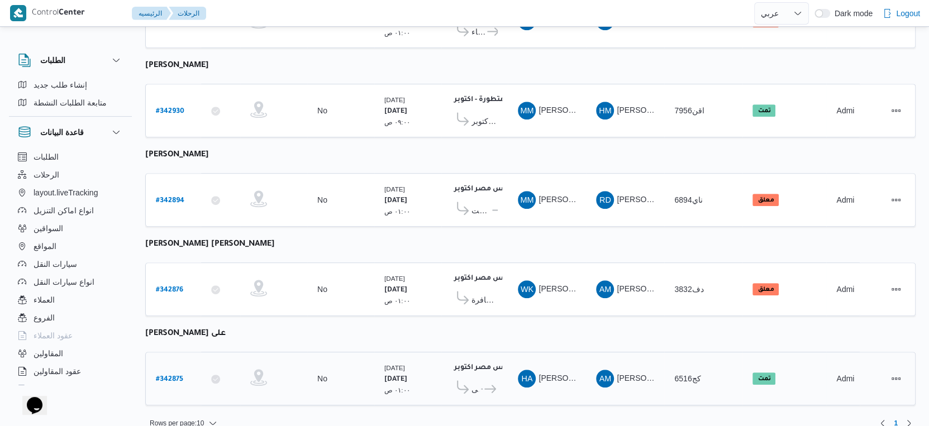
click at [173, 376] on b "# 342875" at bounding box center [169, 380] width 27 height 8
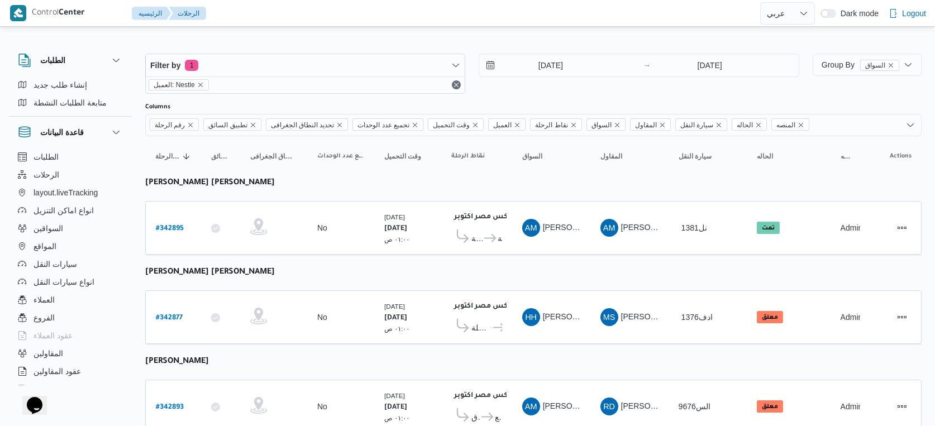
select select "ar"
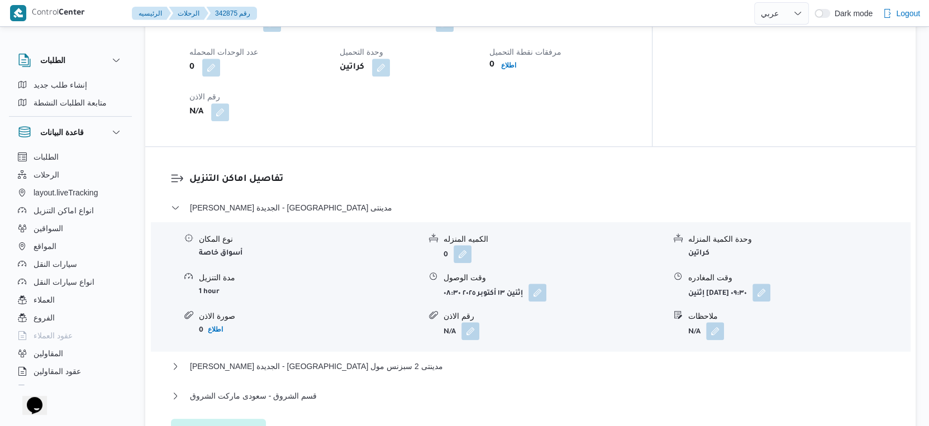
scroll to position [869, 0]
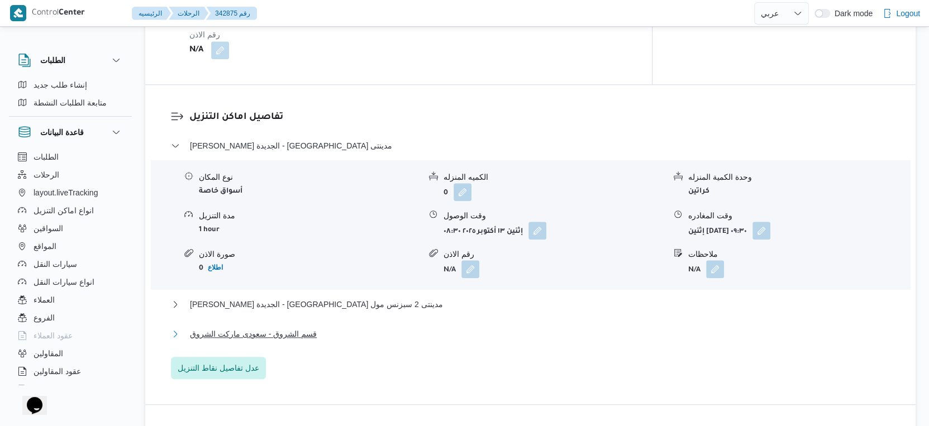
click at [326, 332] on button "قسم الشروق - سعودى ماركت الشروق" at bounding box center [531, 333] width 720 height 13
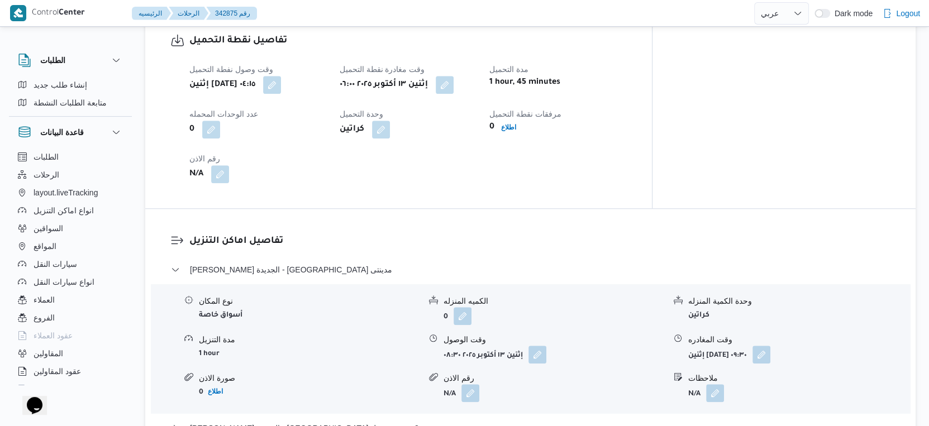
scroll to position [993, 0]
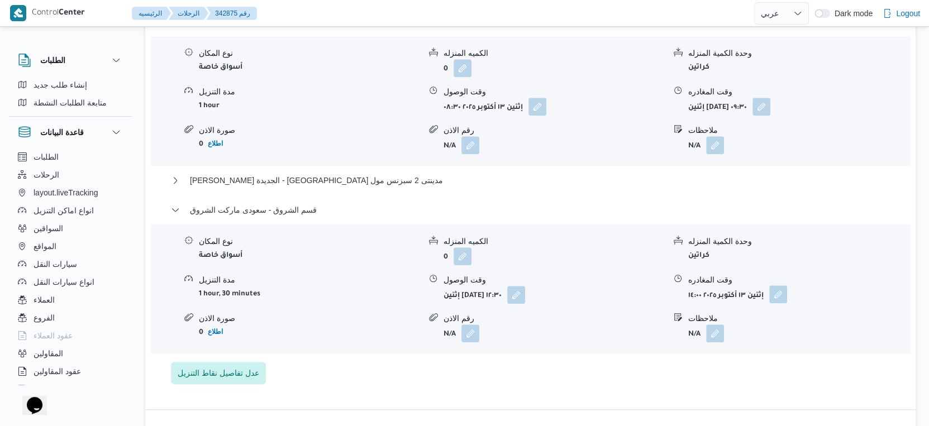
click at [779, 296] on button "button" at bounding box center [778, 295] width 18 height 18
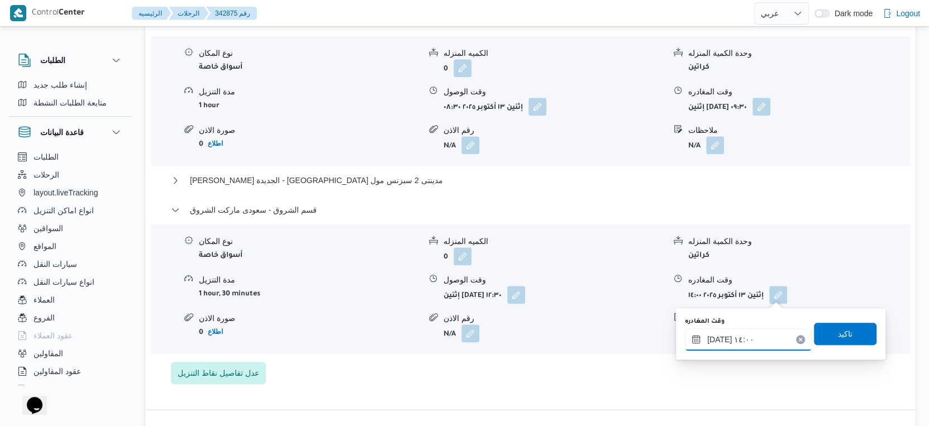
click at [757, 338] on input "١٣/١٠/٢٠٢٥ ١٤:٠٠" at bounding box center [748, 340] width 127 height 22
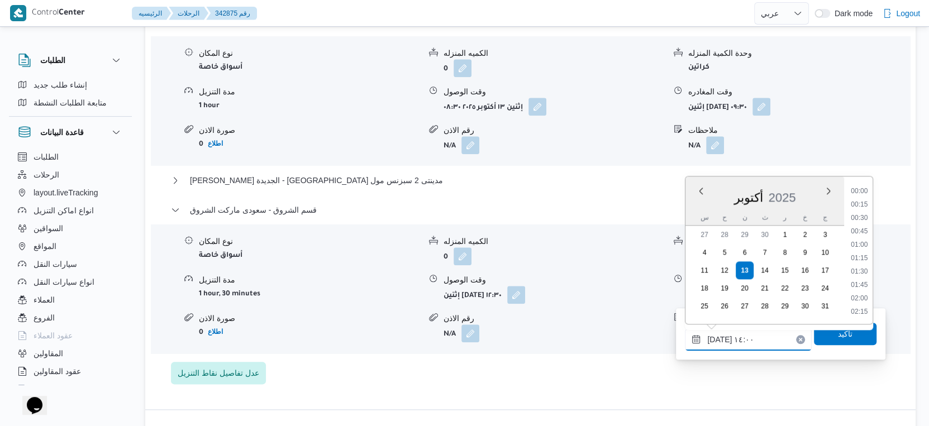
scroll to position [682, 0]
click at [863, 235] on li "13:30" at bounding box center [860, 233] width 26 height 11
type input "١٣/١٠/٢٠٢٥ ١٣:٣٠"
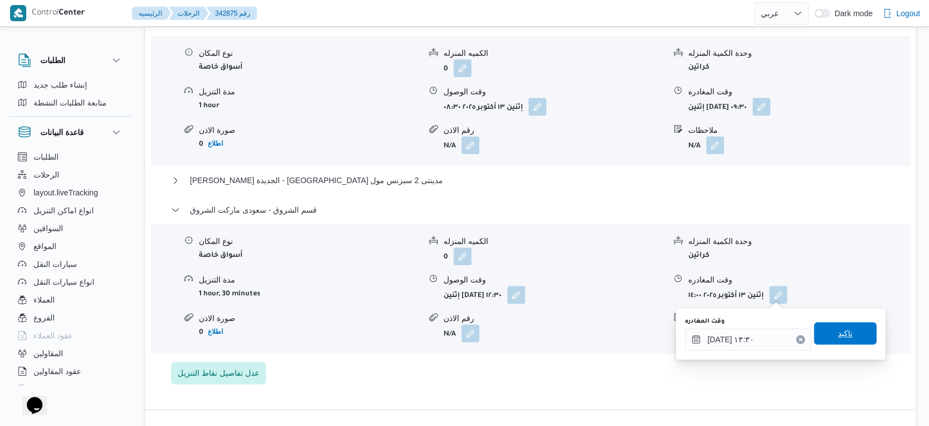
click at [843, 332] on span "تاكيد" at bounding box center [845, 333] width 15 height 13
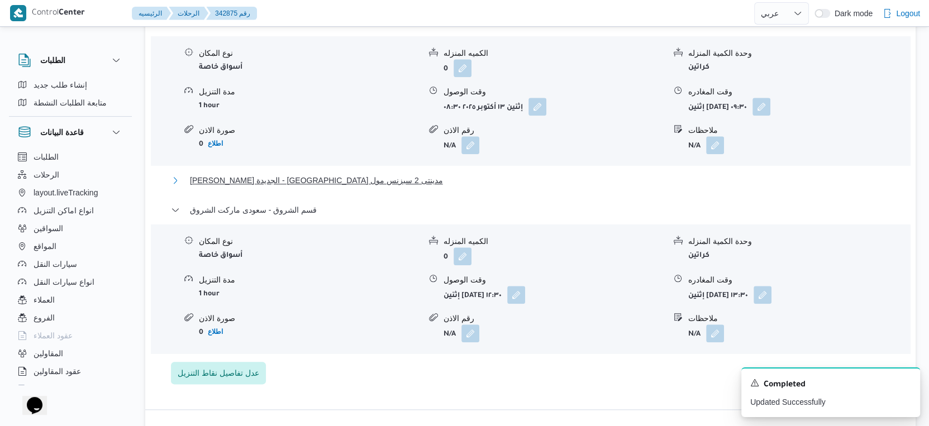
click at [349, 177] on span "ثانى القاهرة الجديدة - كارفور مدينتى 2 سبزنس مول" at bounding box center [316, 180] width 253 height 13
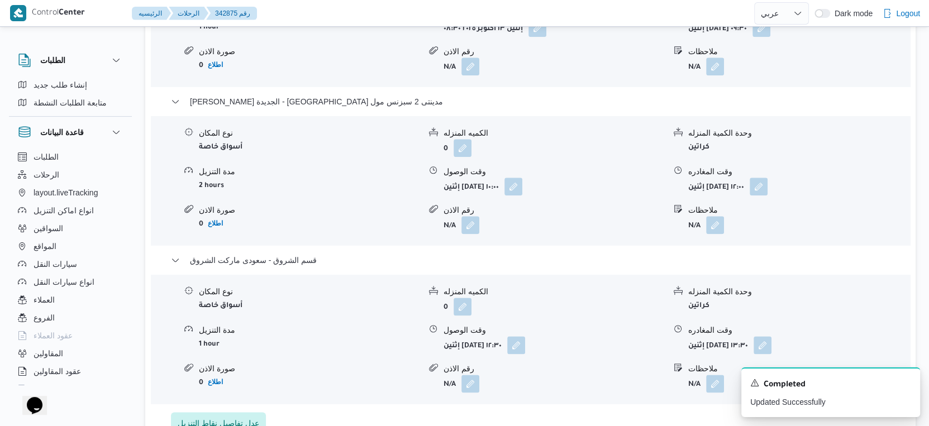
scroll to position [1180, 0]
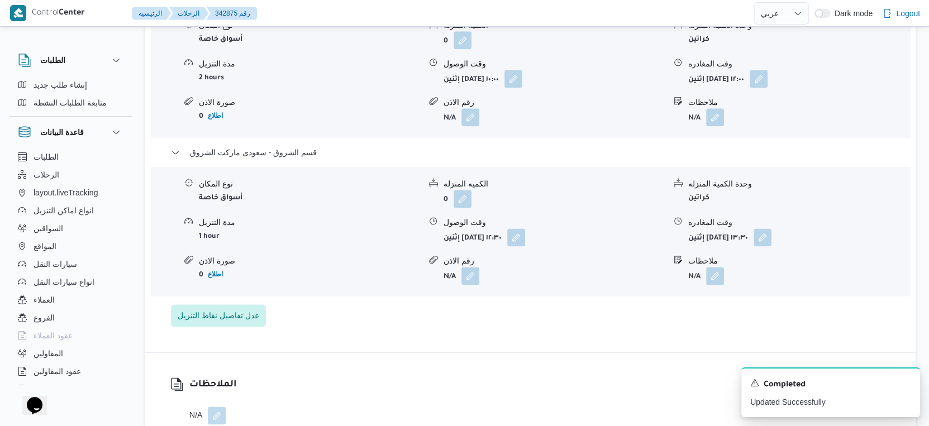
select select "ar"
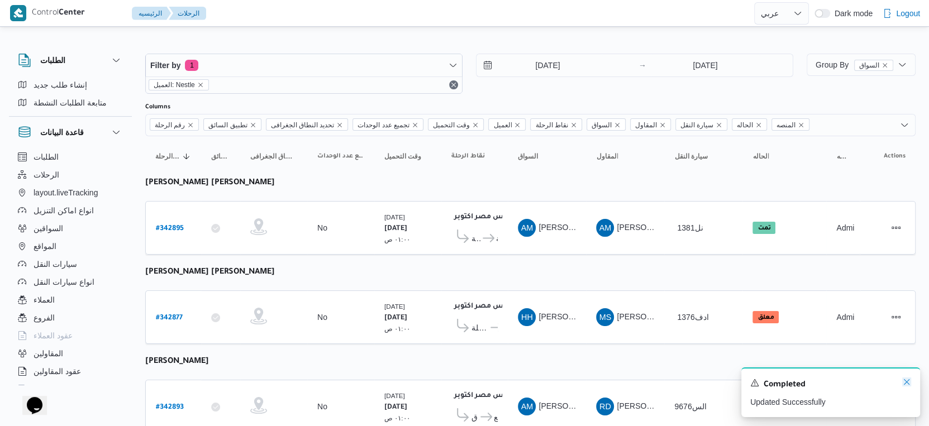
click at [906, 383] on icon "Dismiss toast" at bounding box center [907, 382] width 6 height 6
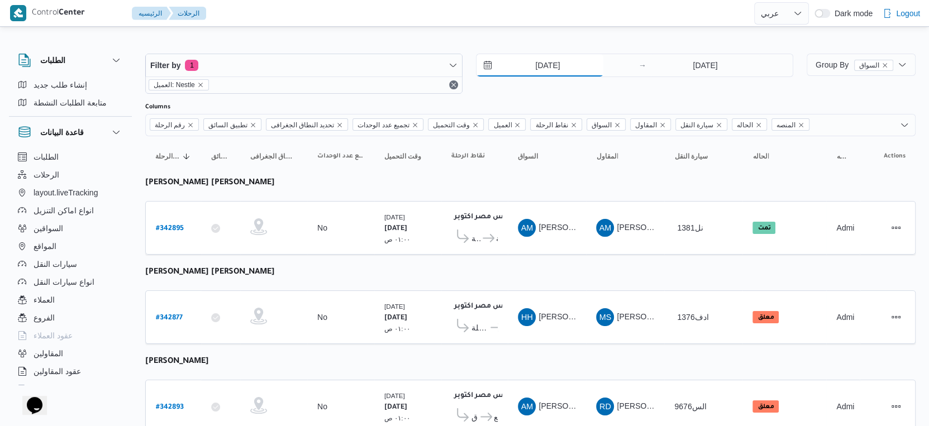
click at [545, 66] on input "[DATE]" at bounding box center [540, 65] width 127 height 22
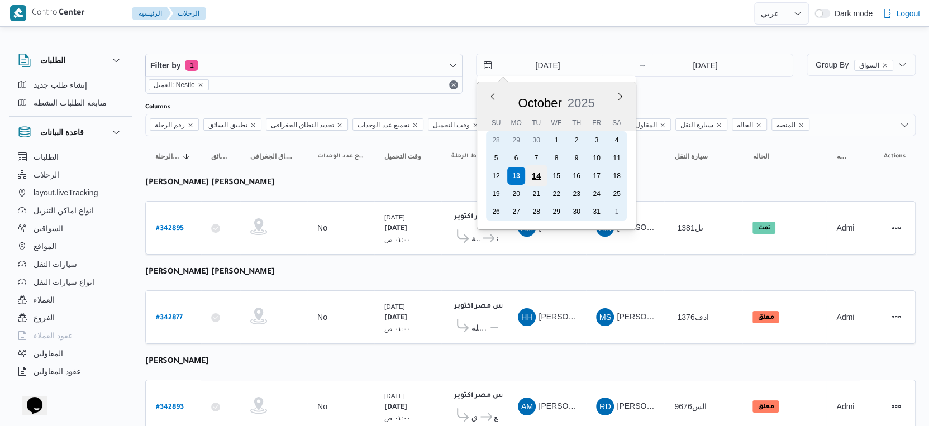
click at [533, 173] on div "14" at bounding box center [536, 175] width 21 height 21
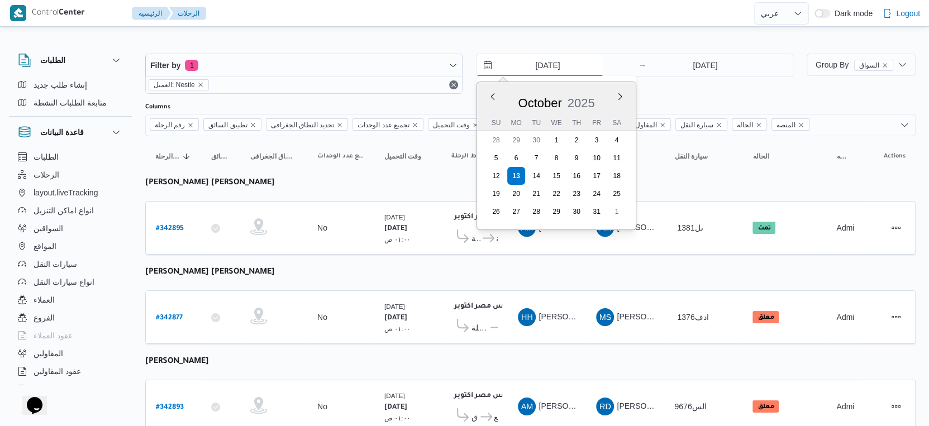
type input "14/10/2025"
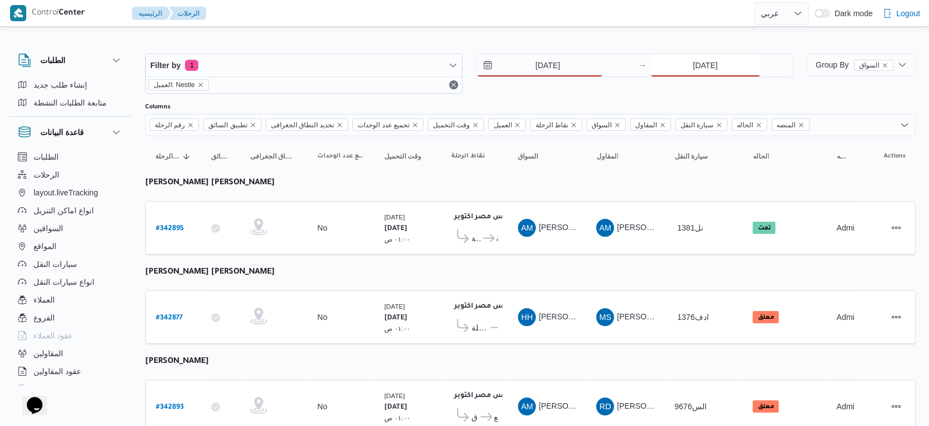
click at [682, 59] on input "[DATE]" at bounding box center [705, 65] width 111 height 22
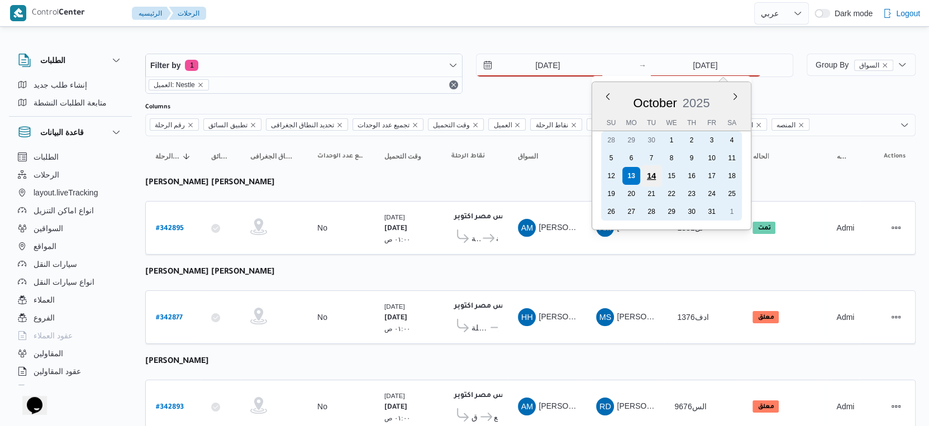
click at [654, 170] on div "14" at bounding box center [651, 175] width 21 height 21
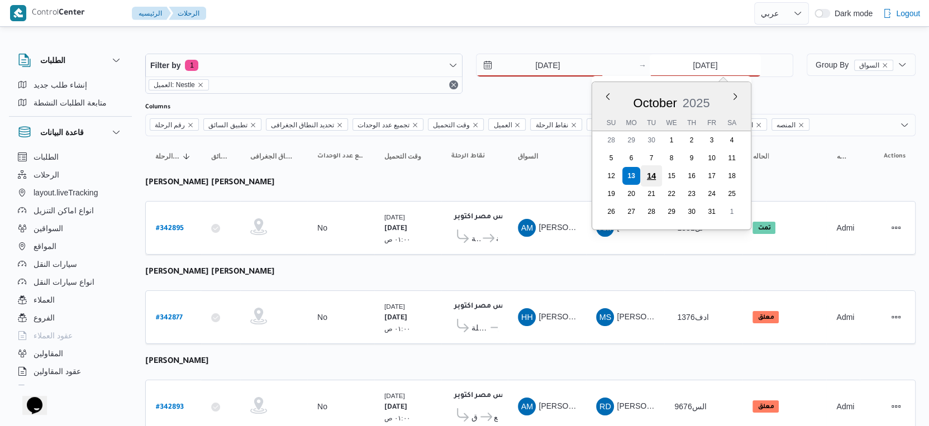
type input "14/10/2025"
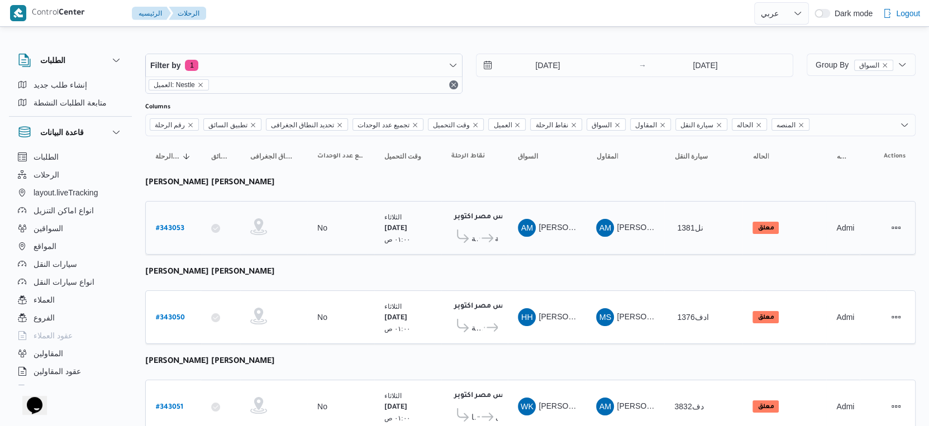
click at [572, 206] on td "السواق AM احمد مجدي يوسف عبدالرحمن" at bounding box center [547, 228] width 78 height 54
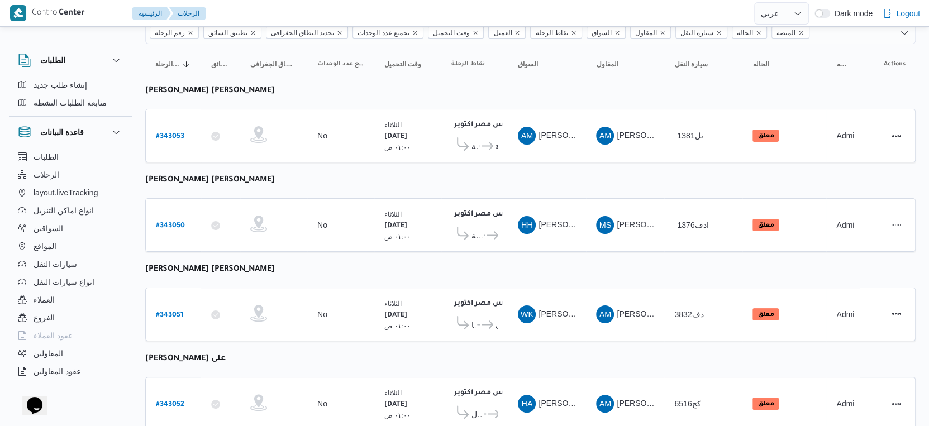
scroll to position [64, 0]
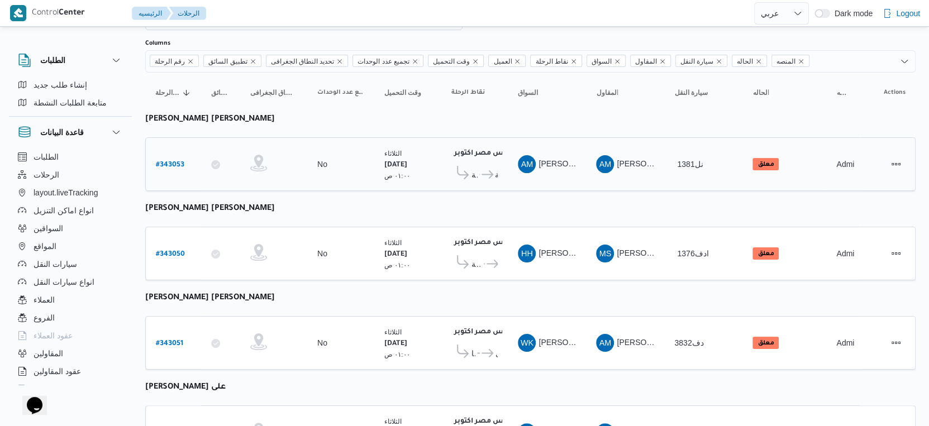
click at [175, 161] on b "# 343053" at bounding box center [170, 165] width 28 height 8
select select "ar"
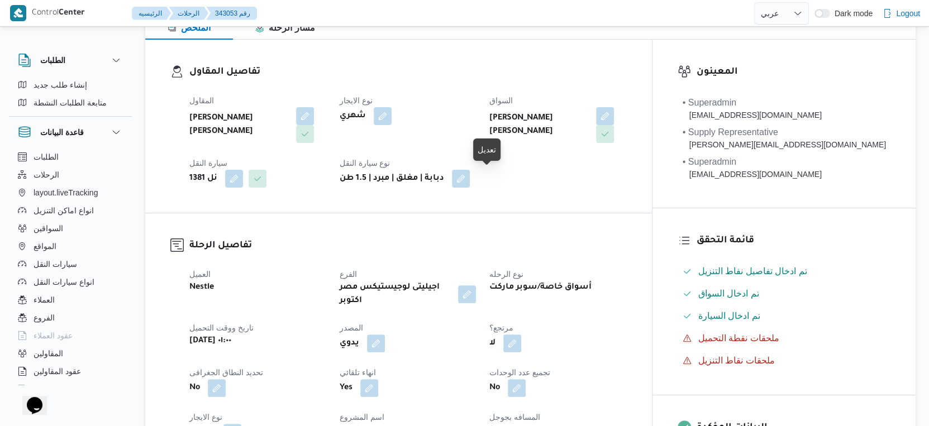
scroll to position [374, 0]
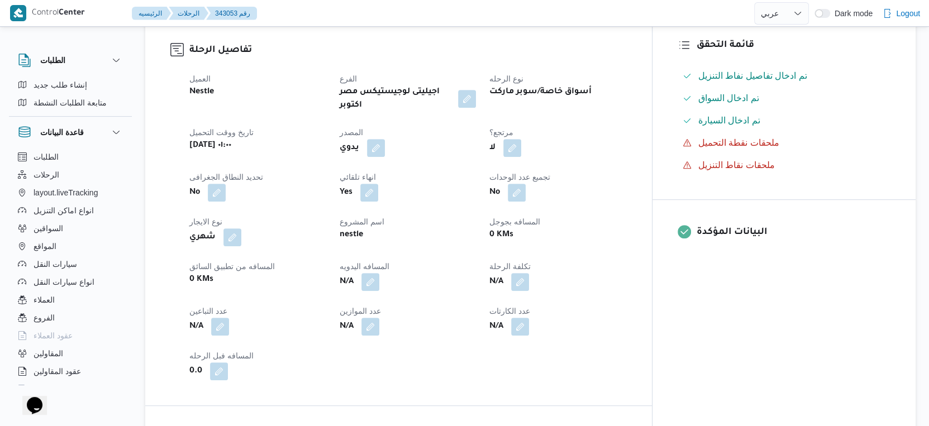
select select "ar"
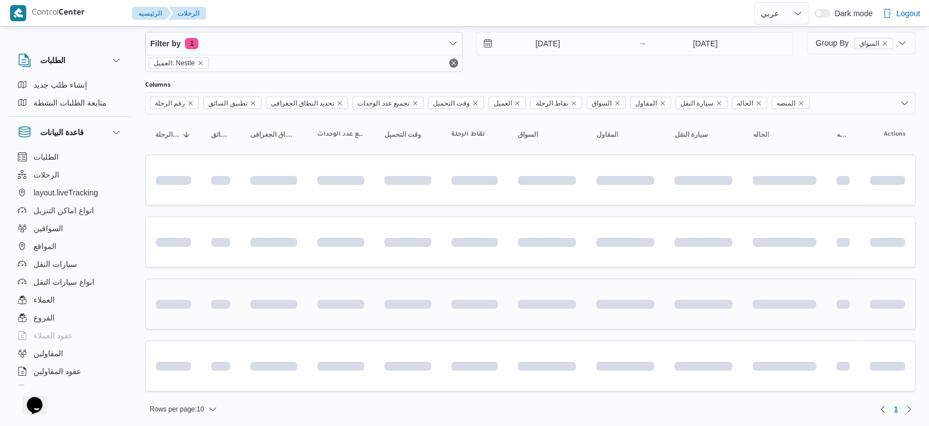
scroll to position [125, 0]
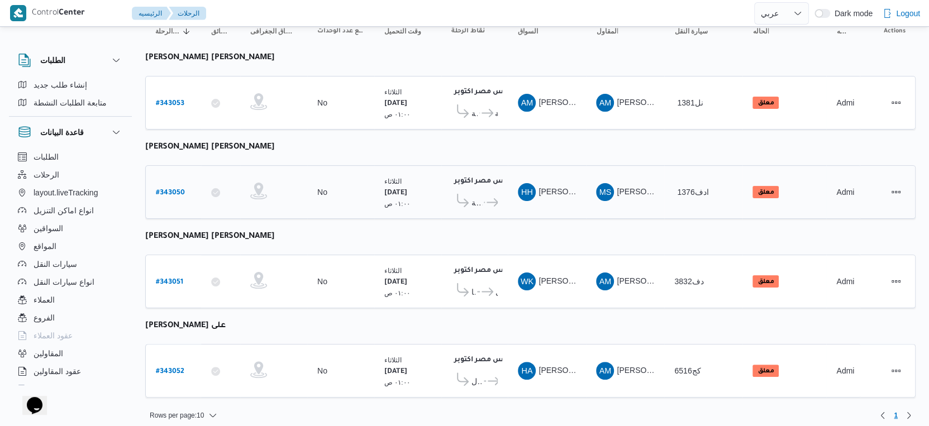
click at [174, 189] on b "# 343050" at bounding box center [170, 193] width 29 height 8
select select "ar"
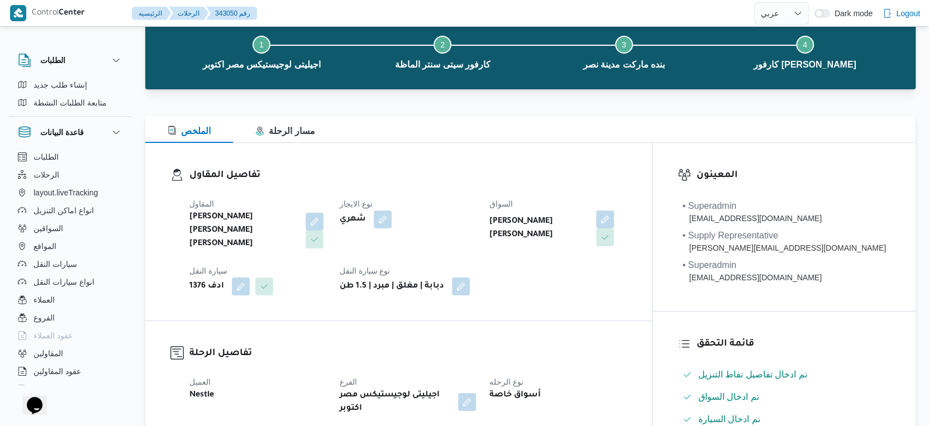
scroll to position [62, 0]
select select "ar"
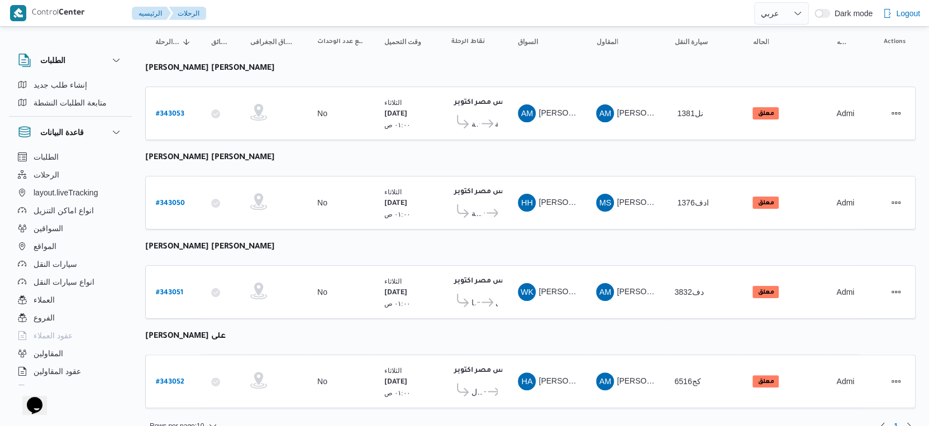
scroll to position [125, 0]
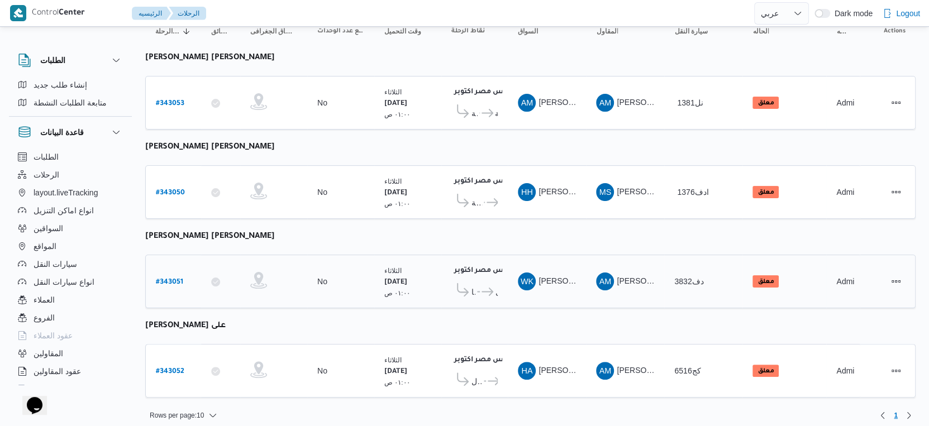
click at [181, 279] on b "# 343051" at bounding box center [169, 283] width 27 height 8
select select "ar"
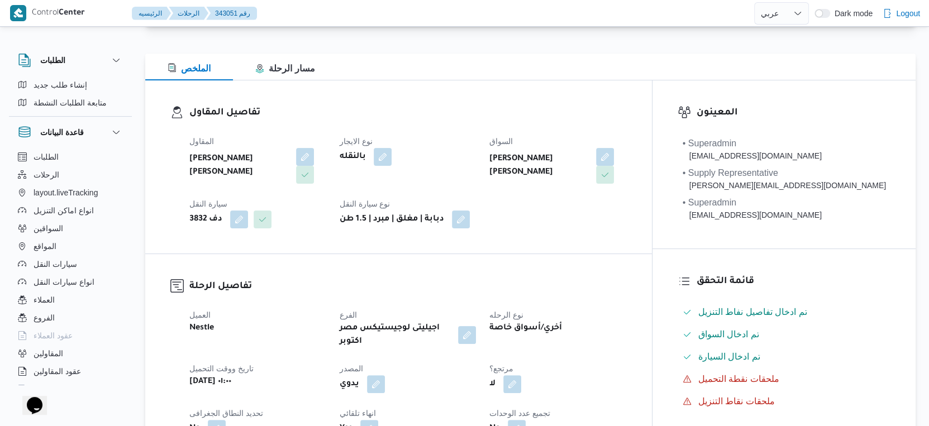
scroll to position [310, 0]
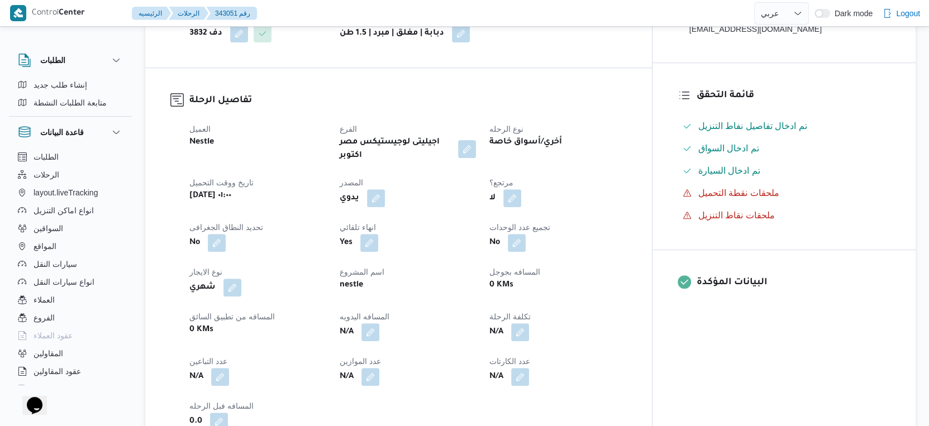
select select "ar"
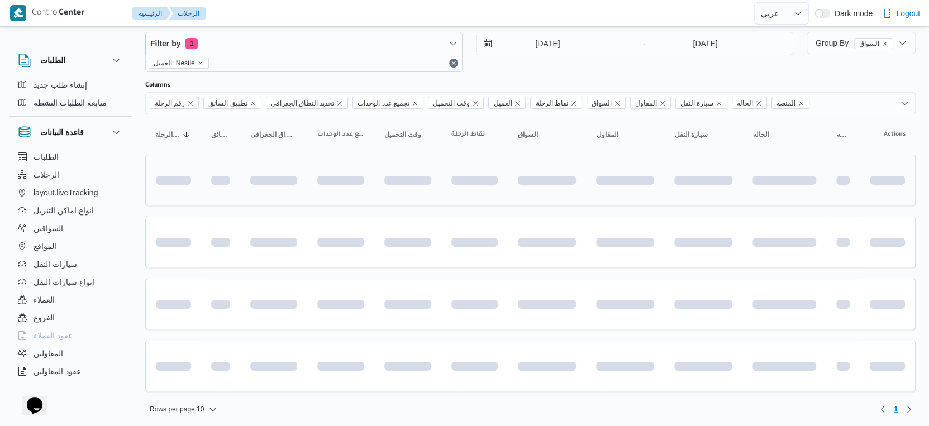
scroll to position [125, 0]
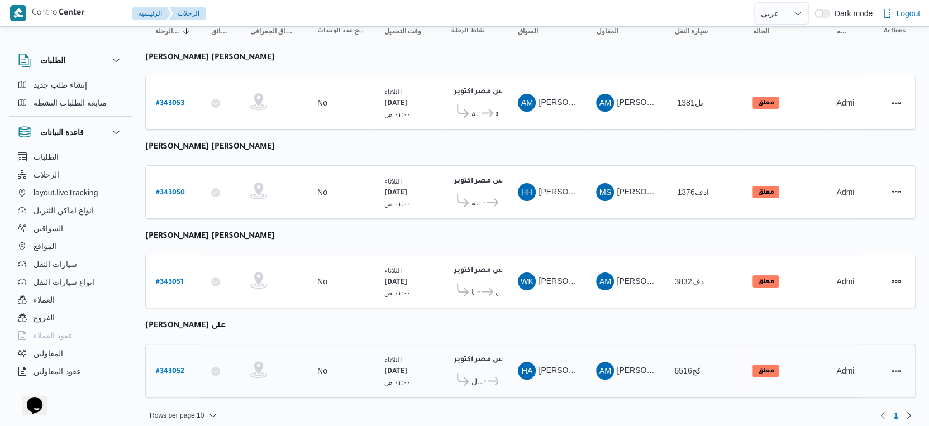
click at [175, 368] on b "# 343052" at bounding box center [170, 372] width 28 height 8
select select "ar"
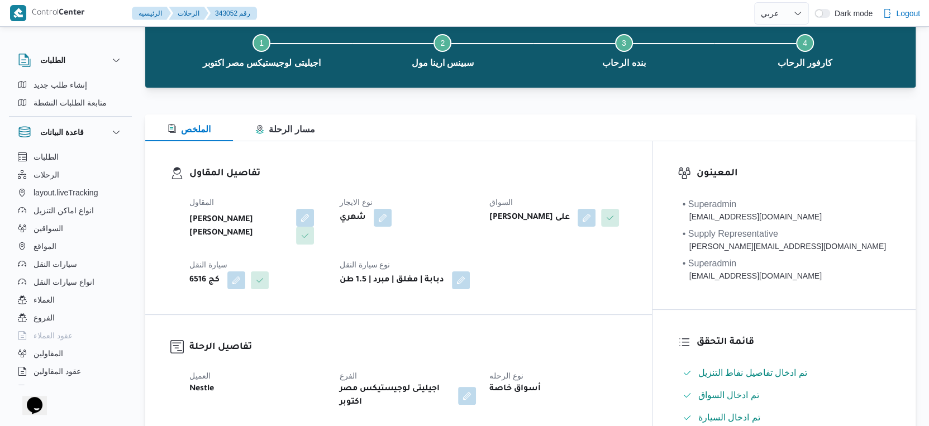
scroll to position [62, 0]
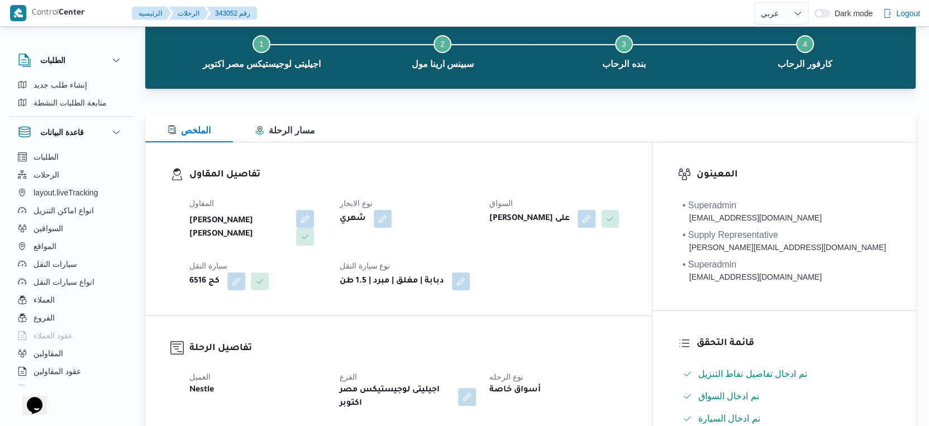
select select "ar"
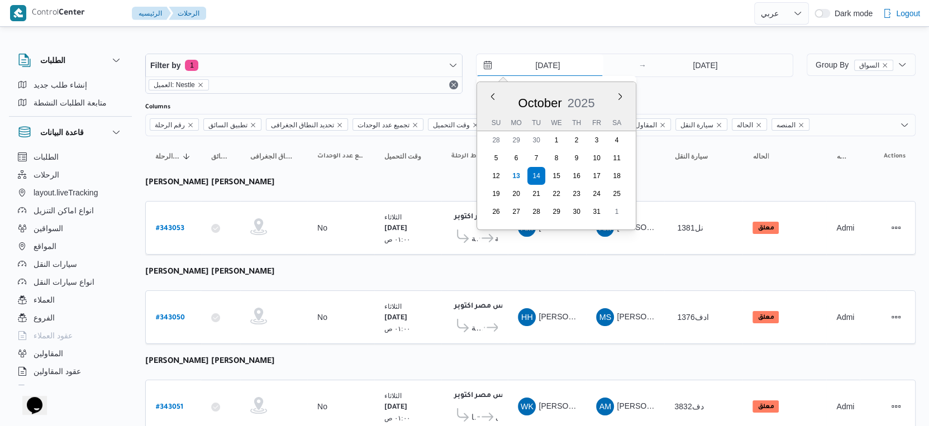
click at [561, 58] on input "14/10/2025" at bounding box center [540, 65] width 127 height 22
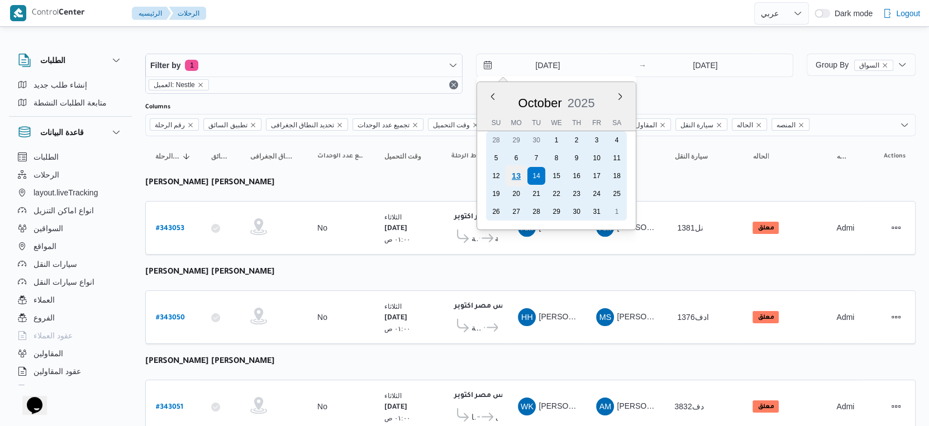
click at [515, 175] on div "13" at bounding box center [516, 175] width 21 height 21
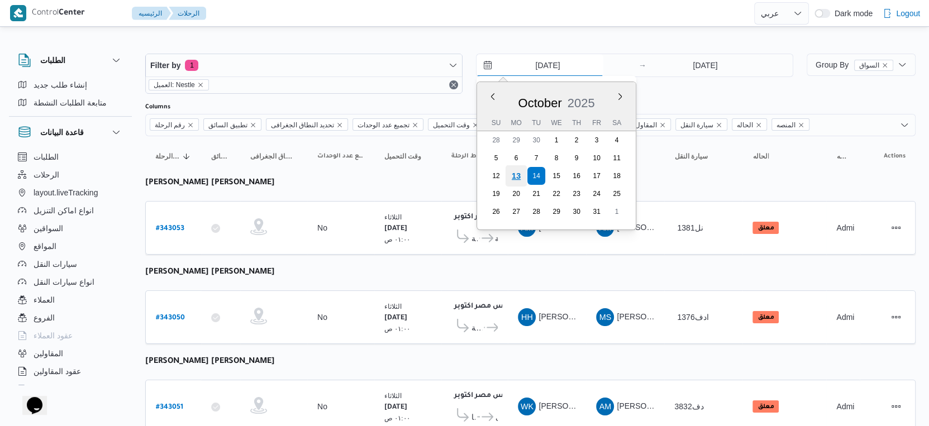
type input "[DATE]"
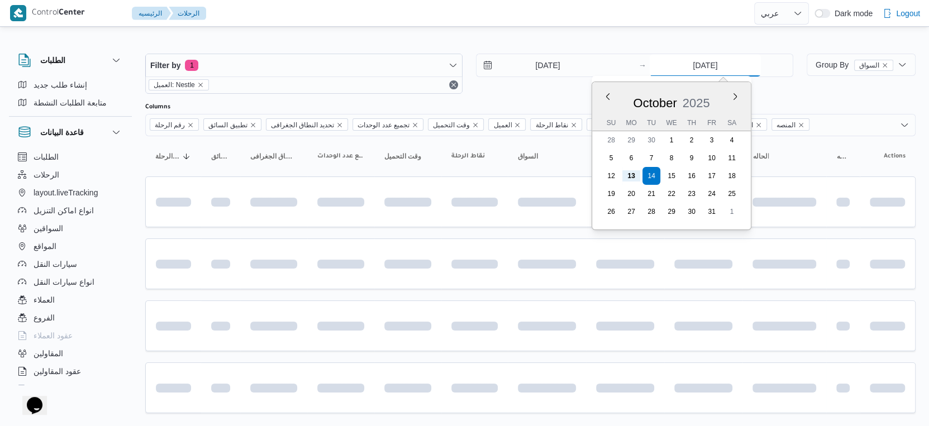
click at [731, 59] on input "14/10/2025" at bounding box center [705, 65] width 111 height 22
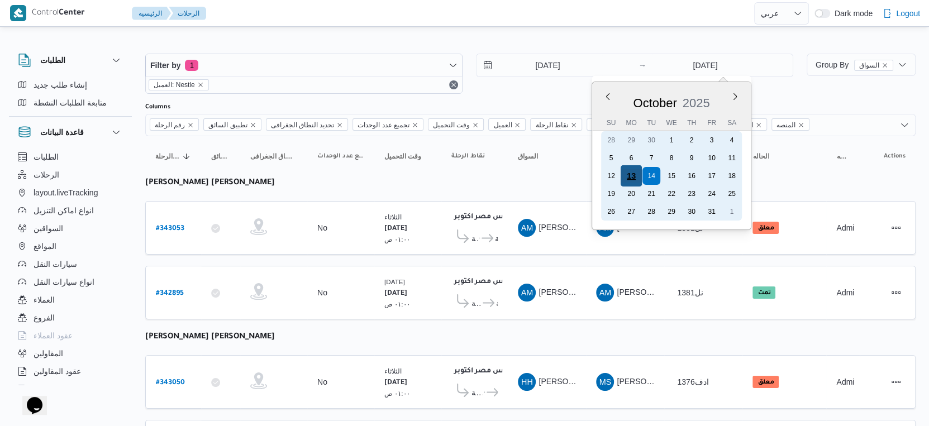
click at [630, 180] on div "13" at bounding box center [631, 175] width 21 height 21
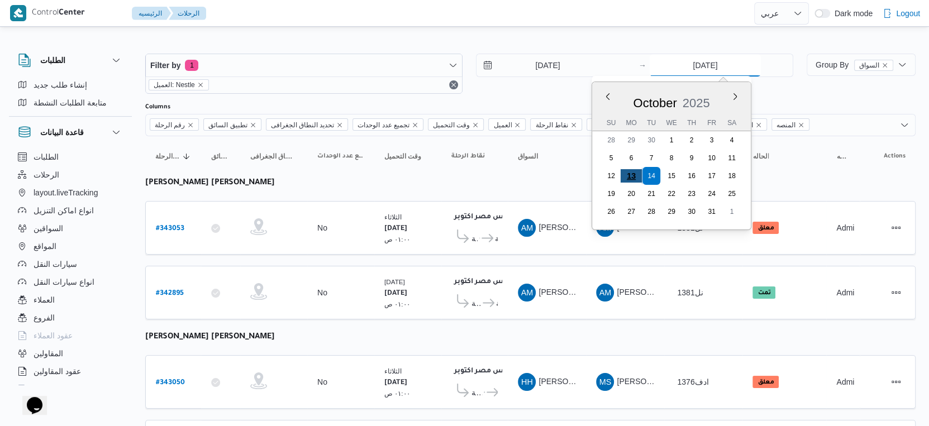
type input "[DATE]"
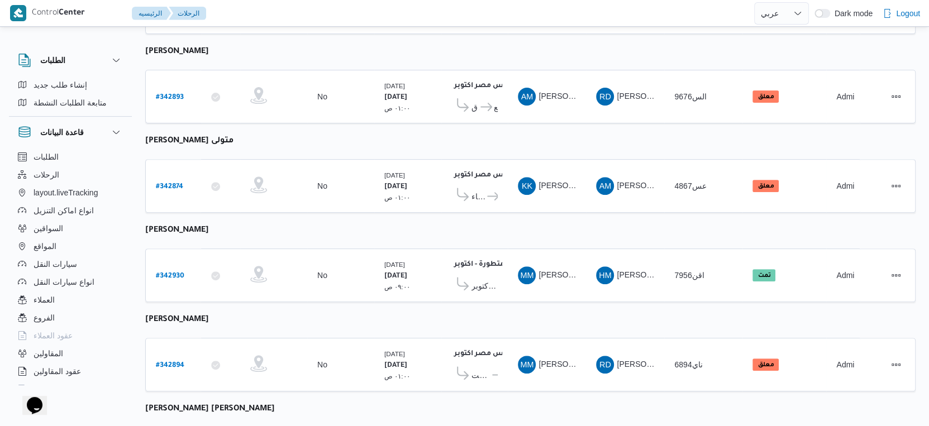
scroll to position [475, 0]
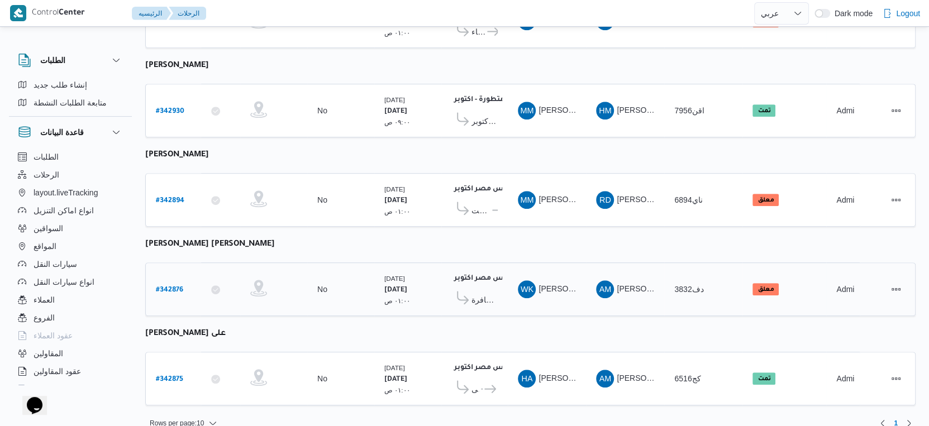
click at [495, 293] on span "جملة ماركت العصافرة" at bounding box center [485, 299] width 26 height 13
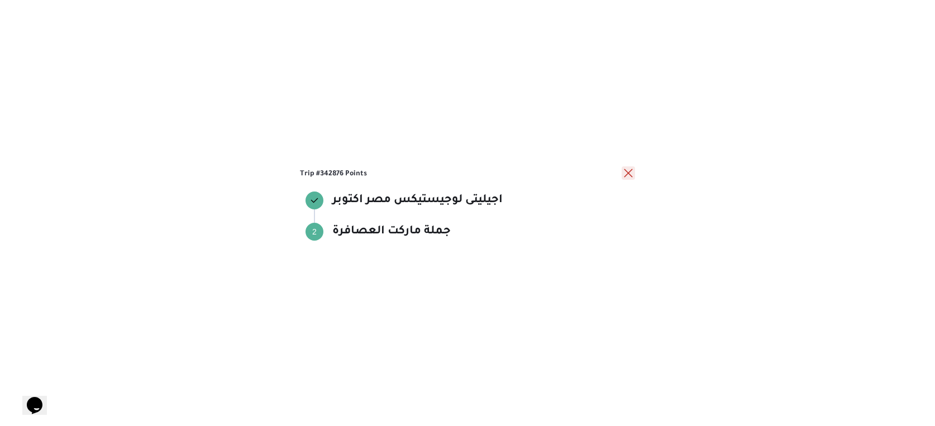
click at [626, 173] on button "close" at bounding box center [628, 173] width 13 height 13
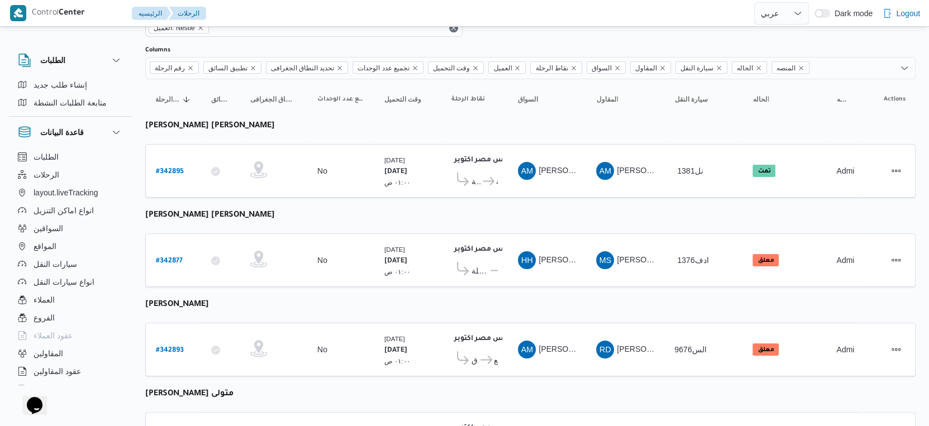
scroll to position [41, 0]
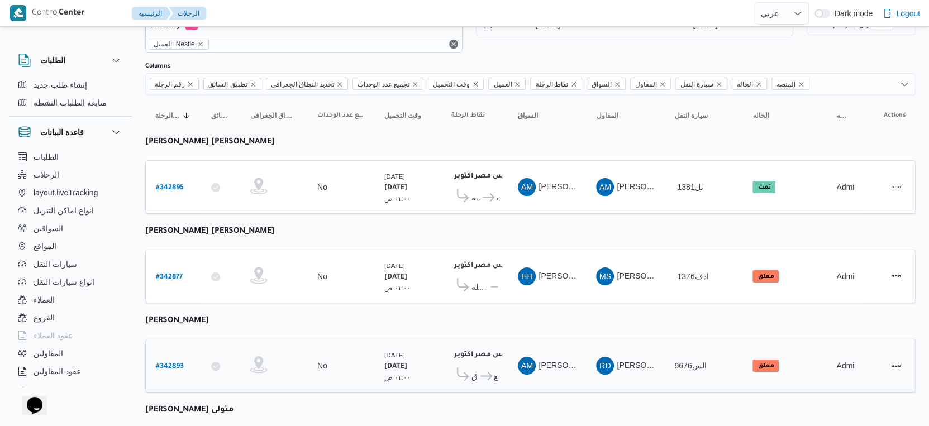
click at [484, 372] on icon at bounding box center [487, 376] width 12 height 8
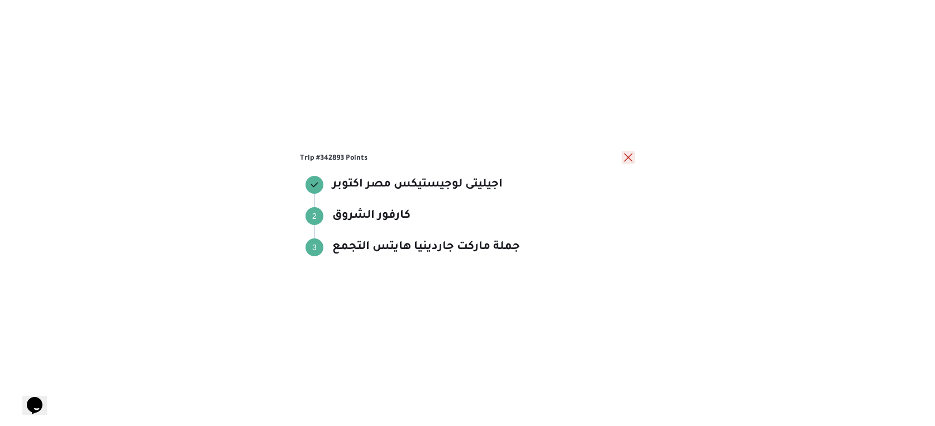
click at [626, 155] on button "close" at bounding box center [628, 157] width 13 height 13
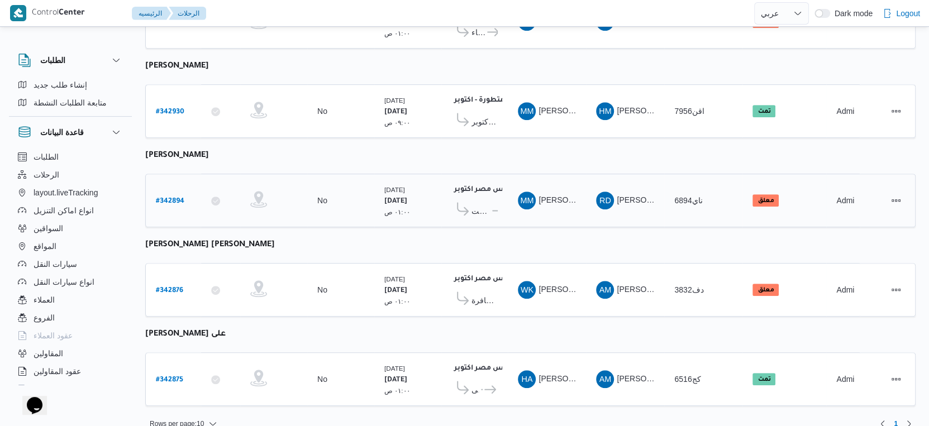
scroll to position [475, 0]
click at [170, 197] on b "# 342894" at bounding box center [170, 201] width 28 height 8
select select "ar"
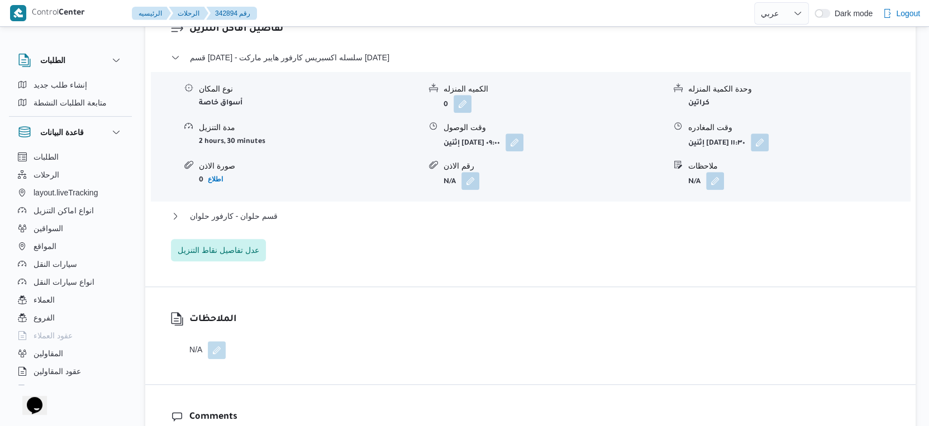
scroll to position [932, 0]
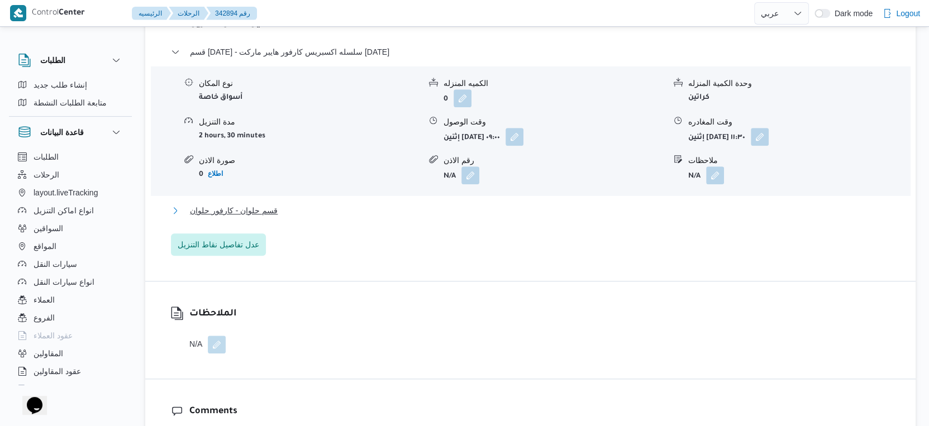
click at [324, 204] on button "قسم حلوان - كارفور حلوان" at bounding box center [531, 210] width 720 height 13
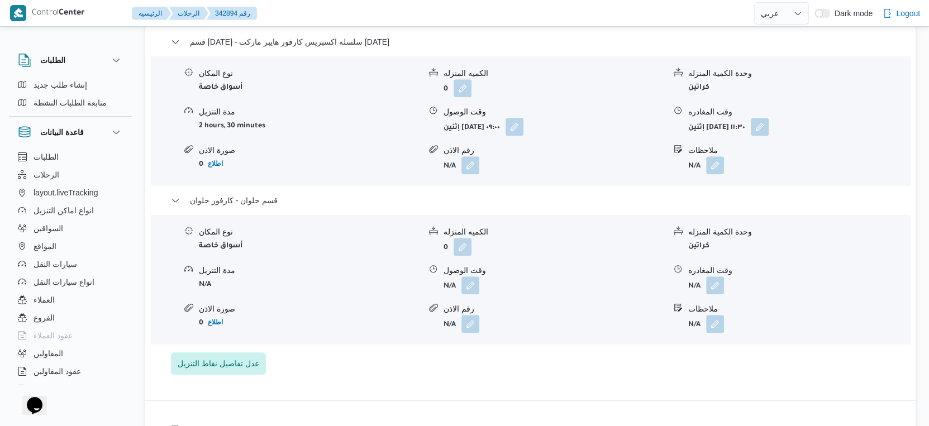
scroll to position [869, 0]
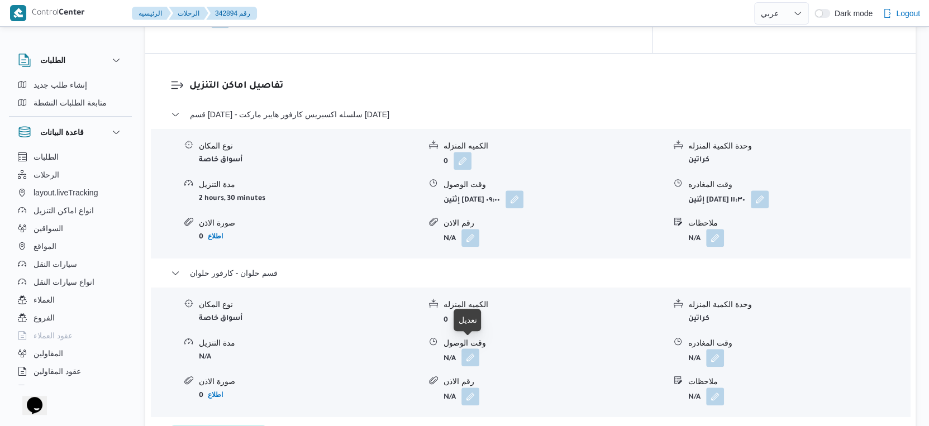
click at [474, 349] on button "button" at bounding box center [471, 358] width 18 height 18
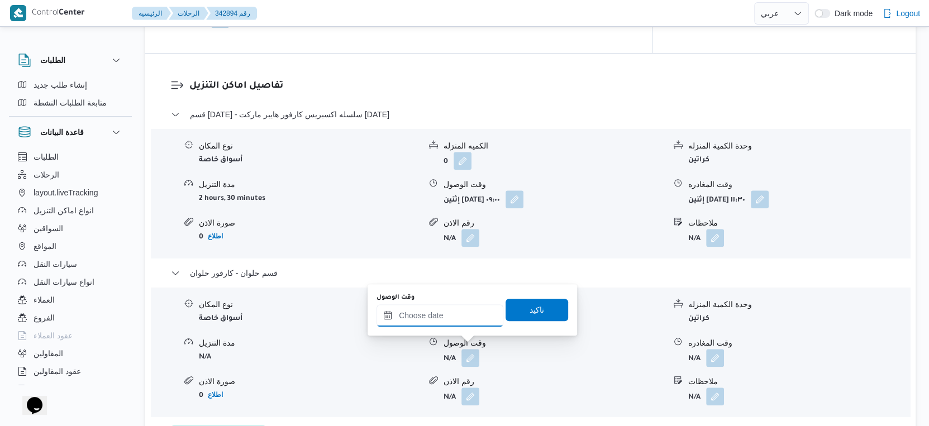
click at [469, 308] on input "وقت الوصول" at bounding box center [440, 316] width 127 height 22
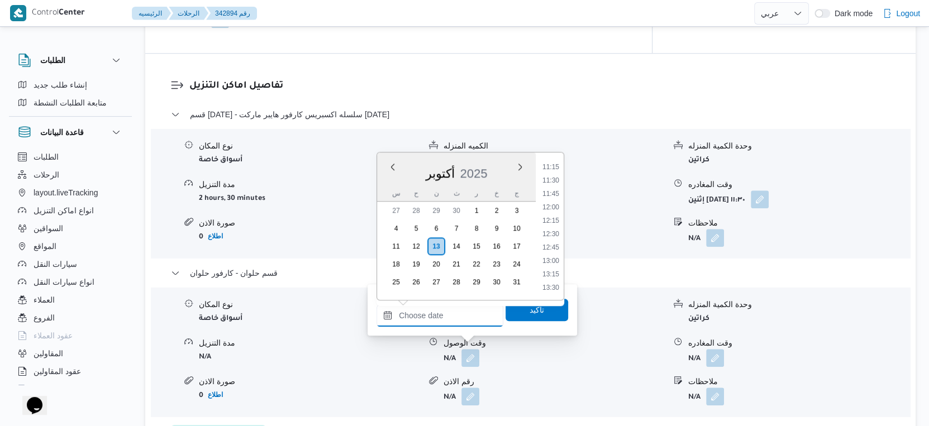
scroll to position [666, 0]
click at [553, 199] on li "13:00" at bounding box center [551, 198] width 26 height 11
type input "١٣/١٠/٢٠٢٥ ١٣:٠٠"
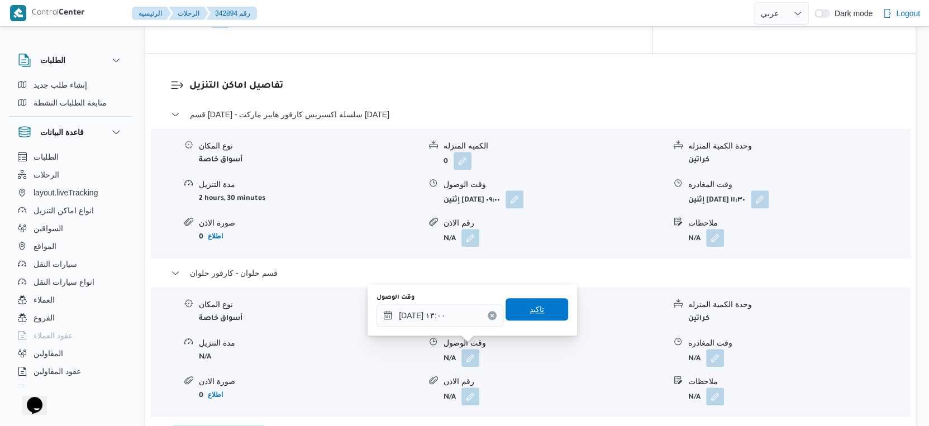
click at [542, 302] on span "تاكيد" at bounding box center [537, 309] width 63 height 22
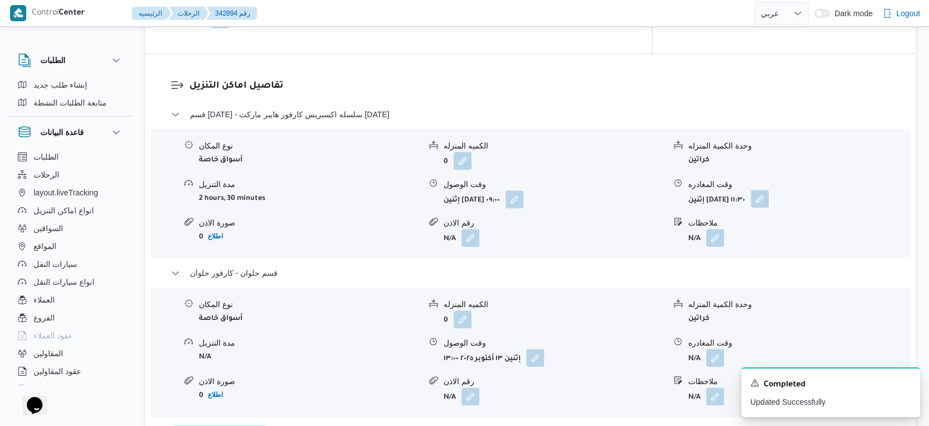
click at [769, 193] on button "button" at bounding box center [760, 199] width 18 height 18
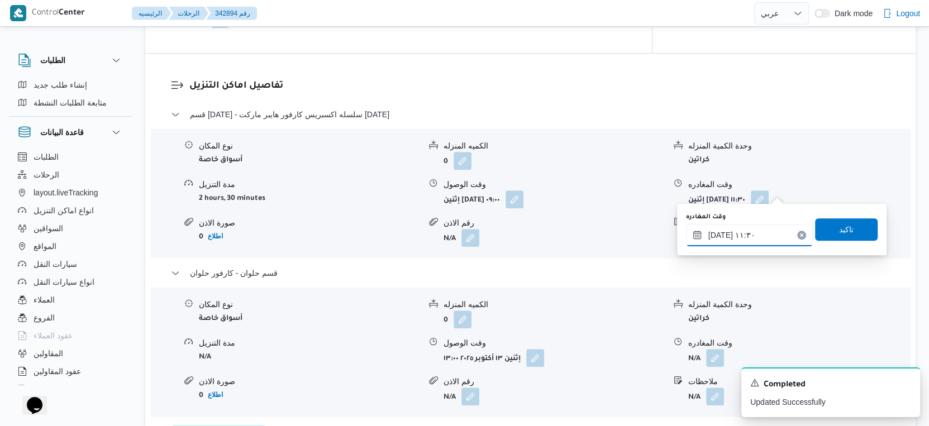
click at [767, 226] on input "١٣/١٠/٢٠٢٥ ١١:٣٠" at bounding box center [749, 235] width 127 height 22
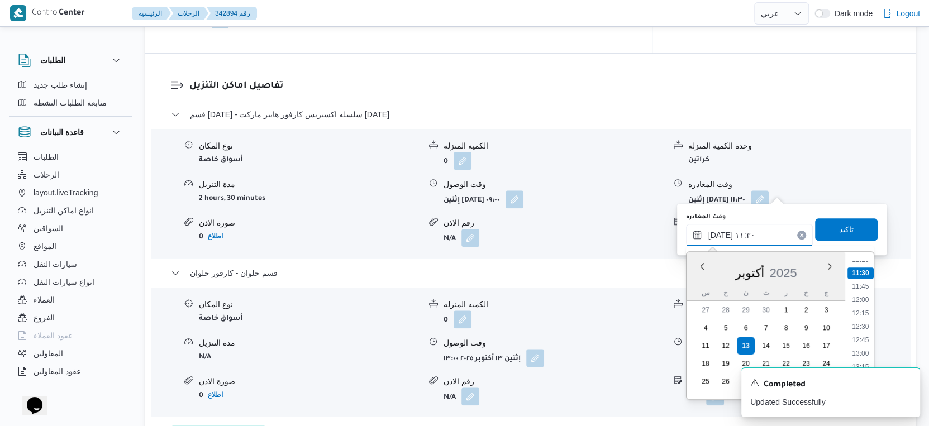
scroll to position [672, 0]
click at [862, 260] on li "12:30" at bounding box center [861, 264] width 26 height 11
type input "١٣/١٠/٢٠٢٥ ١٢:٣٠"
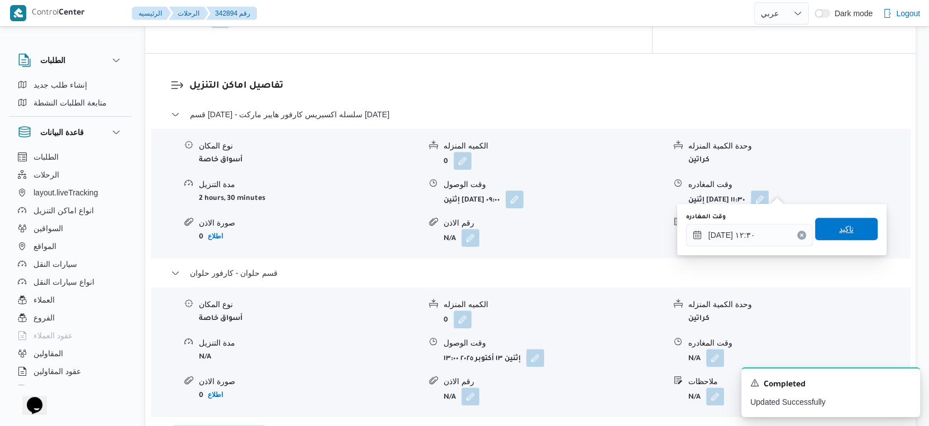
click at [856, 227] on span "تاكيد" at bounding box center [846, 229] width 63 height 22
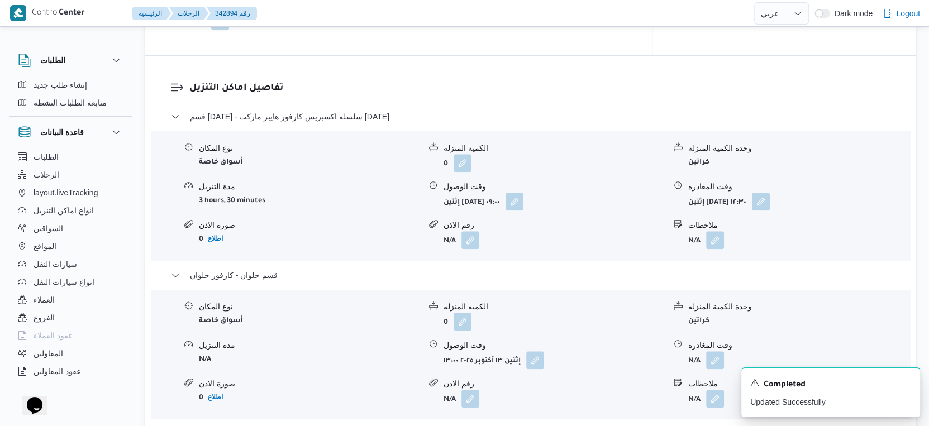
scroll to position [869, 0]
click at [903, 383] on icon "Dismiss toast" at bounding box center [906, 382] width 9 height 9
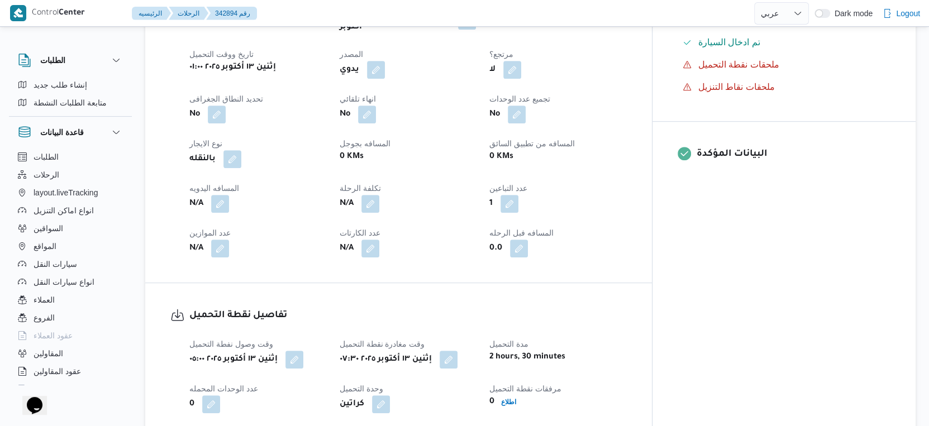
scroll to position [372, 0]
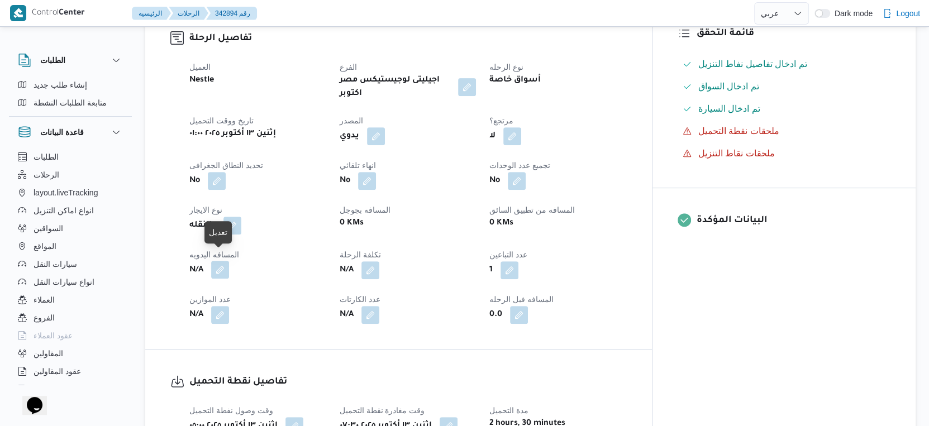
click at [220, 261] on button "button" at bounding box center [220, 270] width 18 height 18
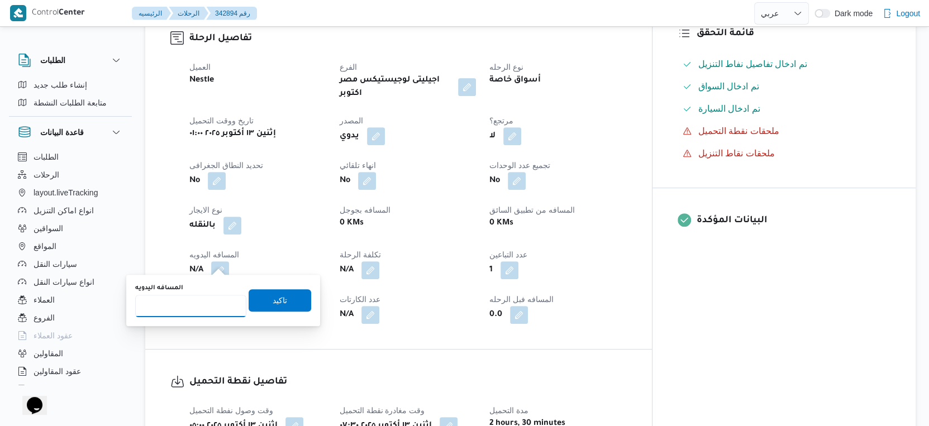
click at [198, 298] on input "المسافه اليدويه" at bounding box center [190, 306] width 111 height 22
type input "69"
click at [282, 297] on span "تاكيد" at bounding box center [280, 300] width 63 height 22
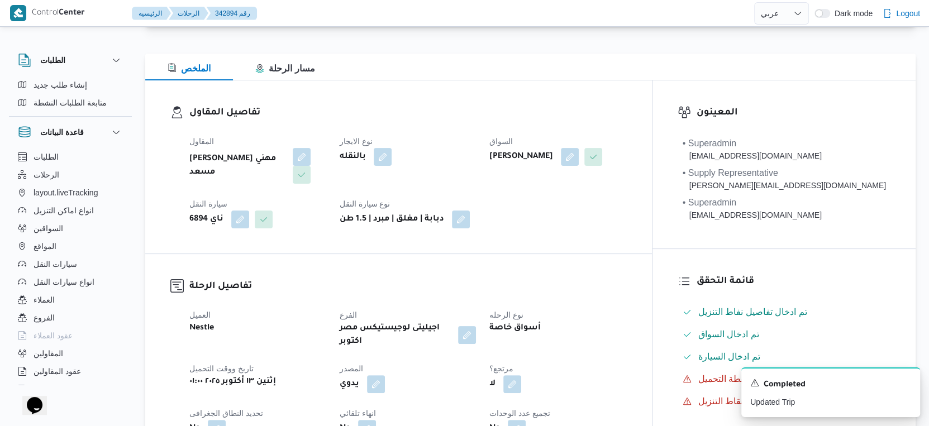
scroll to position [0, 0]
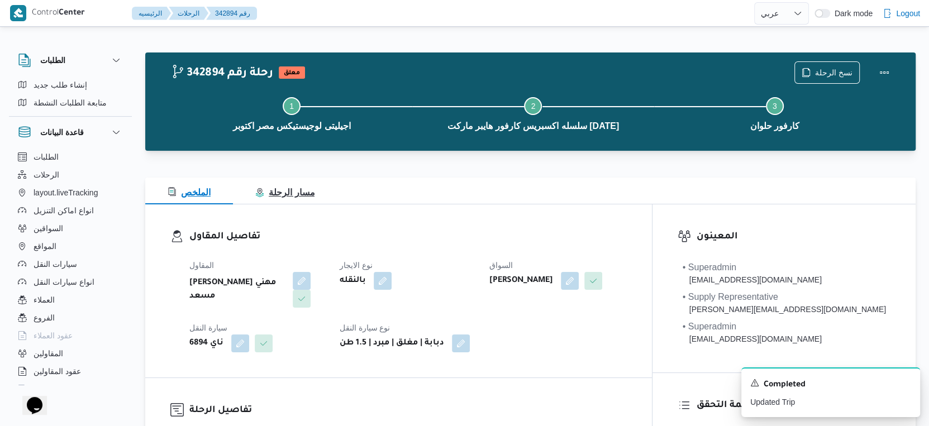
click at [304, 194] on span "مسار الرحلة" at bounding box center [284, 192] width 59 height 9
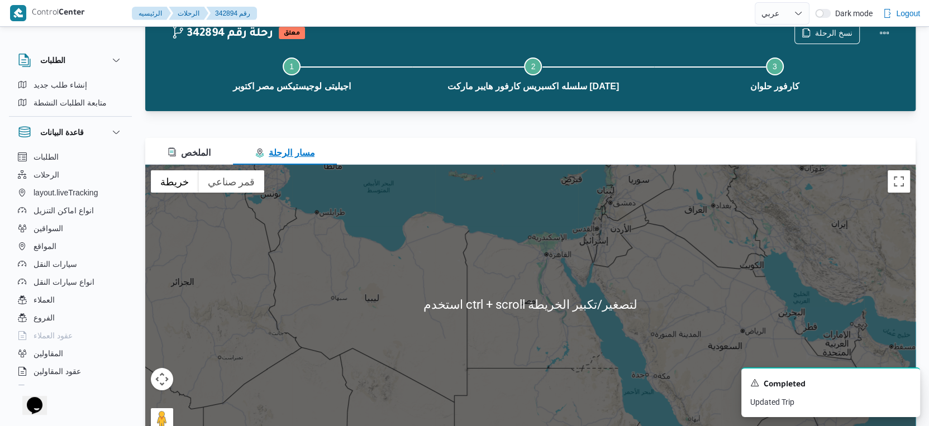
scroll to position [71, 0]
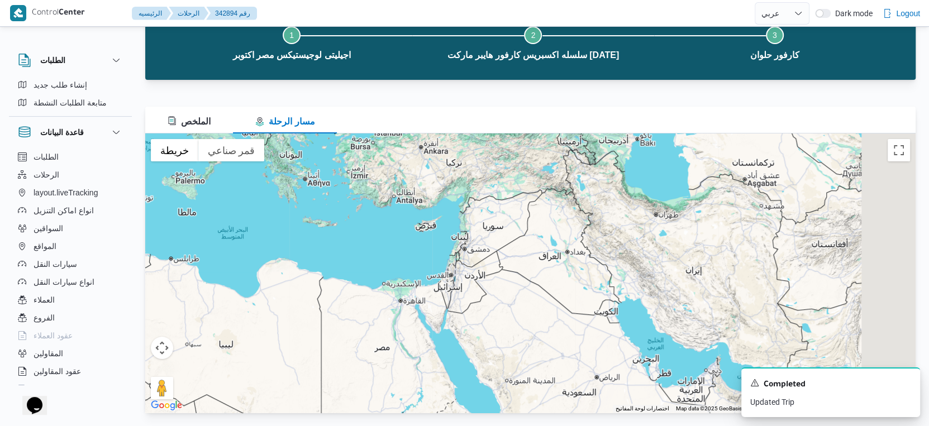
drag, startPoint x: 647, startPoint y: 203, endPoint x: 494, endPoint y: 288, distance: 175.1
click at [494, 288] on div at bounding box center [530, 273] width 771 height 279
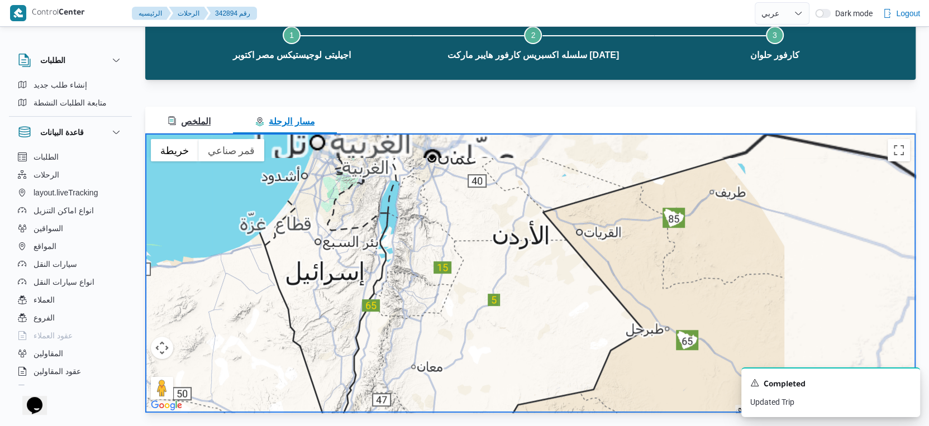
click at [205, 117] on span "الملخص" at bounding box center [189, 121] width 43 height 9
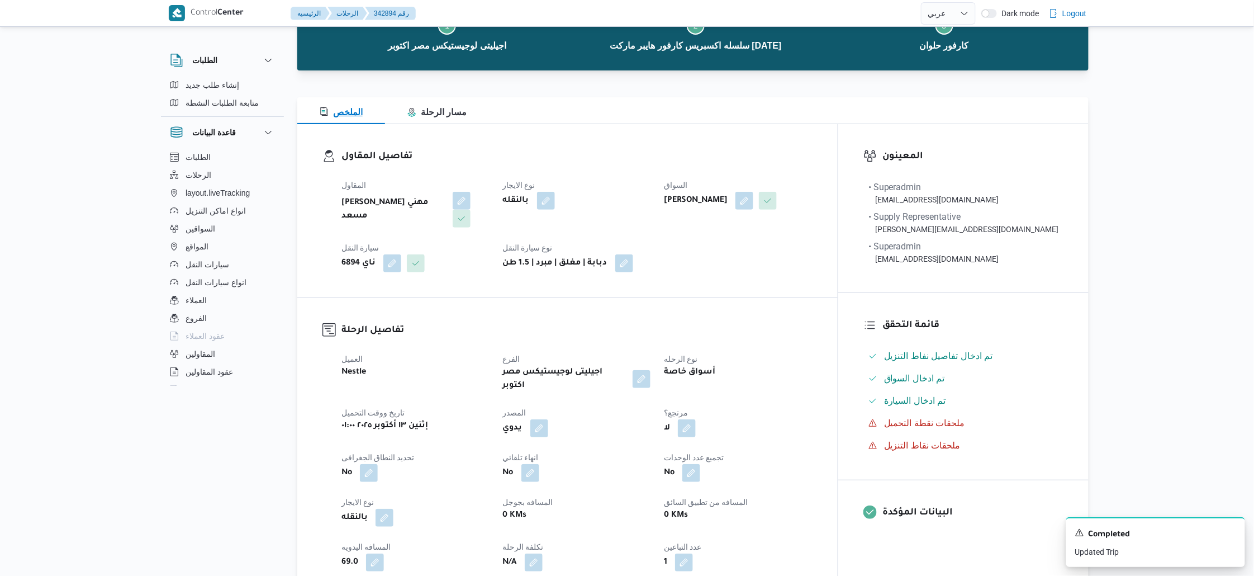
scroll to position [0, 0]
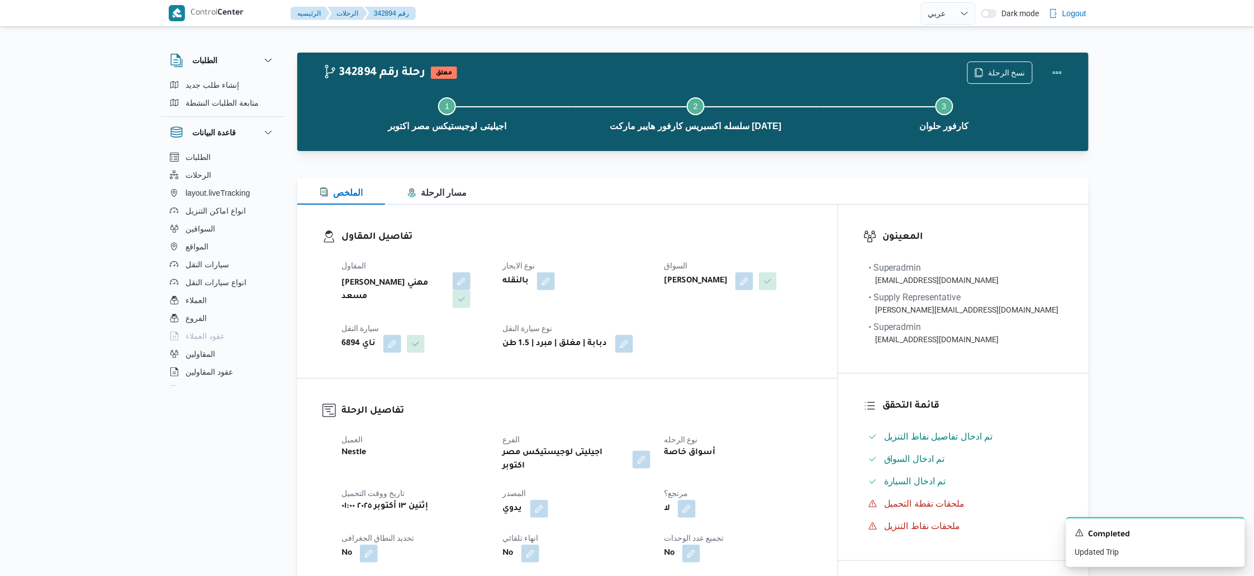
select select "ar"
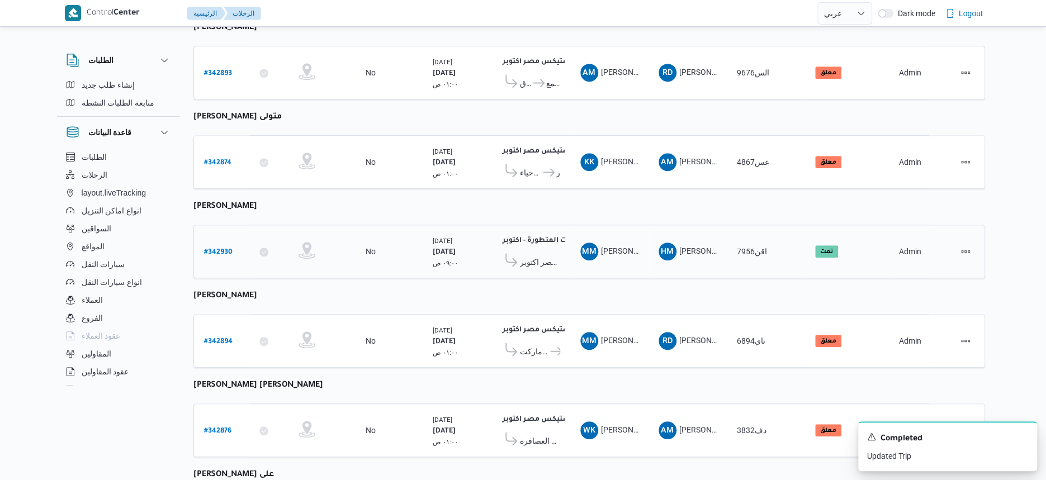
scroll to position [404, 0]
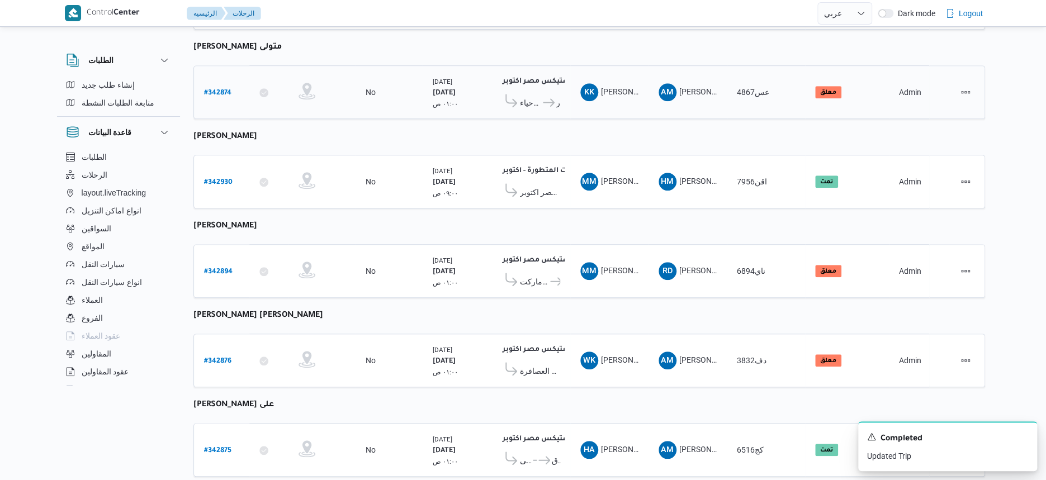
click at [536, 96] on span "سلسلة سوبر ماركت كارفور 23 جنوب الاحياء" at bounding box center [531, 102] width 22 height 13
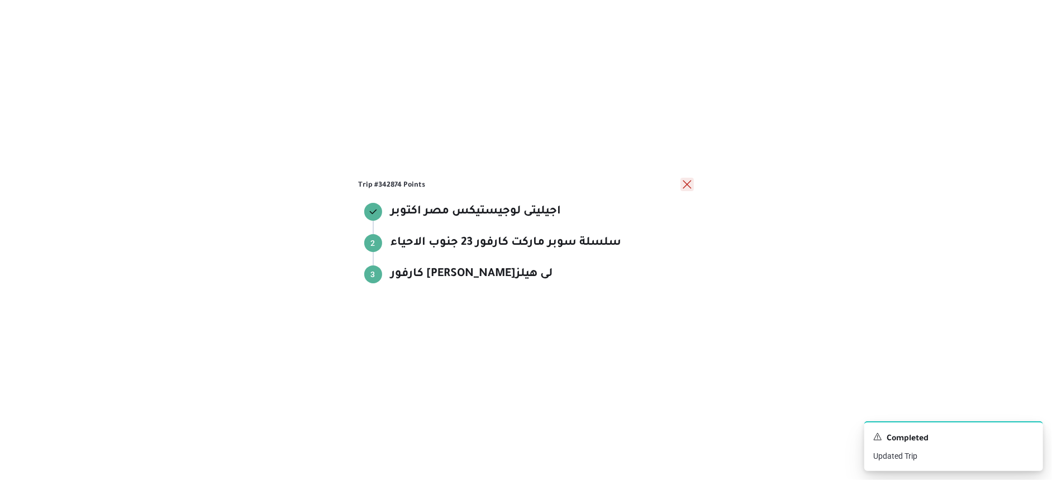
click at [688, 182] on button "close" at bounding box center [687, 184] width 13 height 13
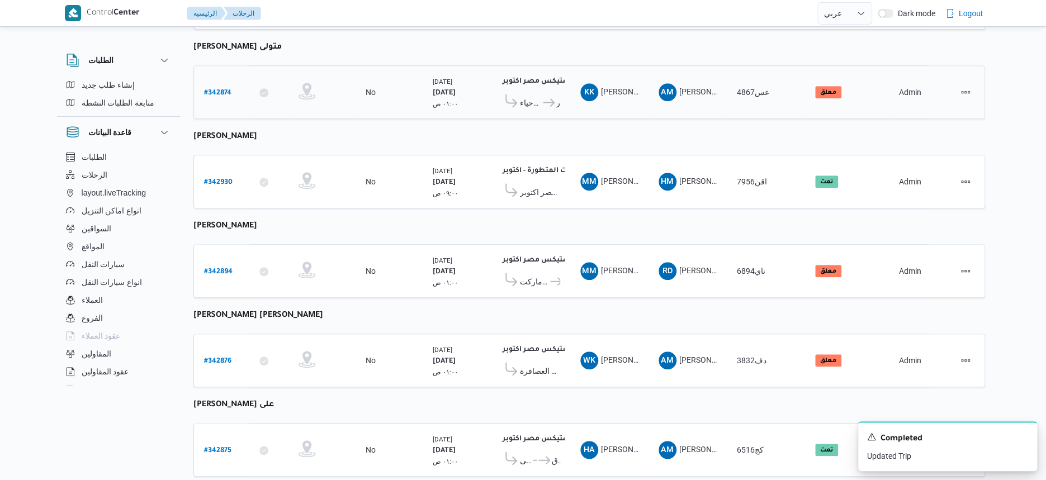
click at [213, 89] on b "# 342874" at bounding box center [217, 93] width 27 height 8
select select "ar"
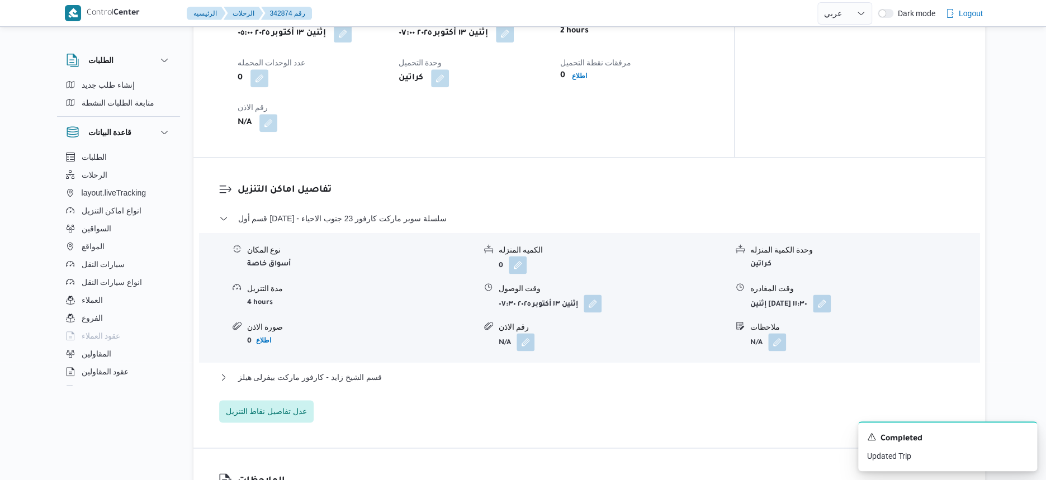
scroll to position [893, 0]
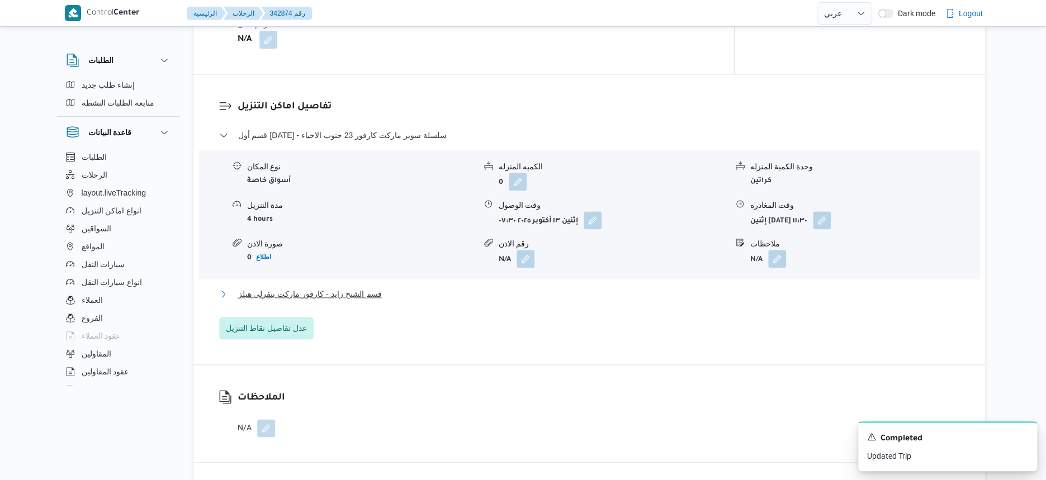
click at [354, 287] on span "قسم الشيخ زايد - كارفور ماركت بيفرلى هيلز" at bounding box center [310, 293] width 144 height 13
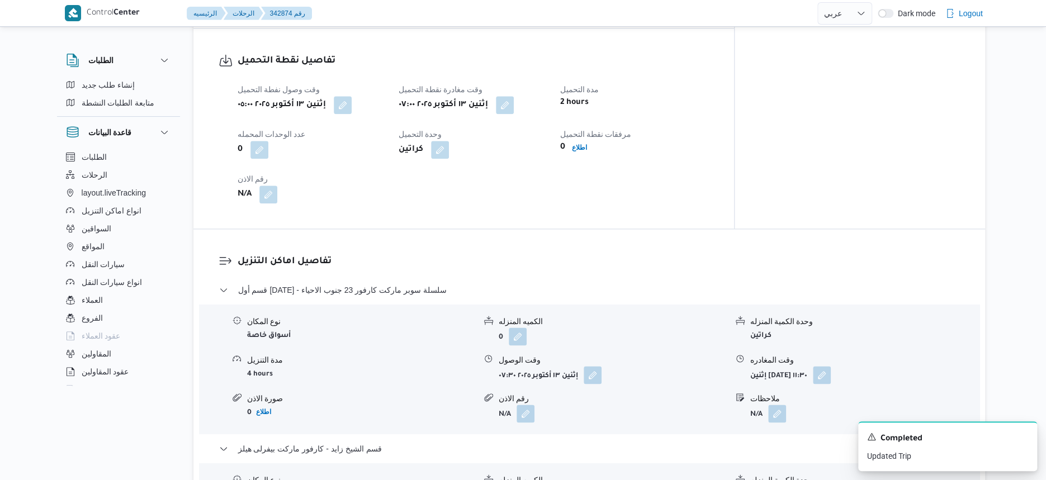
scroll to position [978, 0]
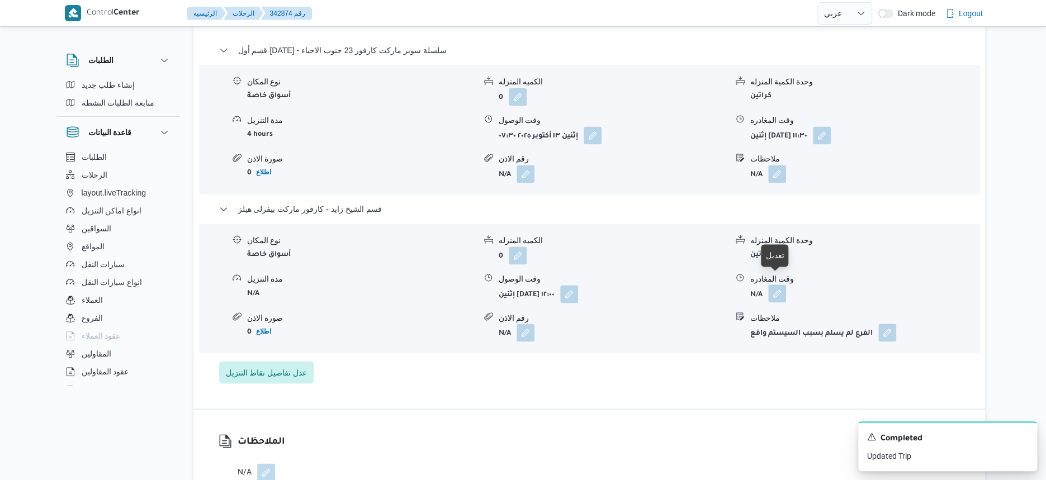
click at [783, 284] on button "button" at bounding box center [777, 293] width 18 height 18
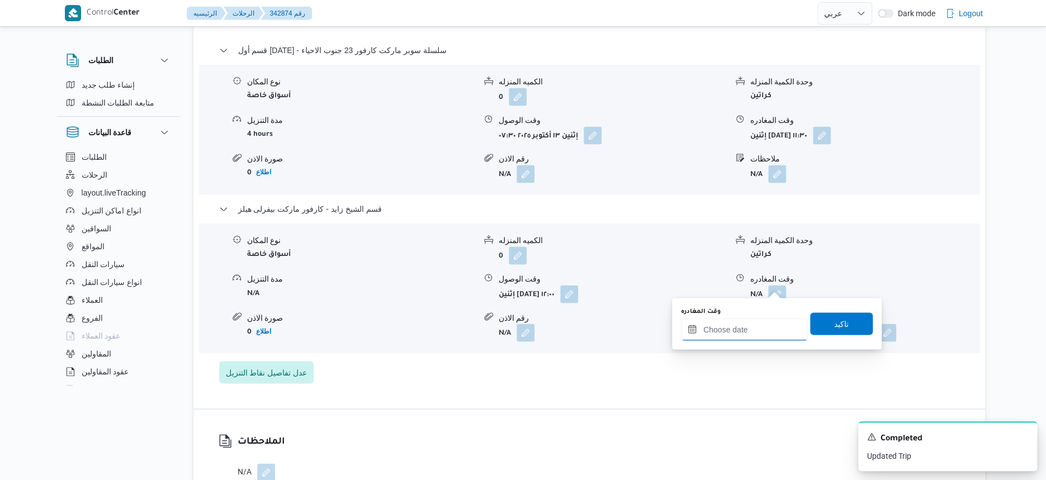
click at [767, 328] on input "وقت المغادره" at bounding box center [744, 329] width 127 height 22
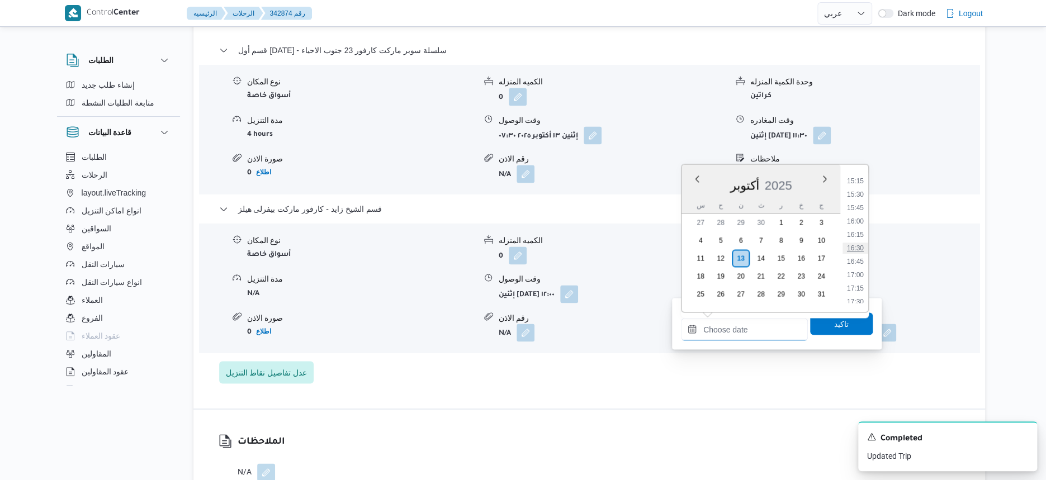
scroll to position [747, 0]
click at [856, 236] on li "15:00" at bounding box center [855, 236] width 26 height 11
type input "١٣/١٠/٢٠٢٥ ١٥:٠٠"
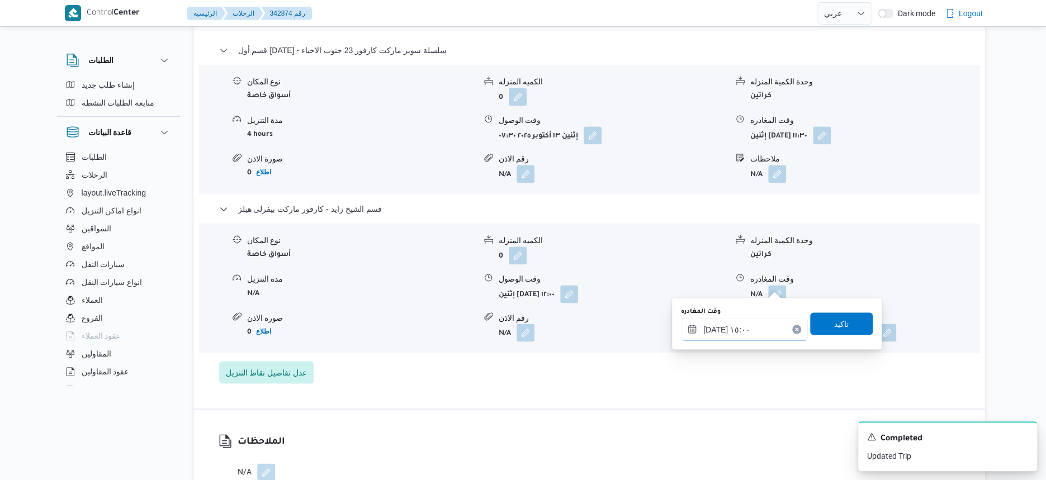
click at [749, 328] on input "١٣/١٠/٢٠٢٥ ١٥:٠٠" at bounding box center [744, 329] width 127 height 22
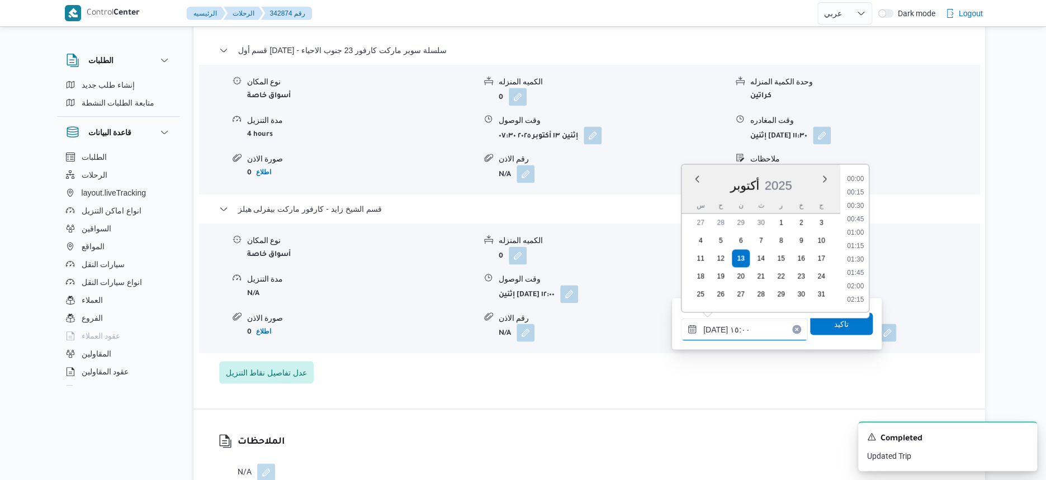
scroll to position [735, 0]
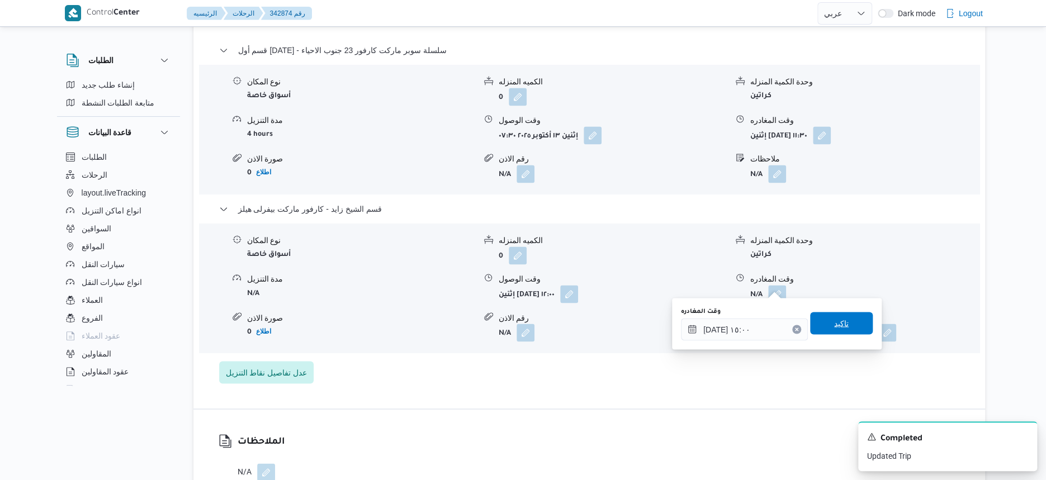
click at [854, 324] on span "تاكيد" at bounding box center [841, 323] width 63 height 22
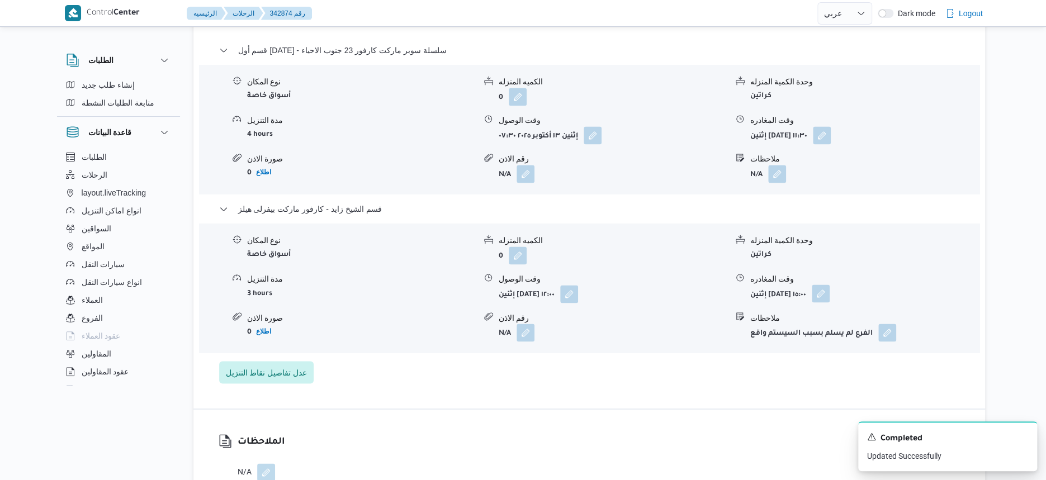
click at [829, 284] on button "button" at bounding box center [820, 293] width 18 height 18
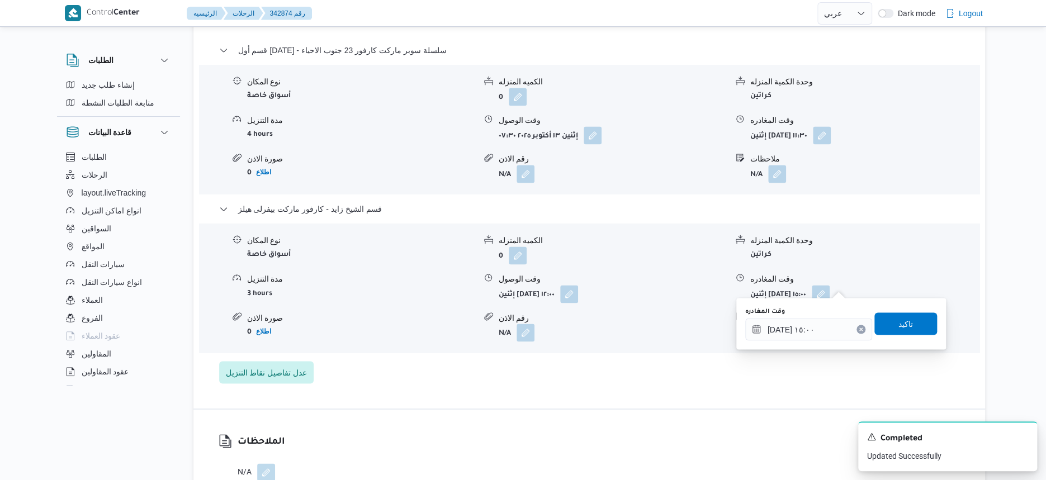
click at [683, 367] on div "قسم أول 6 أكتوبر - سلسلة سوبر ماركت كارفور 23 جنوب الاحياء نوع المكان أسواق خاص…" at bounding box center [589, 214] width 740 height 340
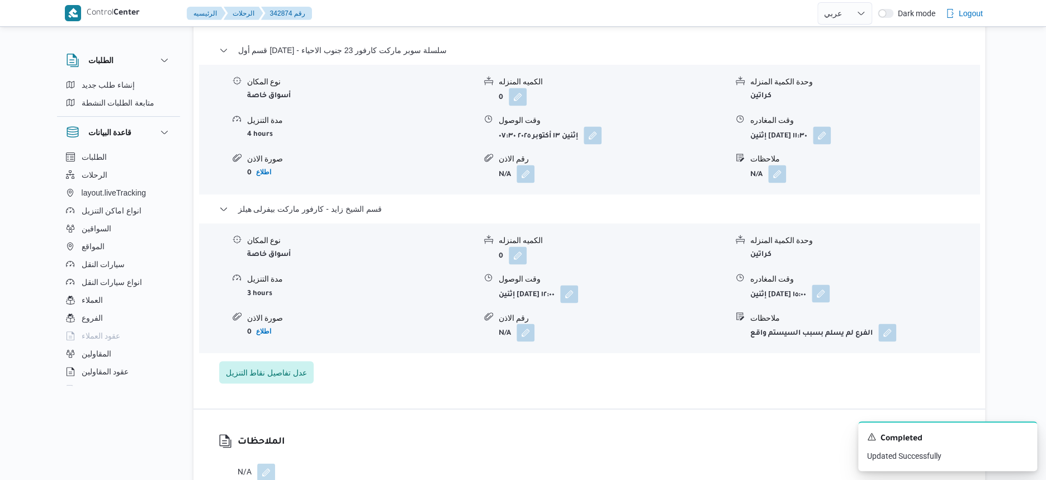
click at [829, 284] on button "button" at bounding box center [820, 293] width 18 height 18
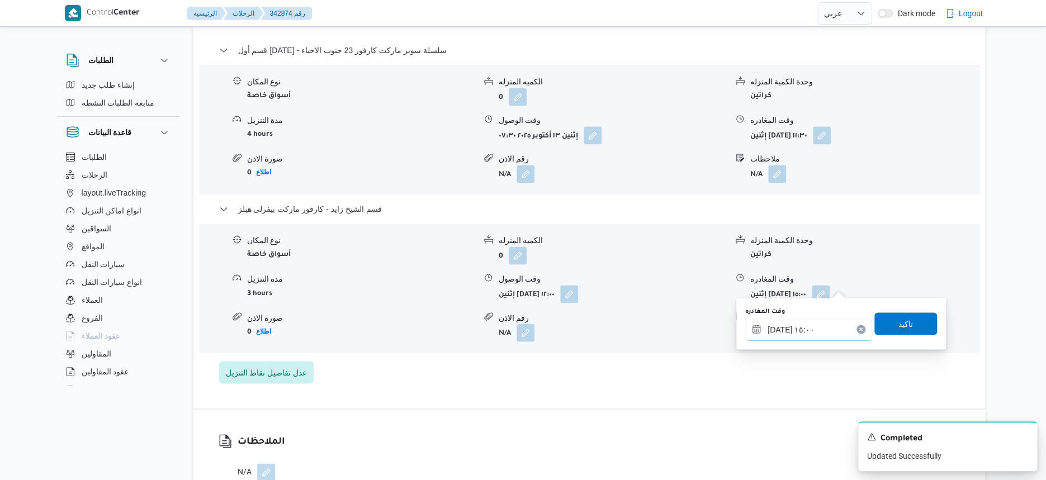
click at [810, 334] on input "١٣/١٠/٢٠٢٥ ١٥:٠٠" at bounding box center [808, 329] width 127 height 22
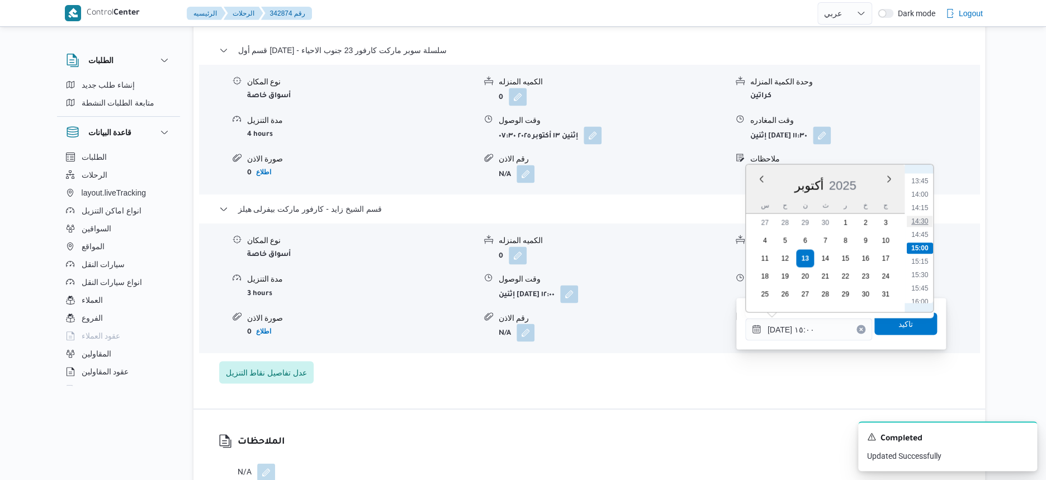
click at [926, 219] on li "14:30" at bounding box center [919, 221] width 26 height 11
type input "١٣/١٠/٢٠٢٥ ١٤:٣٠"
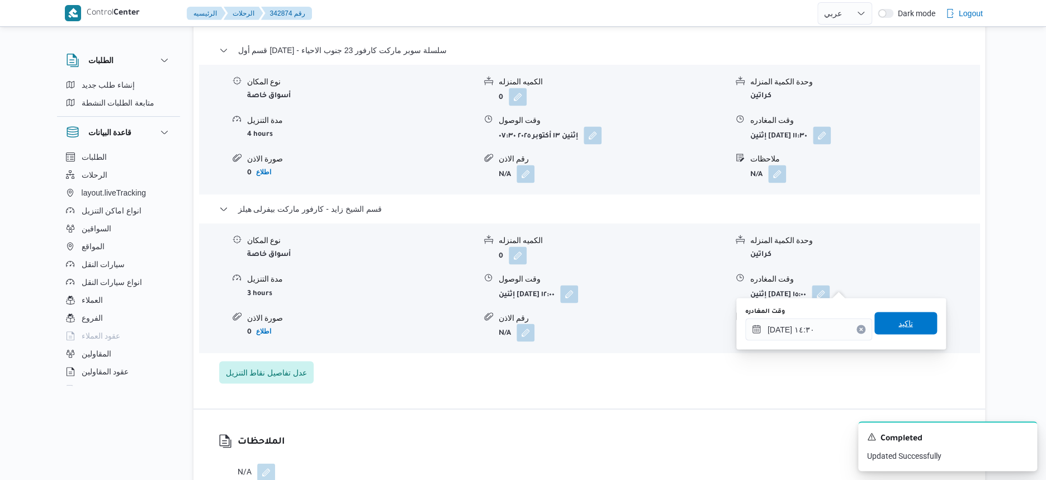
click at [920, 325] on span "تاكيد" at bounding box center [905, 323] width 63 height 22
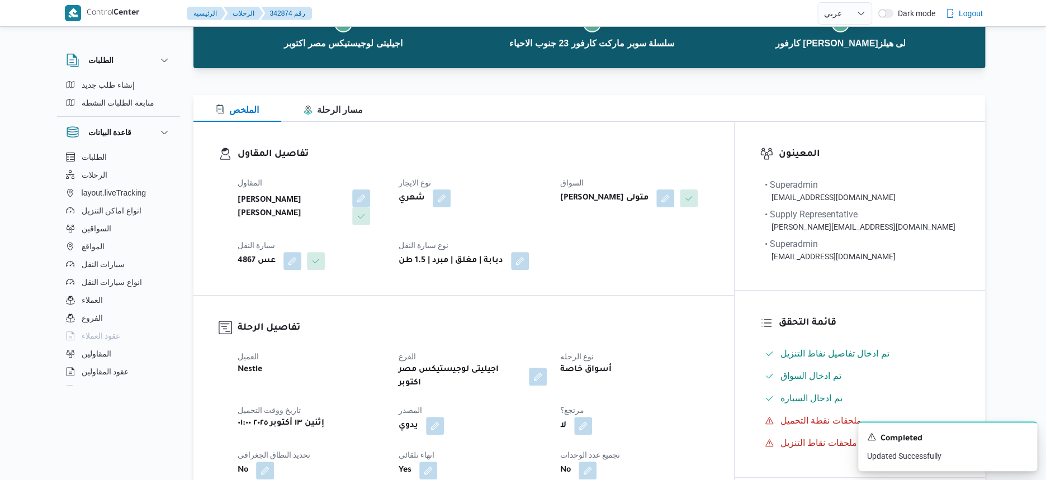
scroll to position [0, 0]
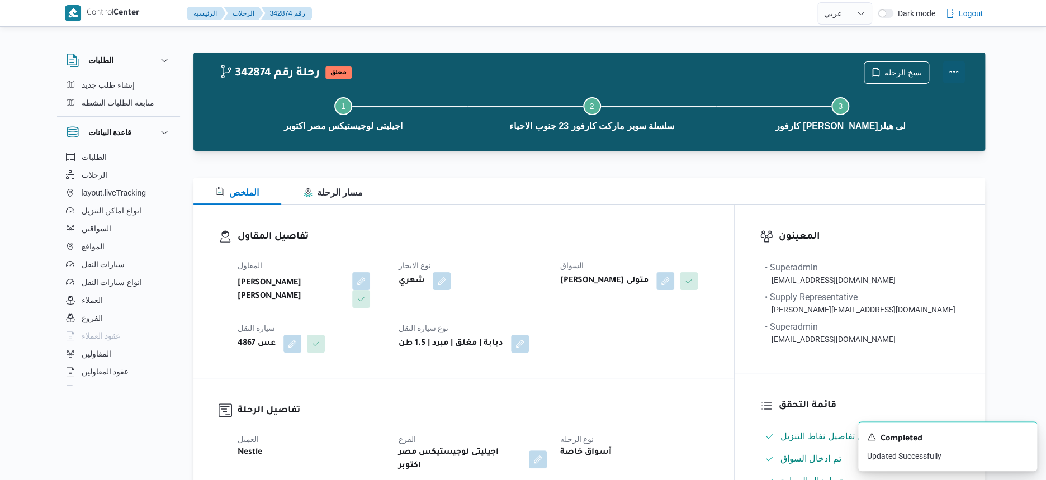
click at [935, 69] on button "Actions" at bounding box center [953, 72] width 22 height 22
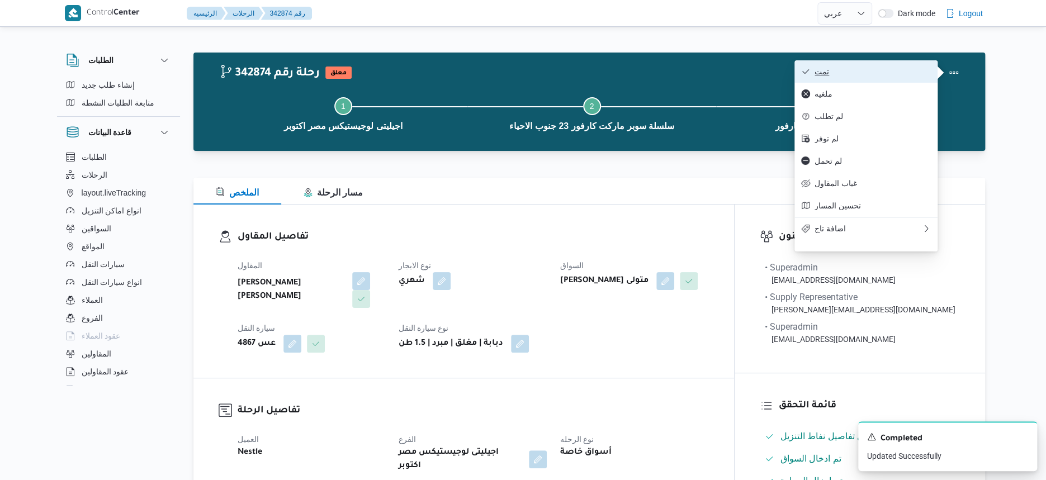
click at [844, 70] on span "تمت" at bounding box center [872, 71] width 116 height 9
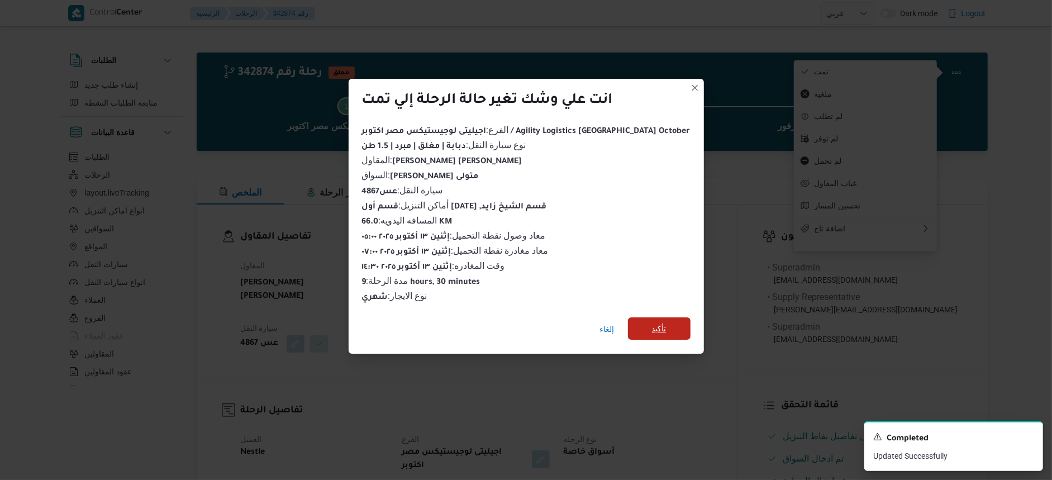
click at [645, 323] on span "تأكيد" at bounding box center [659, 328] width 63 height 22
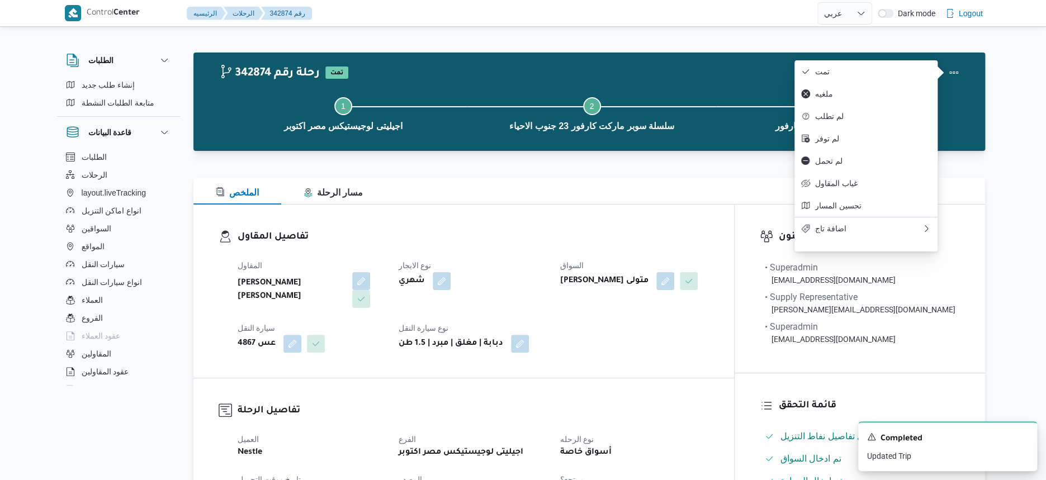
click at [578, 248] on dl "تفاصيل المقاول المقاول احمد مجدي يوسف عبدالرحمن نوع الايجار شهري السواق خالد خل…" at bounding box center [472, 291] width 471 height 123
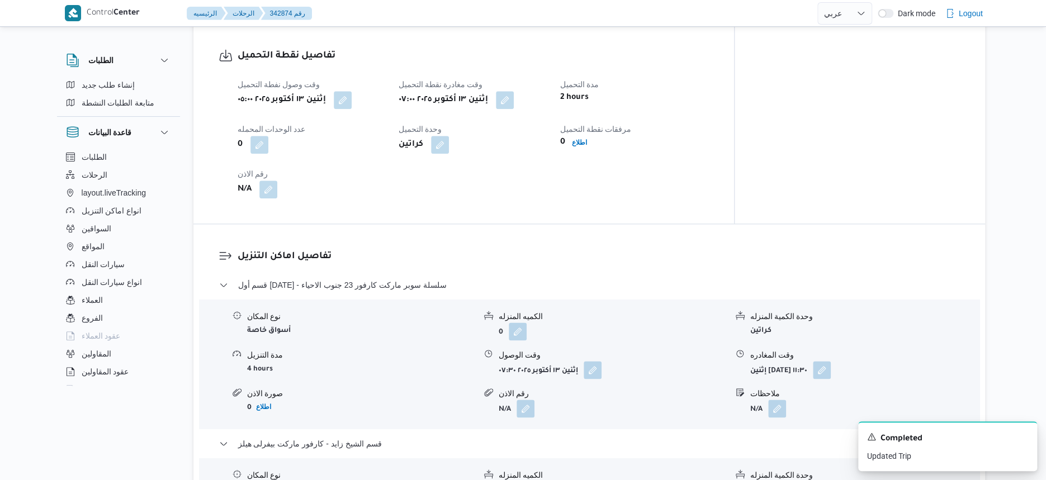
scroll to position [699, 0]
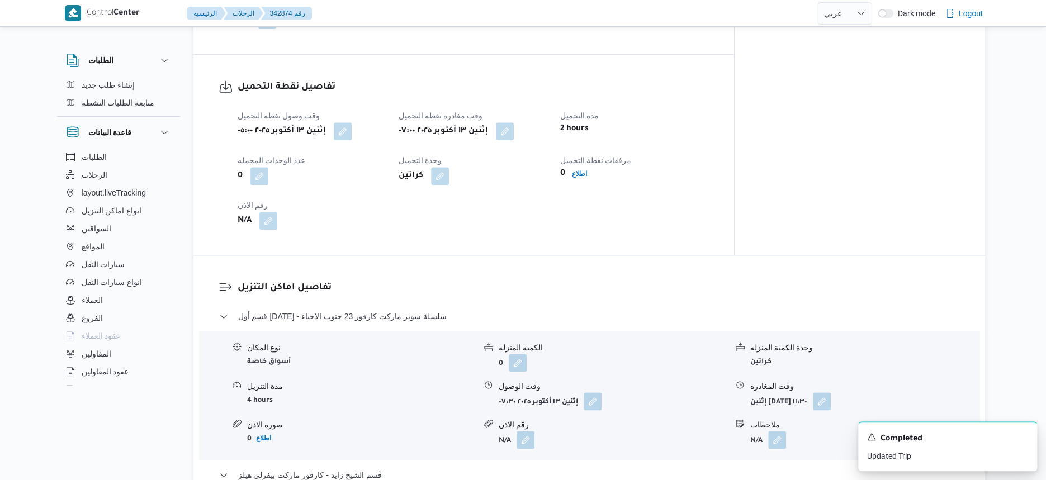
select select "ar"
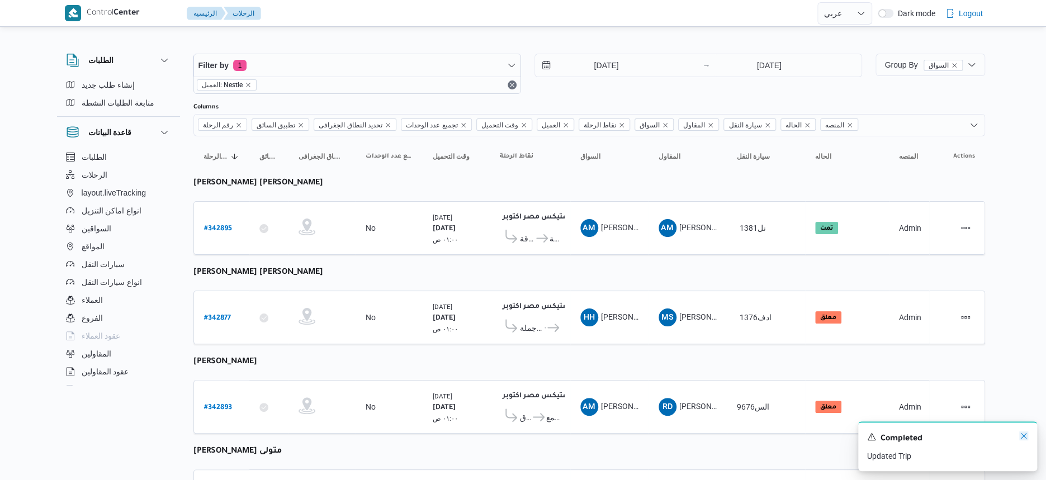
click at [935, 426] on icon "Dismiss toast" at bounding box center [1023, 435] width 9 height 9
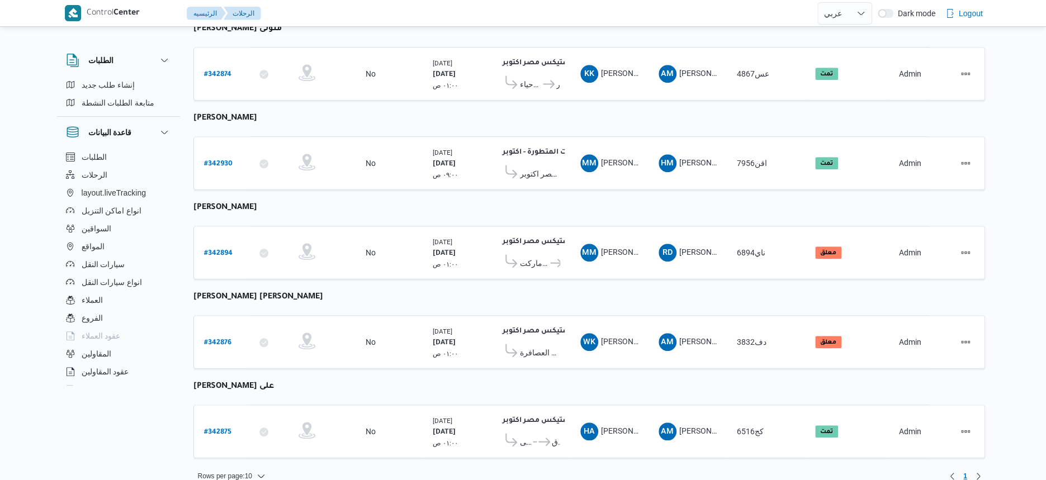
scroll to position [427, 0]
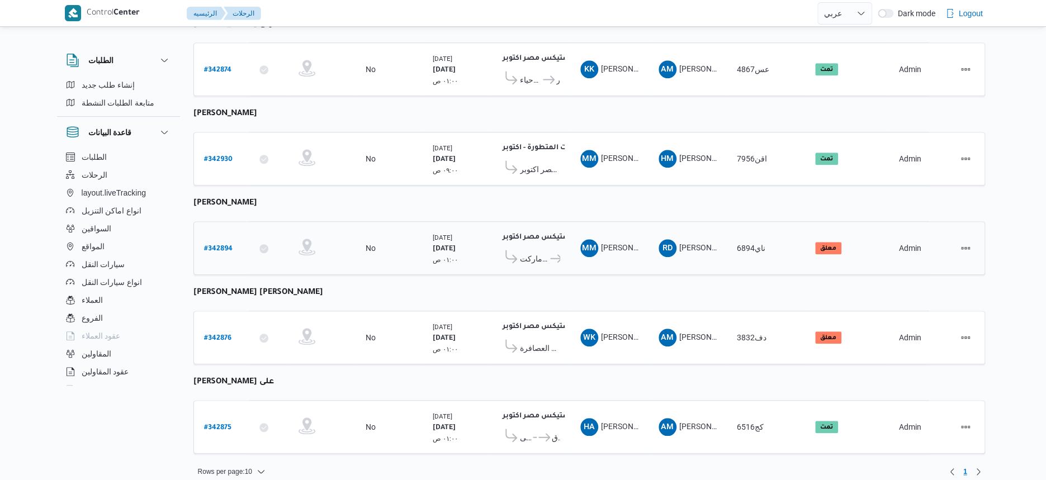
click at [548, 252] on span "كارفور حلوان" at bounding box center [554, 258] width 12 height 13
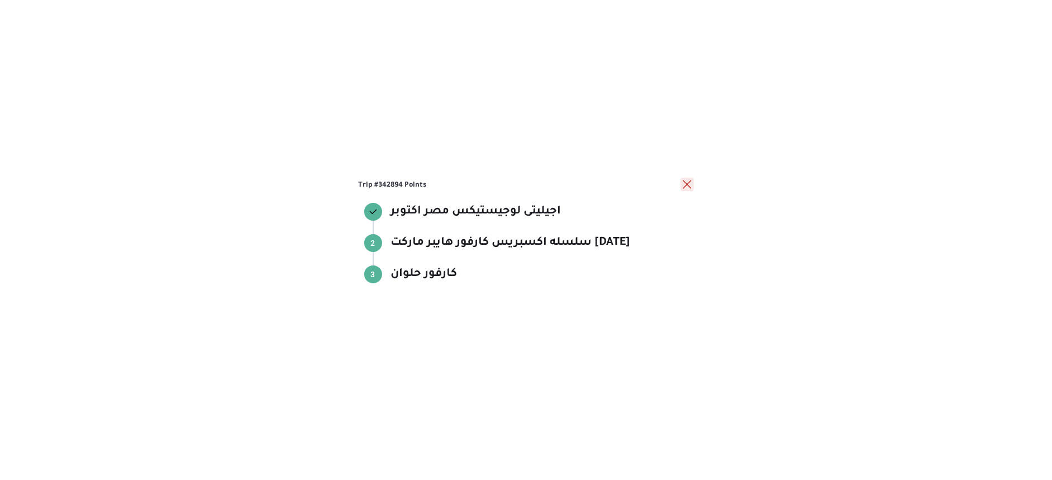
click at [684, 184] on button "close" at bounding box center [687, 184] width 13 height 13
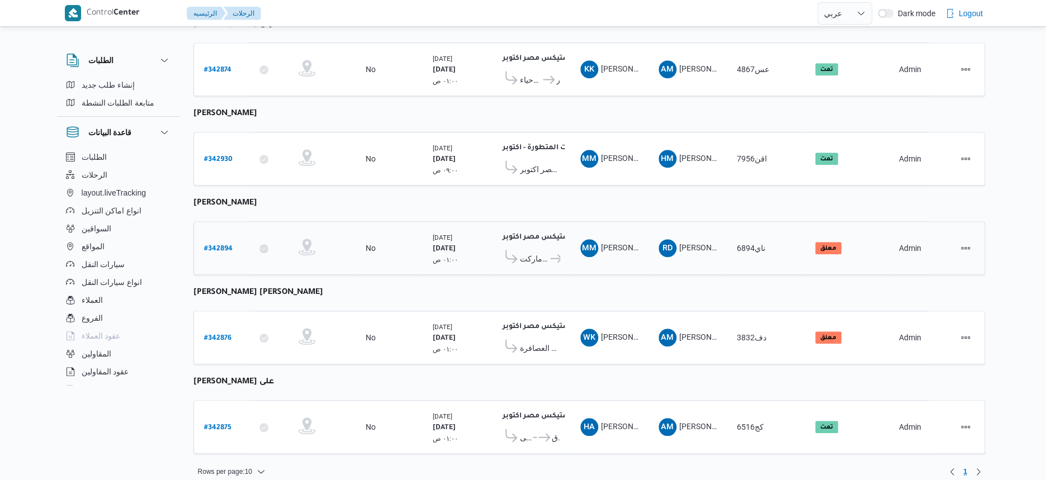
click at [563, 244] on div "اجيليتى لوجيستيكس مصر اكتوبر ٠٤:٢٣ ص سلسله اكسبريس كارفور هايبر ماركت 15 مايو ك…" at bounding box center [529, 248] width 69 height 47
click at [553, 254] on icon at bounding box center [556, 258] width 12 height 8
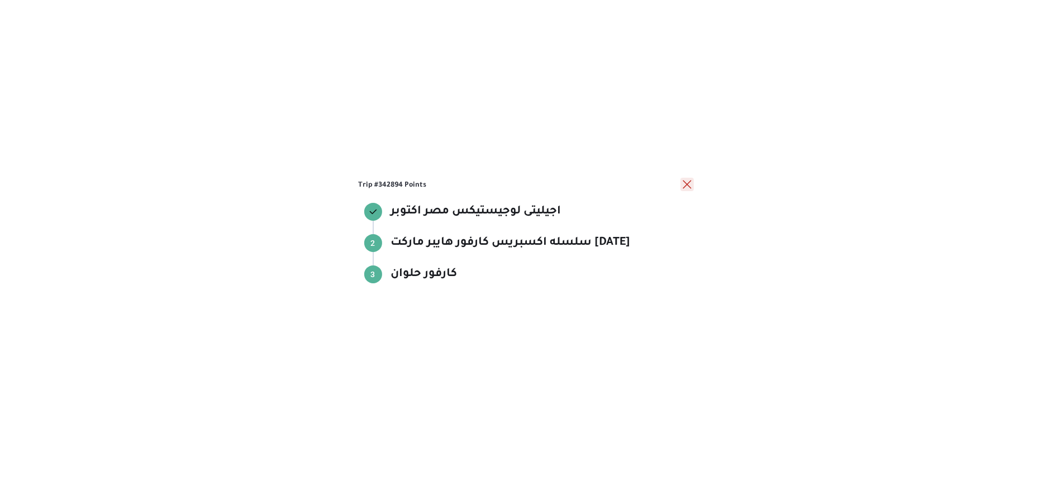
click at [690, 183] on button "close" at bounding box center [687, 184] width 13 height 13
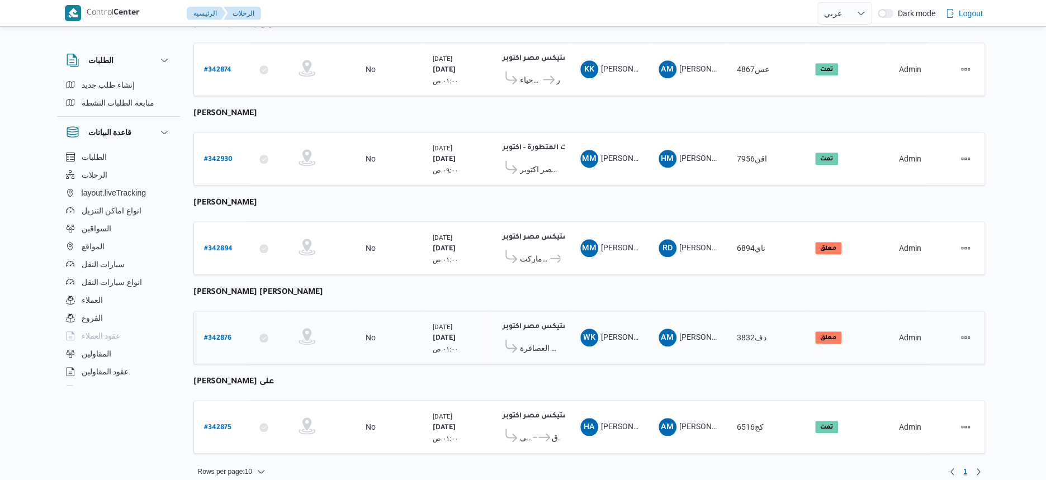
click at [543, 341] on span "جملة ماركت العصافرة" at bounding box center [540, 347] width 40 height 13
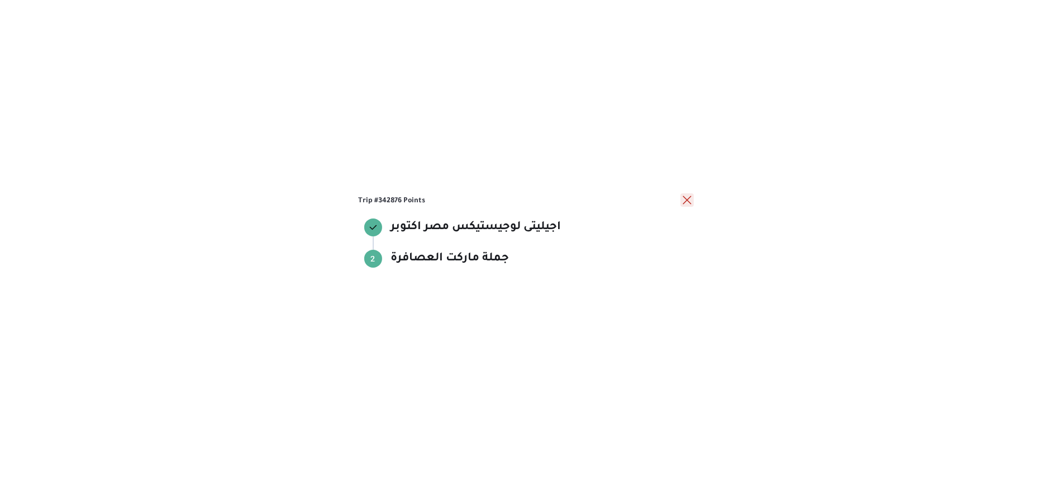
click at [684, 198] on button "close" at bounding box center [687, 199] width 13 height 13
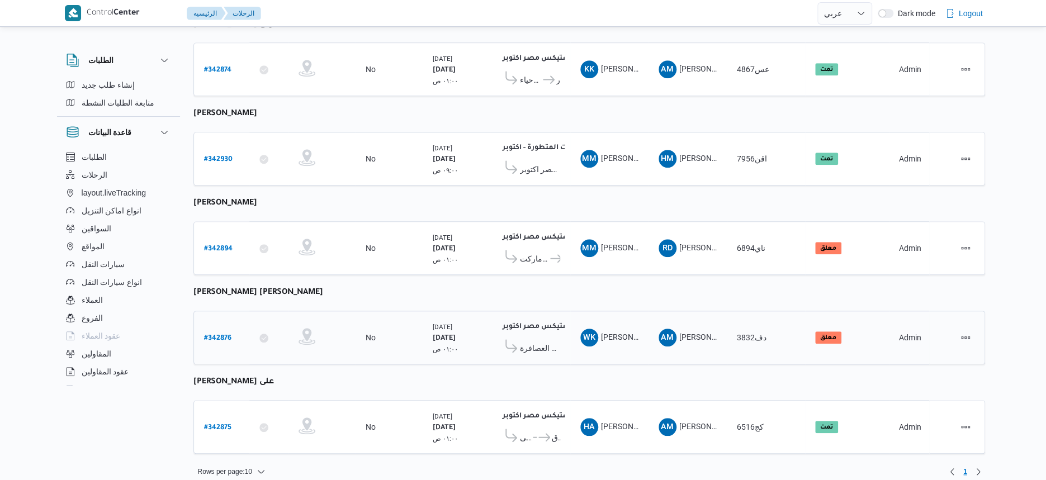
click at [211, 335] on b "# 342876" at bounding box center [217, 339] width 27 height 8
select select "ar"
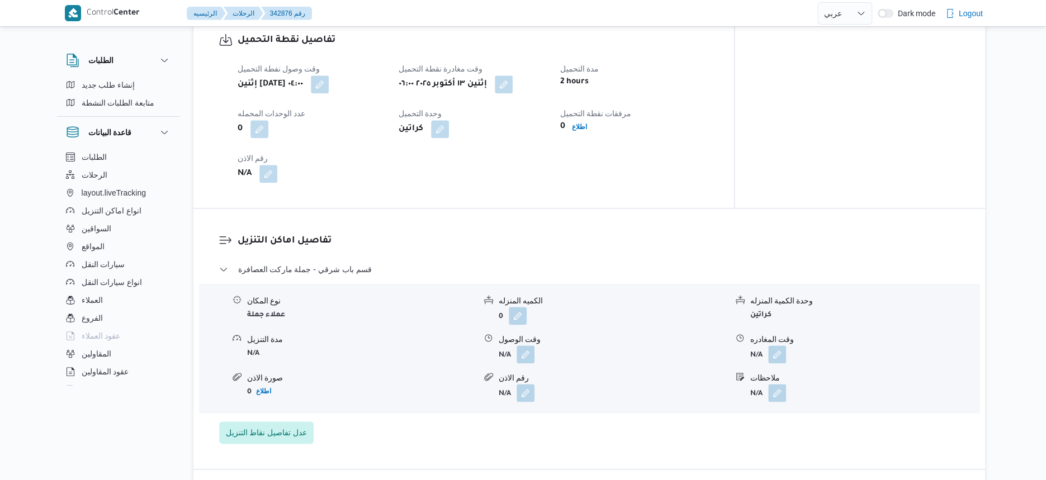
scroll to position [838, 0]
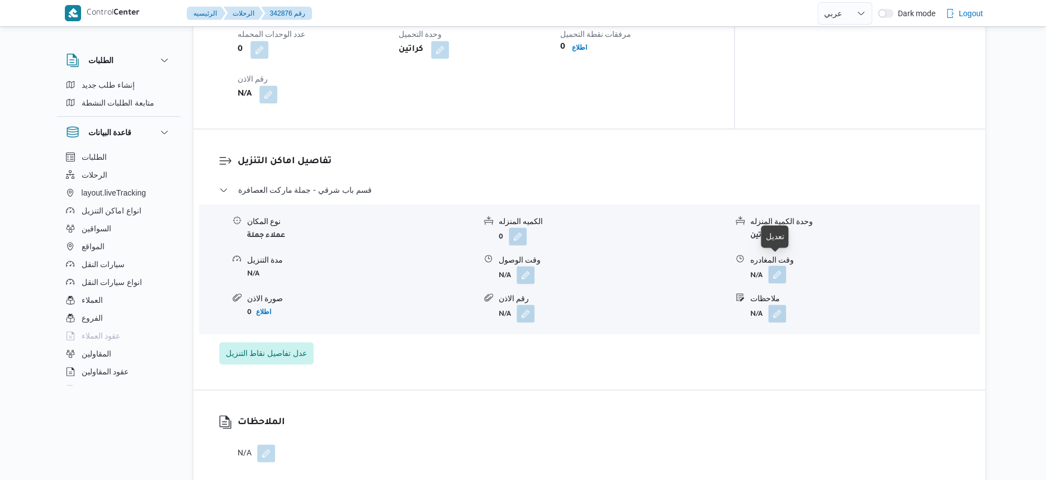
click at [780, 266] on button "button" at bounding box center [777, 274] width 18 height 18
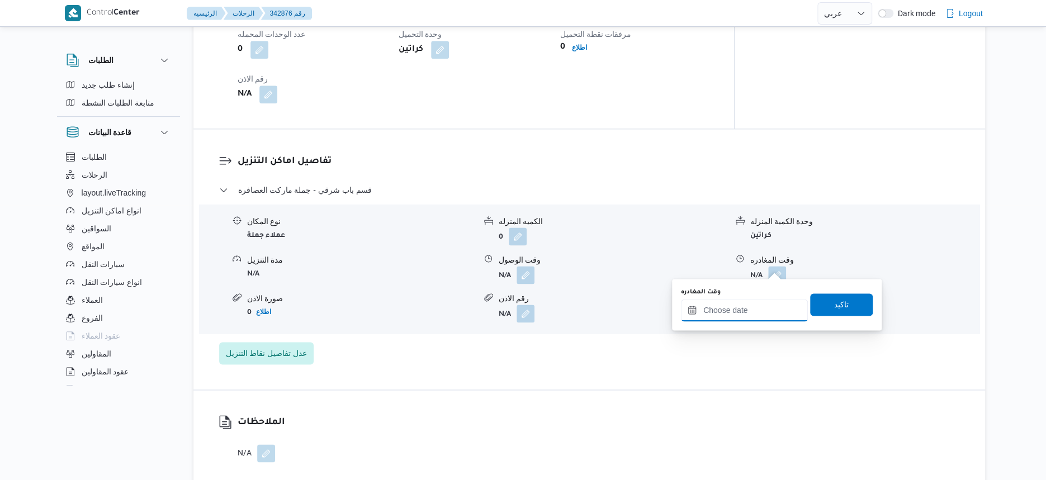
click at [771, 306] on input "وقت المغادره" at bounding box center [744, 310] width 127 height 22
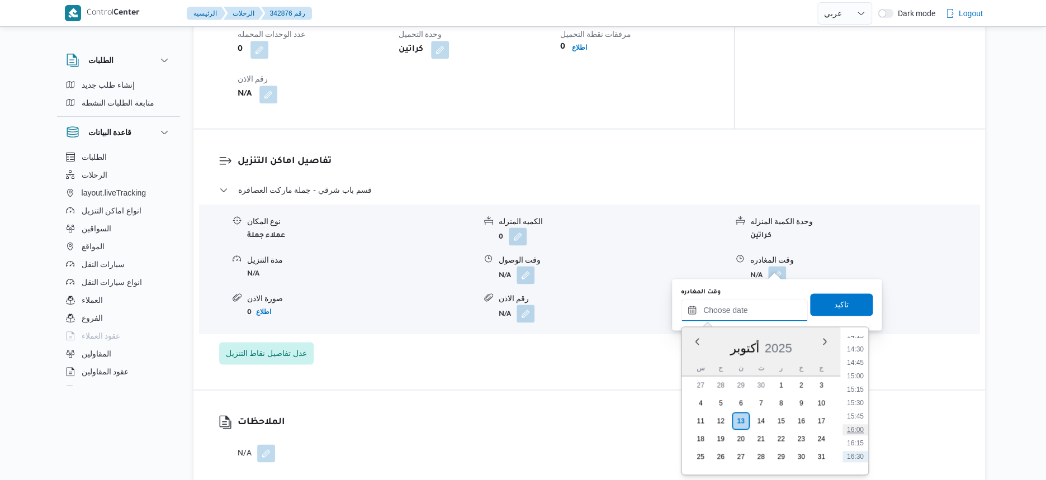
scroll to position [747, 0]
click at [860, 400] on li "15:00" at bounding box center [855, 399] width 26 height 11
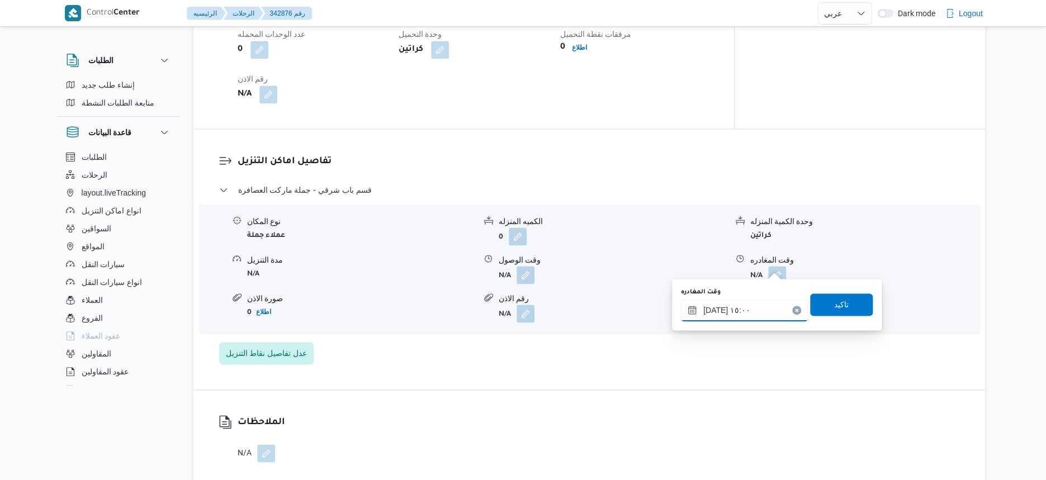
click at [754, 313] on input "١٣/١٠/٢٠٢٥ ١٥:٠٠" at bounding box center [744, 310] width 127 height 22
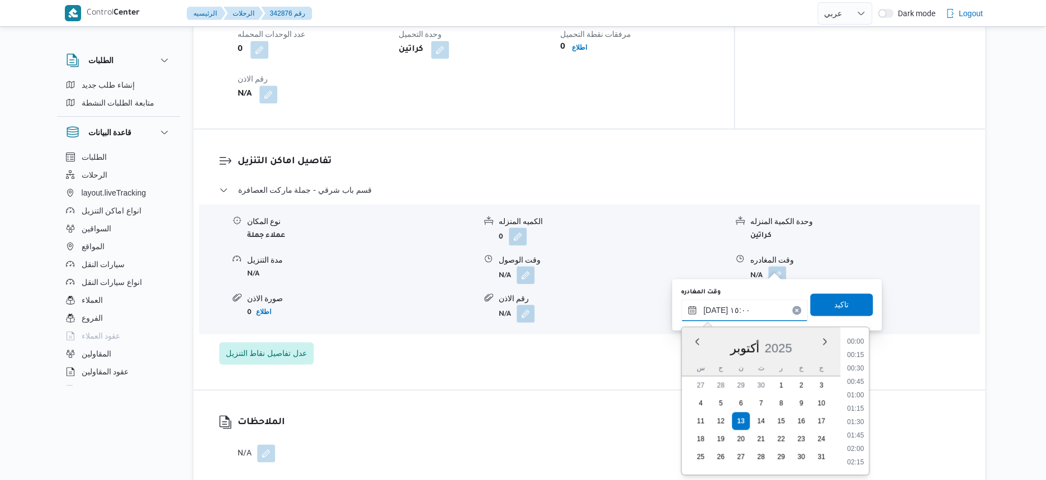
scroll to position [735, 0]
click at [861, 426] on li "15:30" at bounding box center [855, 437] width 26 height 11
type input "١٣/١٠/٢٠٢٥ ١٥:٣٠"
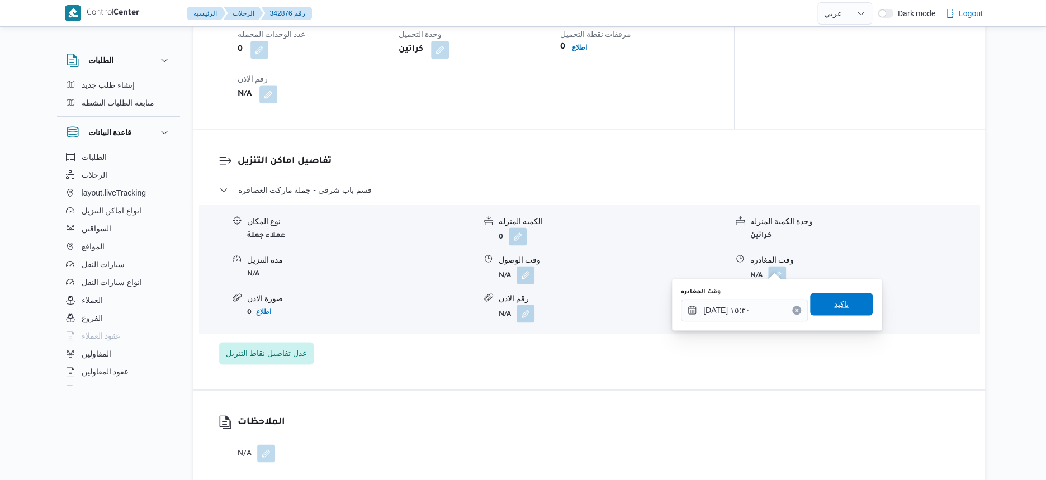
click at [853, 305] on span "تاكيد" at bounding box center [841, 304] width 63 height 22
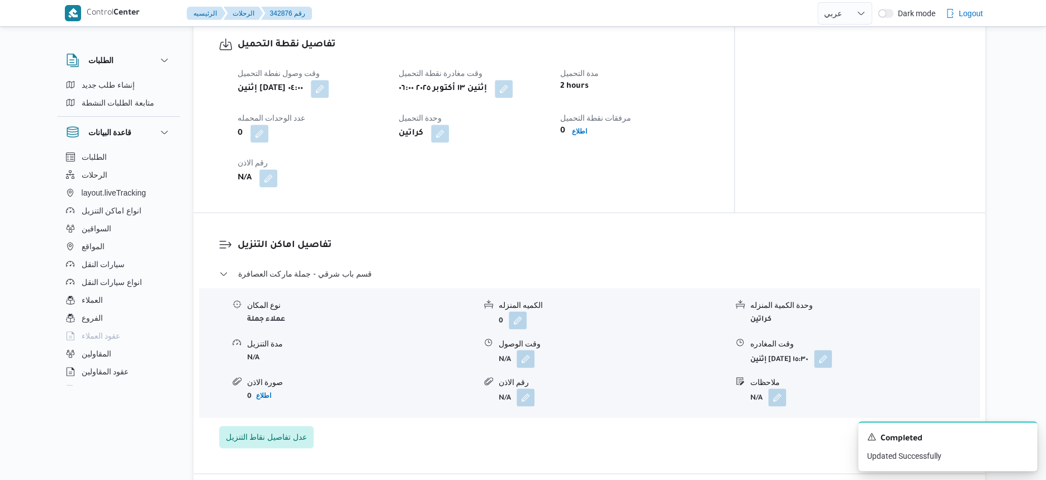
scroll to position [768, 0]
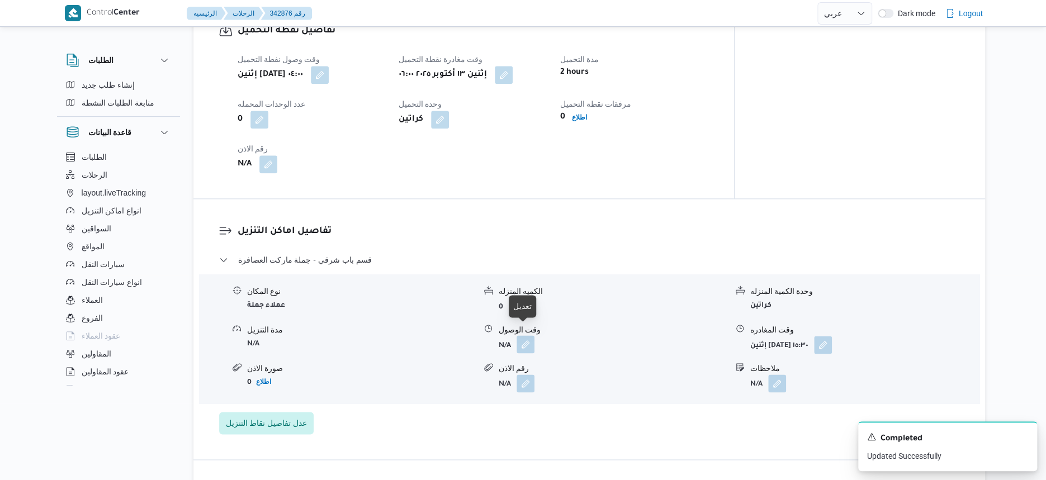
click at [530, 335] on button "button" at bounding box center [525, 344] width 18 height 18
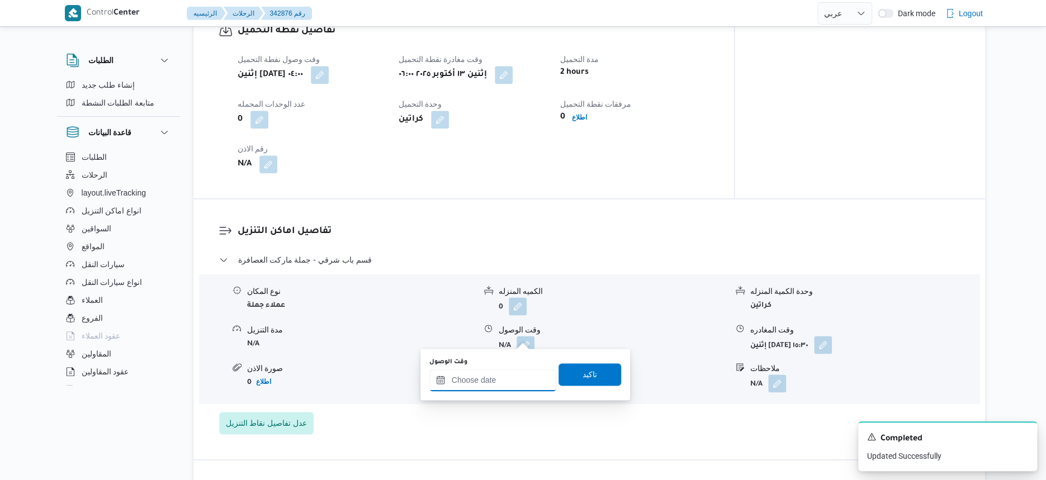
click at [504, 377] on input "وقت الوصول" at bounding box center [492, 380] width 127 height 22
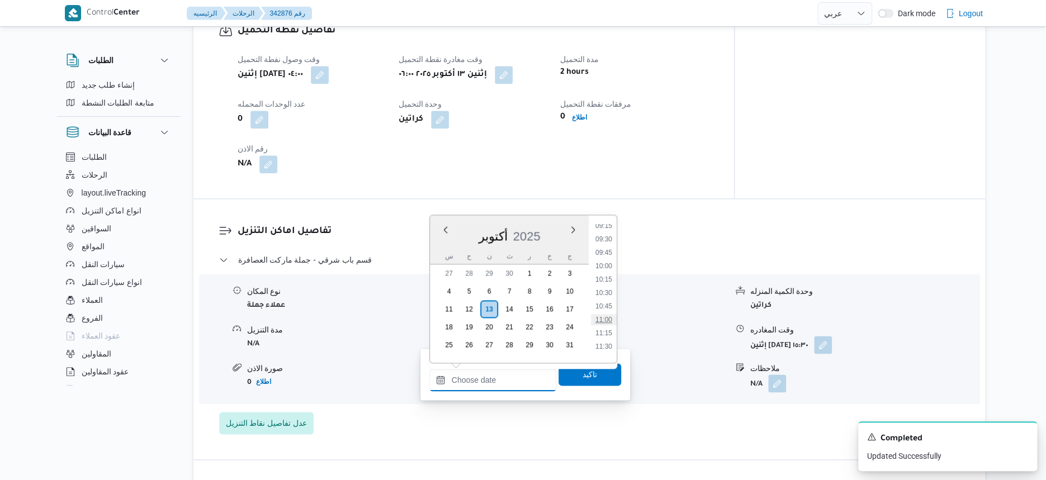
scroll to position [467, 0]
click at [609, 272] on li "09:30" at bounding box center [604, 272] width 26 height 11
type input "١٣/١٠/٢٠٢٥ ٠٩:٣٠"
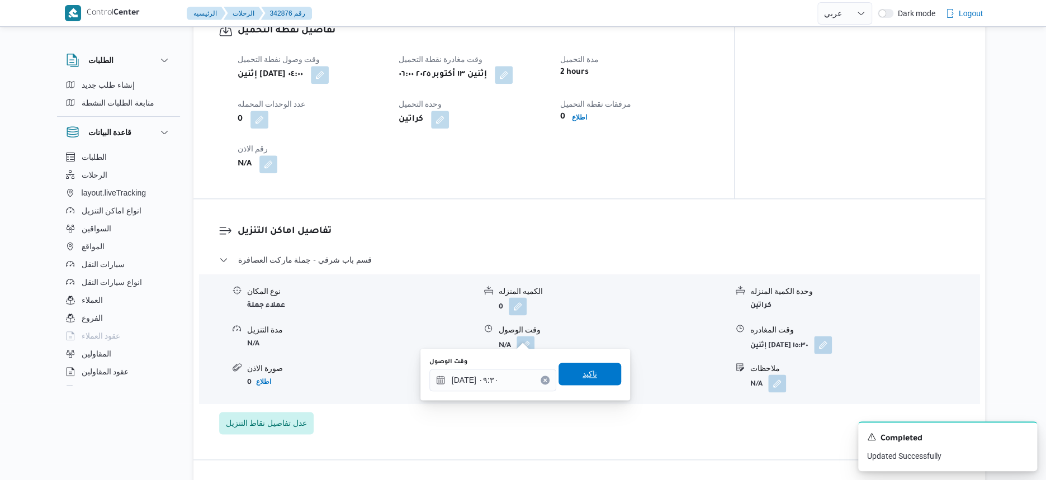
click at [583, 372] on span "تاكيد" at bounding box center [589, 373] width 15 height 13
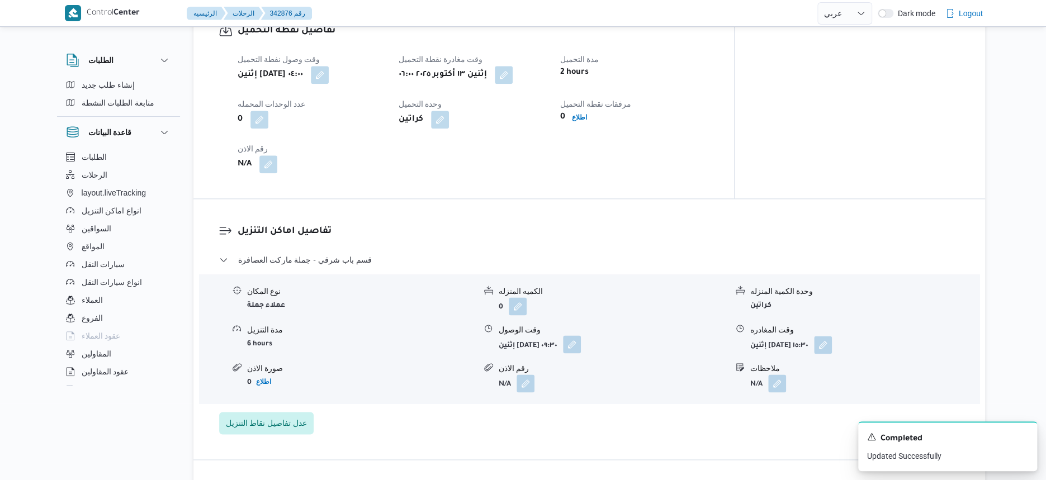
click at [581, 336] on button "button" at bounding box center [572, 344] width 18 height 18
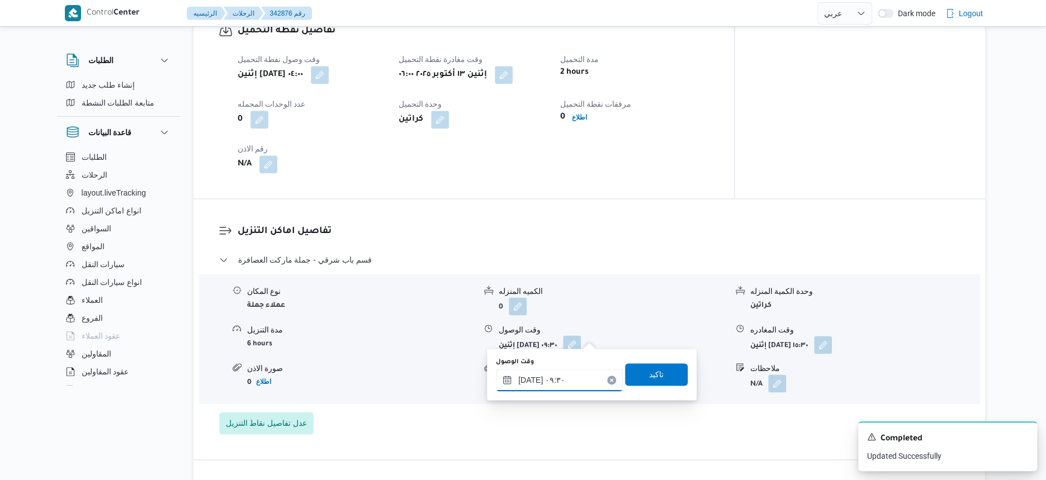
click at [576, 374] on input "١٣/١٠/٢٠٢٥ ٠٩:٣٠" at bounding box center [559, 380] width 127 height 22
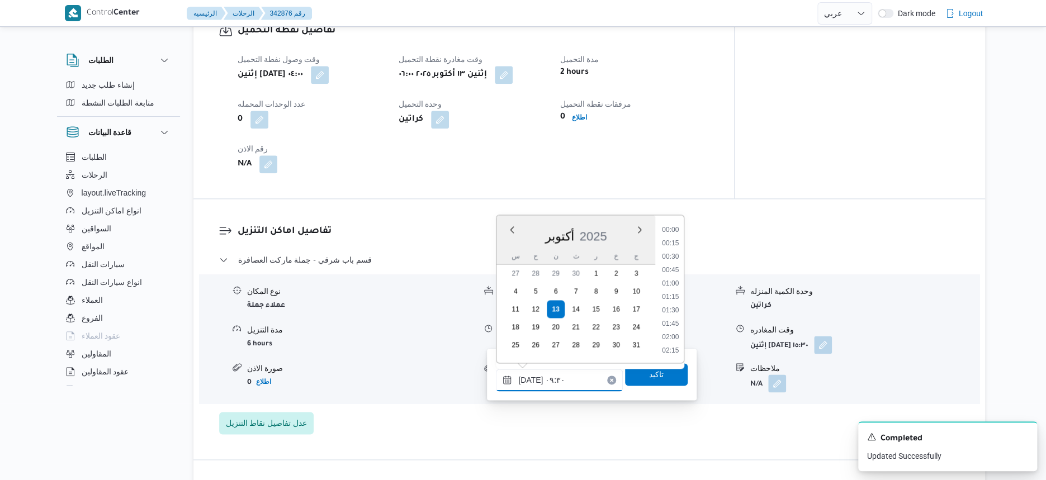
scroll to position [441, 0]
click at [674, 306] on li "09:45" at bounding box center [671, 311] width 26 height 11
type input "١٣/١٠/٢٠٢٥ ٠٩:٤٥"
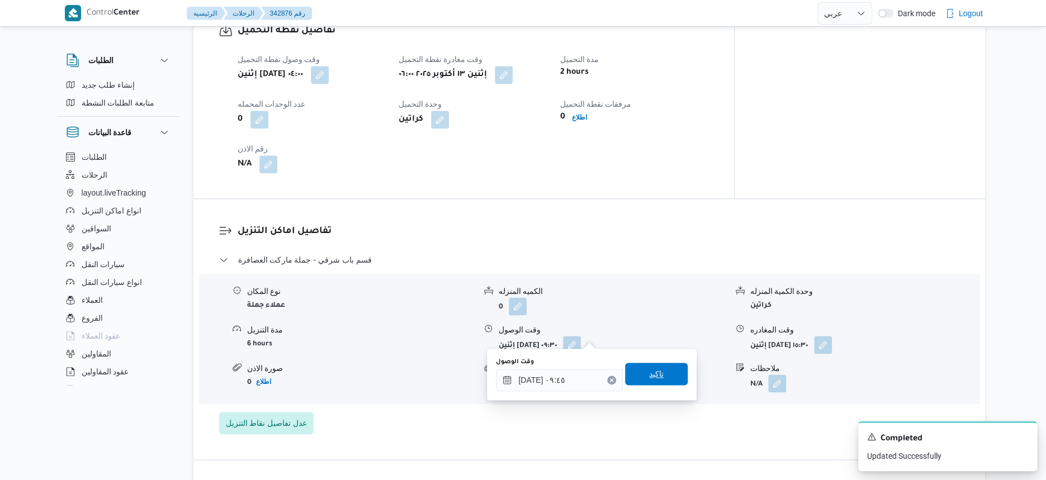
click at [651, 369] on span "تاكيد" at bounding box center [656, 373] width 15 height 13
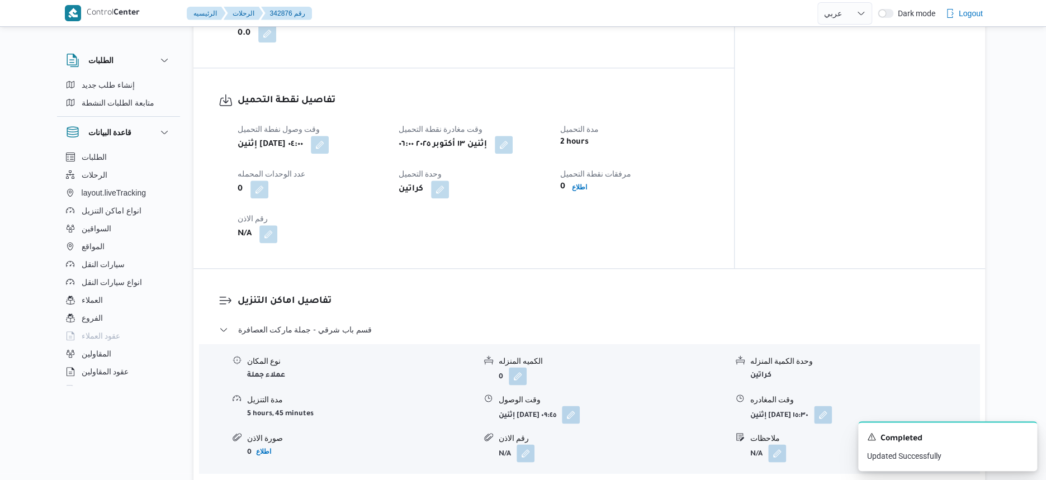
scroll to position [349, 0]
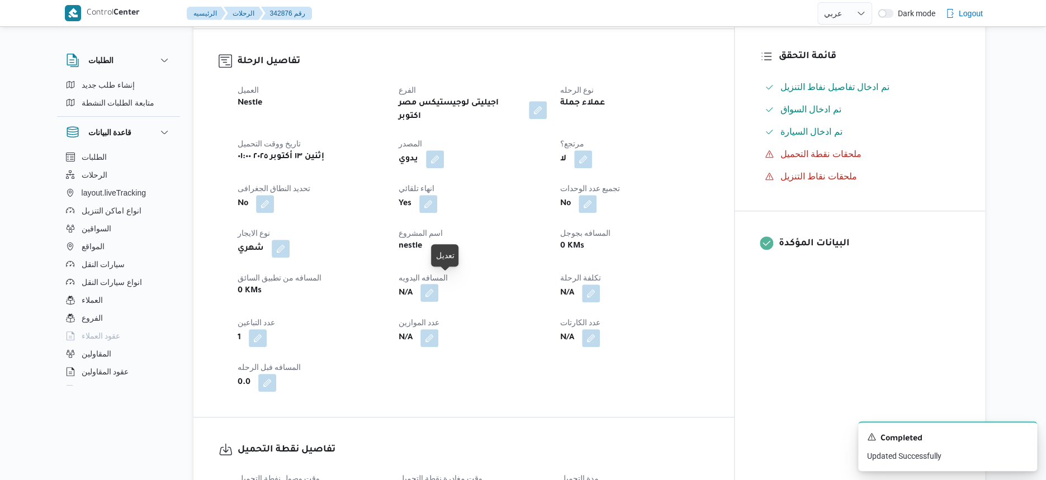
click at [438, 288] on button "button" at bounding box center [429, 293] width 18 height 18
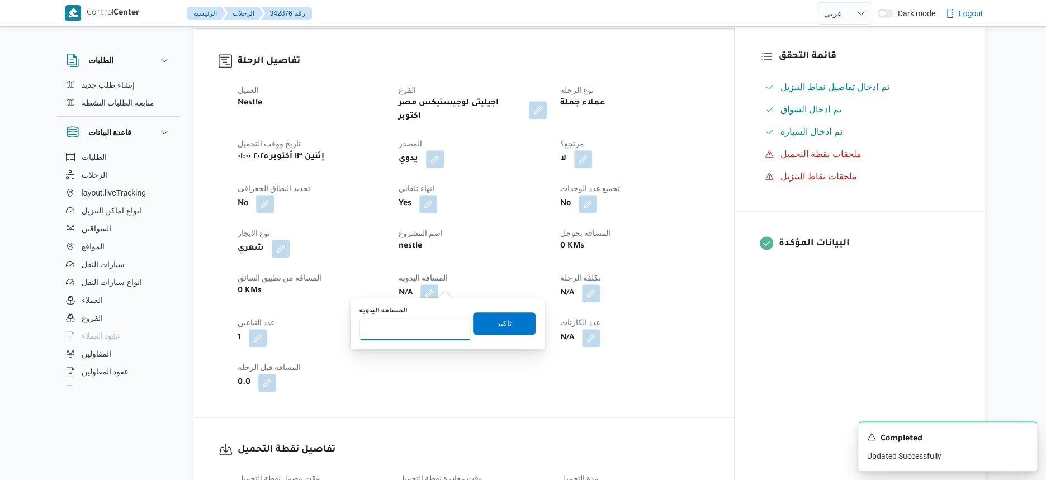
click at [422, 327] on input "المسافه اليدويه" at bounding box center [414, 329] width 111 height 22
type input "221"
click at [516, 329] on span "تاكيد" at bounding box center [504, 323] width 63 height 22
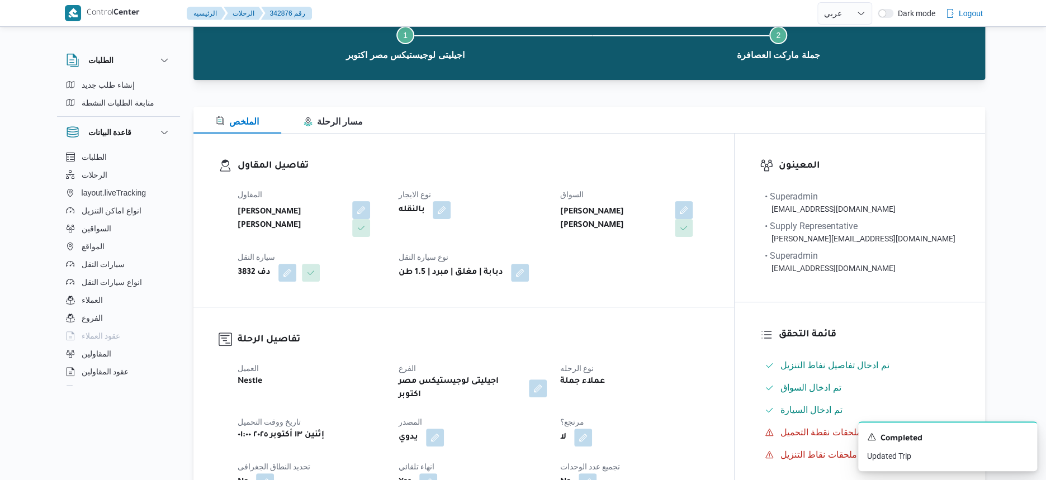
scroll to position [0, 0]
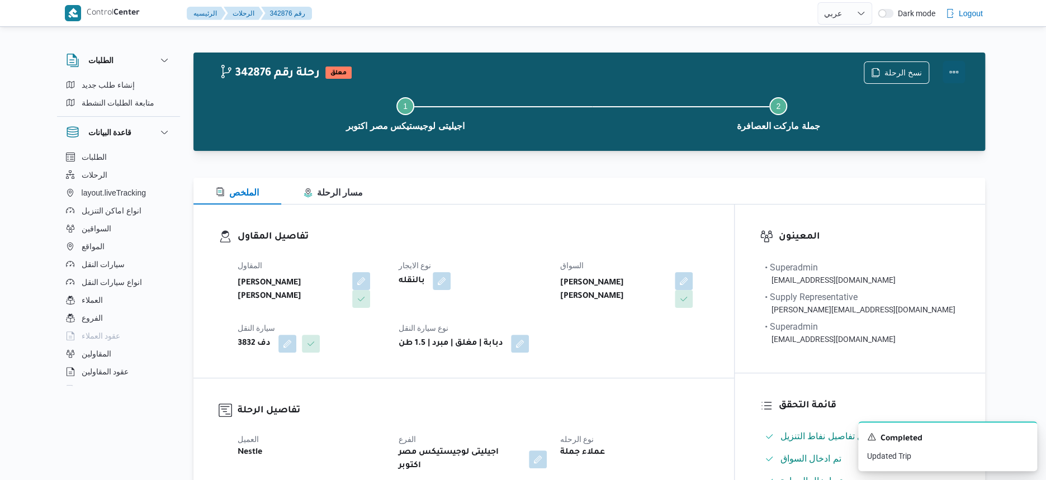
click at [935, 67] on button "Actions" at bounding box center [953, 72] width 22 height 22
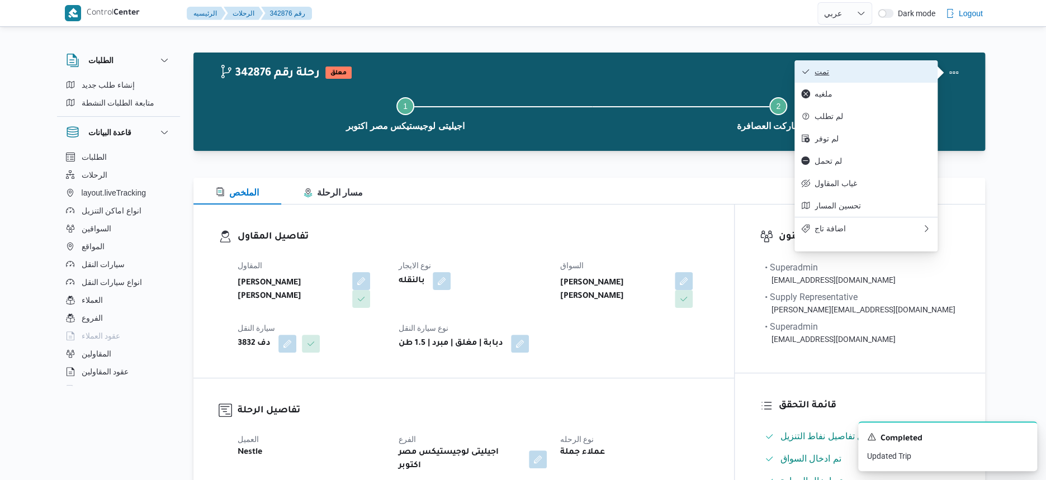
click at [899, 69] on span "تمت" at bounding box center [872, 71] width 116 height 9
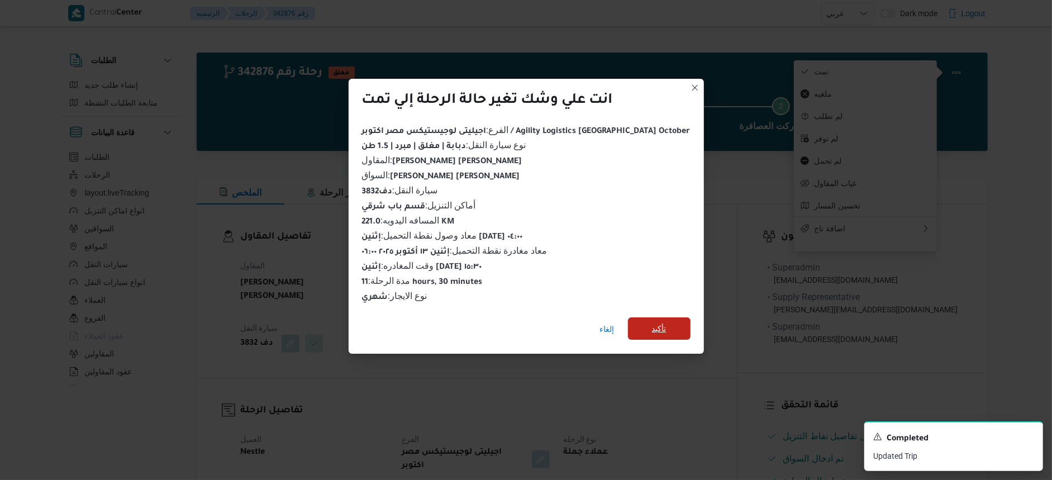
click at [652, 322] on span "تأكيد" at bounding box center [659, 328] width 15 height 13
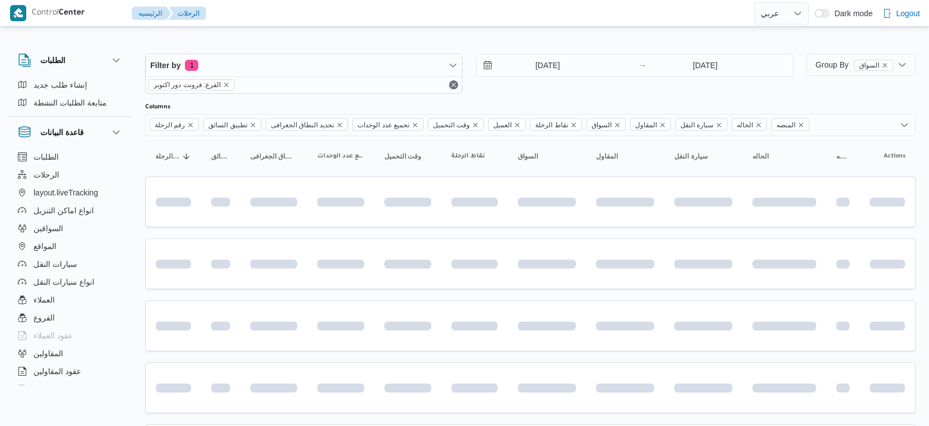
select select "ar"
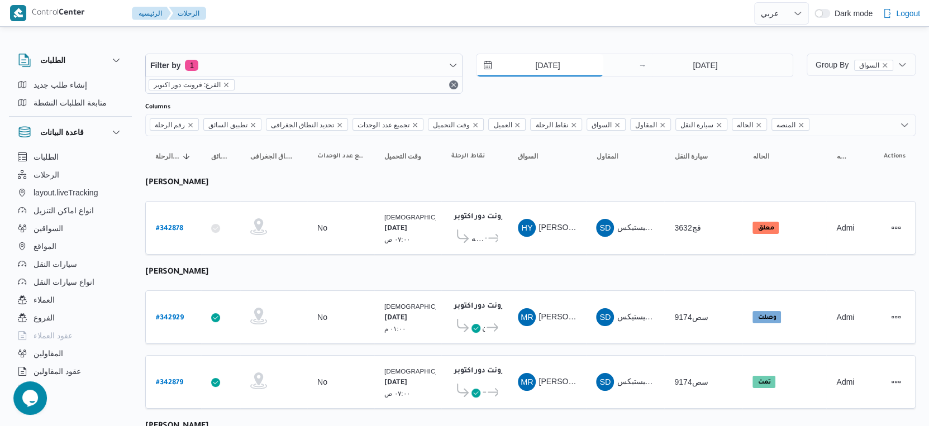
click at [547, 69] on input "[DATE]" at bounding box center [540, 65] width 127 height 22
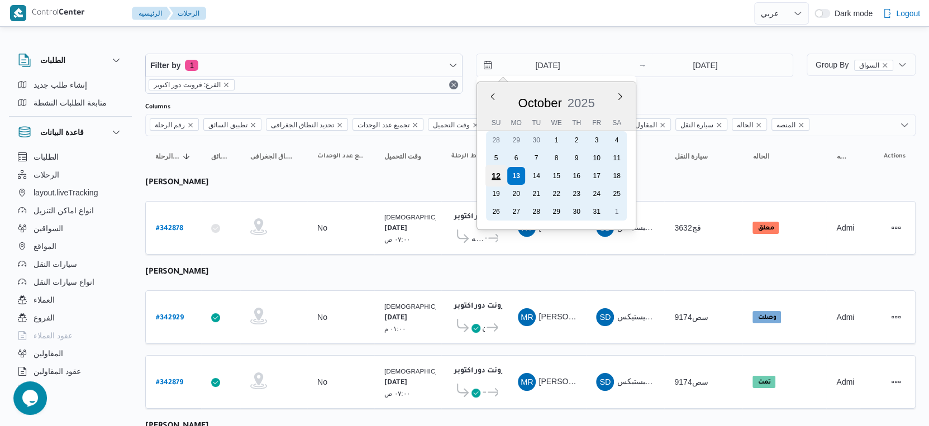
click at [502, 178] on div "12" at bounding box center [496, 175] width 21 height 21
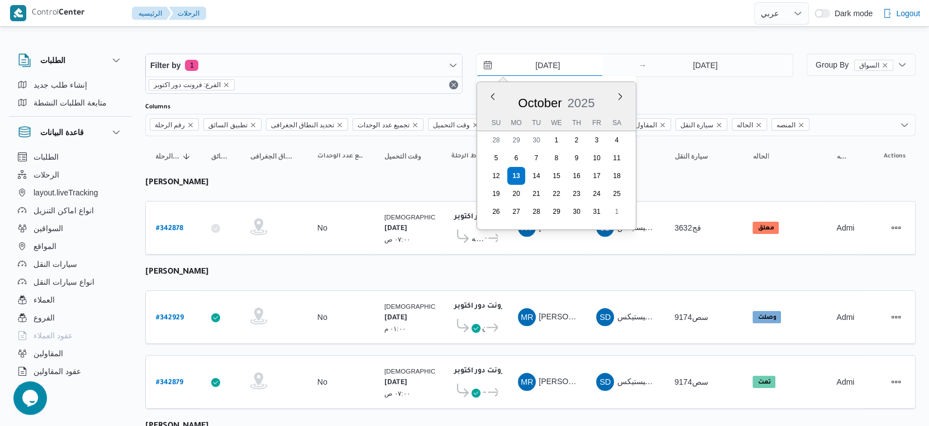
type input "[DATE]"
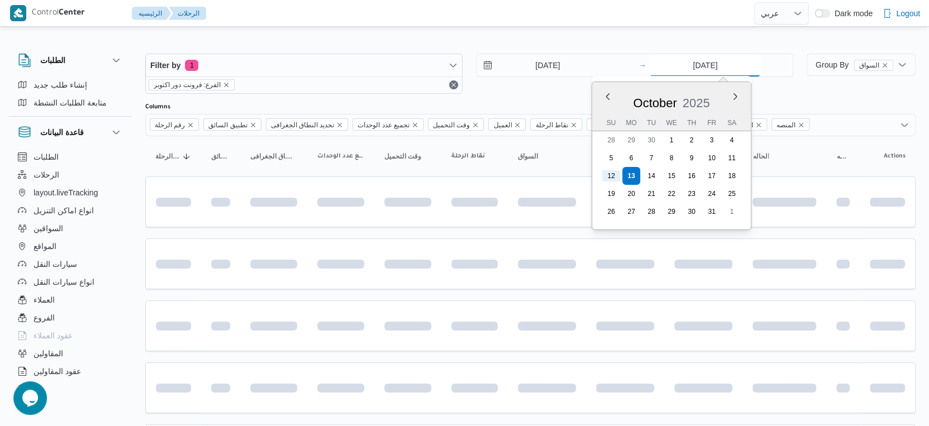
click at [708, 66] on input "[DATE]" at bounding box center [705, 65] width 111 height 22
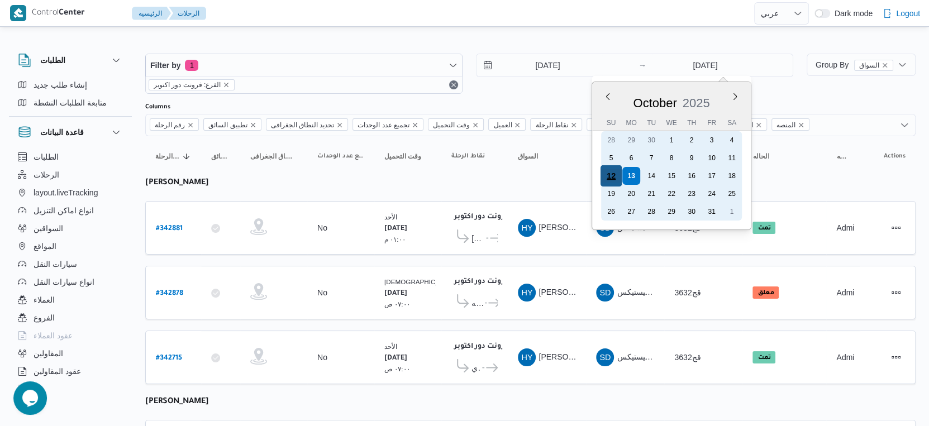
click at [610, 175] on div "12" at bounding box center [611, 175] width 21 height 21
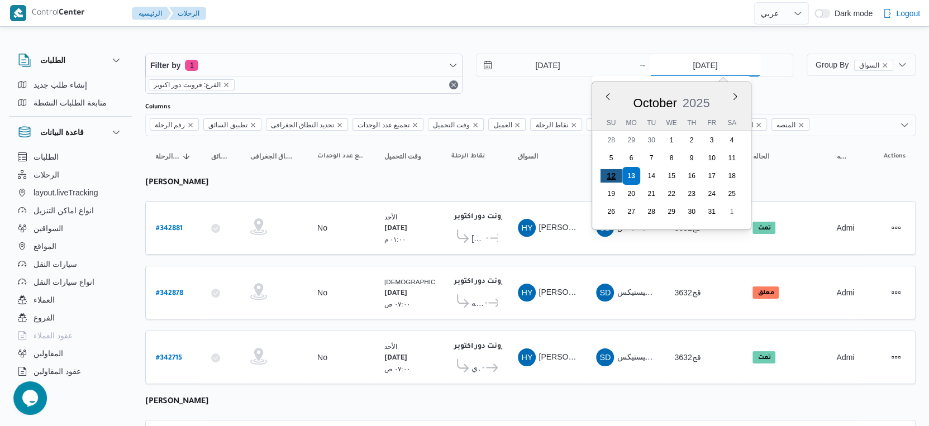
type input "12/10/2025"
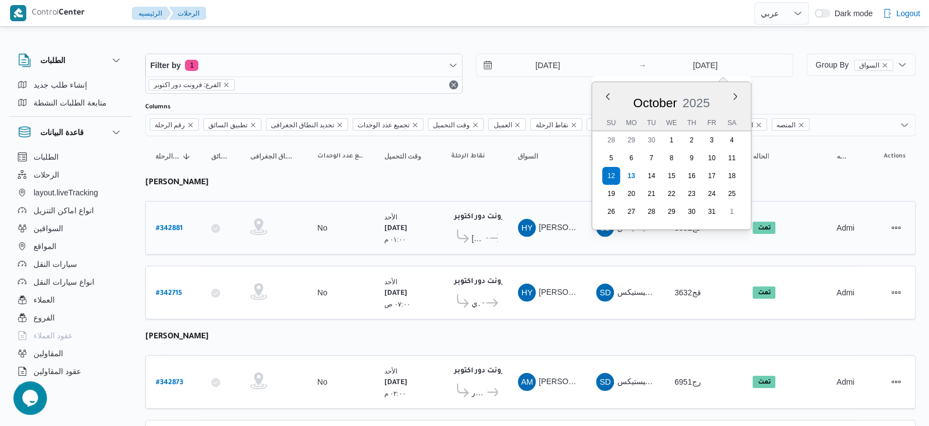
click at [473, 237] on span "كارفور بيراميدز فيو" at bounding box center [478, 238] width 13 height 13
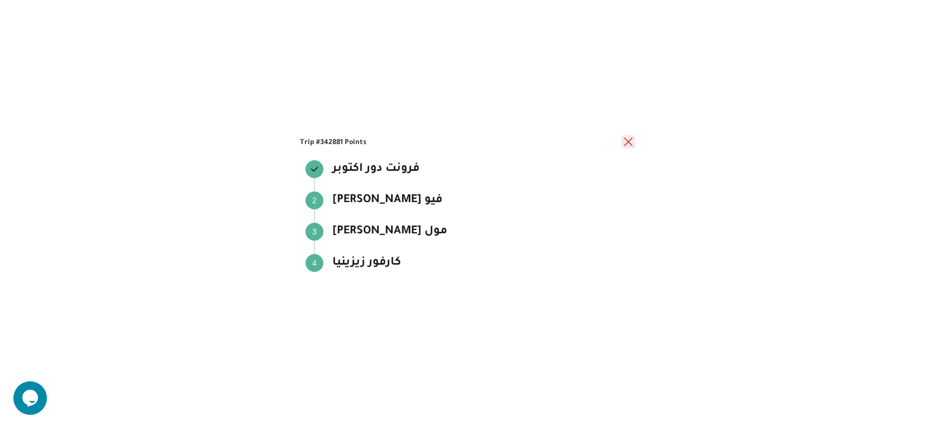
click at [629, 142] on button "close" at bounding box center [628, 141] width 13 height 13
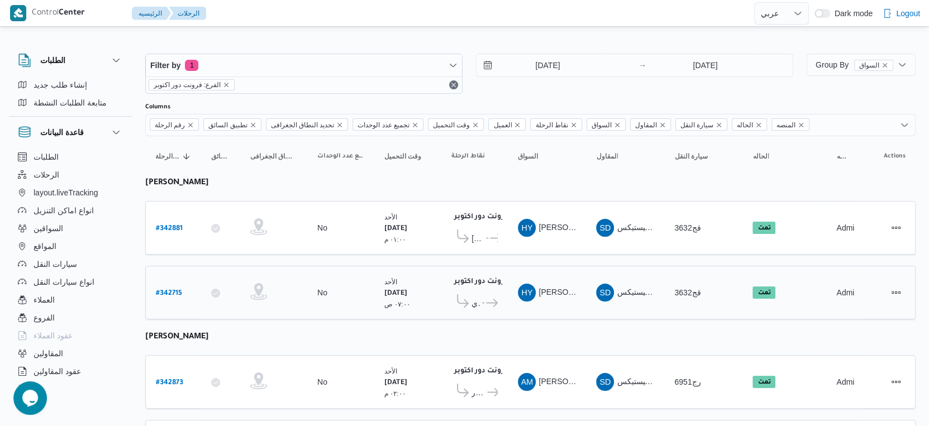
click at [496, 299] on icon at bounding box center [492, 303] width 12 height 8
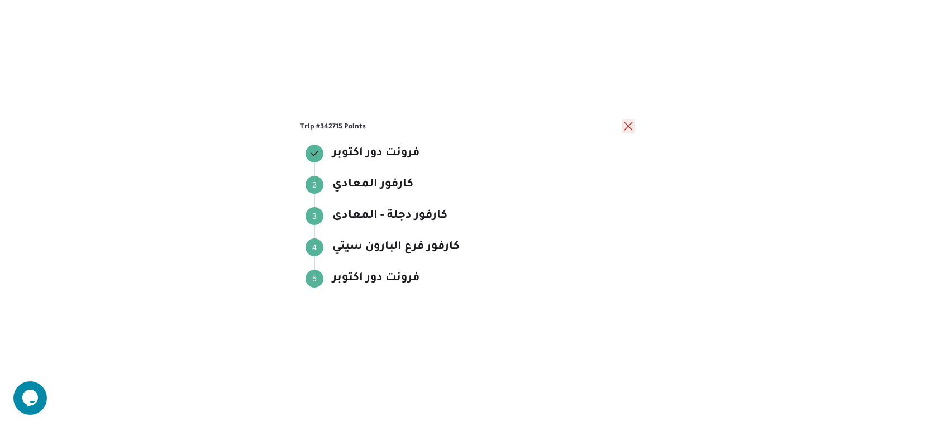
click at [629, 125] on button "close" at bounding box center [628, 126] width 13 height 13
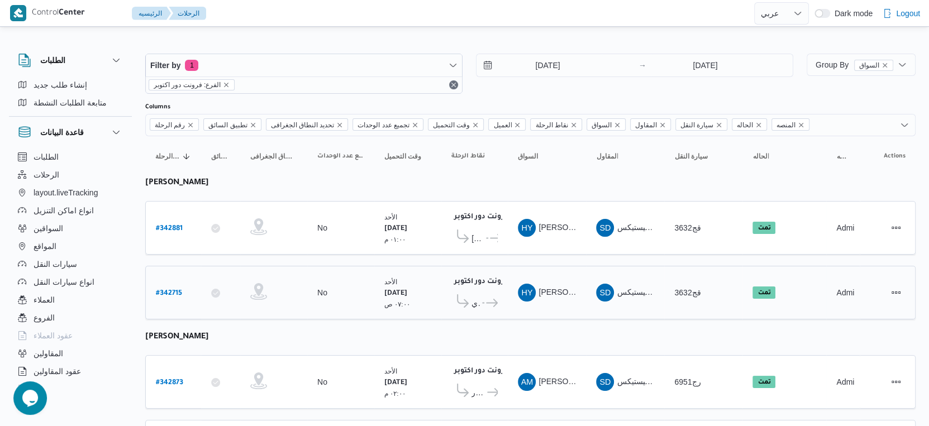
click at [165, 290] on b "# 342715" at bounding box center [169, 294] width 26 height 8
select select "ar"
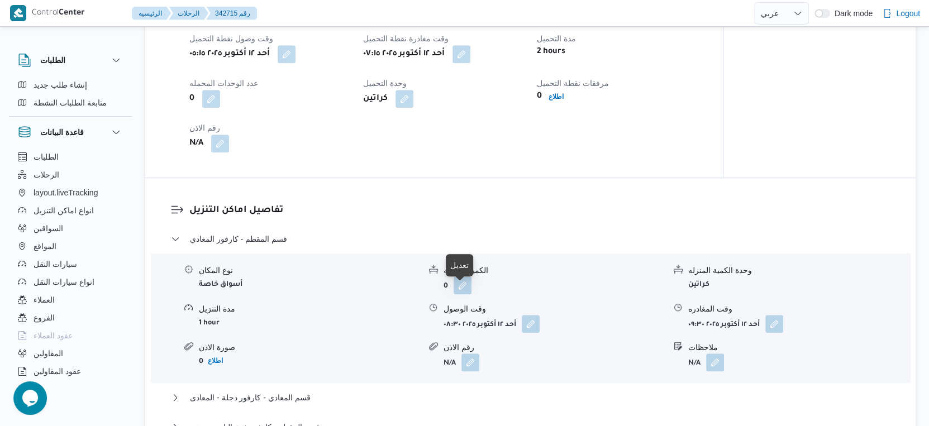
scroll to position [683, 0]
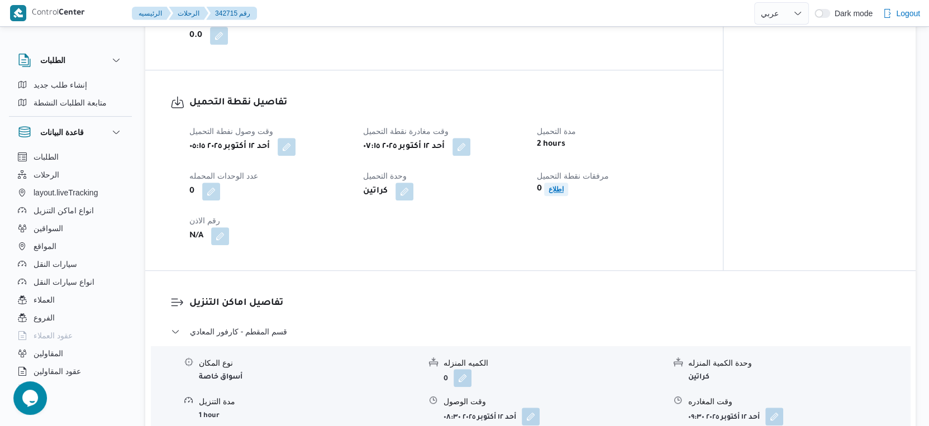
click at [551, 193] on b "اطلاع" at bounding box center [556, 190] width 15 height 8
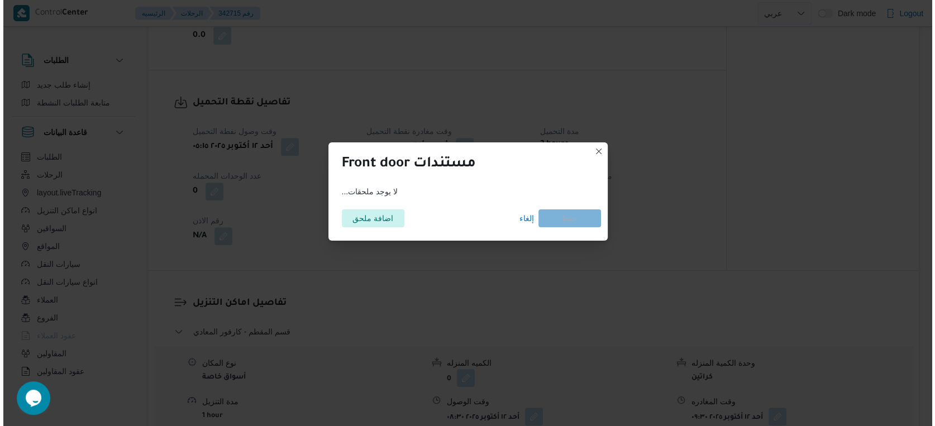
scroll to position [674, 0]
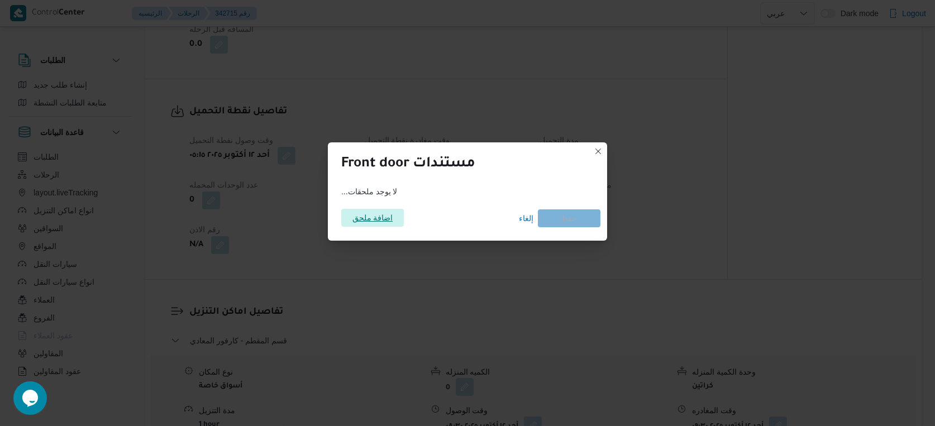
click at [371, 215] on span "اضافة ملحق" at bounding box center [373, 218] width 41 height 18
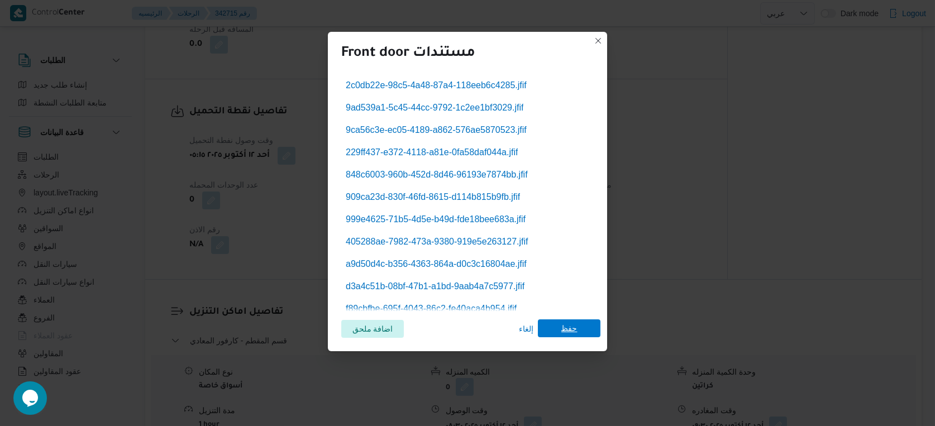
click at [562, 324] on span "حفظ" at bounding box center [570, 329] width 16 height 18
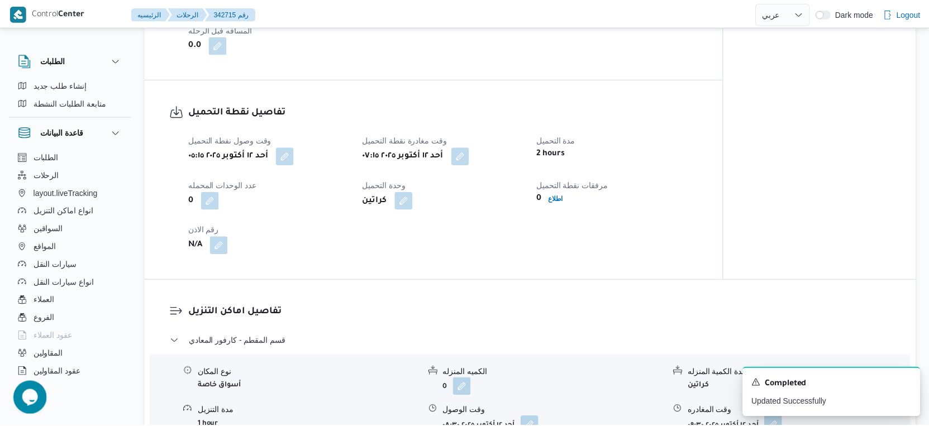
scroll to position [683, 0]
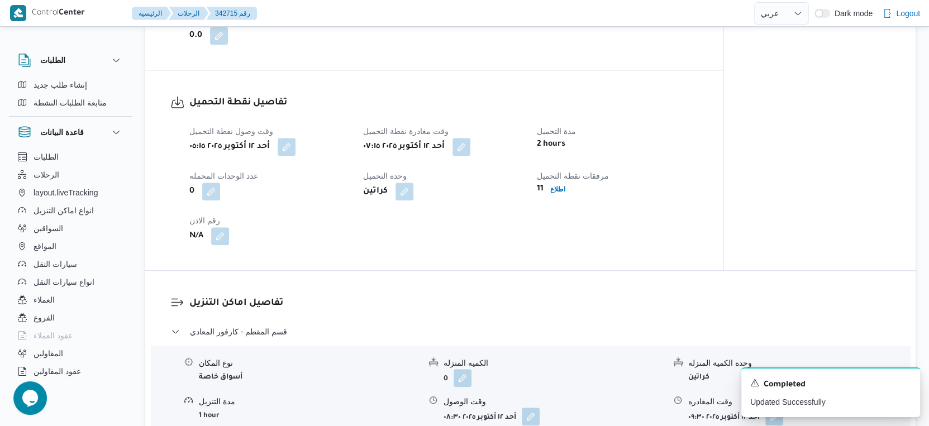
click at [347, 234] on div "N/A" at bounding box center [269, 236] width 163 height 20
select select "ar"
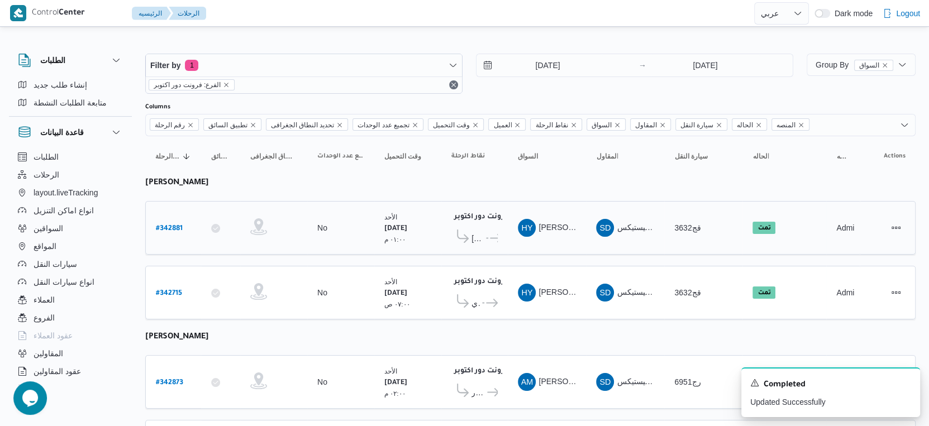
click at [490, 234] on icon at bounding box center [496, 238] width 12 height 8
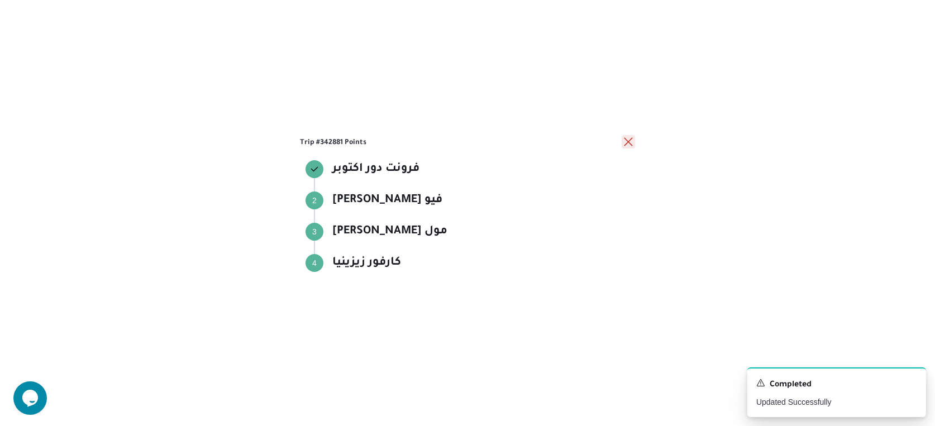
click at [627, 142] on button "close" at bounding box center [628, 141] width 13 height 13
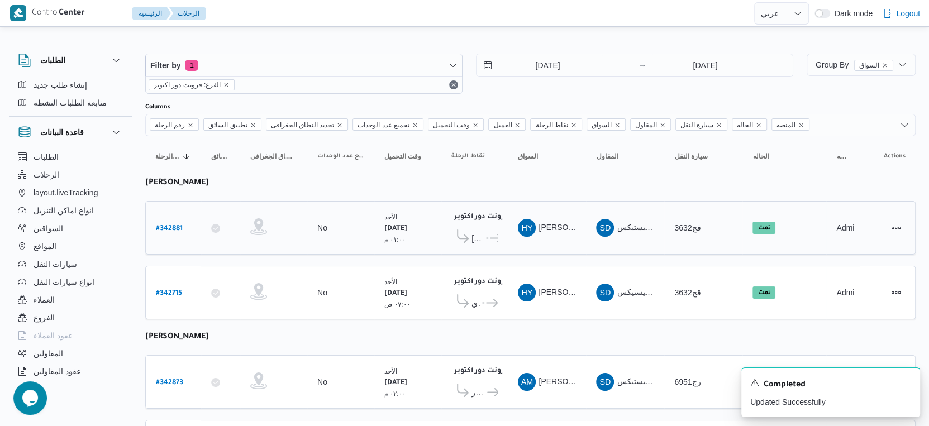
click at [172, 225] on b "# 342881" at bounding box center [169, 229] width 27 height 8
select select "ar"
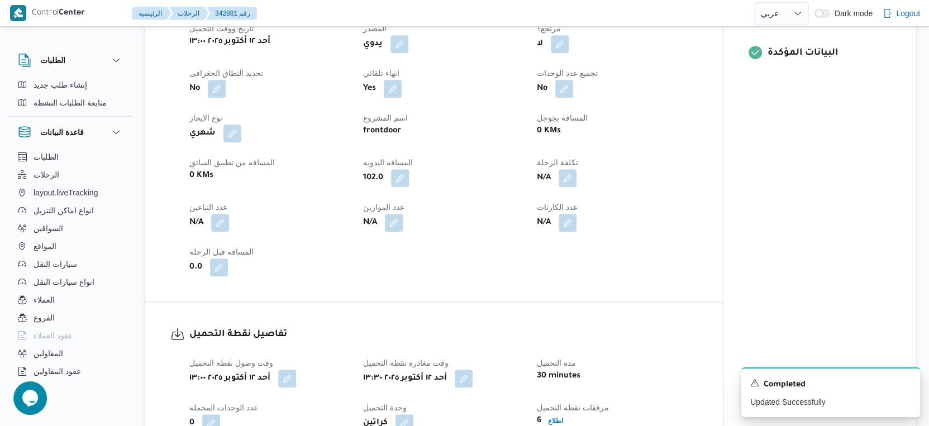
scroll to position [621, 0]
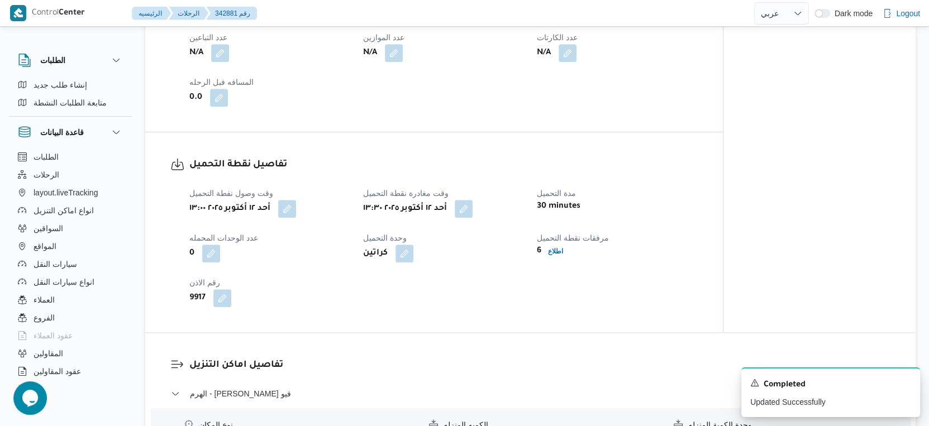
select select "ar"
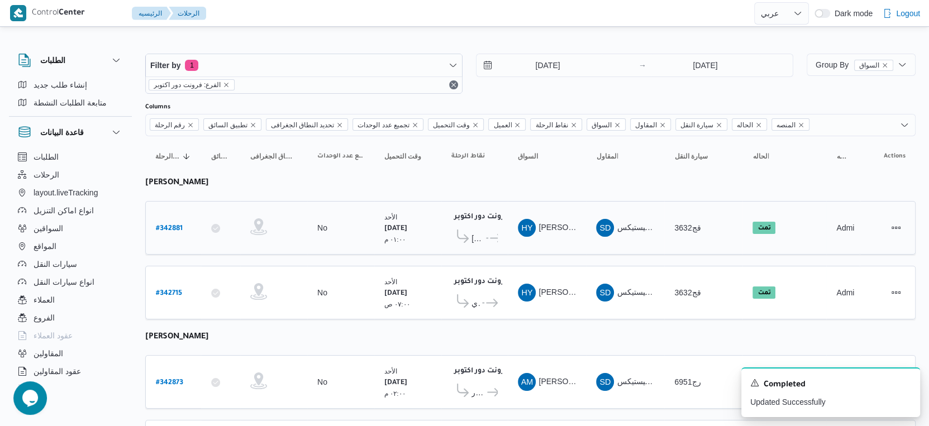
click at [478, 237] on span "كارفور بيراميدز فيو" at bounding box center [478, 238] width 13 height 13
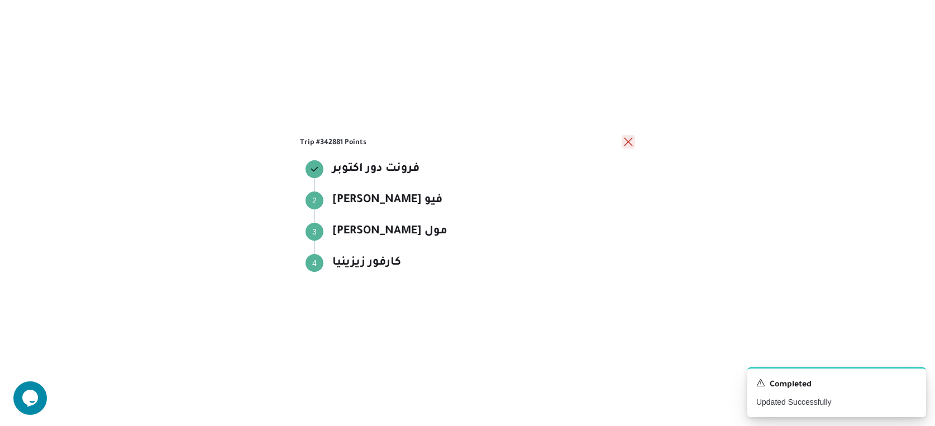
click at [629, 145] on button "close" at bounding box center [628, 141] width 13 height 13
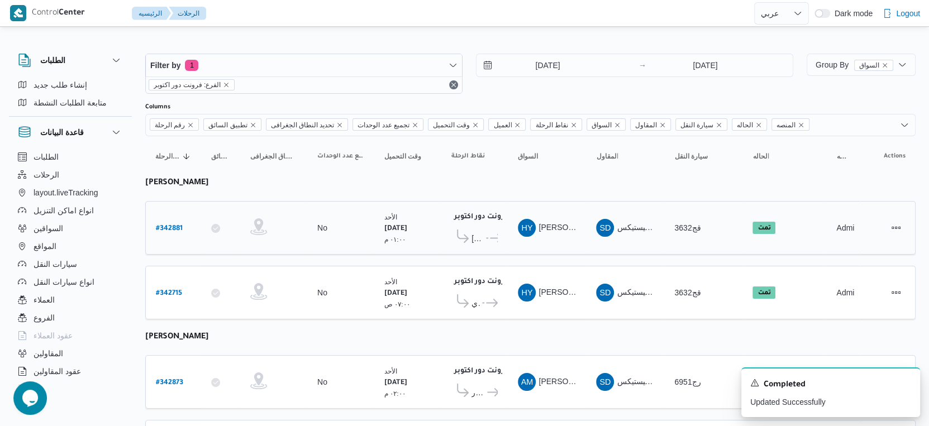
click at [177, 226] on b "# 342881" at bounding box center [169, 229] width 27 height 8
select select "ar"
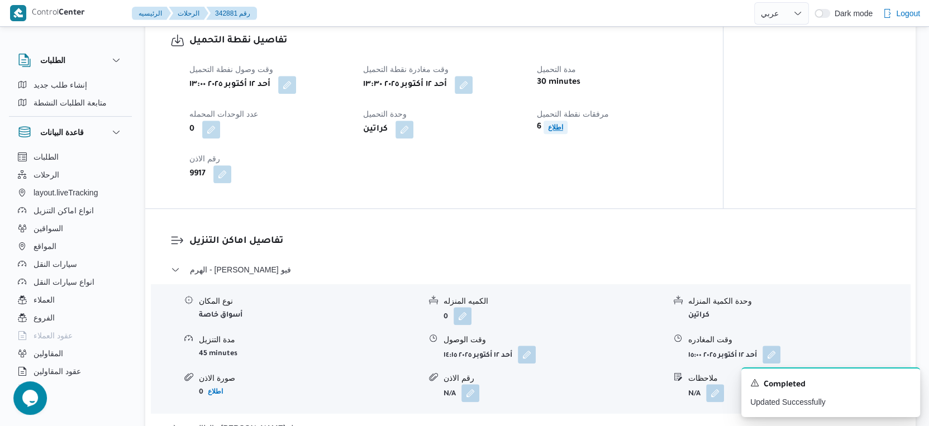
click at [556, 131] on b "اطلاع" at bounding box center [555, 127] width 15 height 8
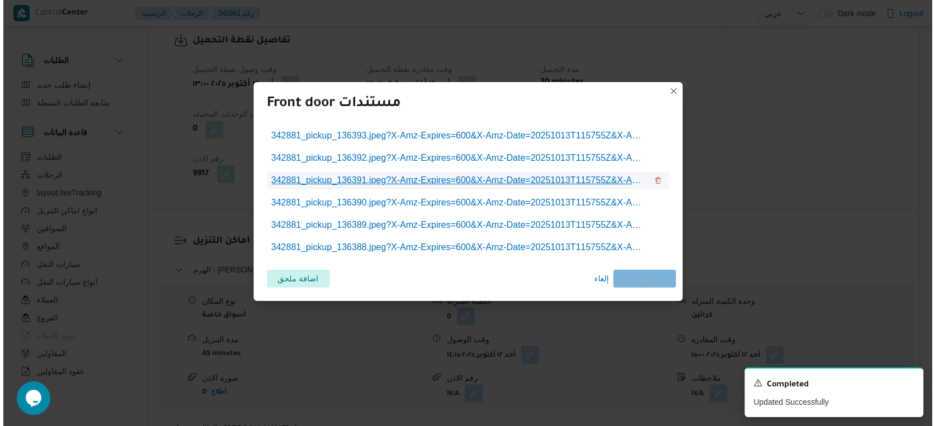
scroll to position [736, 0]
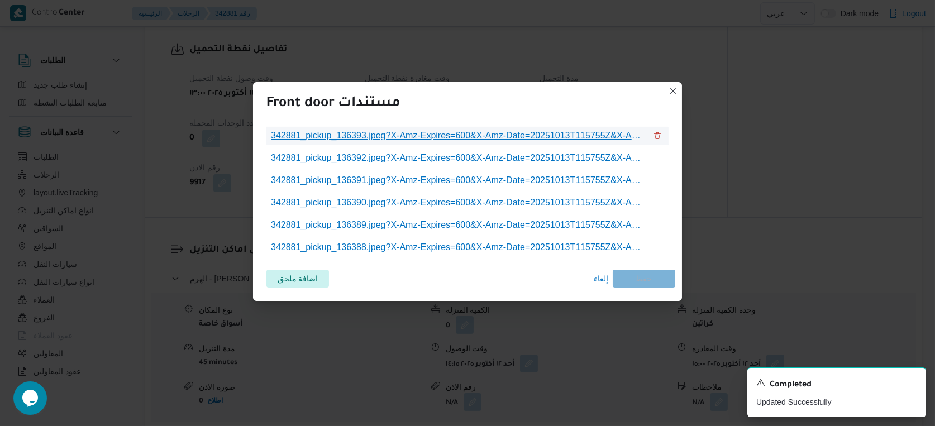
click at [386, 139] on span "342881_pickup_136393.jpeg?X-Amz-Expires=600&X-Amz-Date=20251013T115755Z&X-Amz-A…" at bounding box center [459, 135] width 376 height 13
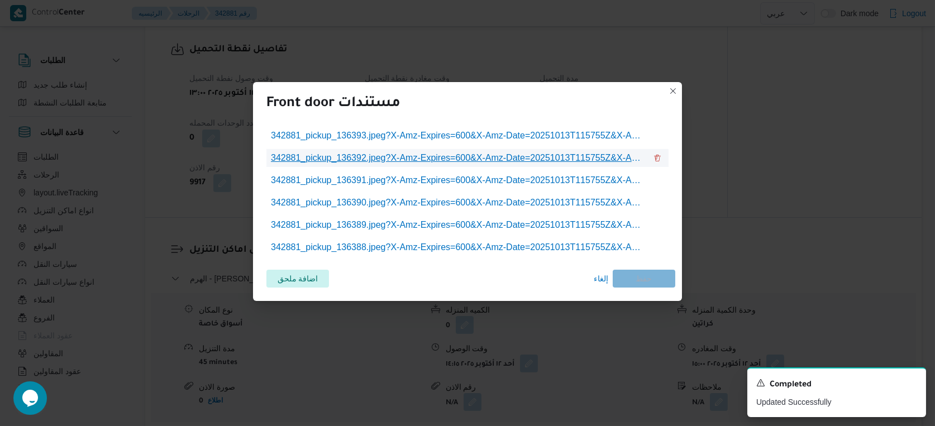
click at [412, 158] on span "342881_pickup_136392.jpeg?X-Amz-Expires=600&X-Amz-Date=20251013T115755Z&X-Amz-A…" at bounding box center [459, 157] width 376 height 13
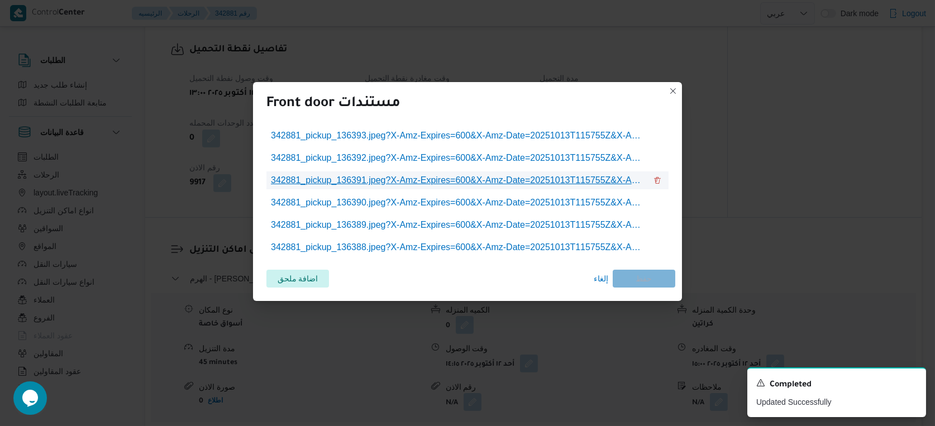
click at [440, 177] on span "342881_pickup_136391.jpeg?X-Amz-Expires=600&X-Amz-Date=20251013T115755Z&X-Amz-A…" at bounding box center [459, 180] width 376 height 13
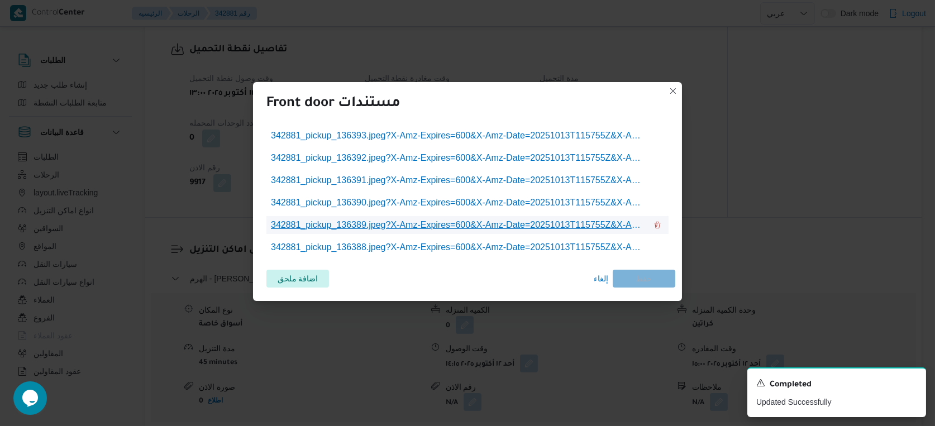
click at [426, 220] on span "342881_pickup_136389.jpeg?X-Amz-Expires=600&X-Amz-Date=20251013T115755Z&X-Amz-A…" at bounding box center [459, 224] width 376 height 13
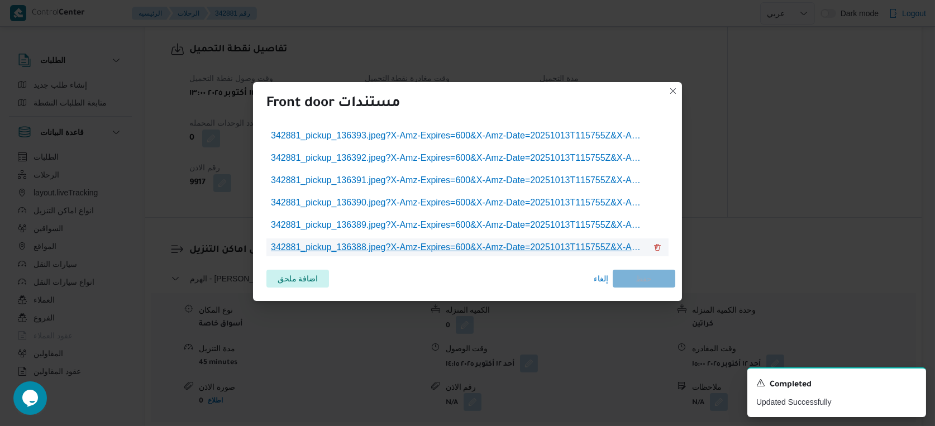
click at [454, 248] on span "342881_pickup_136388.jpeg?X-Amz-Expires=600&X-Amz-Date=20251013T115755Z&X-Amz-A…" at bounding box center [459, 247] width 376 height 13
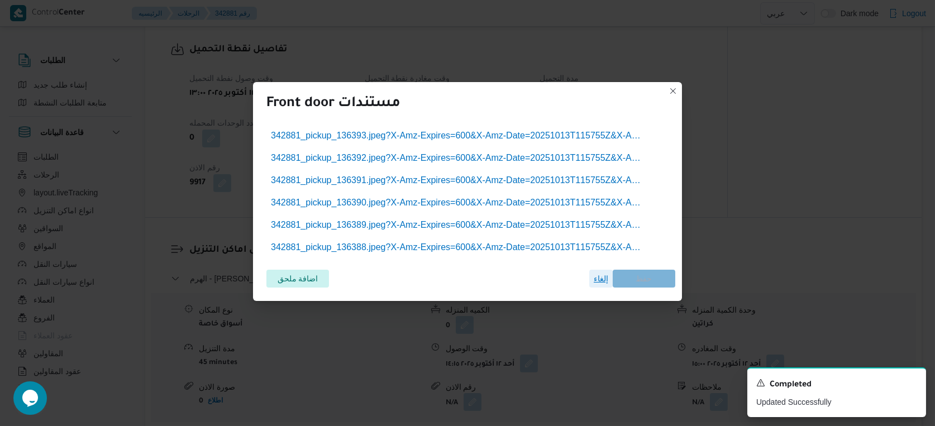
click at [593, 279] on span "إلغاء" at bounding box center [601, 279] width 23 height 18
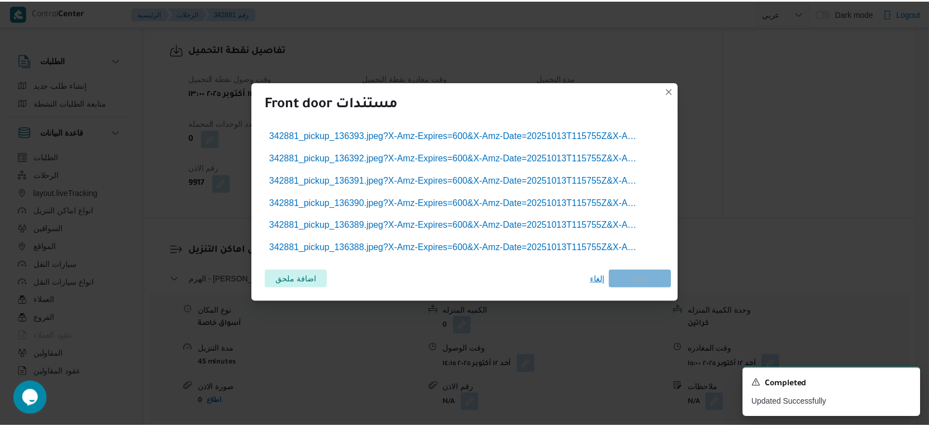
scroll to position [745, 0]
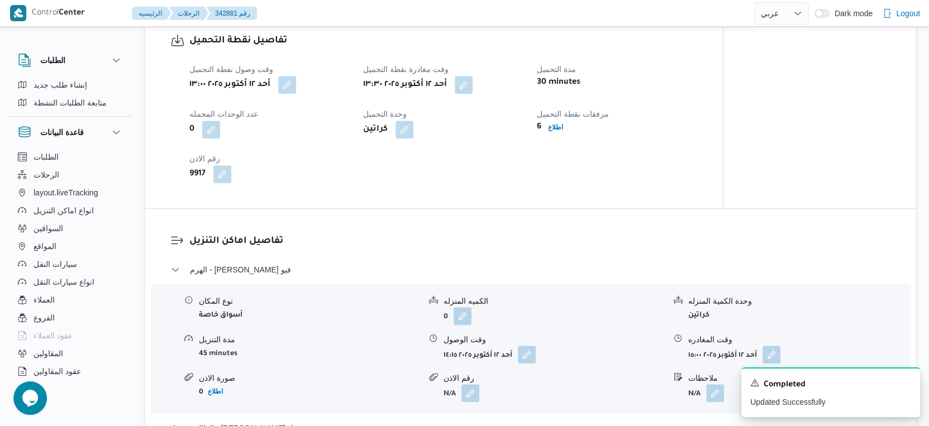
click at [416, 190] on div "وقت وصول نفطة التحميل أحد ١٢ أكتوبر ٢٠٢٥ ١٣:٠٠ وقت مغادرة نقطة التحميل أحد ١٢ أ…" at bounding box center [444, 123] width 522 height 134
select select "ar"
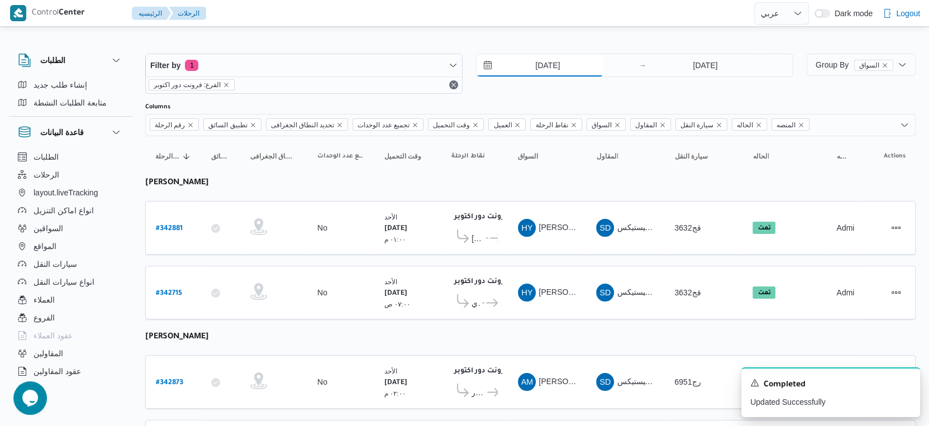
click at [556, 64] on input "12/10/2025" at bounding box center [540, 65] width 127 height 22
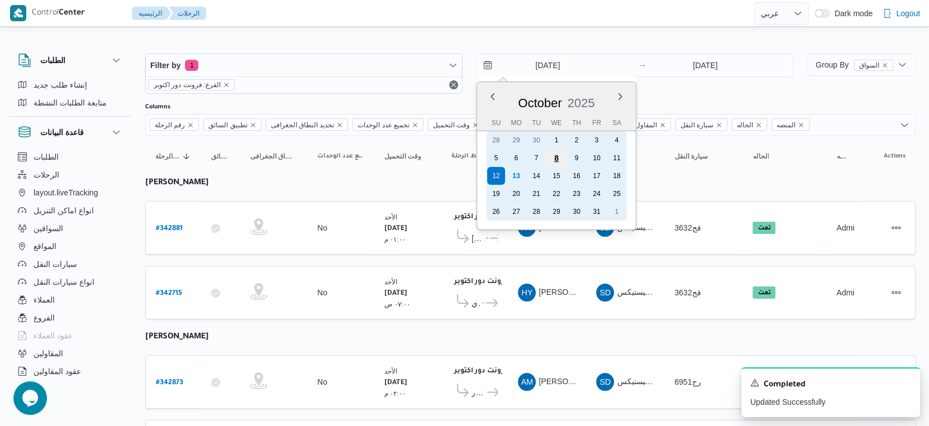
click at [559, 163] on div "8" at bounding box center [556, 158] width 21 height 21
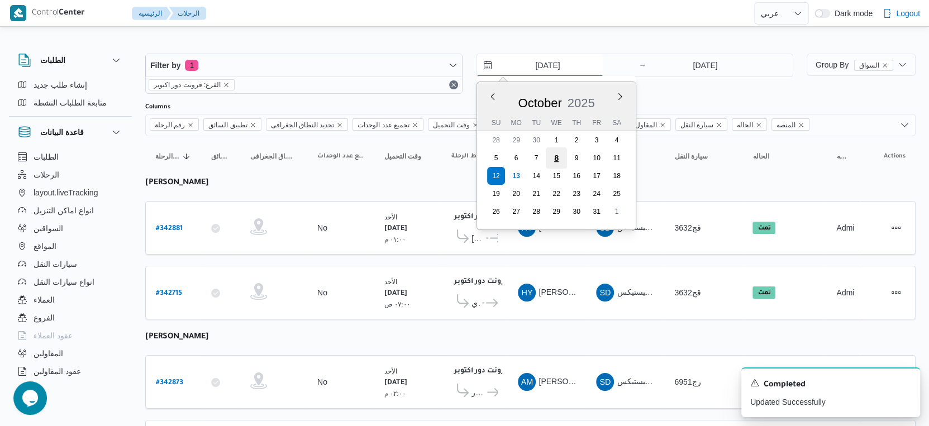
type input "8/10/2025"
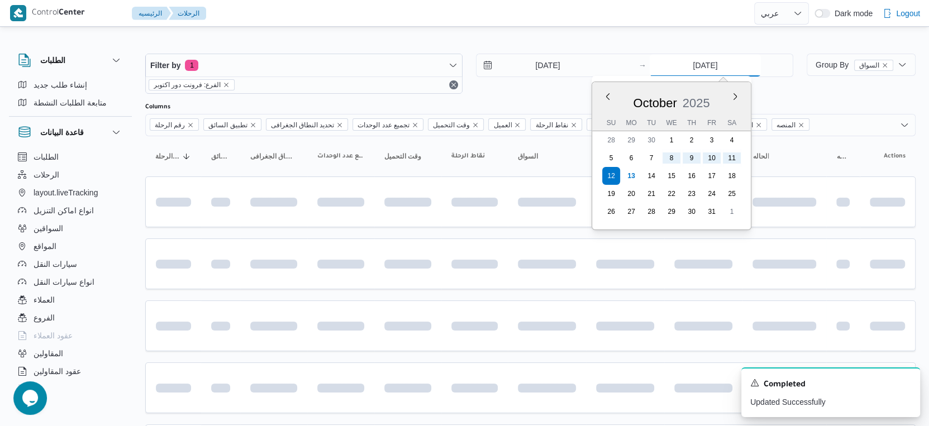
click at [701, 68] on input "12/10/2025" at bounding box center [705, 65] width 111 height 22
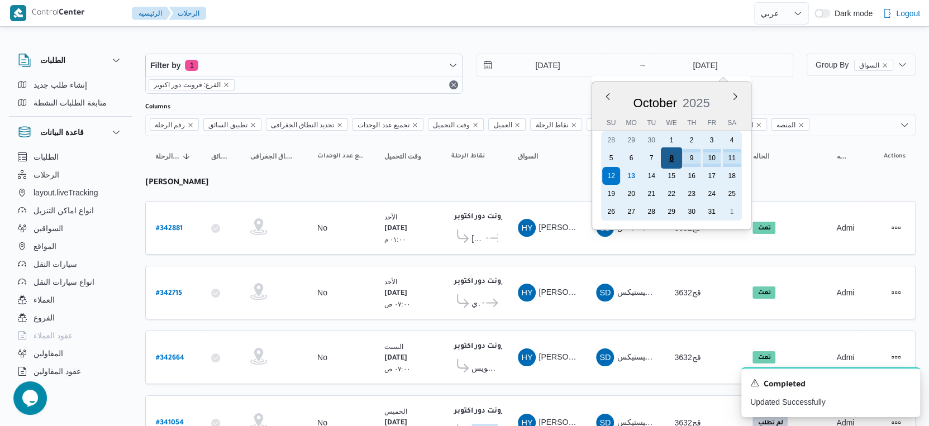
click at [671, 158] on div "8" at bounding box center [671, 158] width 21 height 21
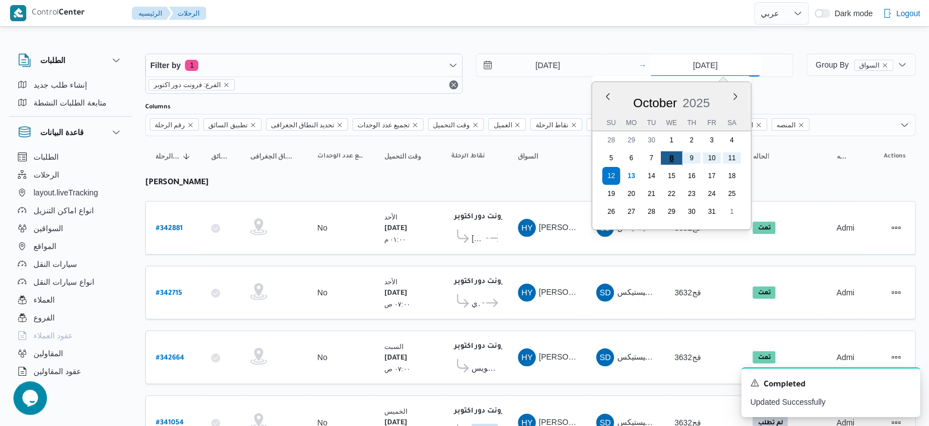
type input "8/10/2025"
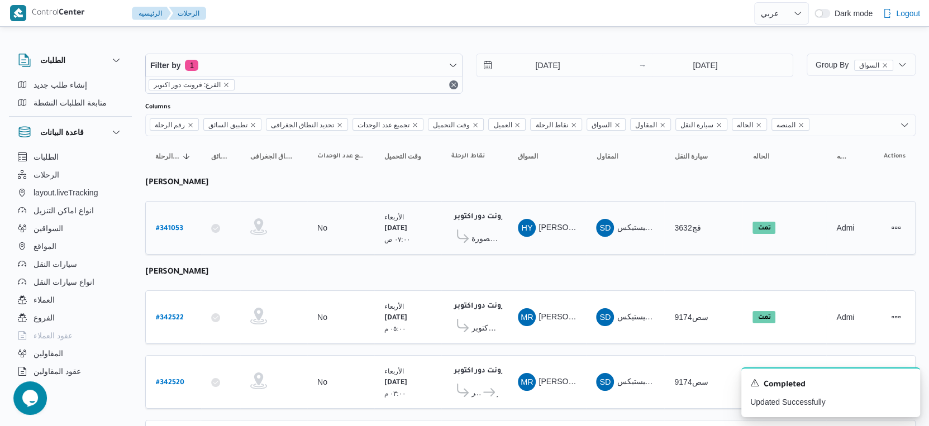
click at [492, 241] on span "كارفور البنيان - المنصورة" at bounding box center [485, 238] width 26 height 13
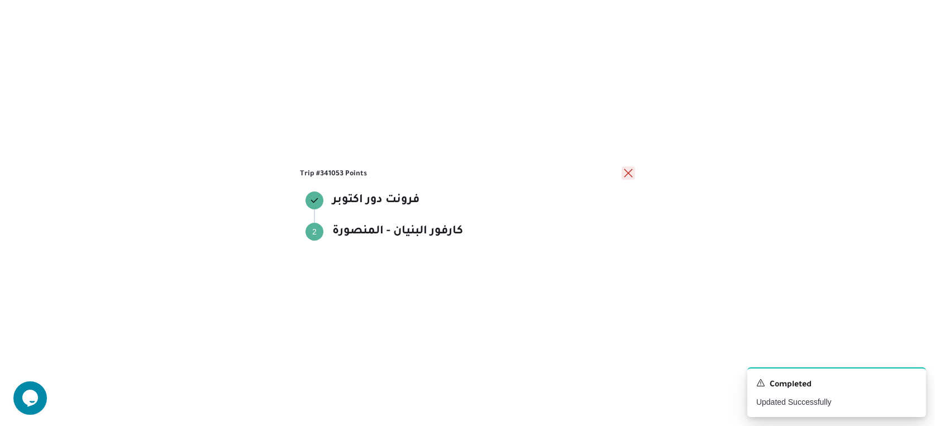
click at [624, 173] on button "close" at bounding box center [628, 173] width 13 height 13
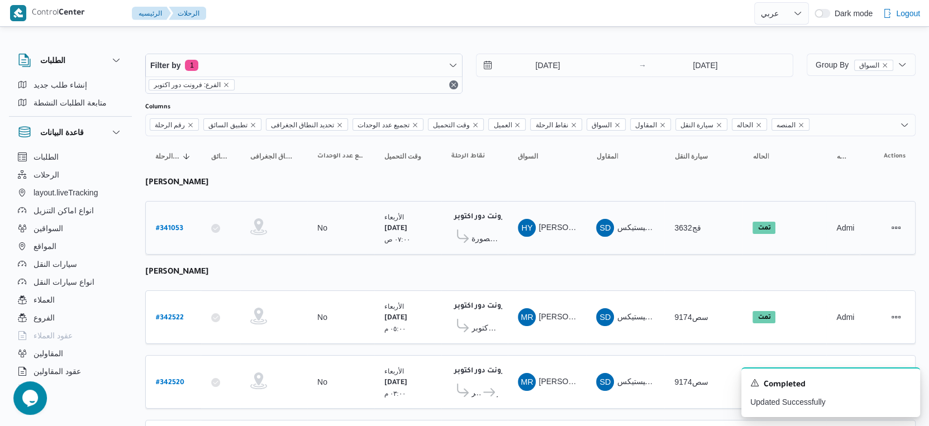
click at [168, 226] on b "# 341053" at bounding box center [169, 229] width 27 height 8
select select "ar"
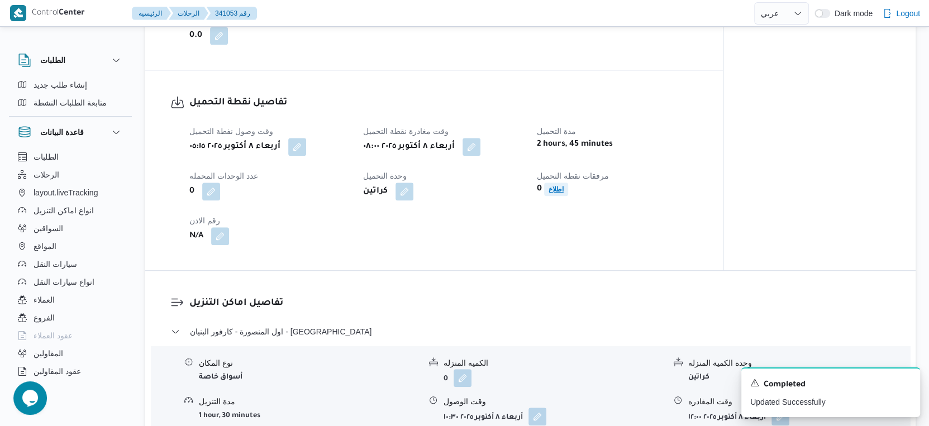
click at [550, 193] on b "اطلاع" at bounding box center [556, 190] width 15 height 8
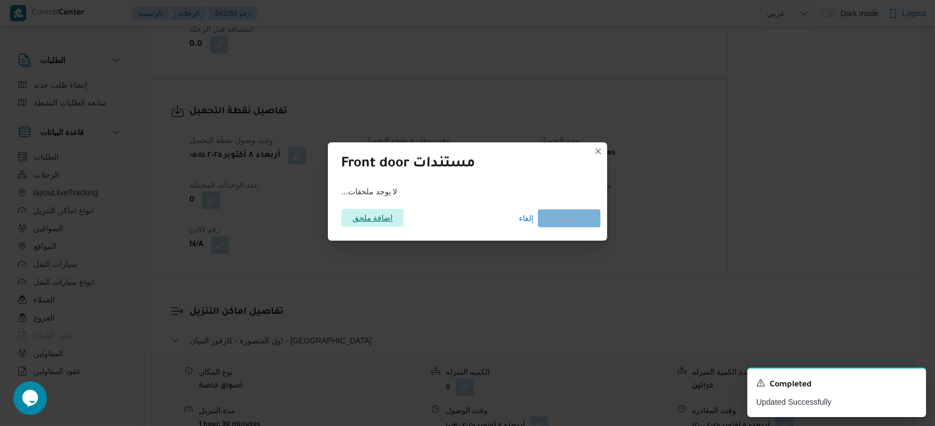
click at [373, 214] on span "اضافة ملحق" at bounding box center [373, 218] width 41 height 18
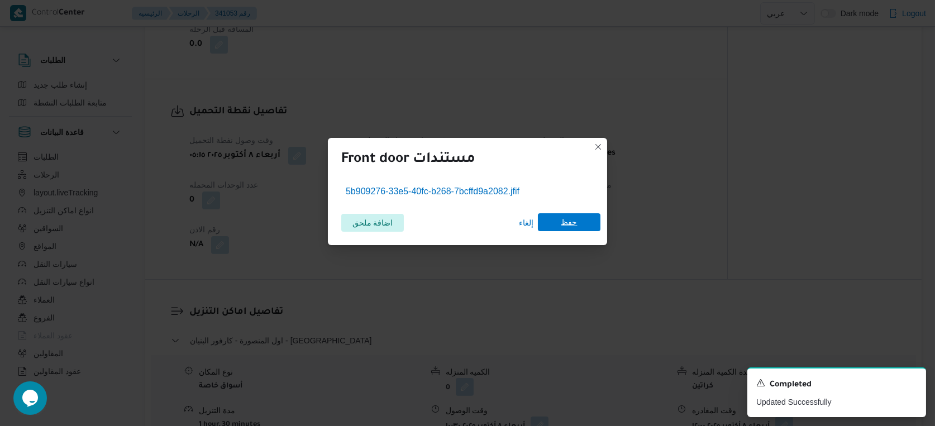
click at [579, 220] on span "حفظ" at bounding box center [569, 222] width 63 height 18
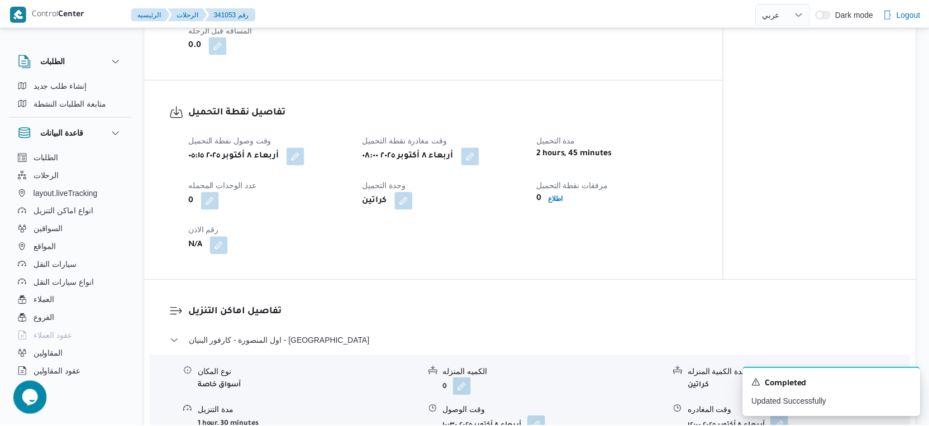
scroll to position [683, 0]
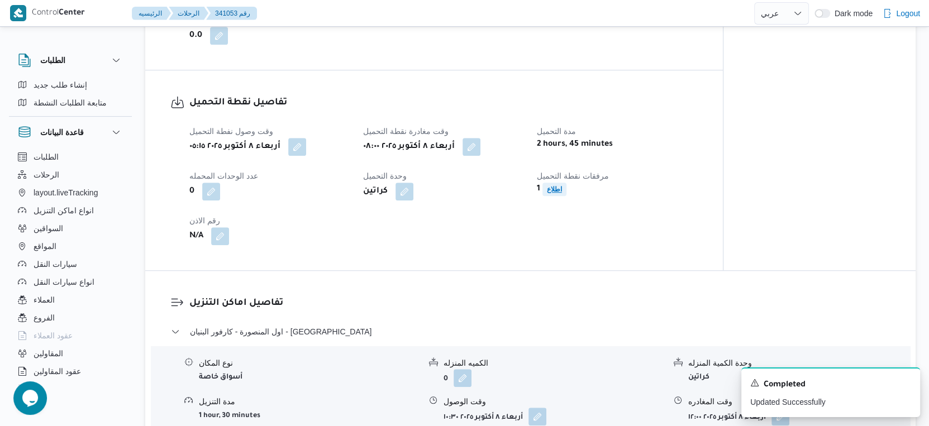
click at [551, 193] on b "اطلاع" at bounding box center [554, 190] width 15 height 8
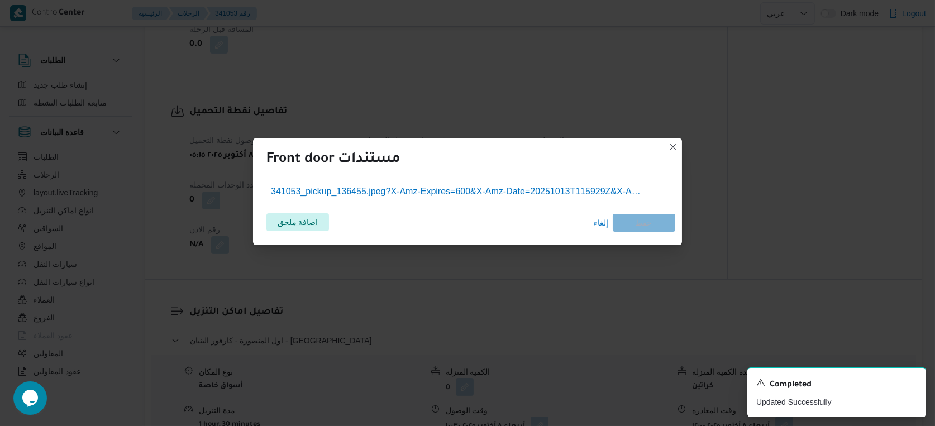
click at [301, 215] on span "اضافة ملحق" at bounding box center [298, 222] width 41 height 18
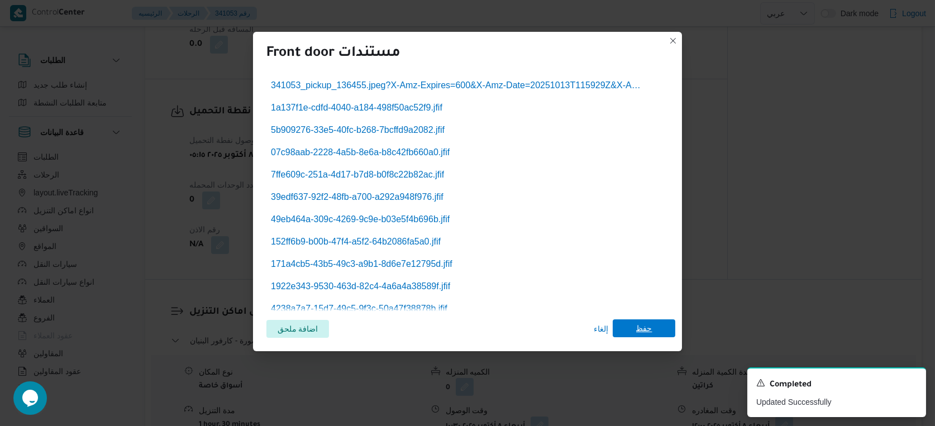
click at [640, 330] on span "حفظ" at bounding box center [644, 329] width 16 height 18
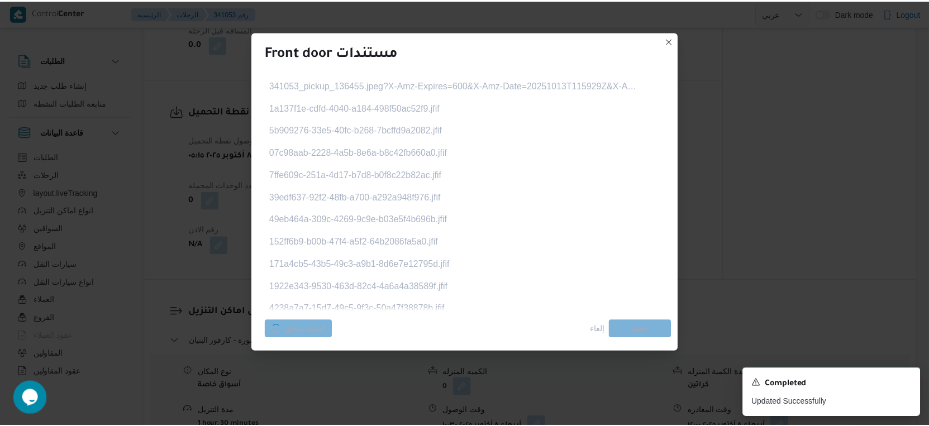
scroll to position [683, 0]
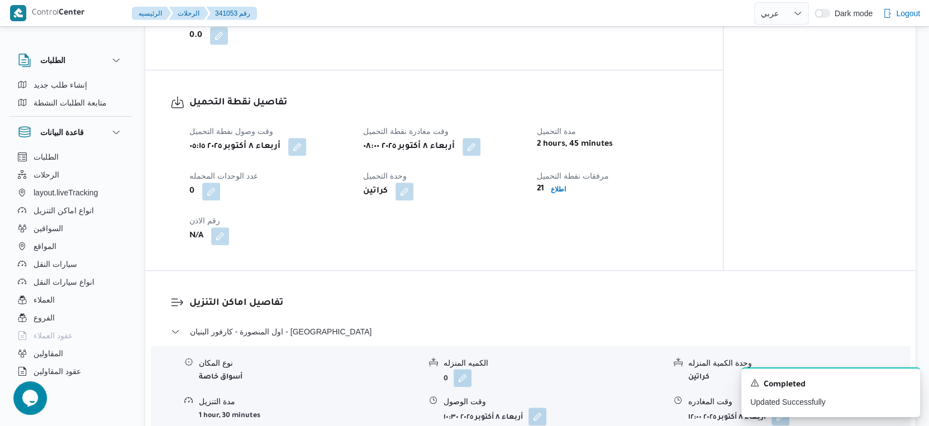
click at [497, 241] on div "وقت وصول نفطة التحميل أربعاء ٨ أكتوبر ٢٠٢٥ ٠٥:١٥ وقت مغادرة نقطة التحميل أربعاء…" at bounding box center [444, 185] width 522 height 134
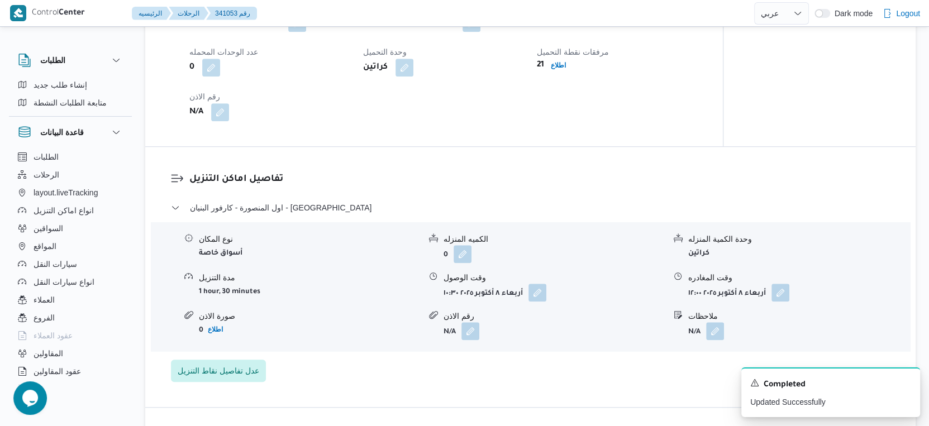
scroll to position [807, 0]
select select "ar"
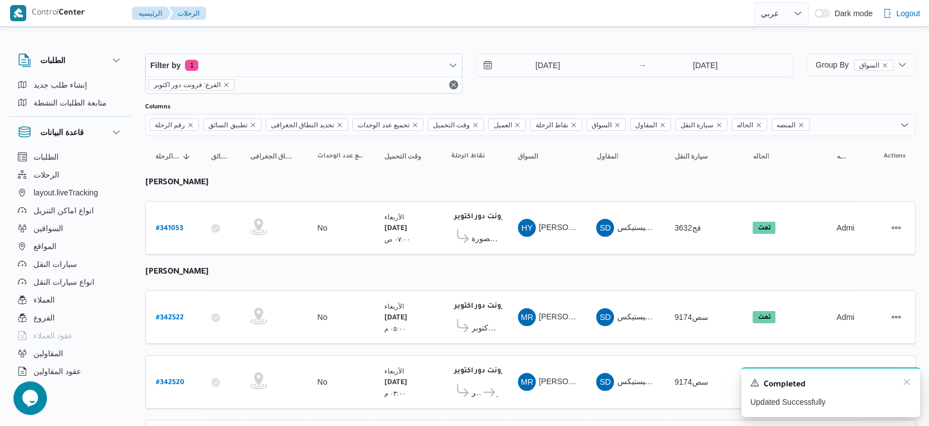
click at [901, 382] on div "Completed" at bounding box center [830, 385] width 161 height 15
click at [906, 381] on icon "Dismiss toast" at bounding box center [906, 382] width 9 height 9
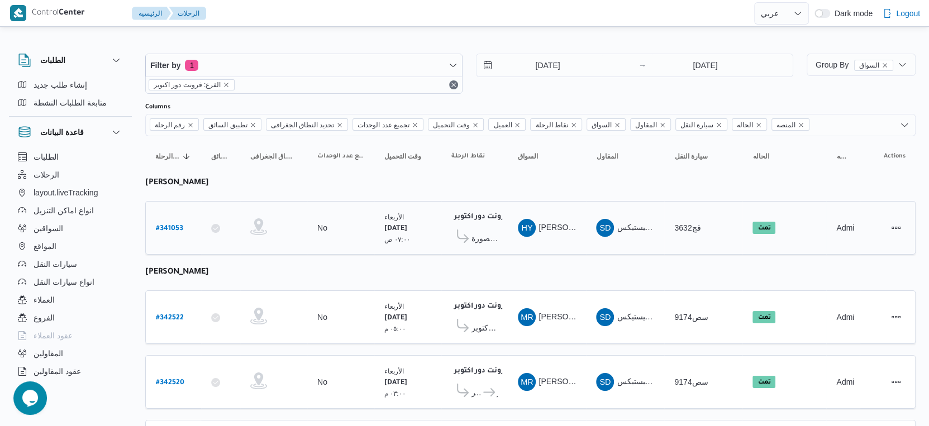
click at [364, 241] on td "تجميع عدد الوحدات No" at bounding box center [340, 228] width 67 height 54
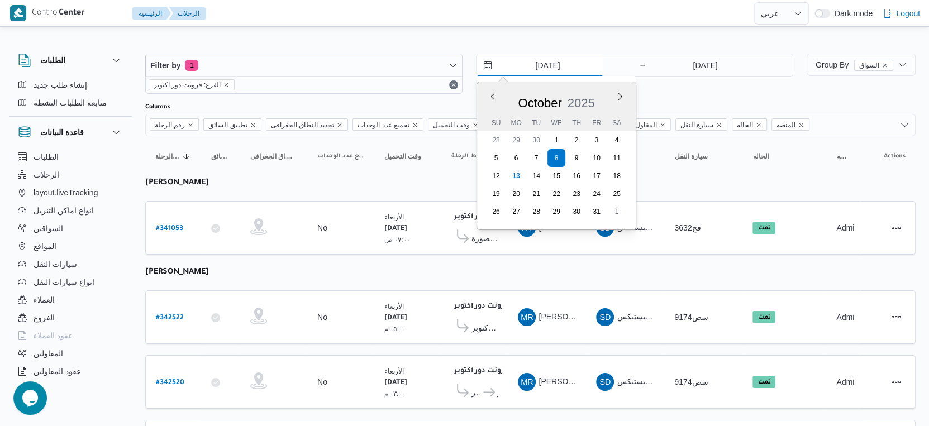
click at [541, 61] on input "8/10/2025" at bounding box center [540, 65] width 127 height 22
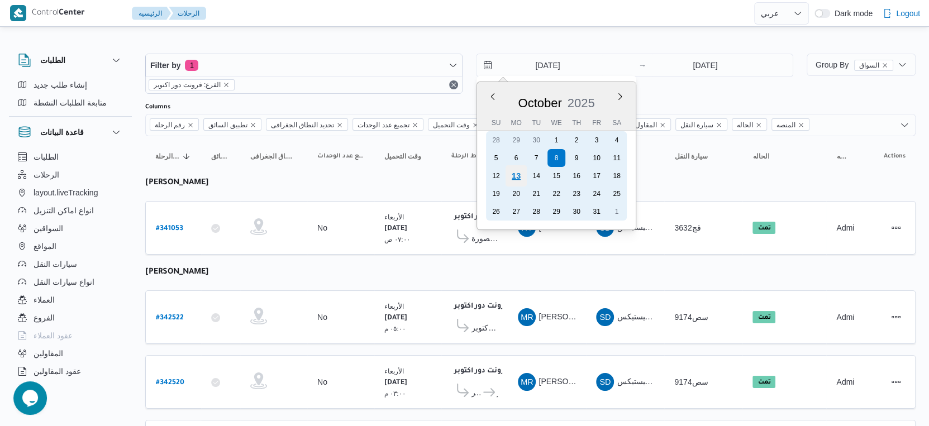
click at [522, 172] on div "13" at bounding box center [516, 175] width 21 height 21
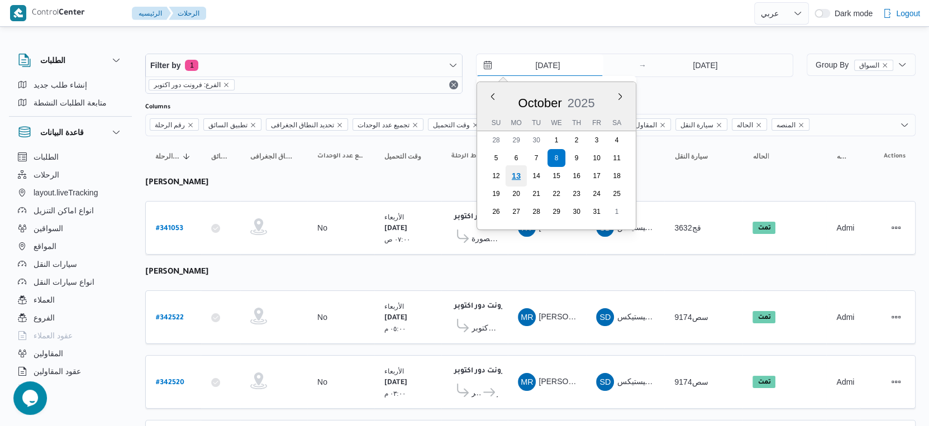
type input "[DATE]"
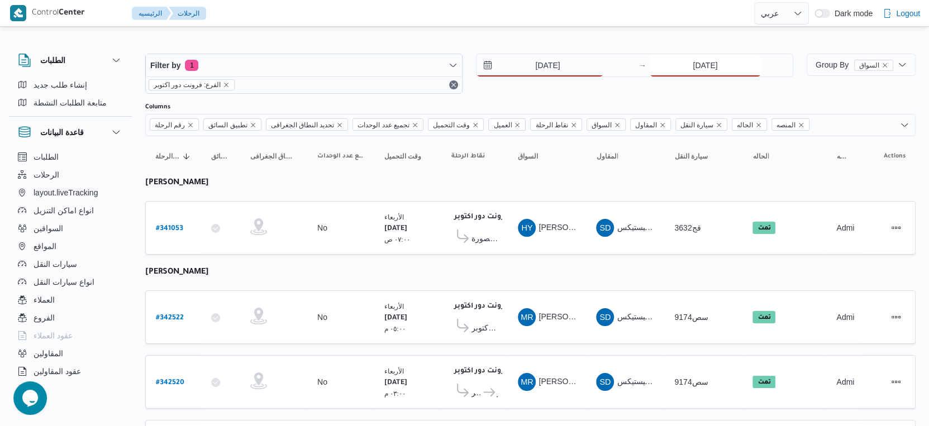
click at [715, 72] on input "8/10/2025" at bounding box center [705, 65] width 111 height 22
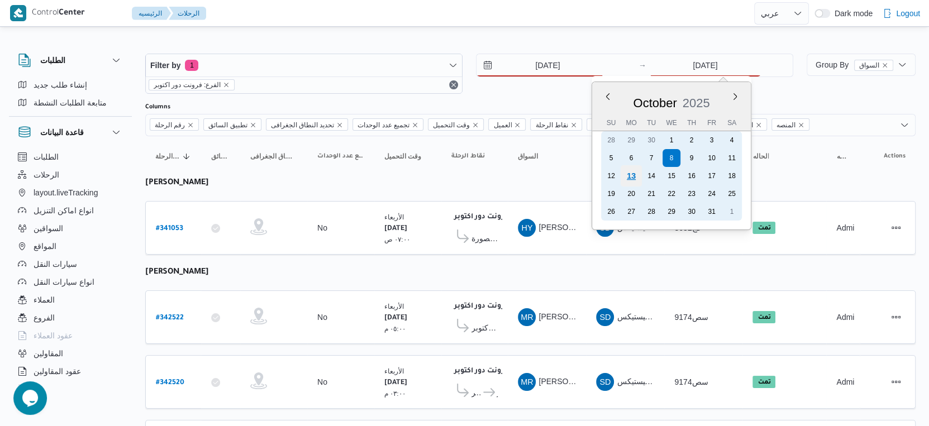
click at [634, 176] on div "13" at bounding box center [631, 175] width 21 height 21
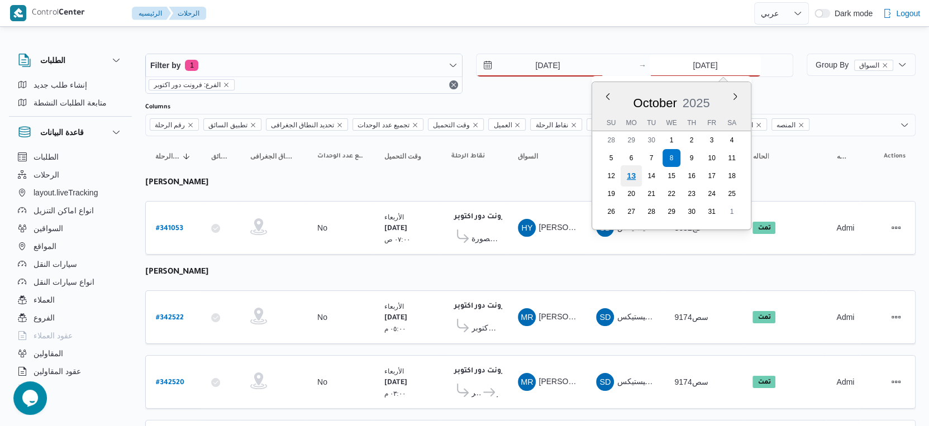
type input "[DATE]"
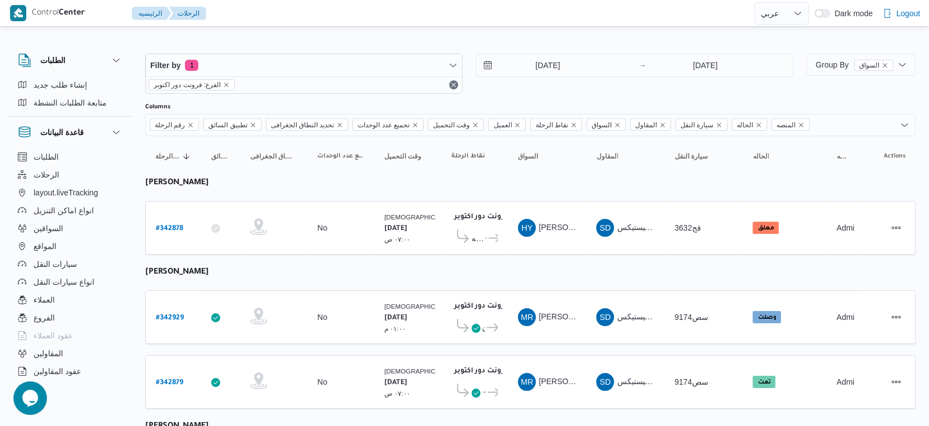
click at [478, 260] on table "رقم الرحلة Click to sort in ascending order تطبيق السائق Click to sort in ascen…" at bounding box center [530, 367] width 771 height 463
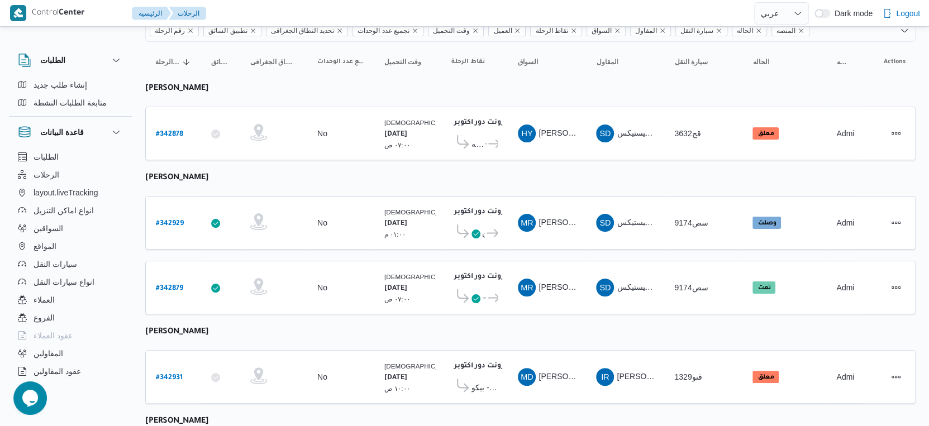
scroll to position [189, 0]
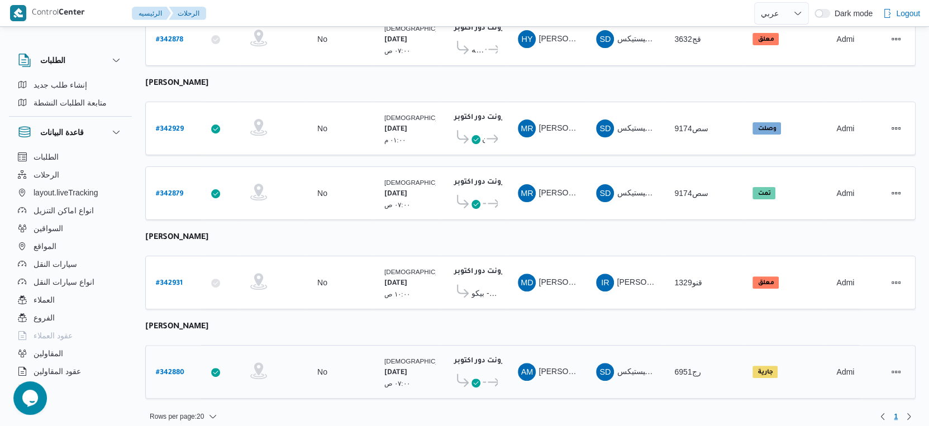
click at [178, 369] on b "# 342880" at bounding box center [170, 373] width 28 height 8
select select "ar"
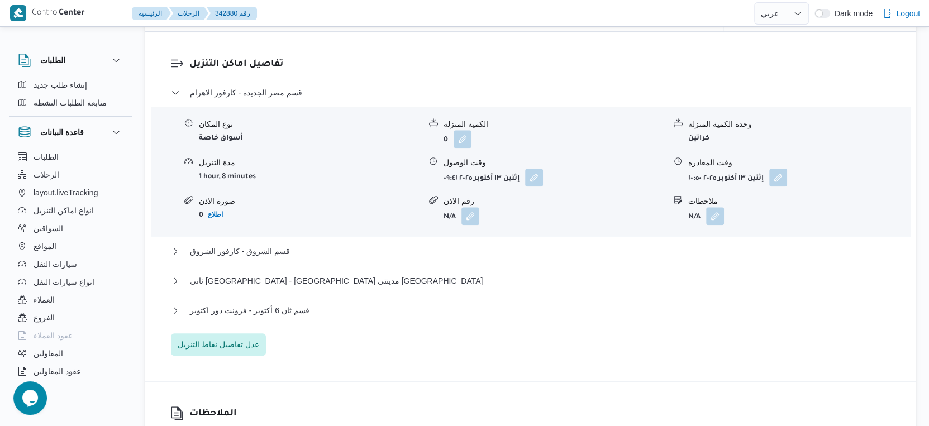
scroll to position [993, 0]
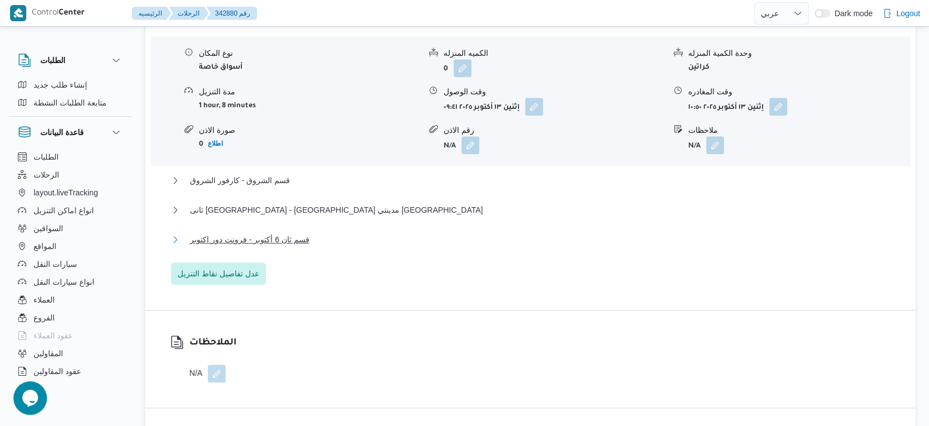
click at [280, 246] on span "قسم ثان 6 أكتوبر - فرونت دور اكتوبر" at bounding box center [250, 239] width 120 height 13
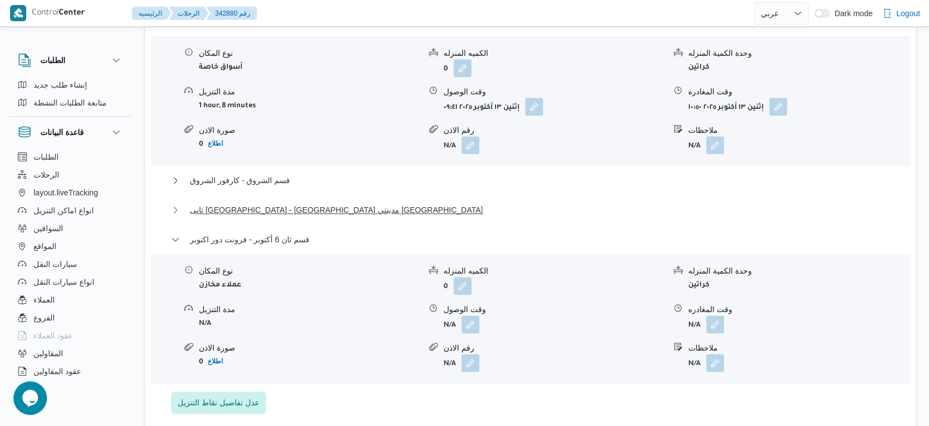
click at [310, 217] on span "ثانى القاهرة الجديدة - كارفور مدينتي السيزونس" at bounding box center [336, 209] width 293 height 13
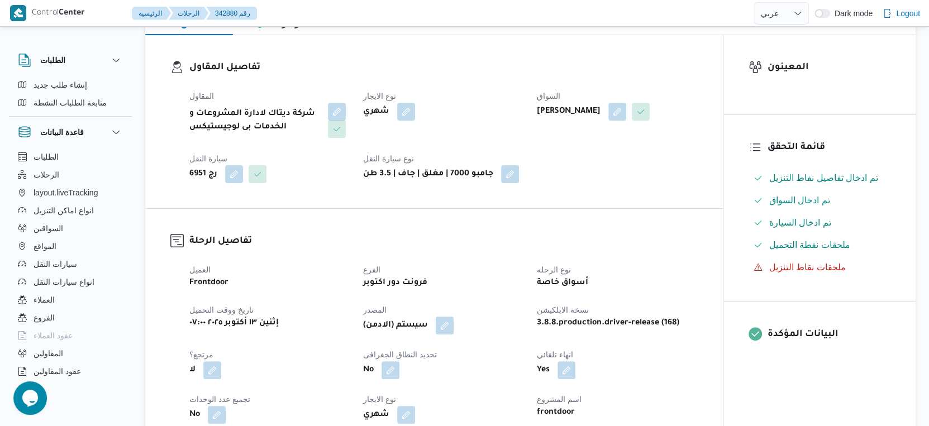
scroll to position [372, 0]
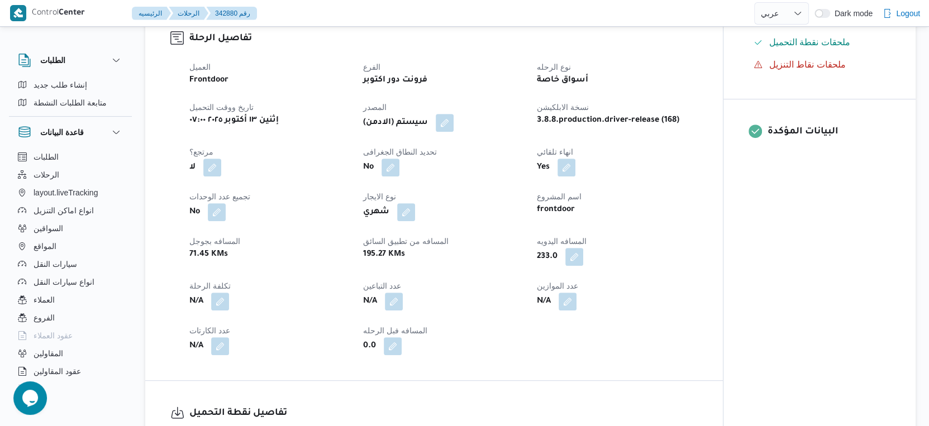
select select "ar"
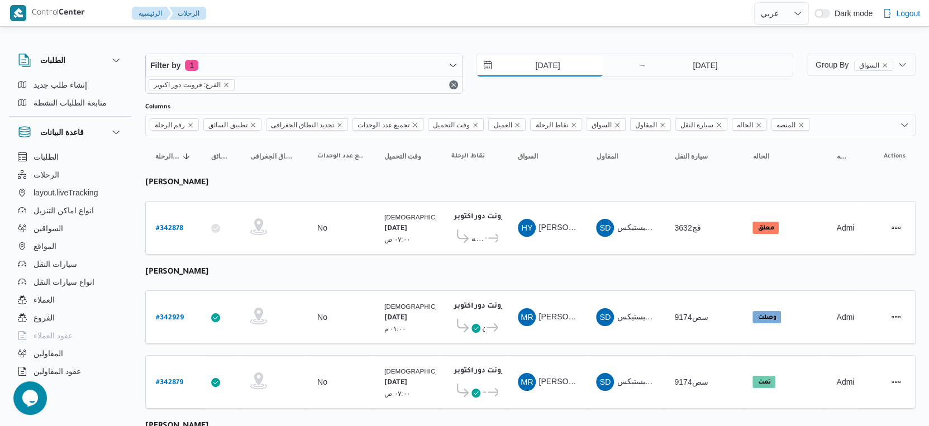
click at [555, 59] on input "[DATE]" at bounding box center [540, 65] width 127 height 22
click at [472, 273] on table "رقم الرحلة Click to sort in ascending order تطبيق السائق Click to sort in ascen…" at bounding box center [530, 367] width 771 height 463
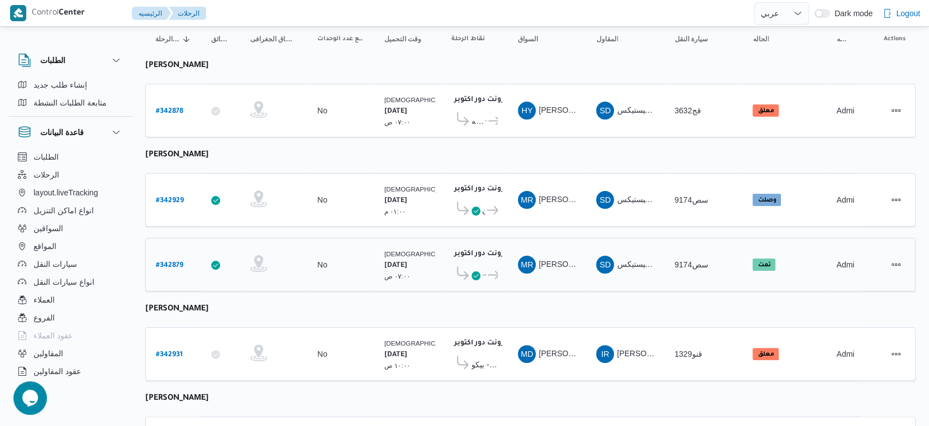
scroll to position [124, 0]
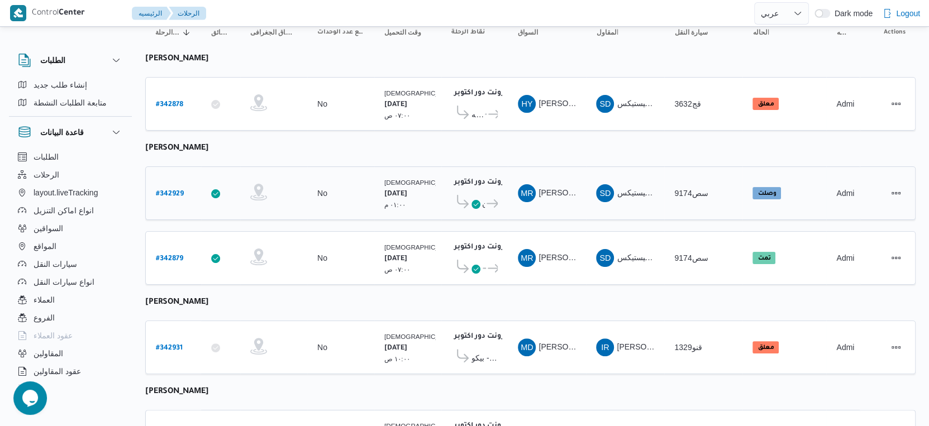
click at [168, 191] on b "# 342929" at bounding box center [170, 195] width 28 height 8
select select "ar"
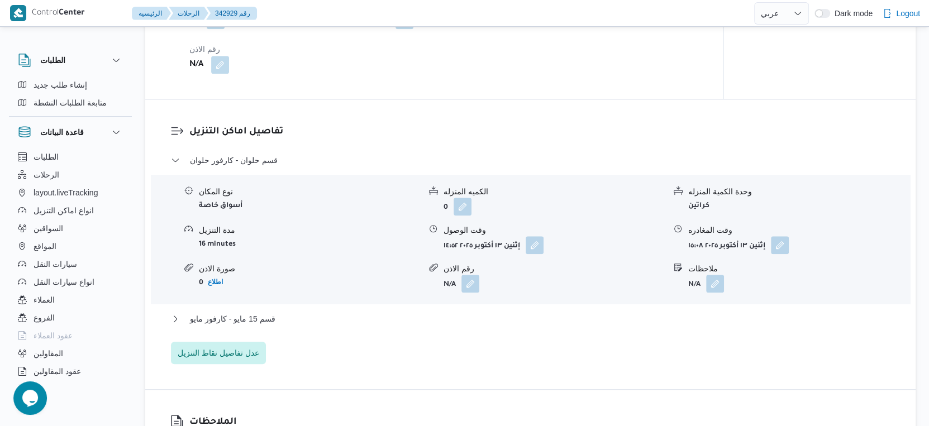
scroll to position [869, 0]
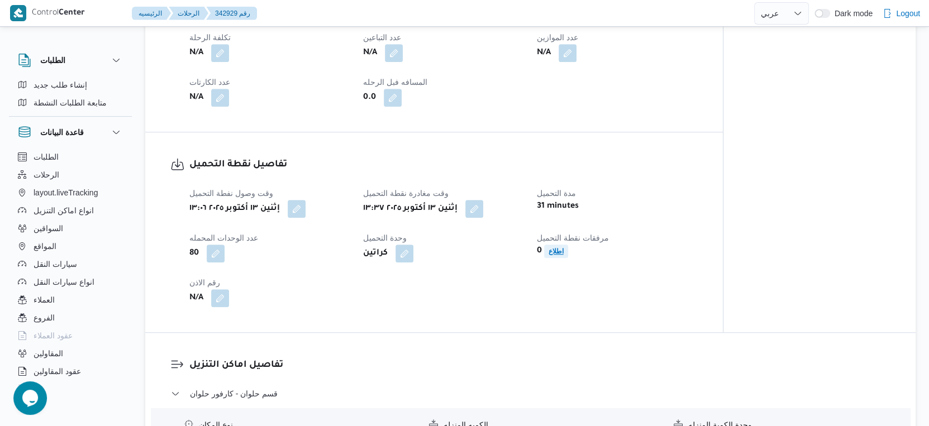
click at [558, 255] on b "اطلاع" at bounding box center [556, 252] width 15 height 8
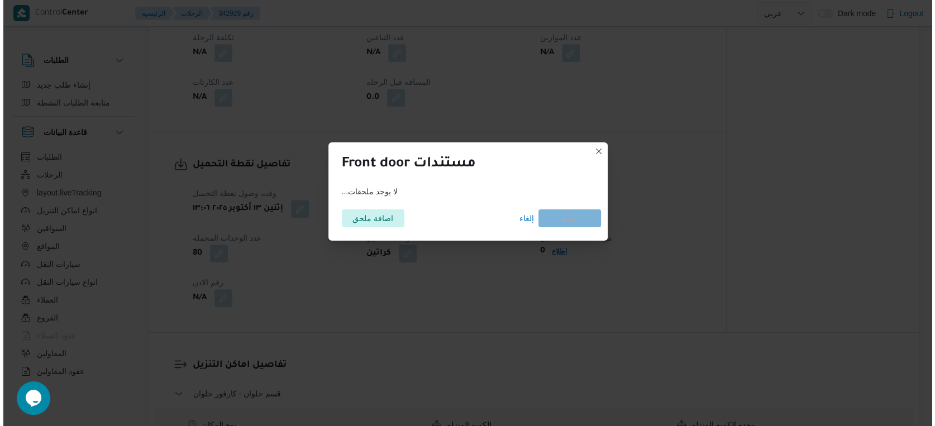
scroll to position [611, 0]
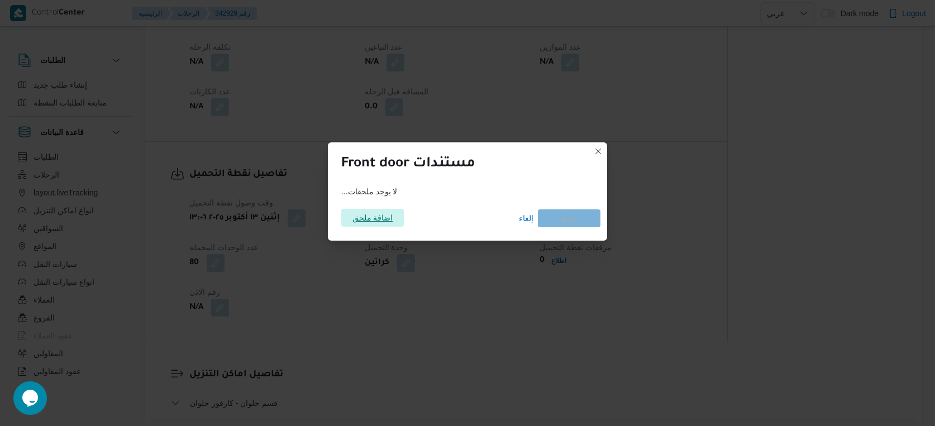
click at [381, 222] on span "اضافة ملحق" at bounding box center [373, 218] width 41 height 18
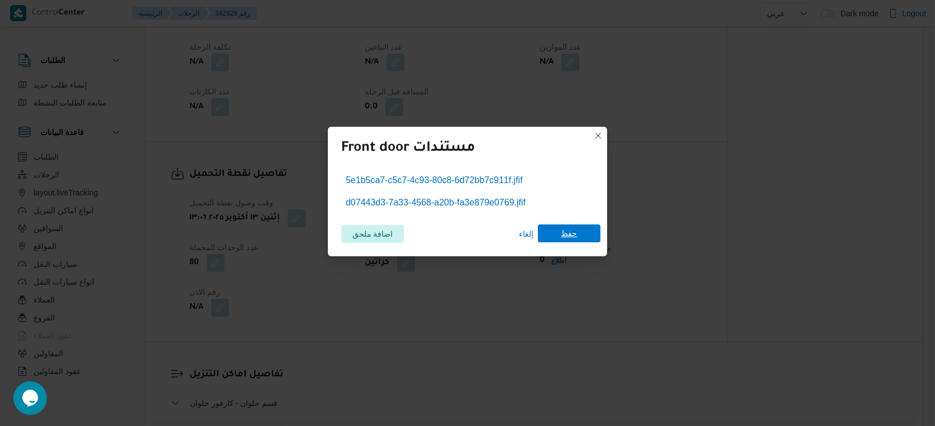
click at [552, 230] on span "حفظ" at bounding box center [569, 234] width 63 height 18
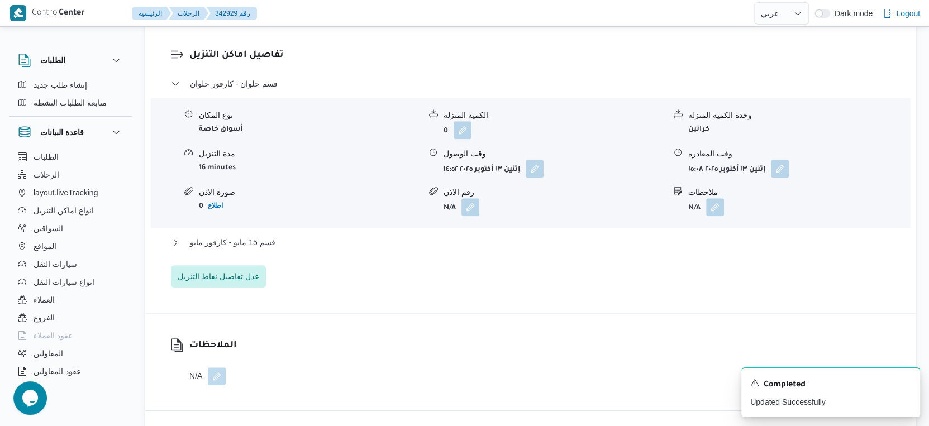
scroll to position [932, 0]
click at [300, 248] on button "قسم 15 مايو - كارفور مايو" at bounding box center [531, 241] width 720 height 13
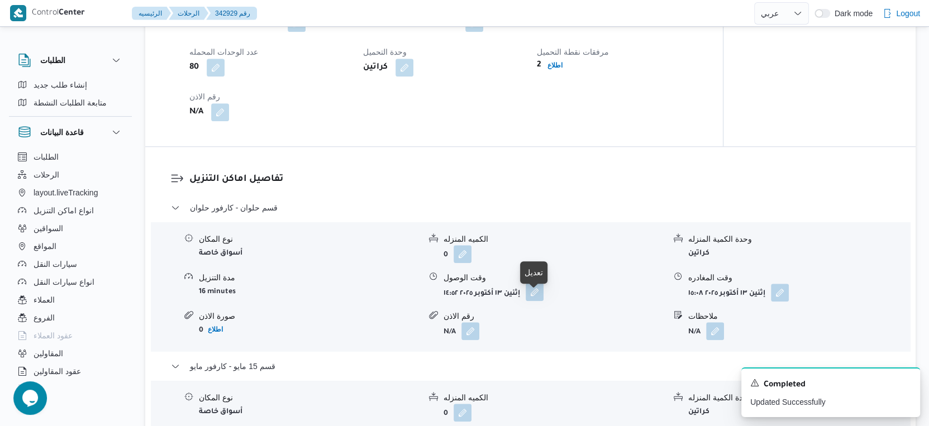
scroll to position [745, 0]
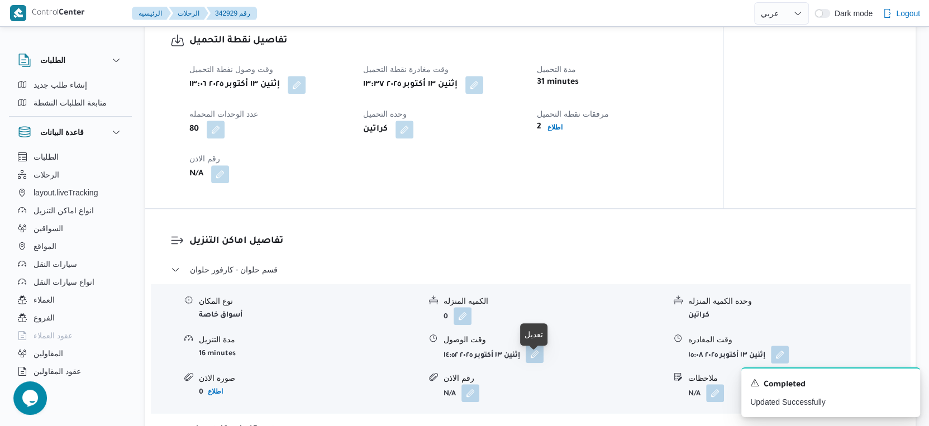
click at [541, 362] on button "button" at bounding box center [535, 354] width 18 height 18
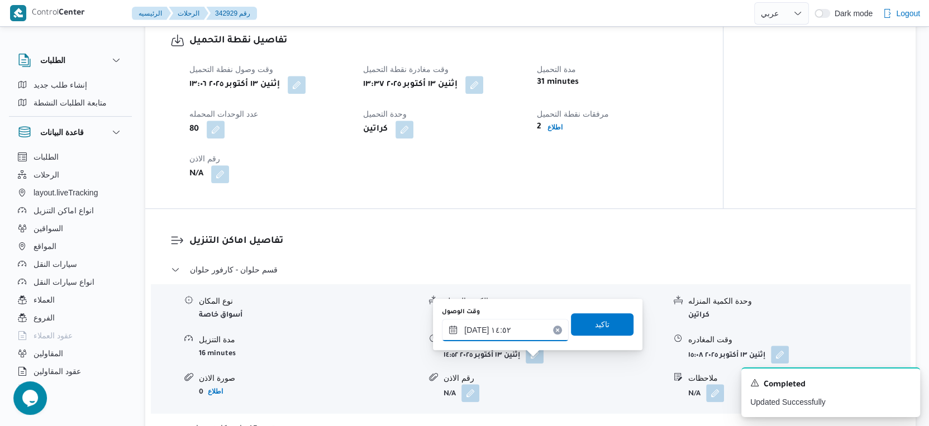
click at [517, 328] on input "١٣/١٠/٢٠٢٥ ١٤:٥٢" at bounding box center [505, 330] width 127 height 22
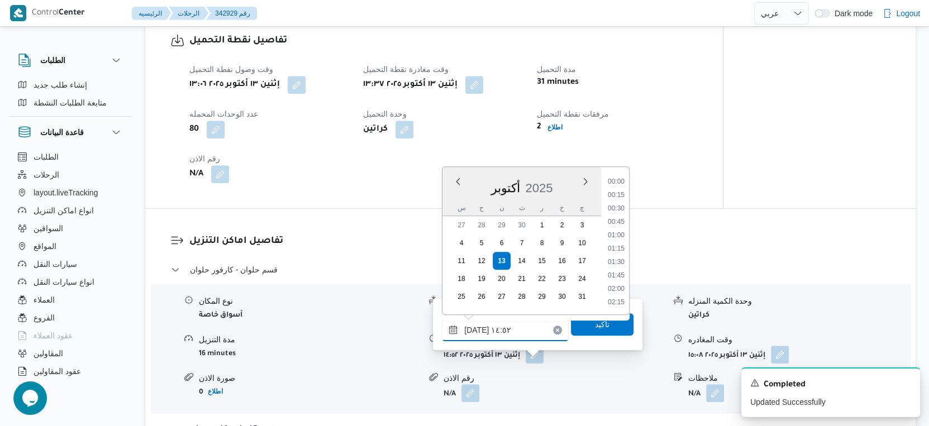
scroll to position [723, 0]
click at [623, 224] on li "14:15" at bounding box center [617, 223] width 26 height 11
type input "١٣/١٠/٢٠٢٥ ١٤:١٥"
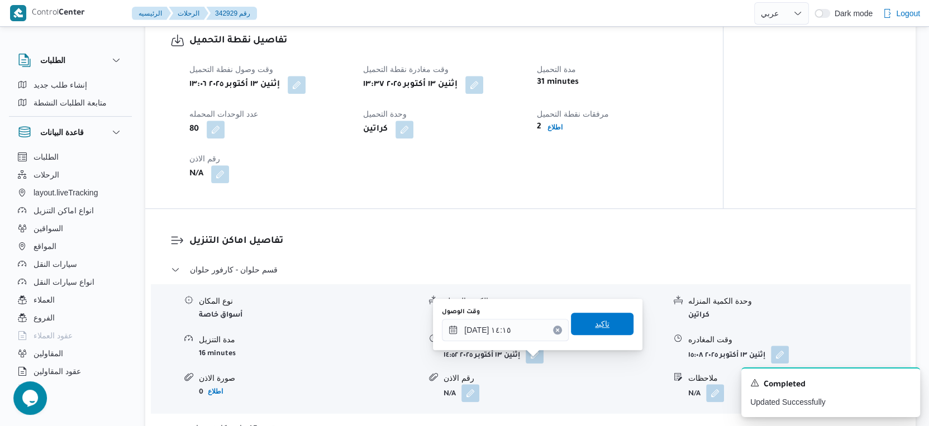
click at [608, 321] on span "تاكيد" at bounding box center [602, 324] width 63 height 22
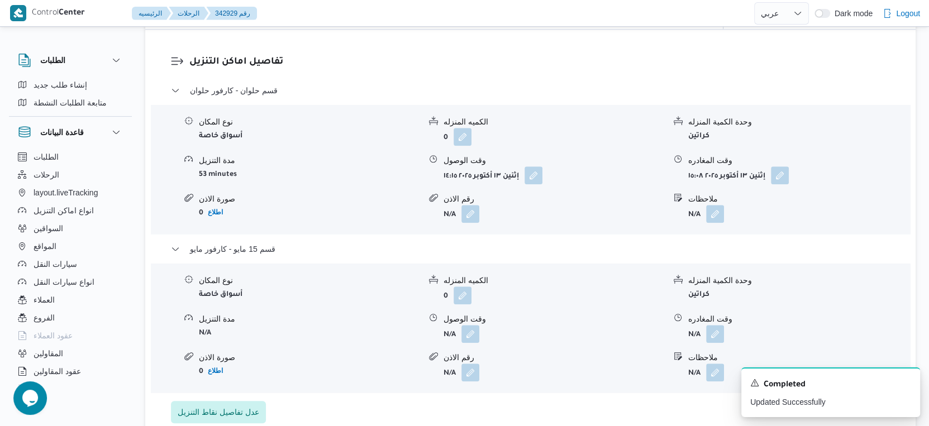
scroll to position [932, 0]
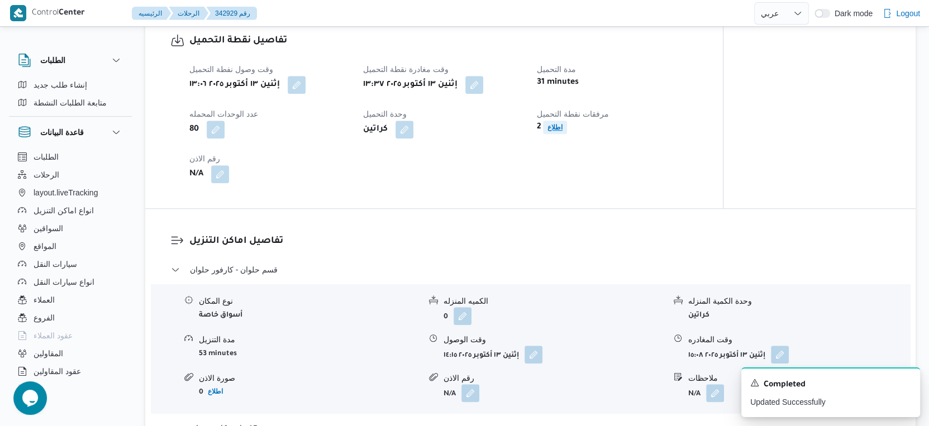
click at [557, 131] on b "اطلاع" at bounding box center [555, 127] width 15 height 8
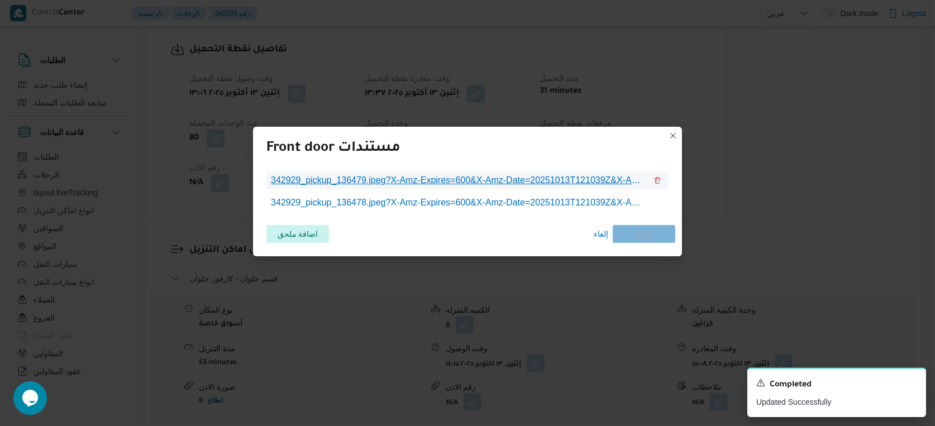
click at [463, 180] on span "342929_pickup_136479.jpeg?X-Amz-Expires=600&X-Amz-Date=20251013T121039Z&X-Amz-A…" at bounding box center [459, 180] width 376 height 13
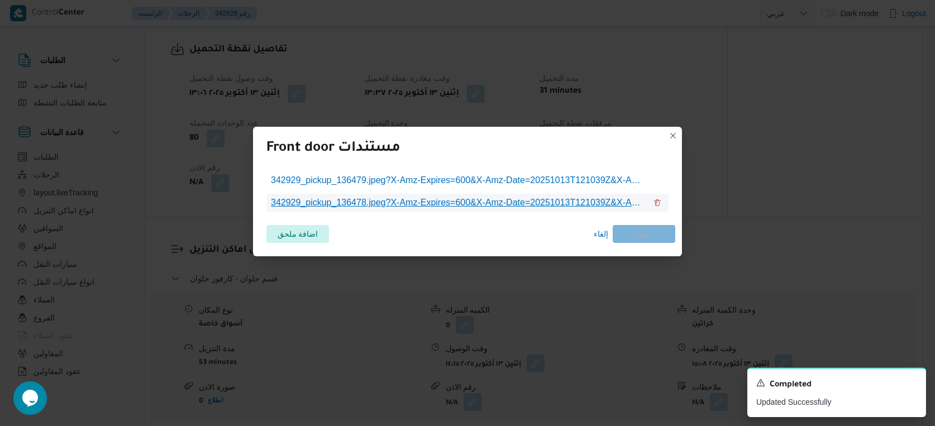
click at [515, 200] on span "342929_pickup_136478.jpeg?X-Amz-Expires=600&X-Amz-Date=20251013T121039Z&X-Amz-A…" at bounding box center [459, 202] width 376 height 13
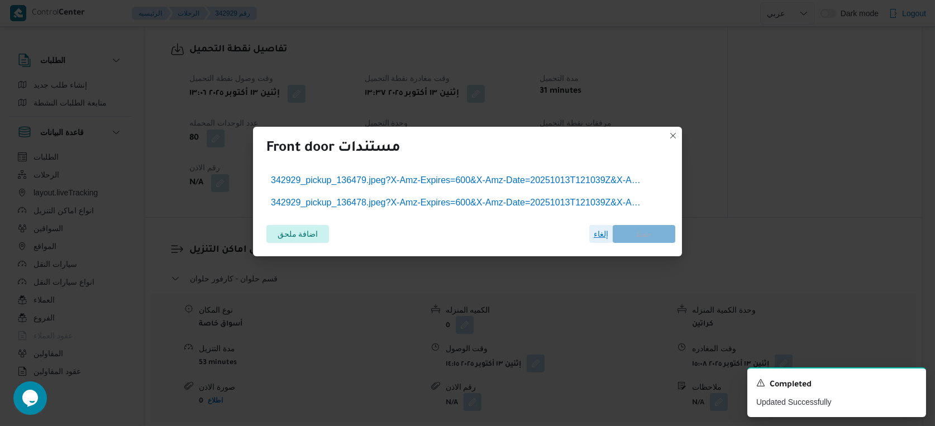
click at [596, 232] on span "إلغاء" at bounding box center [601, 233] width 15 height 13
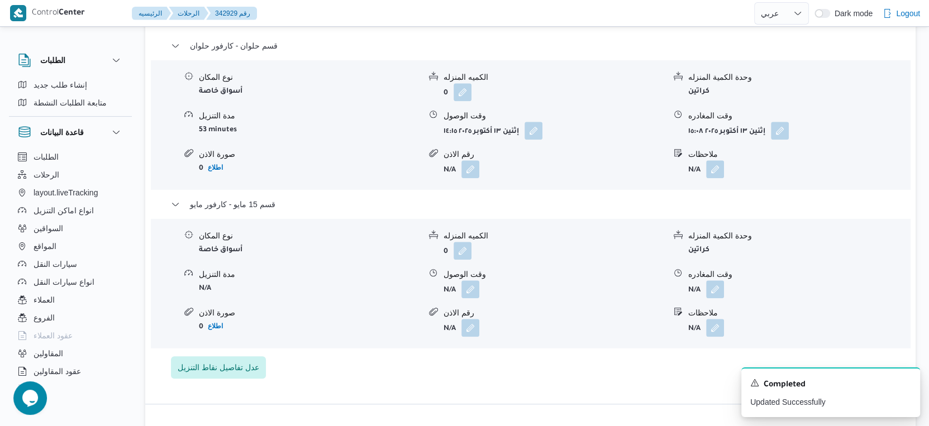
scroll to position [993, 0]
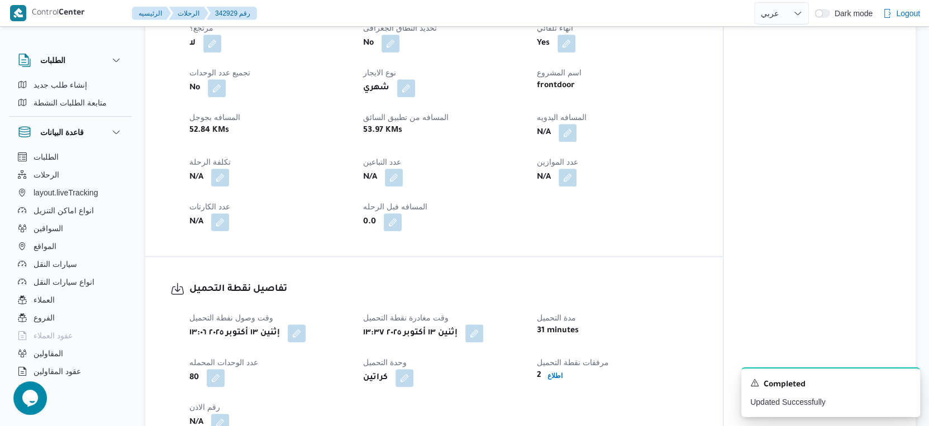
click at [526, 253] on div "تفاصيل الرحلة العميل Frontdoor الفرع فرونت دور اكتوبر نوع الرحله أسواق خاصة تار…" at bounding box center [434, 69] width 578 height 374
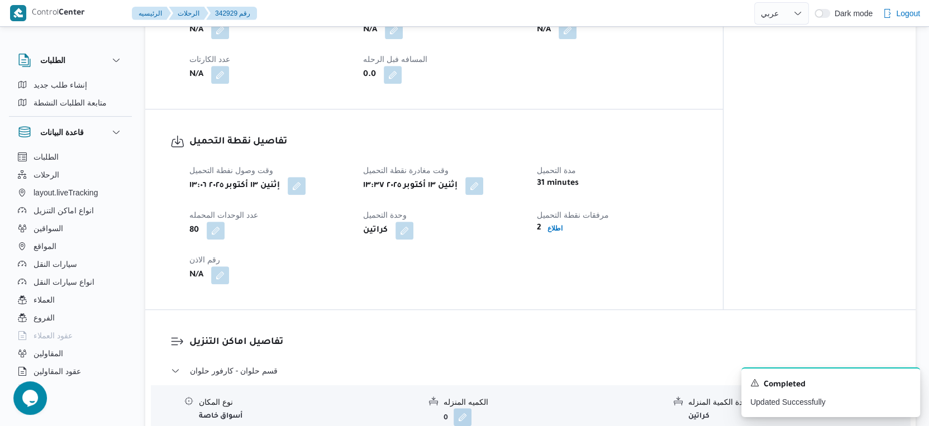
scroll to position [683, 0]
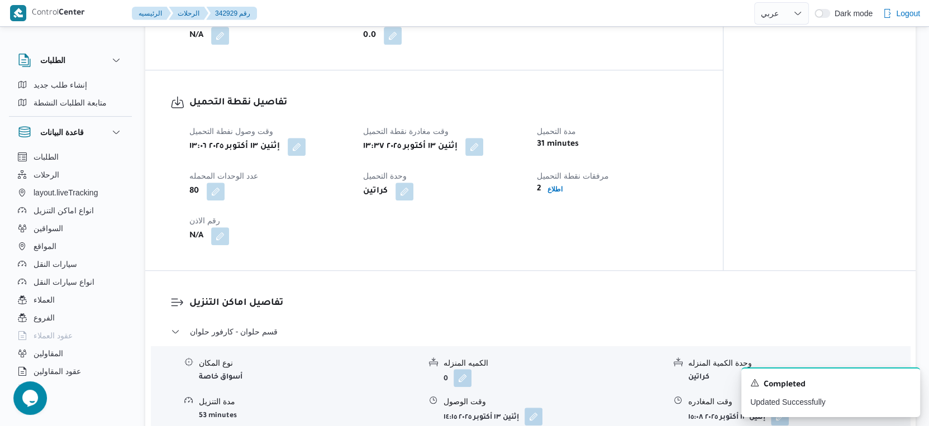
select select "ar"
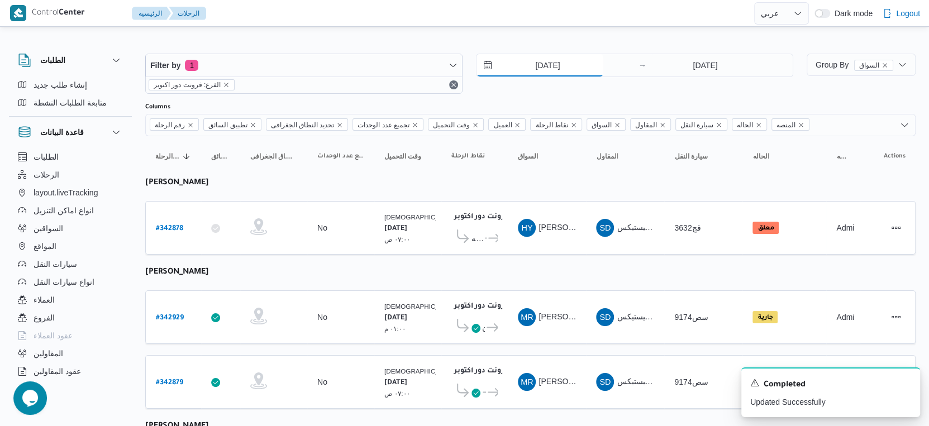
click at [560, 59] on input "[DATE]" at bounding box center [540, 65] width 127 height 22
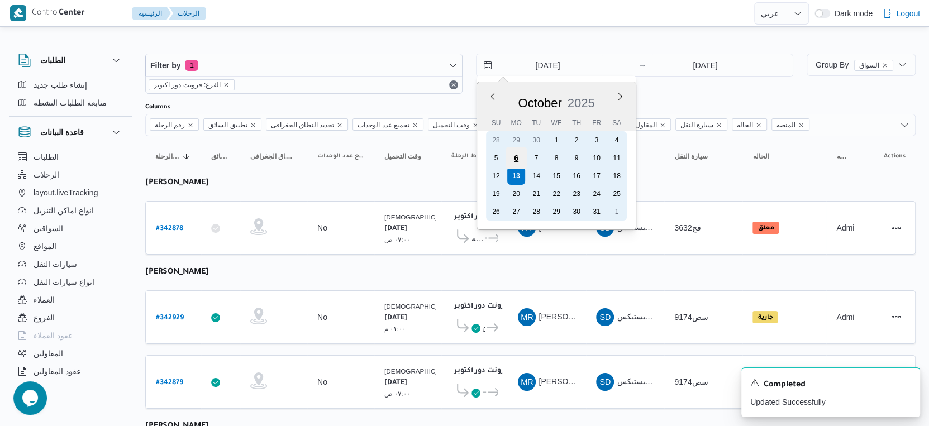
click at [517, 159] on div "6" at bounding box center [516, 158] width 21 height 21
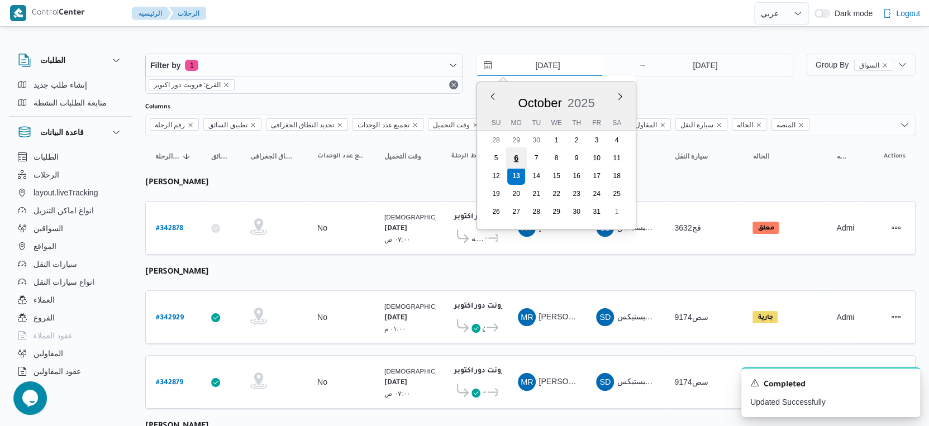
type input "6/10/2025"
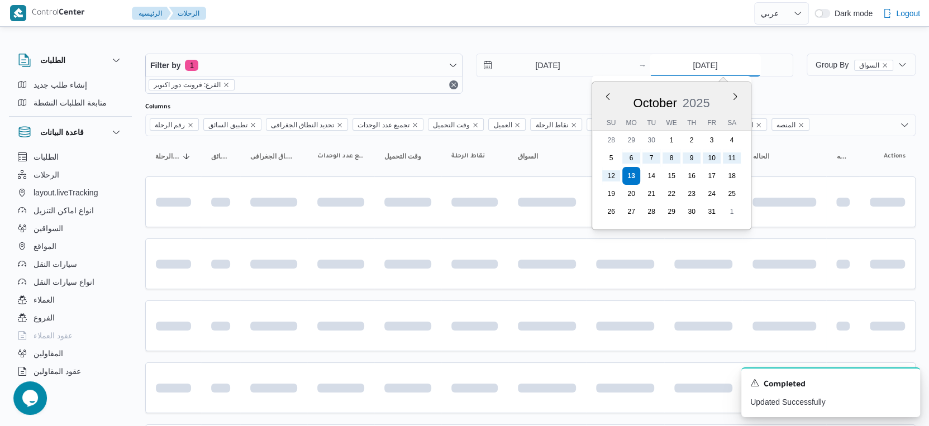
click at [694, 70] on input "[DATE]" at bounding box center [705, 65] width 111 height 22
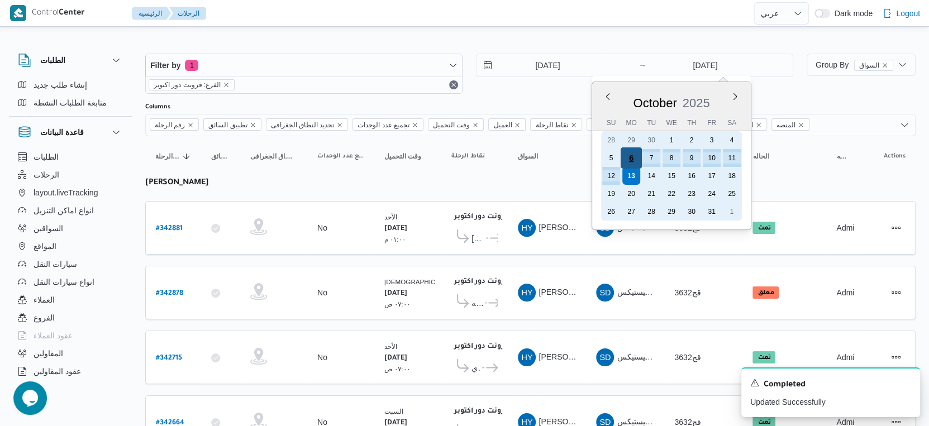
click at [634, 159] on div "6" at bounding box center [631, 158] width 21 height 21
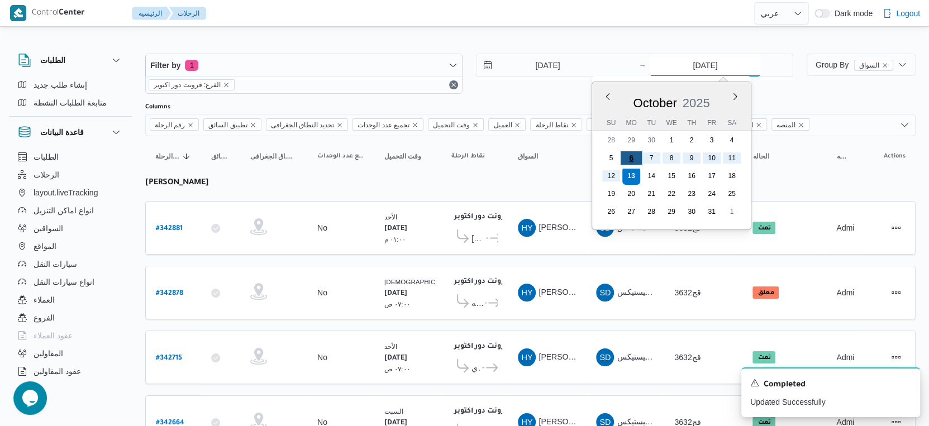
type input "6/10/2025"
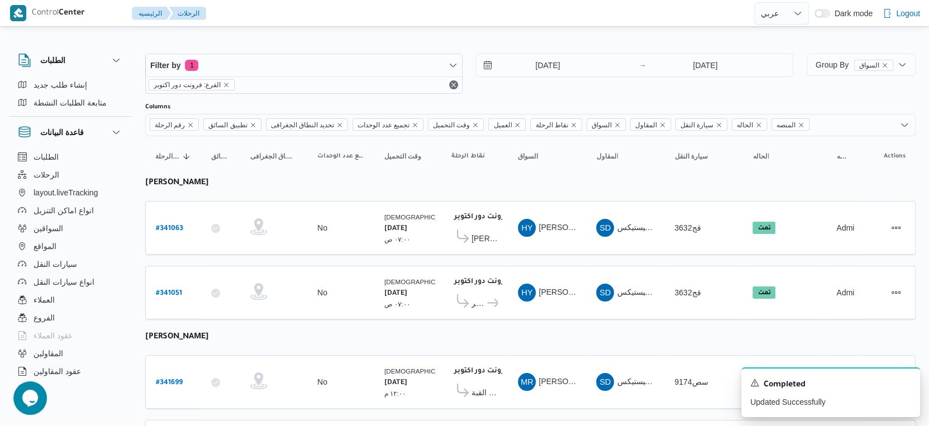
click at [512, 259] on table "رقم الرحلة Click to sort in ascending order تطبيق السائق Click to sort in ascen…" at bounding box center [530, 310] width 771 height 349
click at [495, 240] on span "كارفور السيدة زينب" at bounding box center [485, 238] width 26 height 13
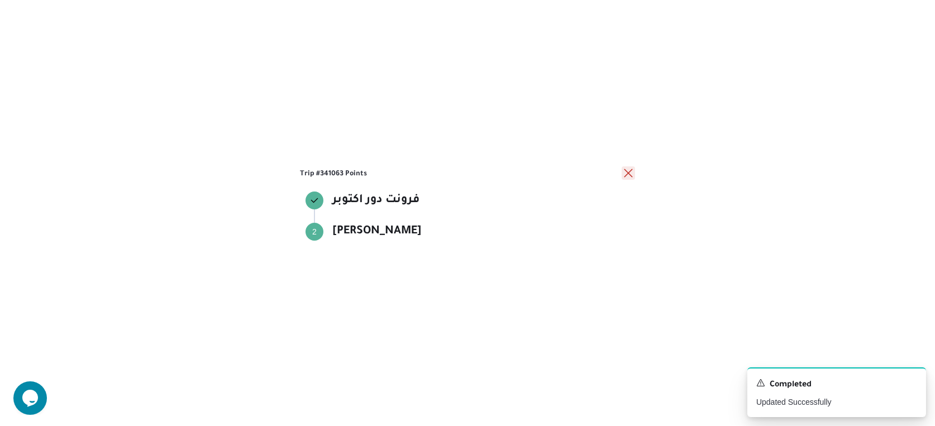
click at [631, 170] on button "close" at bounding box center [628, 173] width 13 height 13
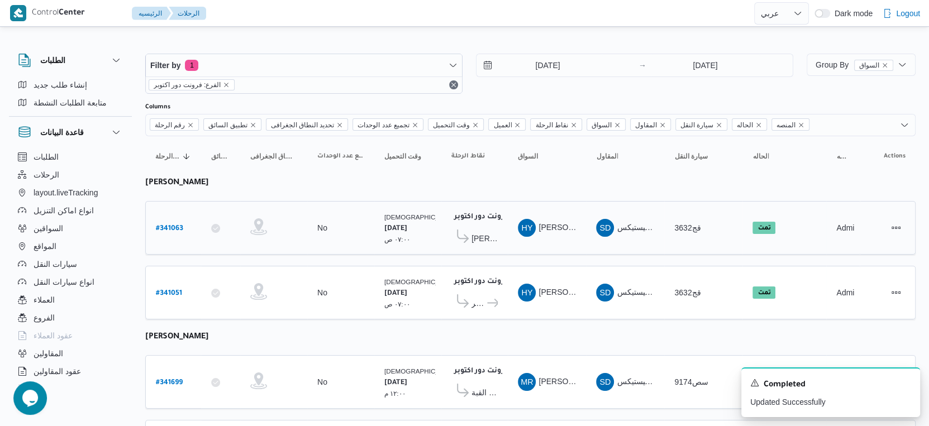
click at [175, 225] on b "# 341063" at bounding box center [169, 229] width 27 height 8
select select "ar"
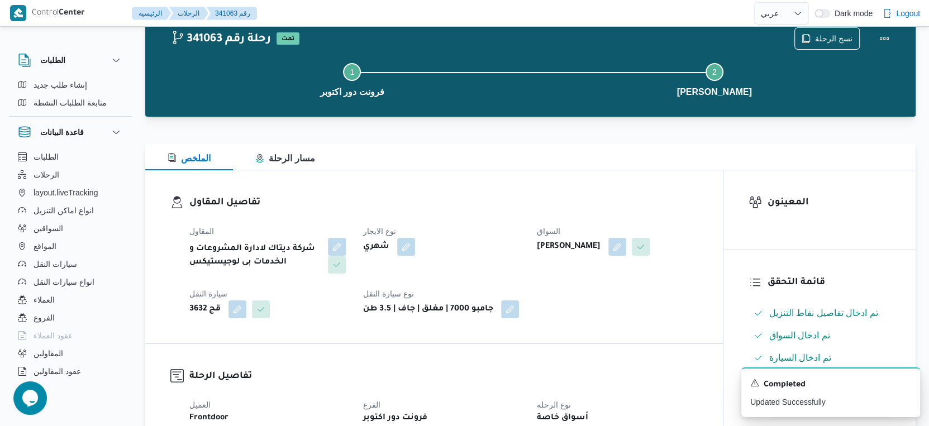
scroll to position [62, 0]
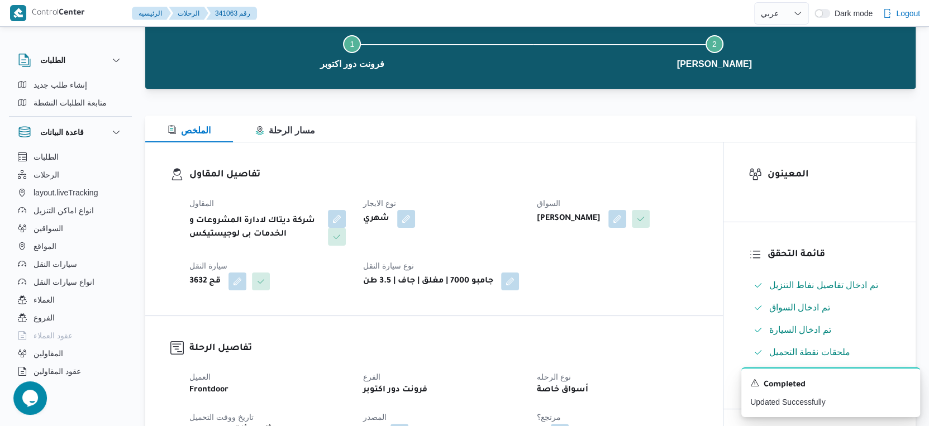
select select "ar"
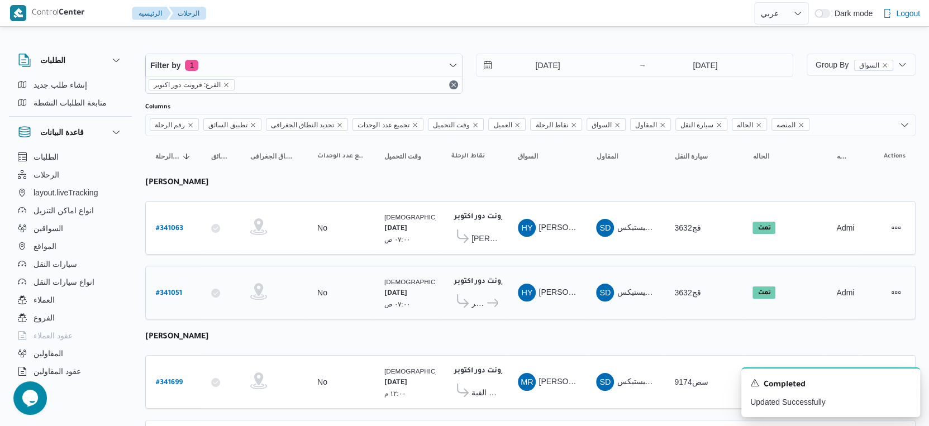
click at [496, 299] on icon at bounding box center [493, 303] width 12 height 8
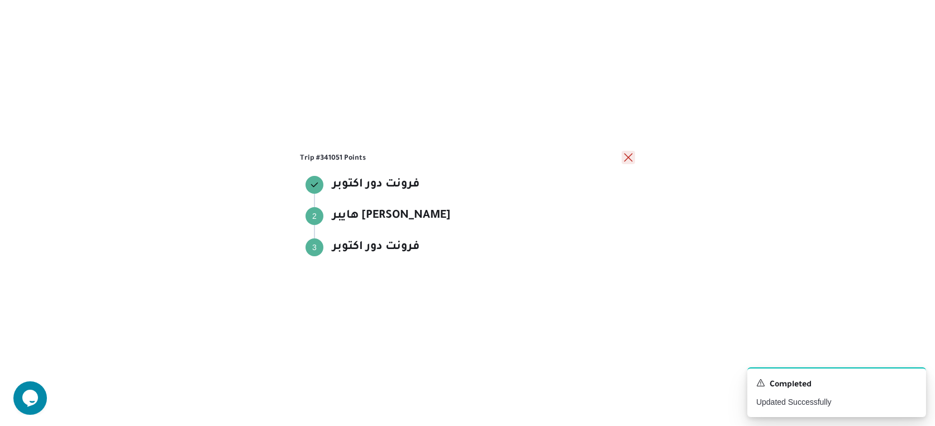
click at [628, 158] on button "close" at bounding box center [628, 157] width 13 height 13
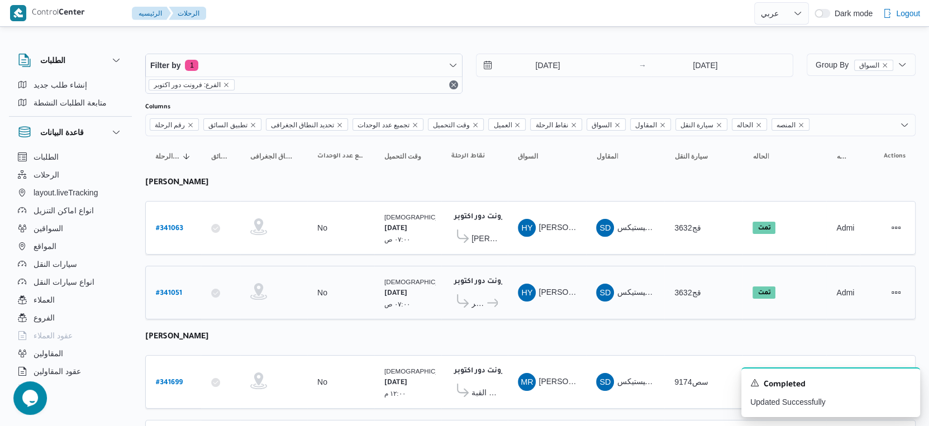
click at [164, 290] on b "# 341051" at bounding box center [169, 294] width 26 height 8
select select "ar"
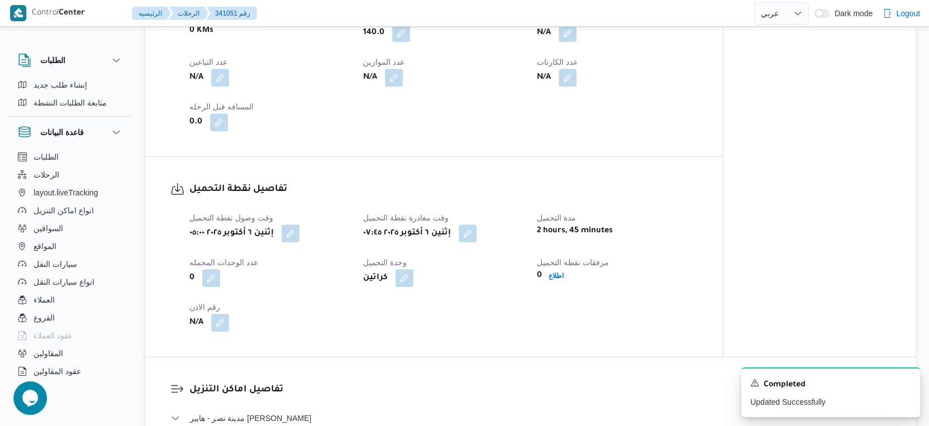
scroll to position [745, 0]
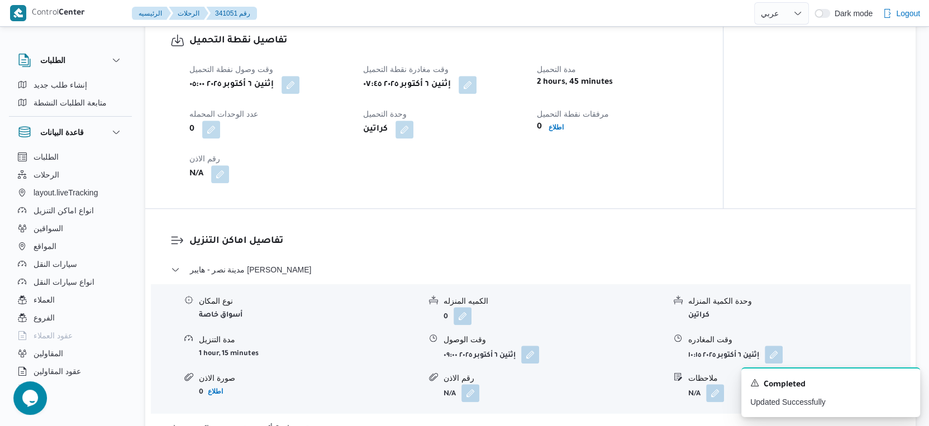
select select "ar"
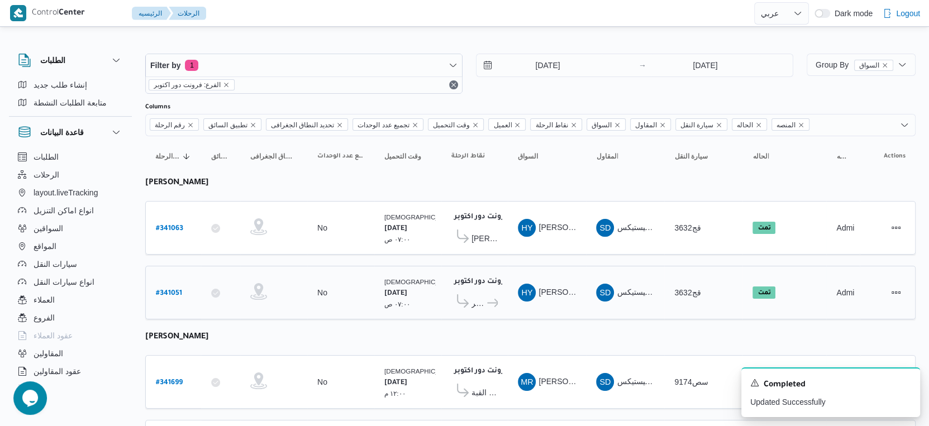
click at [167, 290] on b "# 341051" at bounding box center [169, 294] width 26 height 8
select select "ar"
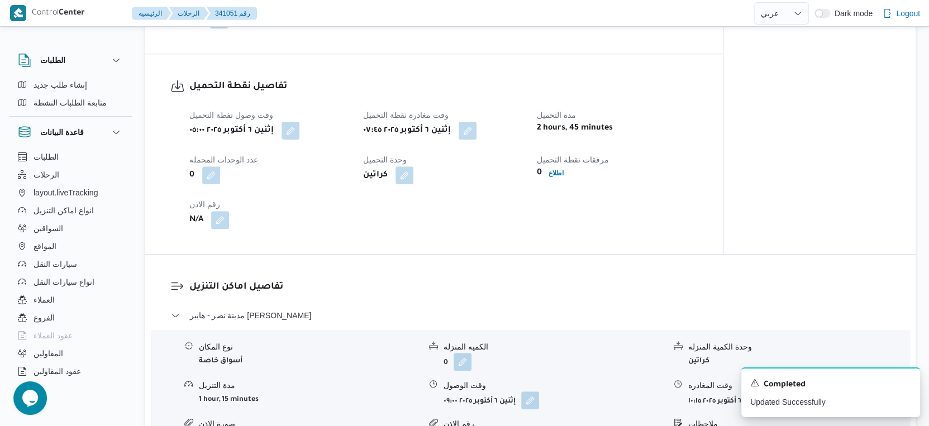
scroll to position [621, 0]
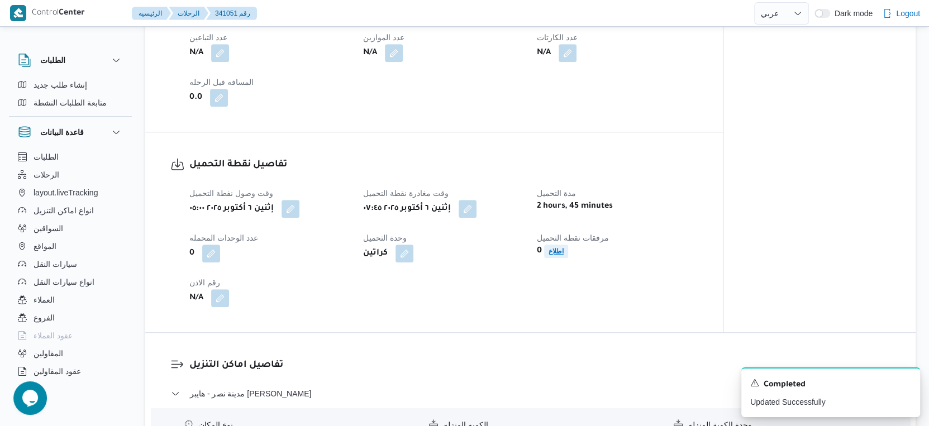
click at [553, 255] on b "اطلاع" at bounding box center [556, 252] width 15 height 8
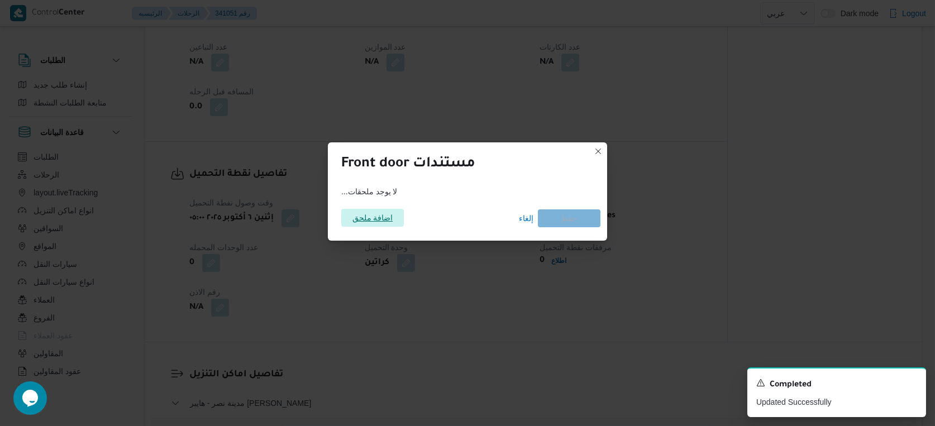
click at [388, 218] on span "اضافة ملحق" at bounding box center [373, 218] width 41 height 18
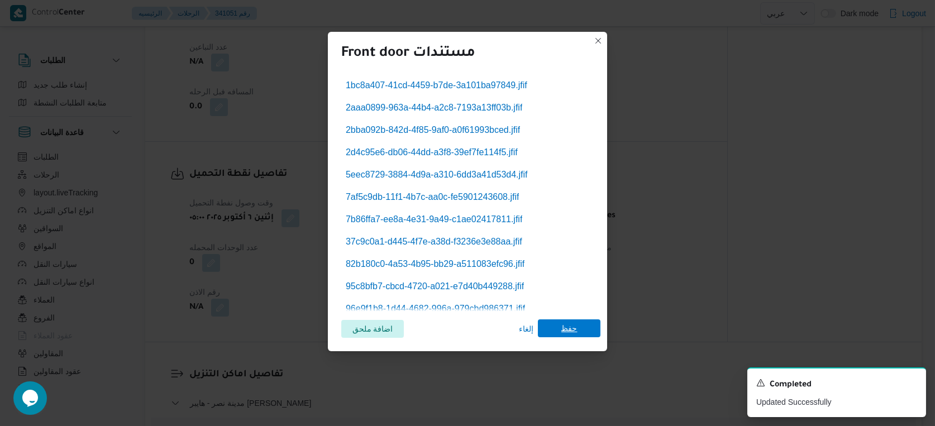
click at [560, 330] on span "حفظ" at bounding box center [569, 329] width 63 height 18
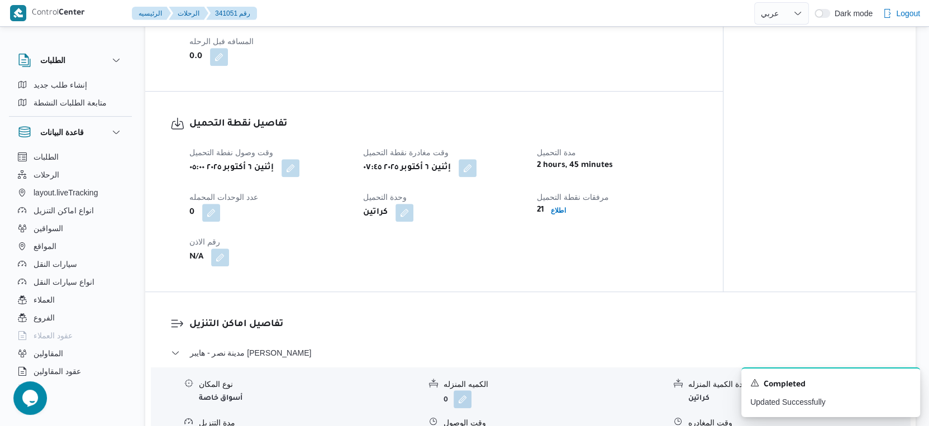
scroll to position [683, 0]
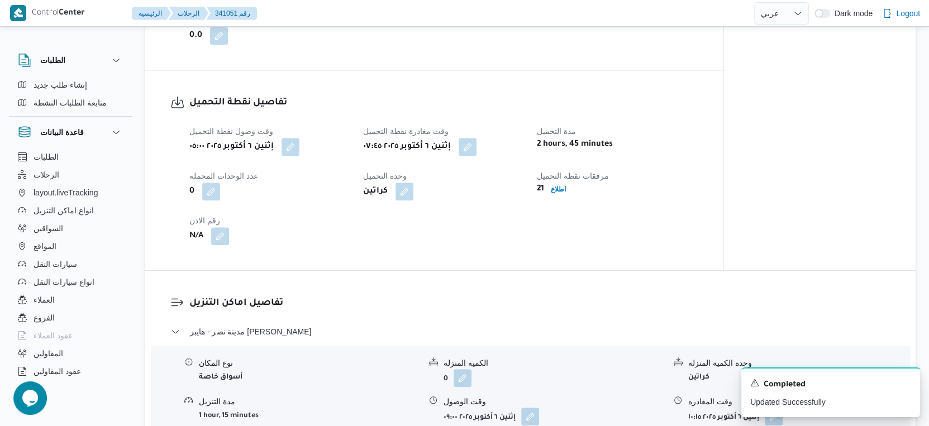
click at [591, 292] on div "تفاصيل اماكن التنزيل مدينة نصر - هايبر ماركت مهدي عرفه نوع المكان أسواق خاصة ال…" at bounding box center [530, 416] width 771 height 290
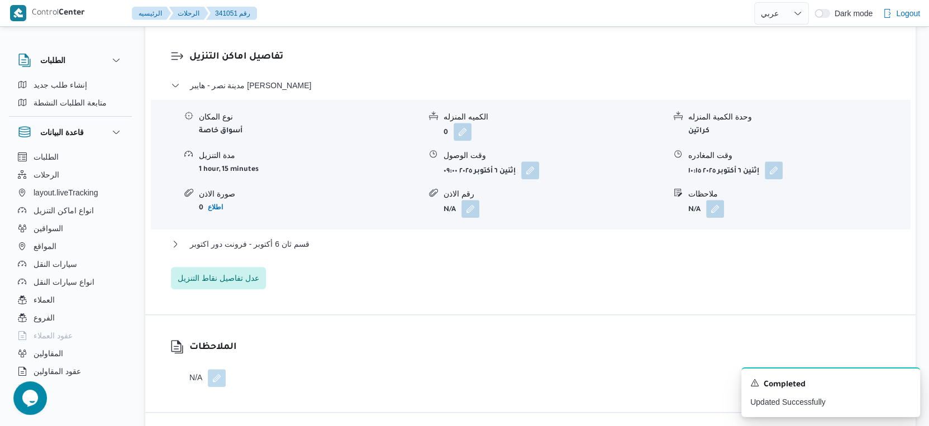
scroll to position [932, 0]
select select "ar"
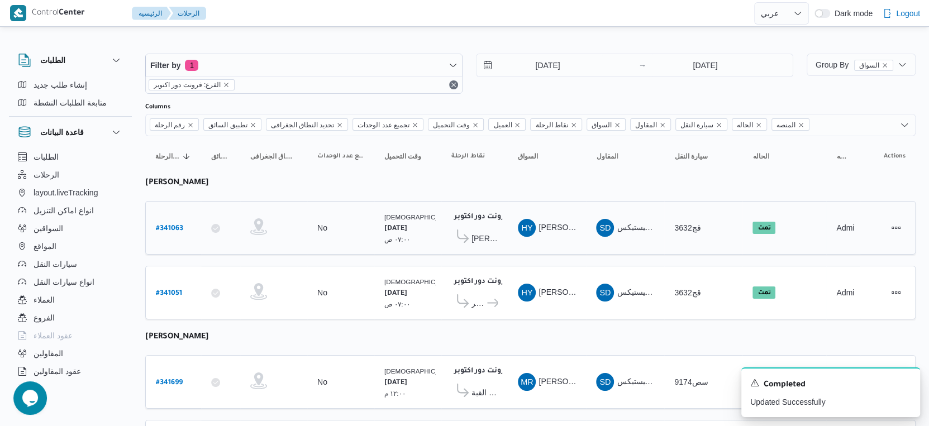
click at [360, 201] on td "تجميع عدد الوحدات No" at bounding box center [340, 228] width 67 height 54
click at [545, 59] on input "6/10/2025" at bounding box center [540, 65] width 127 height 22
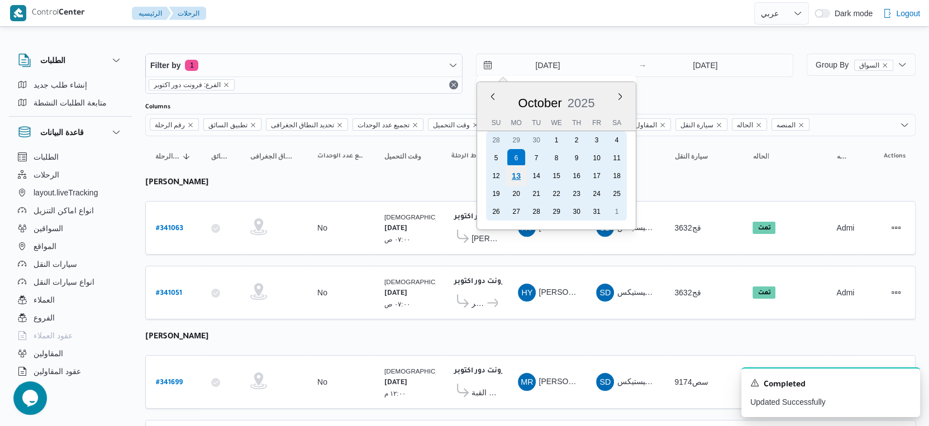
click at [522, 173] on div "13" at bounding box center [516, 175] width 21 height 21
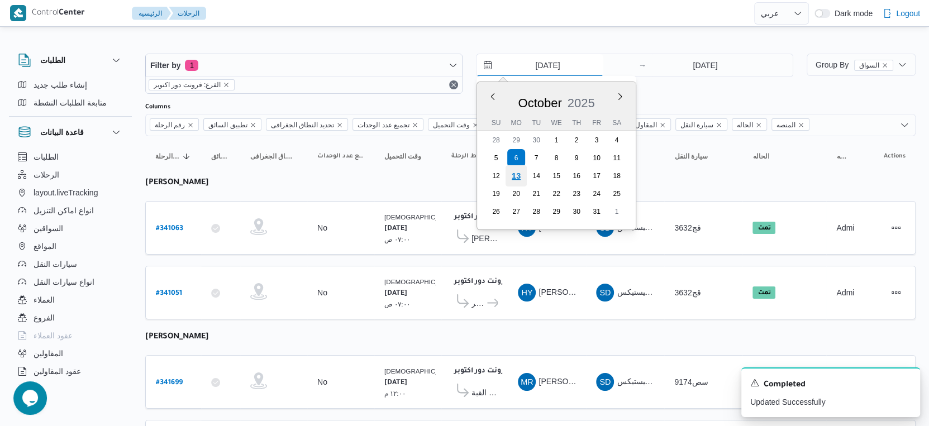
type input "[DATE]"
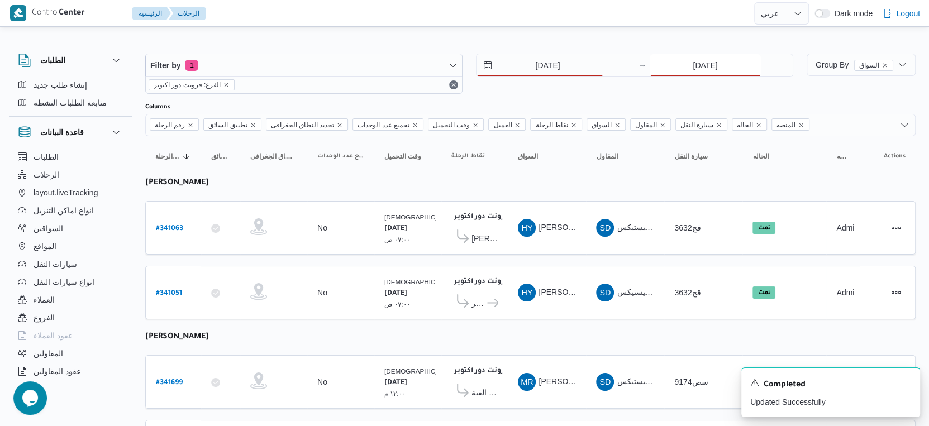
click at [688, 70] on input "6/10/2025" at bounding box center [705, 65] width 111 height 22
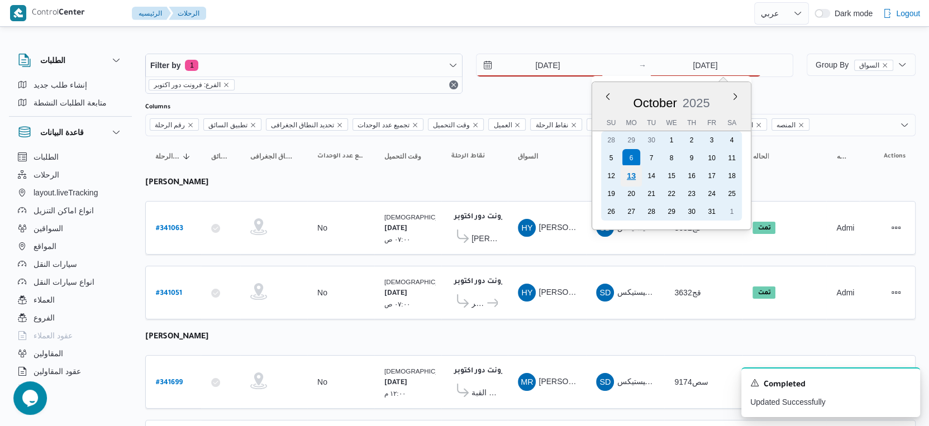
click at [626, 177] on div "13" at bounding box center [631, 175] width 21 height 21
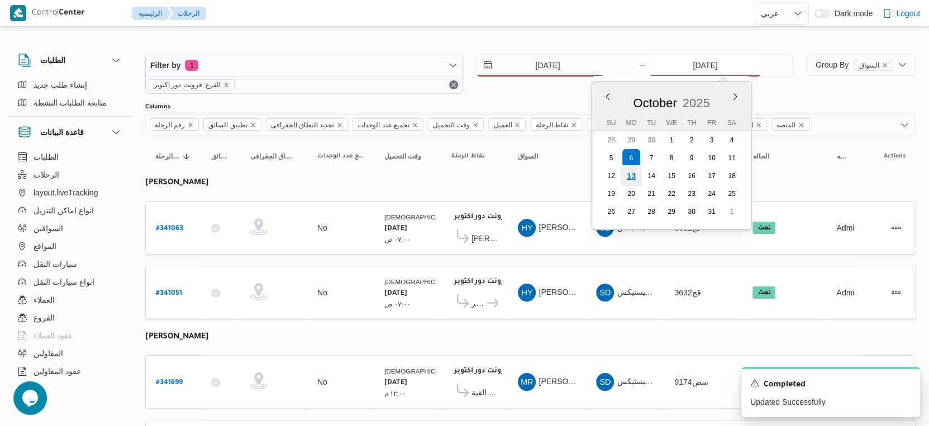
type input "[DATE]"
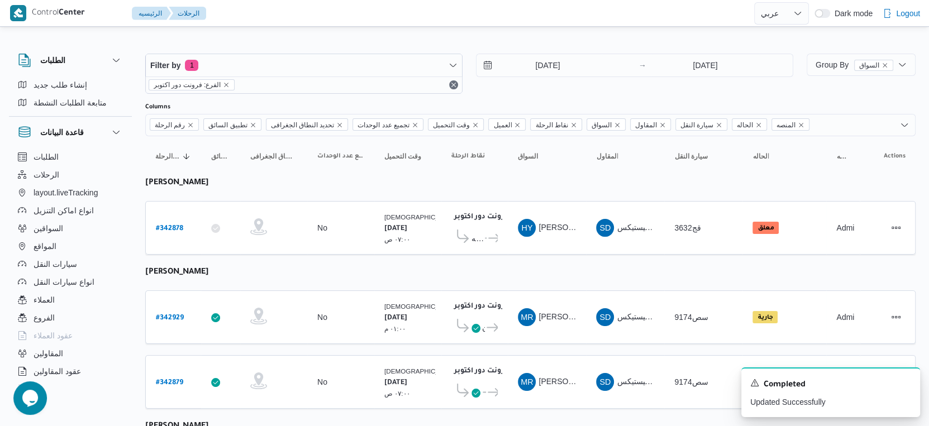
click at [487, 265] on table "رقم الرحلة Click to sort in ascending order تطبيق السائق Click to sort in ascen…" at bounding box center [530, 367] width 771 height 463
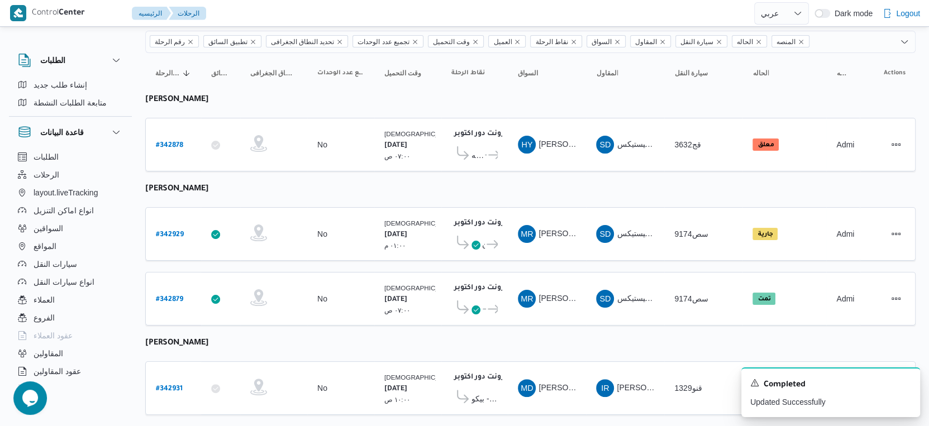
scroll to position [189, 0]
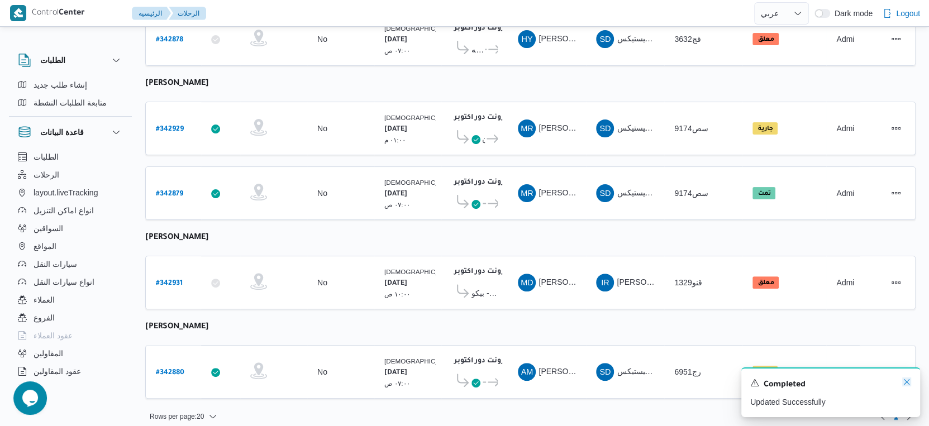
click at [905, 382] on icon "Dismiss toast" at bounding box center [907, 382] width 6 height 6
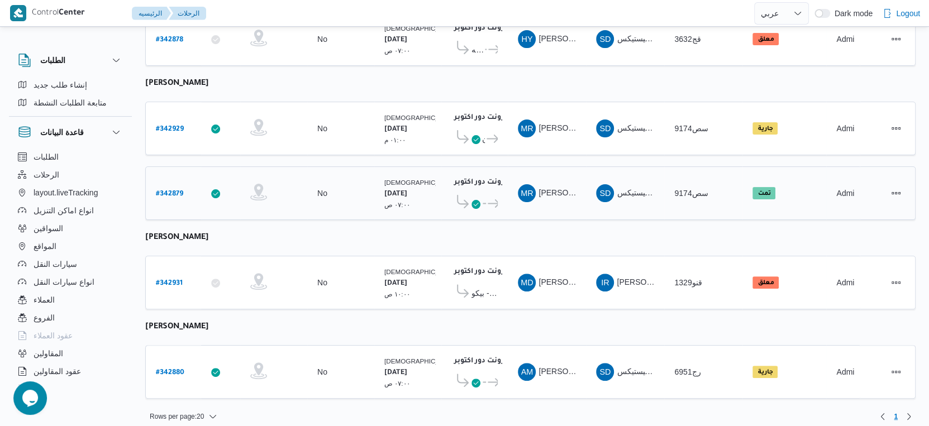
scroll to position [0, 0]
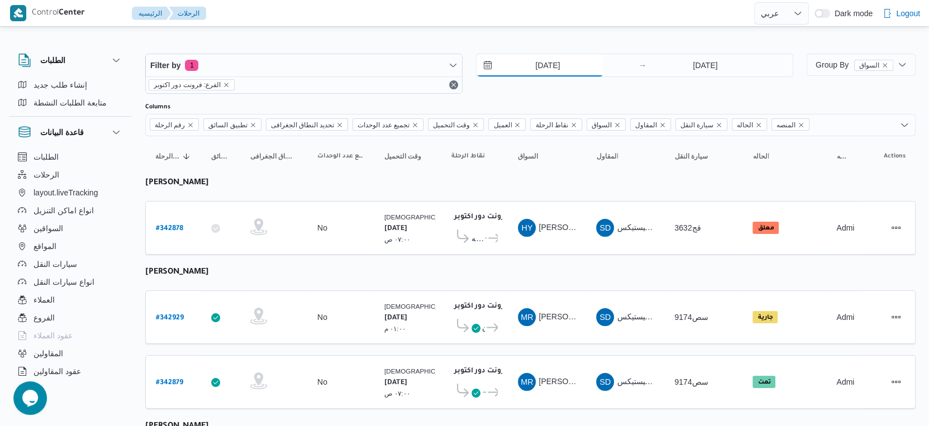
click at [564, 62] on input "[DATE]" at bounding box center [540, 65] width 127 height 22
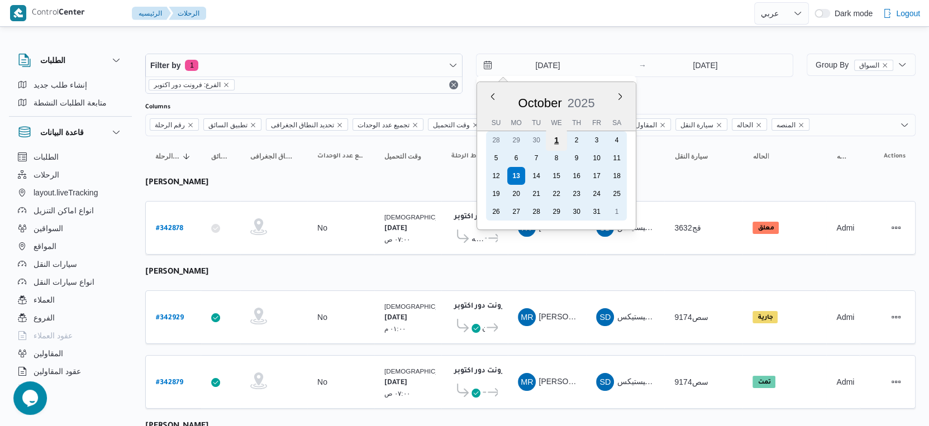
click at [556, 138] on div "1" at bounding box center [556, 140] width 21 height 21
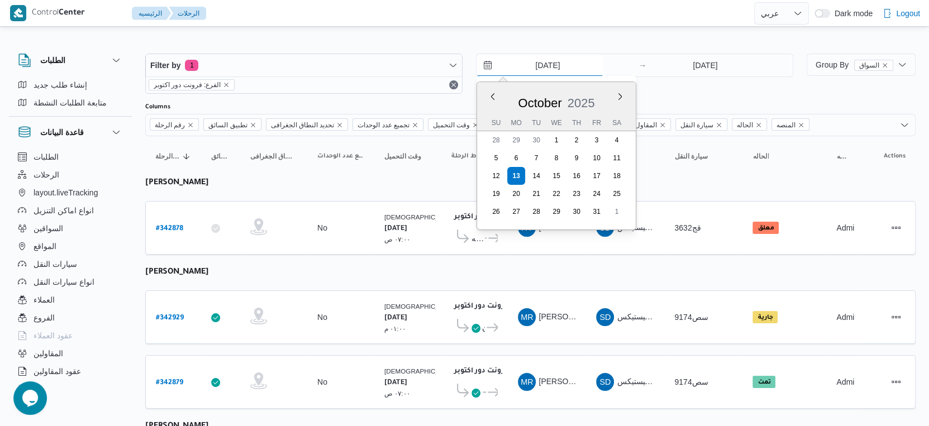
type input "1/10/2025"
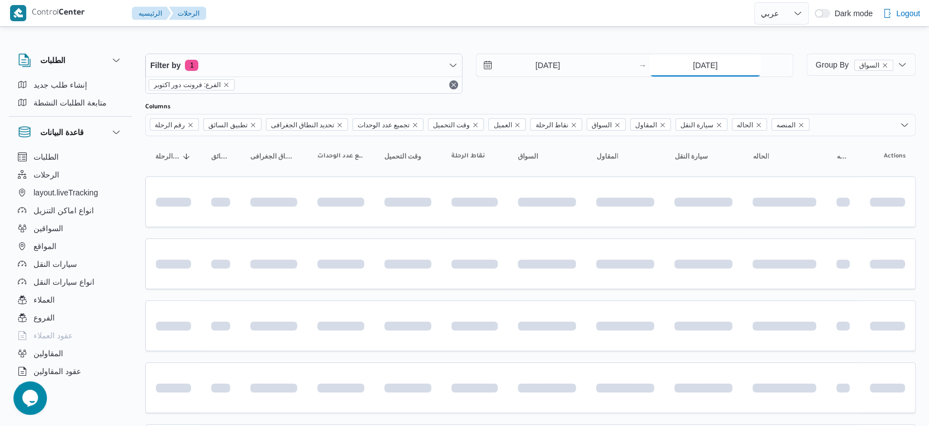
click at [712, 66] on input "[DATE]" at bounding box center [705, 65] width 111 height 22
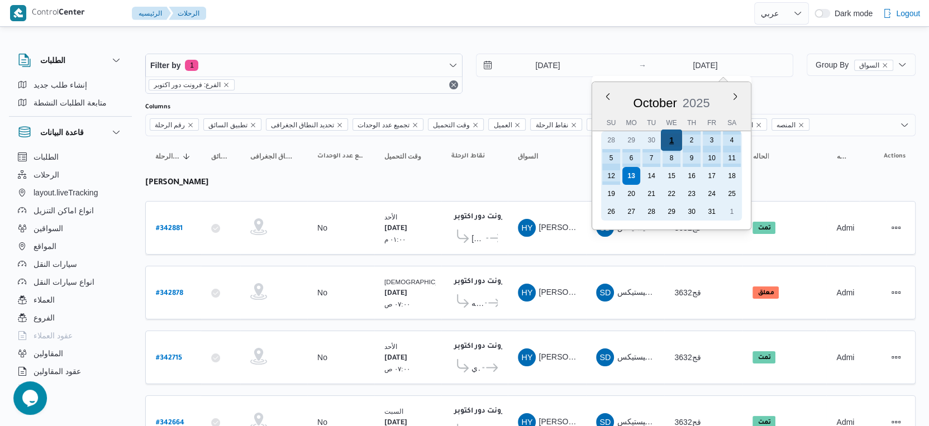
click at [670, 137] on div "1" at bounding box center [671, 140] width 21 height 21
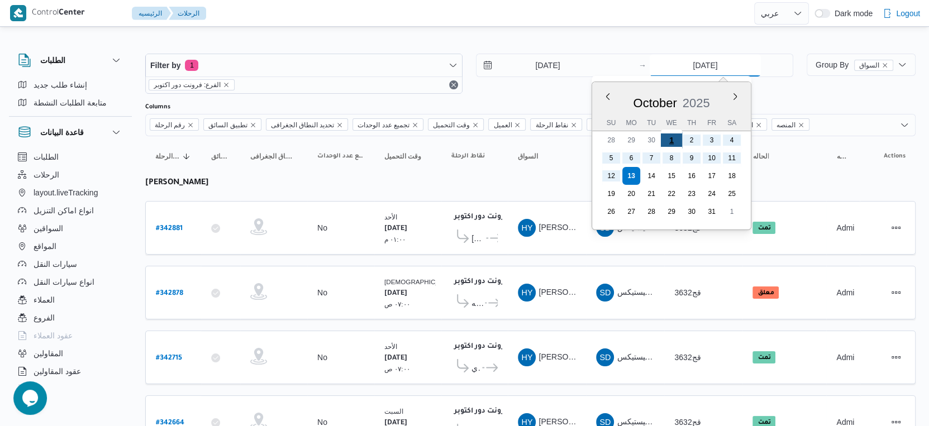
type input "1/10/2025"
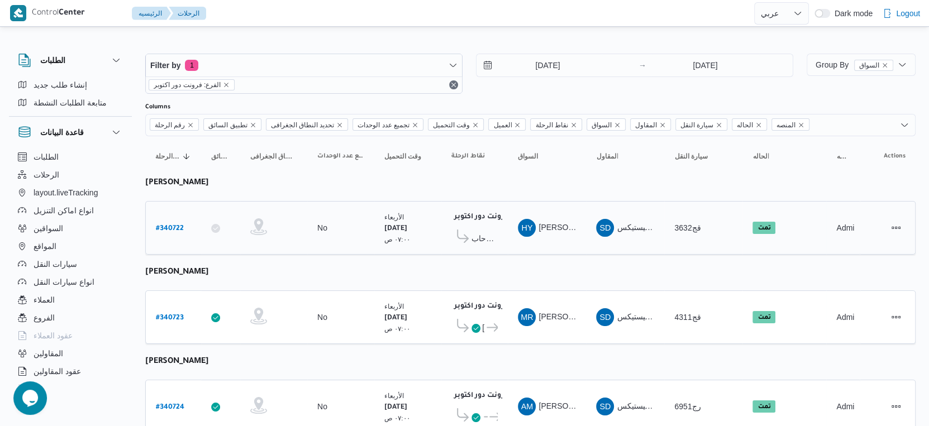
click at [176, 225] on b "# 340722" at bounding box center [170, 229] width 28 height 8
select select "ar"
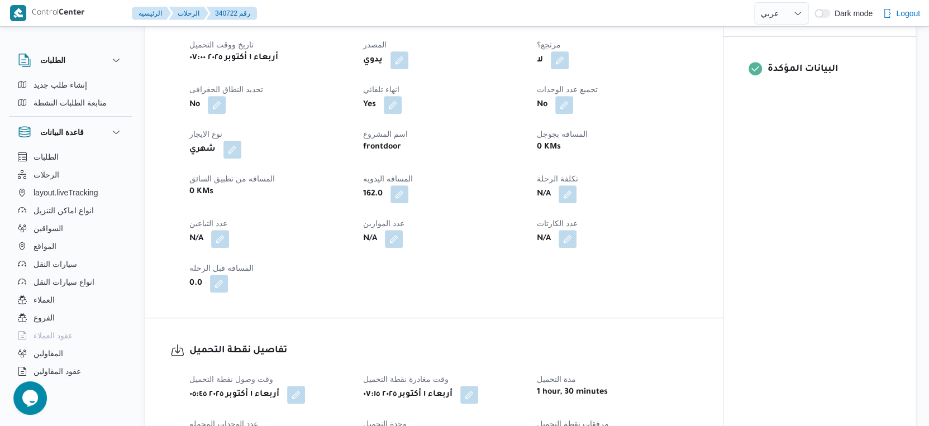
scroll to position [745, 0]
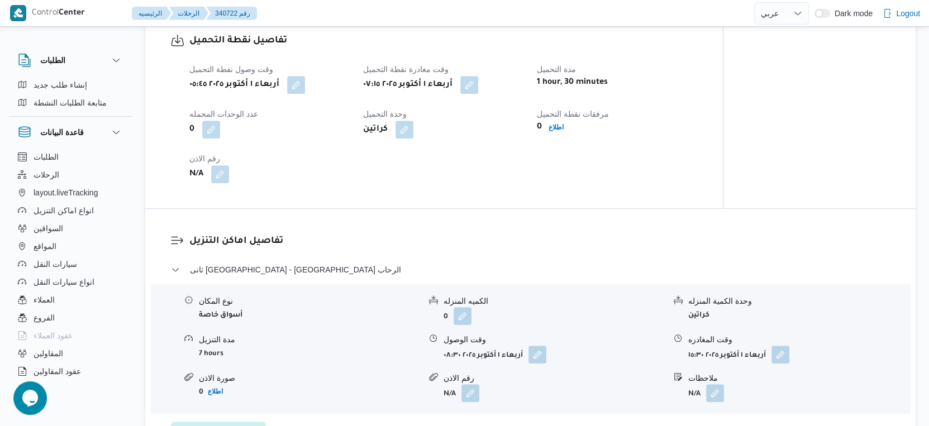
select select "ar"
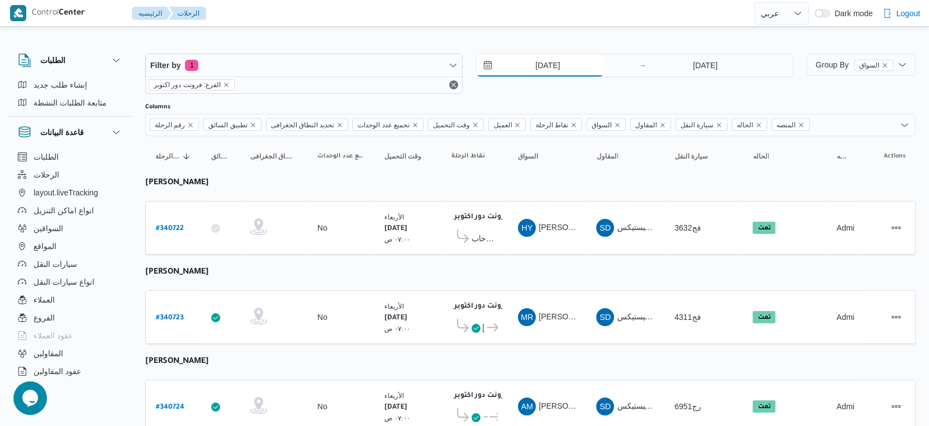
click at [554, 61] on input "1/10/2025" at bounding box center [540, 65] width 127 height 22
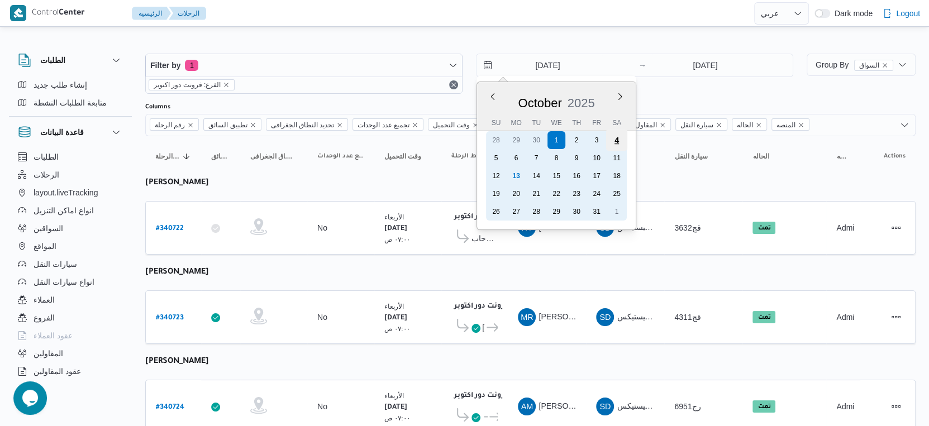
click at [615, 141] on div "4" at bounding box center [616, 140] width 21 height 21
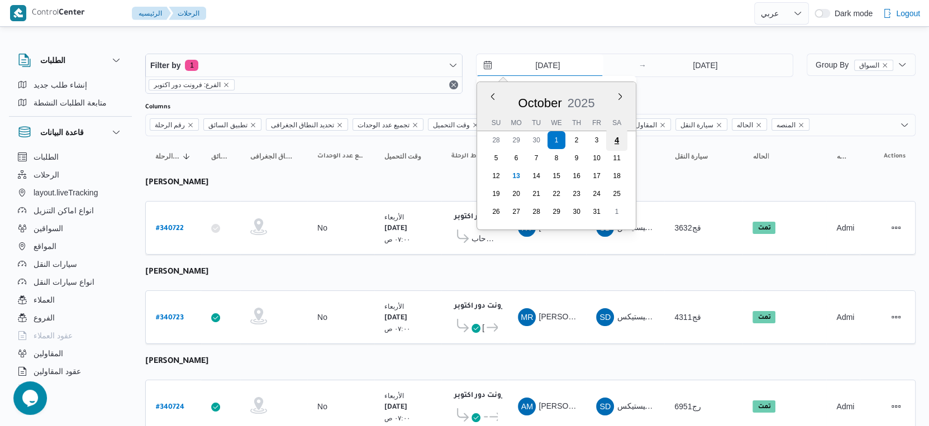
type input "4/10/2025"
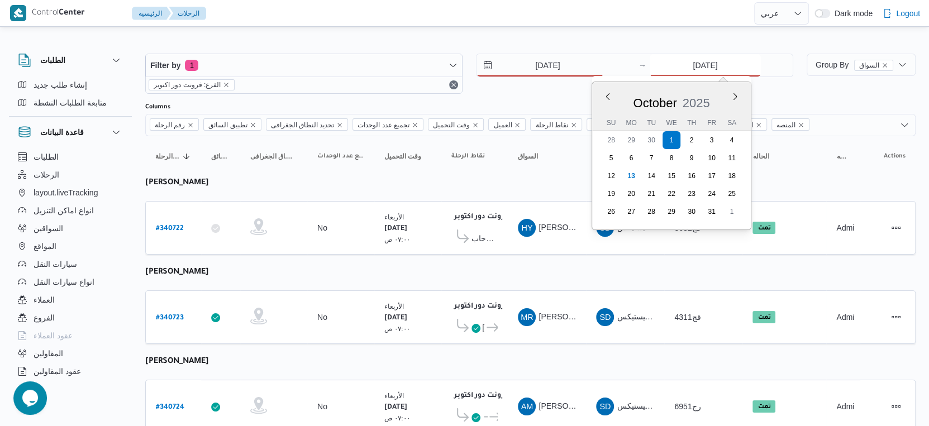
click at [707, 70] on input "1/10/2025" at bounding box center [705, 65] width 111 height 22
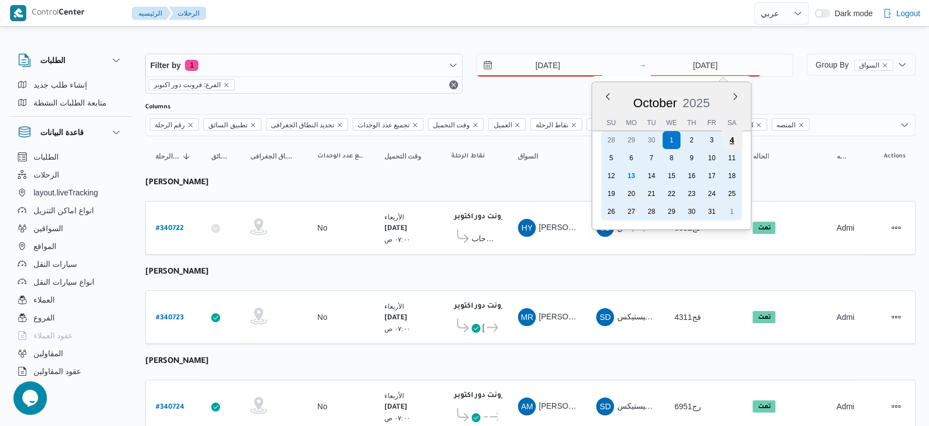
click at [733, 140] on div "4" at bounding box center [731, 140] width 21 height 21
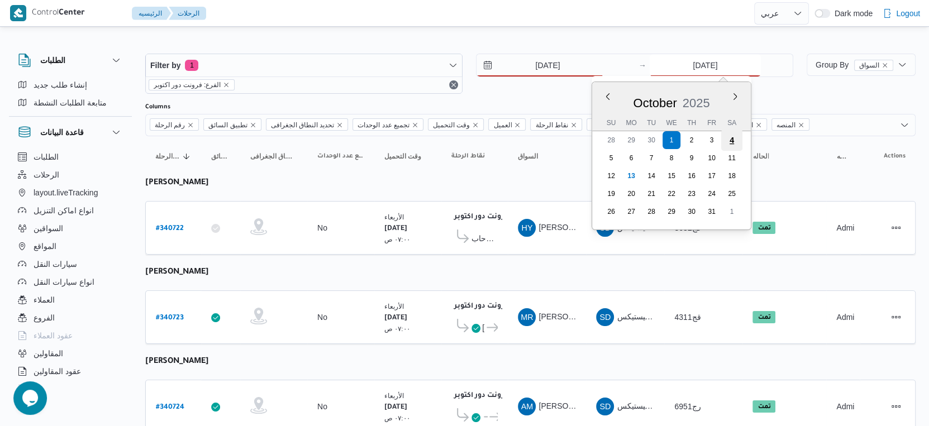
type input "4/10/2025"
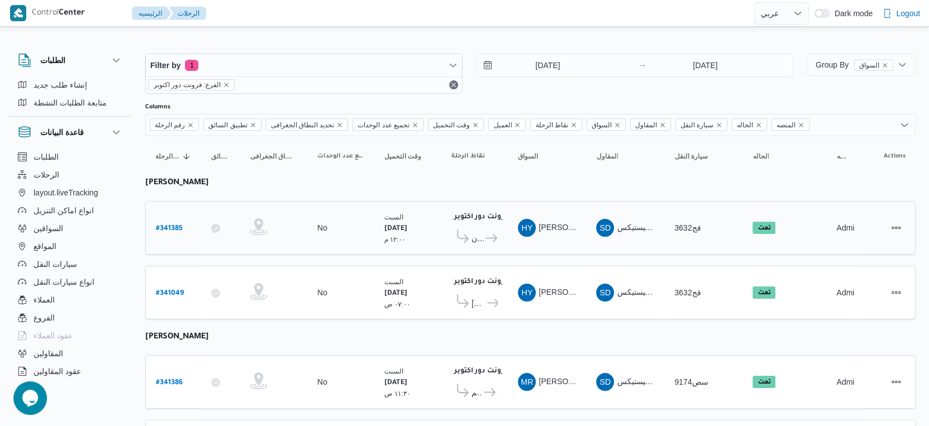
click at [170, 228] on b "# 341385" at bounding box center [169, 229] width 27 height 8
select select "ar"
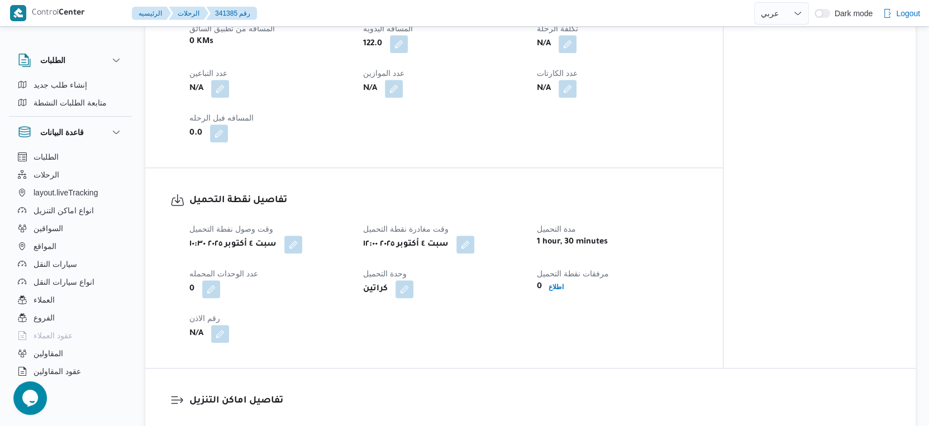
scroll to position [807, 0]
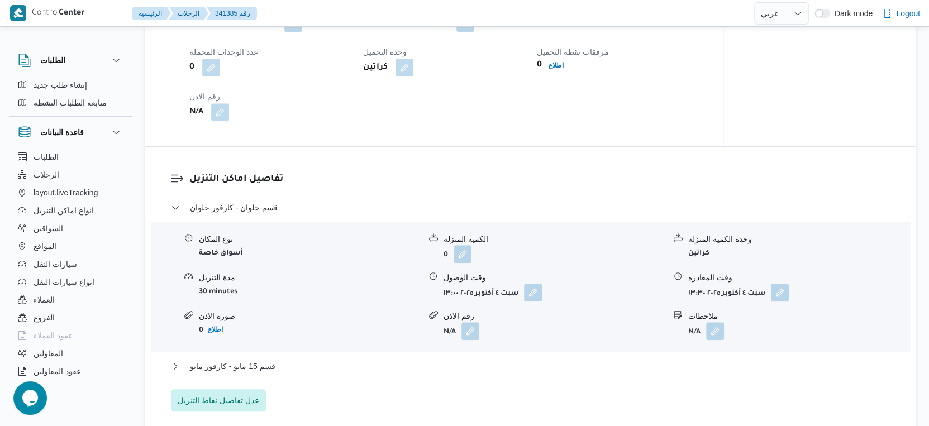
select select "ar"
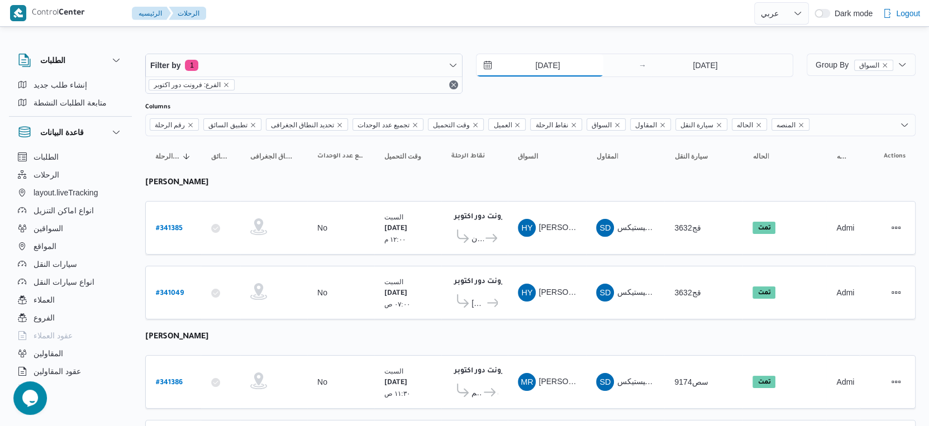
click at [573, 55] on input "4/10/2025" at bounding box center [540, 65] width 127 height 22
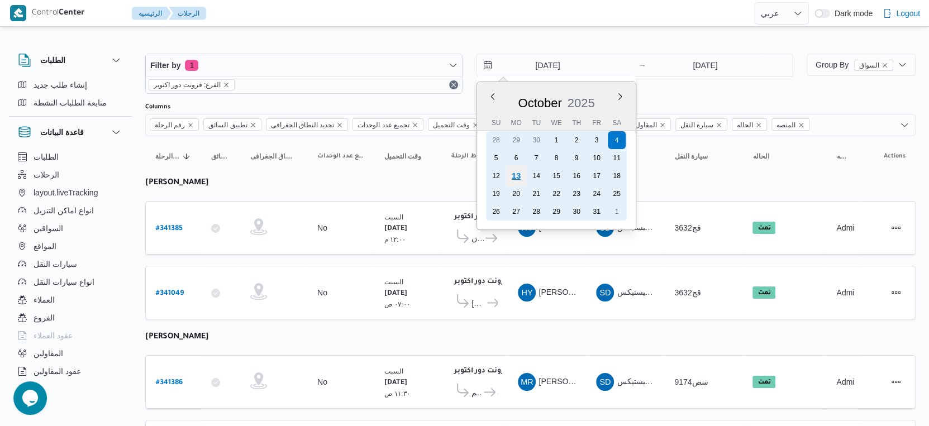
click at [512, 177] on div "13" at bounding box center [516, 175] width 21 height 21
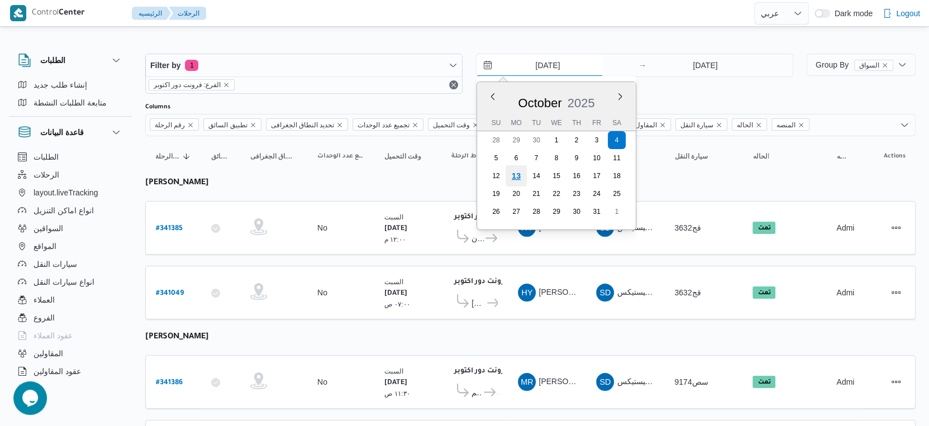
type input "[DATE]"
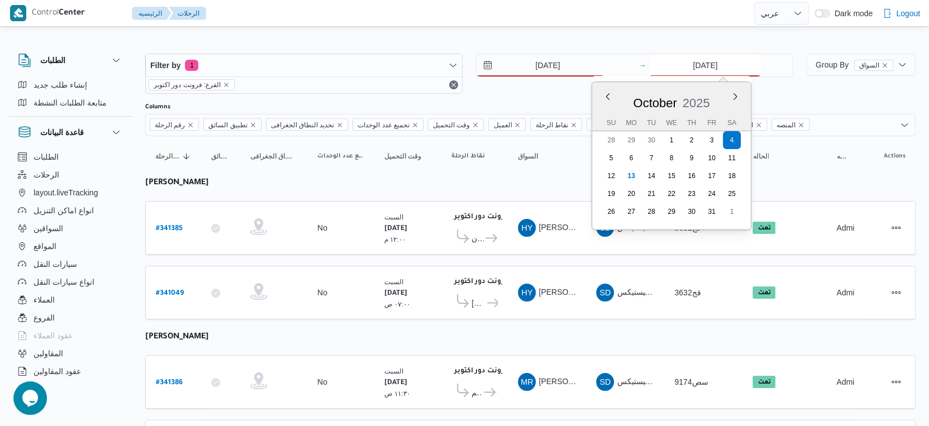
click at [683, 72] on input "4/10/2025" at bounding box center [705, 65] width 111 height 22
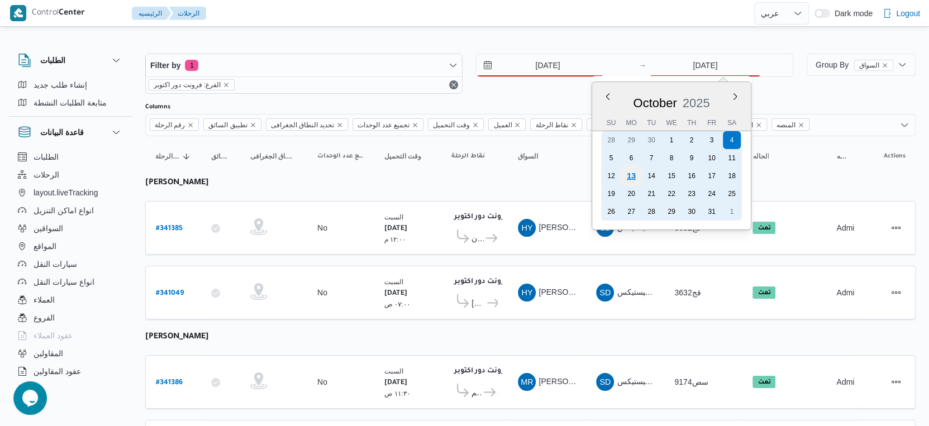
click at [630, 173] on div "13" at bounding box center [631, 175] width 21 height 21
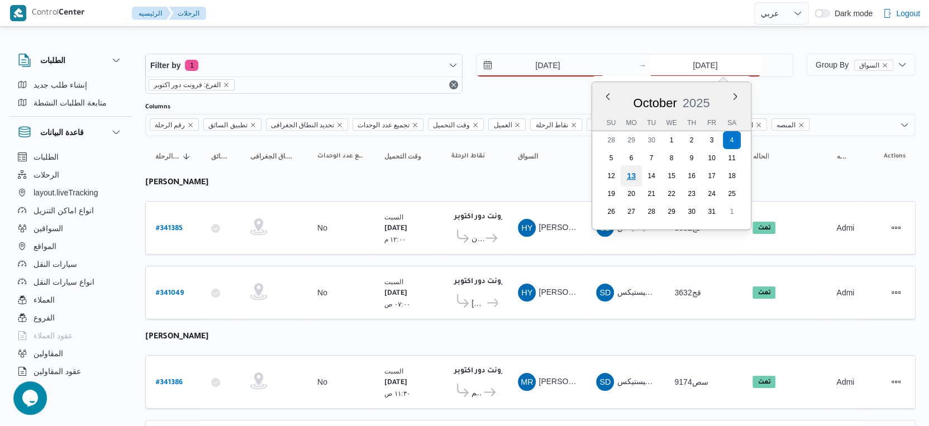
type input "[DATE]"
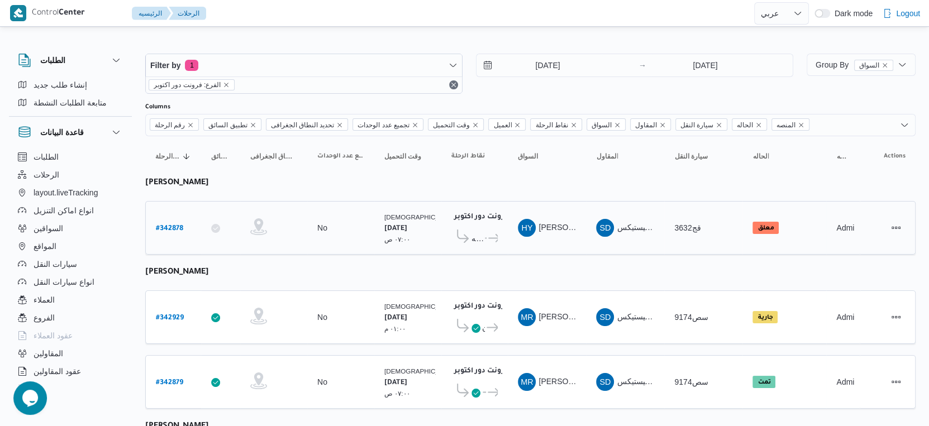
click at [549, 251] on td "السواق HY حسن يوسف حسانين صالح" at bounding box center [547, 228] width 78 height 54
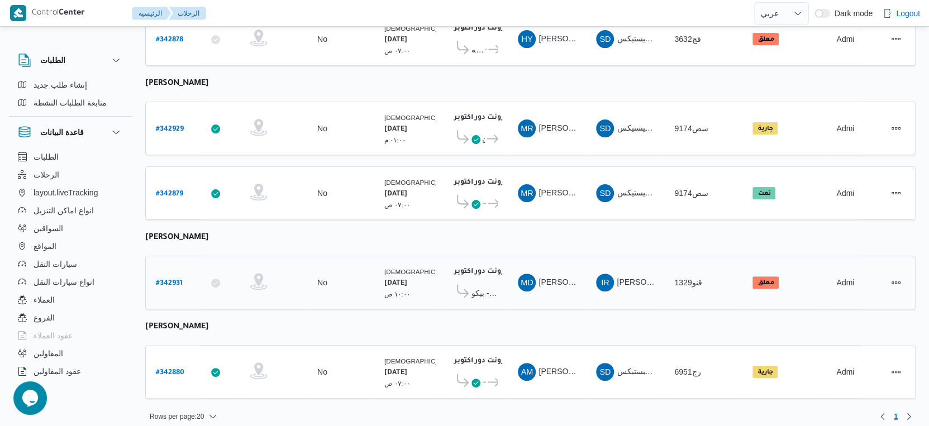
click at [174, 280] on b "# 342931" at bounding box center [169, 284] width 27 height 8
select select "ar"
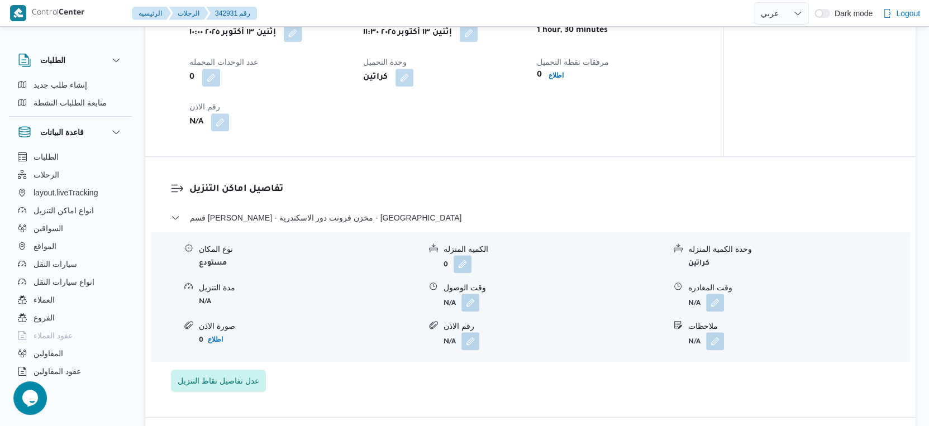
scroll to position [932, 0]
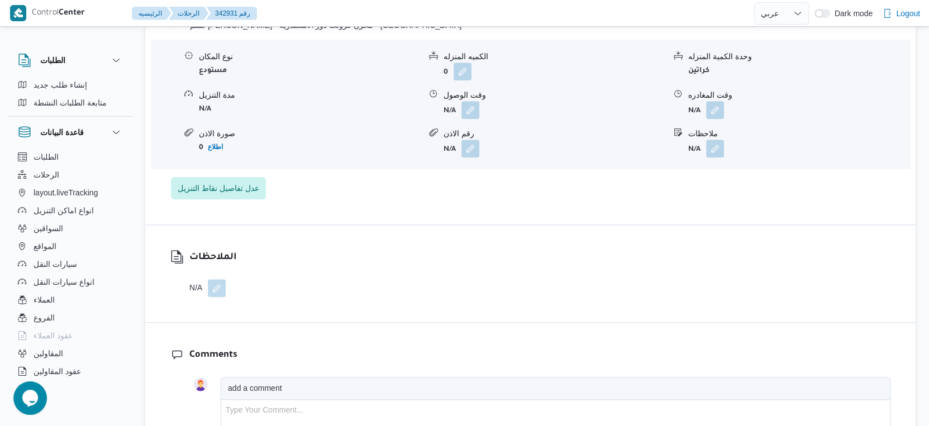
select select "ar"
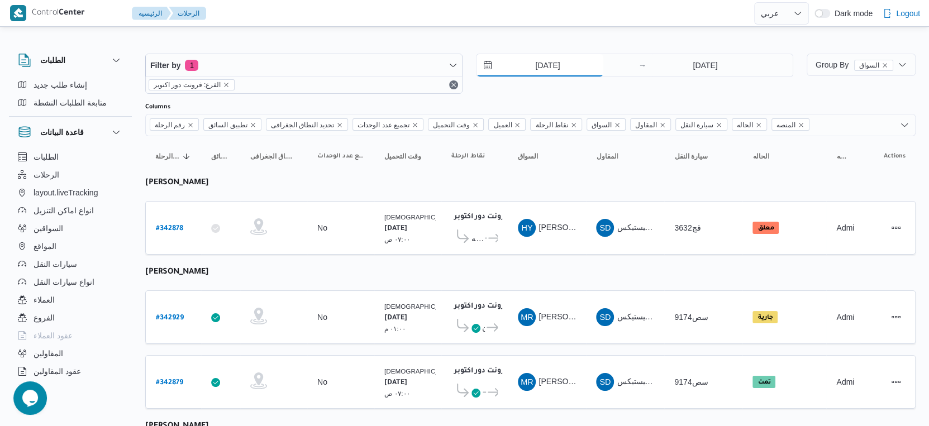
click at [572, 63] on input "[DATE]" at bounding box center [540, 65] width 127 height 22
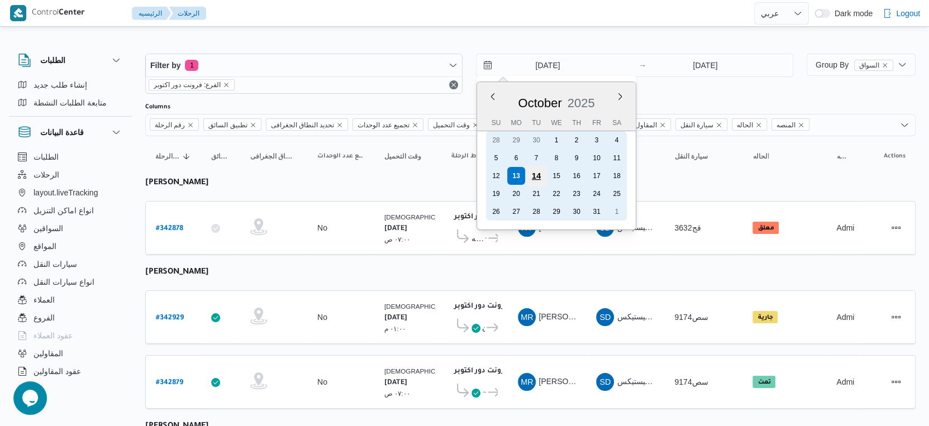
click at [536, 173] on div "14" at bounding box center [536, 175] width 21 height 21
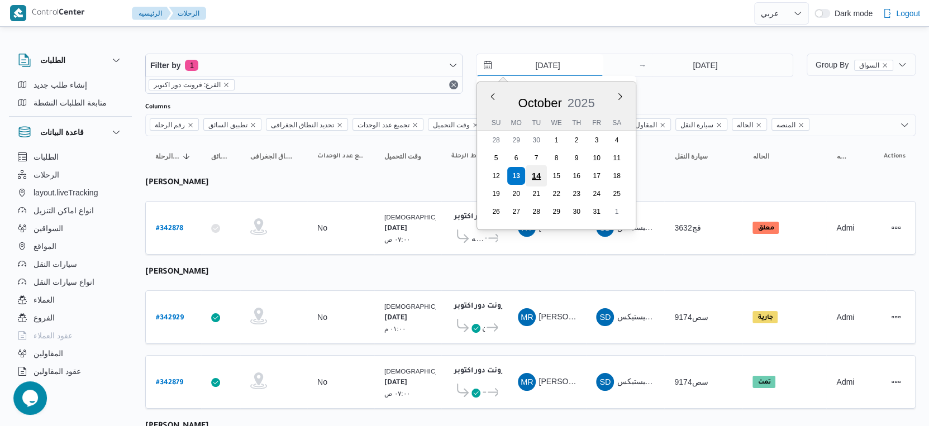
type input "14/10/2025"
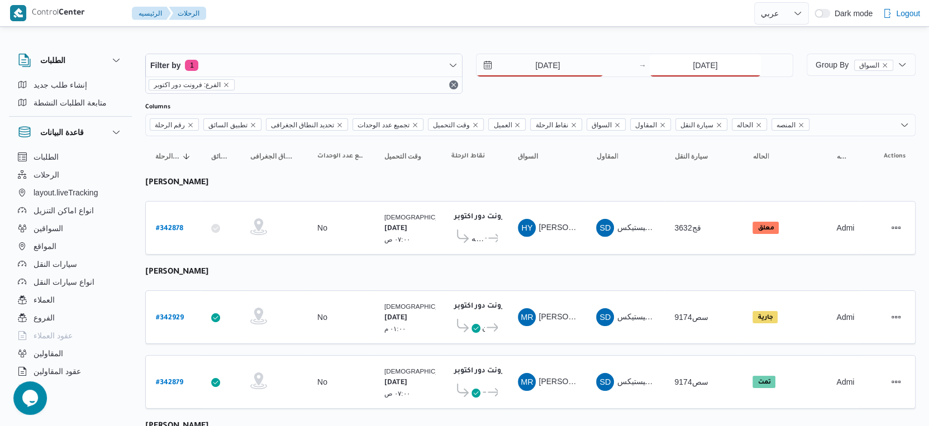
click at [692, 63] on input "[DATE]" at bounding box center [705, 65] width 111 height 22
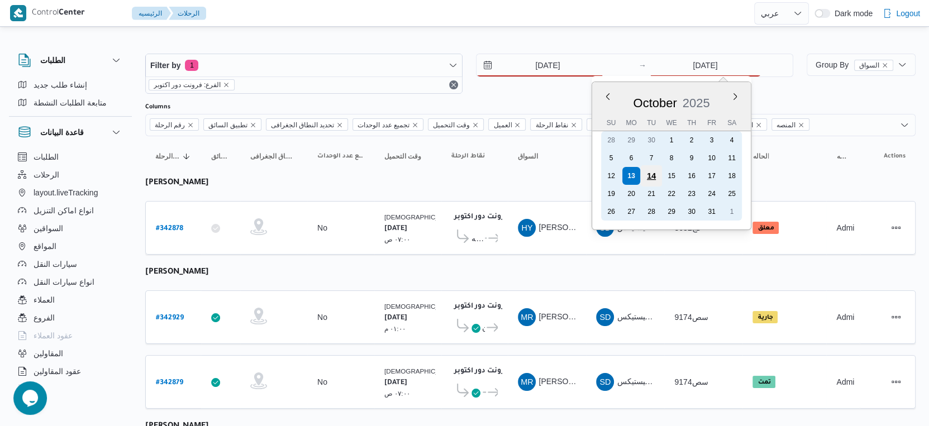
click at [654, 173] on div "14" at bounding box center [651, 175] width 21 height 21
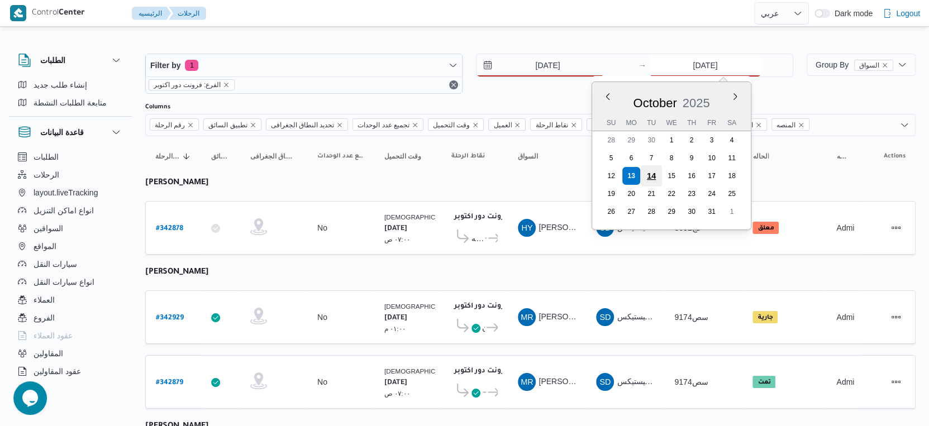
type input "14/10/2025"
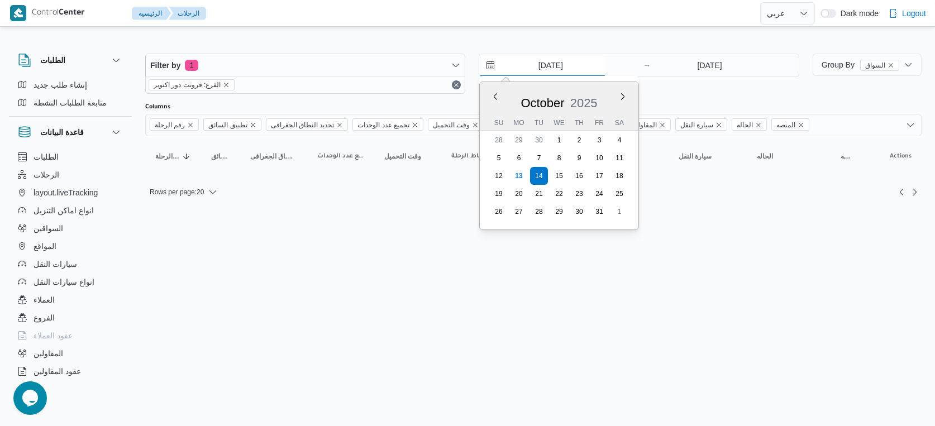
click at [547, 62] on input "14/10/2025" at bounding box center [542, 65] width 127 height 22
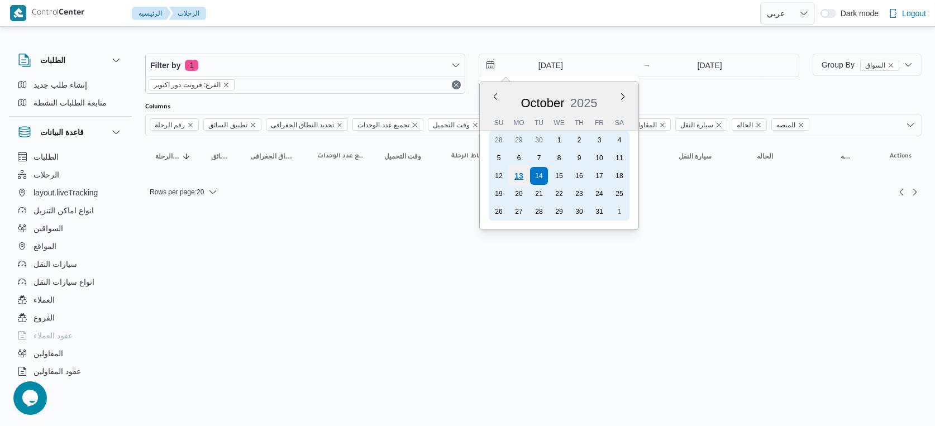
click at [524, 174] on div "13" at bounding box center [519, 175] width 21 height 21
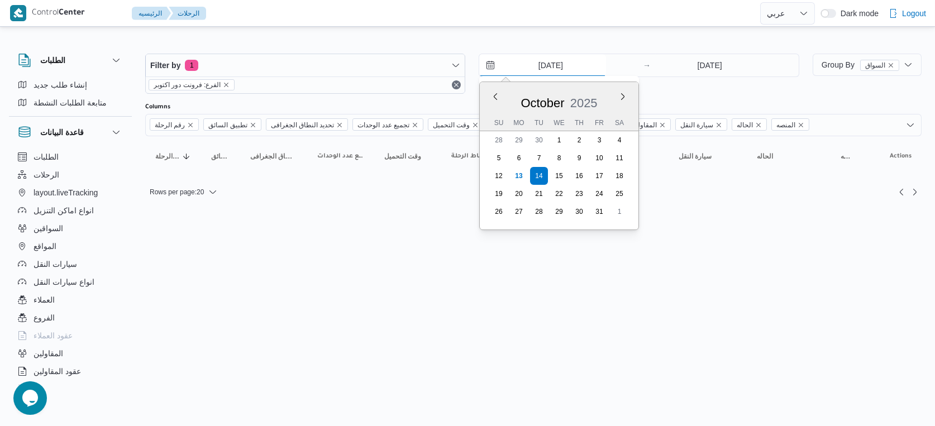
type input "[DATE]"
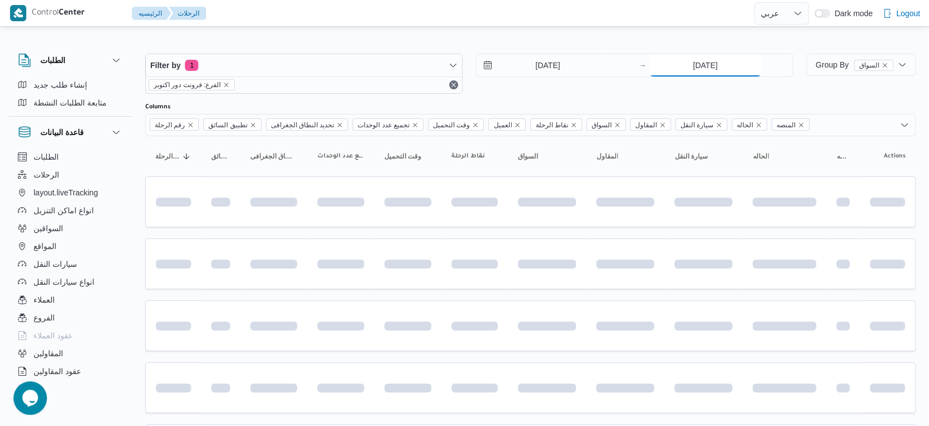
click at [693, 72] on input "14/10/2025" at bounding box center [705, 65] width 111 height 22
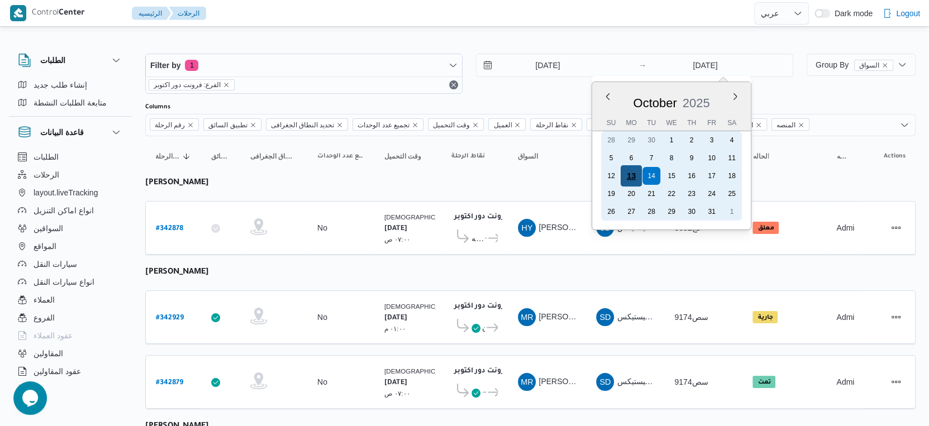
click at [633, 173] on div "13" at bounding box center [631, 175] width 21 height 21
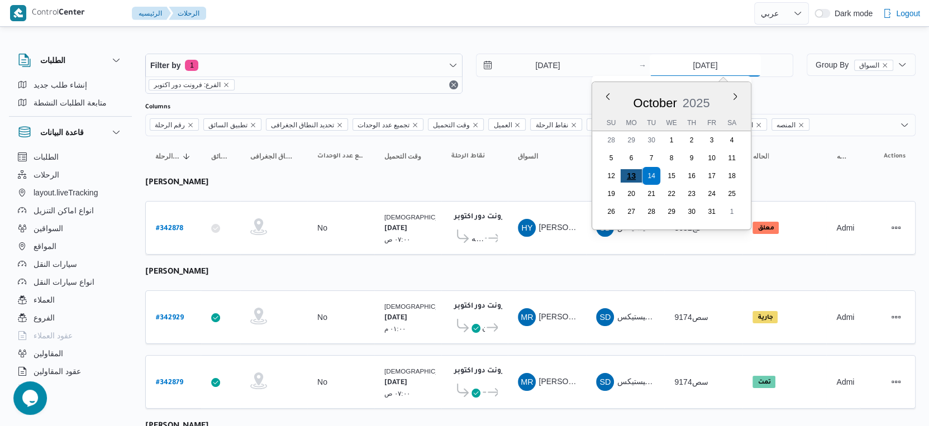
type input "[DATE]"
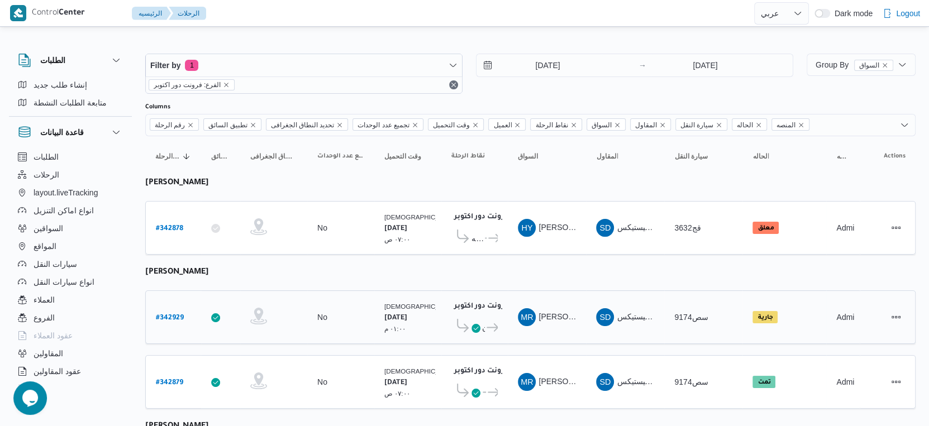
click at [412, 301] on div "الإثنين ١٣/١٠/٢٠٢٥ ٠١:٠٠ م" at bounding box center [420, 317] width 73 height 33
click at [179, 225] on b "# 342878" at bounding box center [169, 229] width 27 height 8
select select "ar"
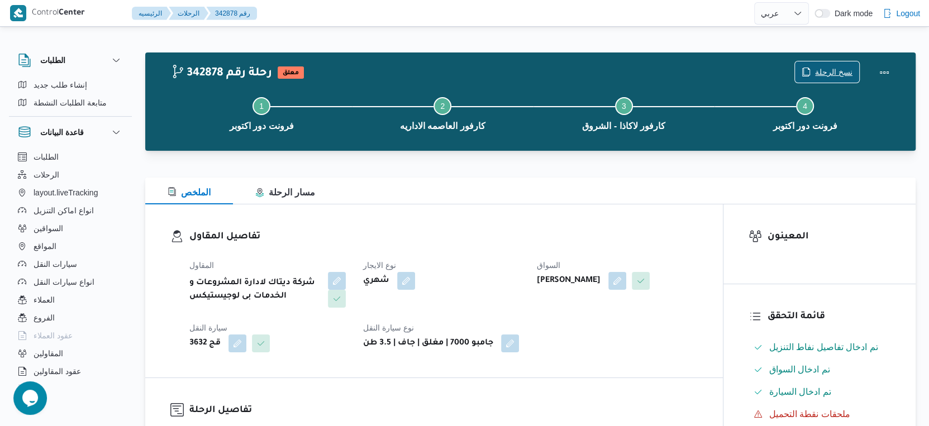
click at [838, 71] on span "نسخ الرحلة" at bounding box center [833, 71] width 37 height 13
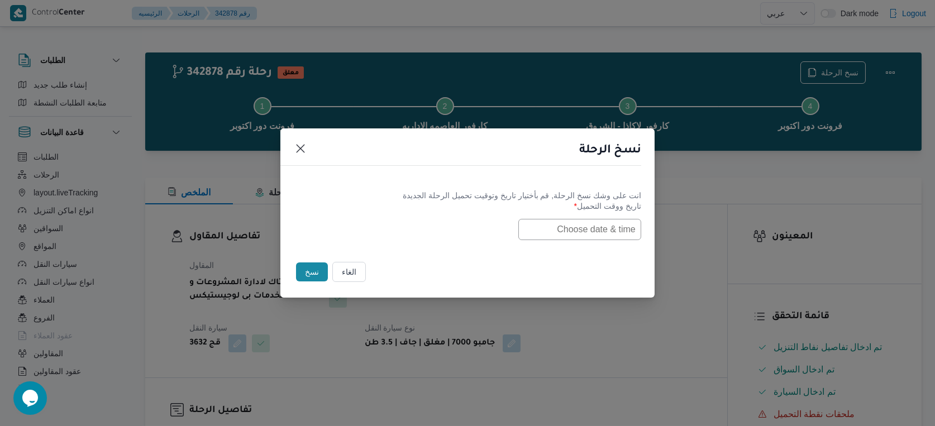
click at [614, 230] on input "text" at bounding box center [580, 229] width 123 height 21
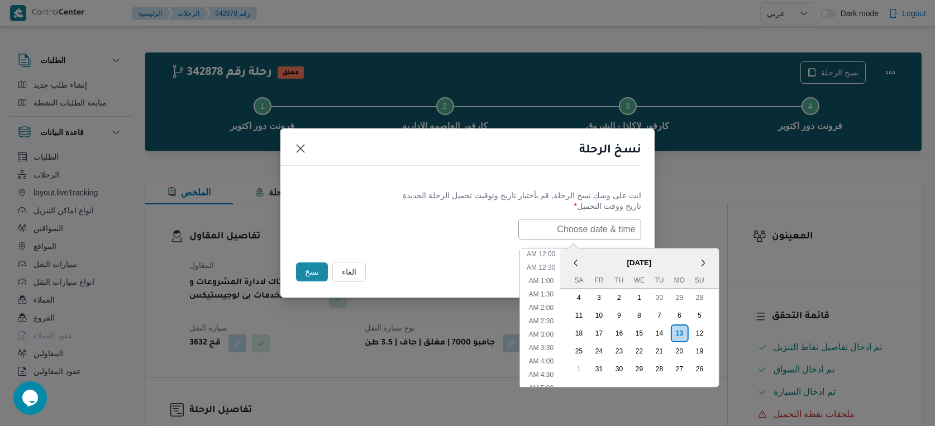
scroll to position [339, 0]
click at [601, 256] on span "October 2025" at bounding box center [639, 263] width 159 height 20
click at [667, 334] on div "14" at bounding box center [659, 333] width 21 height 21
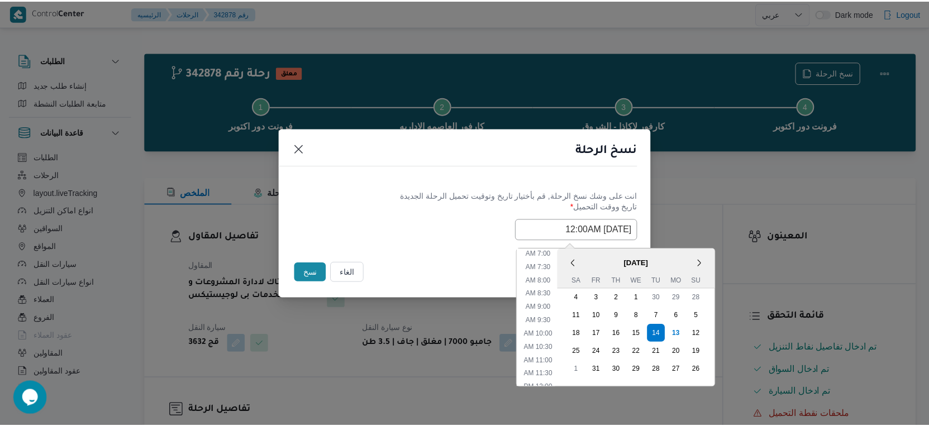
scroll to position [153, 0]
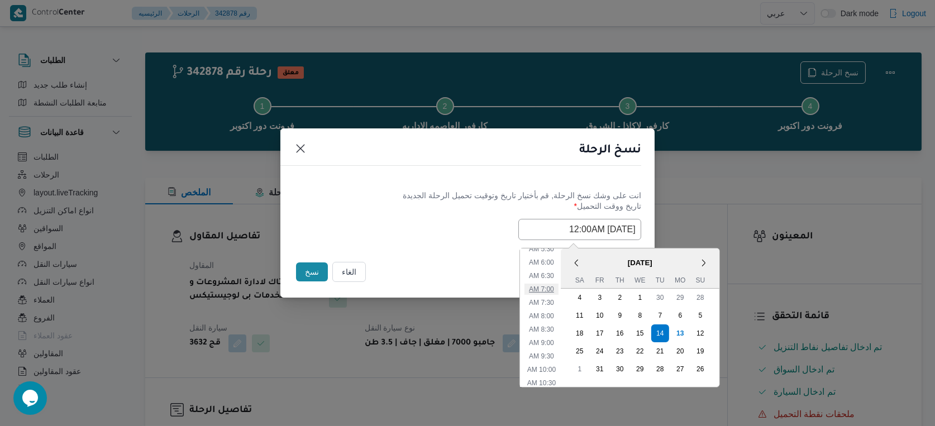
click at [557, 288] on li "7:00 AM" at bounding box center [542, 289] width 34 height 11
type input "14/10/2025 7:00AM"
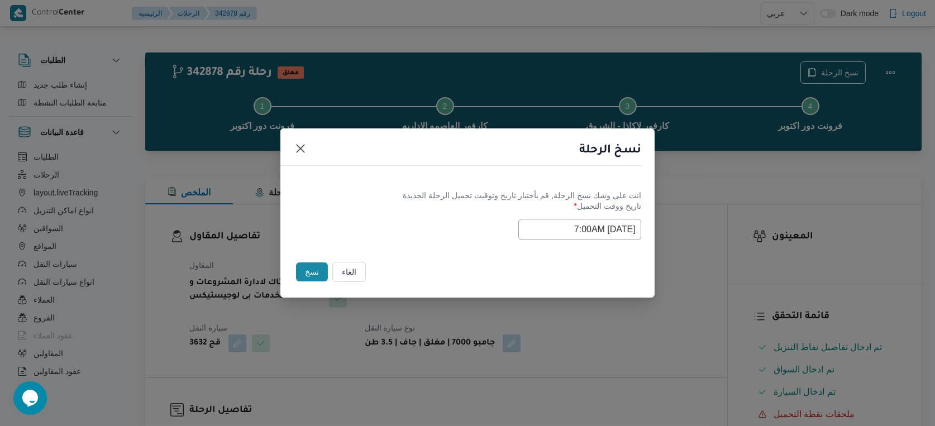
click at [316, 272] on button "نسخ" at bounding box center [312, 272] width 32 height 19
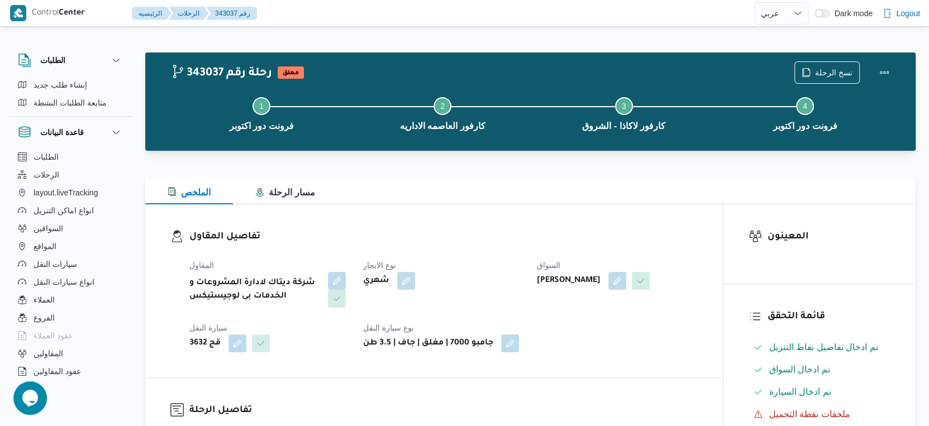
select select "ar"
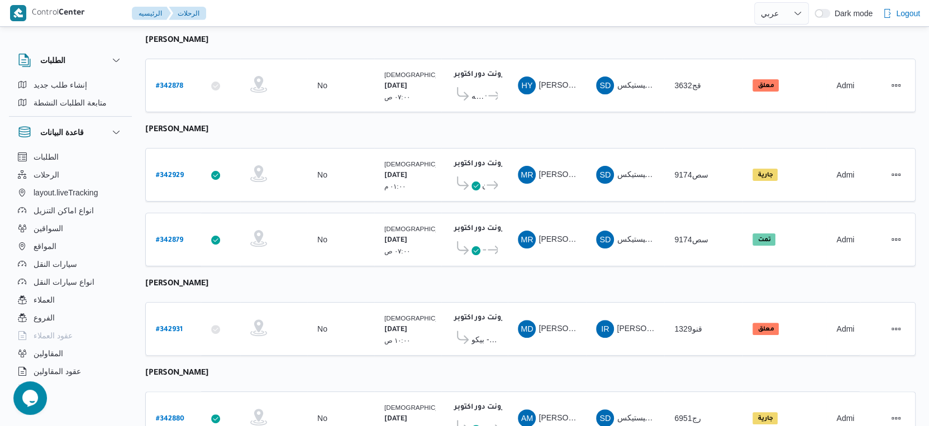
scroll to position [189, 0]
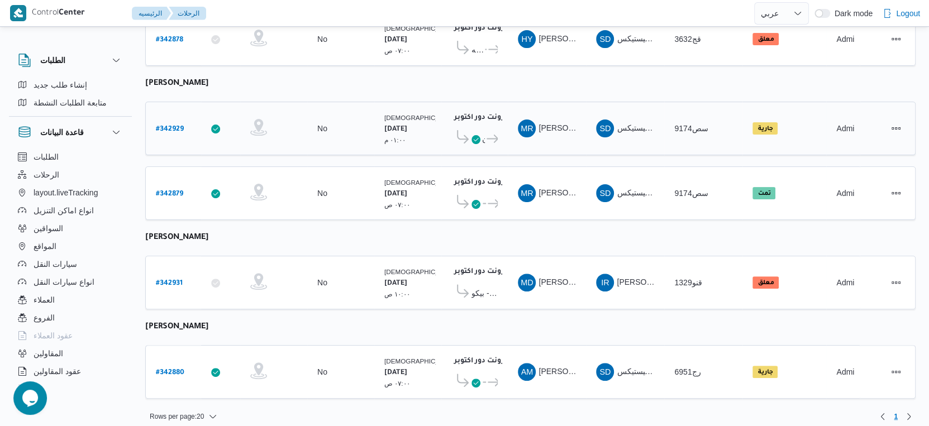
click at [170, 126] on b "# 342929" at bounding box center [170, 130] width 28 height 8
select select "ar"
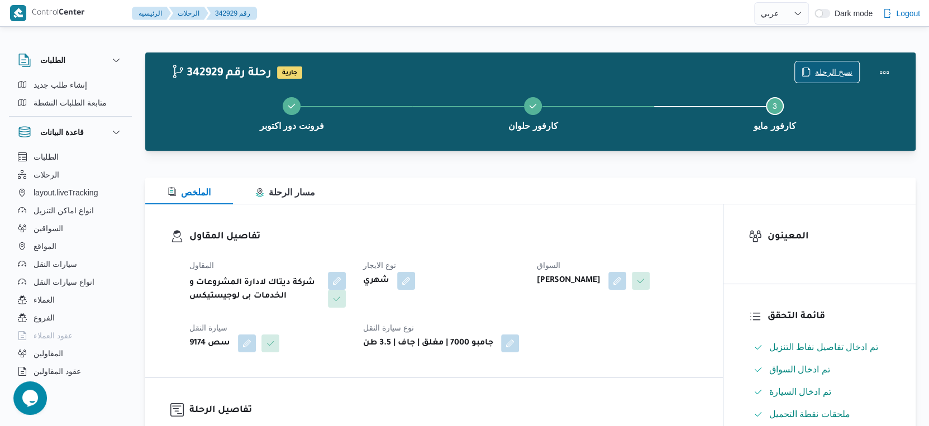
click at [823, 76] on span "نسخ الرحلة" at bounding box center [833, 71] width 37 height 13
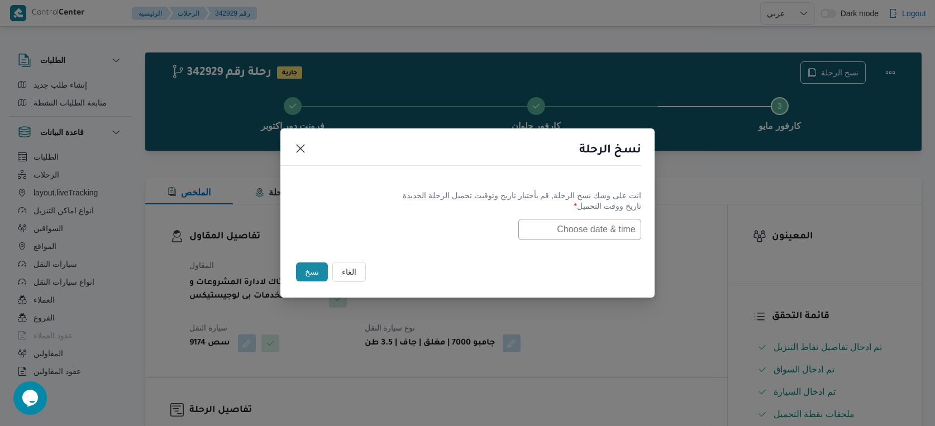
click at [599, 234] on input "text" at bounding box center [580, 229] width 123 height 21
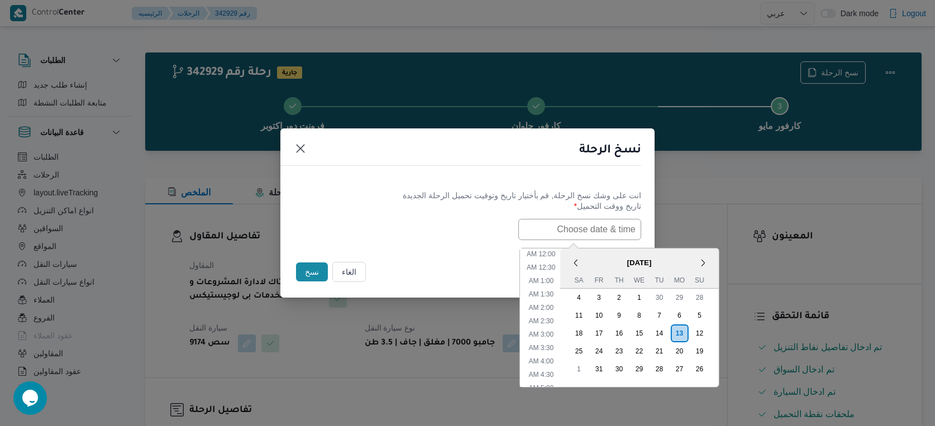
scroll to position [339, 0]
drag, startPoint x: 606, startPoint y: 250, endPoint x: 612, endPoint y: 263, distance: 13.7
click at [606, 250] on div "< October 2025 > Su Mo Tu We Th Fr Sa" at bounding box center [639, 269] width 159 height 40
click at [666, 332] on div "14" at bounding box center [659, 333] width 21 height 21
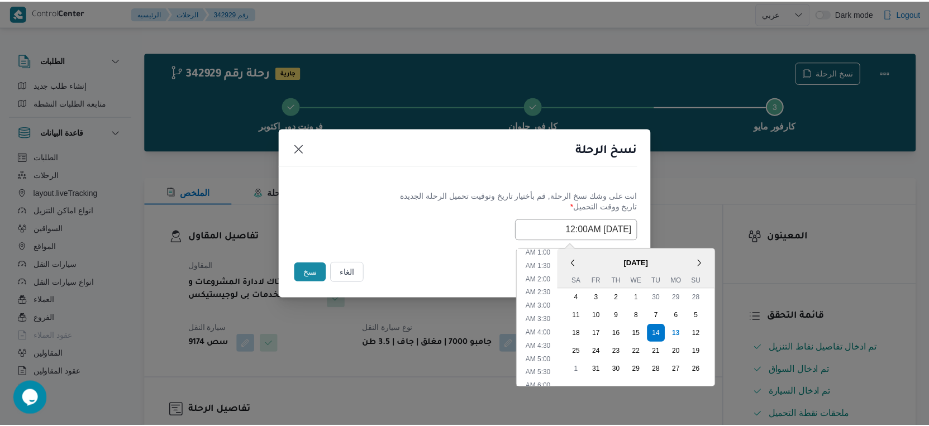
scroll to position [153, 0]
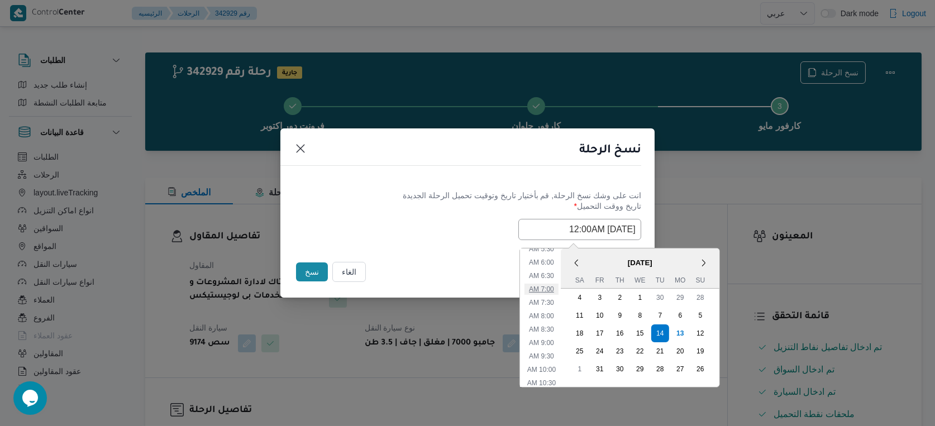
click at [553, 286] on li "7:00 AM" at bounding box center [542, 289] width 34 height 11
type input "14/10/2025 7:00AM"
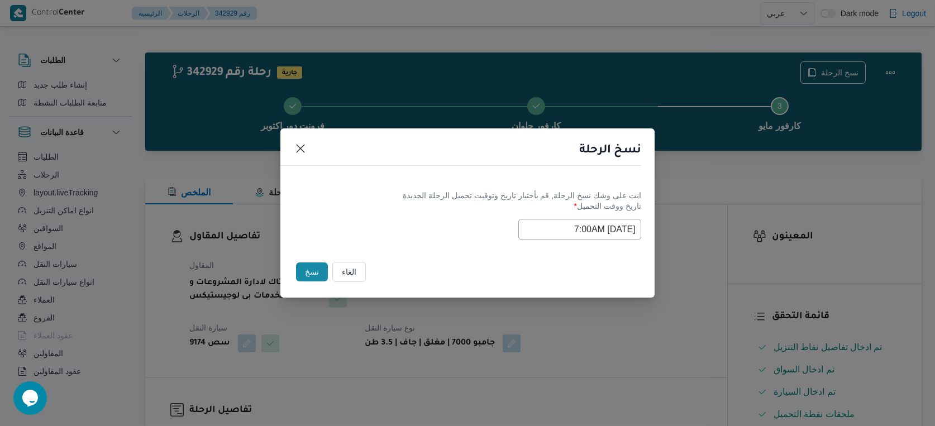
click at [318, 270] on button "نسخ" at bounding box center [312, 272] width 32 height 19
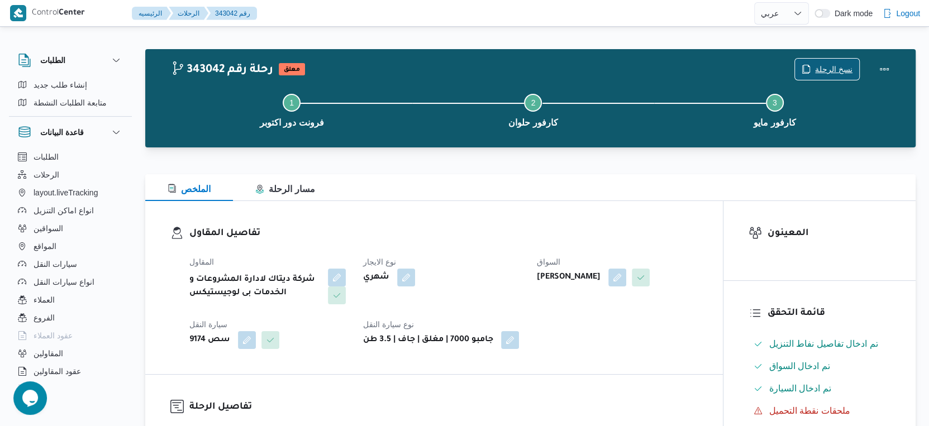
scroll to position [310, 0]
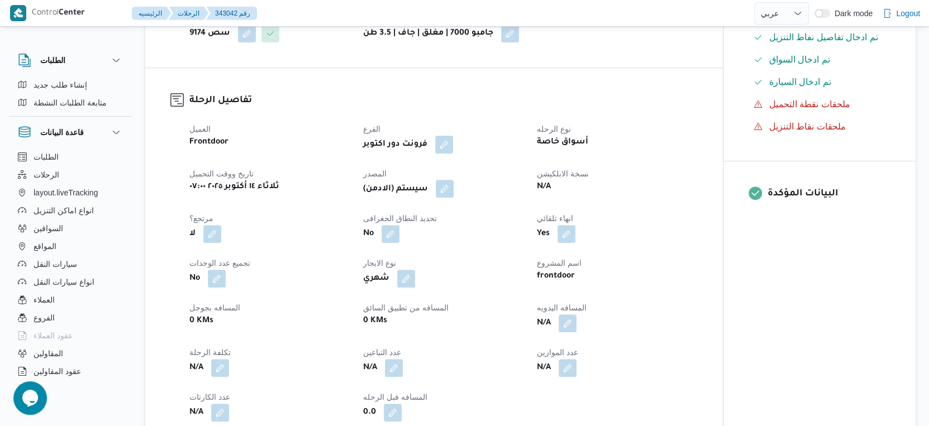
click at [454, 198] on button "button" at bounding box center [445, 189] width 18 height 18
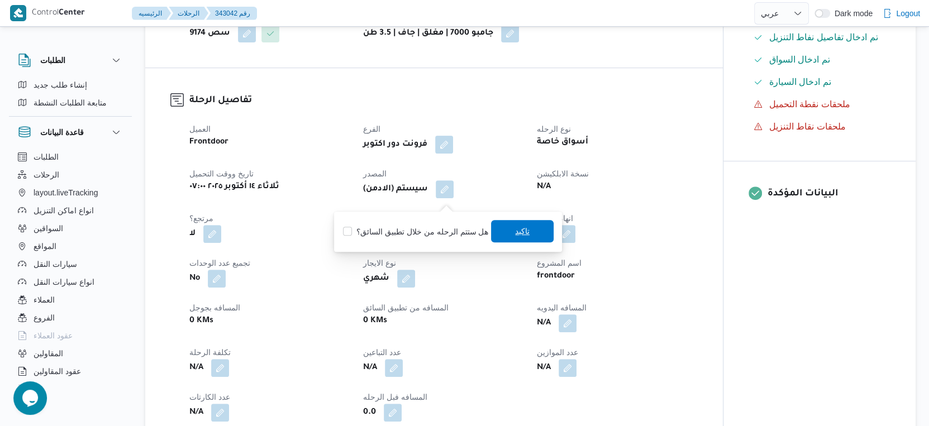
click at [502, 229] on span "تاكيد" at bounding box center [522, 231] width 63 height 22
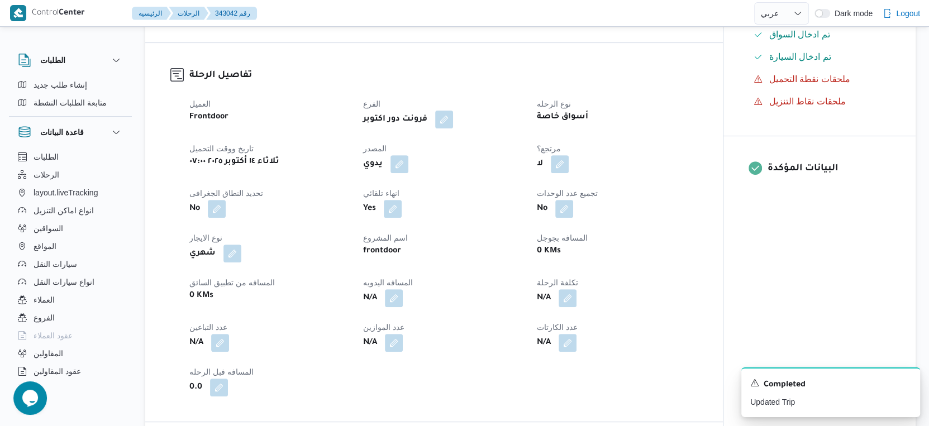
scroll to position [372, 0]
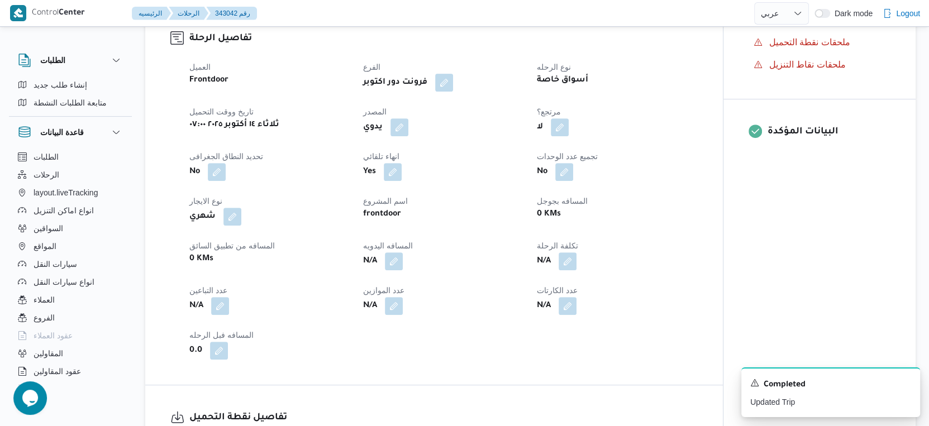
select select "ar"
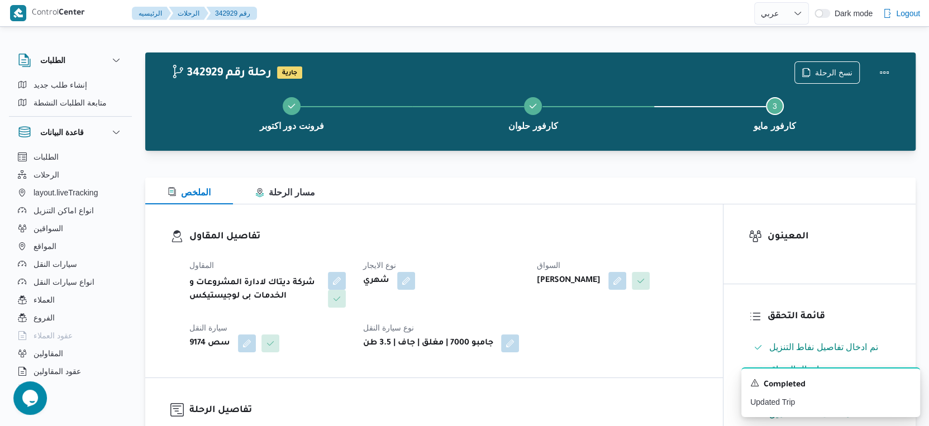
scroll to position [83, 0]
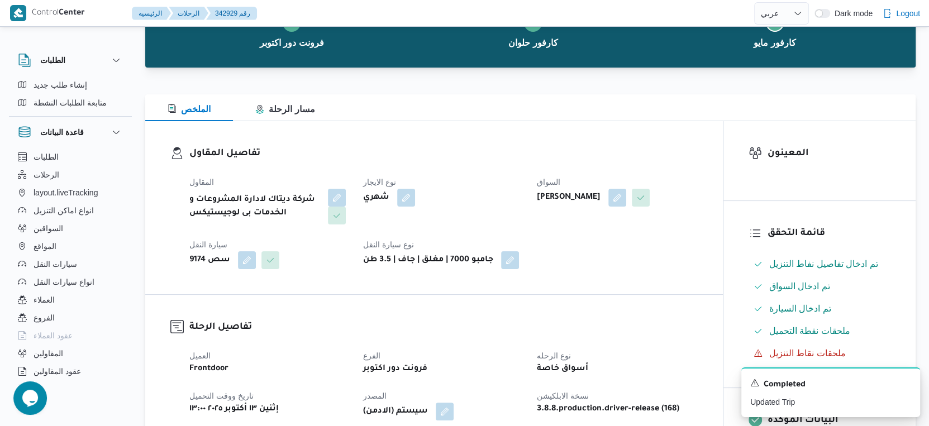
select select "ar"
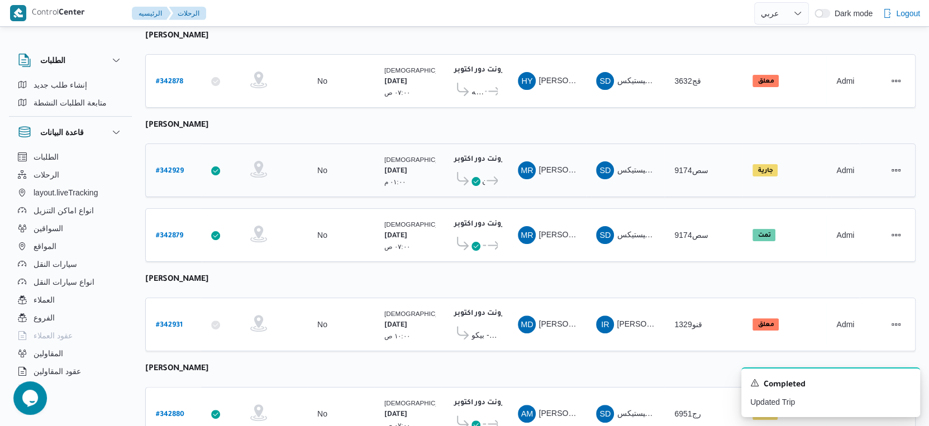
scroll to position [189, 0]
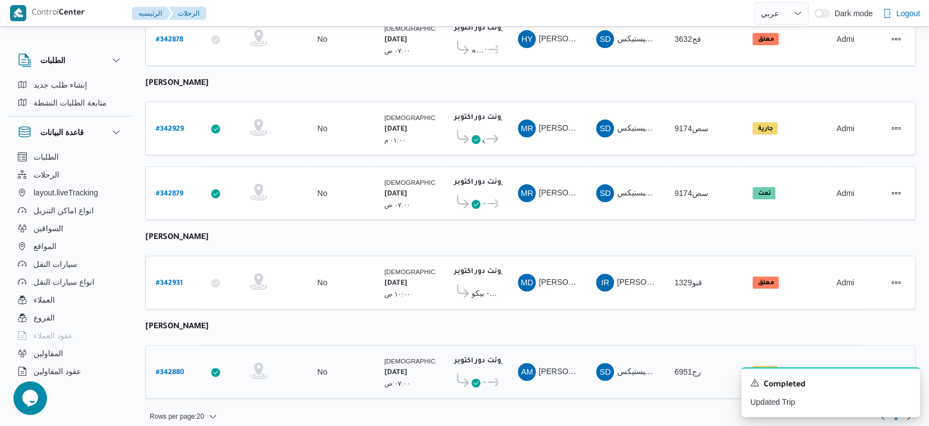
click at [177, 369] on b "# 342880" at bounding box center [170, 373] width 28 height 8
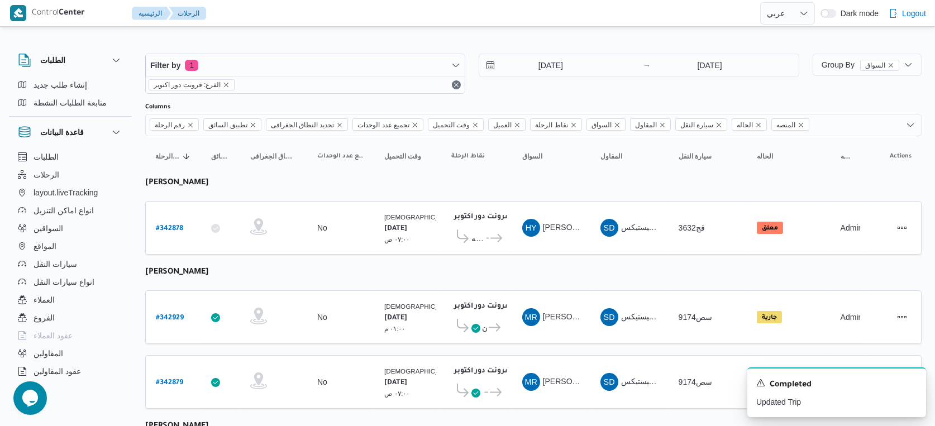
select select "ar"
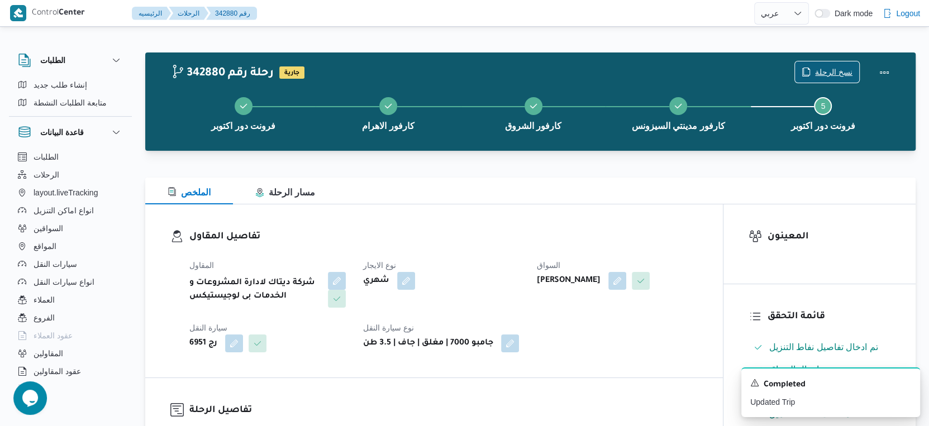
click at [822, 63] on span "نسخ الرحلة" at bounding box center [827, 71] width 64 height 21
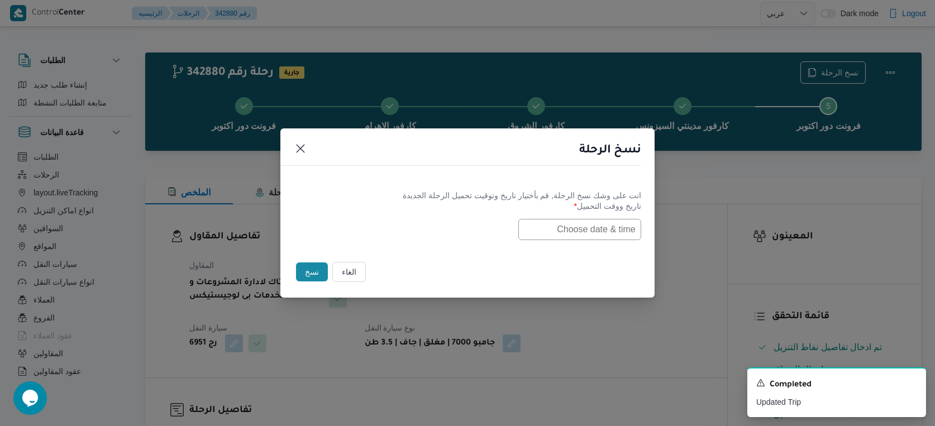
click at [595, 226] on input "text" at bounding box center [580, 229] width 123 height 21
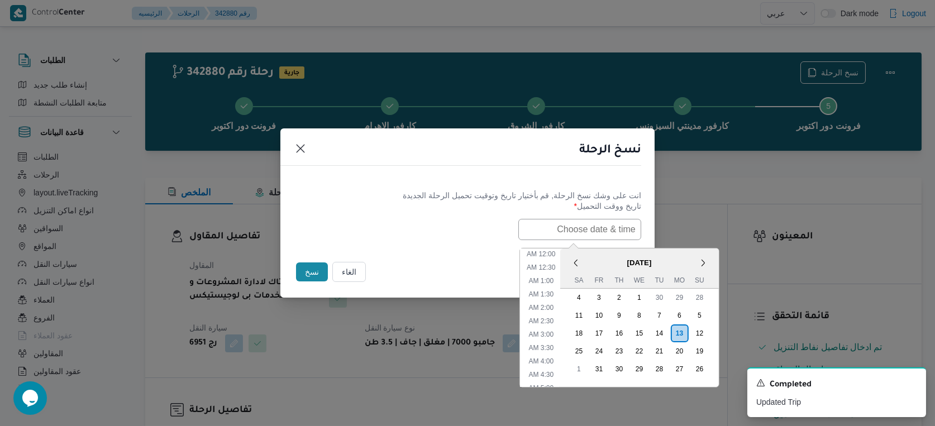
scroll to position [339, 0]
click at [598, 253] on span "October 2025" at bounding box center [639, 263] width 159 height 20
click at [669, 333] on div "14" at bounding box center [659, 333] width 21 height 21
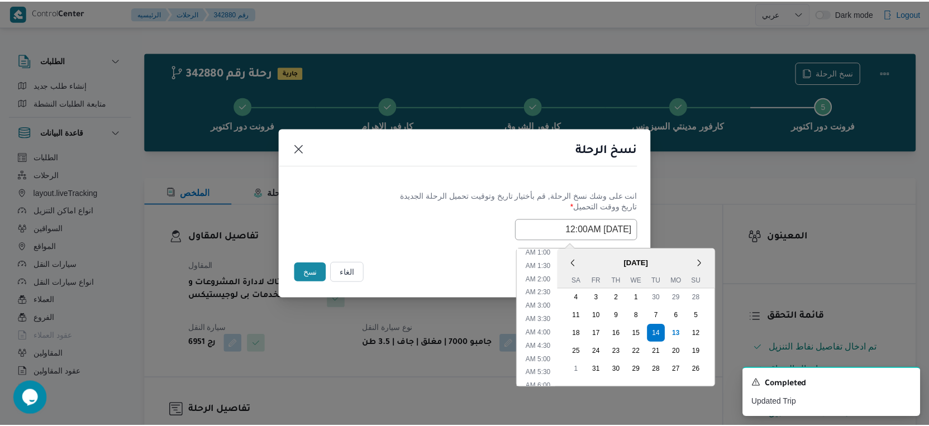
scroll to position [91, 0]
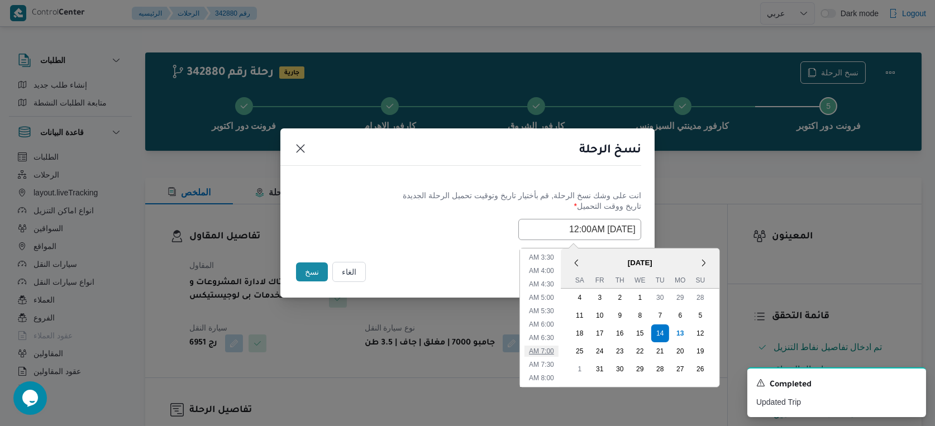
click at [549, 347] on li "7:00 AM" at bounding box center [542, 351] width 34 height 11
type input "14/10/2025 7:00AM"
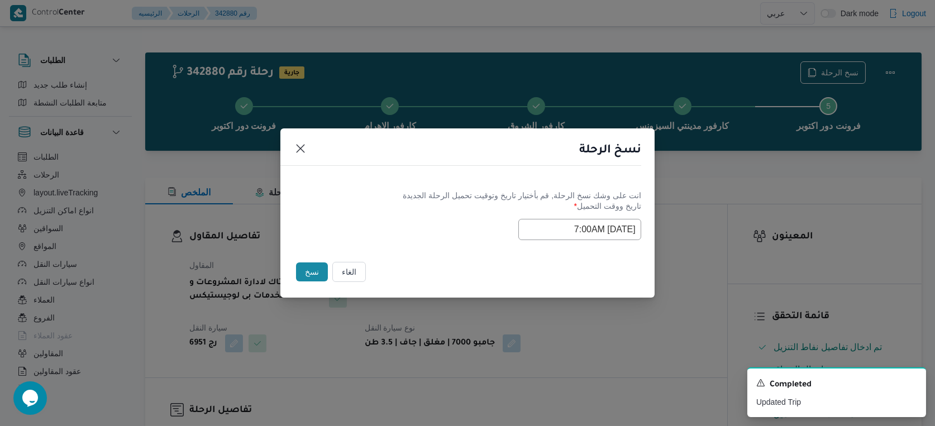
click at [306, 270] on button "نسخ" at bounding box center [312, 272] width 32 height 19
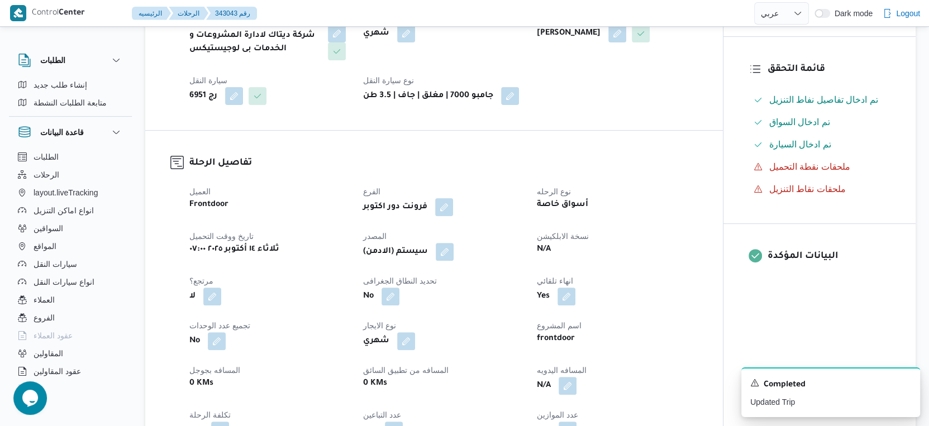
scroll to position [248, 0]
click at [445, 254] on button "button" at bounding box center [445, 251] width 18 height 18
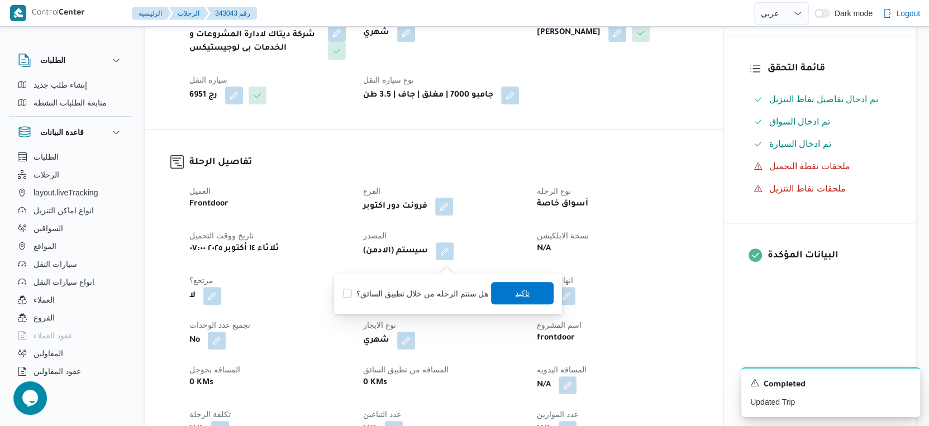
click at [540, 293] on span "تاكيد" at bounding box center [522, 293] width 63 height 22
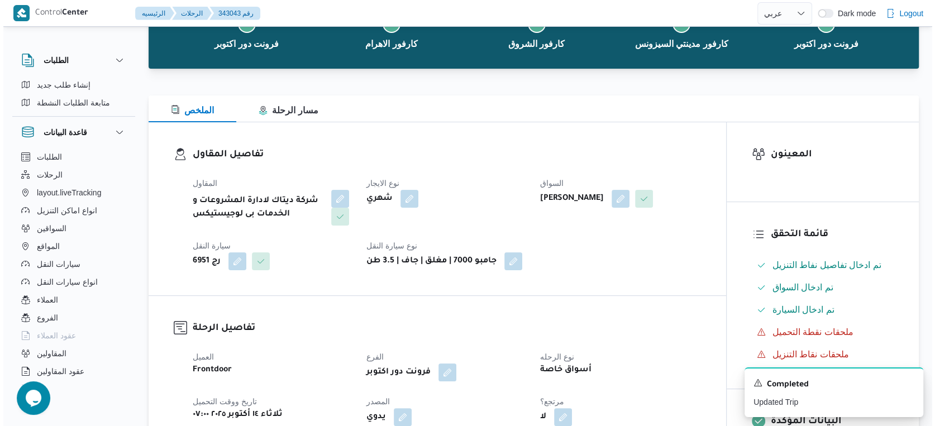
scroll to position [0, 0]
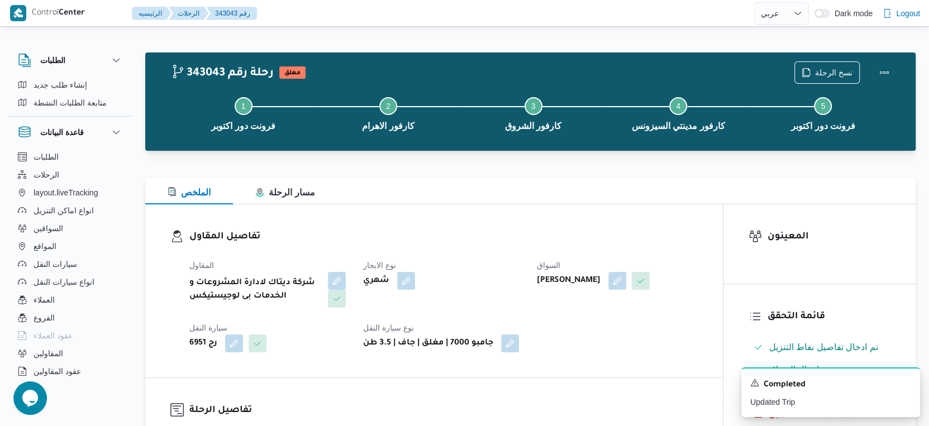
select select "ar"
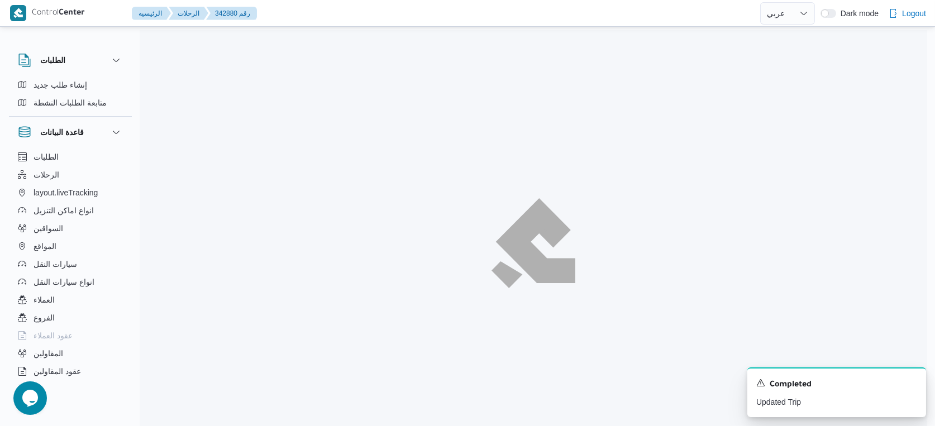
select select "ar"
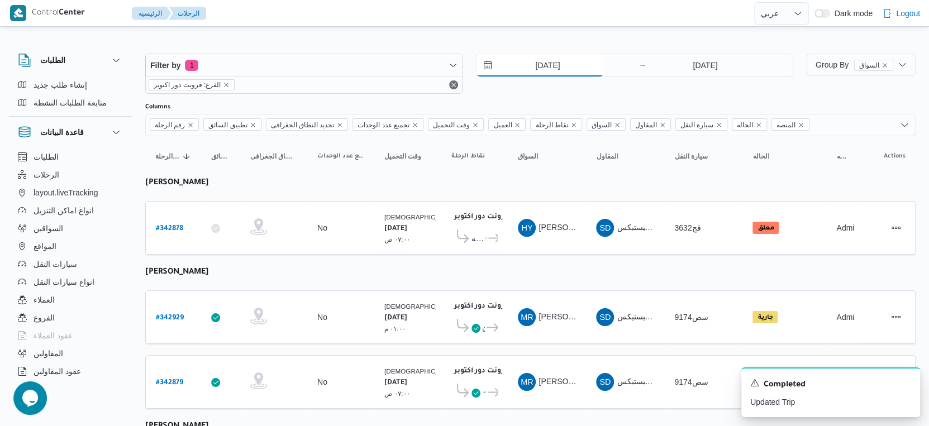
click at [559, 63] on input "[DATE]" at bounding box center [540, 65] width 127 height 22
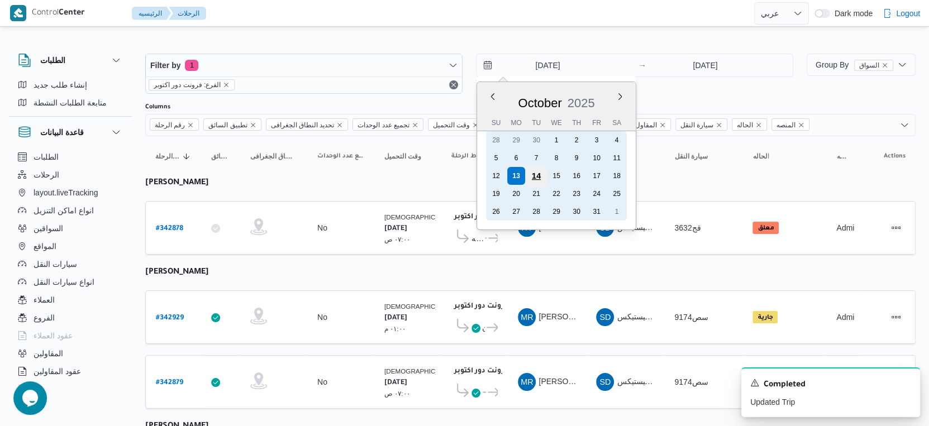
click at [535, 171] on div "14" at bounding box center [536, 175] width 21 height 21
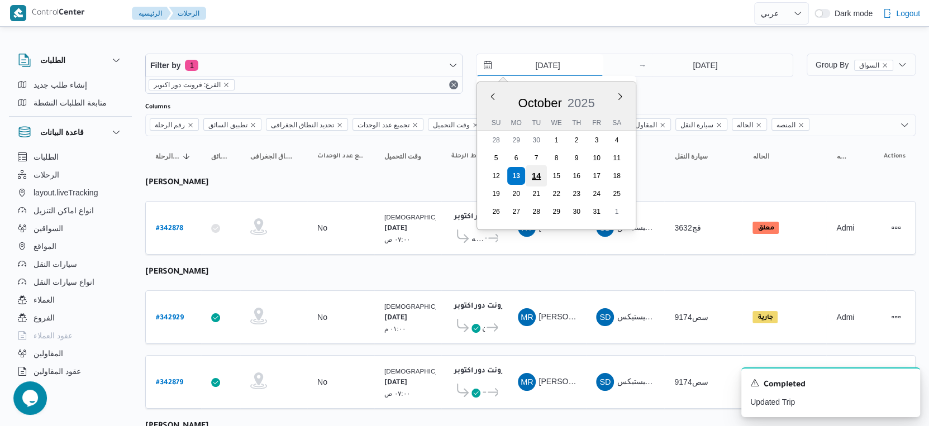
type input "14/10/2025"
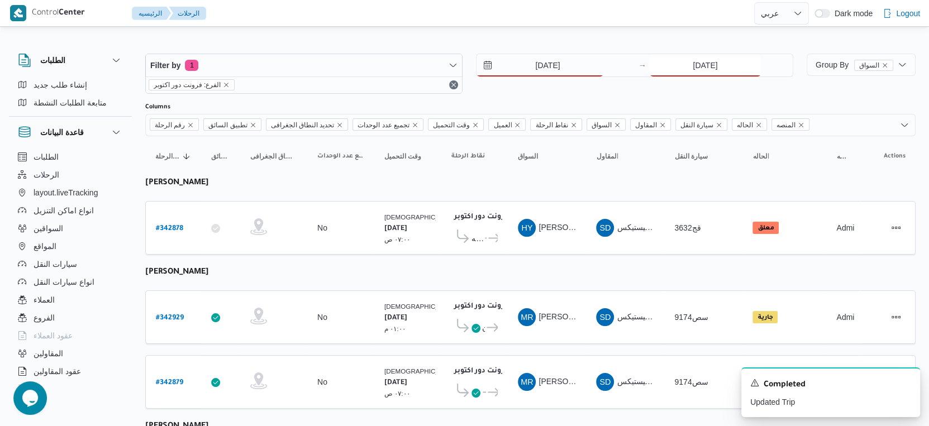
click at [697, 69] on input "[DATE]" at bounding box center [705, 65] width 111 height 22
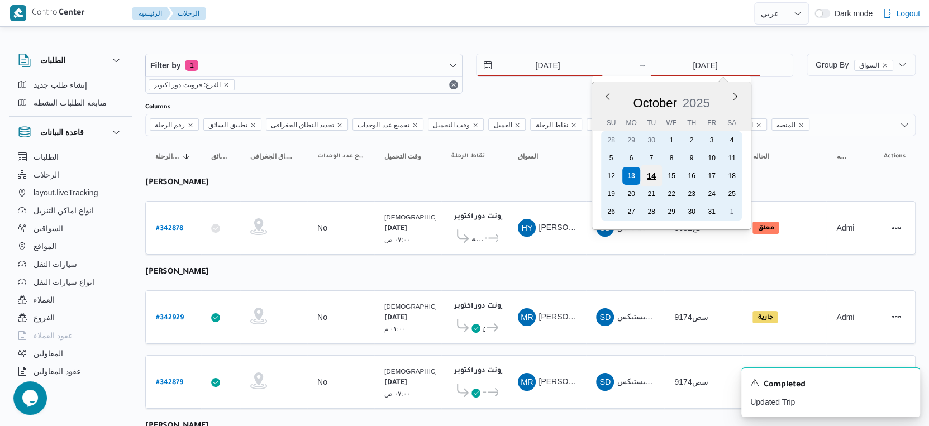
click at [654, 173] on div "14" at bounding box center [651, 175] width 21 height 21
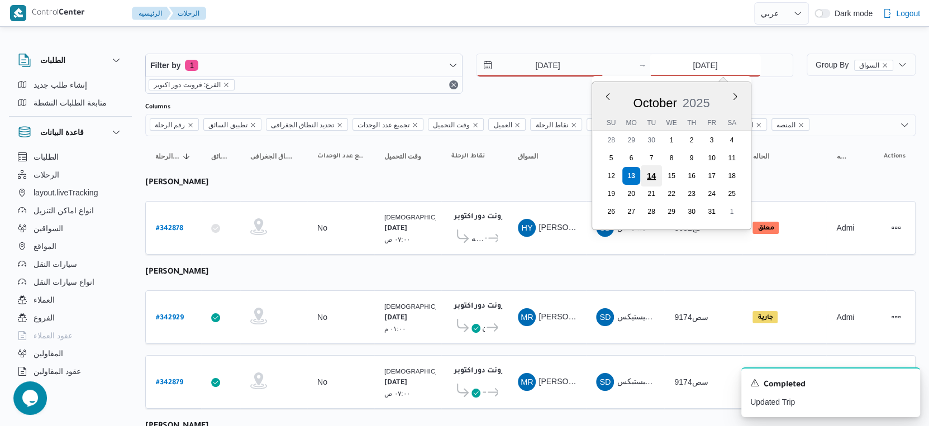
type input "14/10/2025"
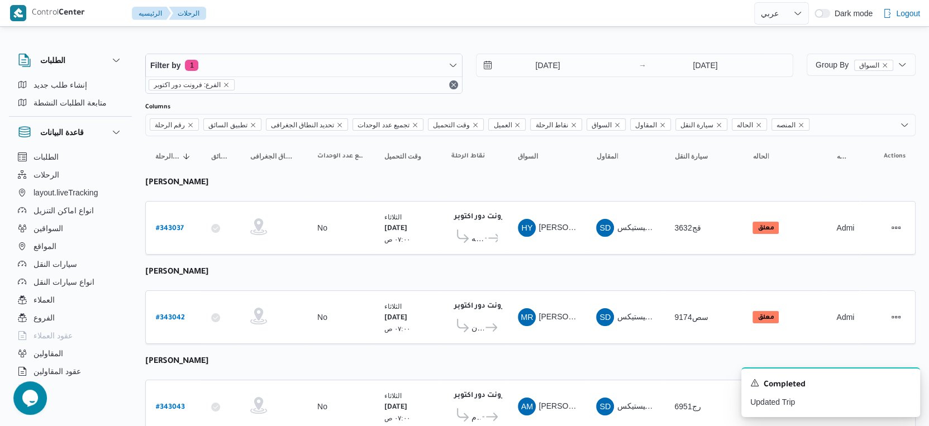
click at [522, 262] on table "رقم الرحلة Click to sort in ascending order تطبيق السائق Click to sort in ascen…" at bounding box center [530, 290] width 771 height 308
click at [907, 384] on icon "Dismiss toast" at bounding box center [907, 382] width 6 height 6
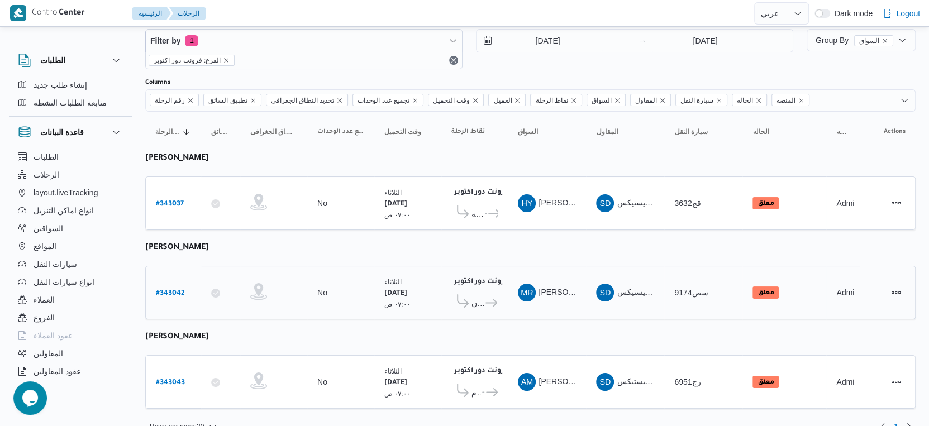
scroll to position [38, 0]
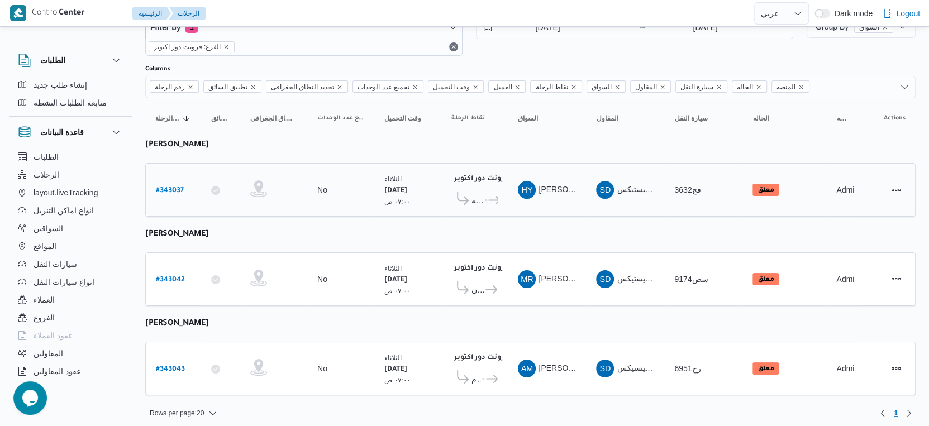
click at [172, 187] on b "# 343037" at bounding box center [170, 191] width 28 height 8
select select "ar"
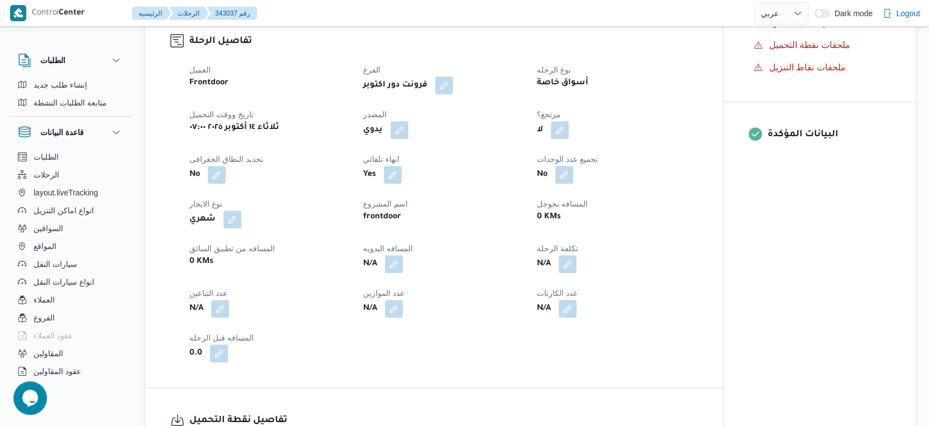
scroll to position [372, 0]
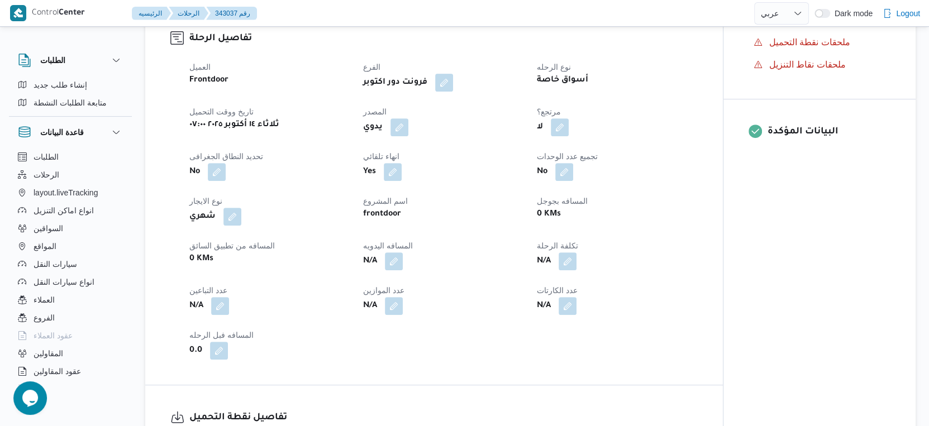
select select "ar"
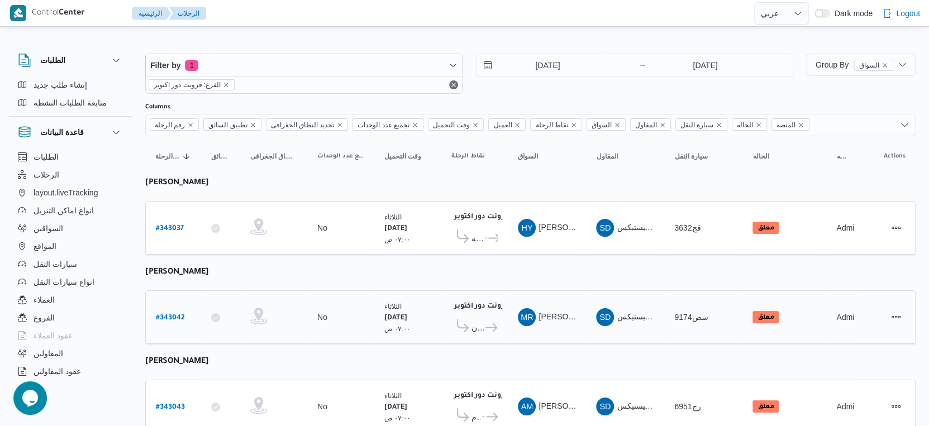
click at [178, 315] on b "# 343042" at bounding box center [170, 319] width 29 height 8
select select "ar"
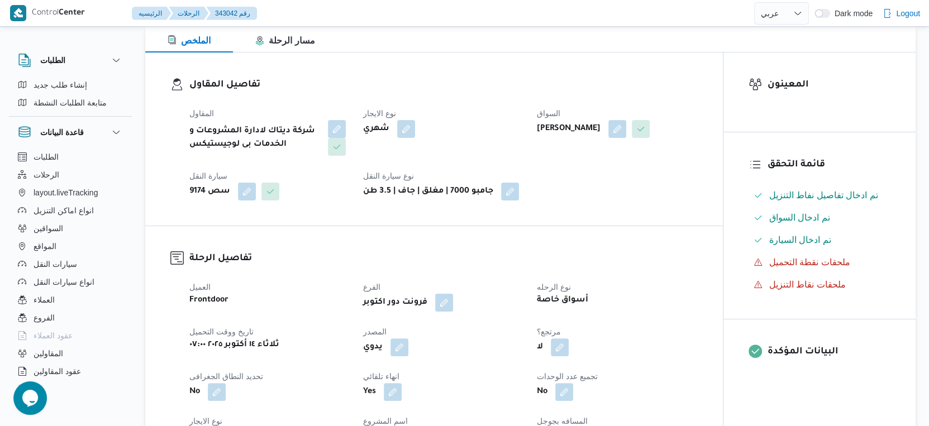
scroll to position [372, 0]
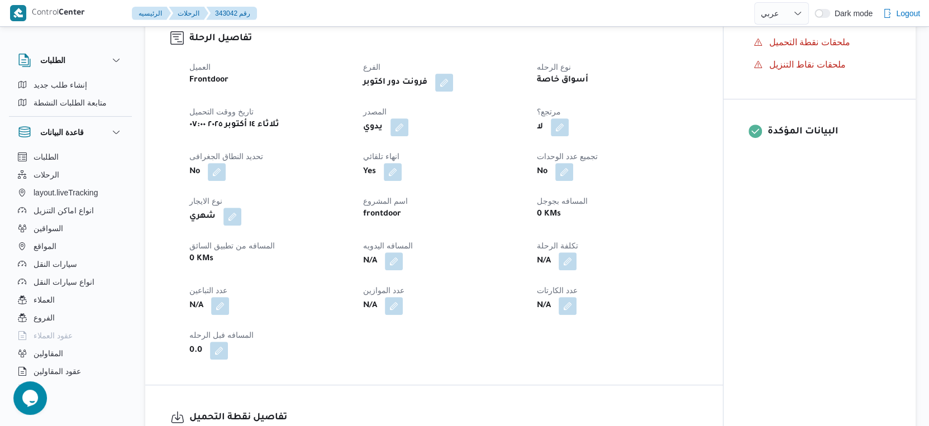
select select "ar"
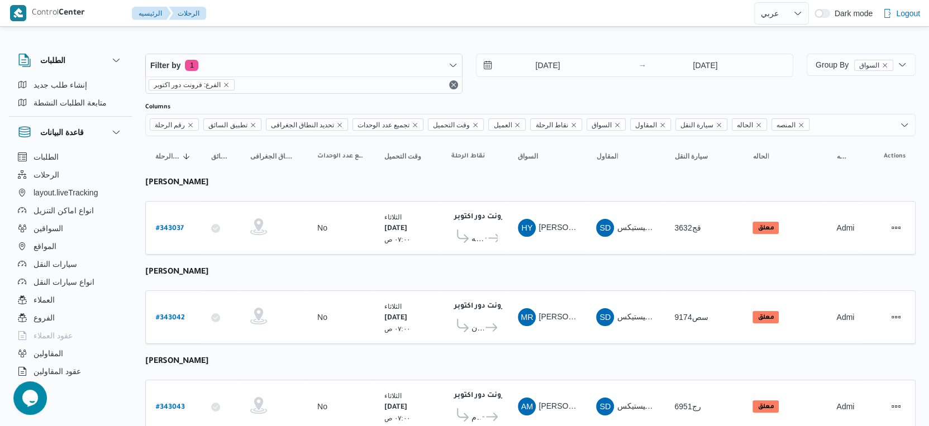
scroll to position [38, 0]
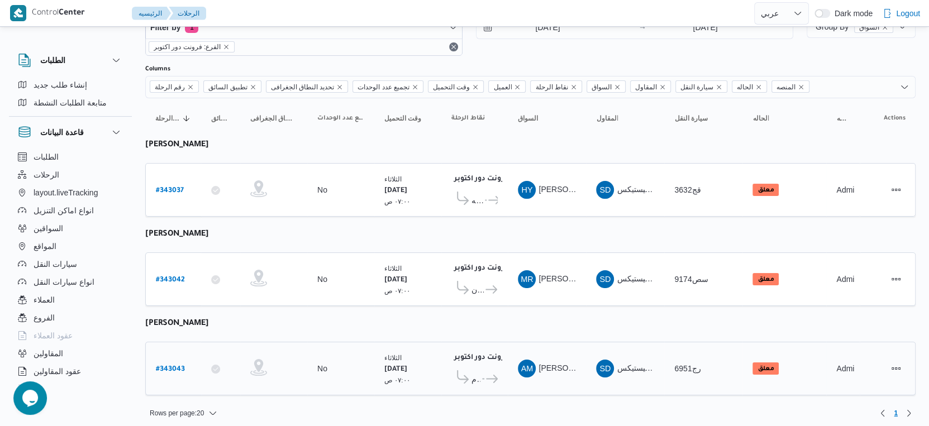
click at [170, 366] on b "# 343043" at bounding box center [170, 370] width 29 height 8
select select "ar"
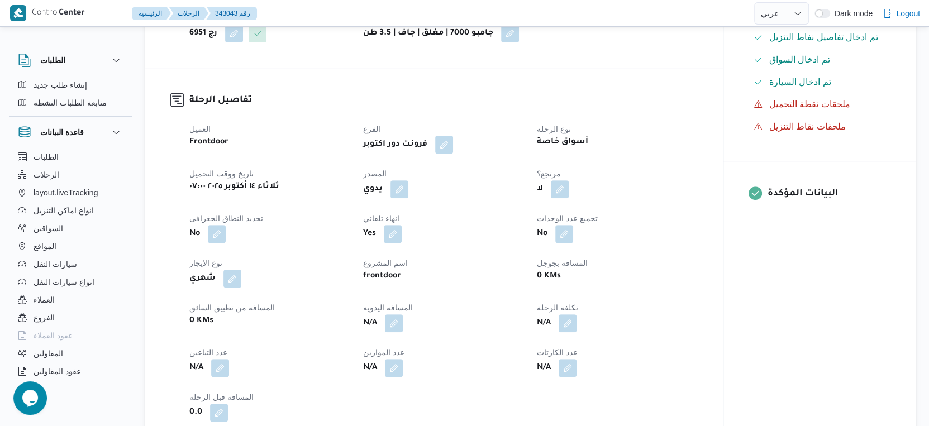
scroll to position [310, 0]
select select "ar"
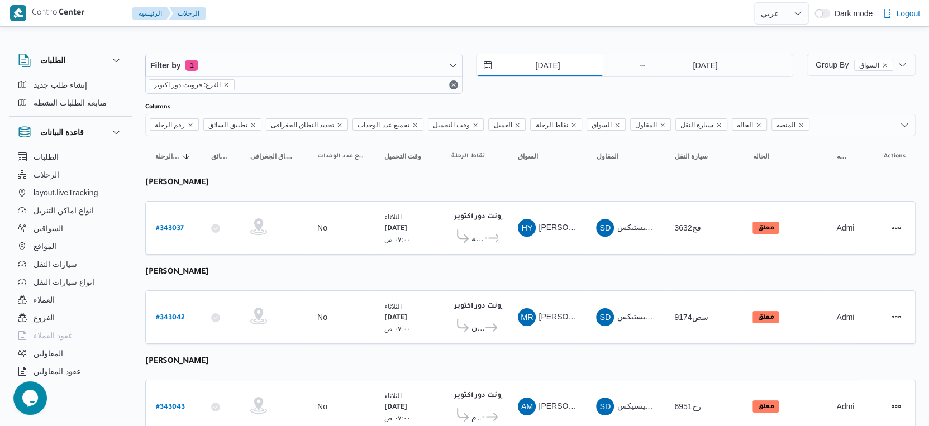
click at [593, 68] on input "14/10/2025" at bounding box center [540, 65] width 127 height 22
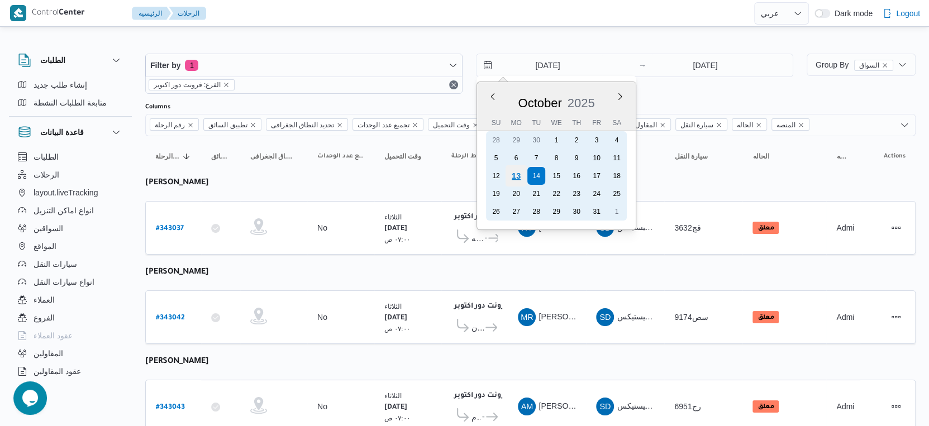
click at [522, 172] on div "13" at bounding box center [516, 175] width 21 height 21
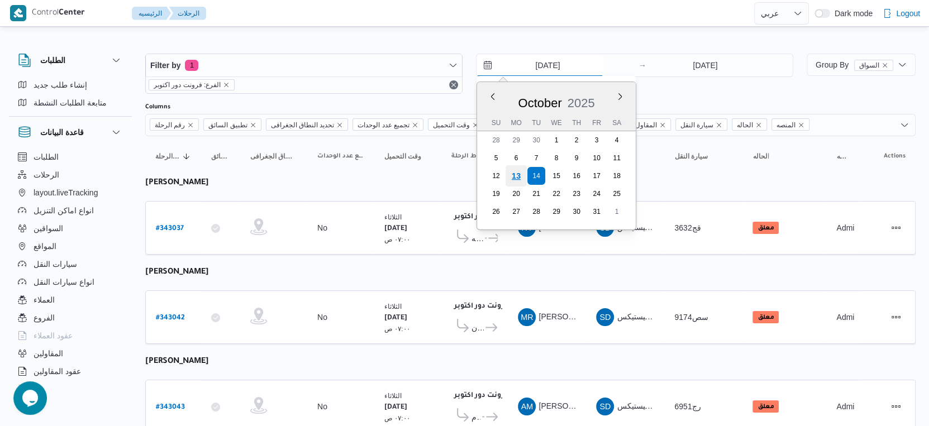
type input "[DATE]"
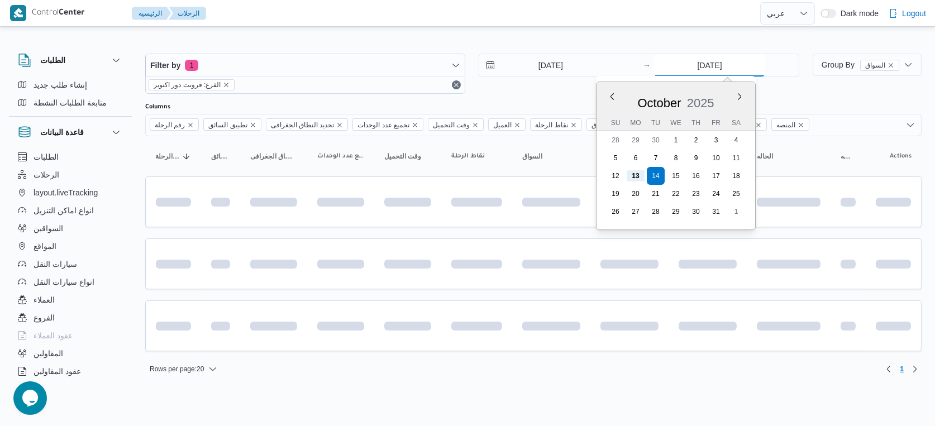
click at [700, 58] on input "14/10/2025" at bounding box center [709, 65] width 111 height 22
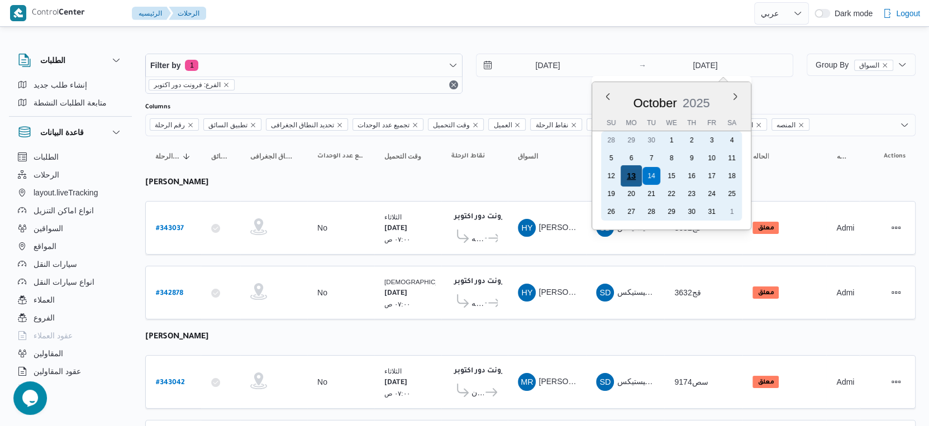
click at [636, 171] on div "13" at bounding box center [631, 175] width 21 height 21
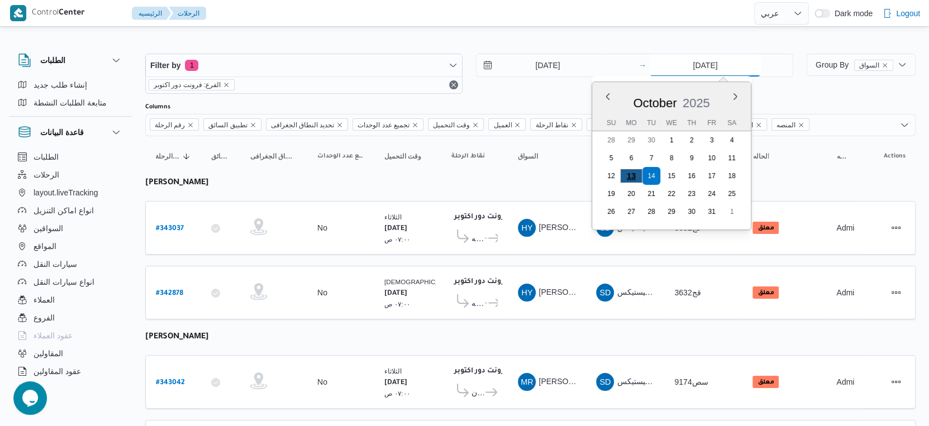
type input "[DATE]"
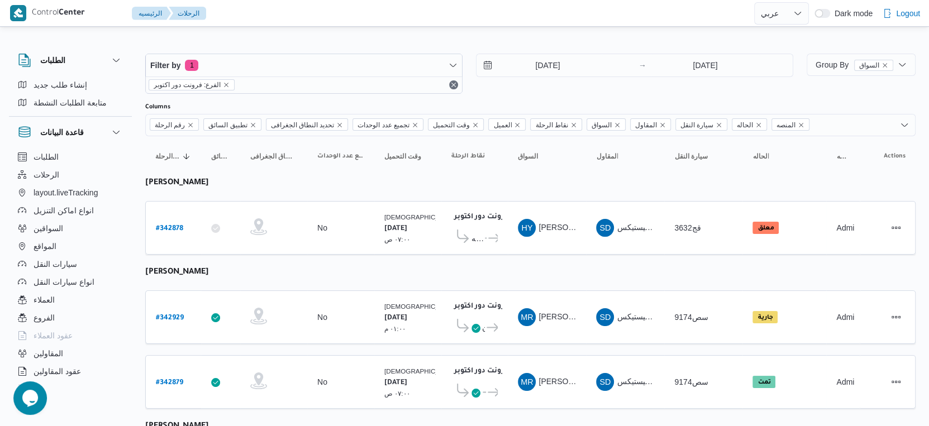
click at [476, 267] on table "رقم الرحلة Click to sort in ascending order تطبيق السائق Click to sort in ascen…" at bounding box center [530, 367] width 771 height 463
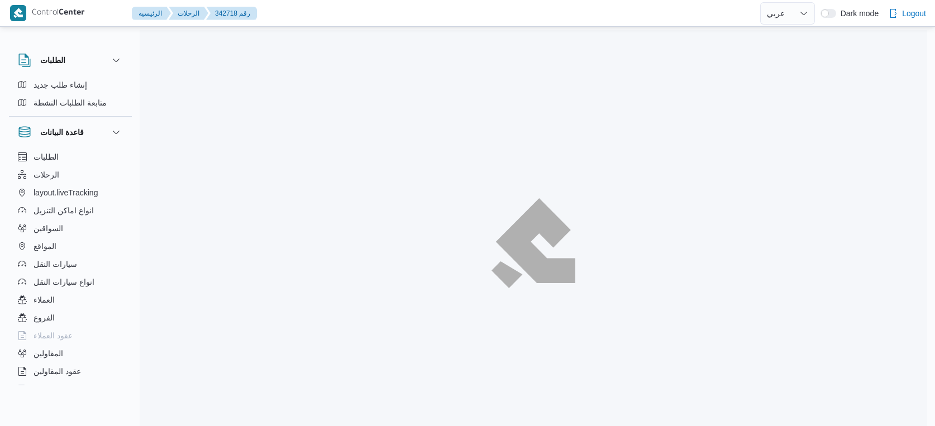
select select "ar"
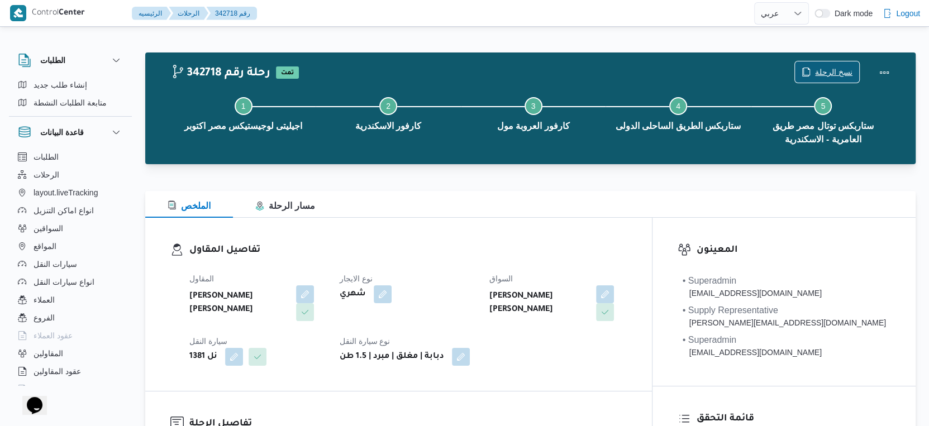
click at [825, 75] on span "نسخ الرحلة" at bounding box center [833, 71] width 37 height 13
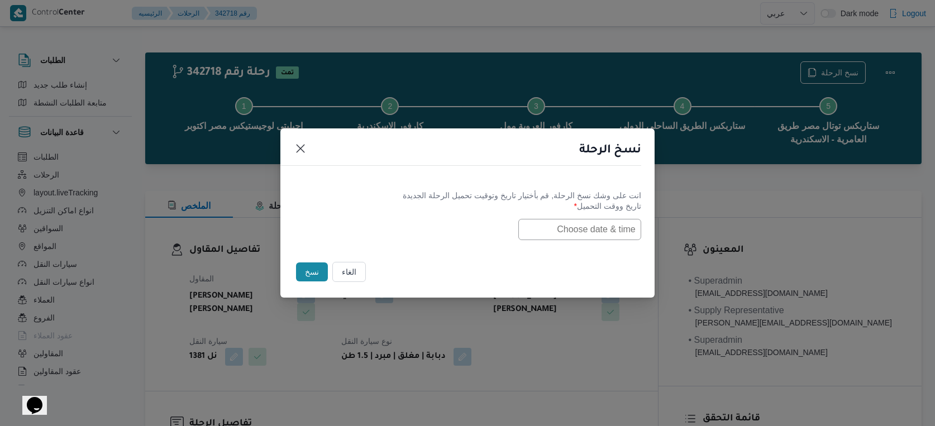
click at [576, 234] on input "text" at bounding box center [580, 229] width 123 height 21
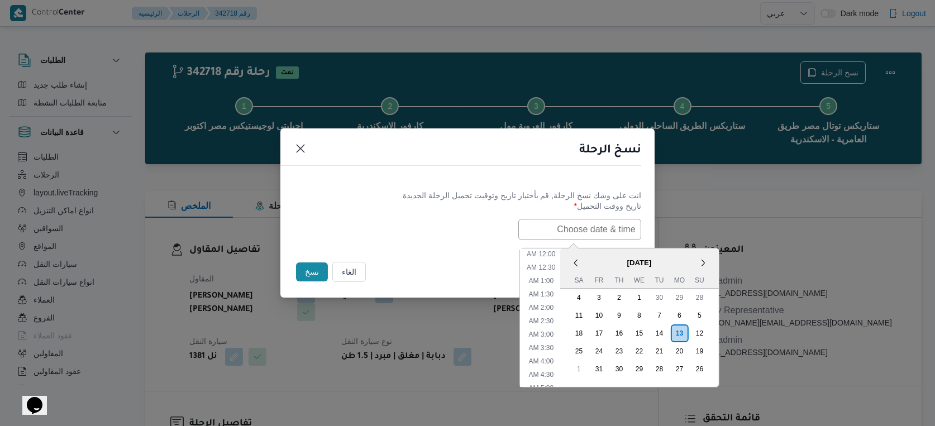
scroll to position [352, 0]
click at [598, 255] on span "[DATE]" at bounding box center [639, 263] width 159 height 20
click at [662, 328] on div "14" at bounding box center [659, 333] width 21 height 21
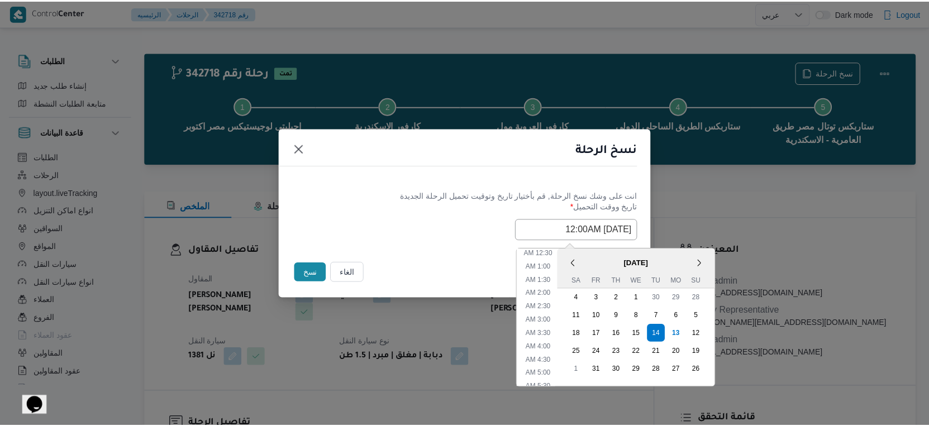
scroll to position [0, 0]
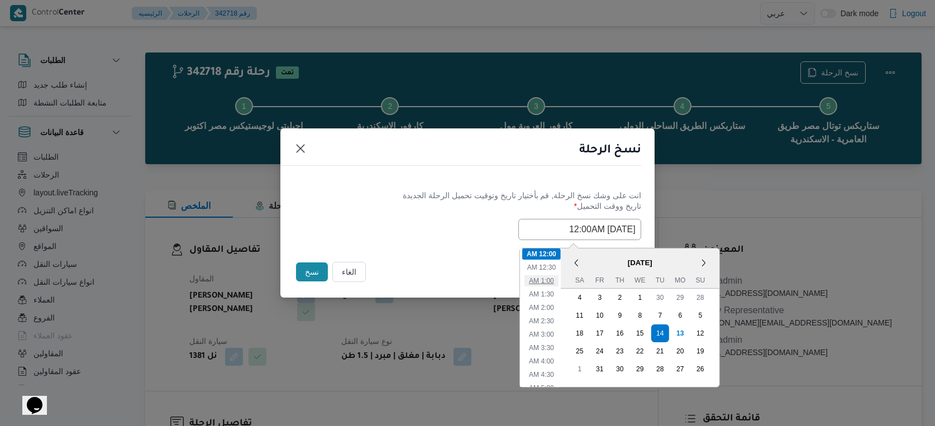
click at [549, 282] on li "1:00 AM" at bounding box center [542, 280] width 34 height 11
type input "[DATE] 1:00AM"
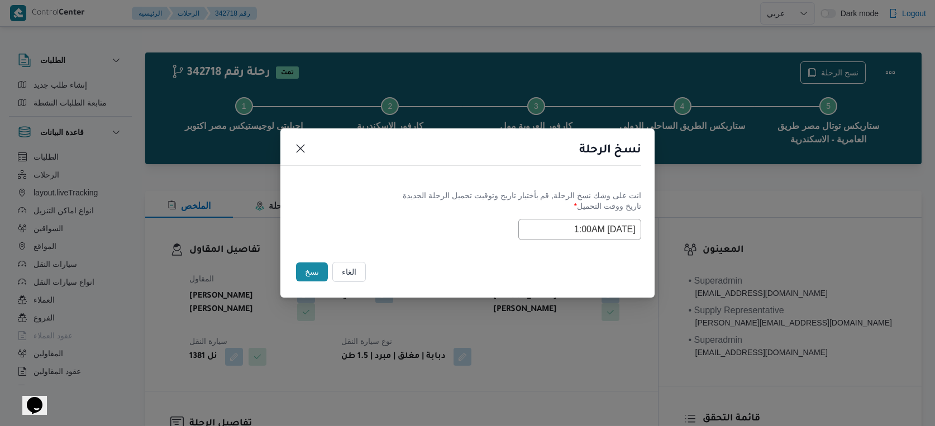
click at [319, 269] on button "نسخ" at bounding box center [312, 272] width 32 height 19
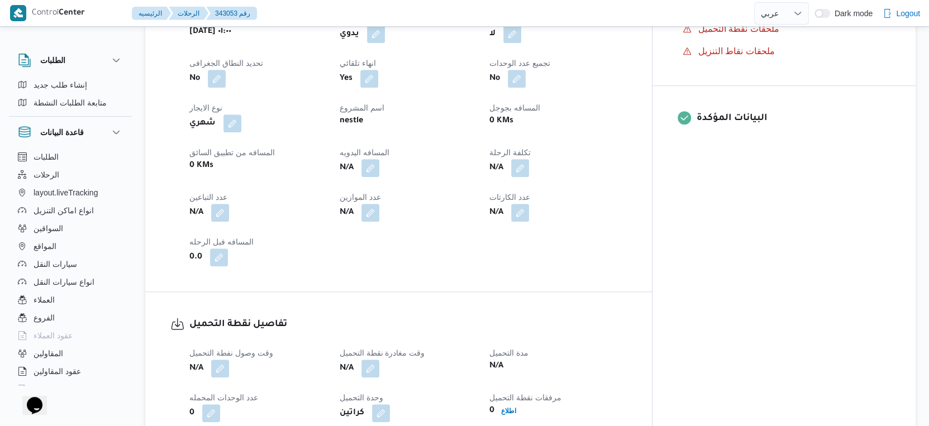
scroll to position [496, 0]
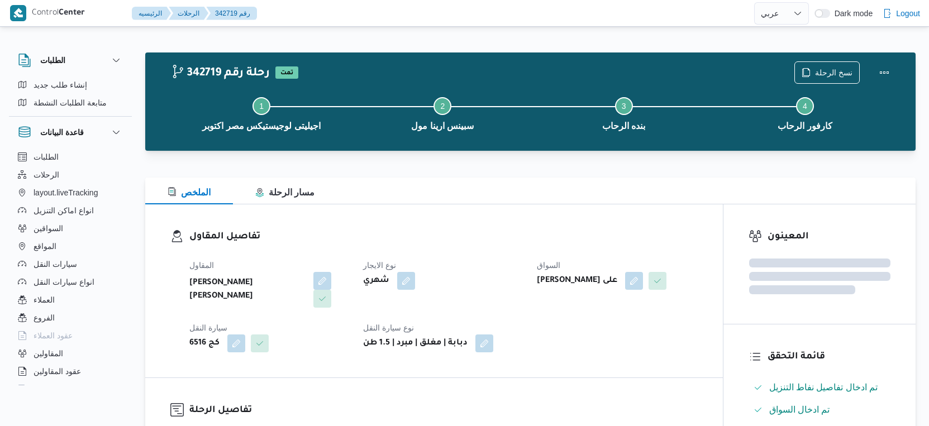
select select "ar"
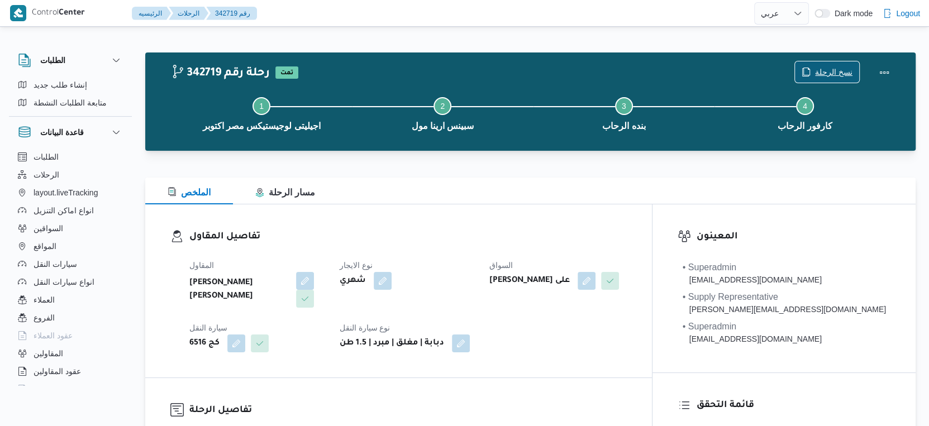
click at [825, 76] on span "نسخ الرحلة" at bounding box center [833, 71] width 37 height 13
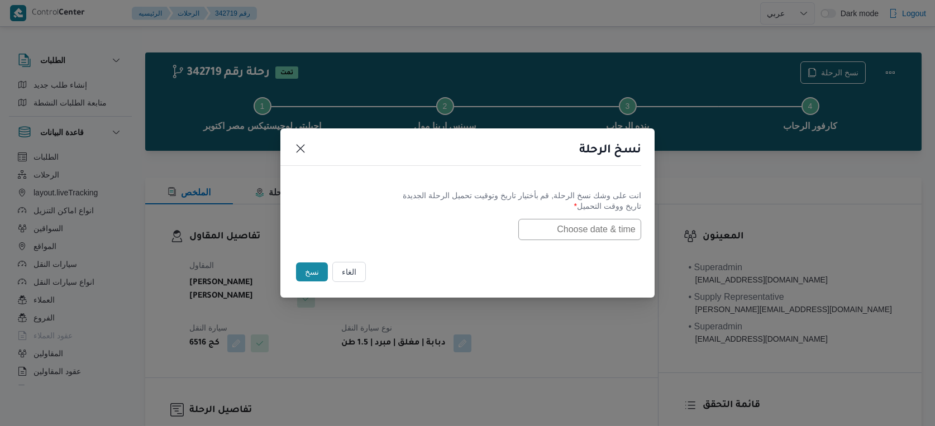
click at [592, 229] on input "text" at bounding box center [580, 229] width 123 height 21
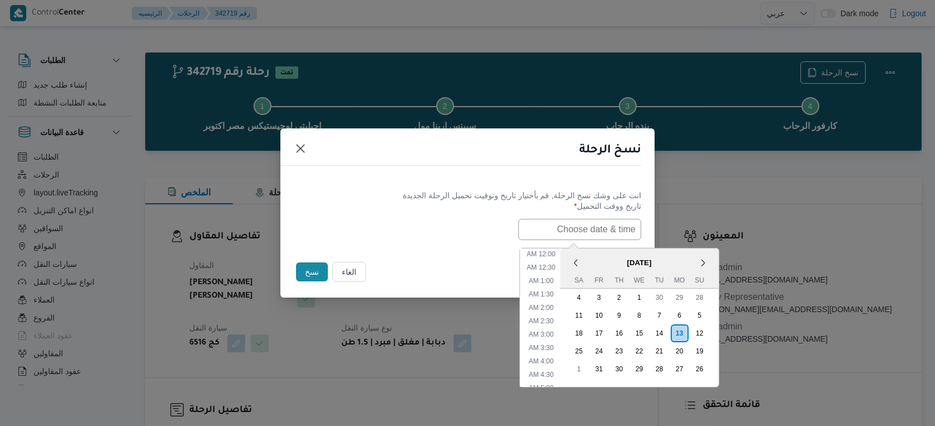
scroll to position [352, 0]
click at [617, 256] on span "[DATE]" at bounding box center [639, 263] width 159 height 20
drag, startPoint x: 666, startPoint y: 335, endPoint x: 598, endPoint y: 342, distance: 67.4
click at [666, 334] on div "14" at bounding box center [659, 334] width 18 height 18
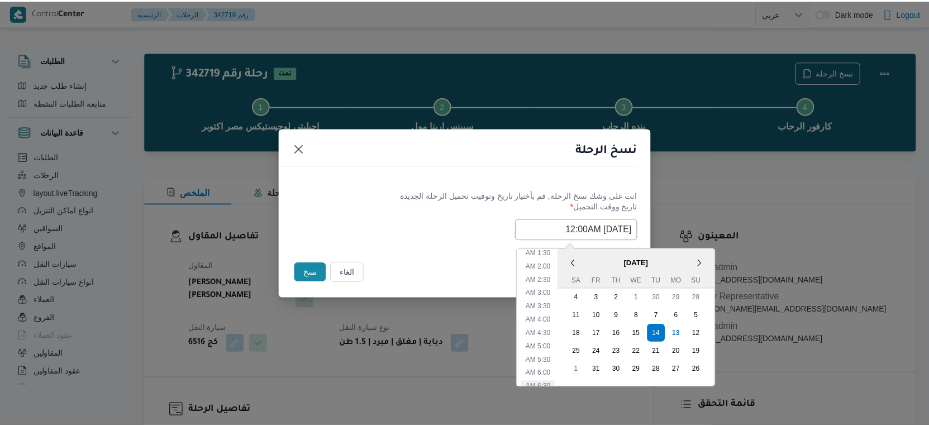
scroll to position [0, 0]
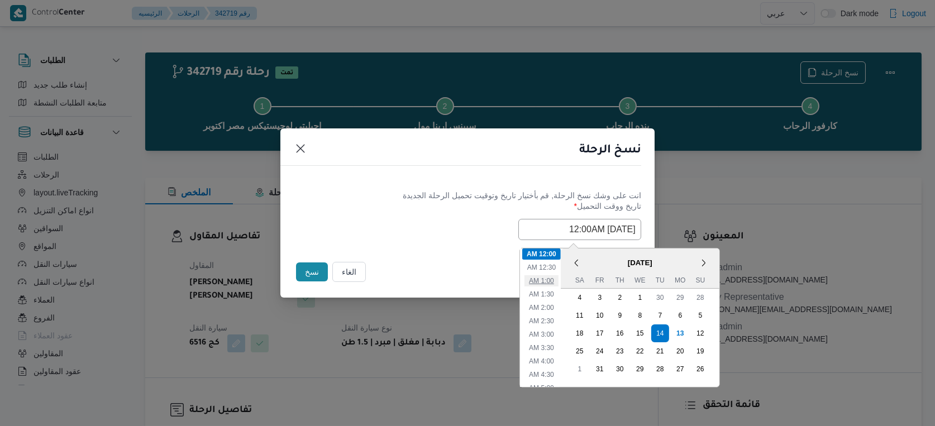
click at [551, 278] on li "1:00 AM" at bounding box center [542, 280] width 34 height 11
type input "[DATE] 1:00AM"
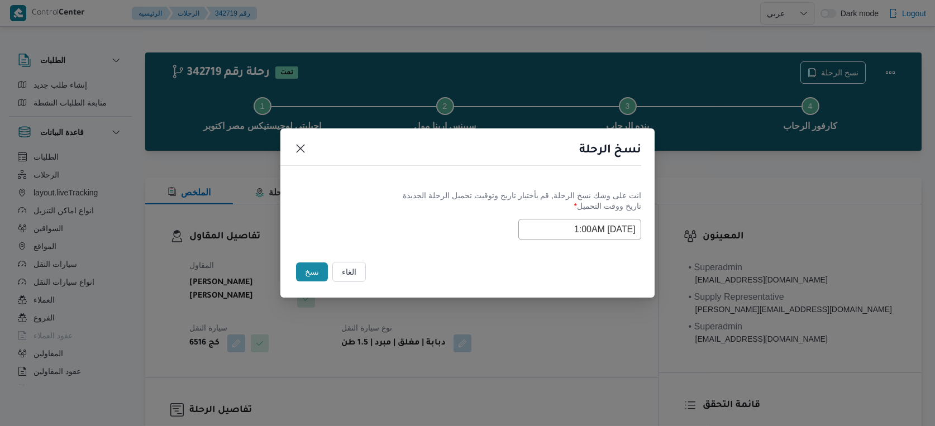
click at [308, 269] on button "نسخ" at bounding box center [312, 272] width 32 height 19
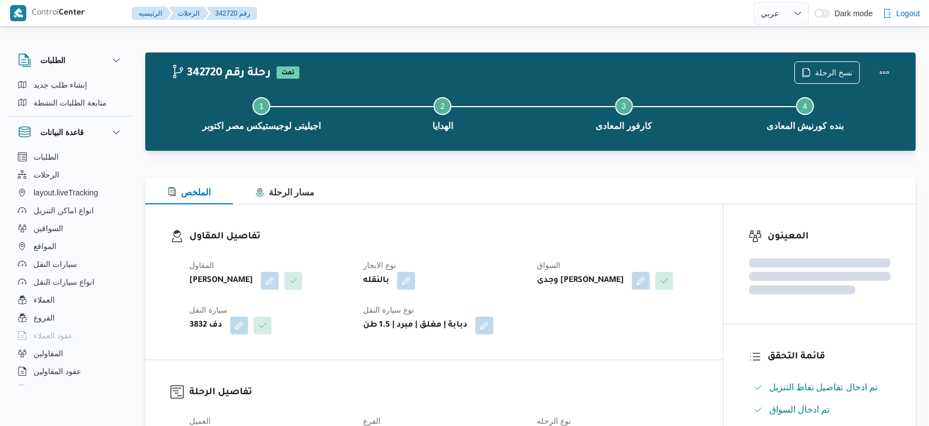
select select "ar"
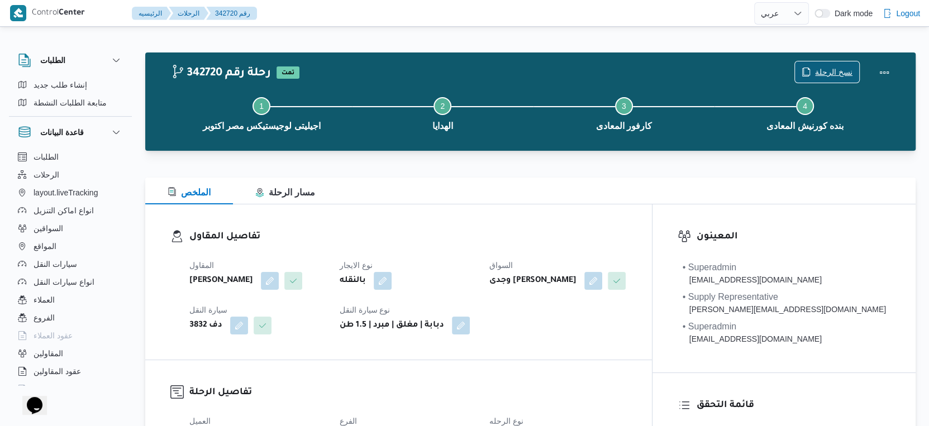
click at [827, 66] on span "نسخ الرحلة" at bounding box center [833, 71] width 37 height 13
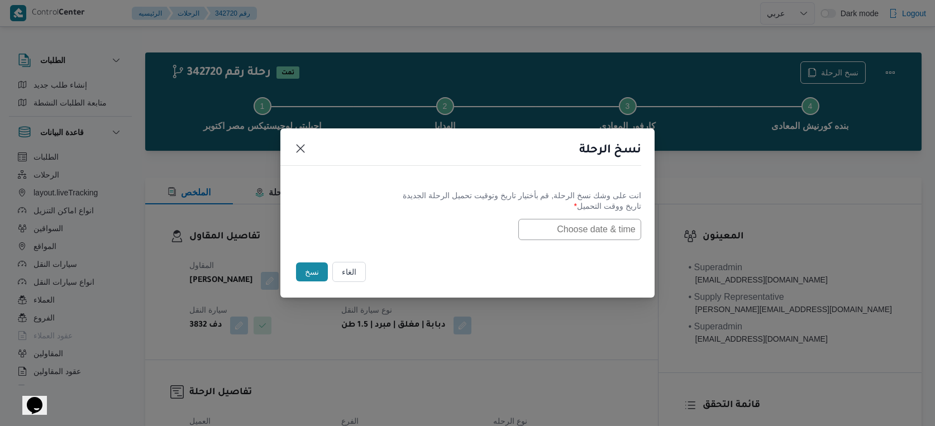
click at [578, 227] on input "text" at bounding box center [580, 229] width 123 height 21
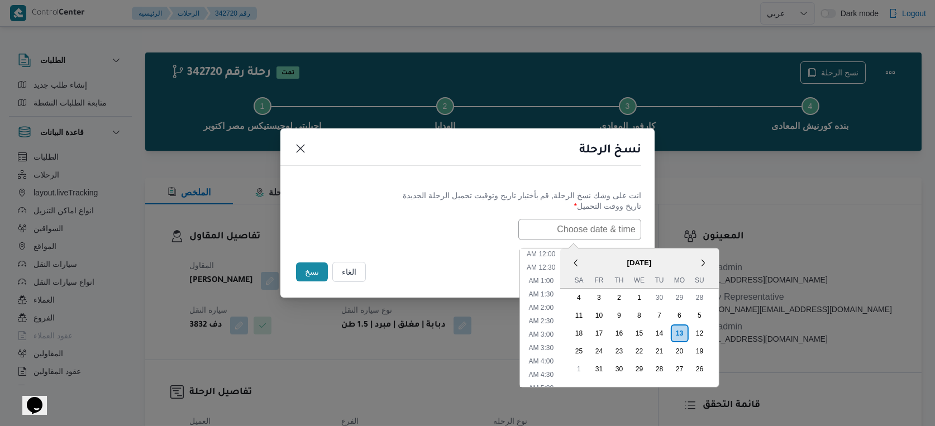
scroll to position [352, 0]
click at [609, 257] on span "[DATE]" at bounding box center [639, 263] width 159 height 20
click at [668, 326] on div "14" at bounding box center [659, 333] width 21 height 21
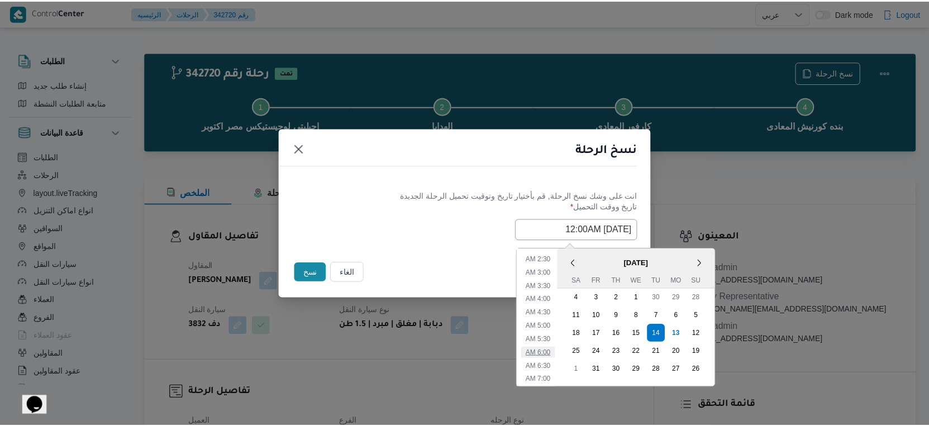
scroll to position [0, 0]
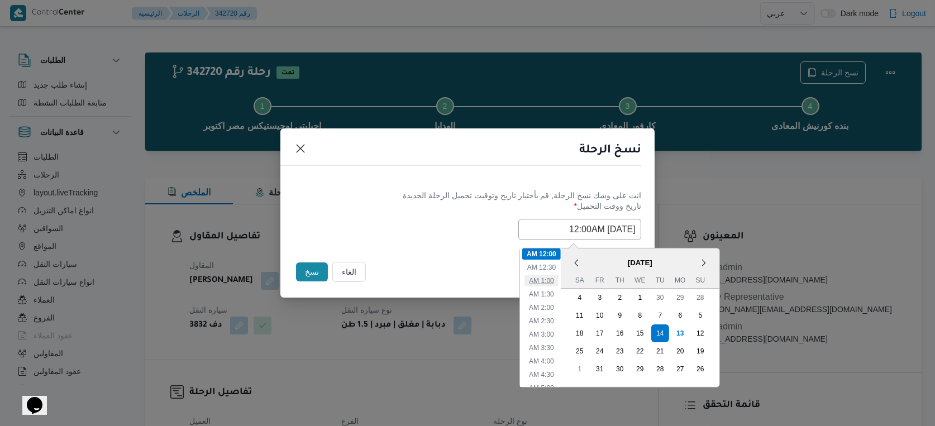
click at [553, 283] on li "1:00 AM" at bounding box center [542, 280] width 34 height 11
type input "[DATE] 1:00AM"
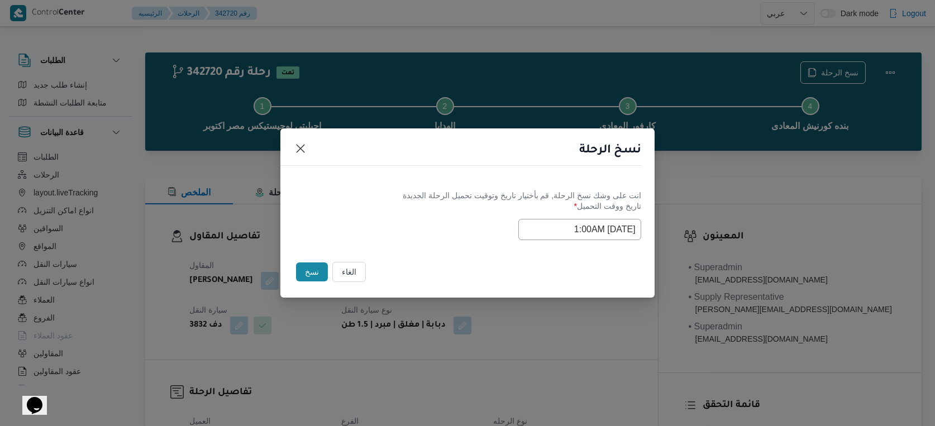
click at [317, 270] on button "نسخ" at bounding box center [312, 272] width 32 height 19
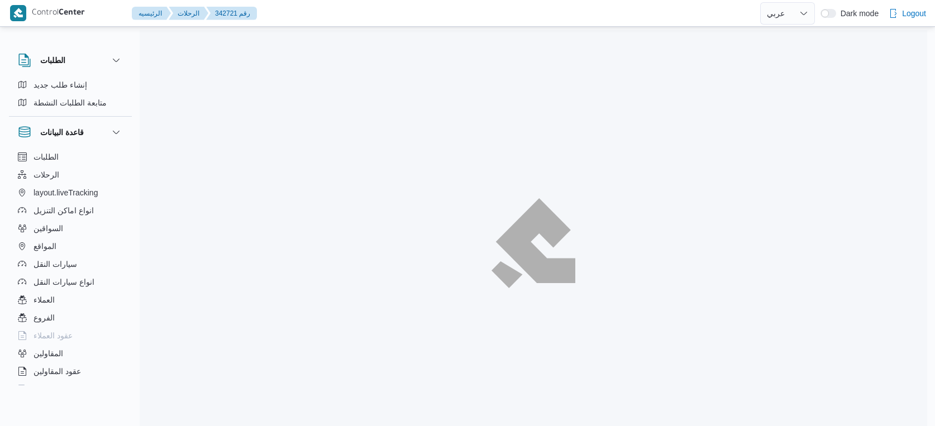
select select "ar"
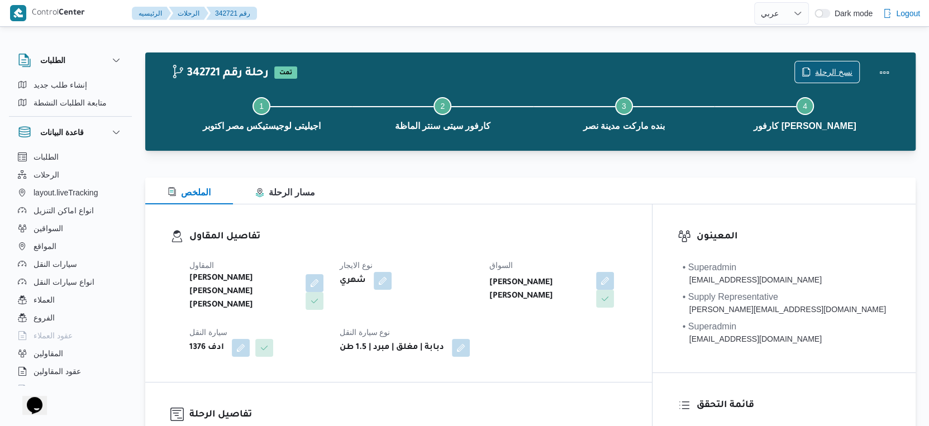
click at [827, 66] on span "نسخ الرحلة" at bounding box center [833, 71] width 37 height 13
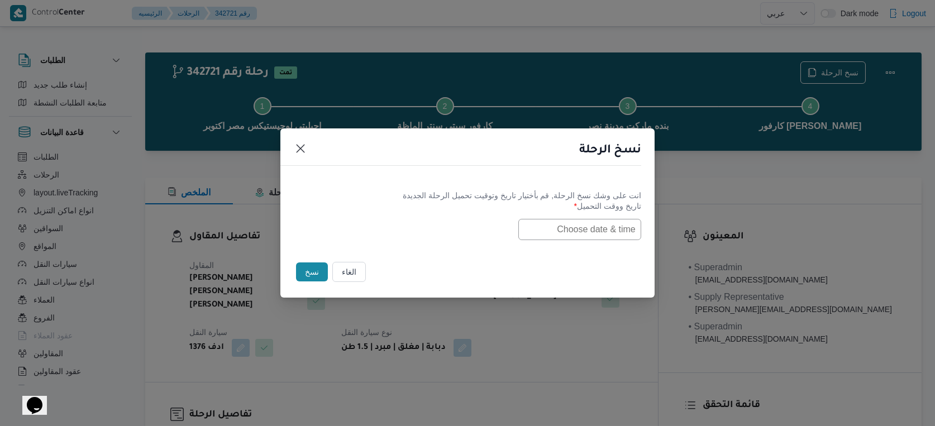
click at [582, 230] on input "text" at bounding box center [580, 229] width 123 height 21
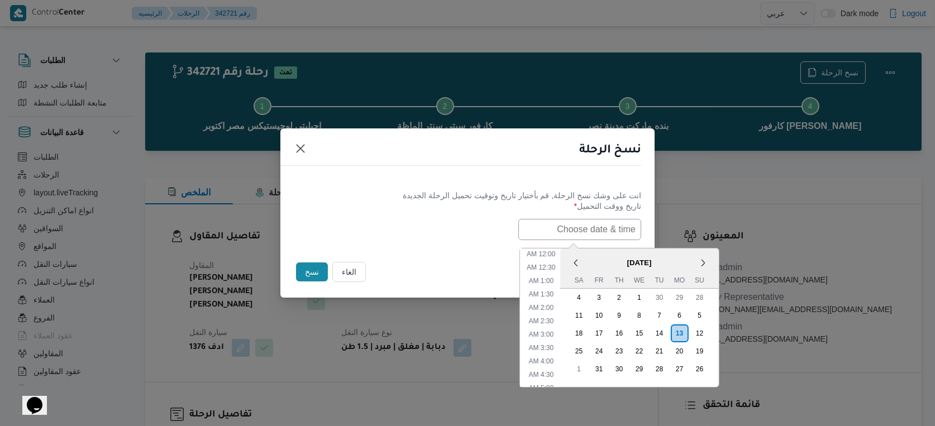
scroll to position [352, 0]
click at [595, 254] on span "[DATE]" at bounding box center [639, 263] width 159 height 20
click at [670, 332] on div "14" at bounding box center [659, 333] width 21 height 21
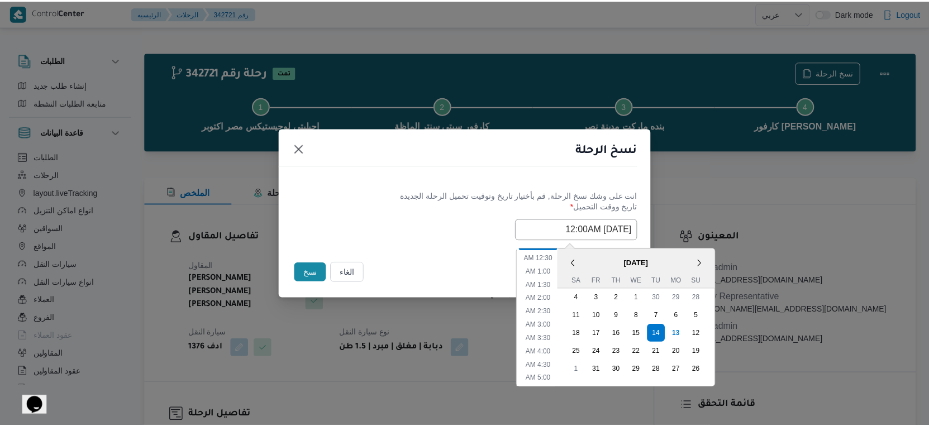
scroll to position [0, 0]
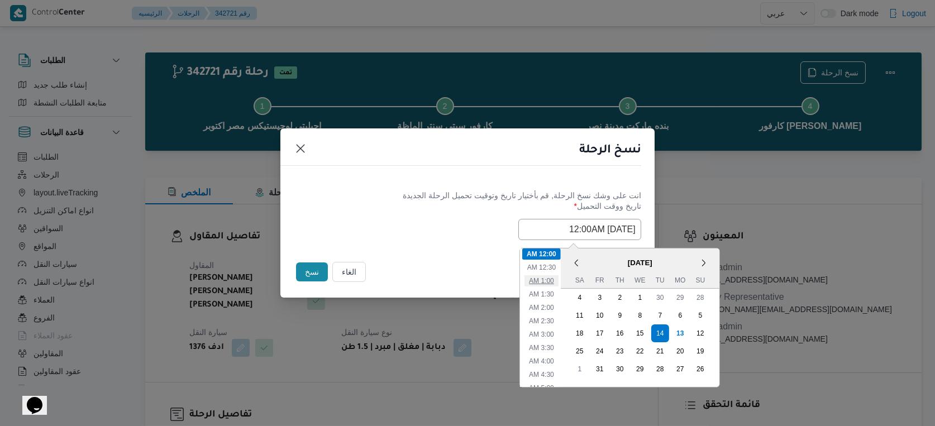
click at [549, 279] on li "1:00 AM" at bounding box center [542, 280] width 34 height 11
type input "14/10/2025 1:00AM"
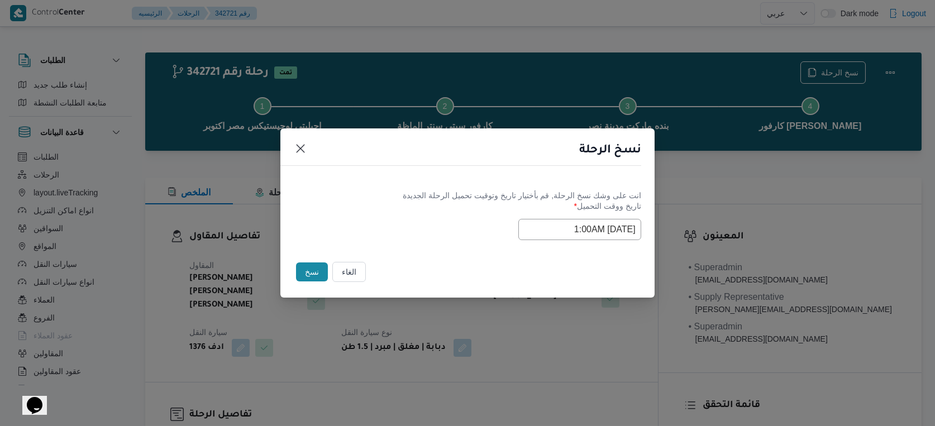
click at [311, 273] on button "نسخ" at bounding box center [312, 272] width 32 height 19
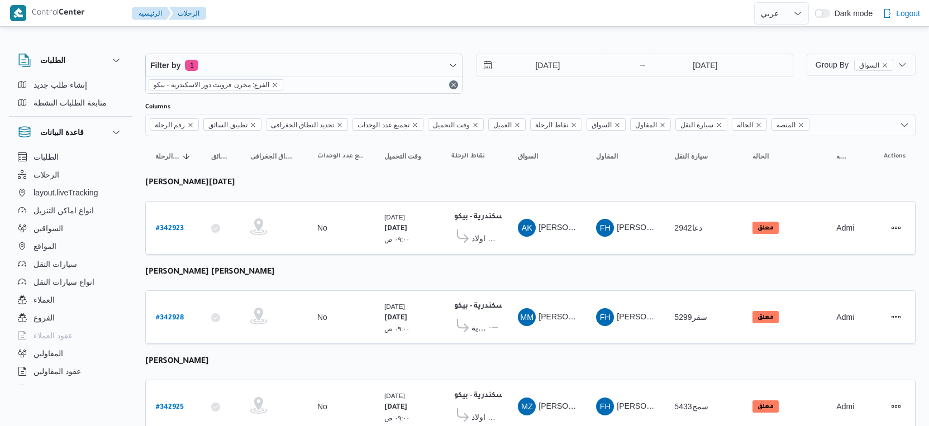
select select "ar"
click at [487, 321] on span "معرض ايهاب سنتر - سموحة اسكندرية" at bounding box center [480, 327] width 16 height 13
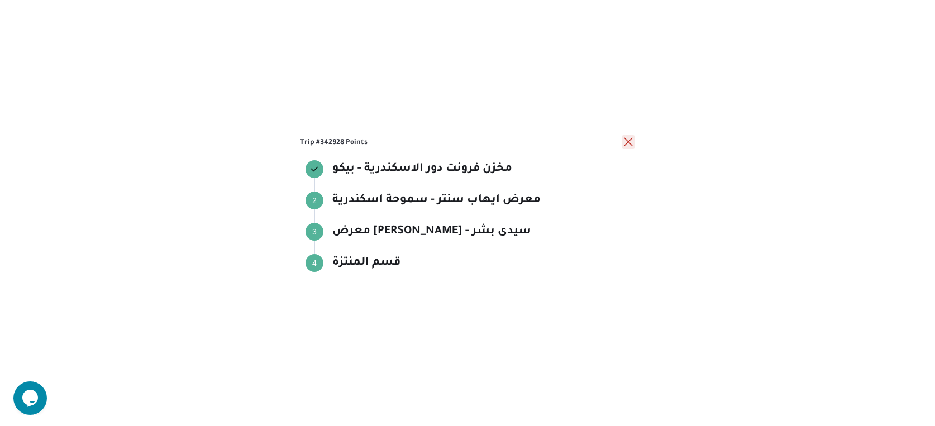
click at [633, 136] on button "close" at bounding box center [628, 141] width 13 height 13
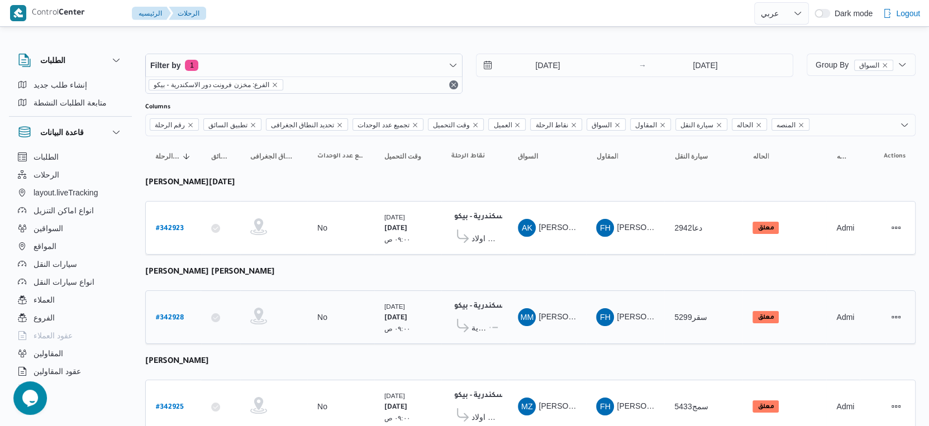
scroll to position [300, 0]
